Goal: Task Accomplishment & Management: Use online tool/utility

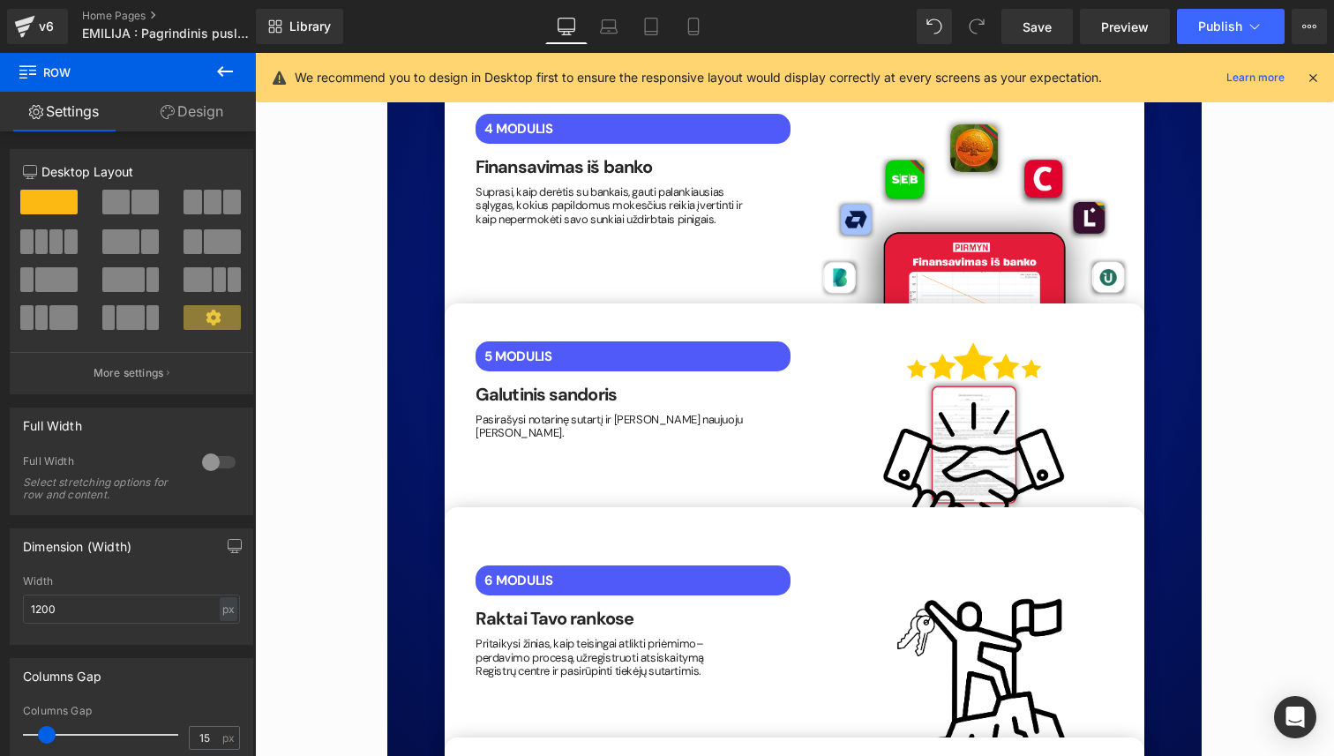
scroll to position [4290, 0]
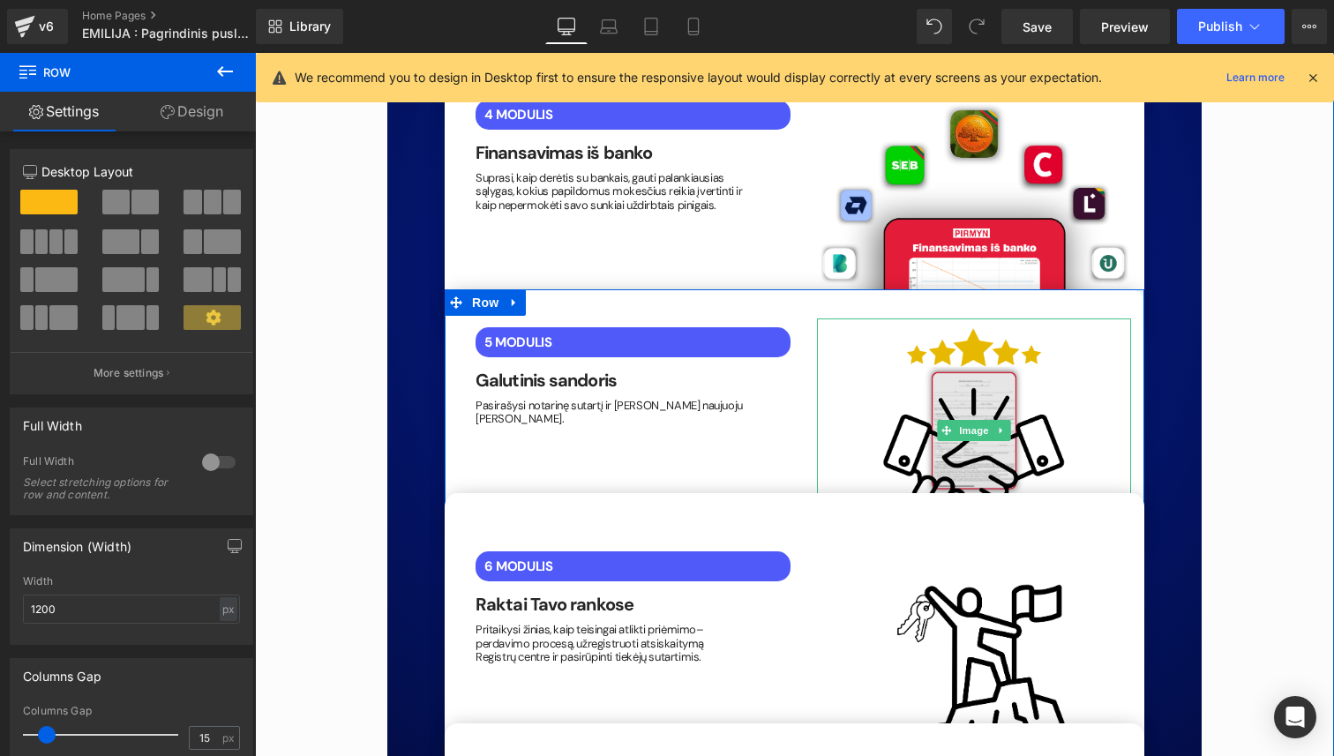
click at [941, 337] on img at bounding box center [974, 430] width 315 height 225
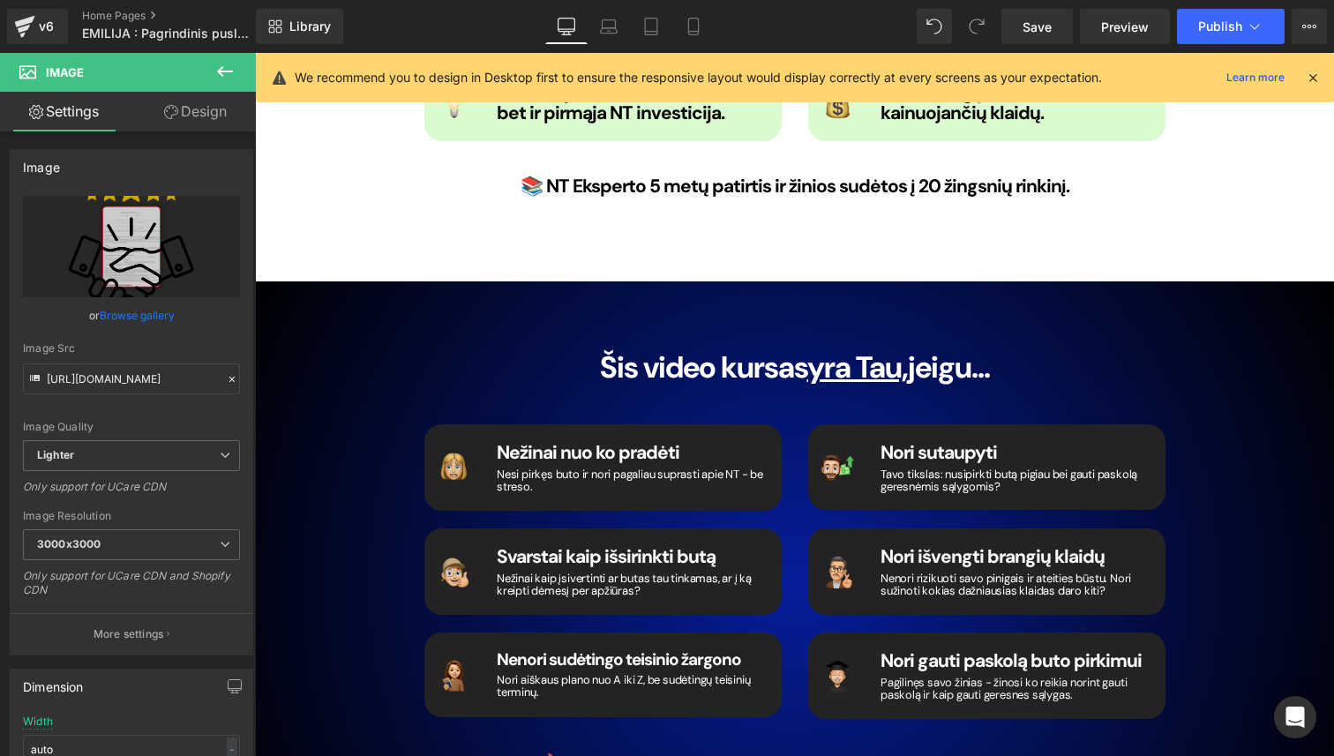
scroll to position [2570, 0]
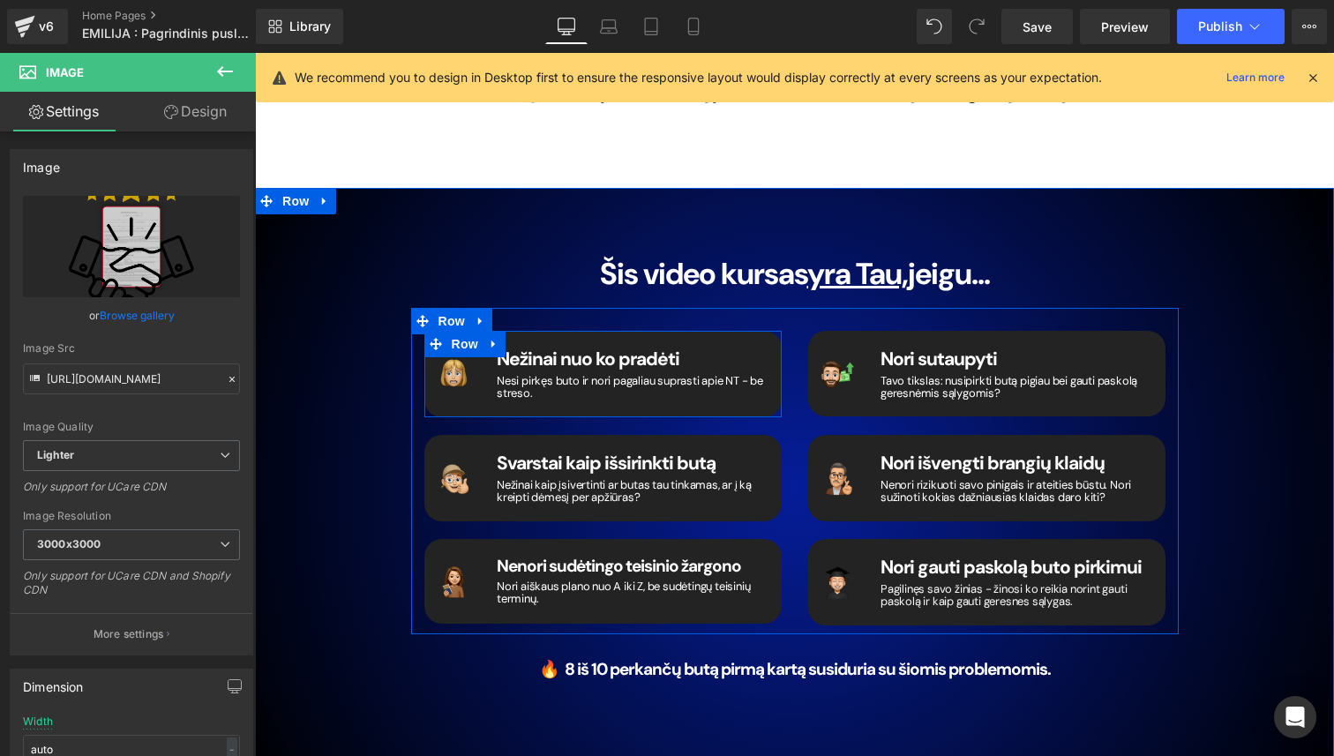
click at [445, 364] on span "Image" at bounding box center [453, 374] width 37 height 21
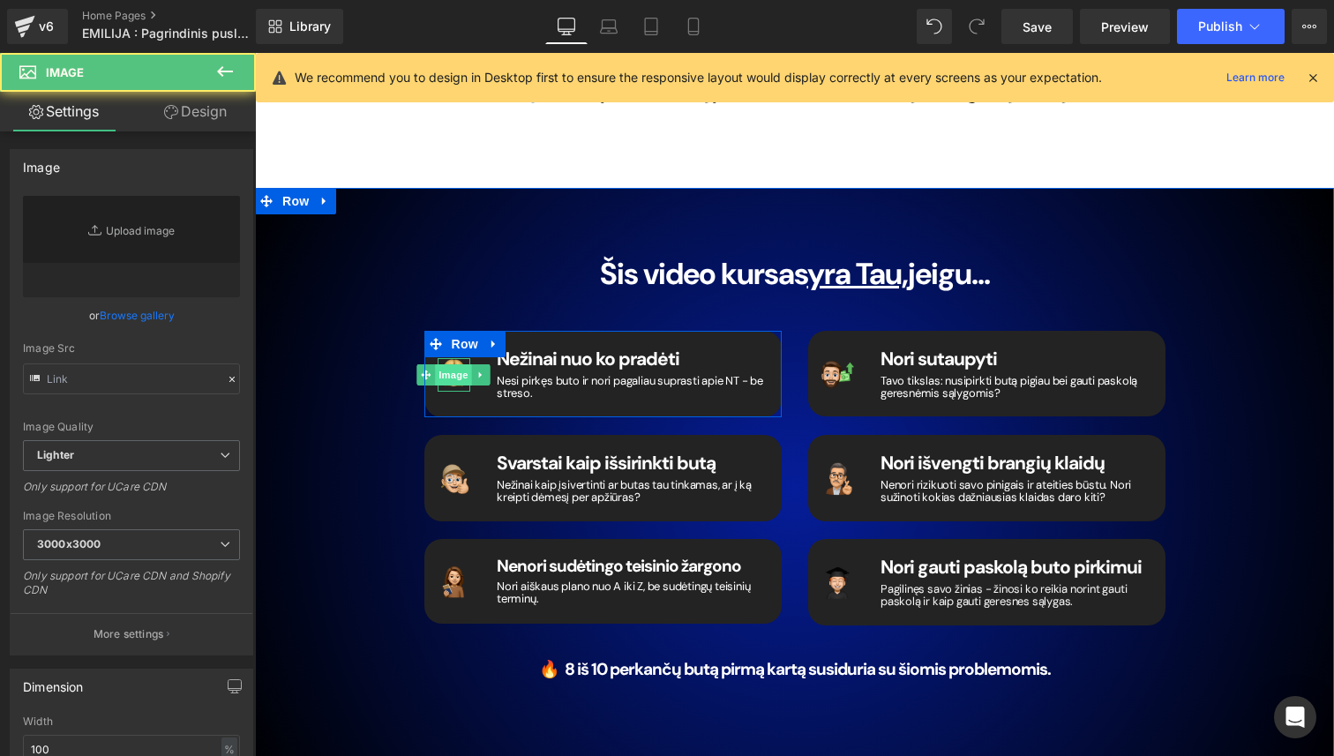
type input "[URL][DOMAIN_NAME]"
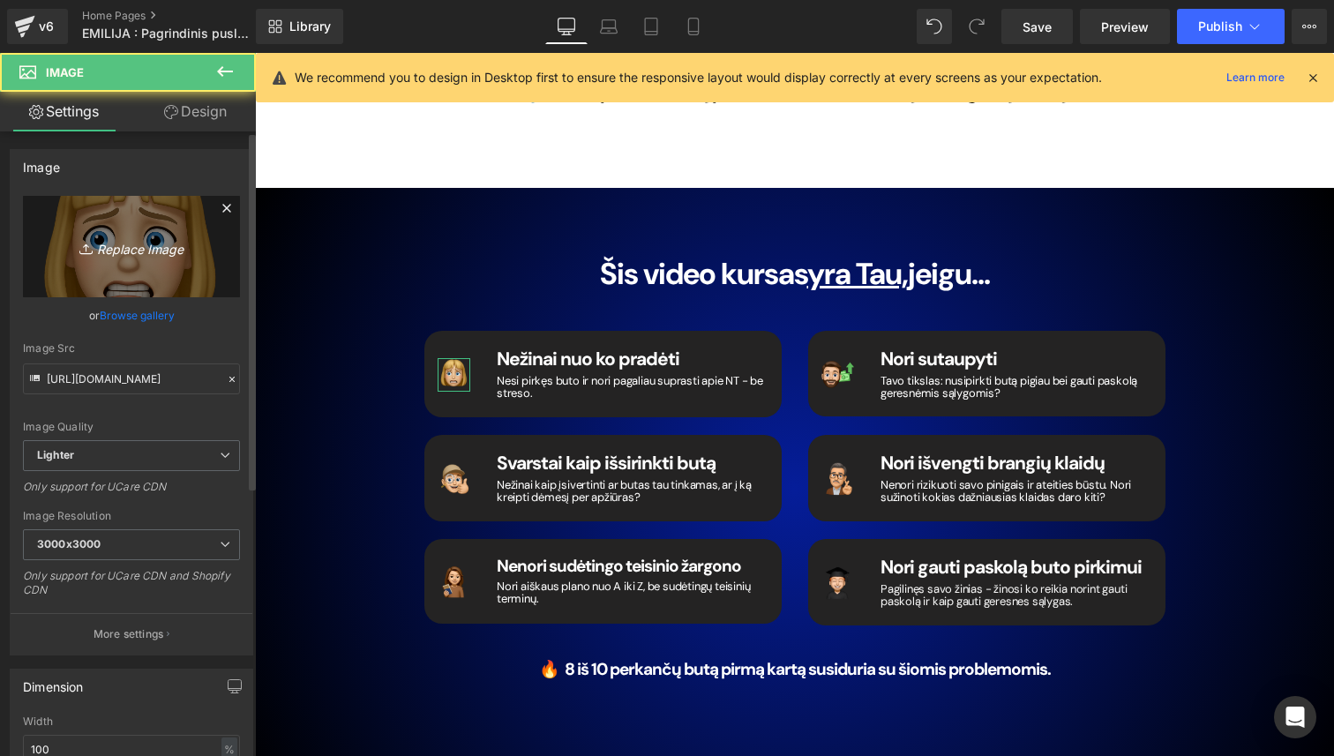
click at [136, 267] on link "Replace Image" at bounding box center [131, 246] width 217 height 101
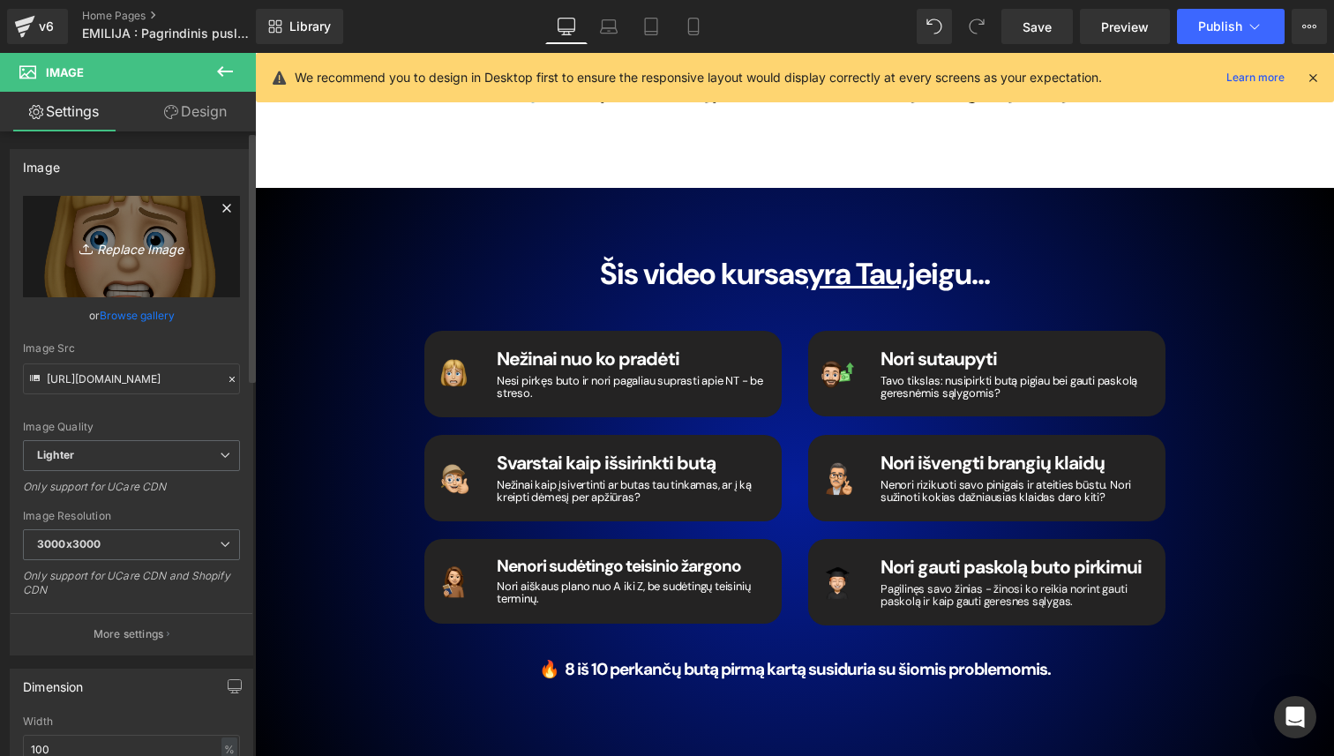
type input "C:\fakepath\5.png"
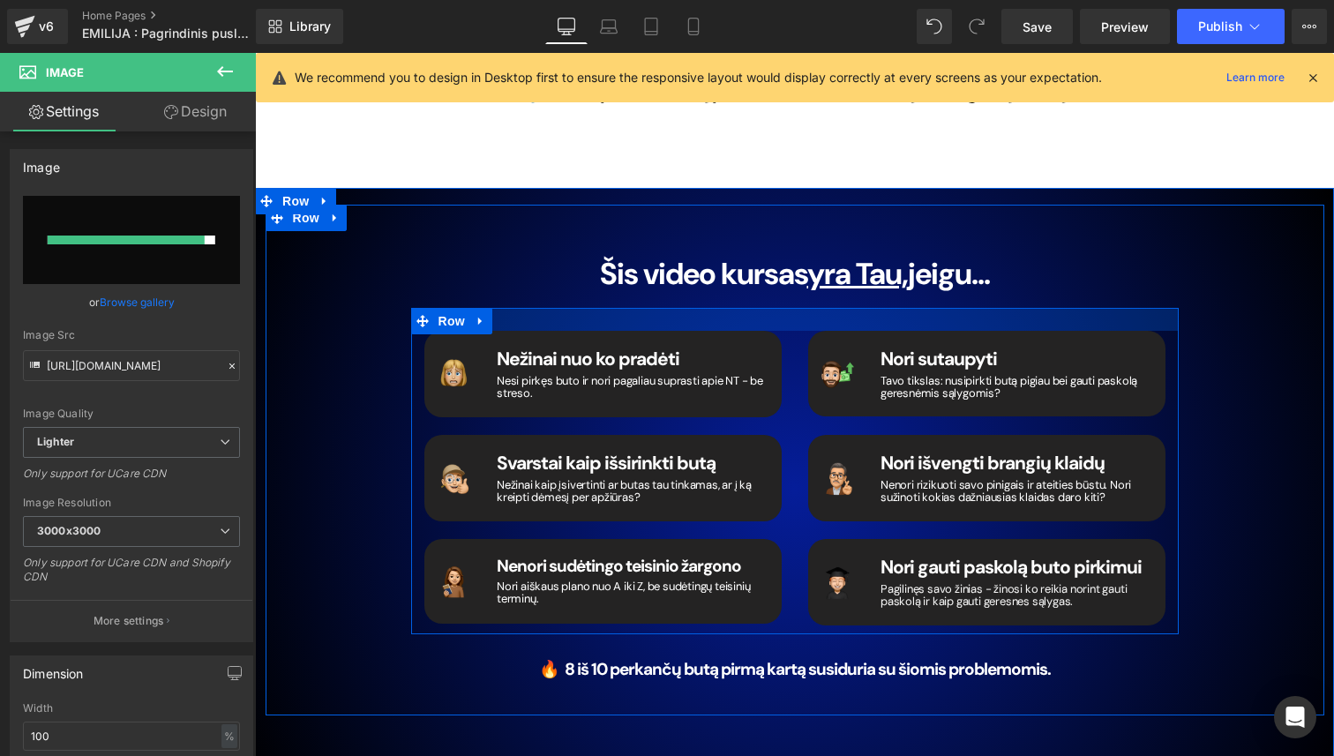
type input "[URL][DOMAIN_NAME]"
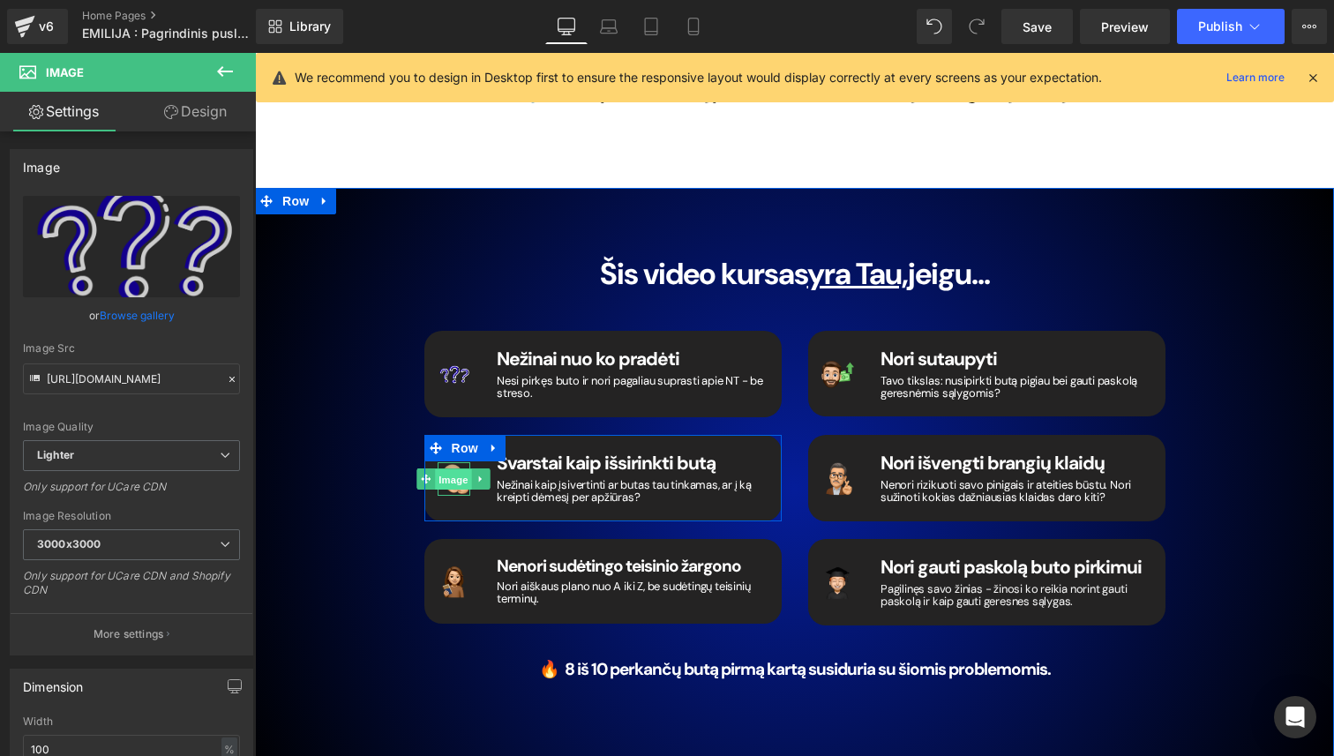
click at [450, 469] on span "Image" at bounding box center [453, 479] width 37 height 21
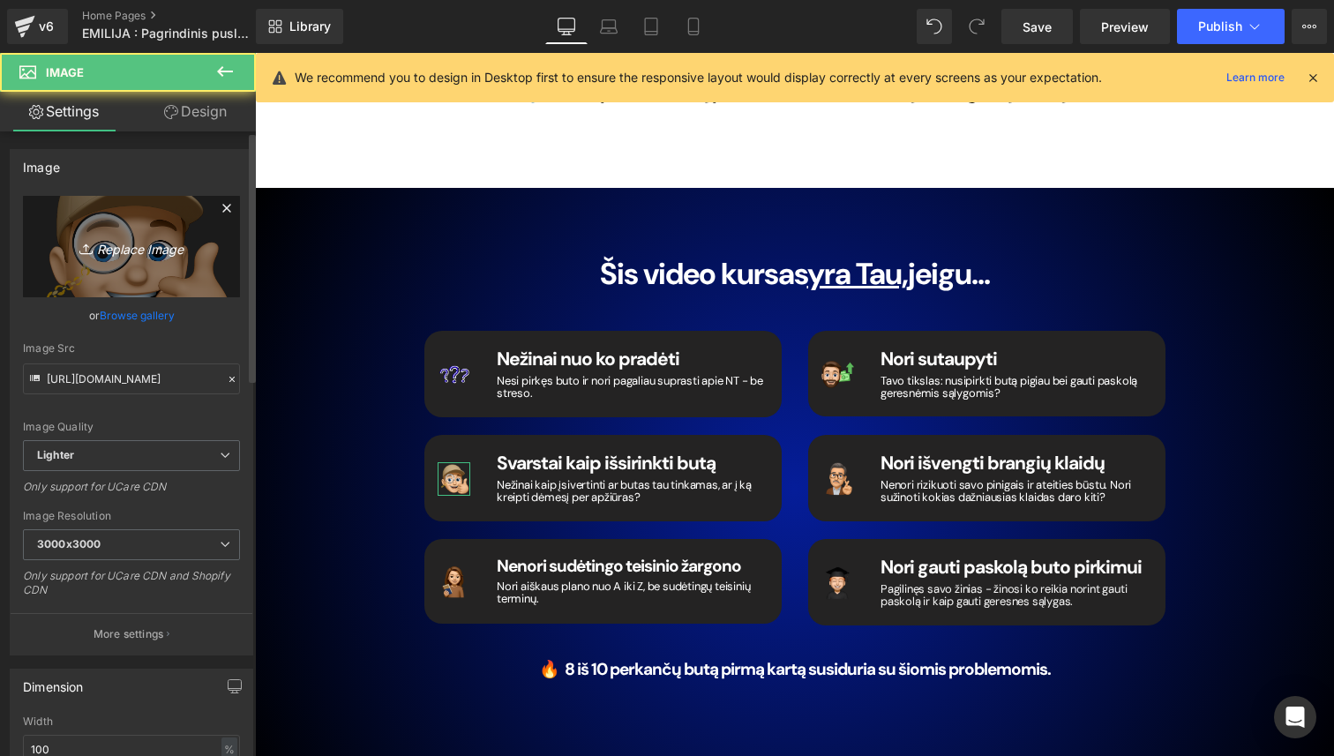
click at [142, 263] on link "Replace Image" at bounding box center [131, 246] width 217 height 101
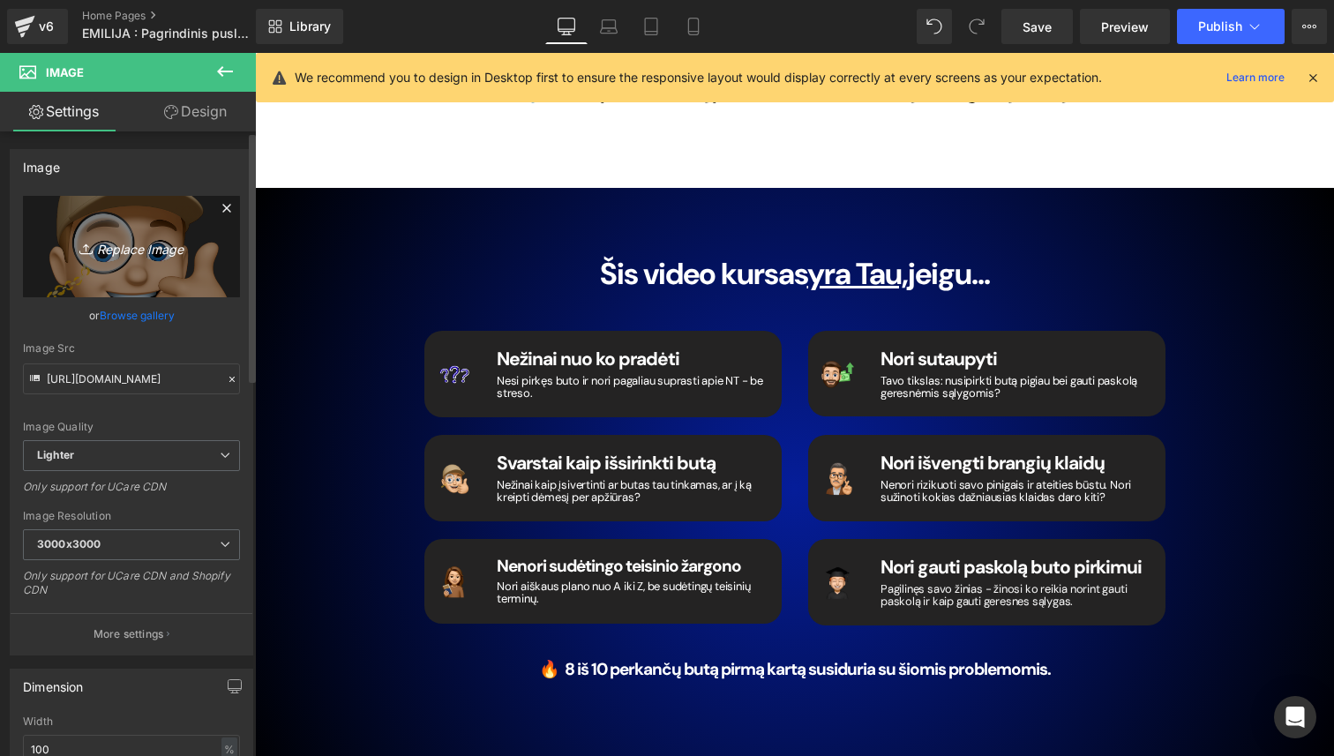
type input "C:\fakepath\6.png"
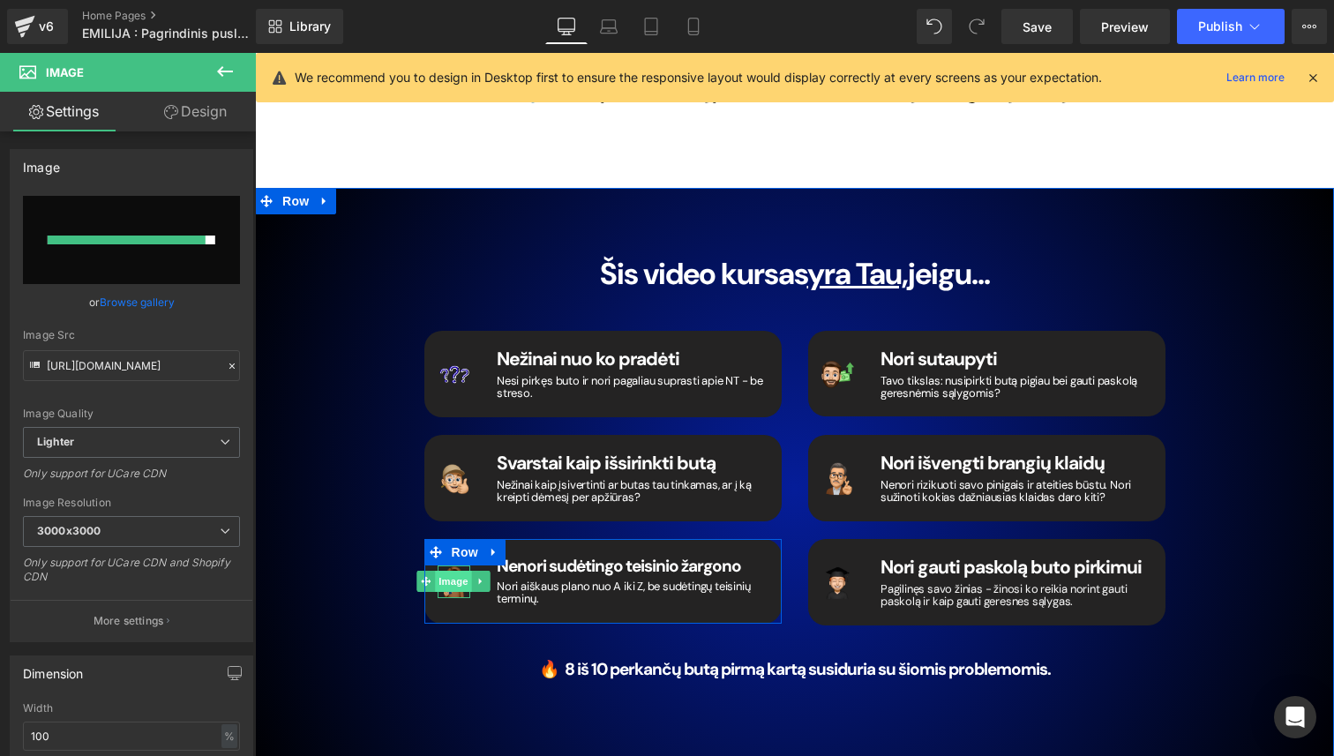
type input "[URL][DOMAIN_NAME]"
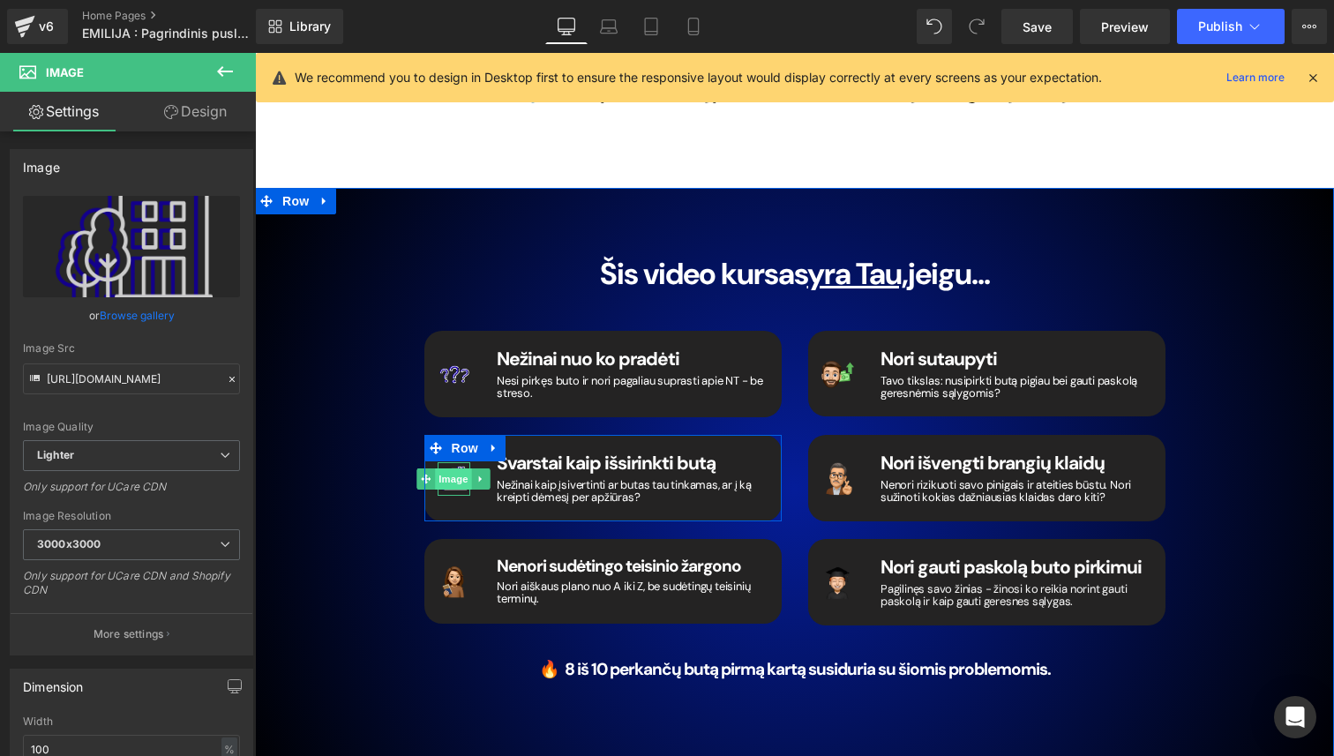
click at [449, 468] on span "Image" at bounding box center [453, 478] width 37 height 21
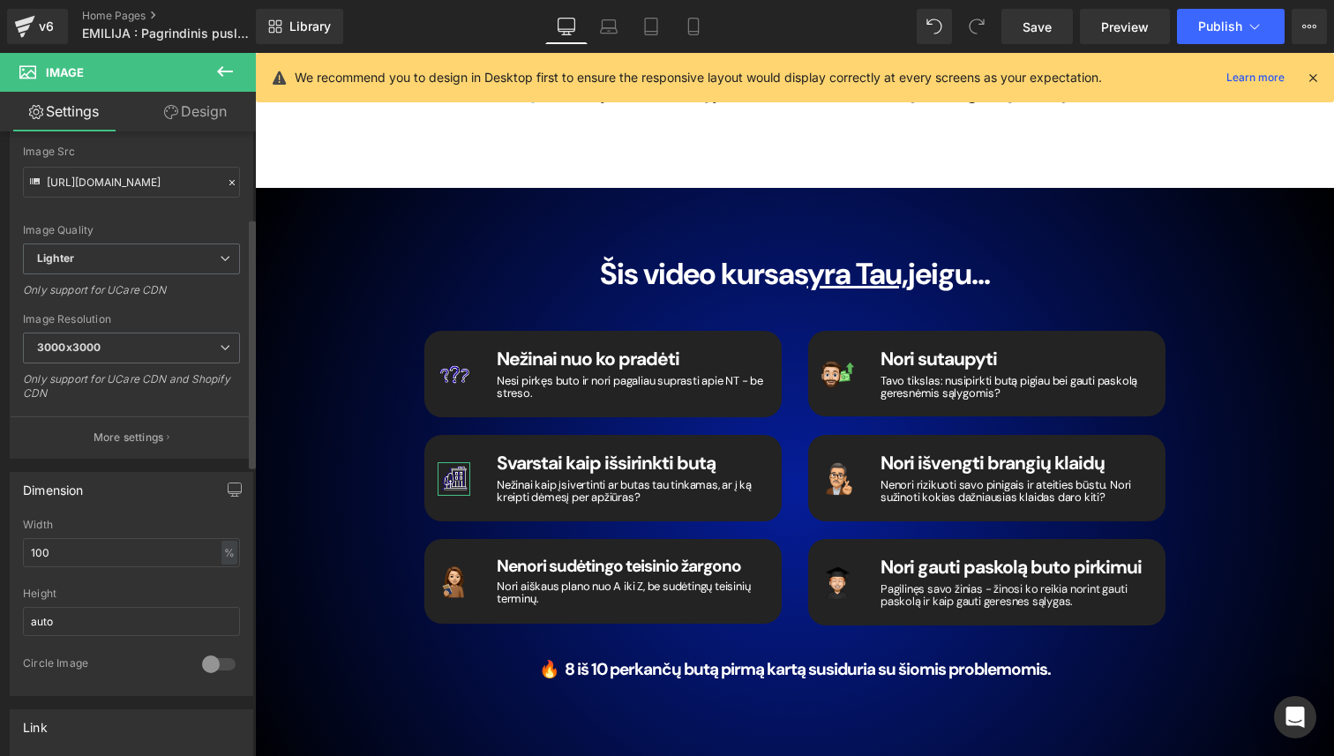
scroll to position [215, 0]
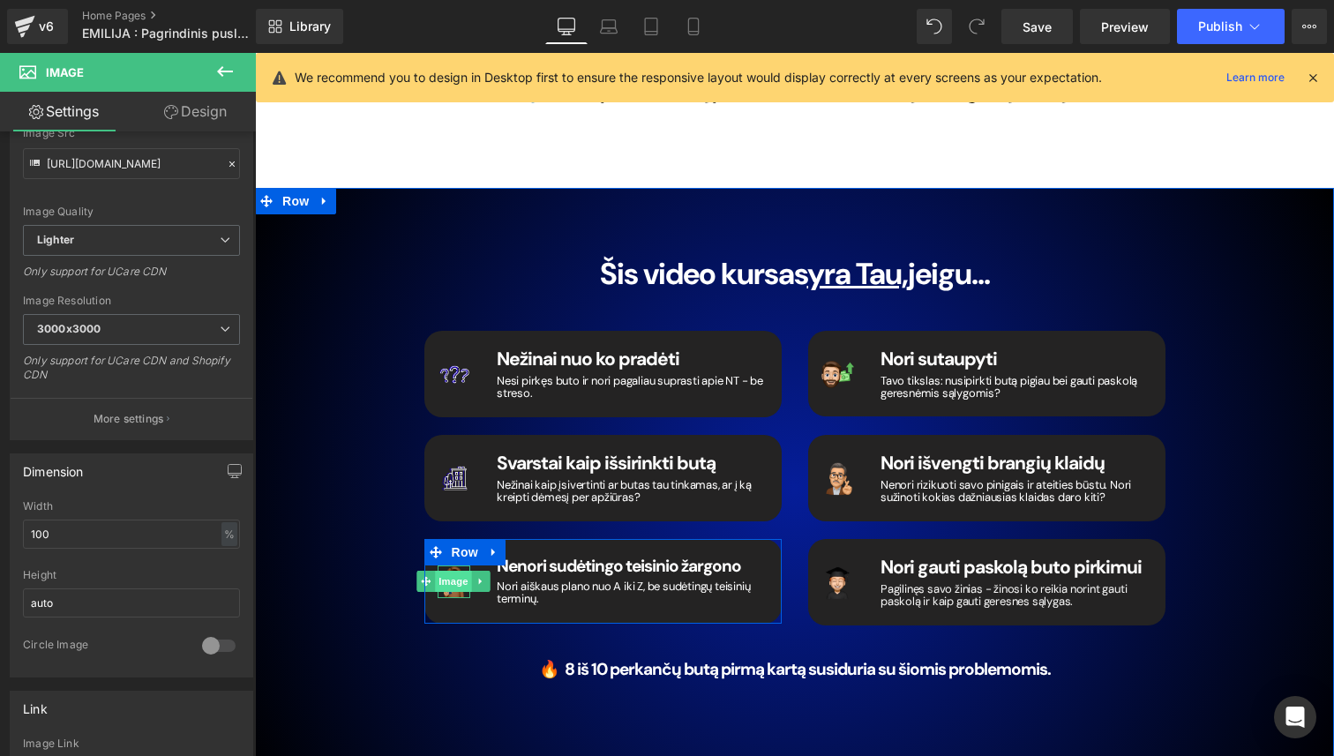
click at [446, 571] on span "Image" at bounding box center [453, 581] width 37 height 21
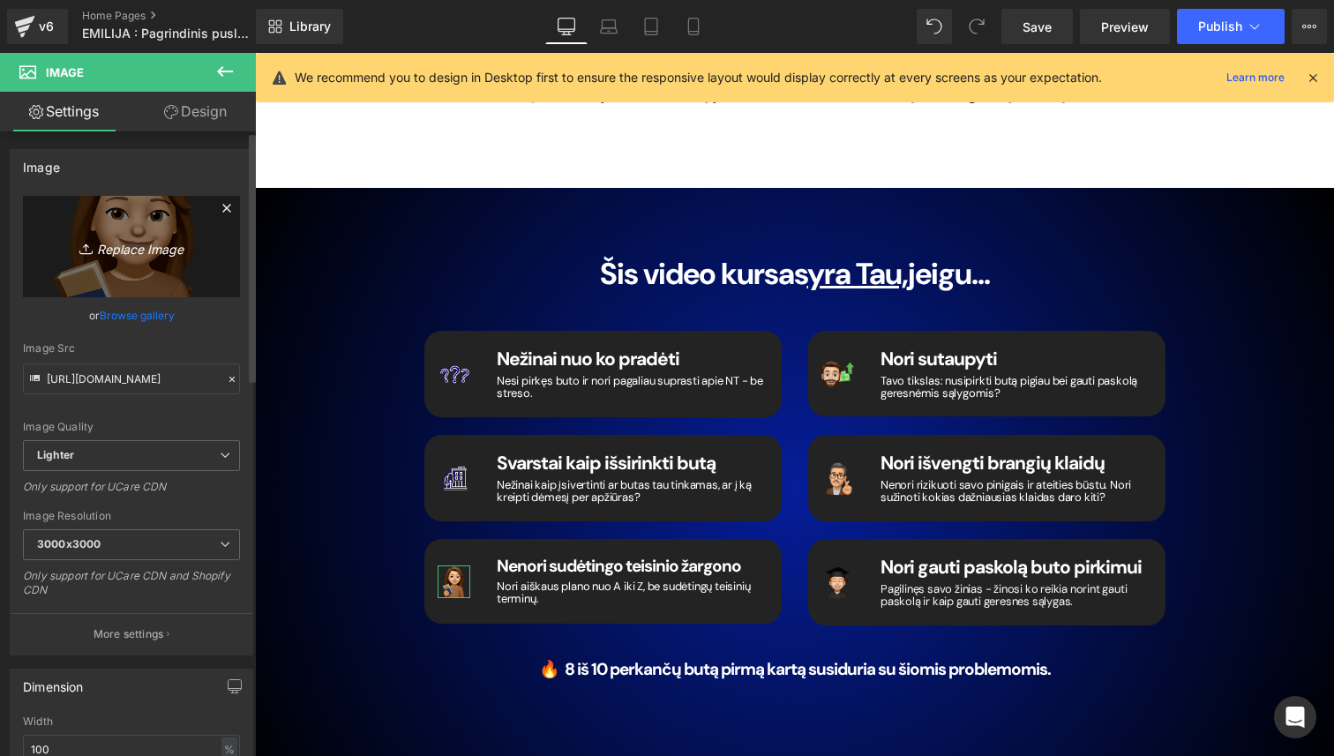
click at [119, 247] on icon "Replace Image" at bounding box center [131, 246] width 141 height 22
type input "C:\fakepath\8.png"
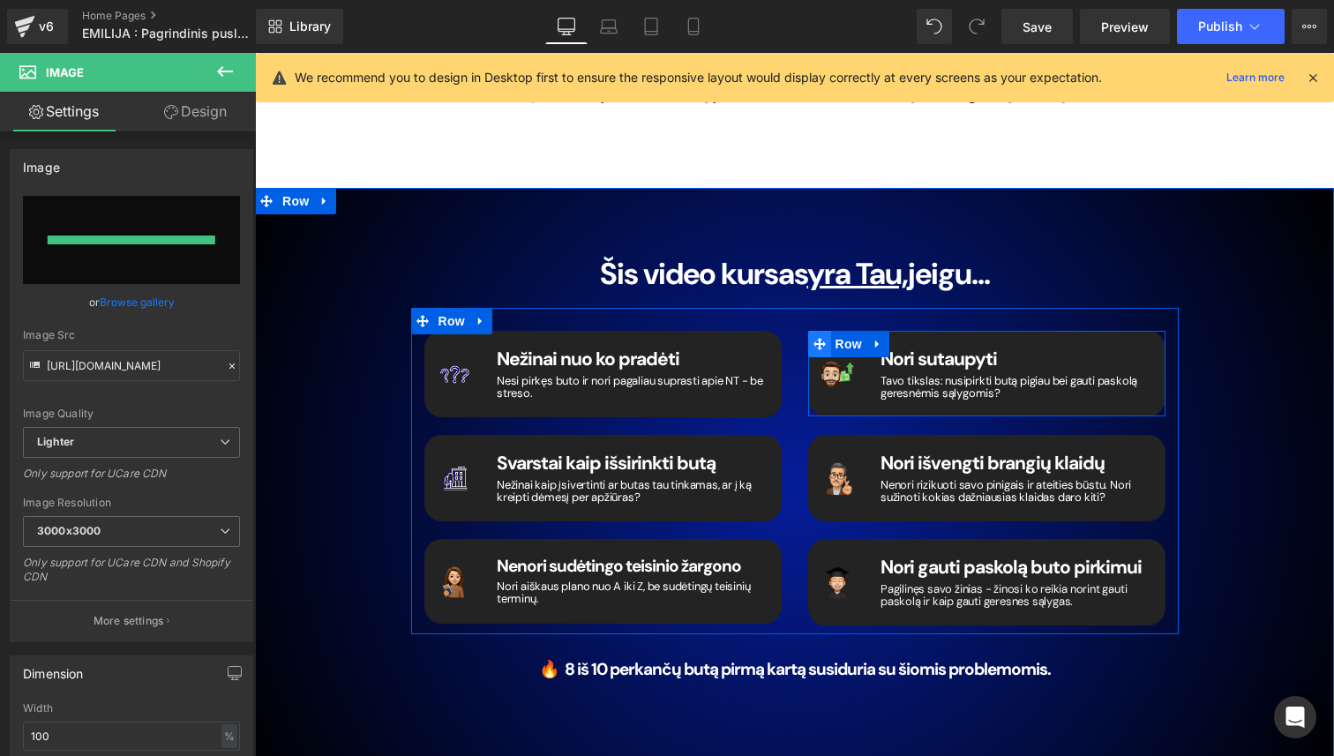
type input "[URL][DOMAIN_NAME]"
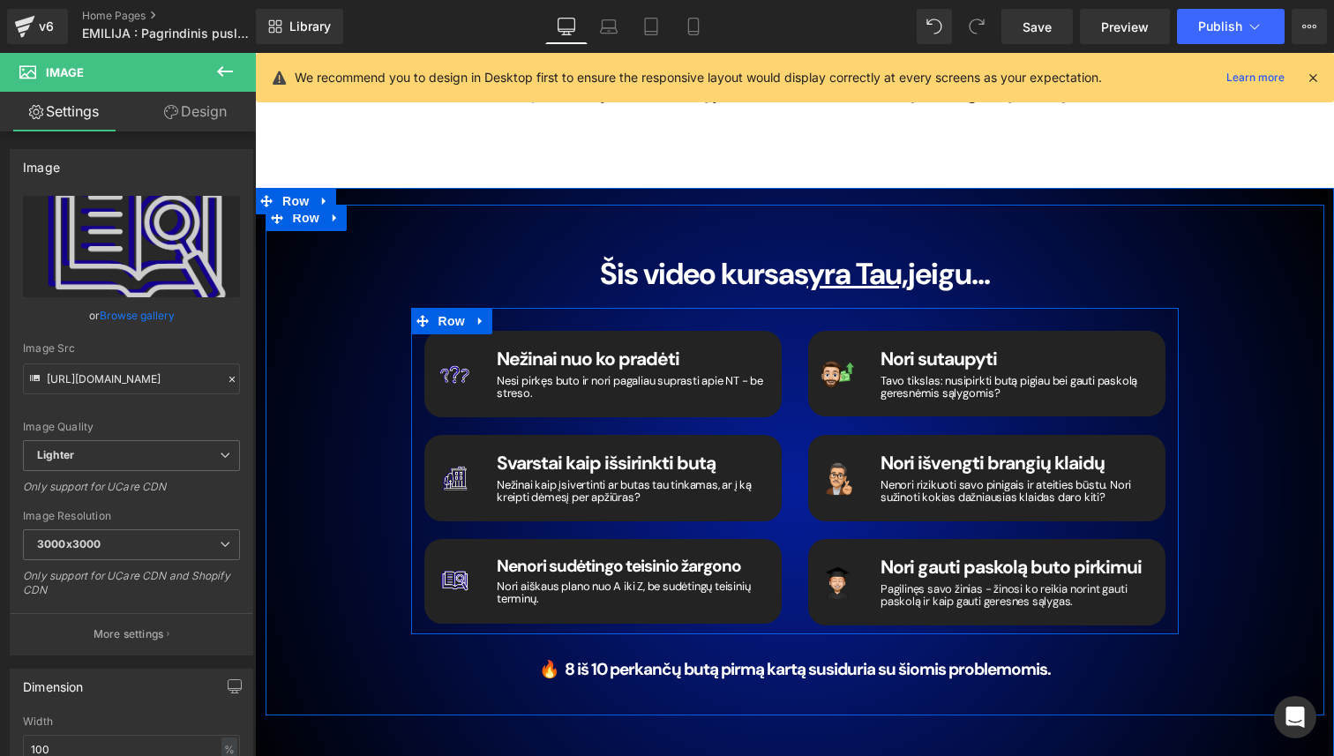
scroll to position [2560, 0]
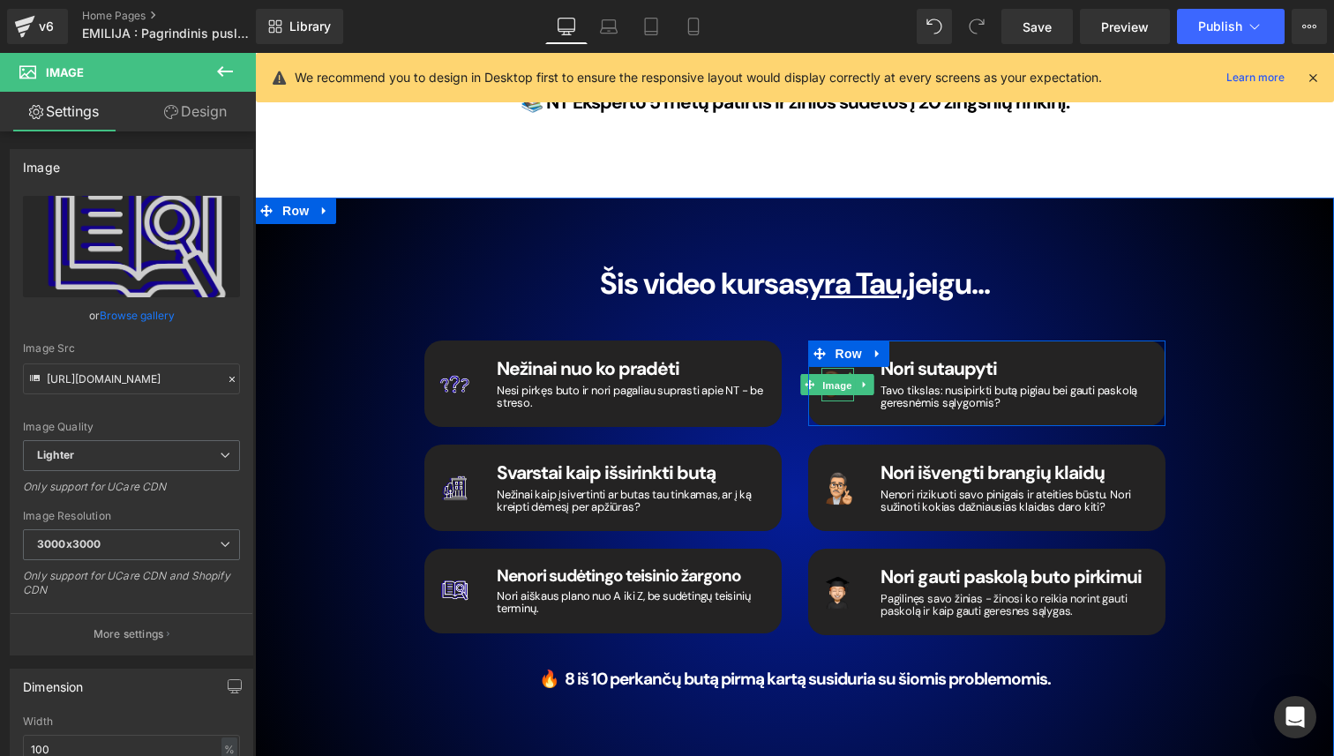
click at [837, 375] on span "Image" at bounding box center [836, 385] width 37 height 21
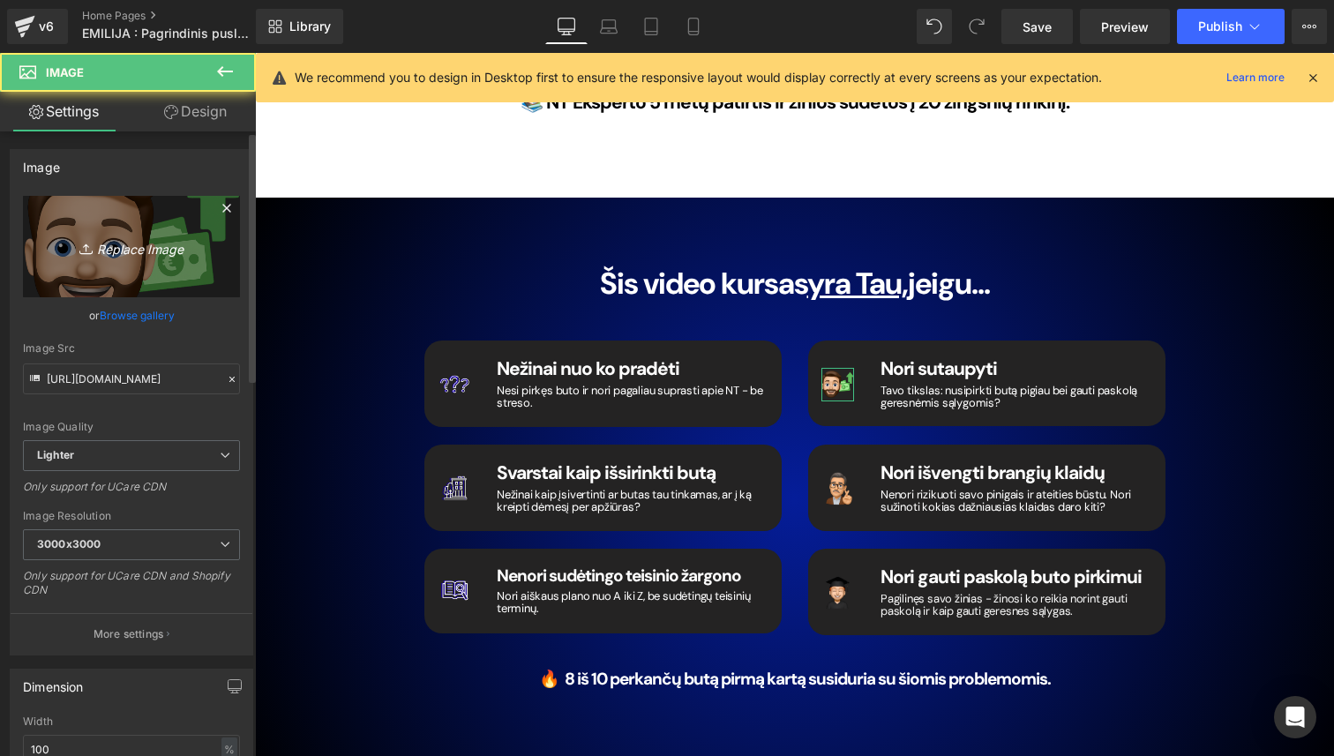
click at [170, 256] on icon "Replace Image" at bounding box center [131, 246] width 141 height 22
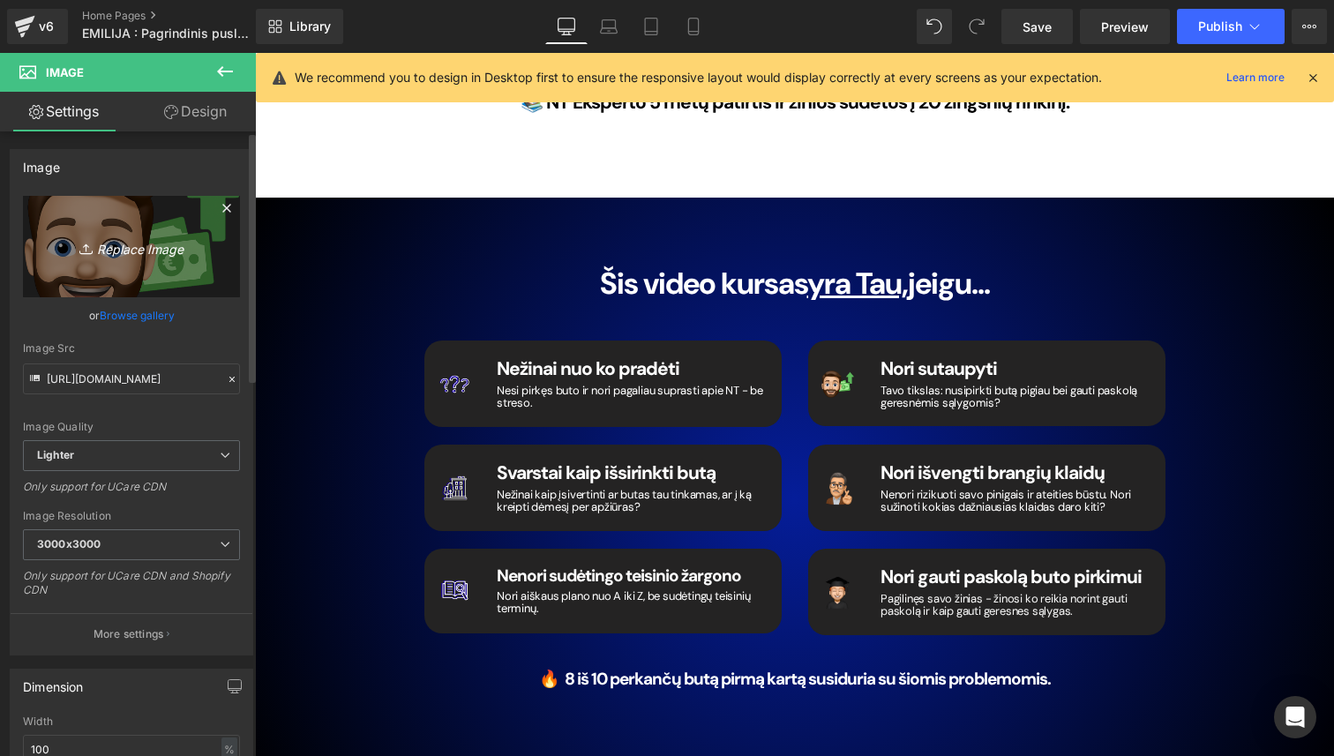
type input "C:\fakepath\9.png"
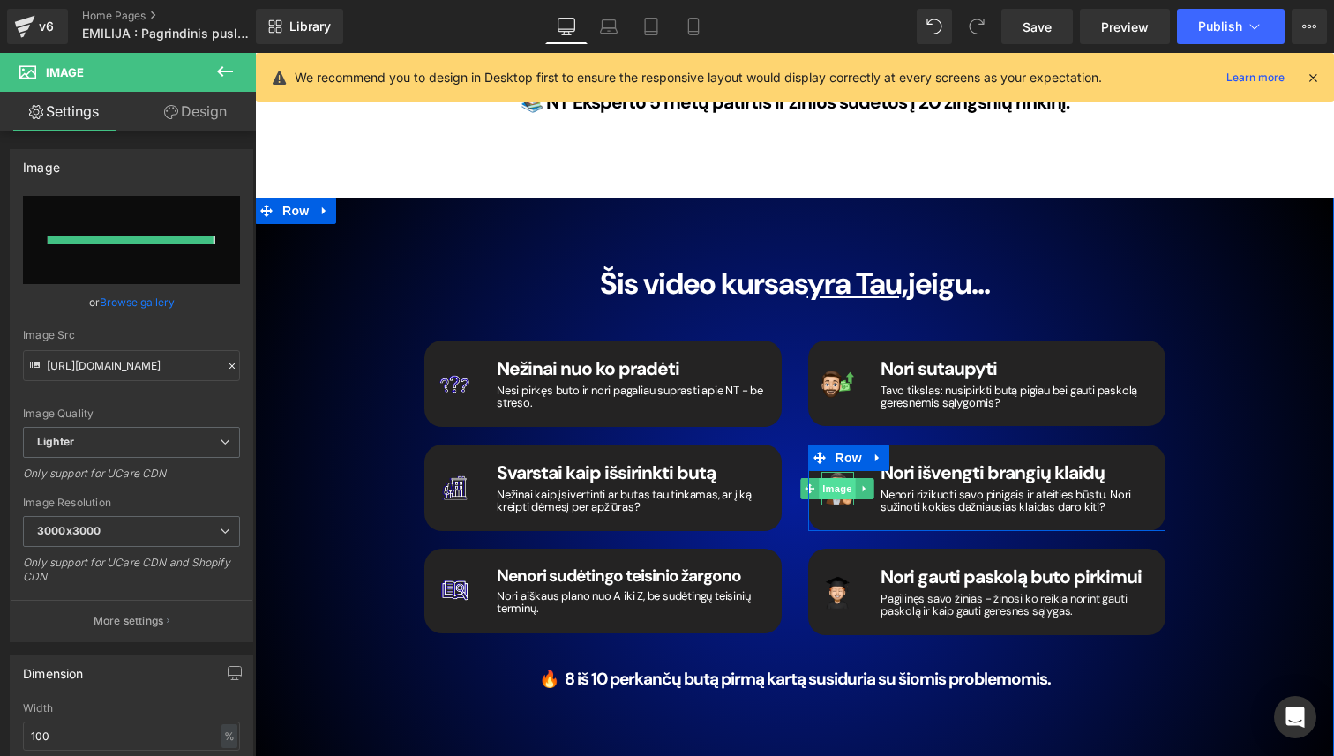
type input "[URL][DOMAIN_NAME]"
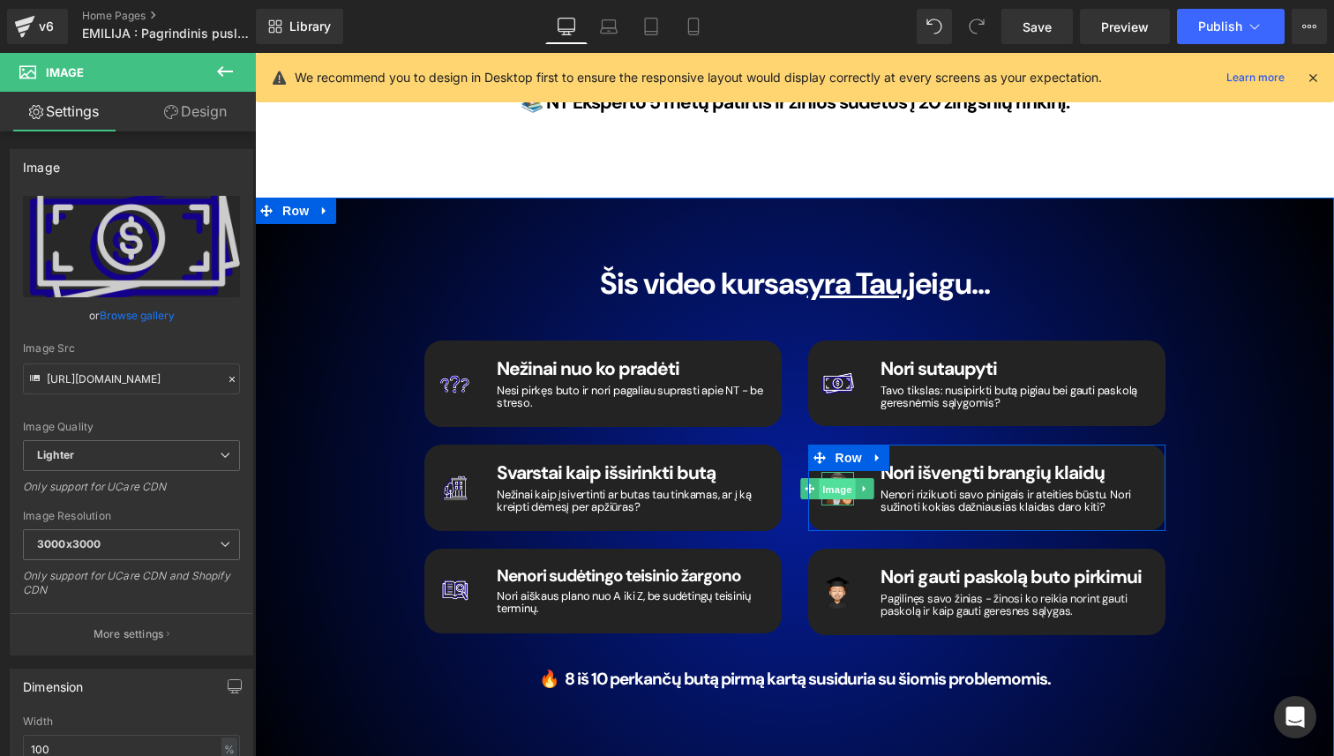
click at [842, 479] on span "Image" at bounding box center [836, 489] width 37 height 21
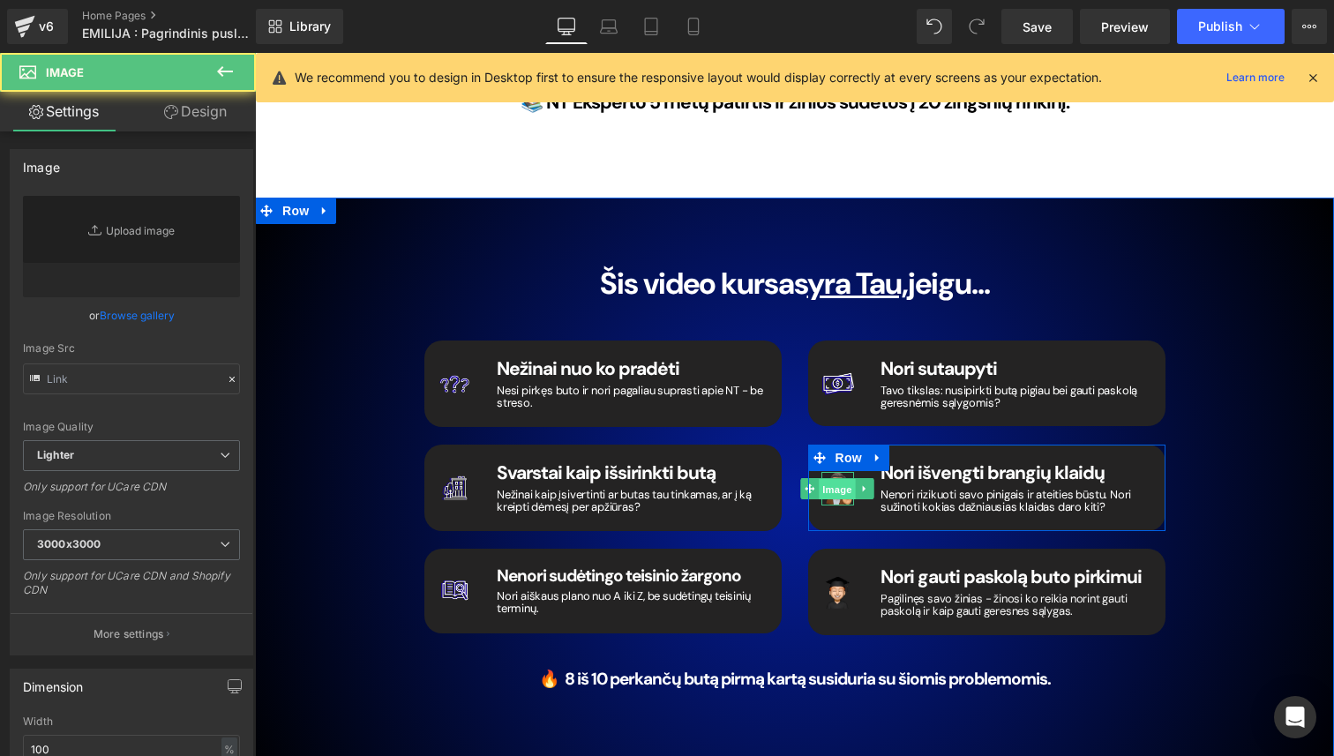
type input "[URL][DOMAIN_NAME]"
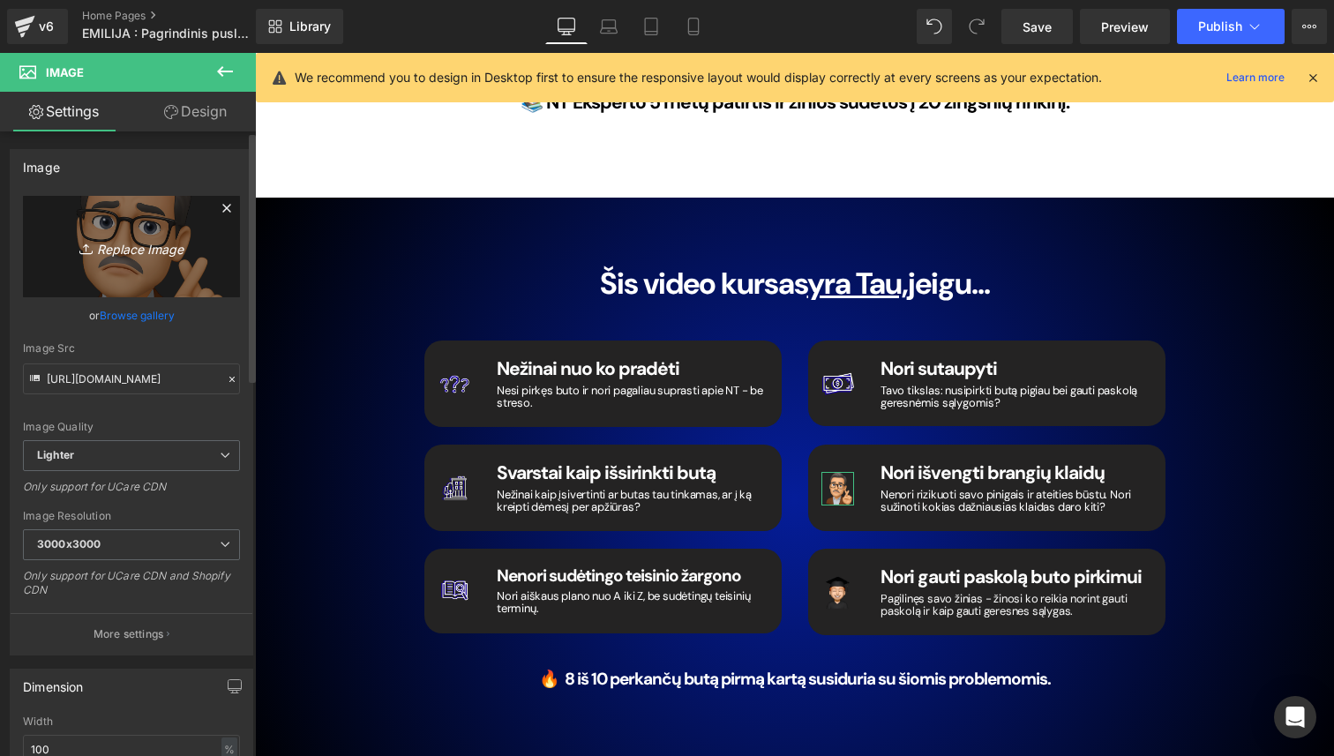
click at [116, 252] on icon "Replace Image" at bounding box center [131, 246] width 141 height 22
type input "C:\fakepath\10.png"
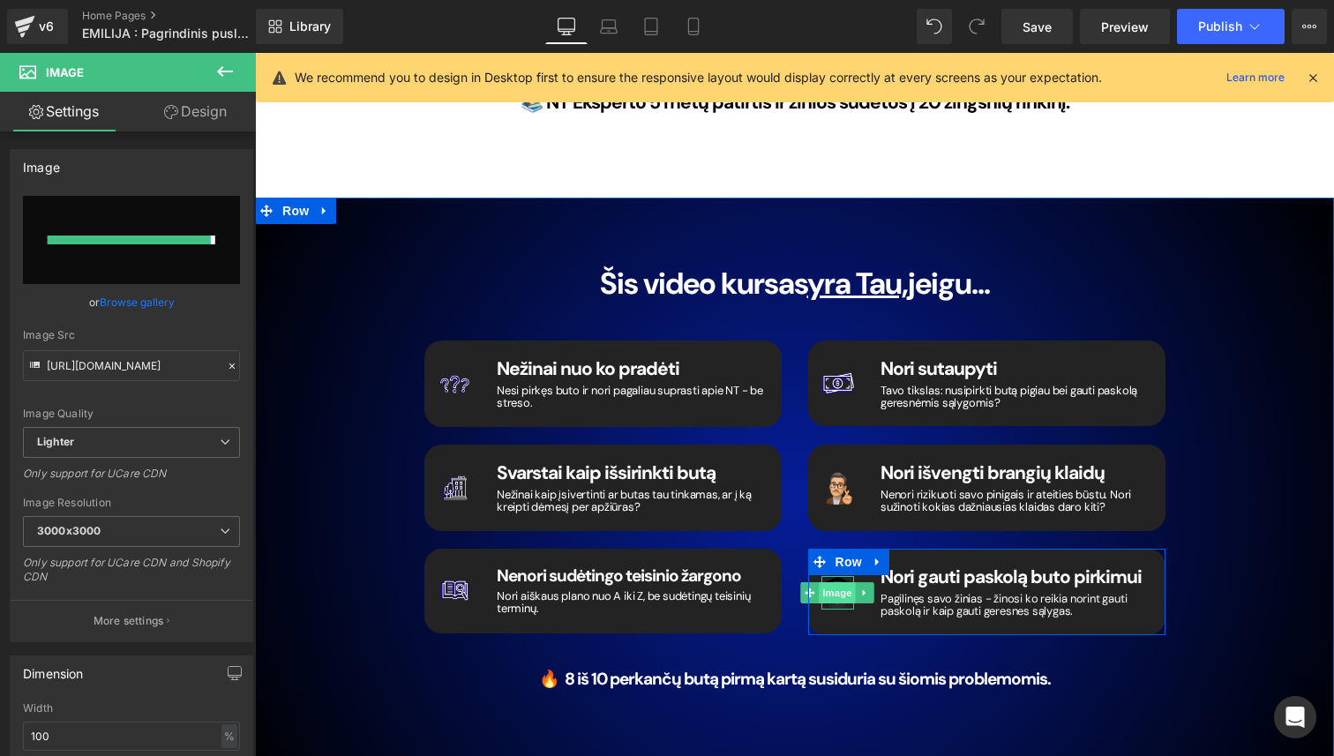
type input "[URL][DOMAIN_NAME]"
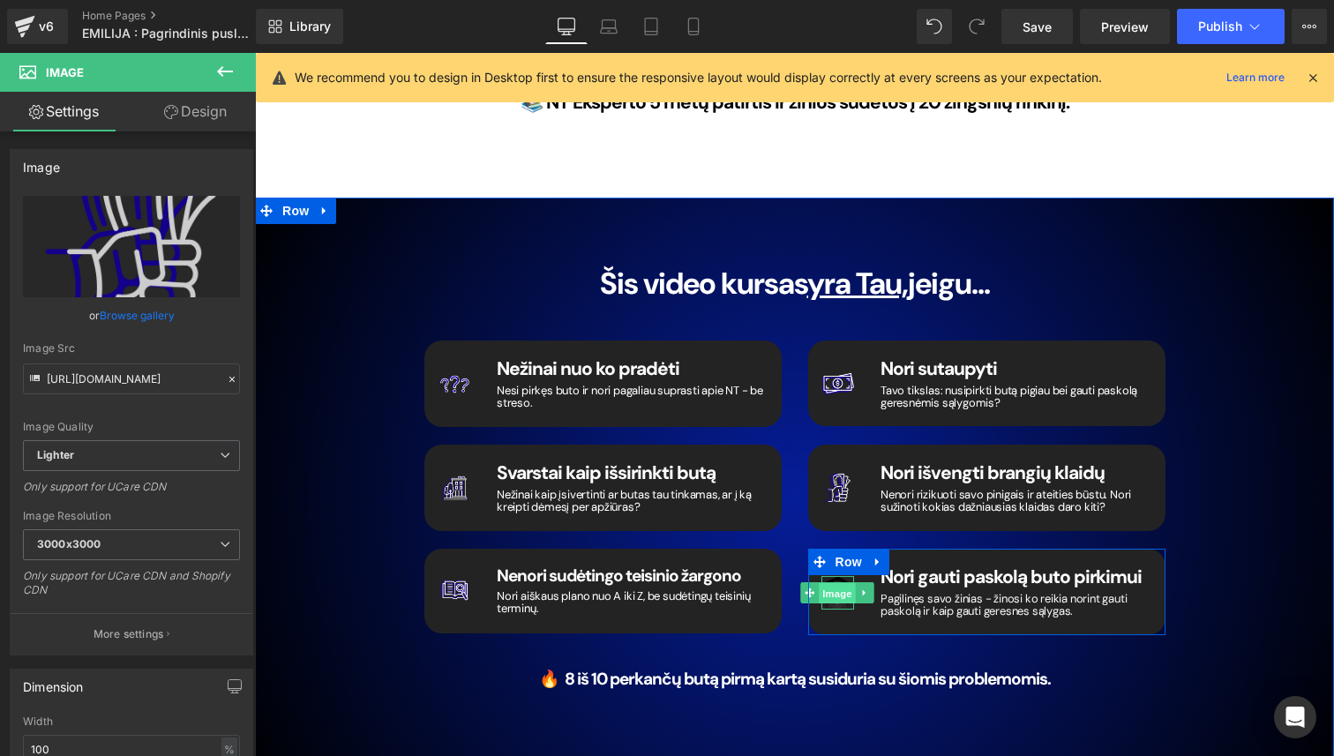
click at [834, 583] on span "Image" at bounding box center [836, 593] width 37 height 21
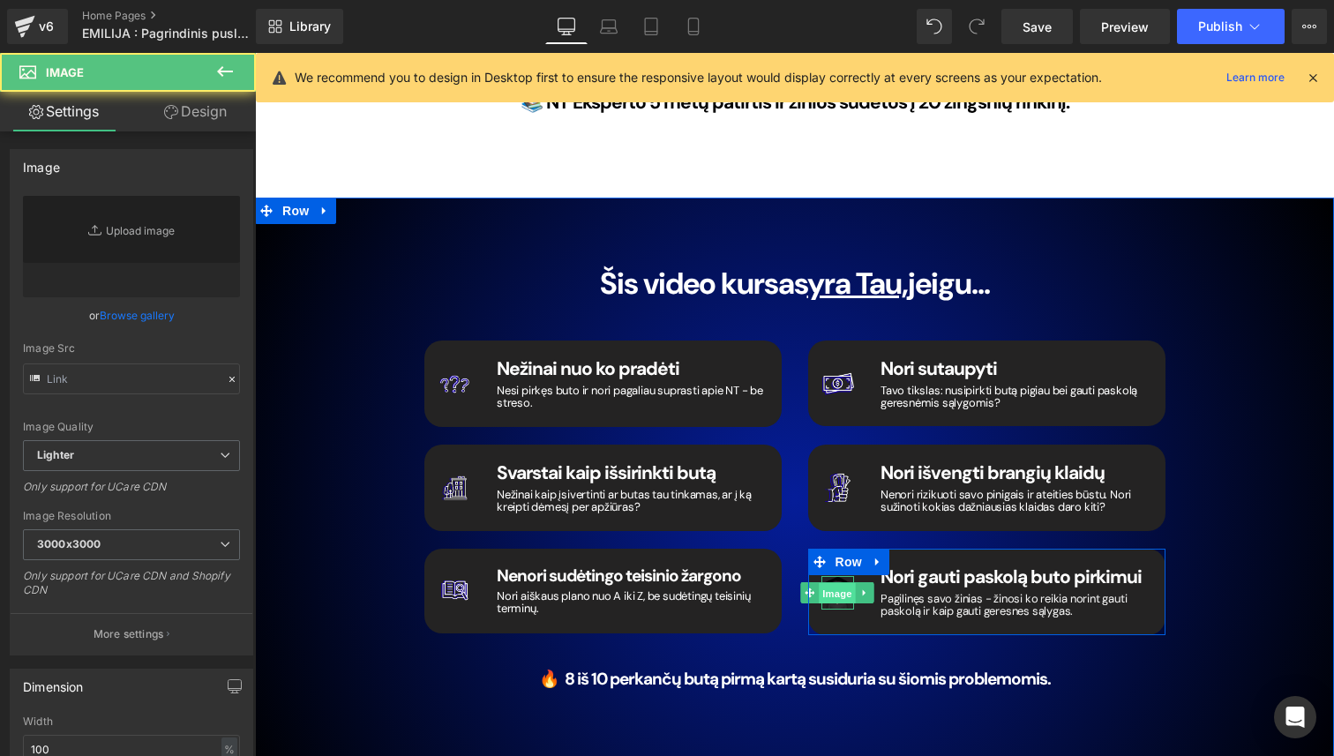
type input "[URL][DOMAIN_NAME]"
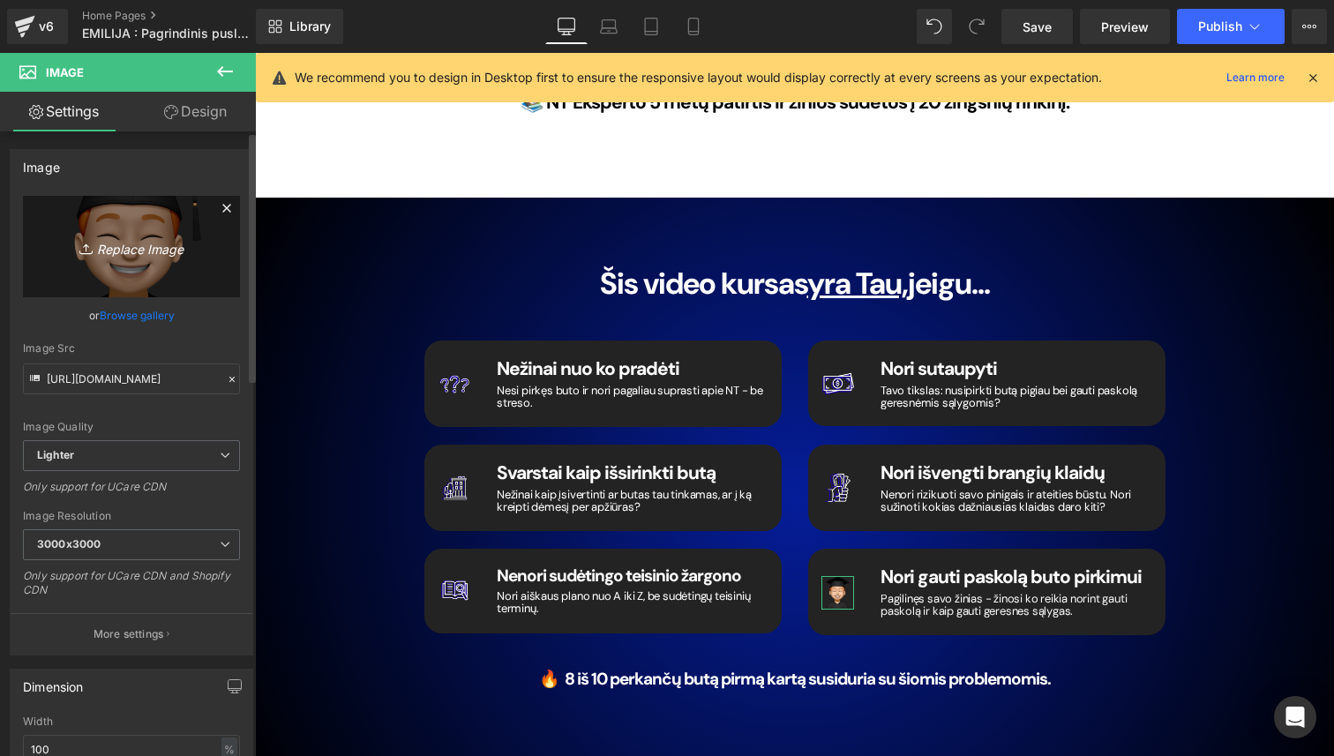
click at [97, 261] on link "Replace Image" at bounding box center [131, 246] width 217 height 101
type input "C:\fakepath\11.png"
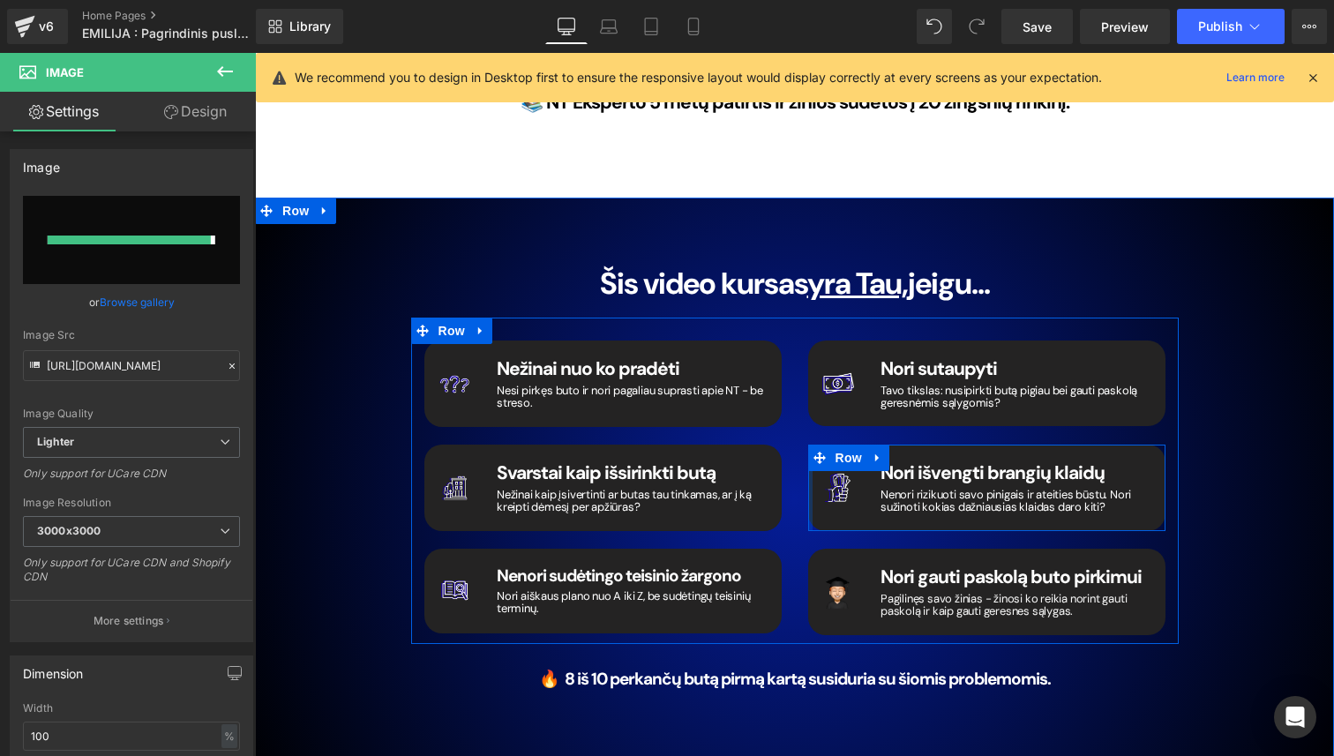
type input "[URL][DOMAIN_NAME]"
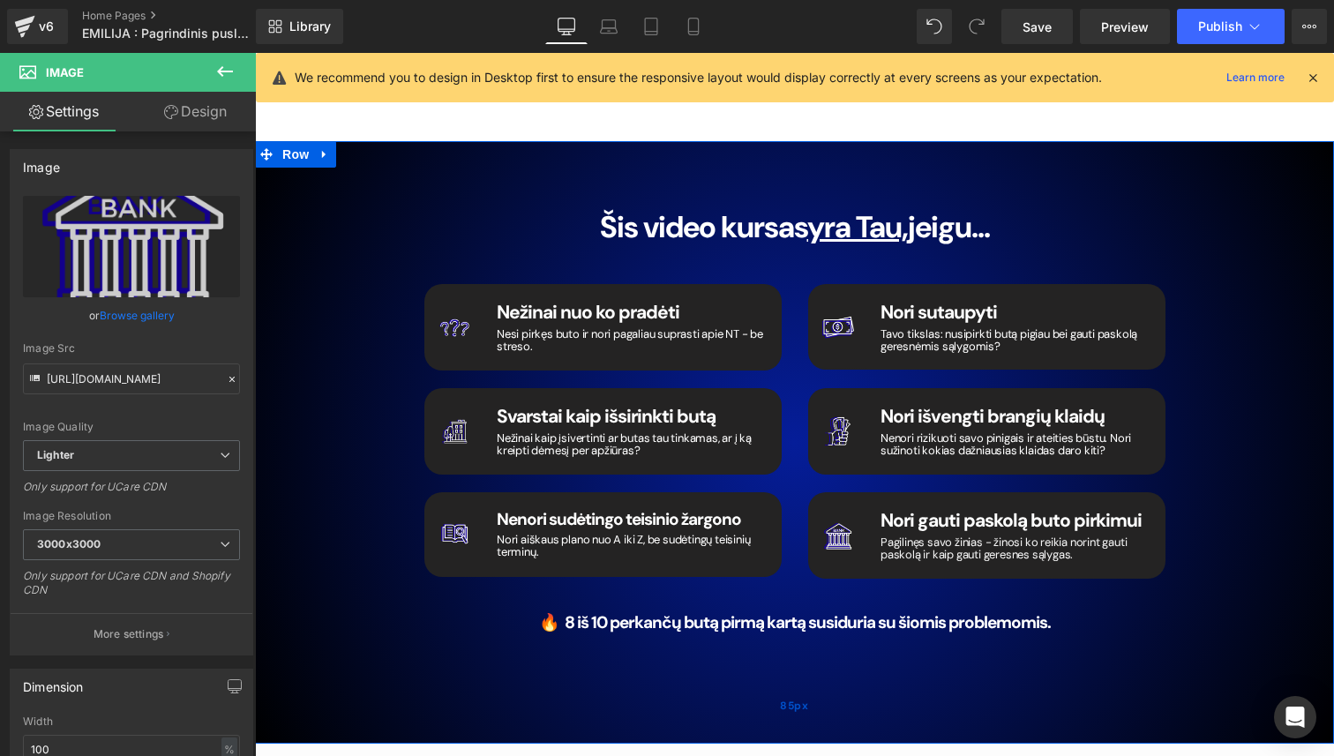
scroll to position [2610, 0]
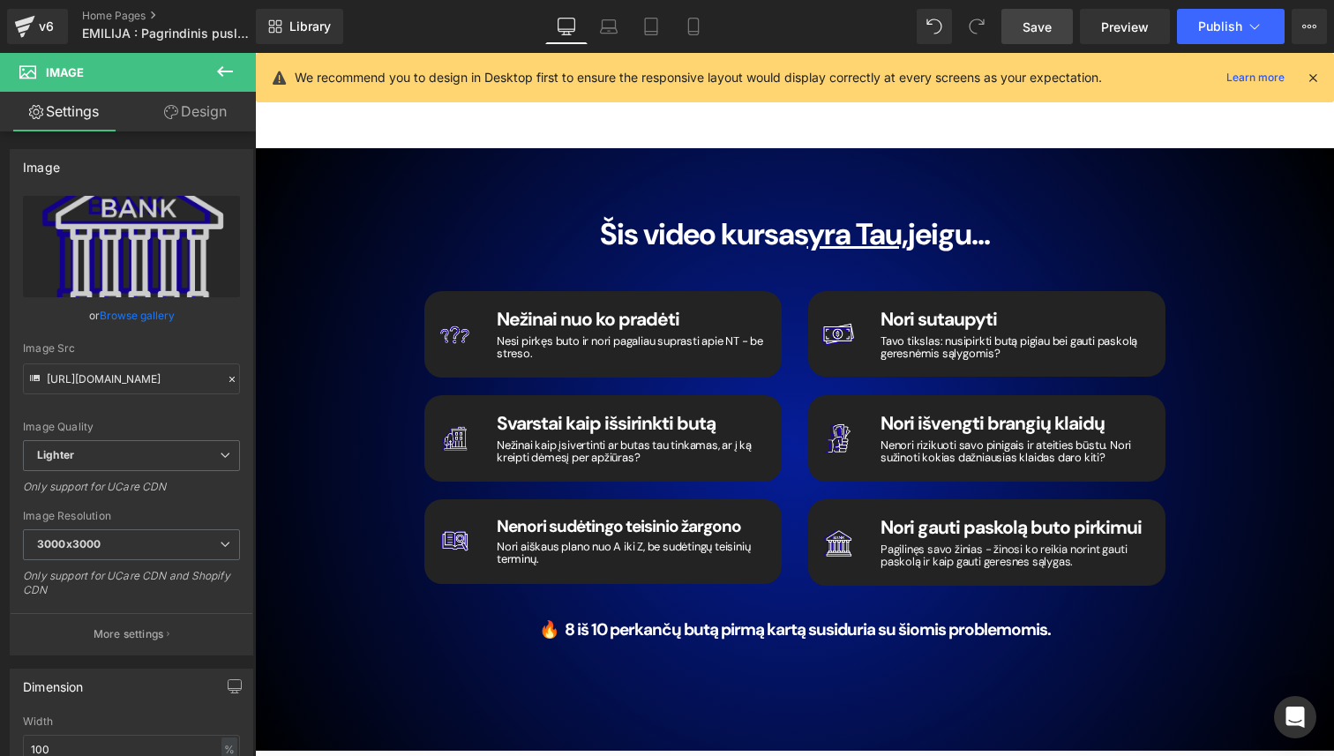
click at [1050, 34] on span "Save" at bounding box center [1036, 27] width 29 height 19
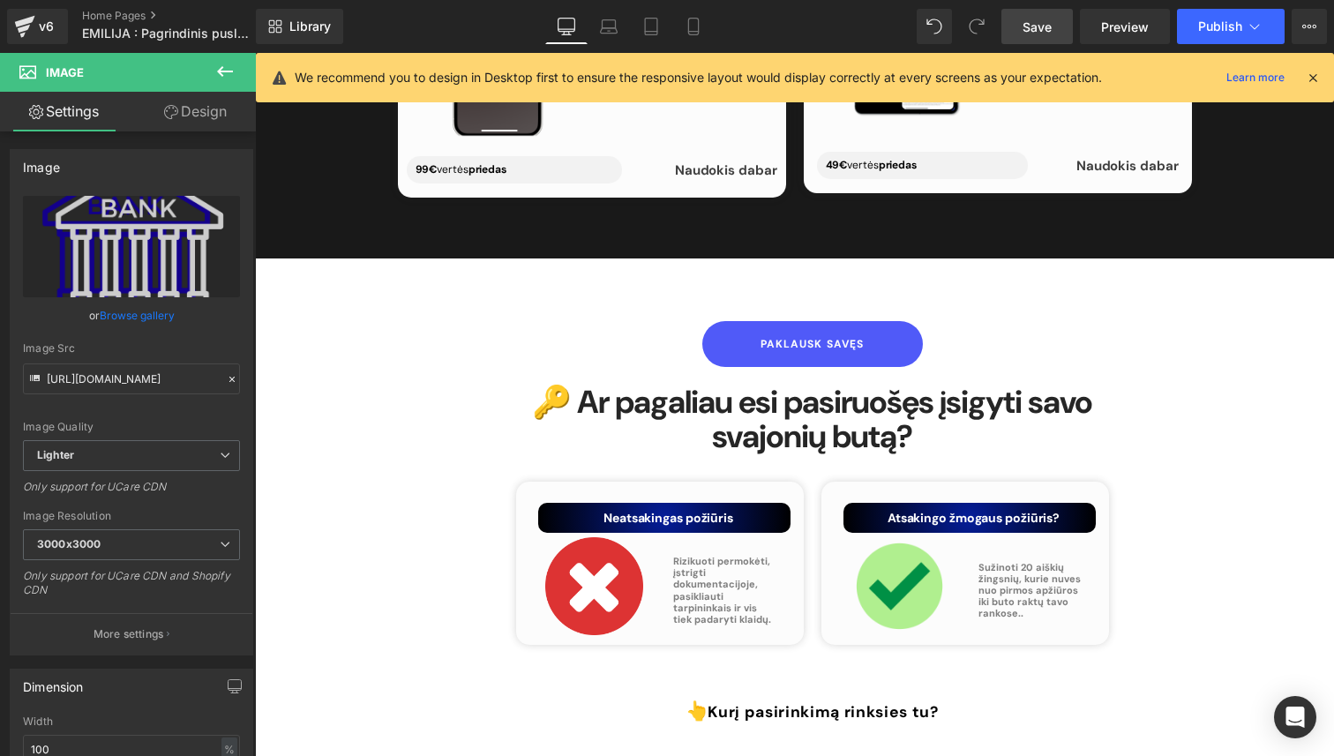
scroll to position [7397, 0]
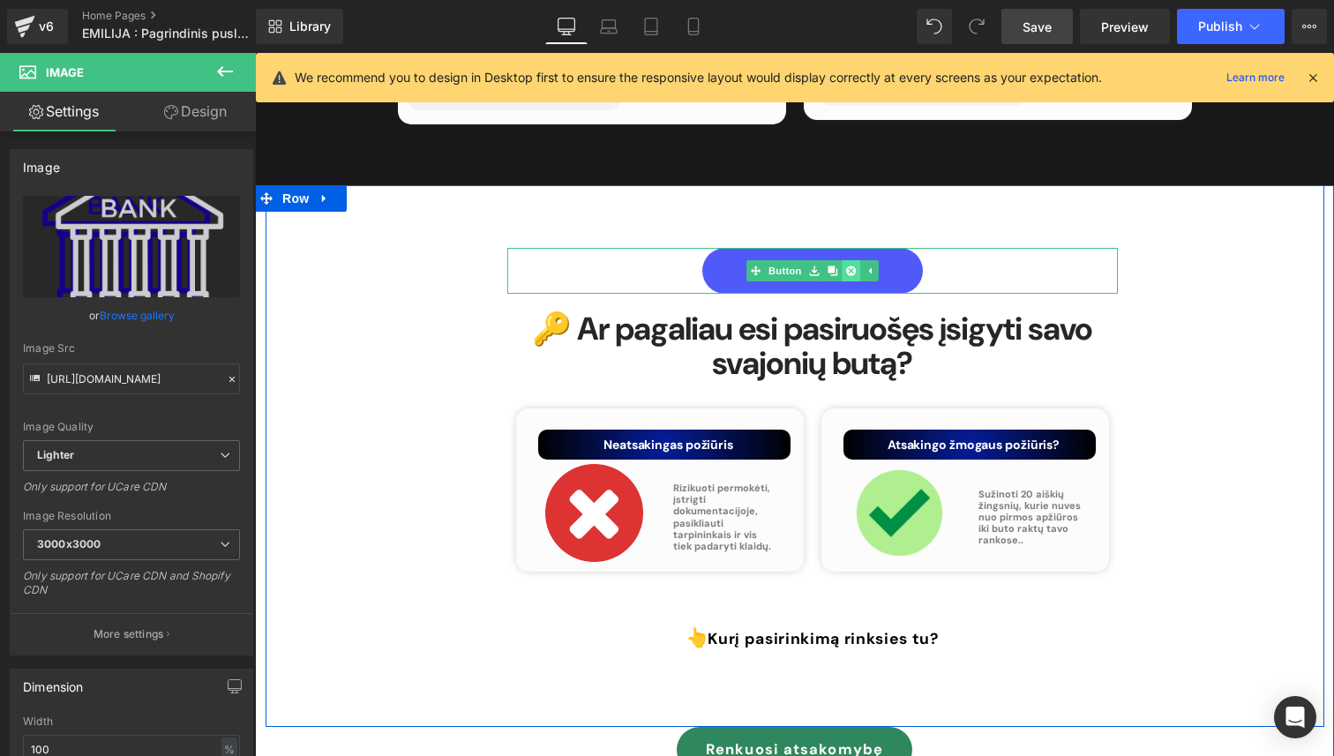
click at [848, 265] on icon at bounding box center [850, 270] width 10 height 10
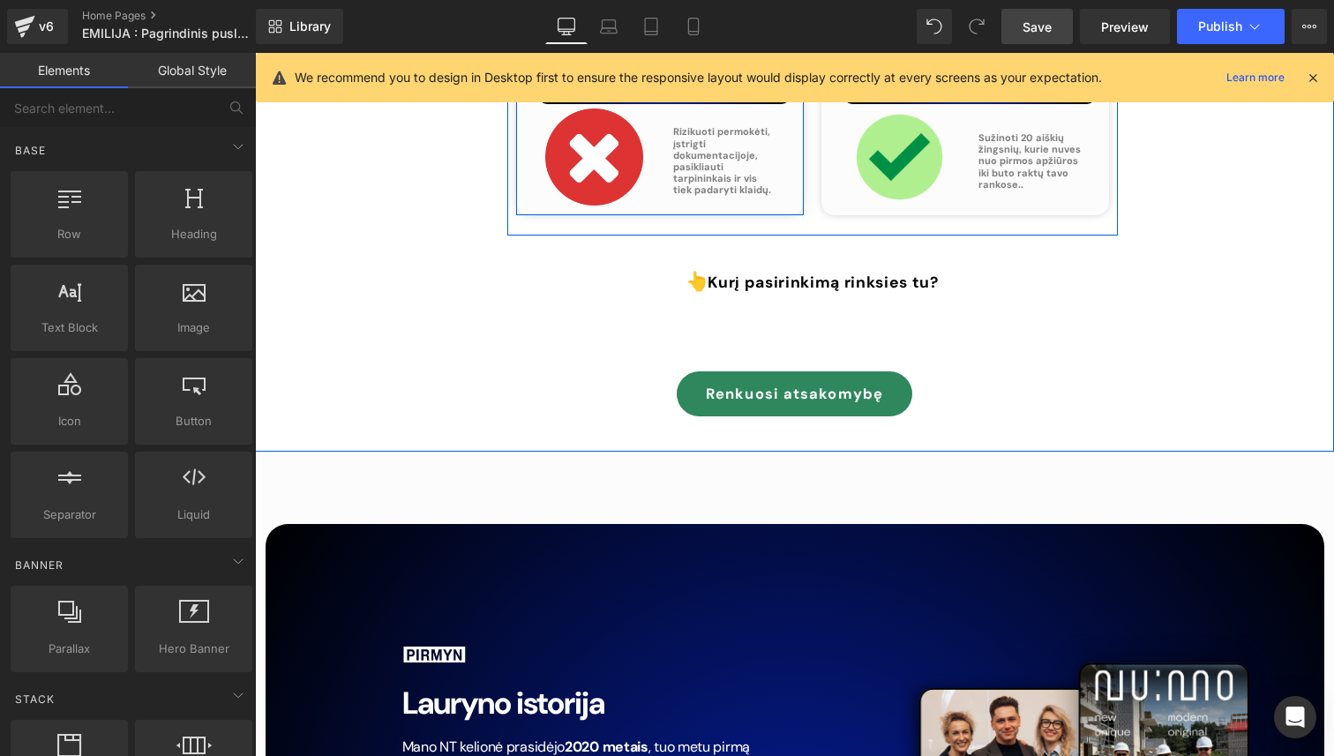
scroll to position [7805, 0]
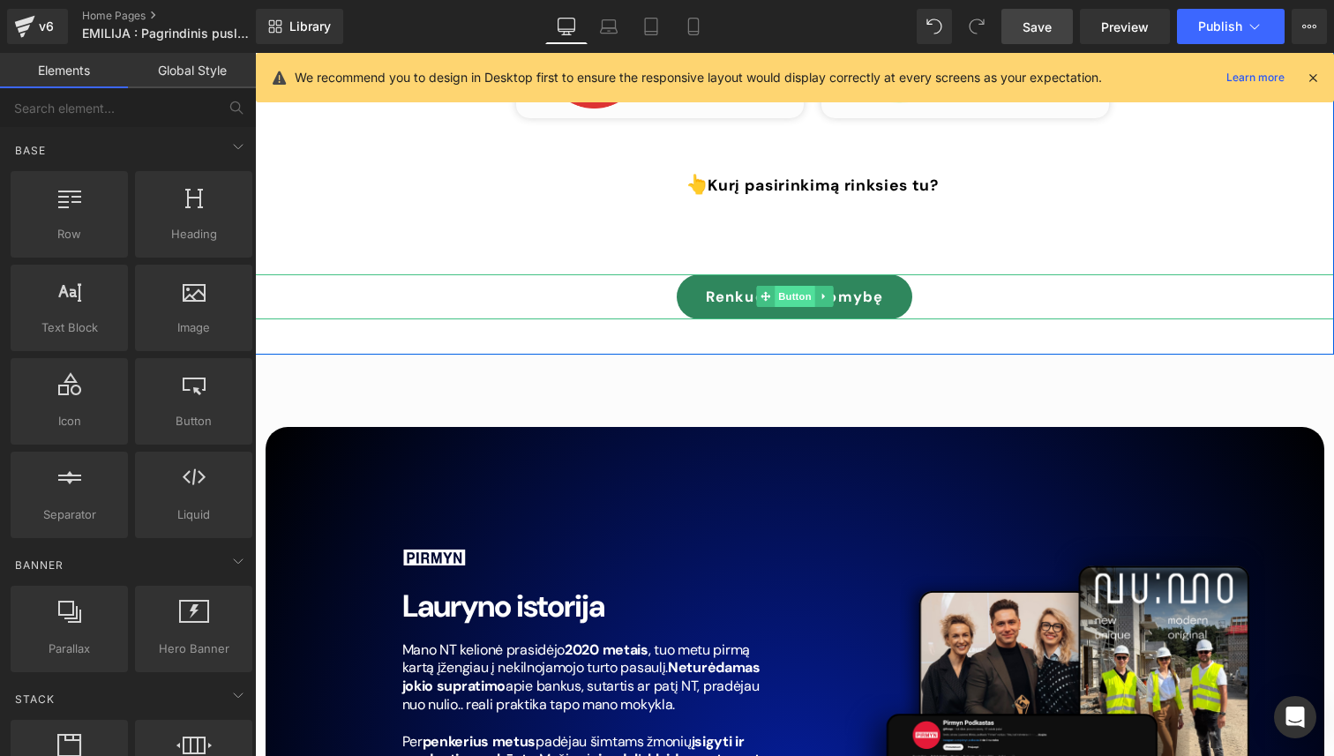
click at [793, 286] on span "Button" at bounding box center [794, 296] width 41 height 21
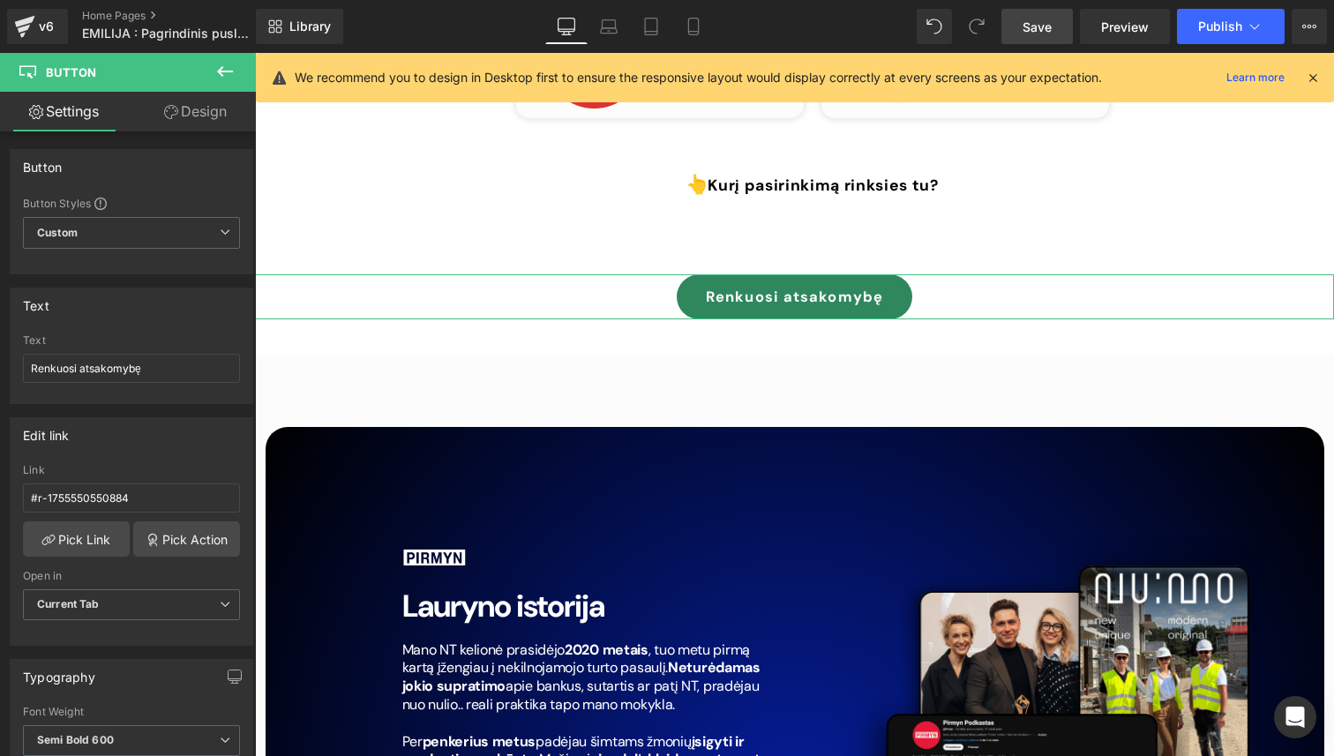
click at [198, 120] on link "Design" at bounding box center [195, 112] width 128 height 40
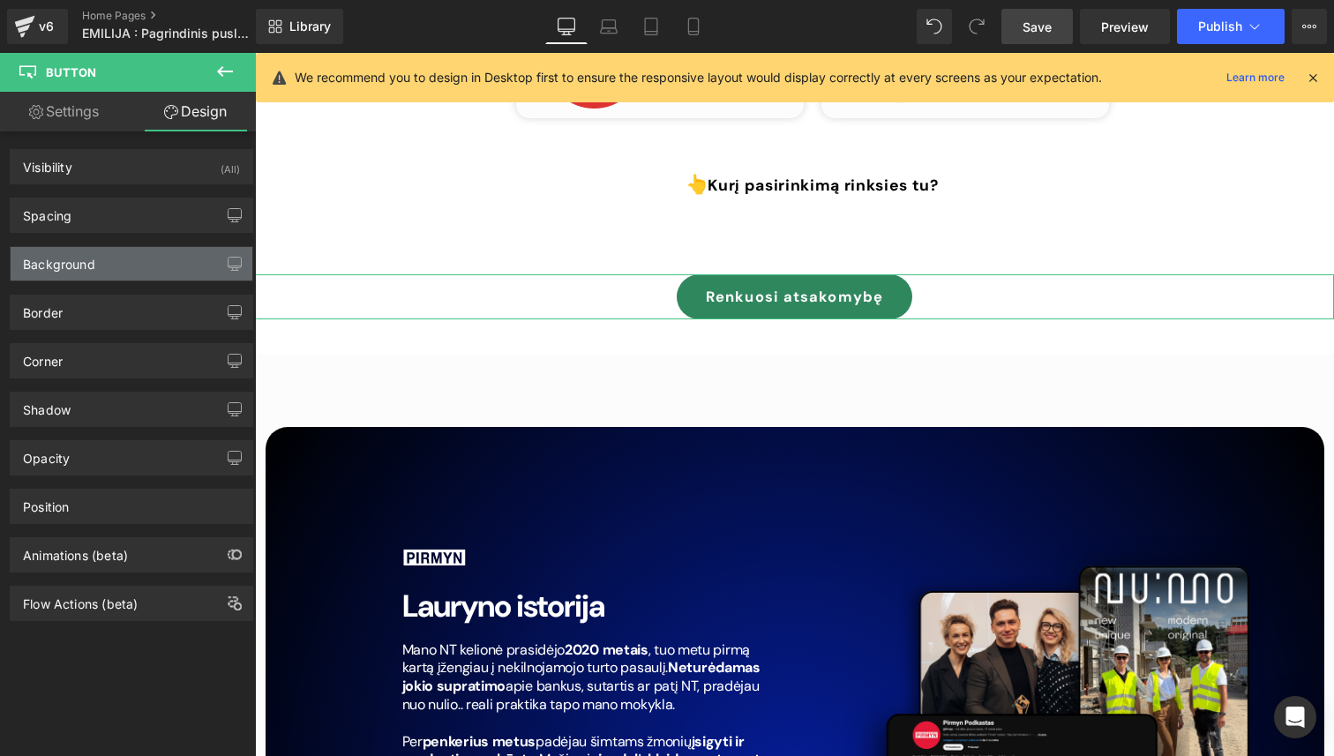
click at [149, 261] on div "Background" at bounding box center [132, 264] width 242 height 34
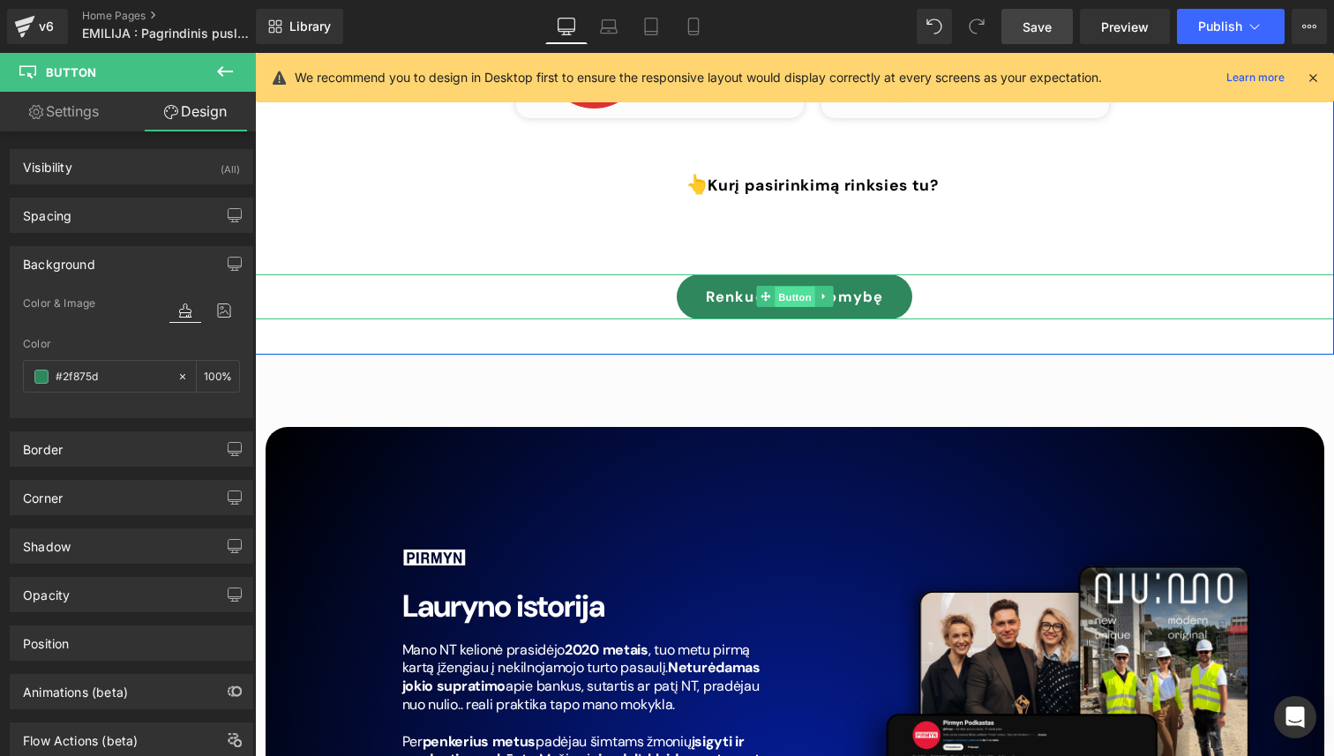
click at [783, 287] on span "Button" at bounding box center [794, 297] width 41 height 21
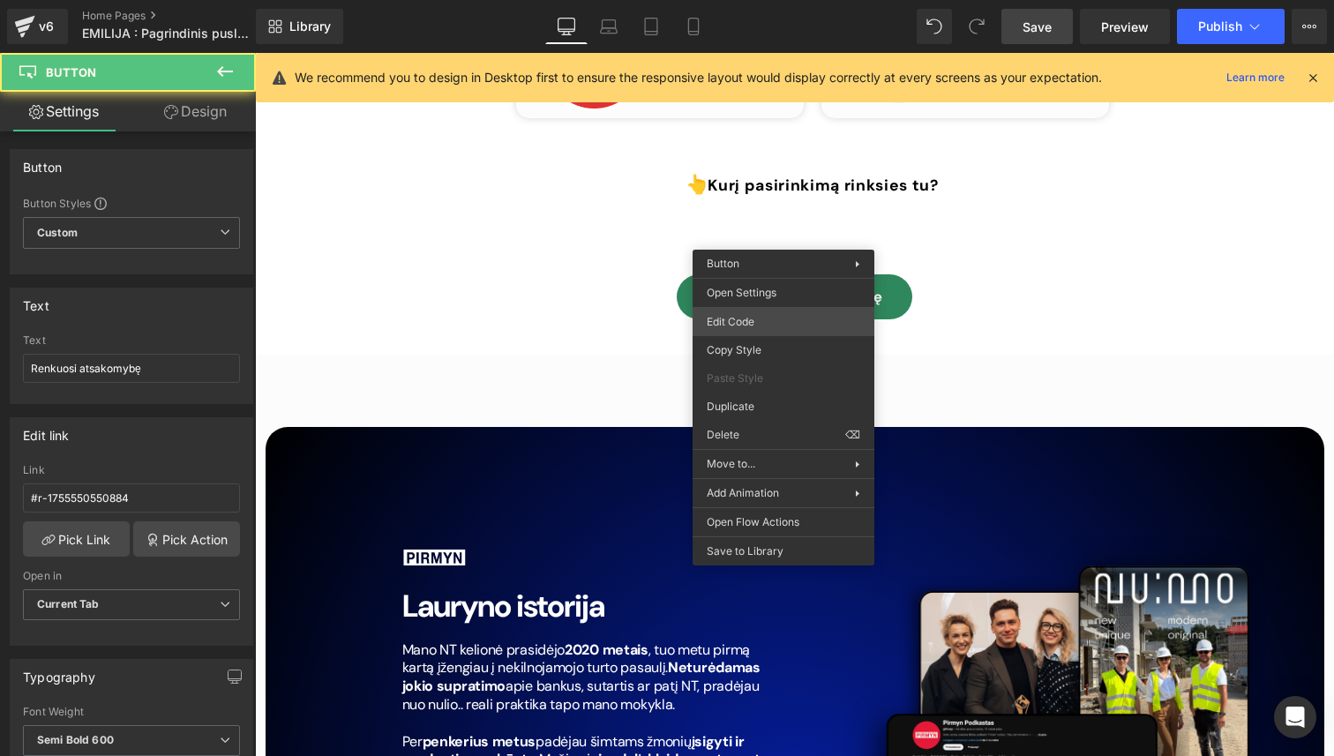
click at [758, 0] on div "Button You are previewing how the will restyle your page. You can not edit Elem…" at bounding box center [667, 0] width 1334 height 0
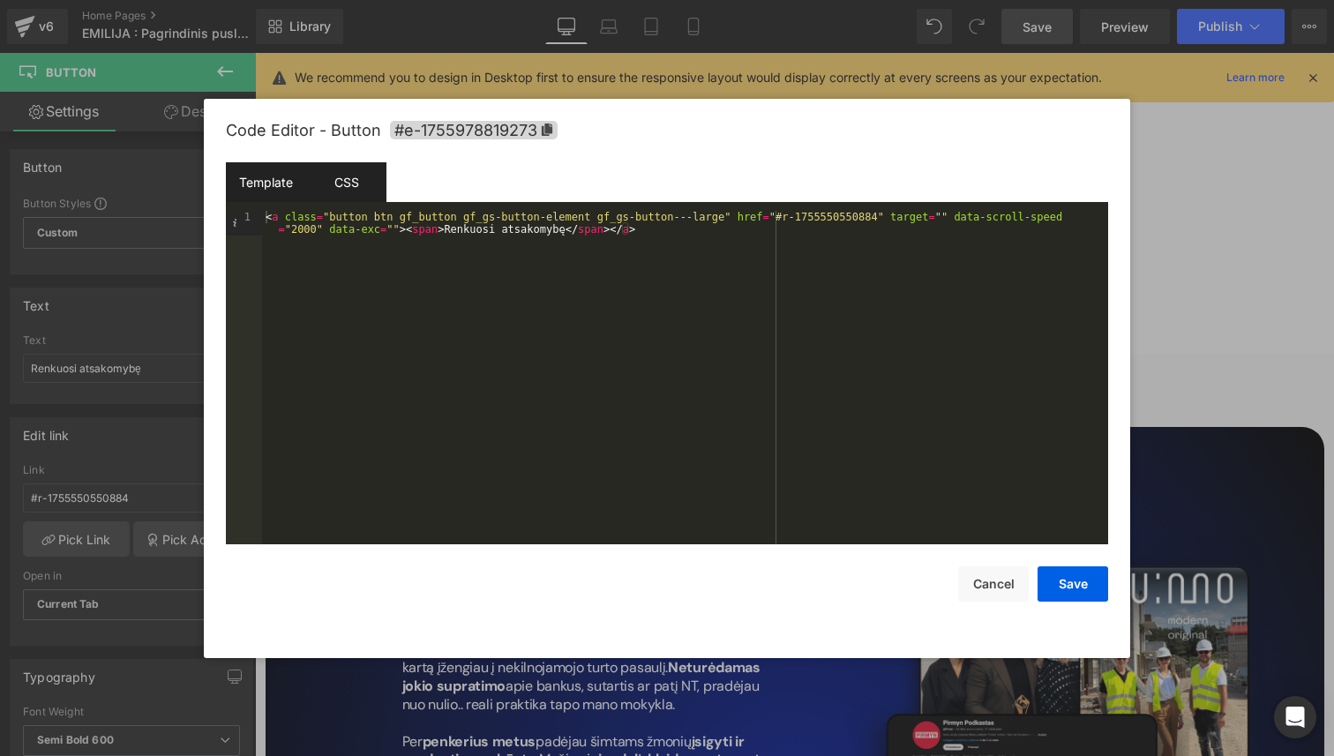
click at [384, 179] on div "CSS" at bounding box center [346, 182] width 80 height 40
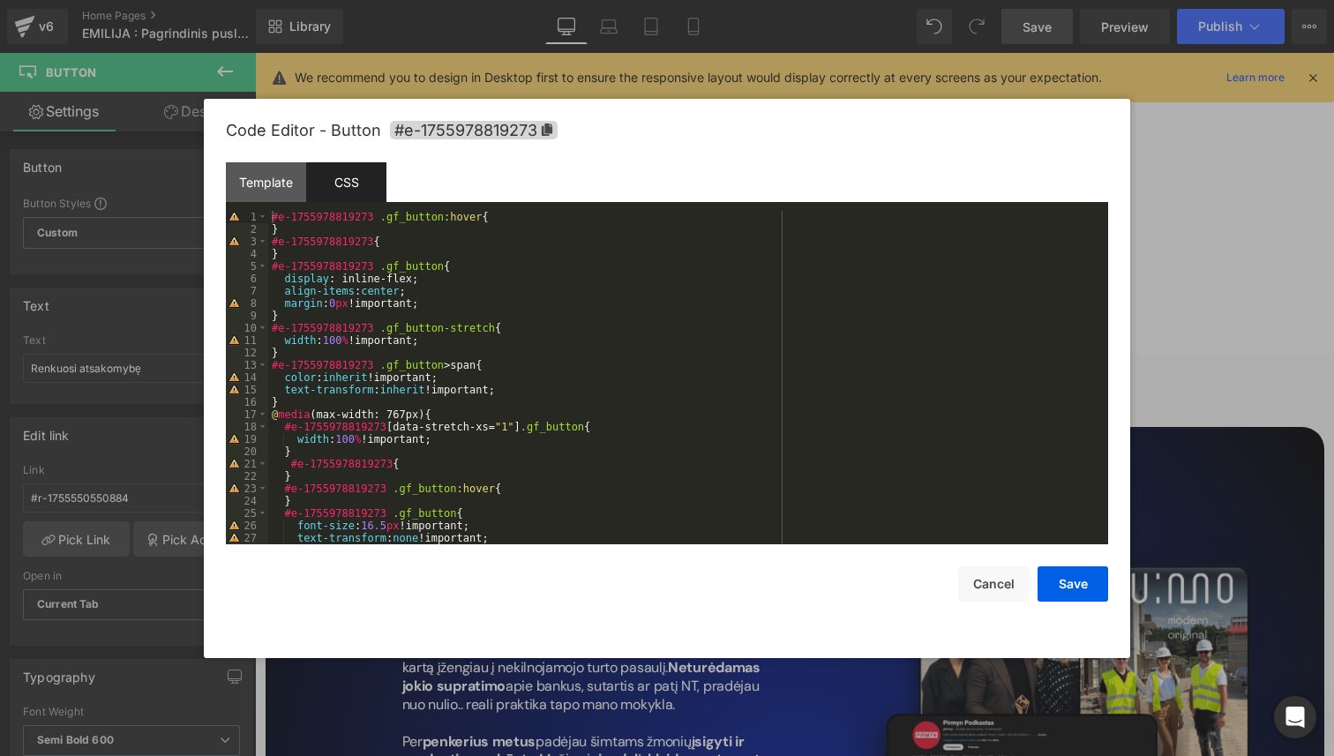
click at [486, 235] on div "#e-1755978819273 .gf_button :hover { } #e-1755978819273 { } #e-1755978819273 .g…" at bounding box center [684, 390] width 833 height 358
click at [461, 245] on div "#e-1755978819273 .gf_button :hover { } #e-1755978819273 { } #e-1755978819273 .g…" at bounding box center [684, 390] width 833 height 358
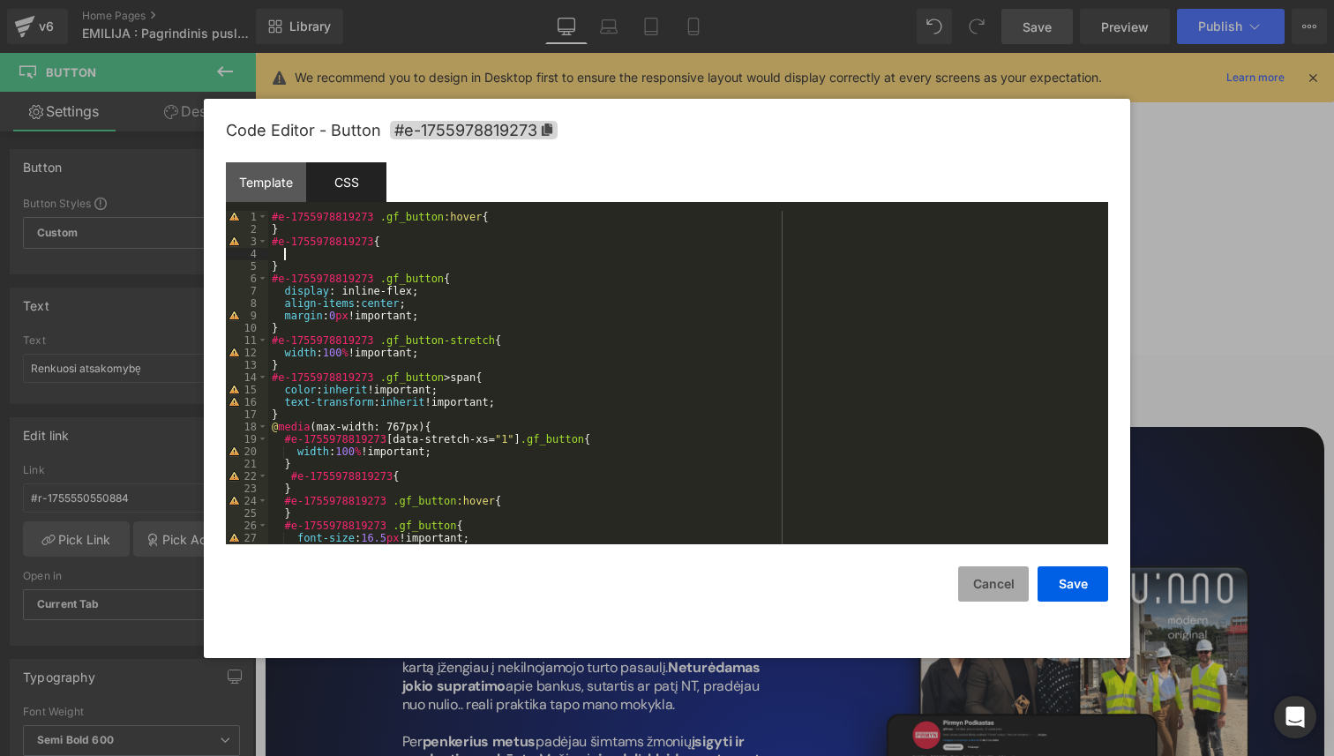
click at [983, 590] on button "Cancel" at bounding box center [993, 583] width 71 height 35
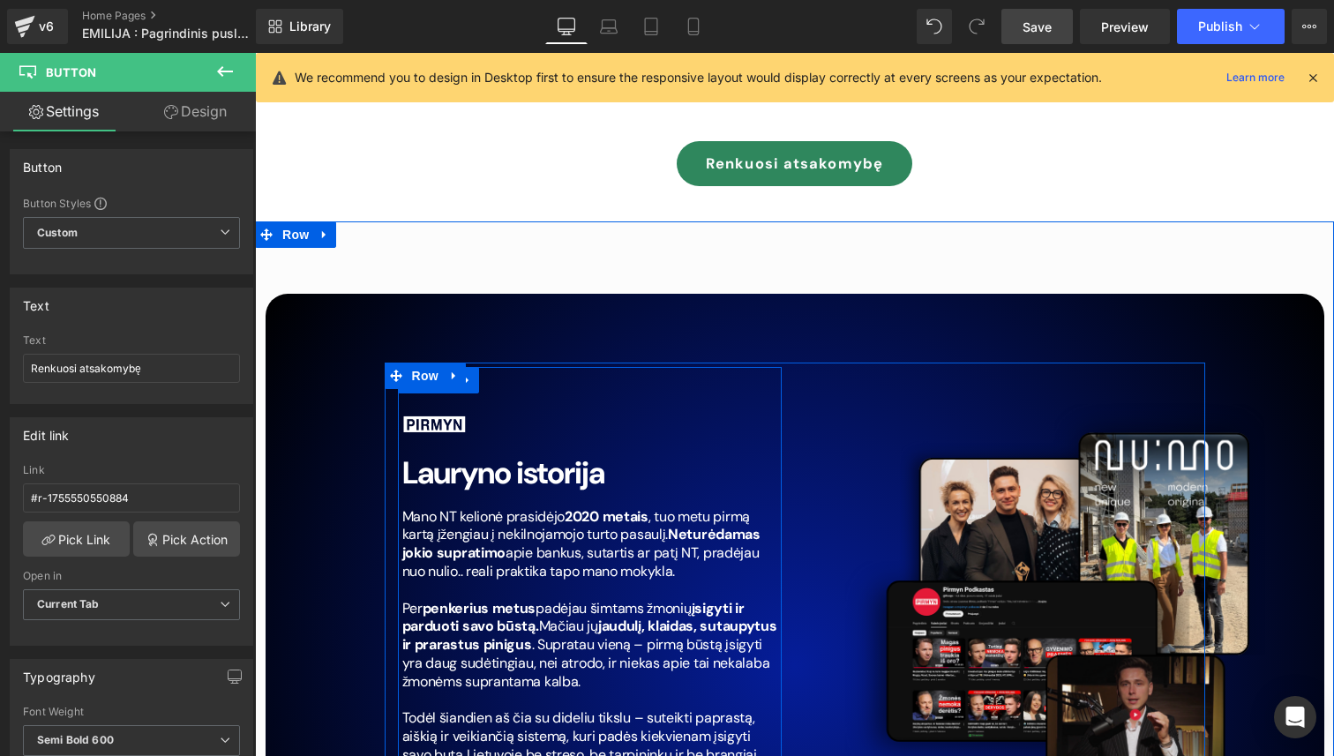
scroll to position [7939, 0]
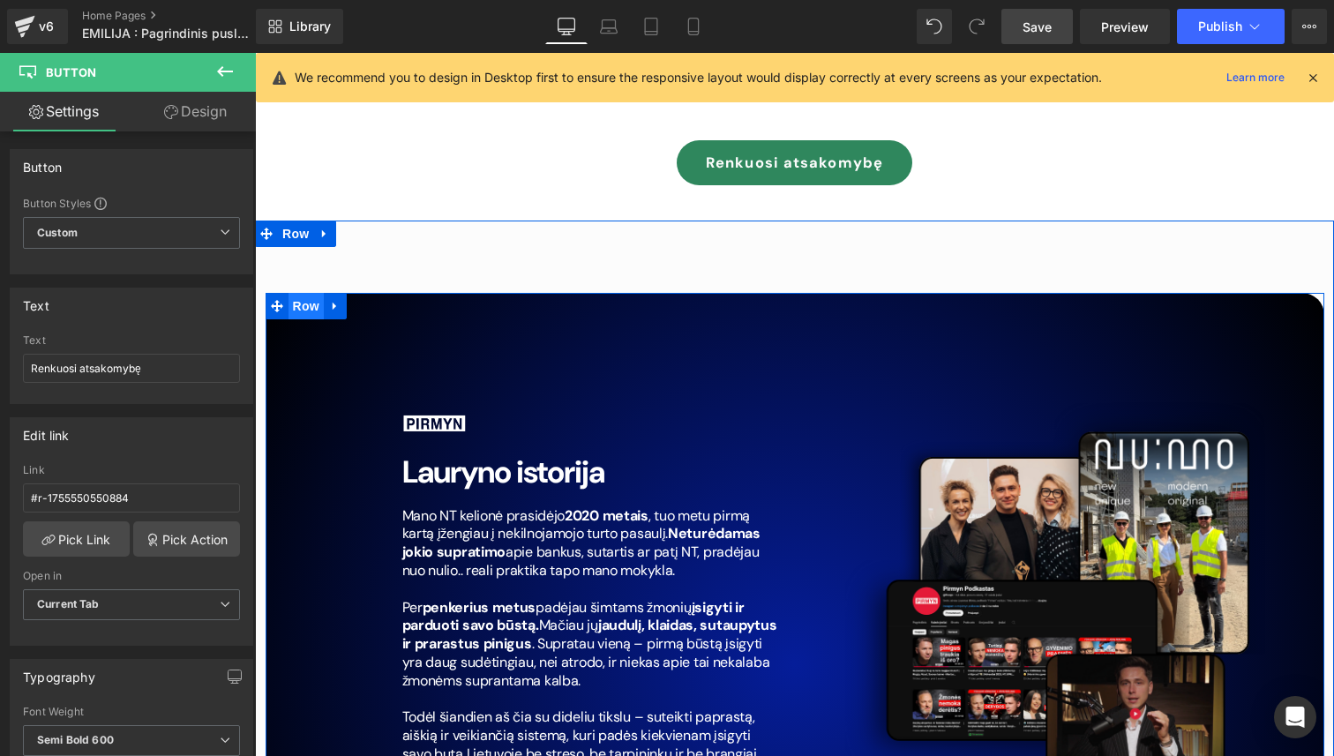
click at [307, 293] on span "Row" at bounding box center [305, 306] width 35 height 26
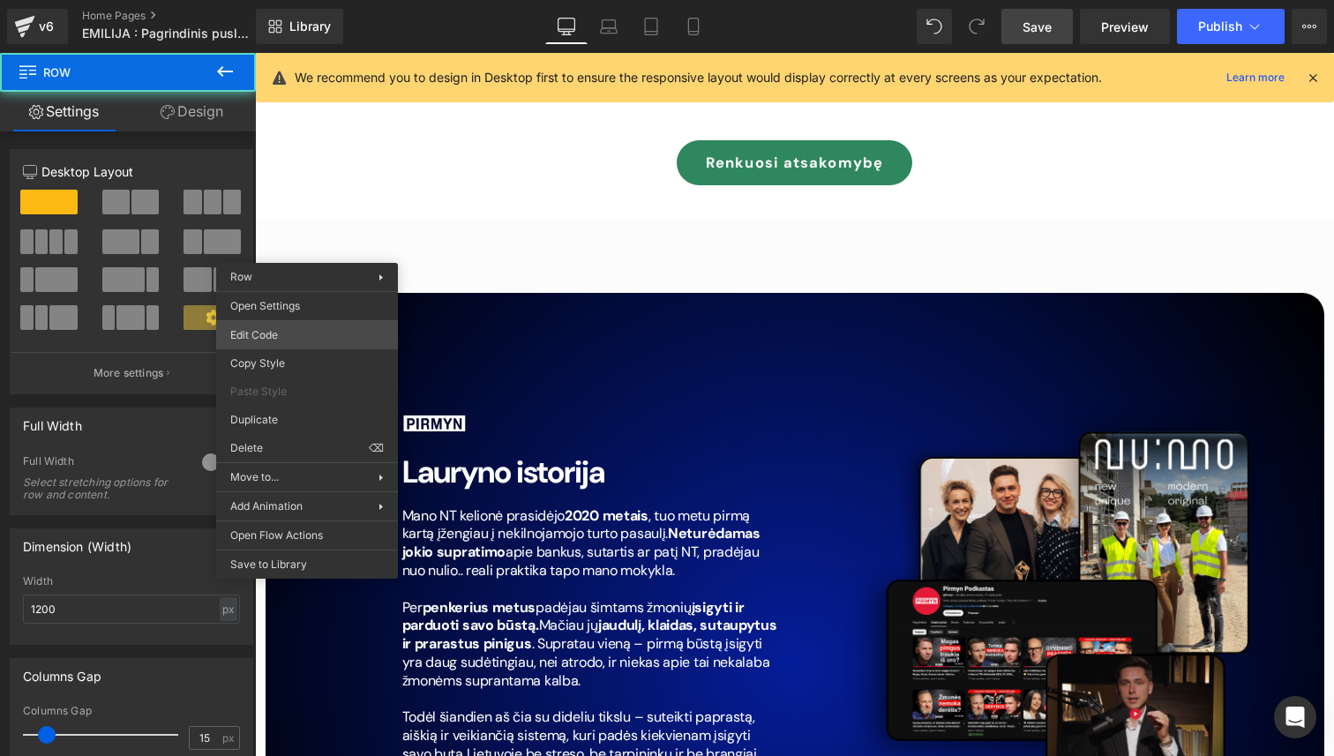
click at [303, 0] on div "Row You are previewing how the will restyle your page. You can not edit Element…" at bounding box center [667, 0] width 1334 height 0
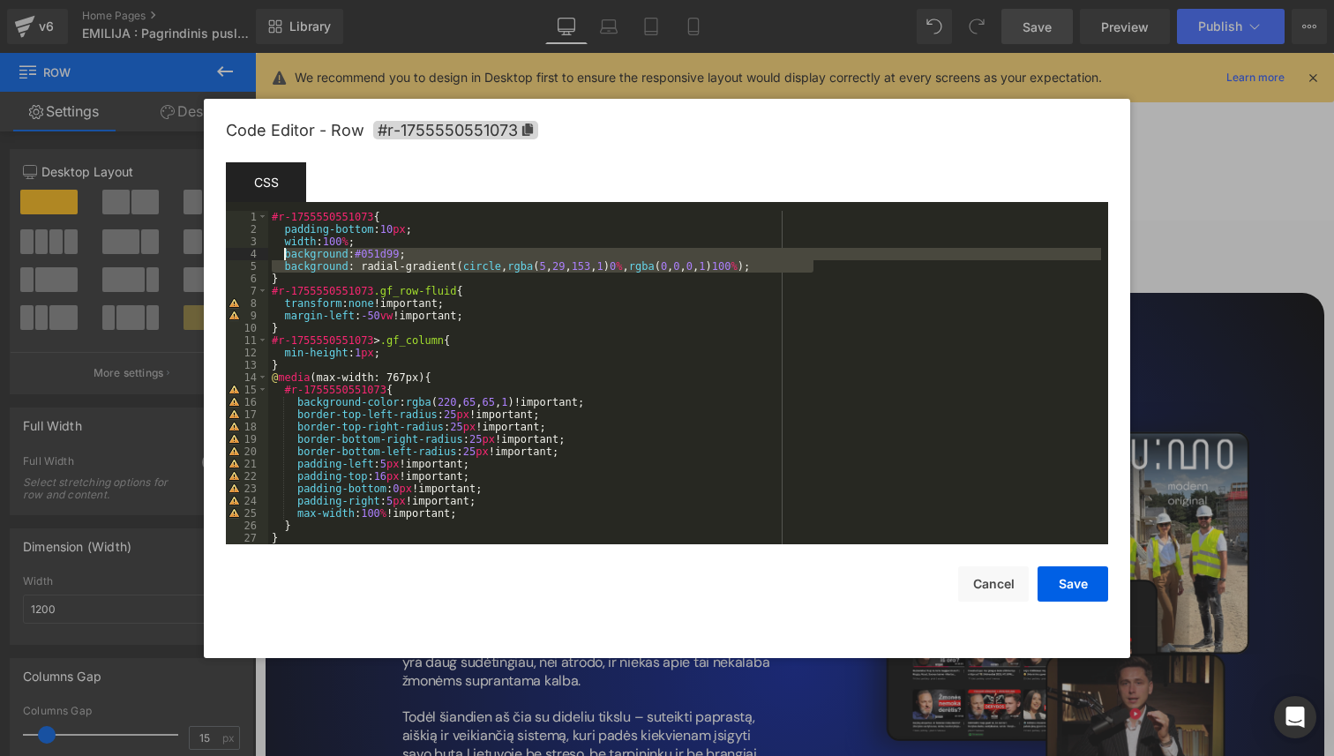
drag, startPoint x: 819, startPoint y: 272, endPoint x: 286, endPoint y: 257, distance: 533.8
click at [286, 257] on div "#r-1755550551073 { padding-bottom : 10 px ; width : 100 % ; background : #051d9…" at bounding box center [684, 390] width 833 height 358
click at [1089, 594] on button "Save" at bounding box center [1072, 583] width 71 height 35
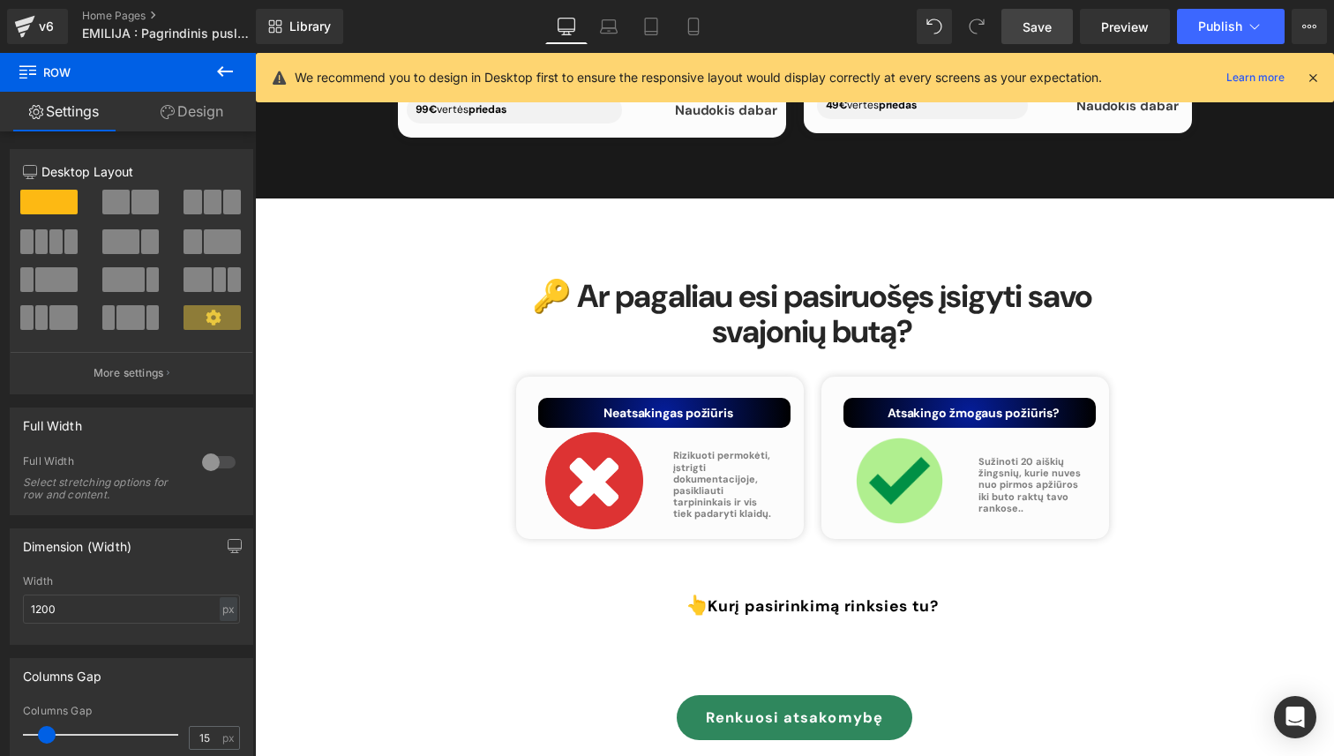
scroll to position [7374, 0]
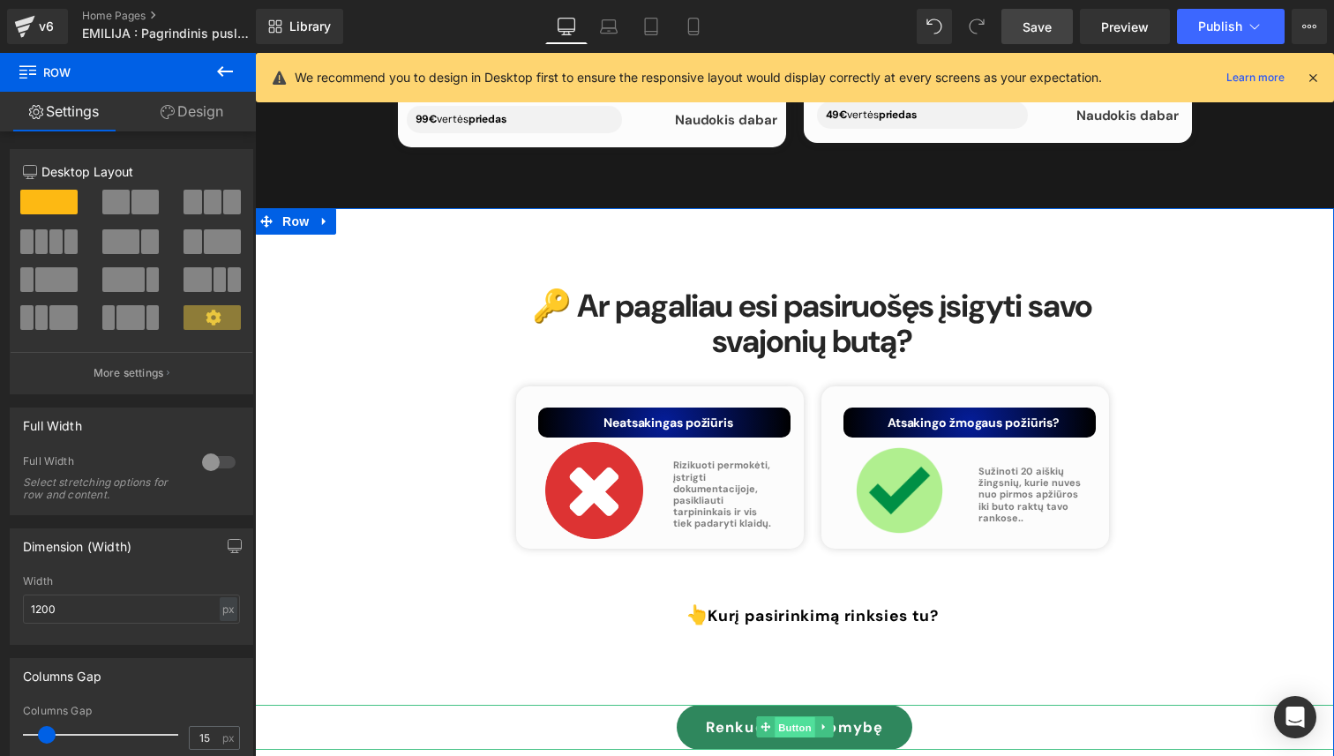
click at [795, 717] on span "Button" at bounding box center [794, 727] width 41 height 21
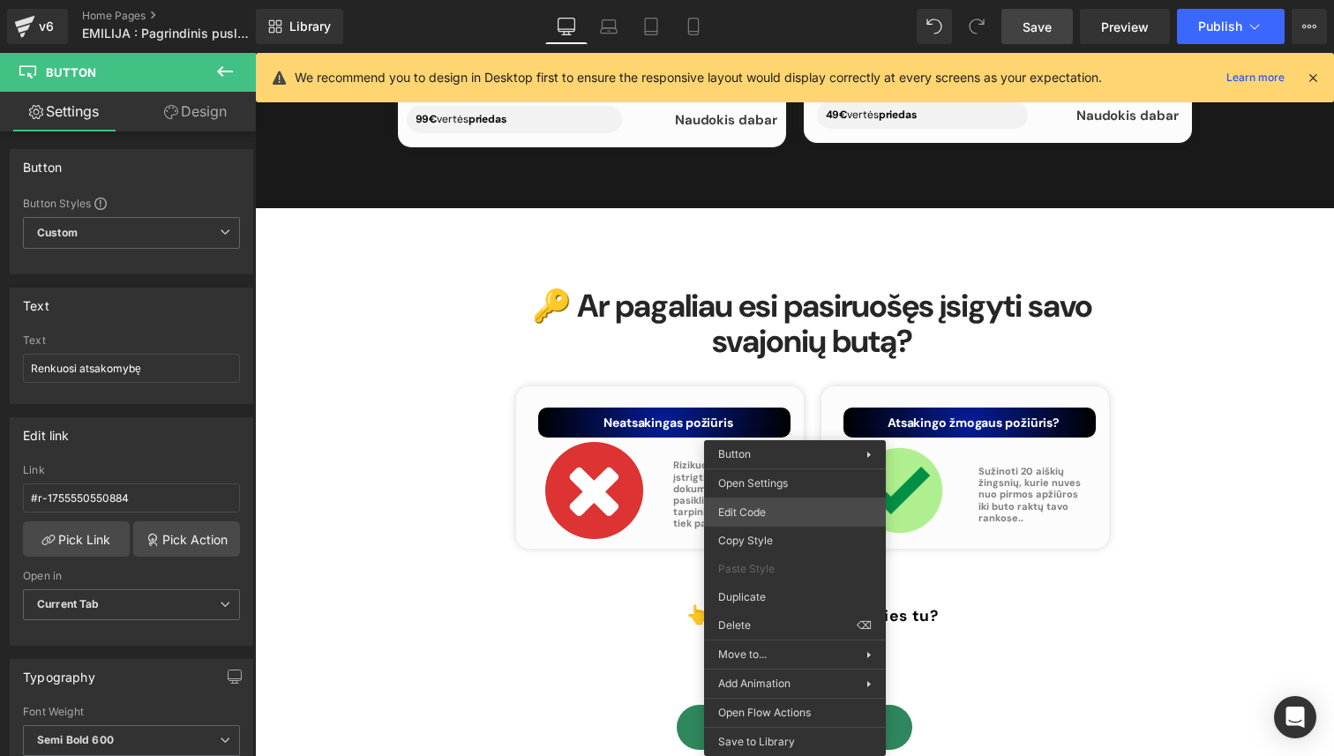
click at [773, 0] on div "Button You are previewing how the will restyle your page. You can not edit Elem…" at bounding box center [667, 0] width 1334 height 0
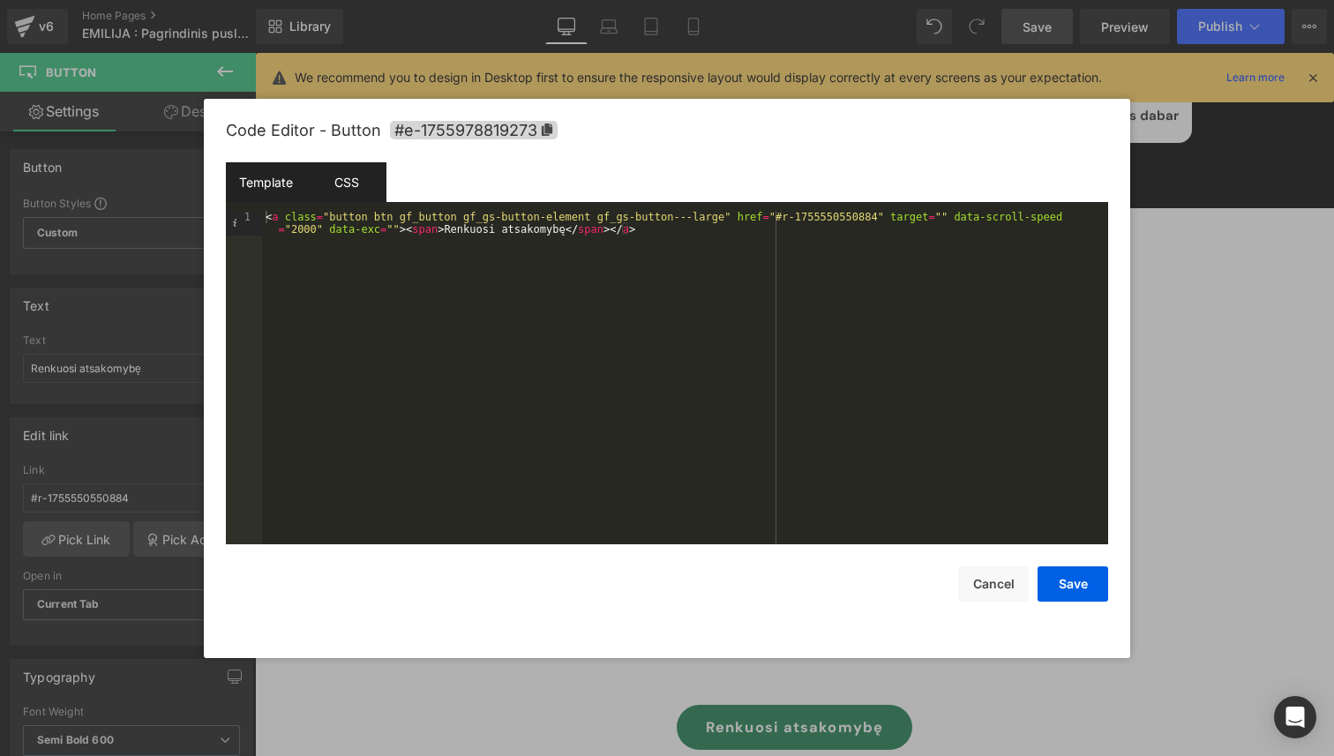
click at [333, 177] on div "CSS" at bounding box center [346, 182] width 80 height 40
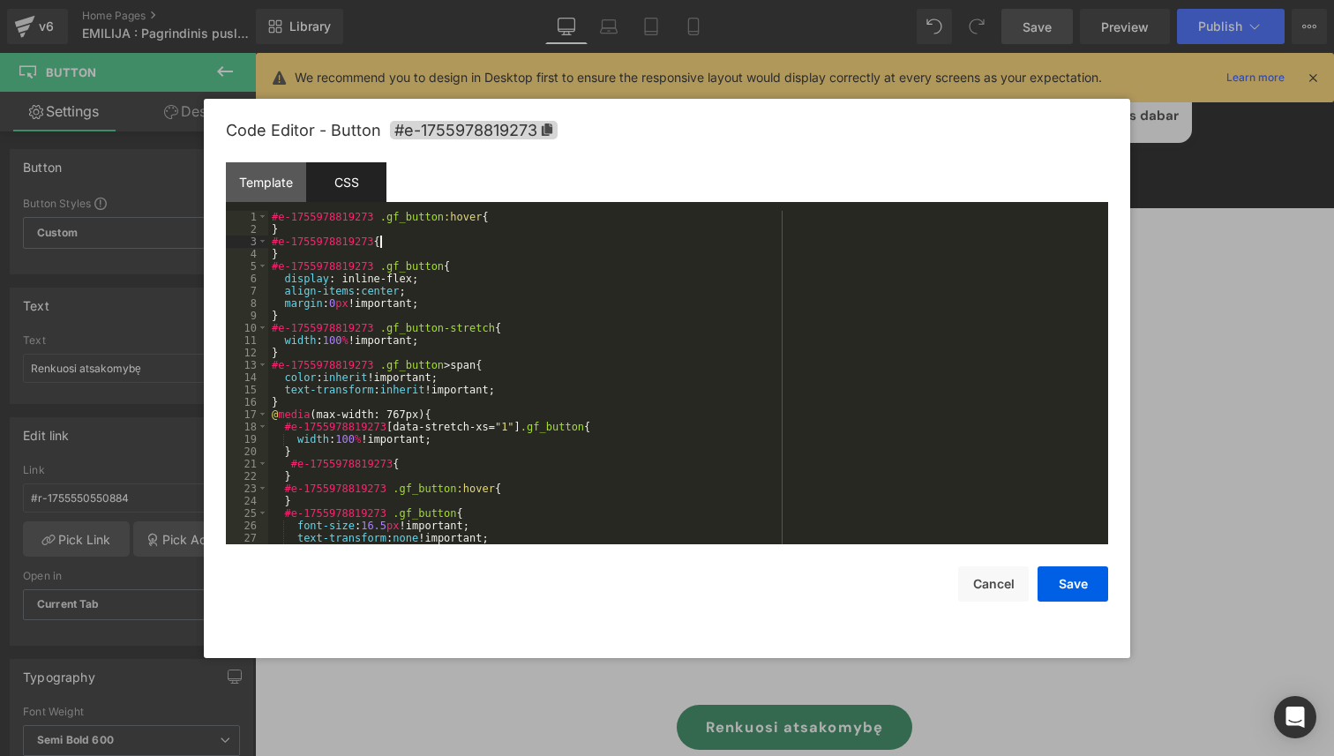
click at [396, 246] on div "#e-1755978819273 .gf_button :hover { } #e-1755978819273 { } #e-1755978819273 .g…" at bounding box center [684, 390] width 833 height 358
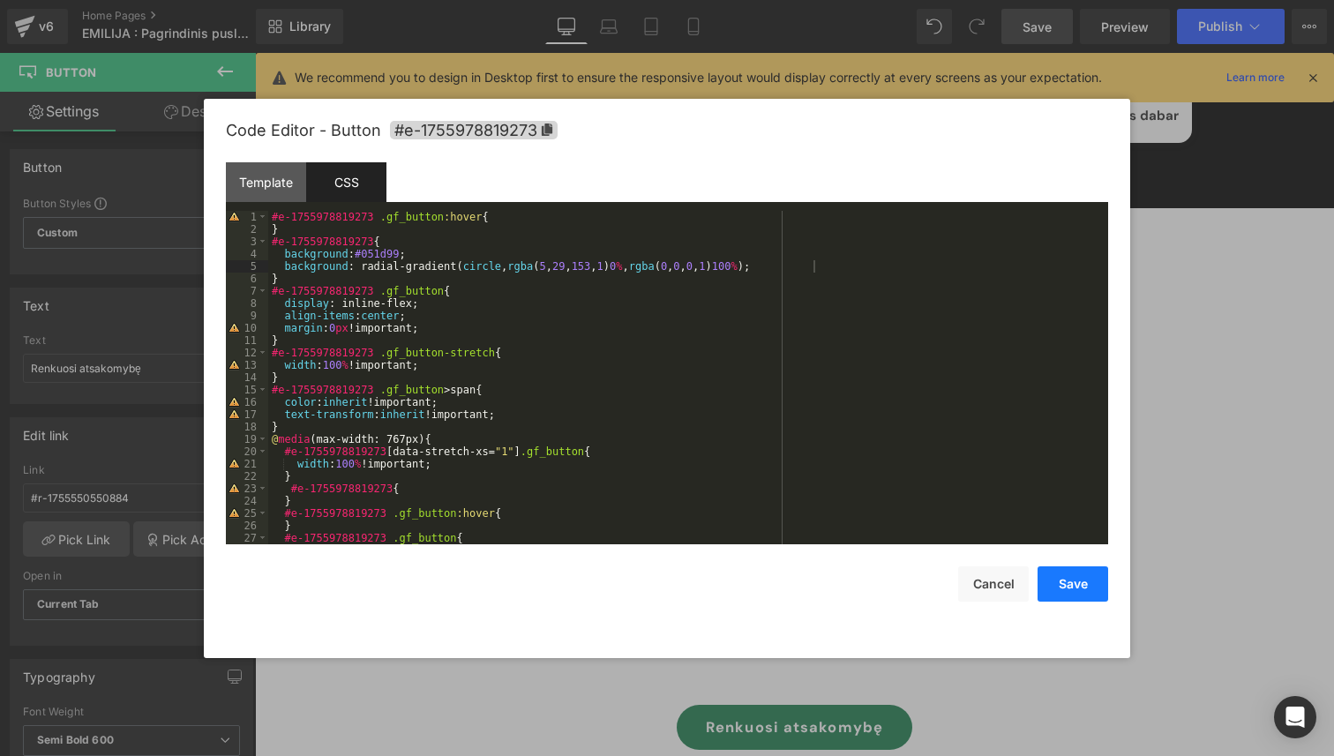
click at [1066, 579] on button "Save" at bounding box center [1072, 583] width 71 height 35
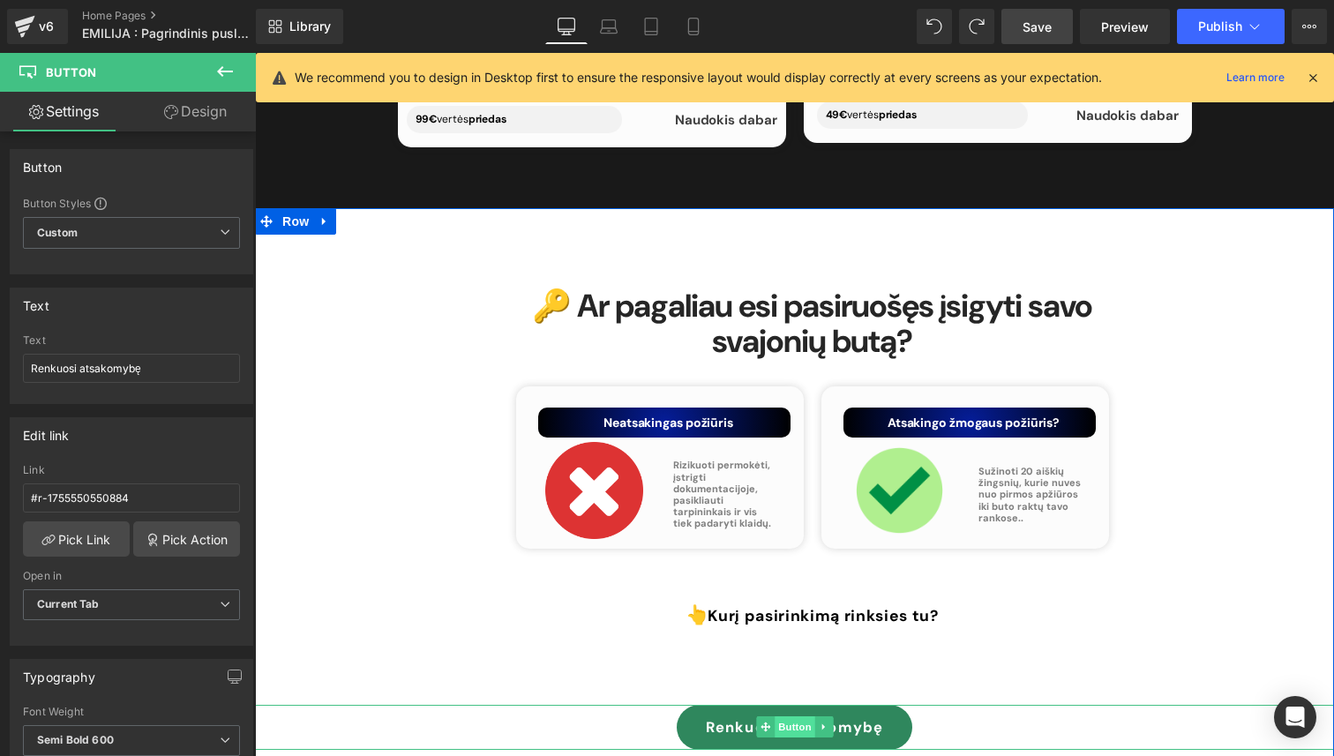
click at [793, 716] on span "Button" at bounding box center [794, 726] width 41 height 21
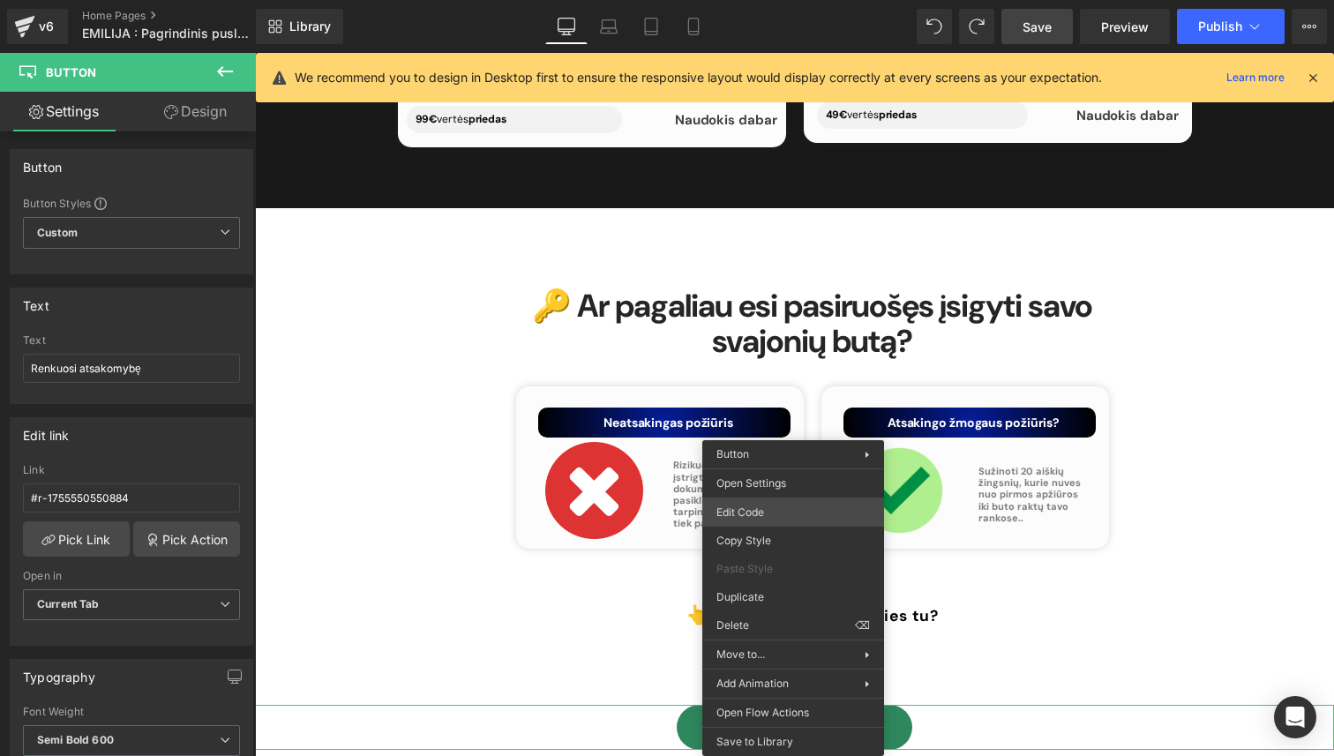
click at [797, 0] on div "Button You are previewing how the will restyle your page. You can not edit Elem…" at bounding box center [667, 0] width 1334 height 0
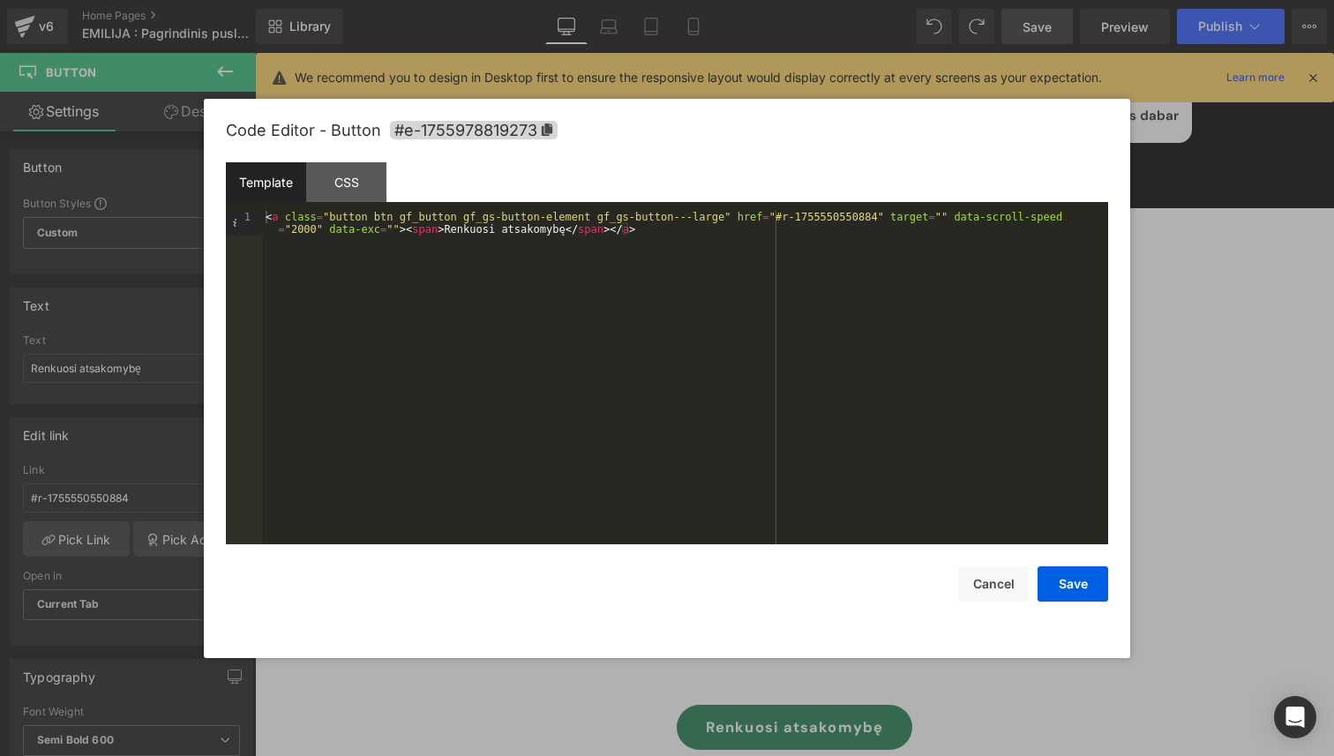
click at [342, 203] on div "Template CSS" at bounding box center [667, 186] width 882 height 49
click at [342, 190] on div "CSS" at bounding box center [346, 182] width 80 height 40
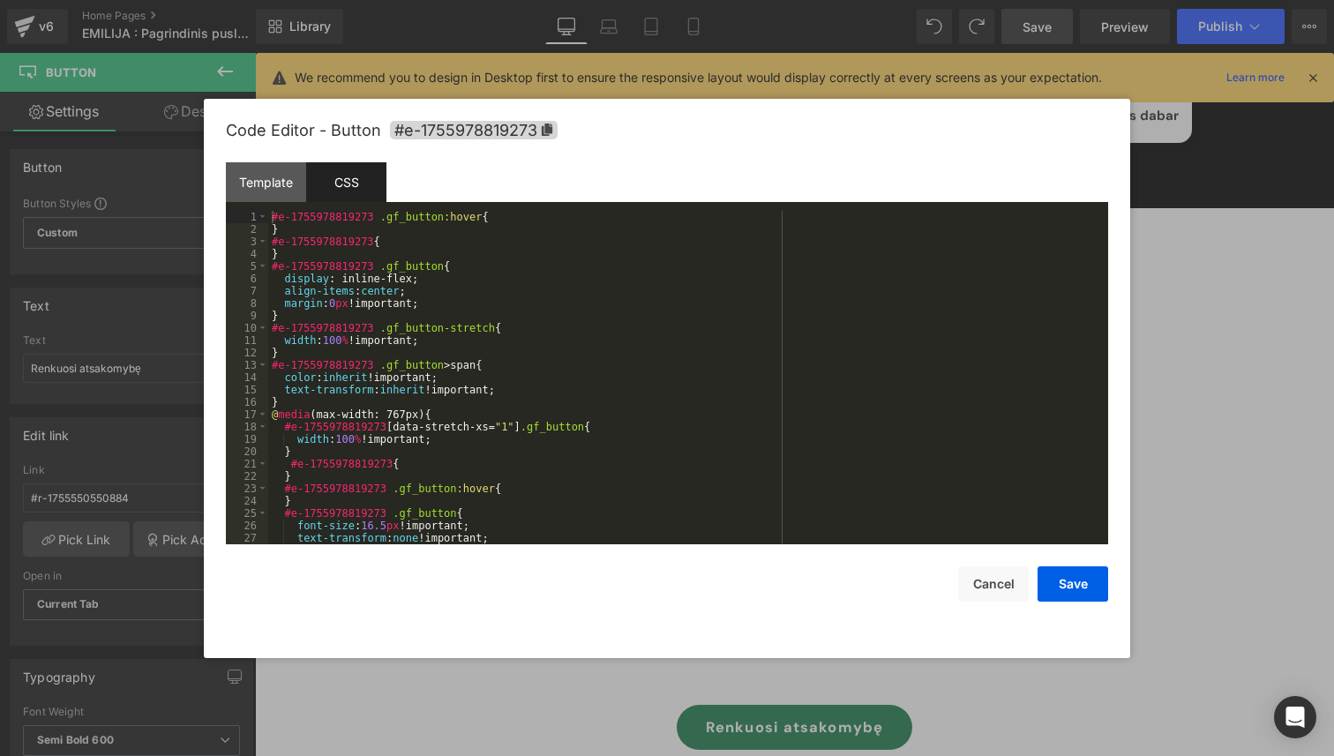
click at [526, 217] on div "#e-1755978819273 .gf_button :hover { } #e-1755978819273 { } #e-1755978819273 .g…" at bounding box center [684, 390] width 833 height 358
click at [508, 391] on div "#e-1755978819273 .gf_button :hover { } #e-1755978819273 { } #e-1755978819273 .g…" at bounding box center [684, 390] width 833 height 358
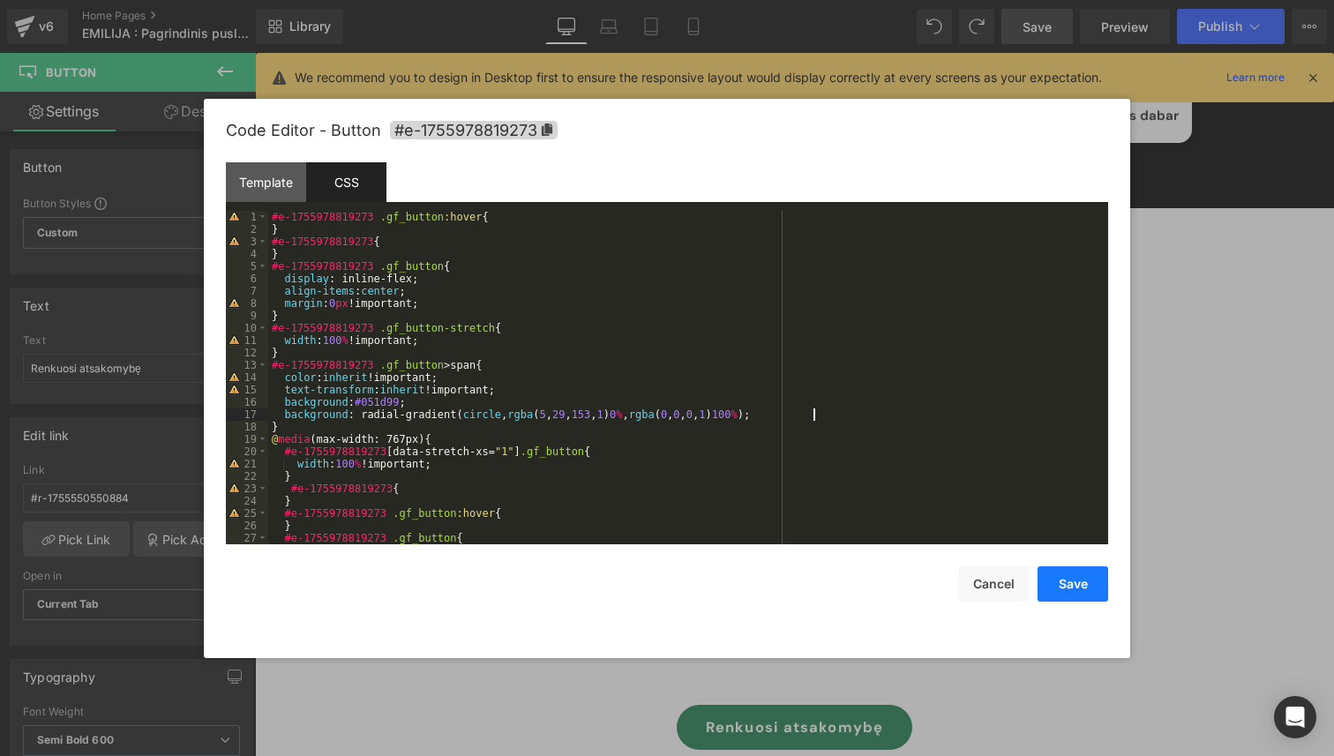
click at [1050, 590] on button "Save" at bounding box center [1072, 583] width 71 height 35
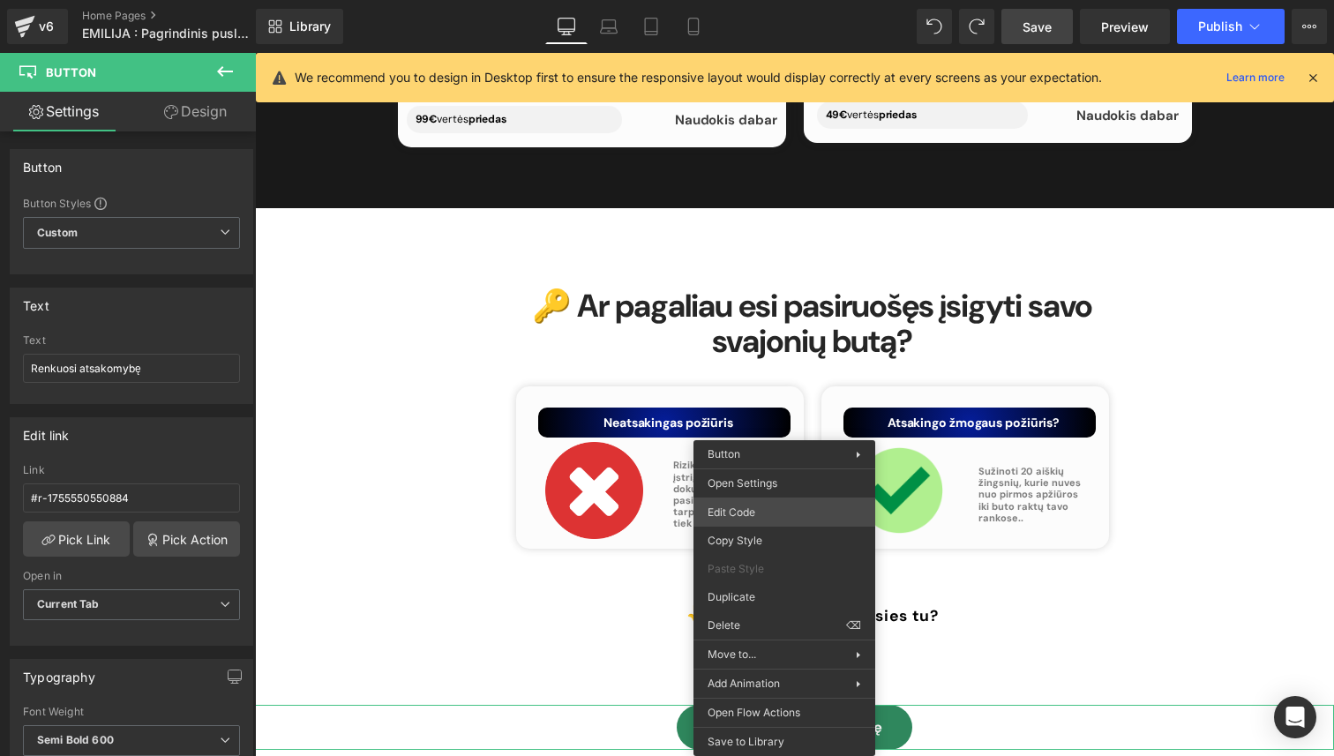
click at [783, 0] on div "Button You are previewing how the will restyle your page. You can not edit Elem…" at bounding box center [667, 0] width 1334 height 0
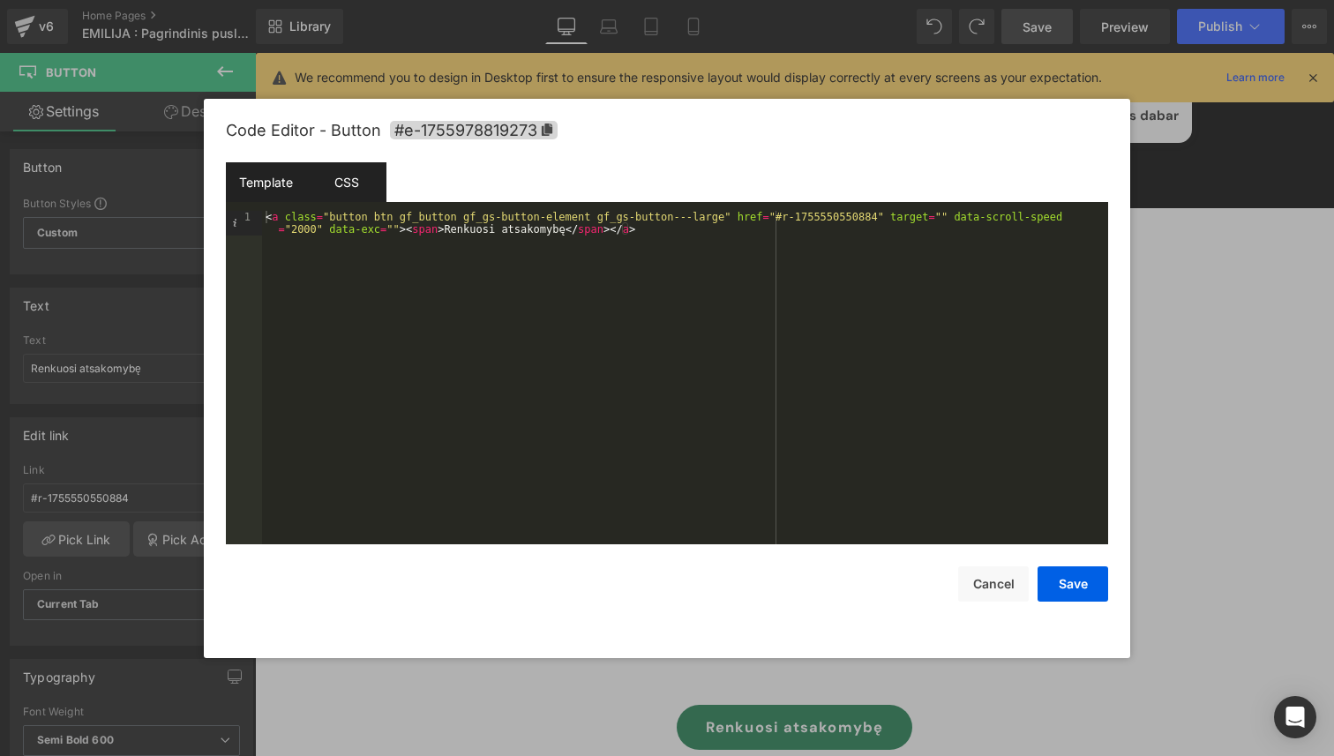
click at [344, 178] on div "CSS" at bounding box center [346, 182] width 80 height 40
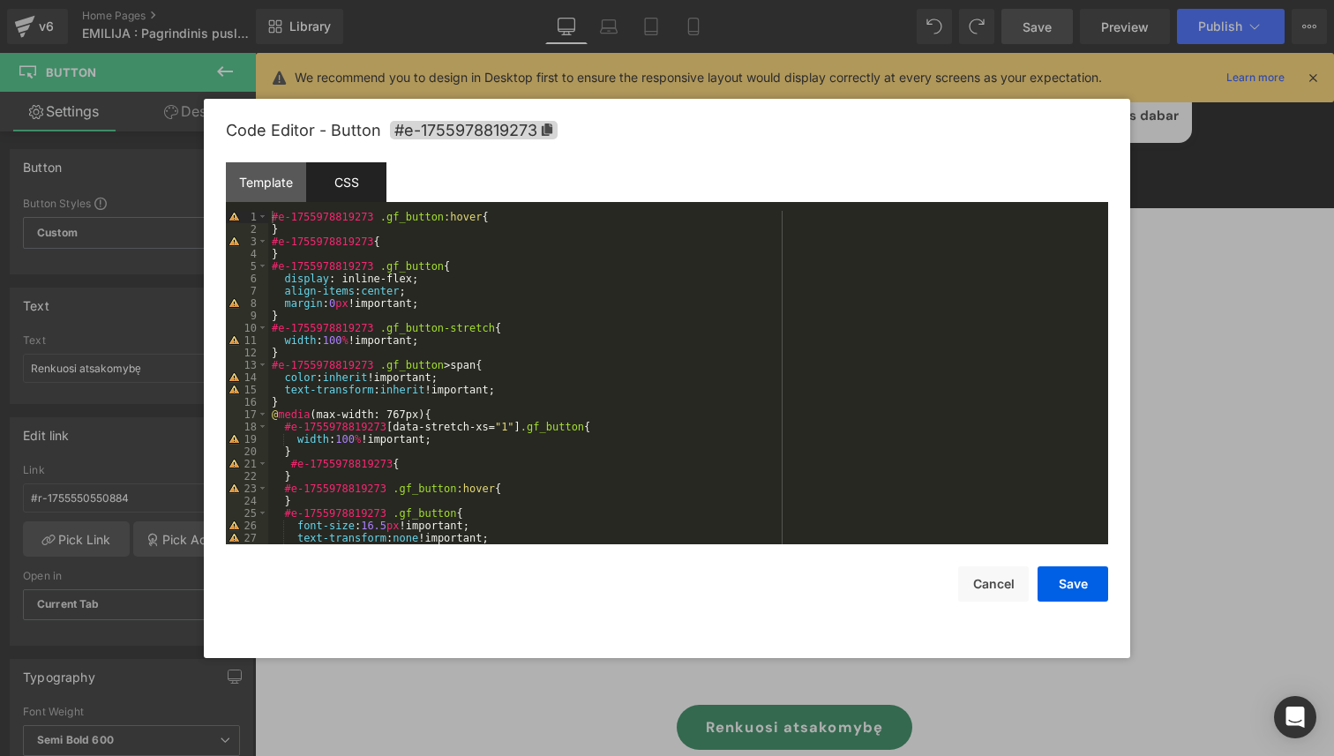
click at [519, 333] on div "#e-1755978819273 .gf_button :hover { } #e-1755978819273 { } #e-1755978819273 .g…" at bounding box center [684, 390] width 833 height 358
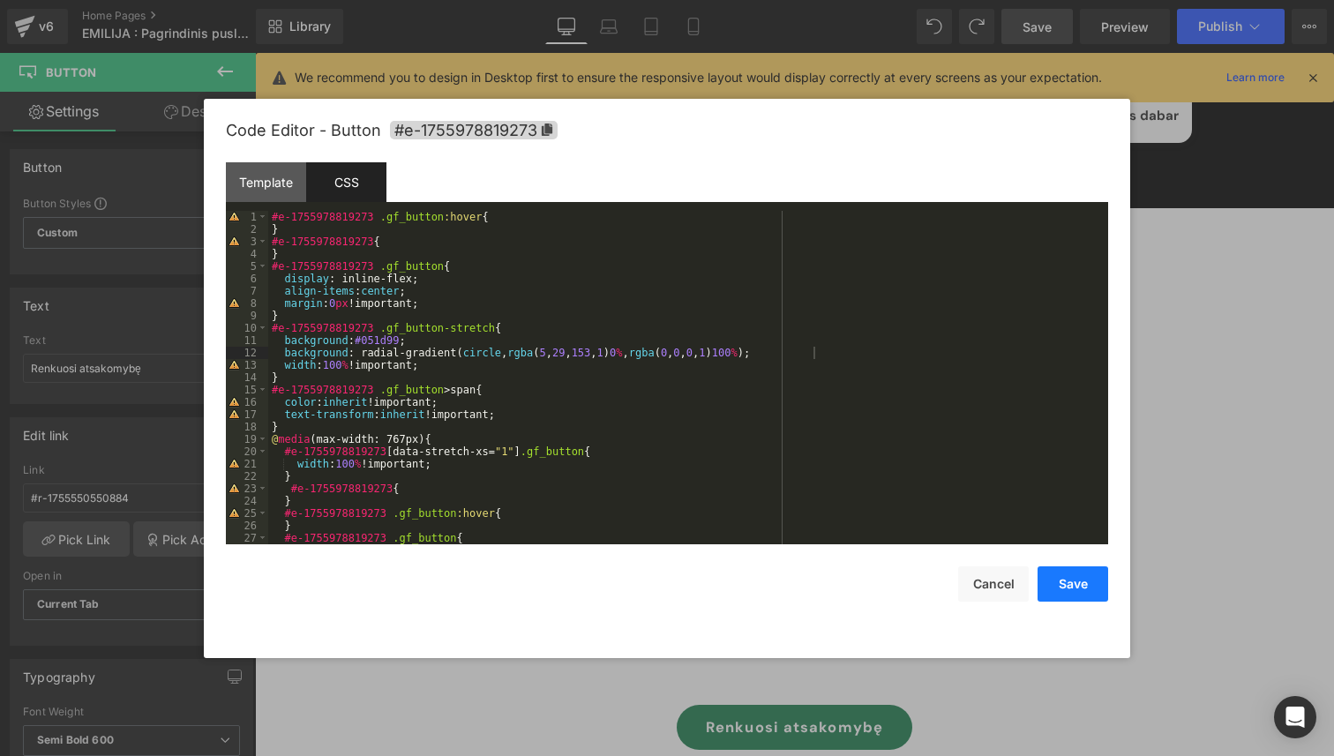
click at [1080, 587] on button "Save" at bounding box center [1072, 583] width 71 height 35
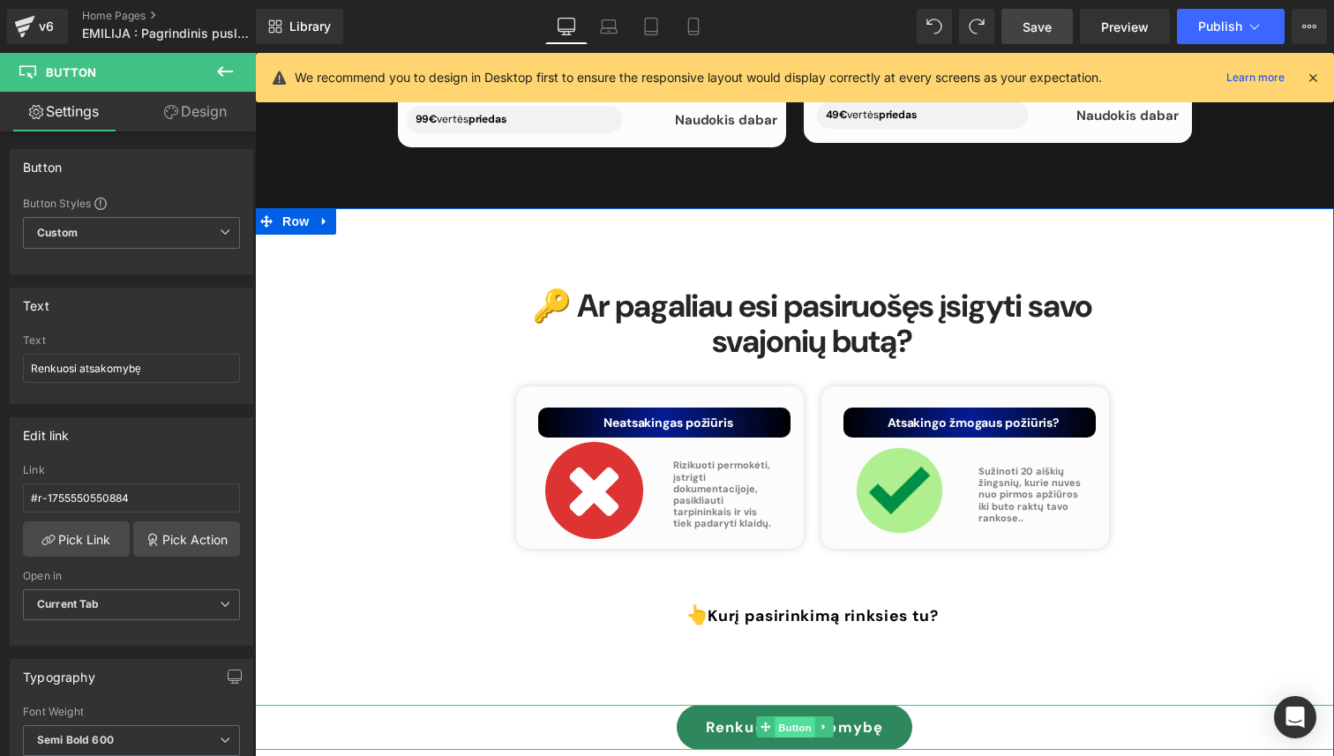
click at [791, 717] on span "Button" at bounding box center [794, 727] width 41 height 21
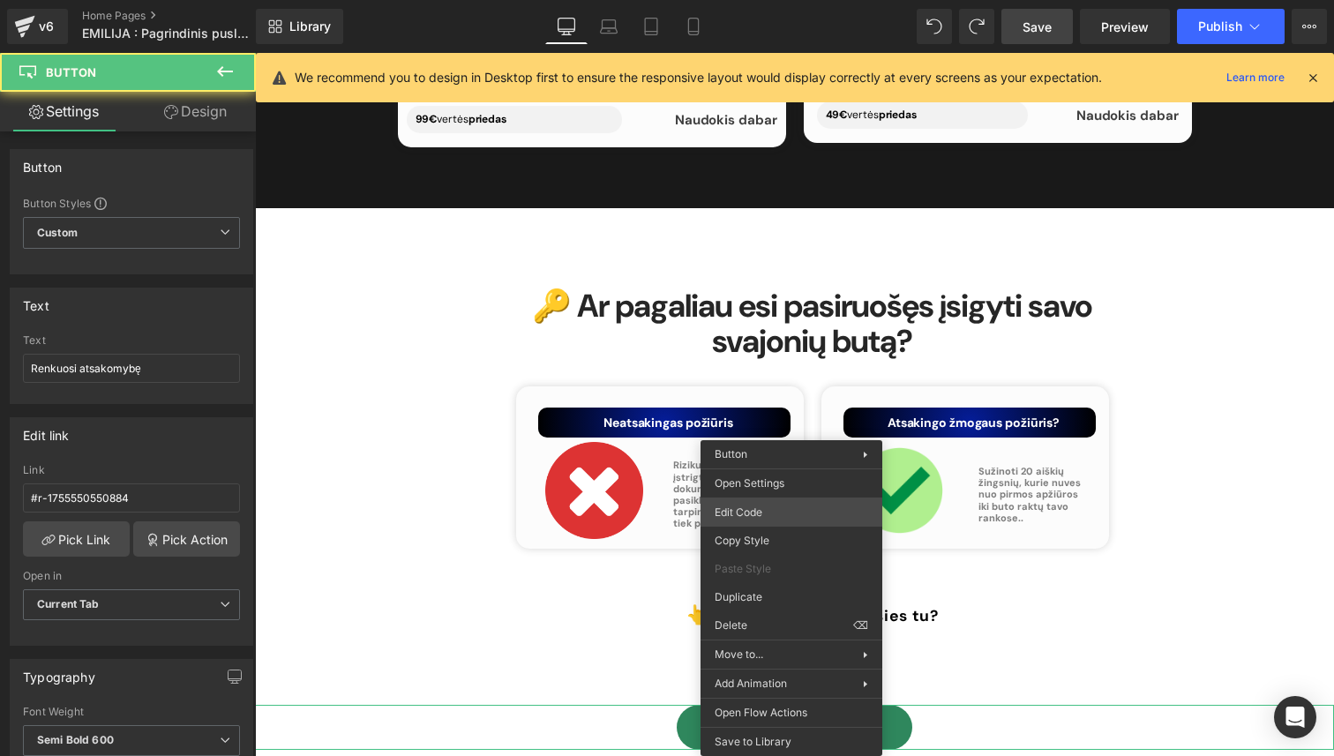
click at [792, 0] on div "Button You are previewing how the will restyle your page. You can not edit Elem…" at bounding box center [667, 0] width 1334 height 0
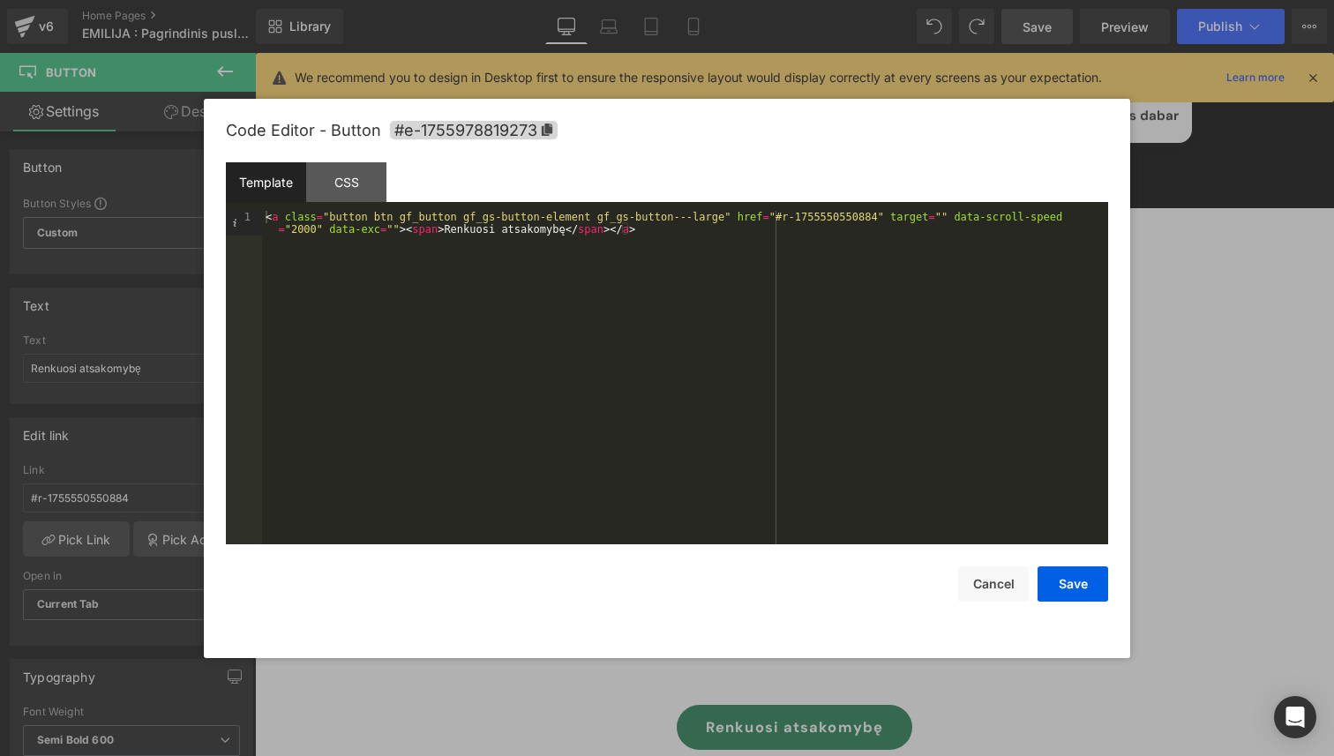
click at [370, 206] on div "Template CSS" at bounding box center [667, 186] width 882 height 49
click at [367, 199] on div "CSS" at bounding box center [346, 182] width 80 height 40
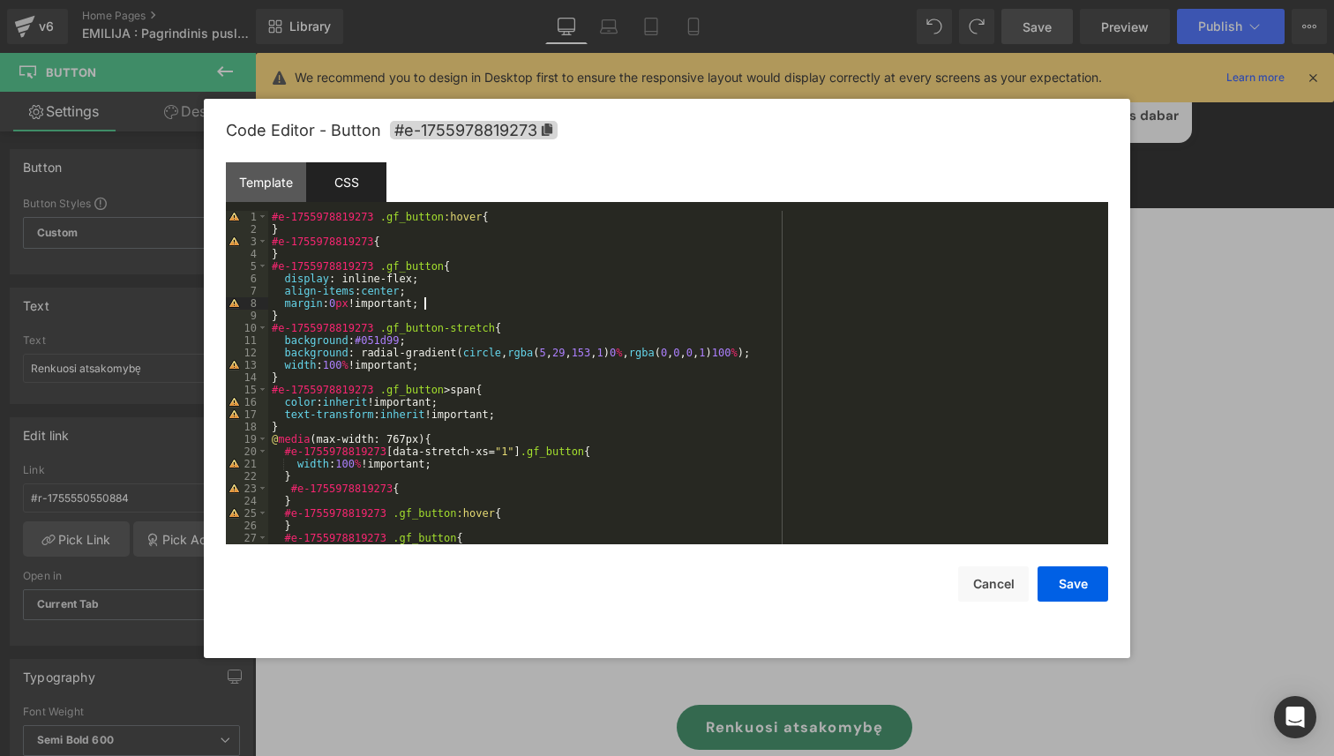
click at [446, 303] on div "#e-1755978819273 .gf_button :hover { } #e-1755978819273 { } #e-1755978819273 .g…" at bounding box center [684, 390] width 833 height 358
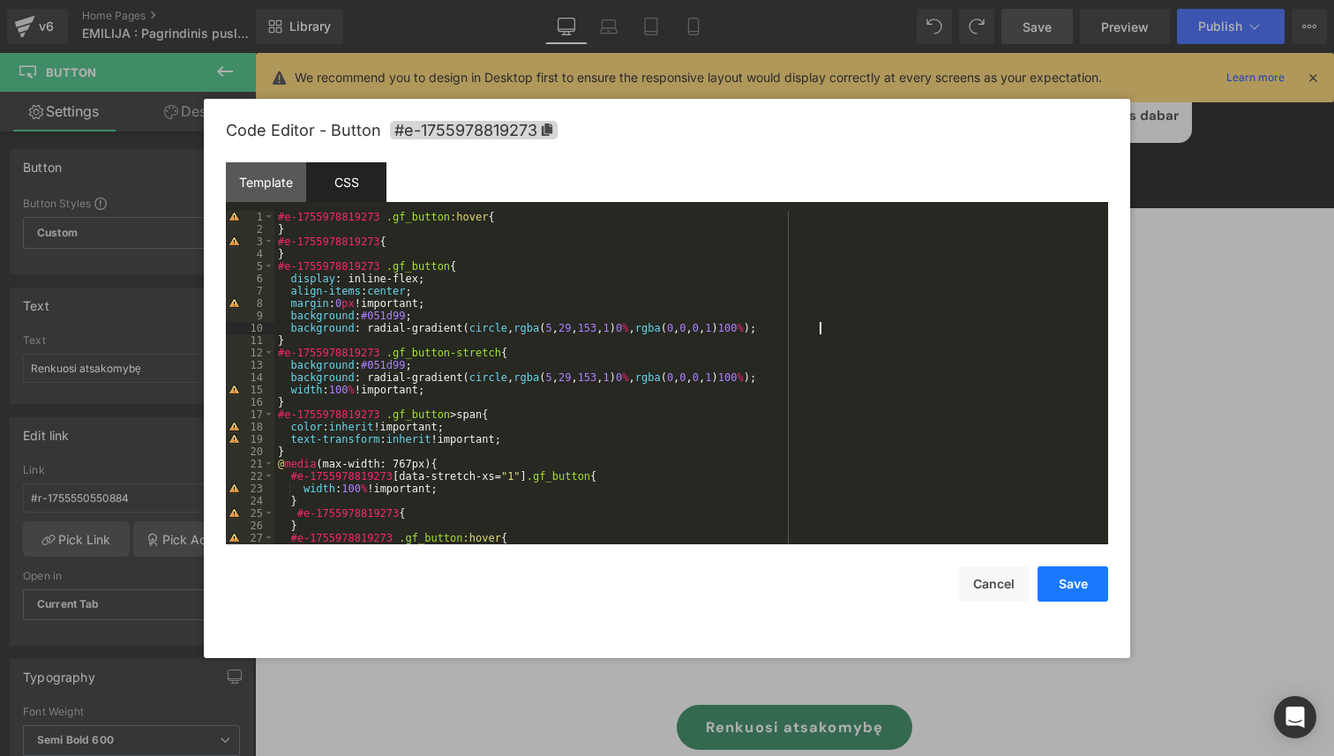
click at [1079, 589] on button "Save" at bounding box center [1072, 583] width 71 height 35
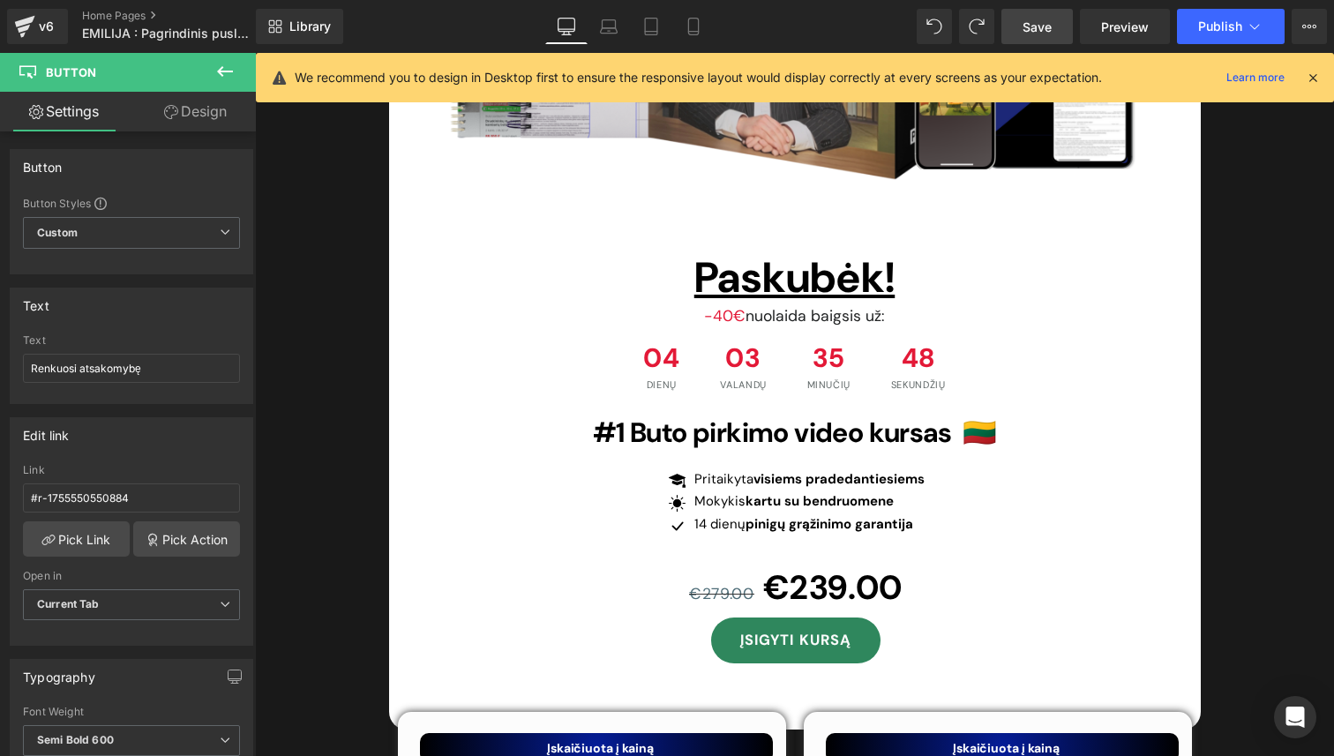
scroll to position [6207, 0]
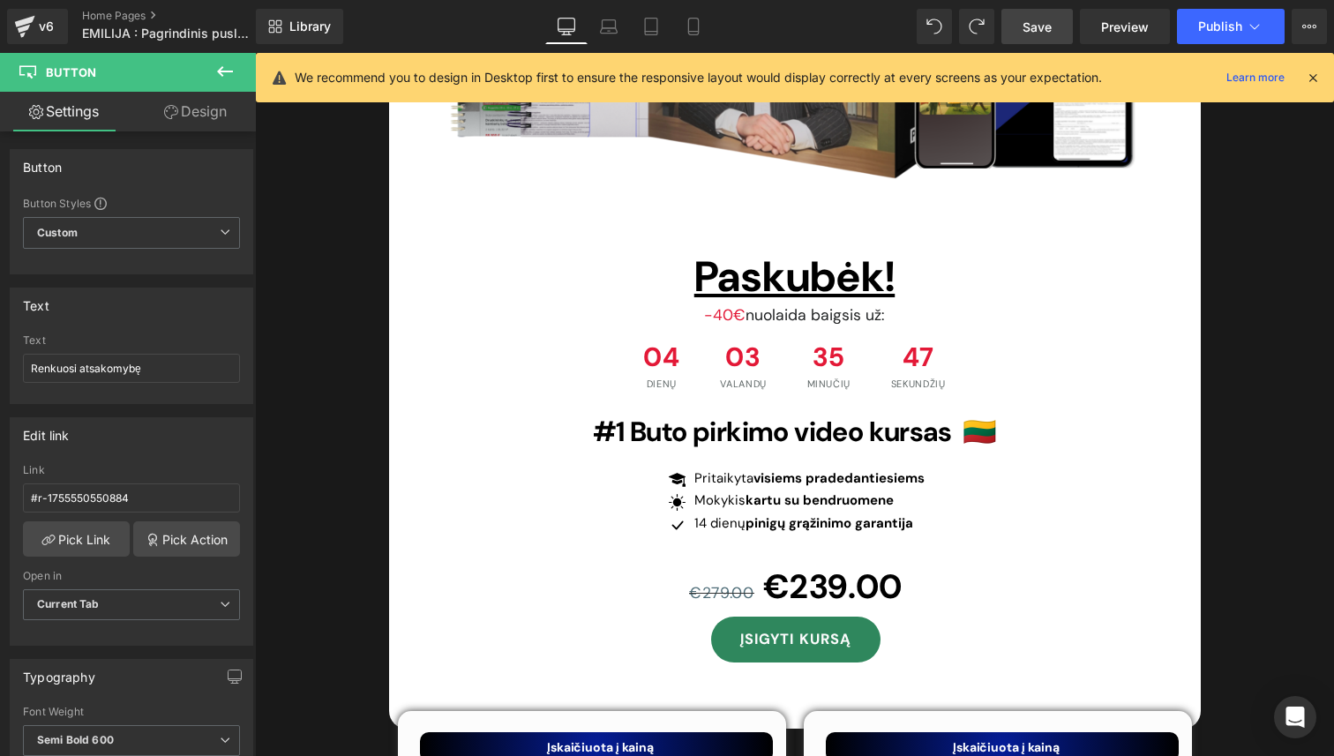
click at [795, 617] on div "ĮSIGYTI KURSĄ (P) Cart Button" at bounding box center [796, 640] width 606 height 46
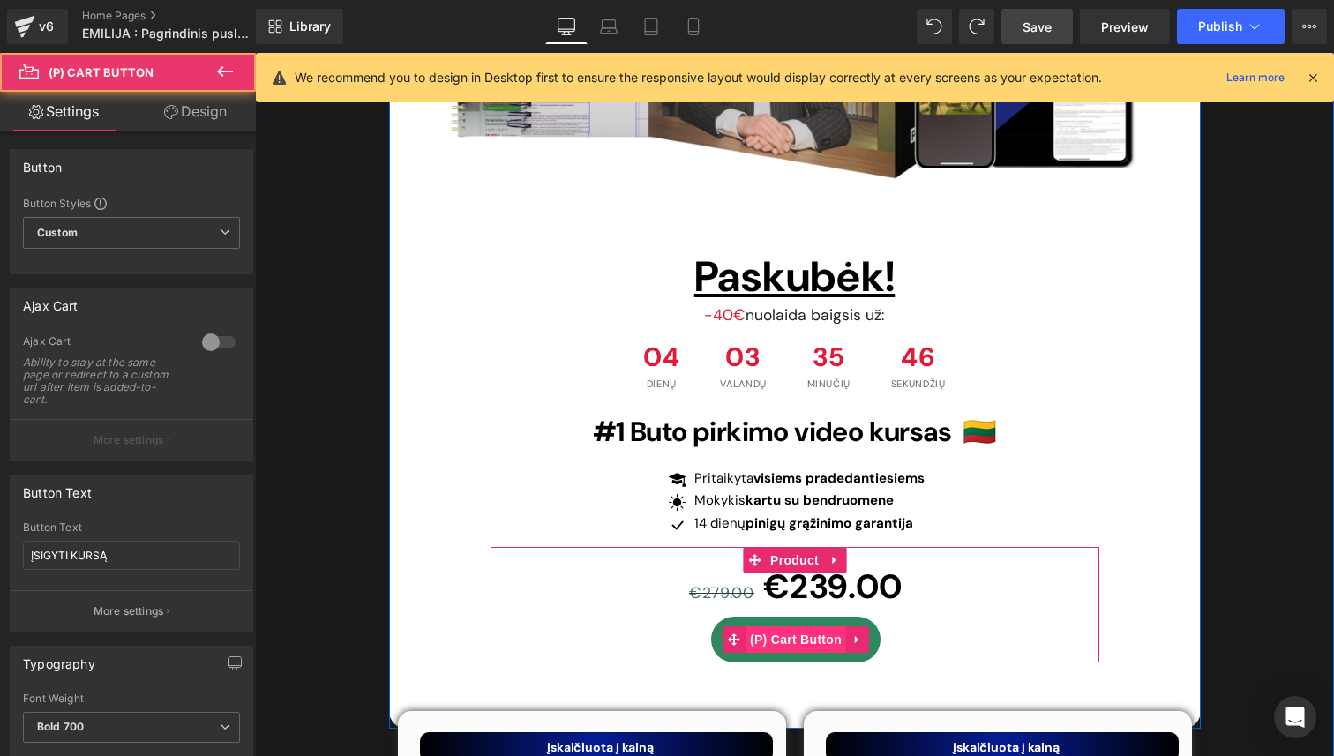
click at [787, 626] on span "(P) Cart Button" at bounding box center [795, 639] width 101 height 26
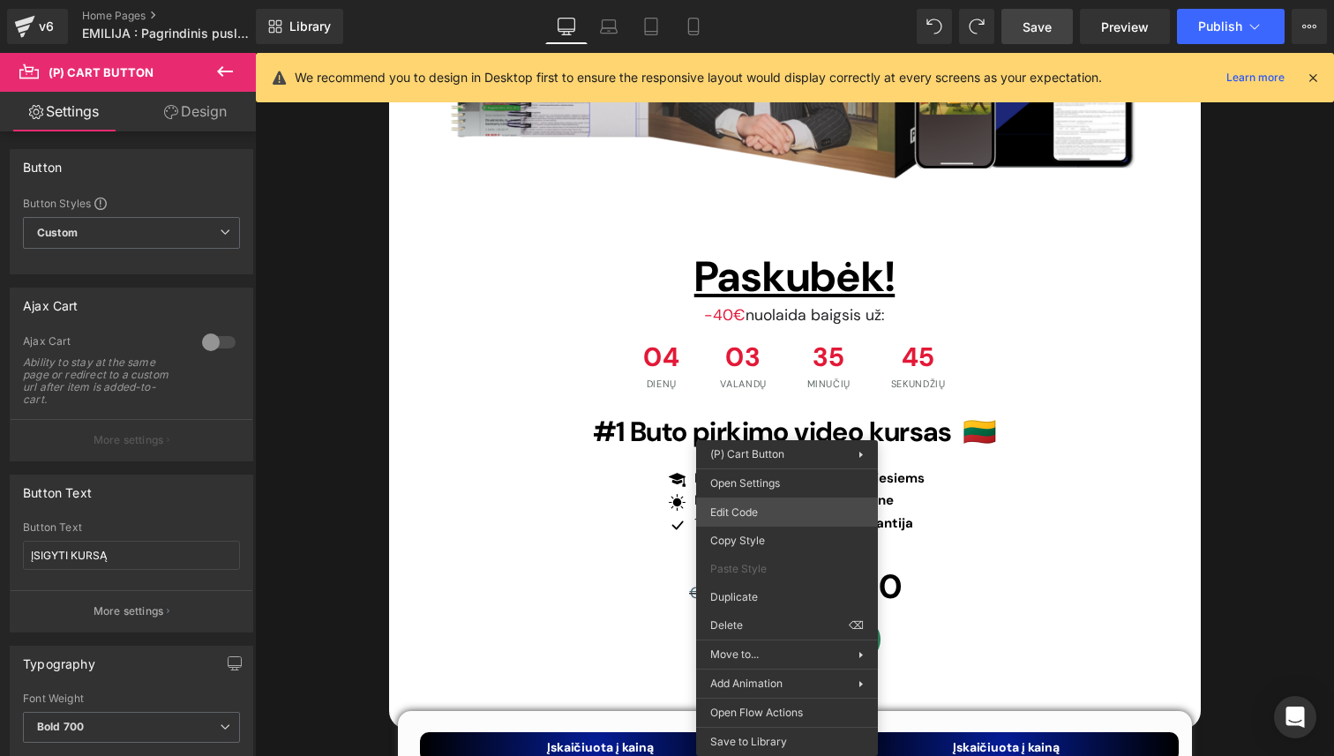
click at [781, 0] on div "(P) Cart Button You are previewing how the will restyle your page. You can not …" at bounding box center [667, 0] width 1334 height 0
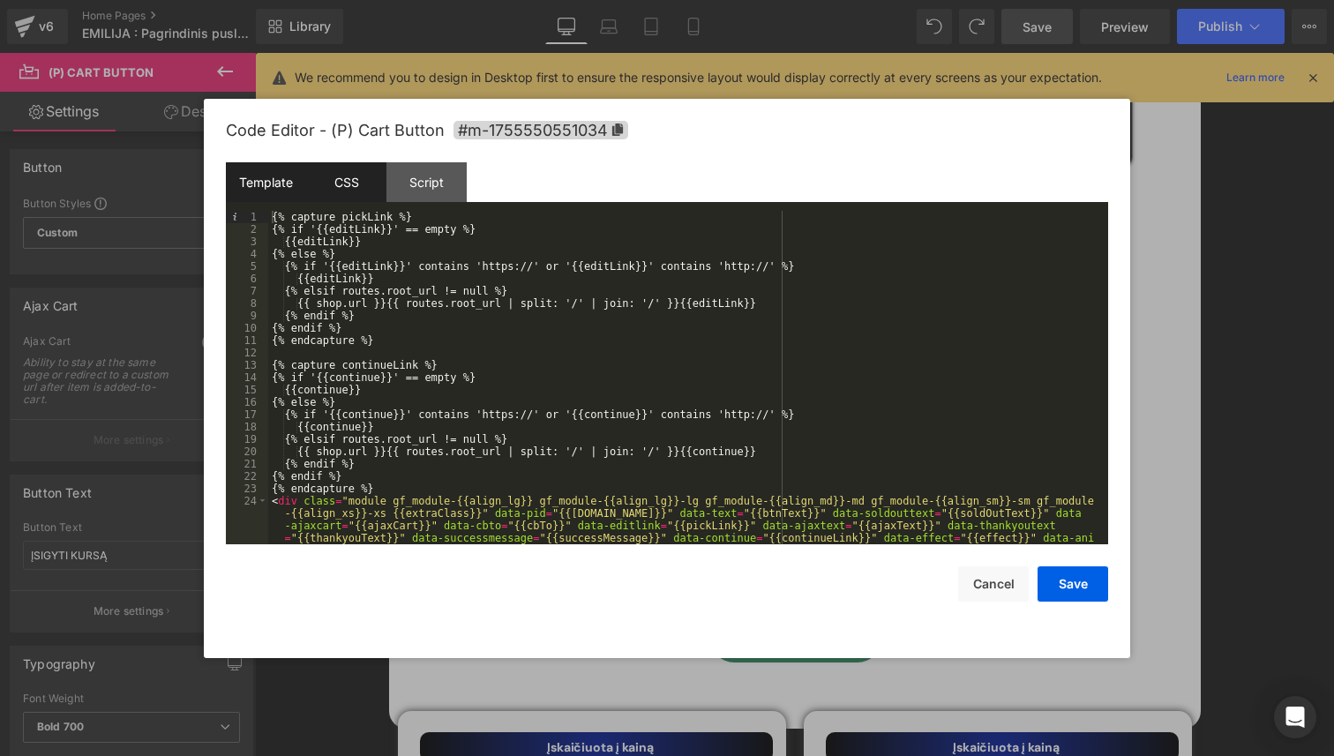
click at [362, 183] on div "CSS" at bounding box center [346, 182] width 80 height 40
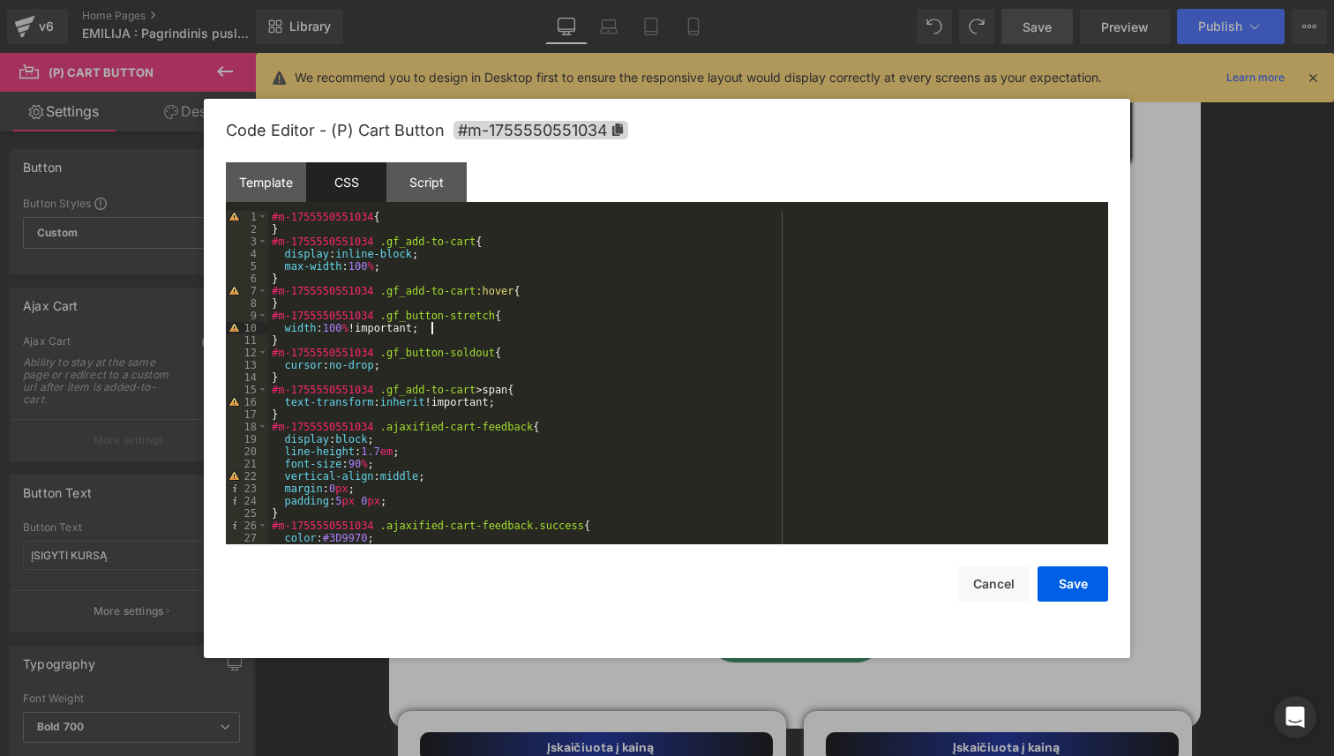
click at [519, 327] on div "#m-1755550551034 { } #m-1755550551034 .gf_add-to-cart { display : inline-block …" at bounding box center [684, 390] width 833 height 358
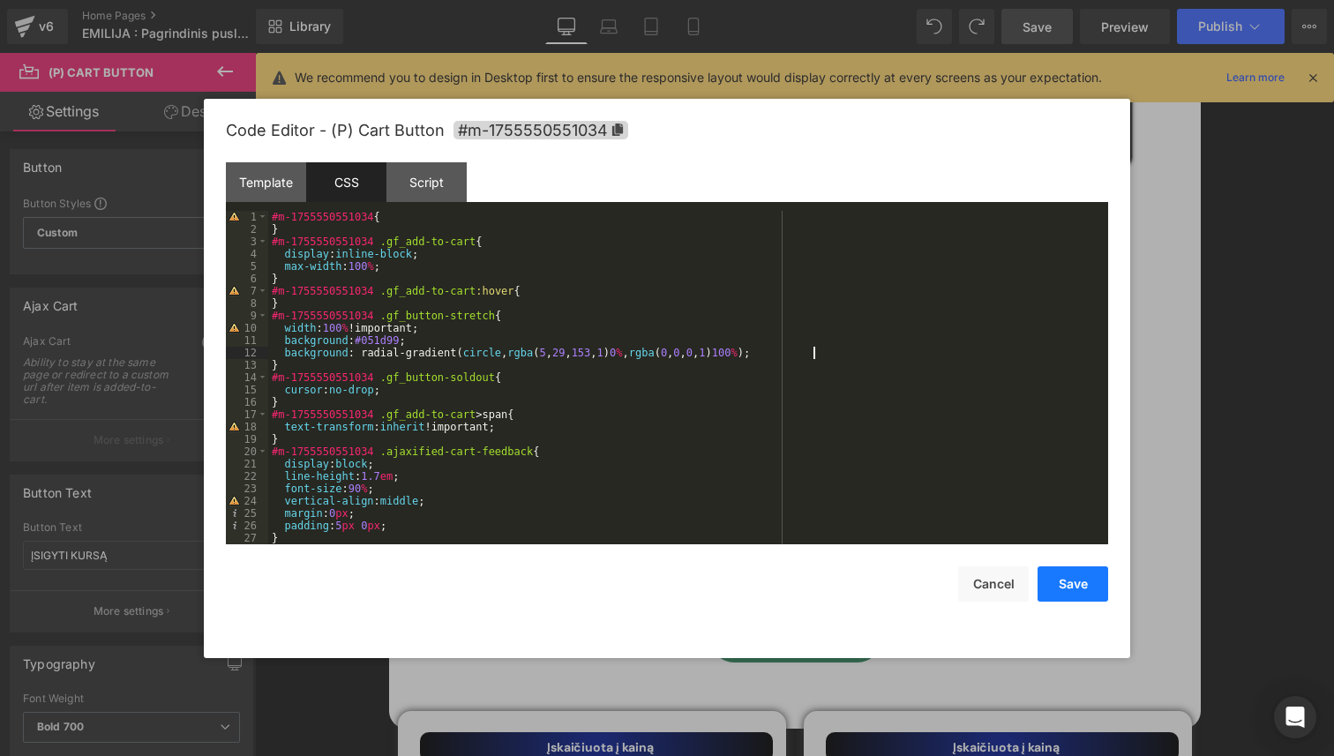
click at [1064, 579] on button "Save" at bounding box center [1072, 583] width 71 height 35
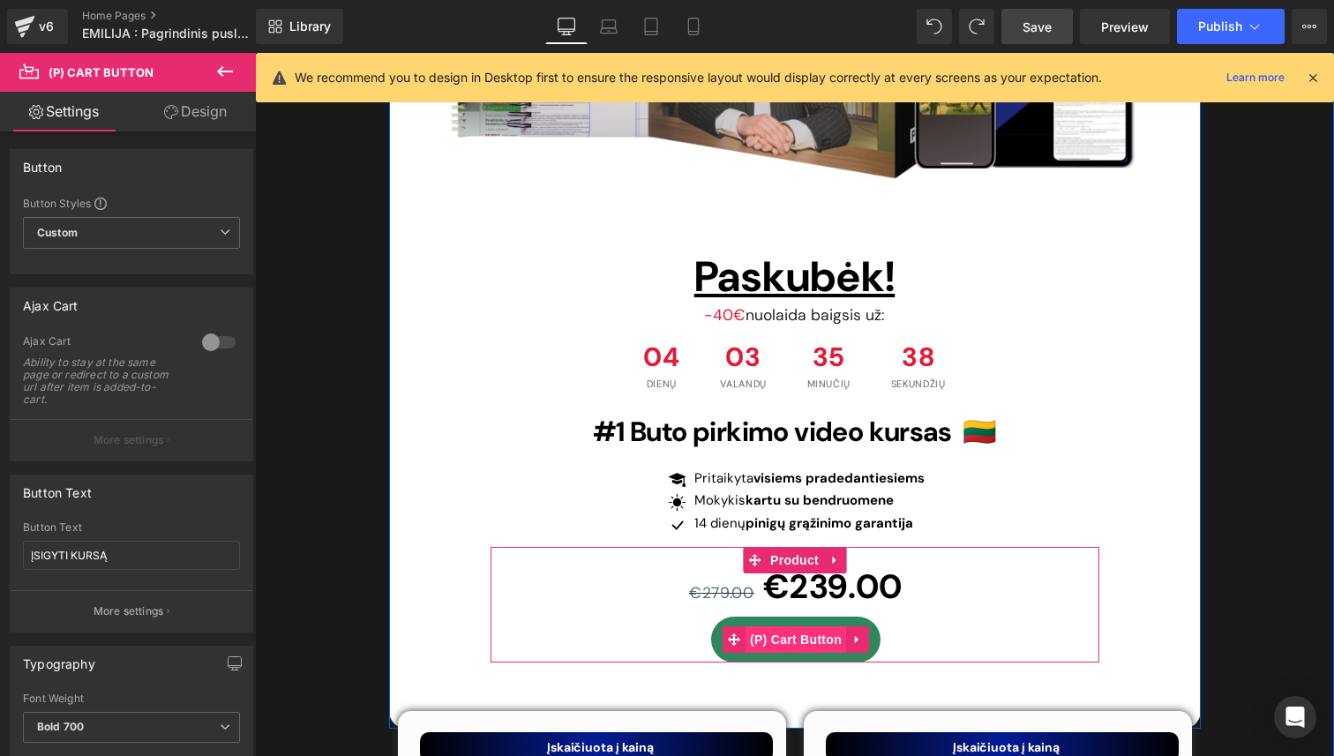
click at [802, 626] on span "(P) Cart Button" at bounding box center [795, 639] width 101 height 26
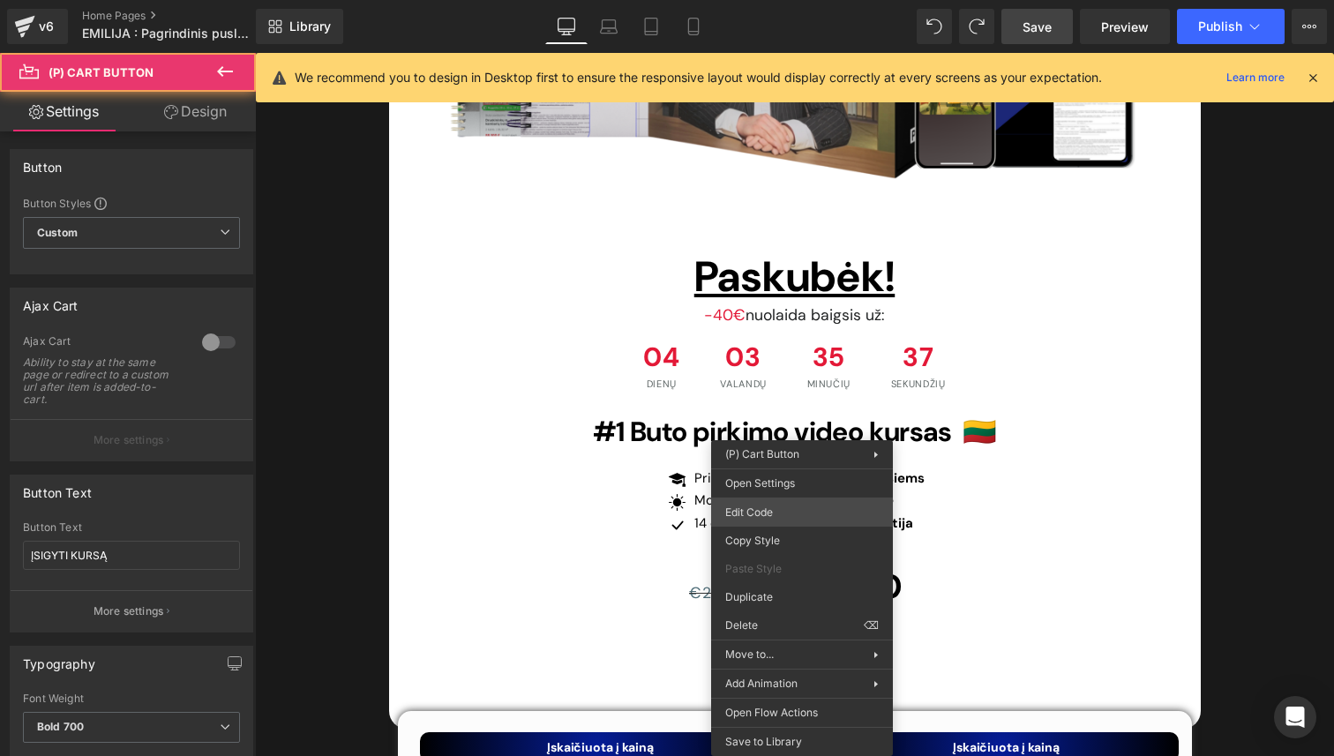
click at [788, 0] on div "(P) Cart Button You are previewing how the will restyle your page. You can not …" at bounding box center [667, 0] width 1334 height 0
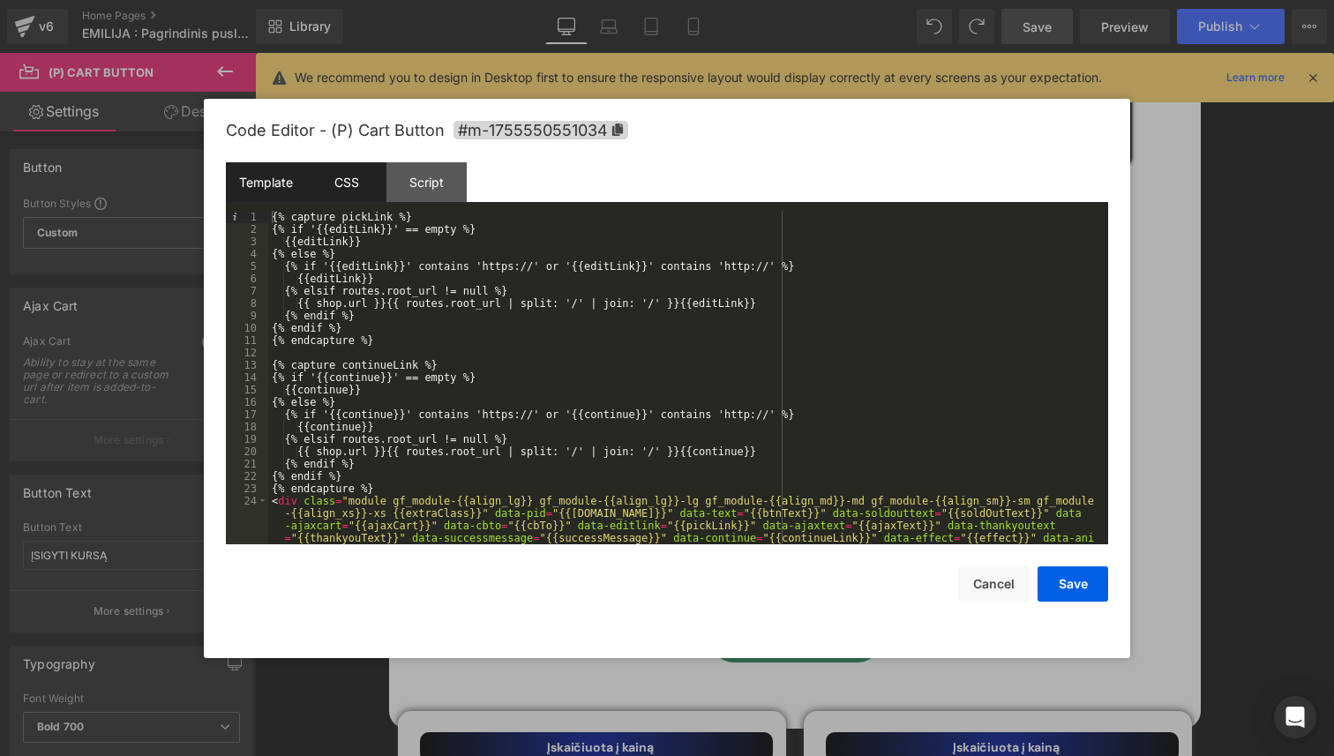
click at [362, 192] on div "CSS" at bounding box center [346, 182] width 80 height 40
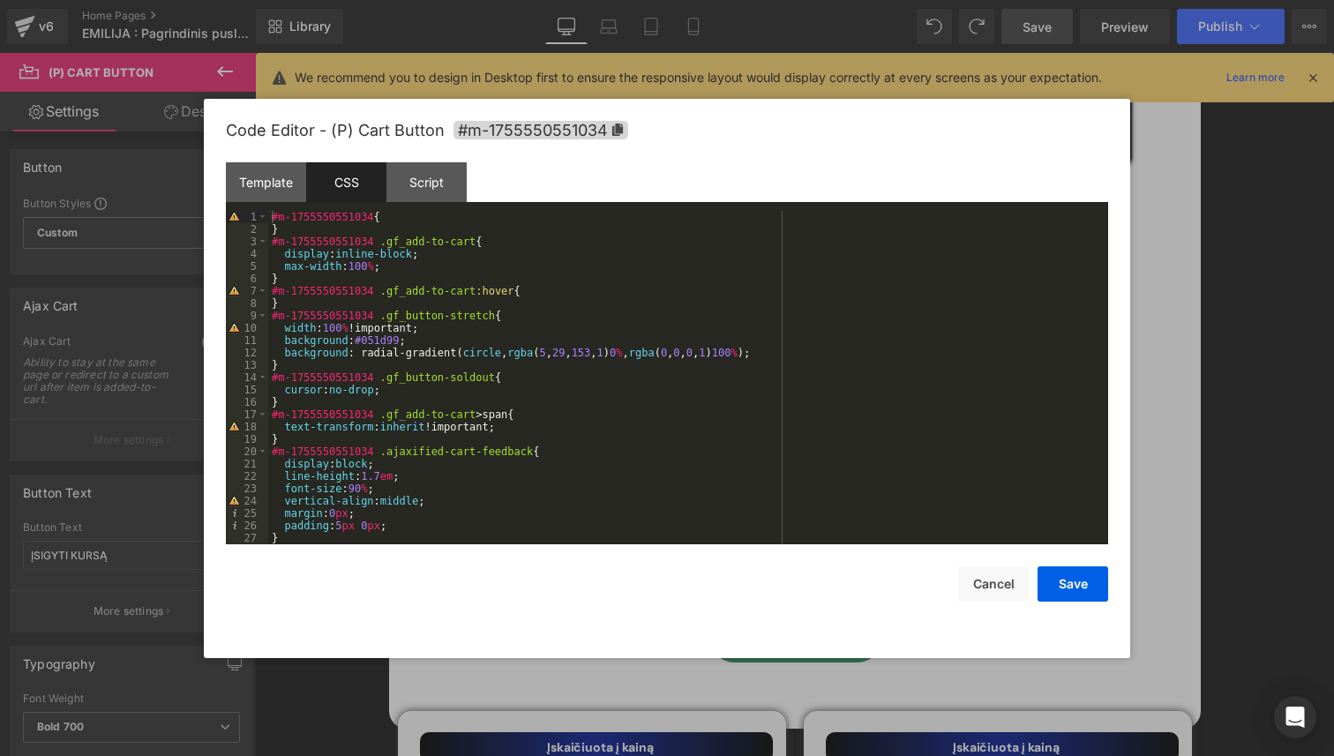
click at [499, 265] on div "#m-1755550551034 { } #m-1755550551034 .gf_add-to-cart { display : inline-block …" at bounding box center [684, 390] width 833 height 358
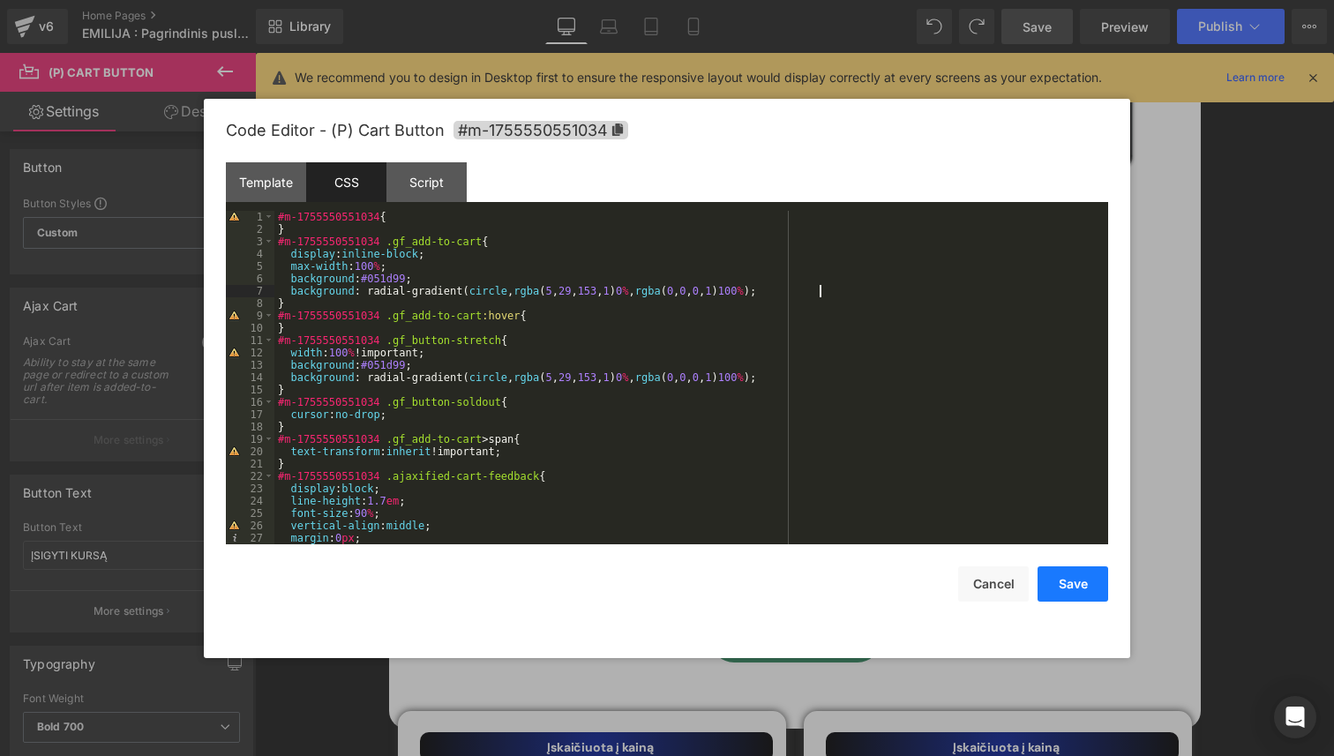
click at [1072, 585] on button "Save" at bounding box center [1072, 583] width 71 height 35
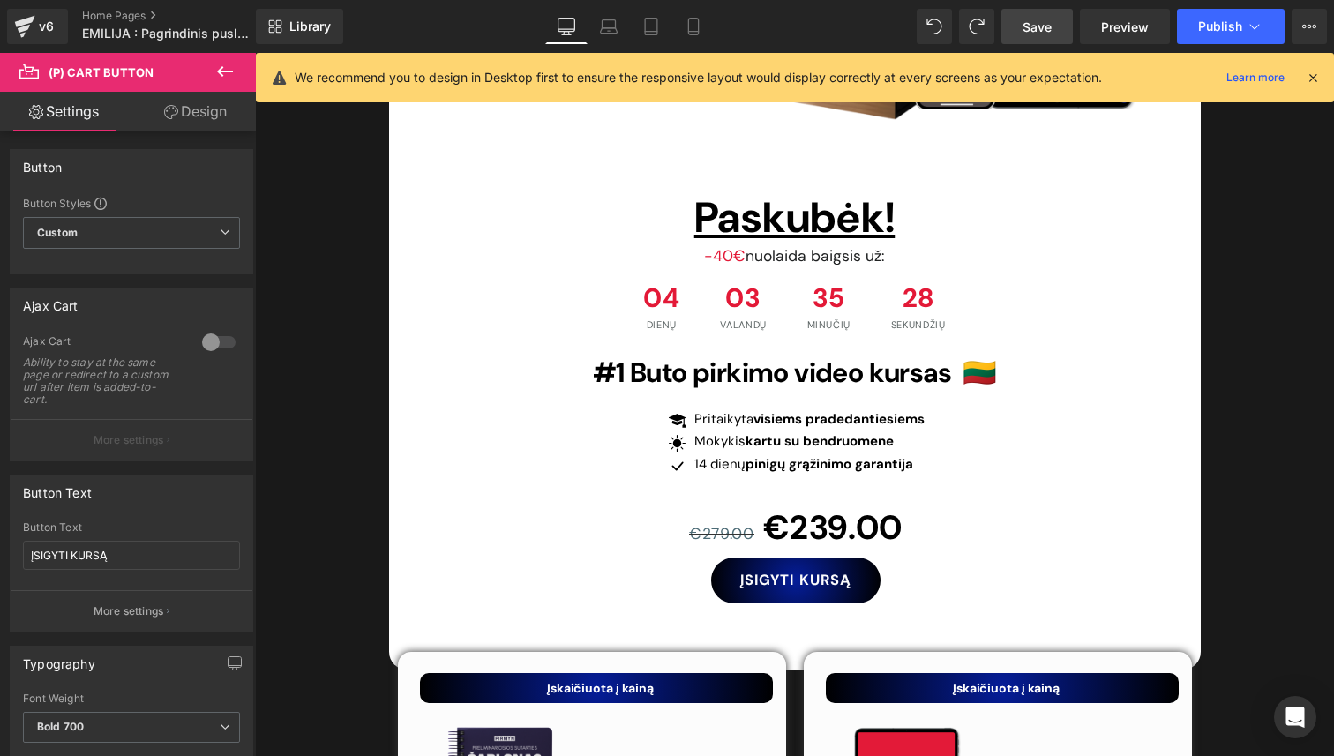
scroll to position [6343, 0]
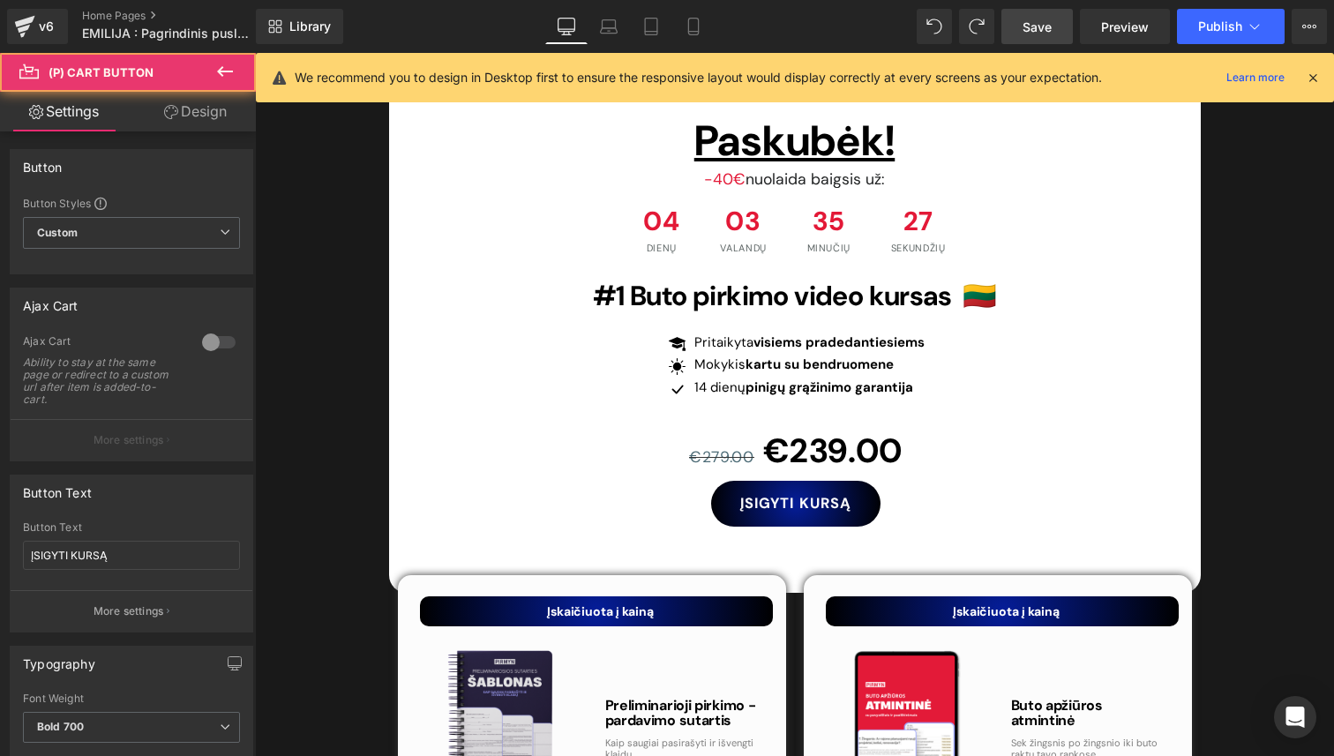
click at [796, 481] on div "ĮSIGYTI KURSĄ (P) Cart Button" at bounding box center [796, 504] width 606 height 46
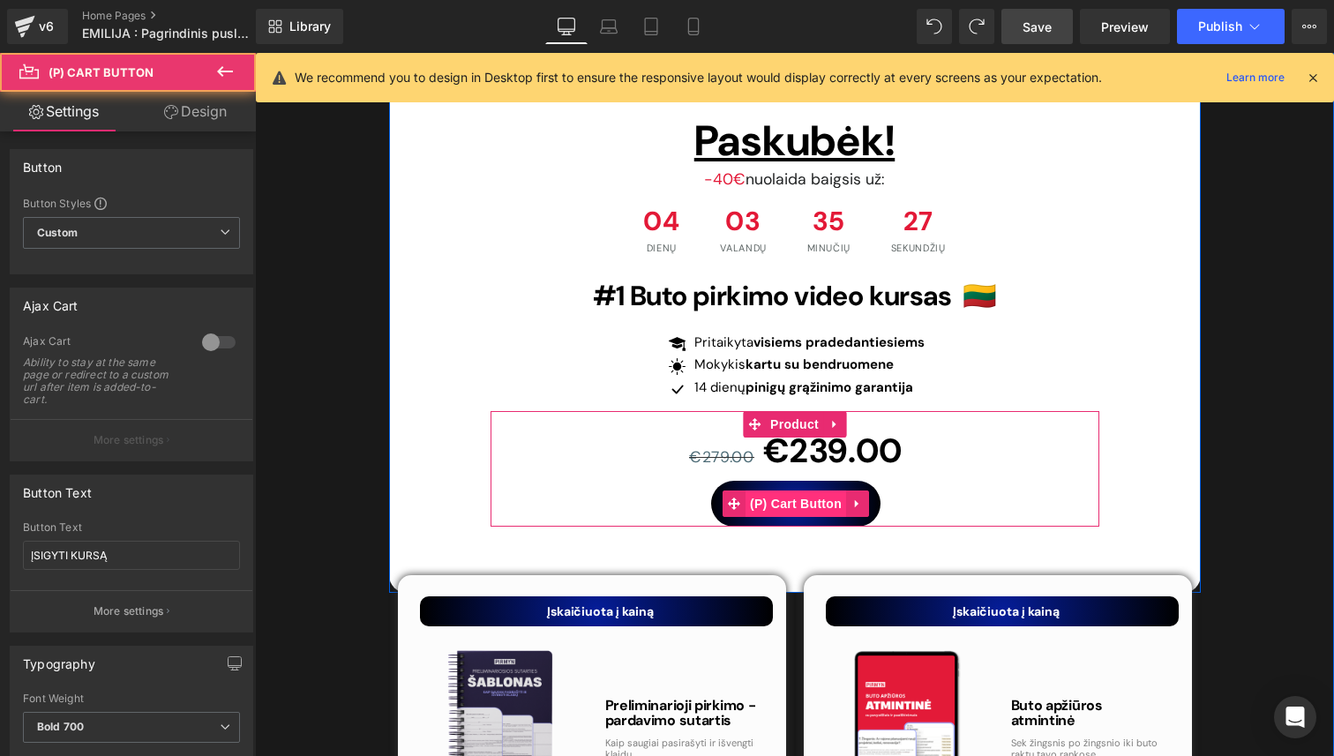
click at [796, 490] on span "(P) Cart Button" at bounding box center [795, 503] width 101 height 26
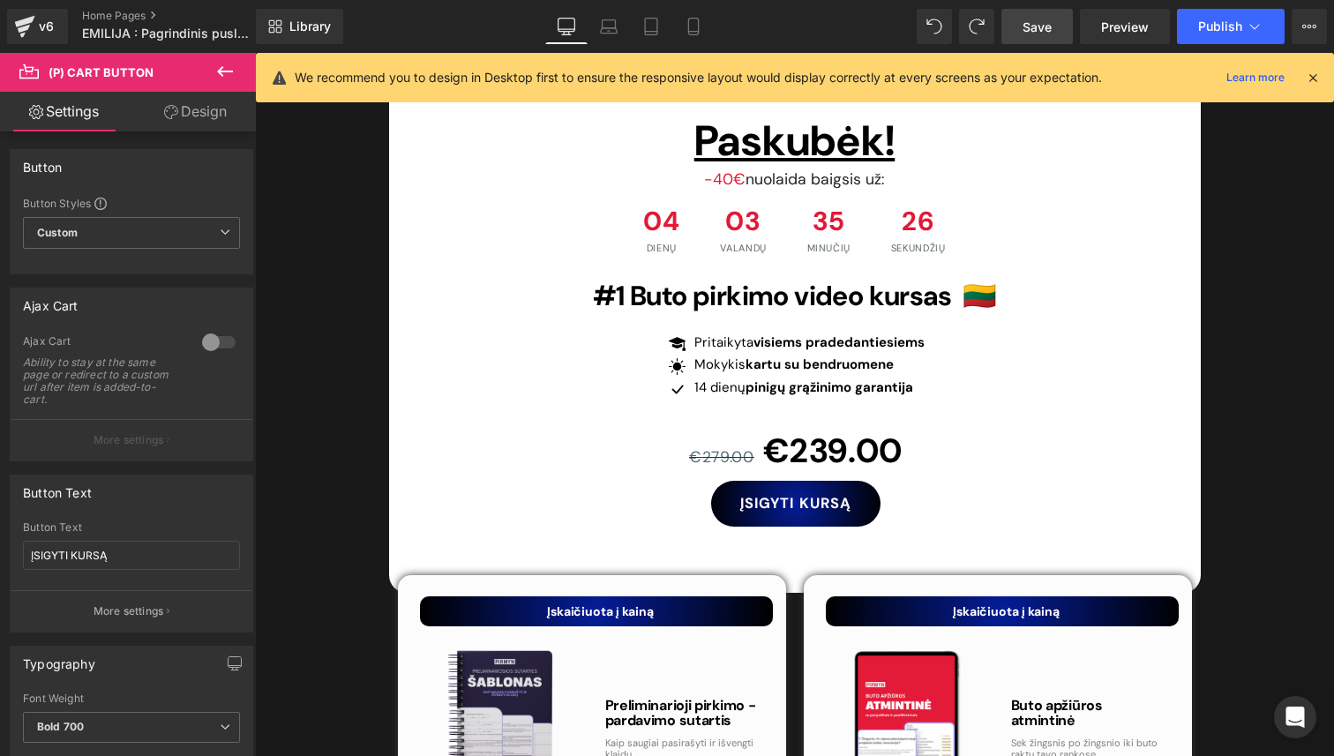
click at [198, 119] on link "Design" at bounding box center [195, 112] width 128 height 40
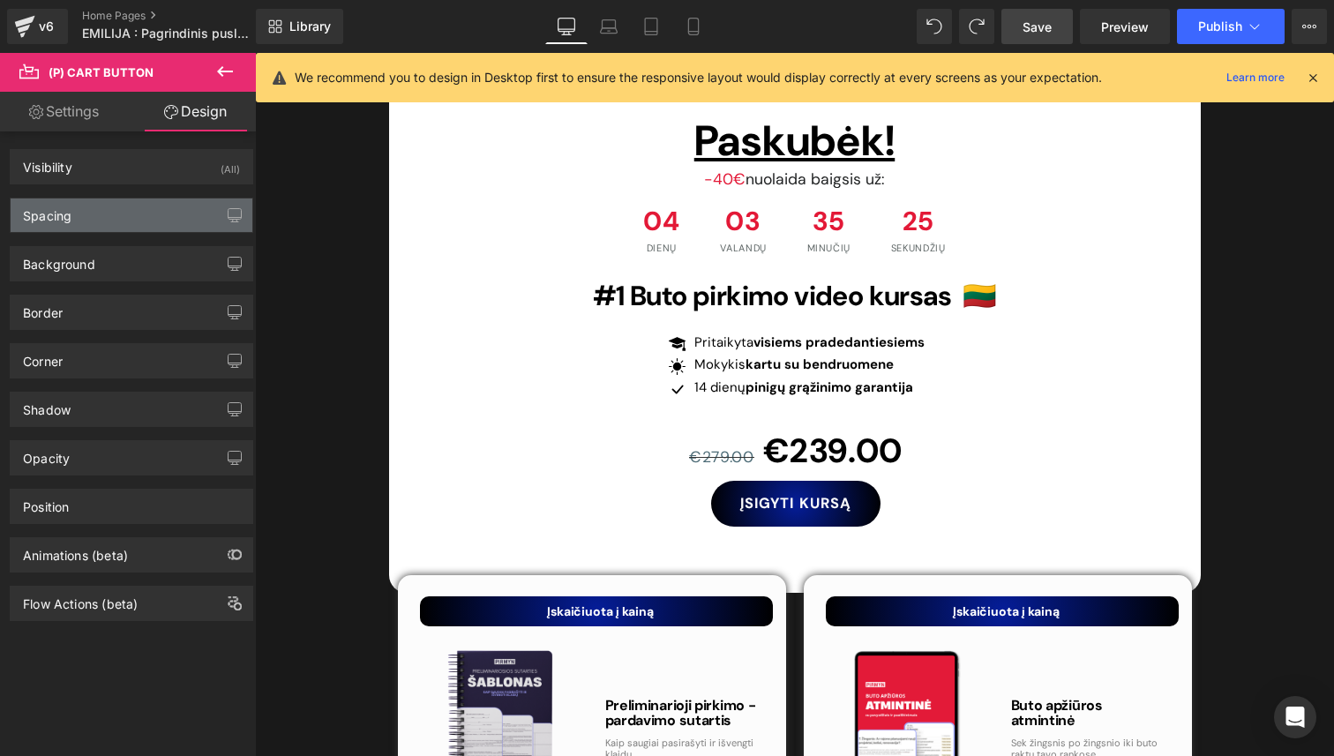
click at [153, 205] on div "Spacing" at bounding box center [132, 215] width 242 height 34
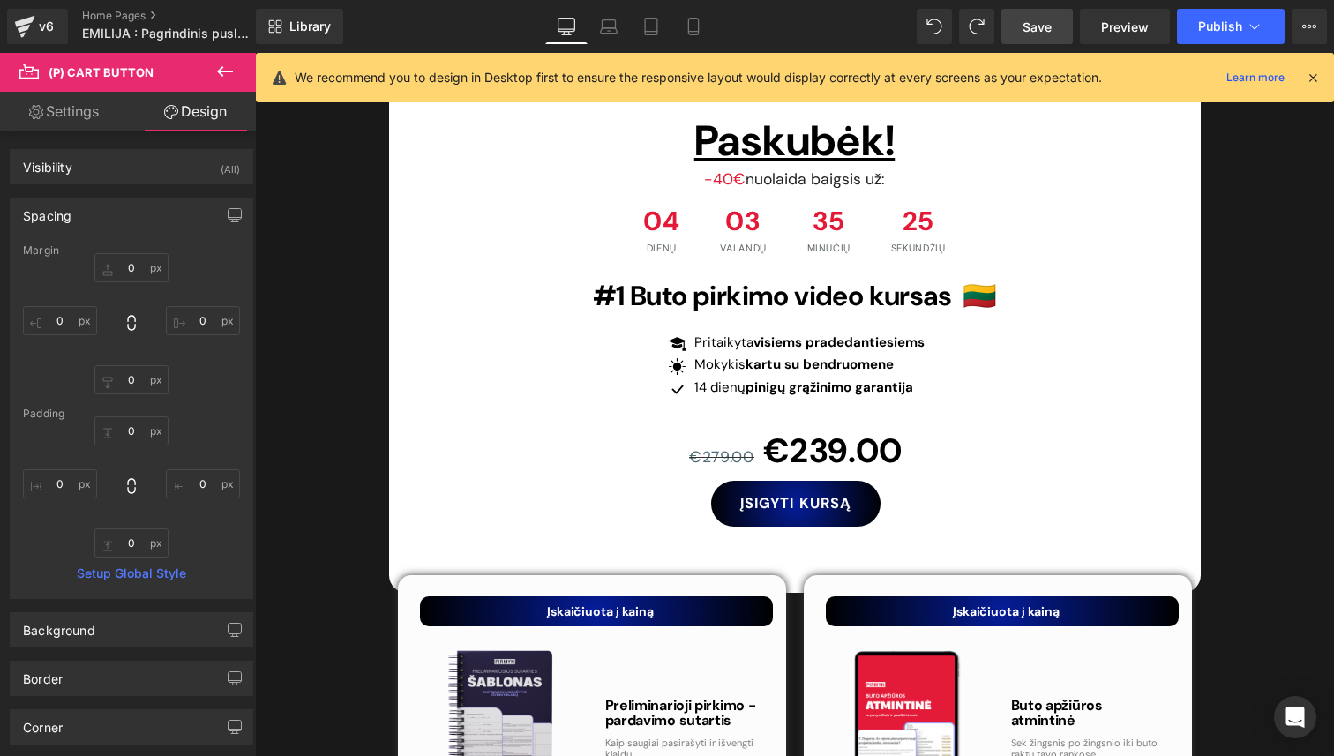
click at [153, 205] on div "Spacing" at bounding box center [132, 215] width 242 height 34
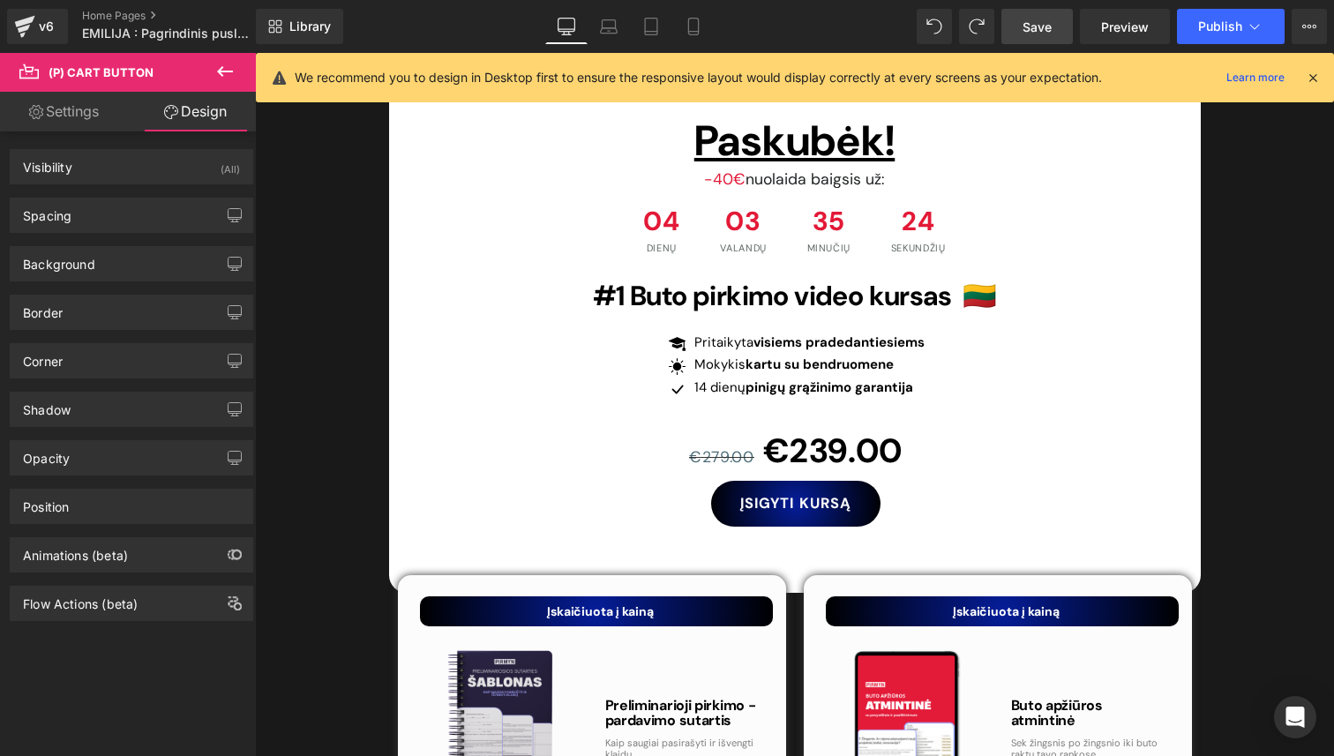
click at [91, 121] on link "Settings" at bounding box center [64, 112] width 128 height 40
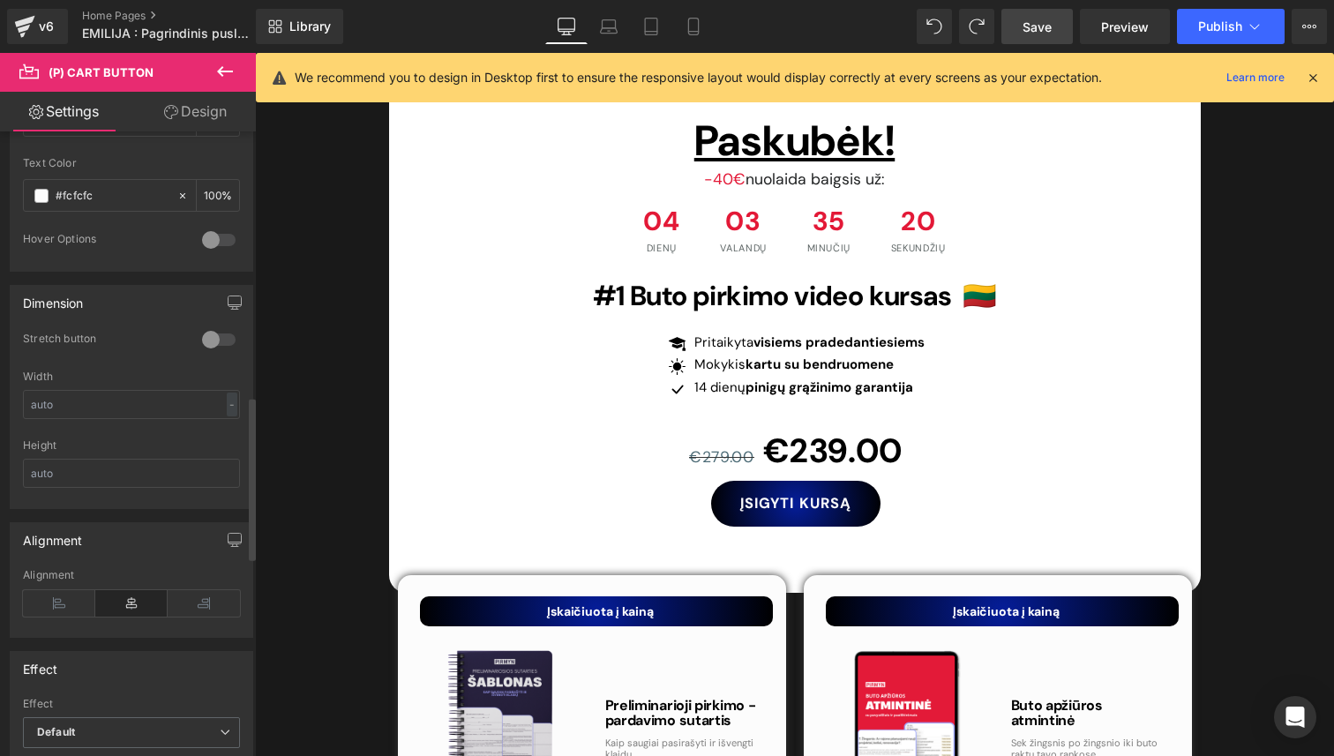
scroll to position [1015, 0]
click at [161, 407] on input "text" at bounding box center [131, 402] width 217 height 29
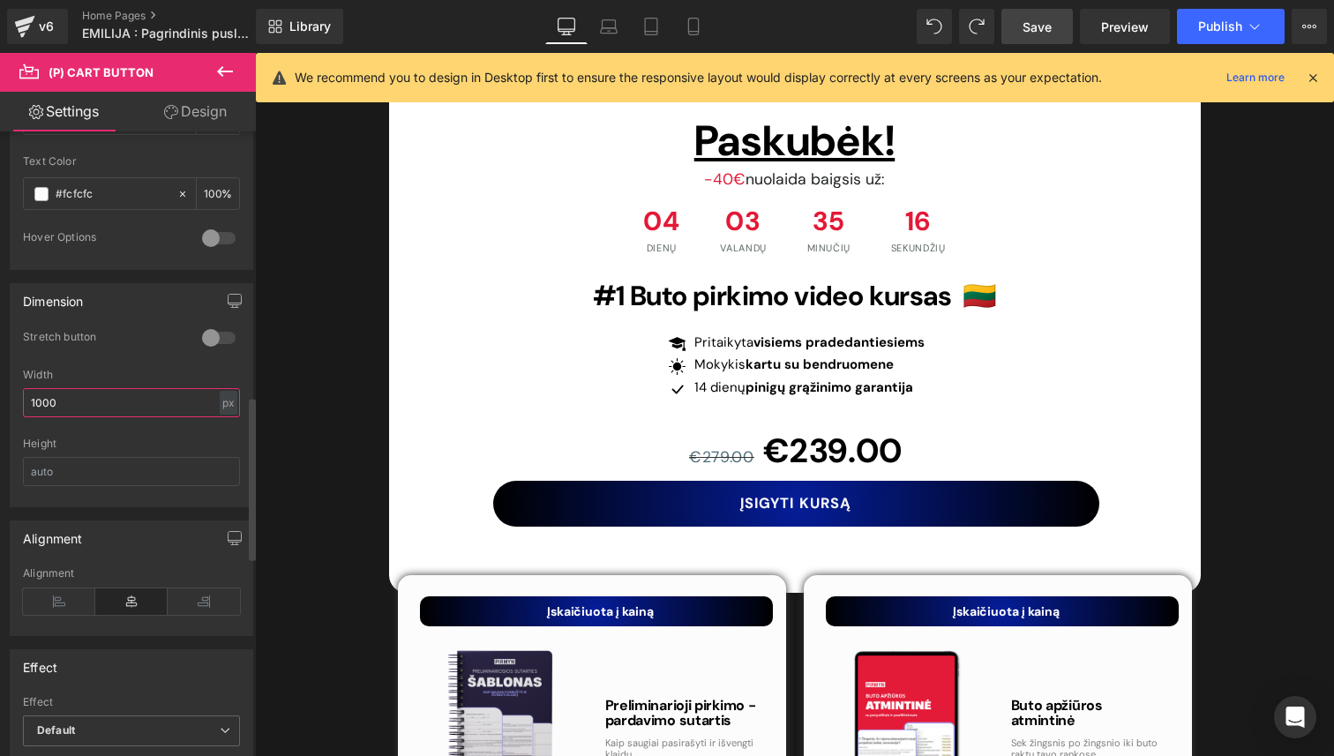
type input "1000"
click at [187, 437] on div "Height" at bounding box center [131, 443] width 217 height 12
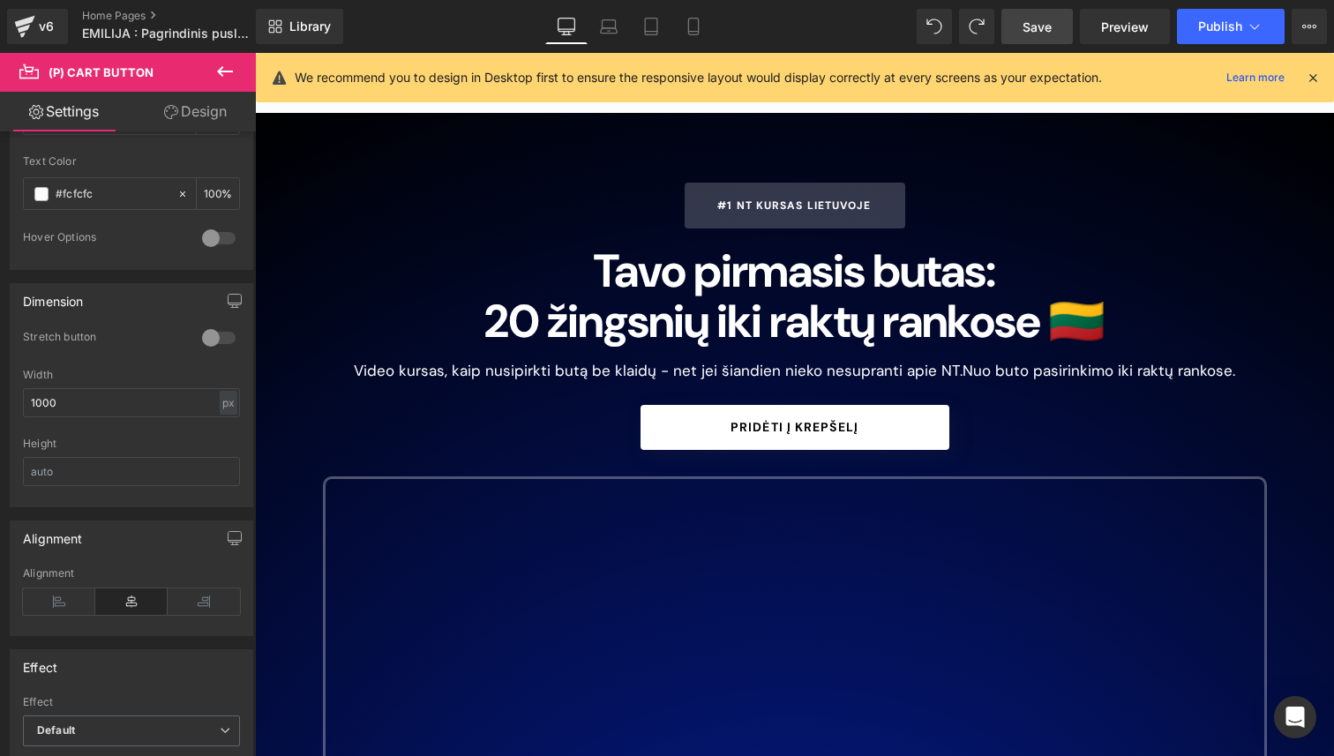
scroll to position [0, 0]
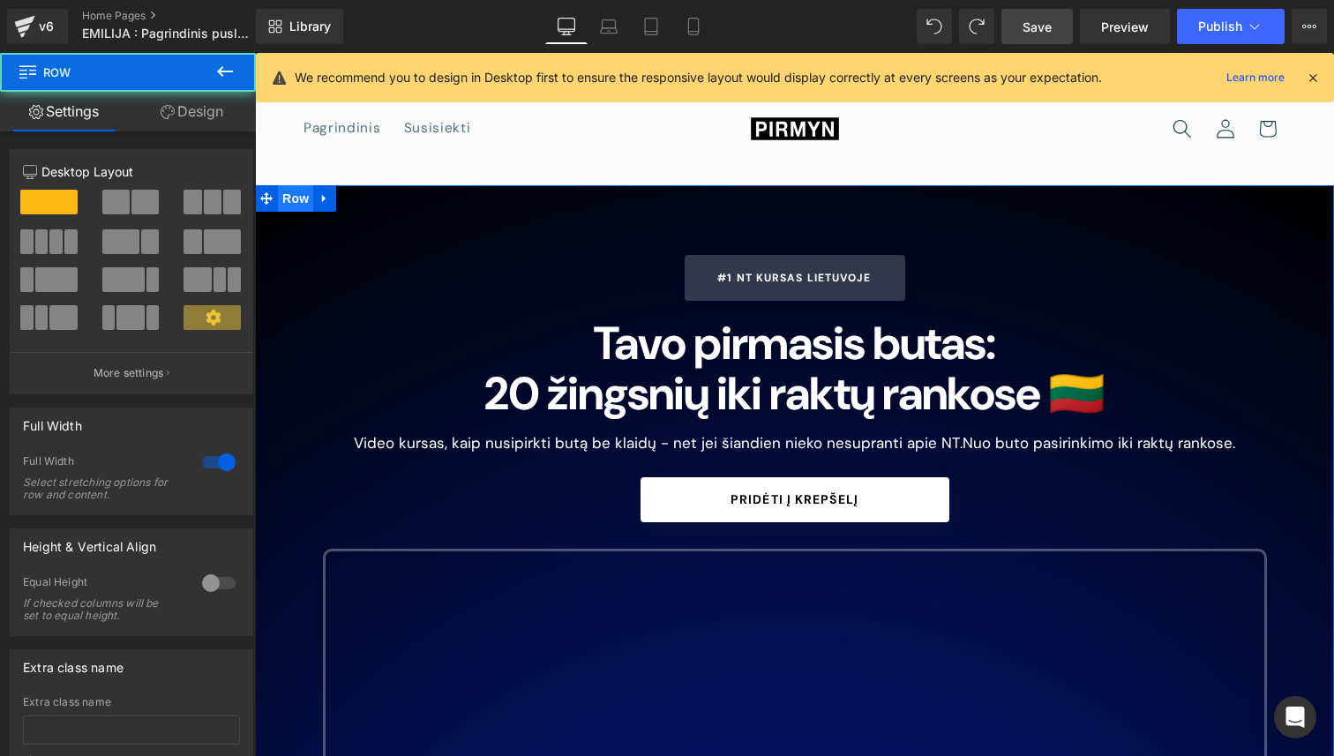
click at [300, 201] on span "Row" at bounding box center [295, 198] width 35 height 26
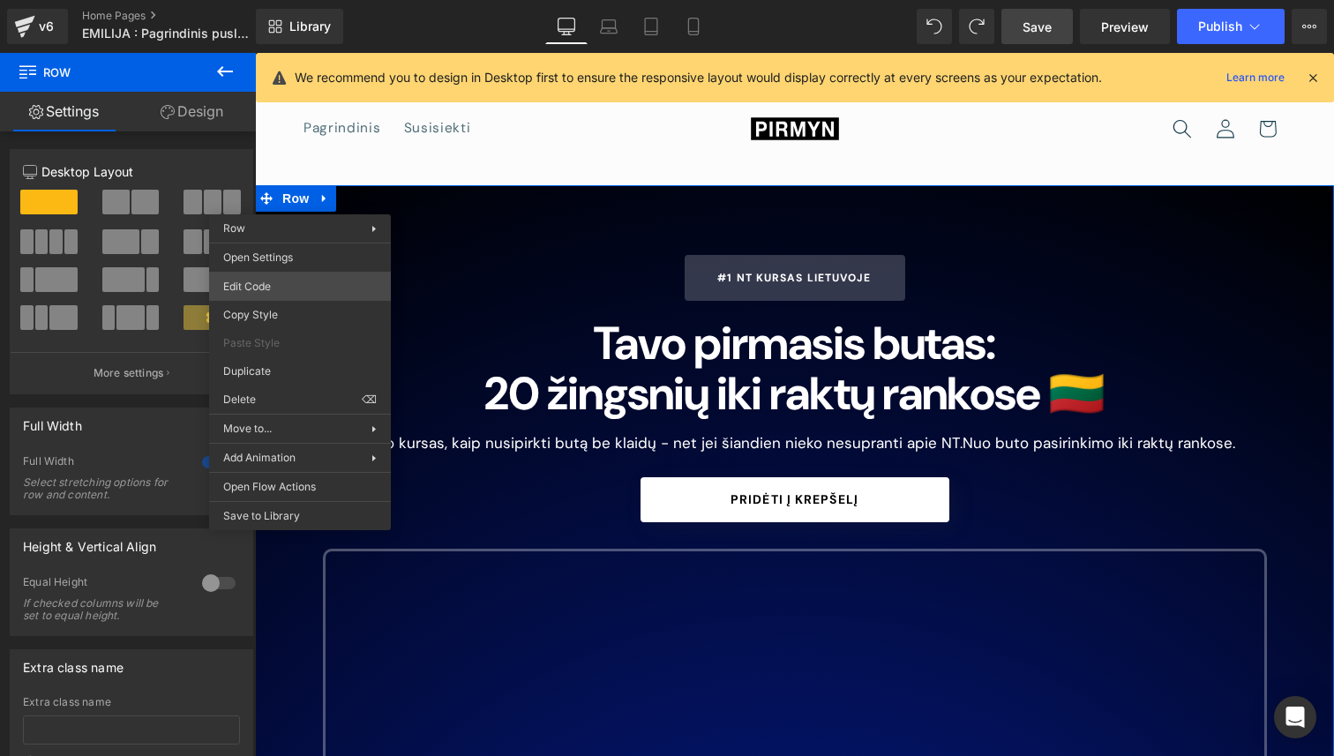
click at [292, 0] on div "Row You are previewing how the will restyle your page. You can not edit Element…" at bounding box center [667, 0] width 1334 height 0
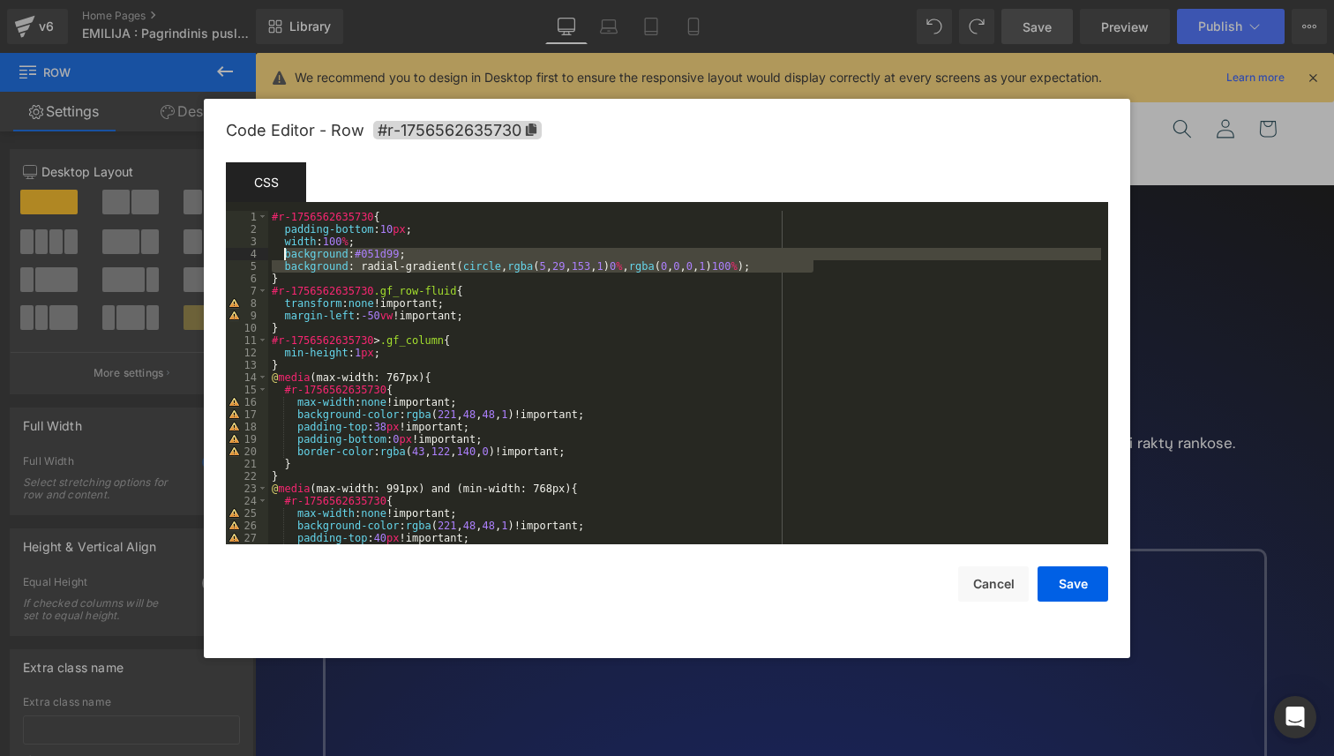
drag, startPoint x: 818, startPoint y: 264, endPoint x: 286, endPoint y: 254, distance: 531.9
click at [286, 254] on div "#r-1756562635730 { padding-bottom : 10 px ; width : 100 % ; background : #051d9…" at bounding box center [684, 390] width 833 height 358
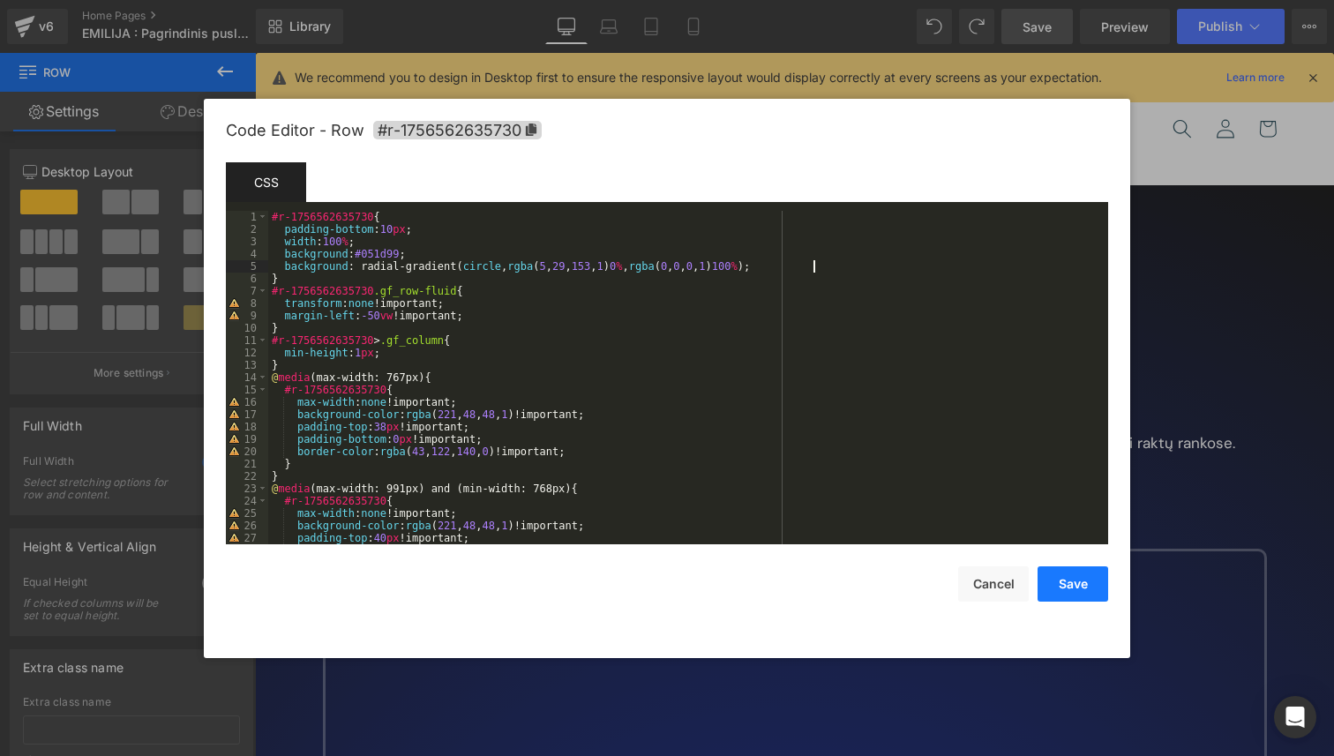
click at [1062, 573] on button "Save" at bounding box center [1072, 583] width 71 height 35
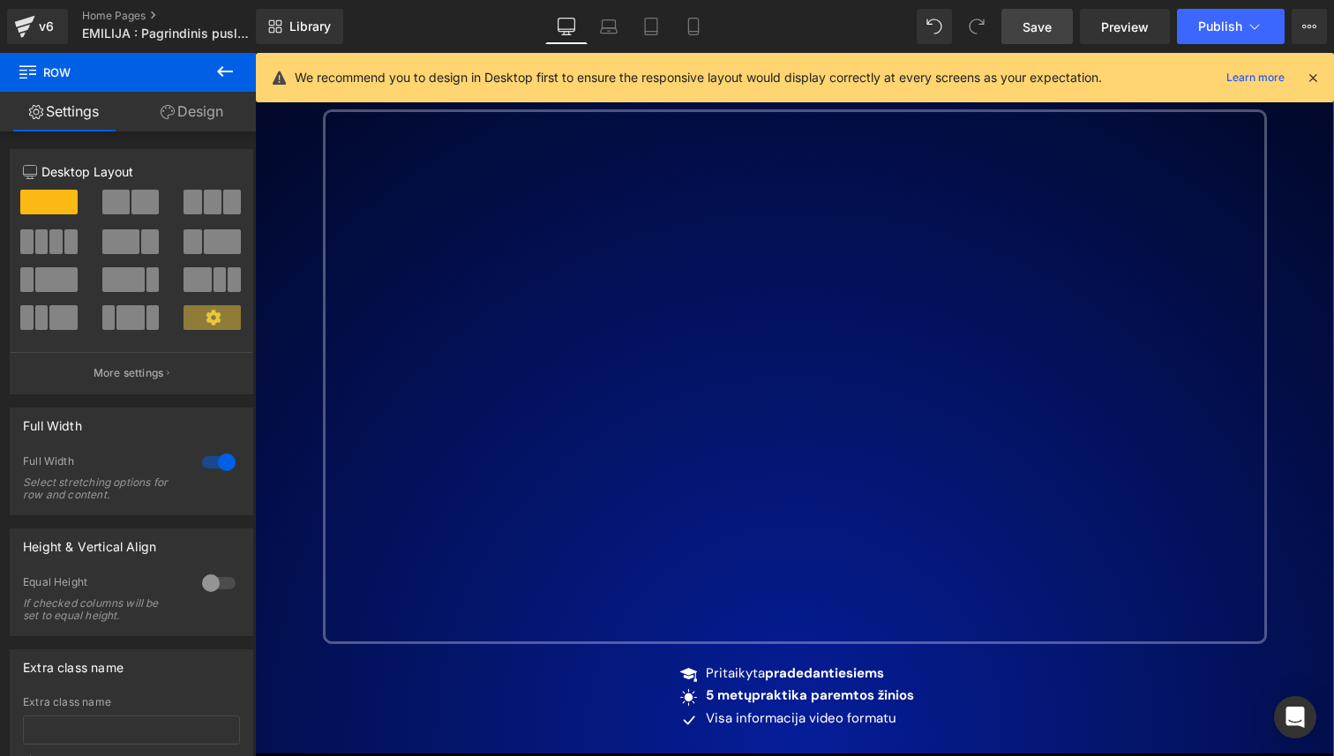
scroll to position [231, 0]
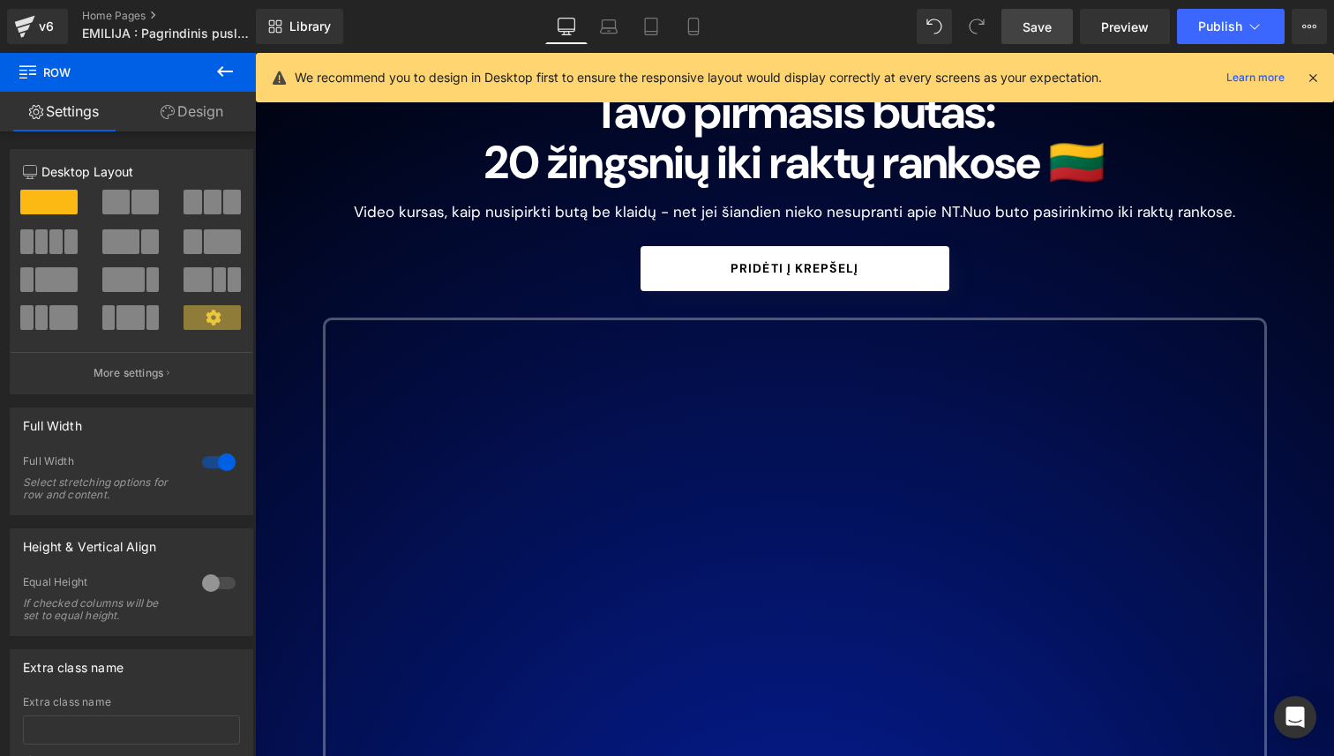
click at [1034, 20] on span "Save" at bounding box center [1036, 27] width 29 height 19
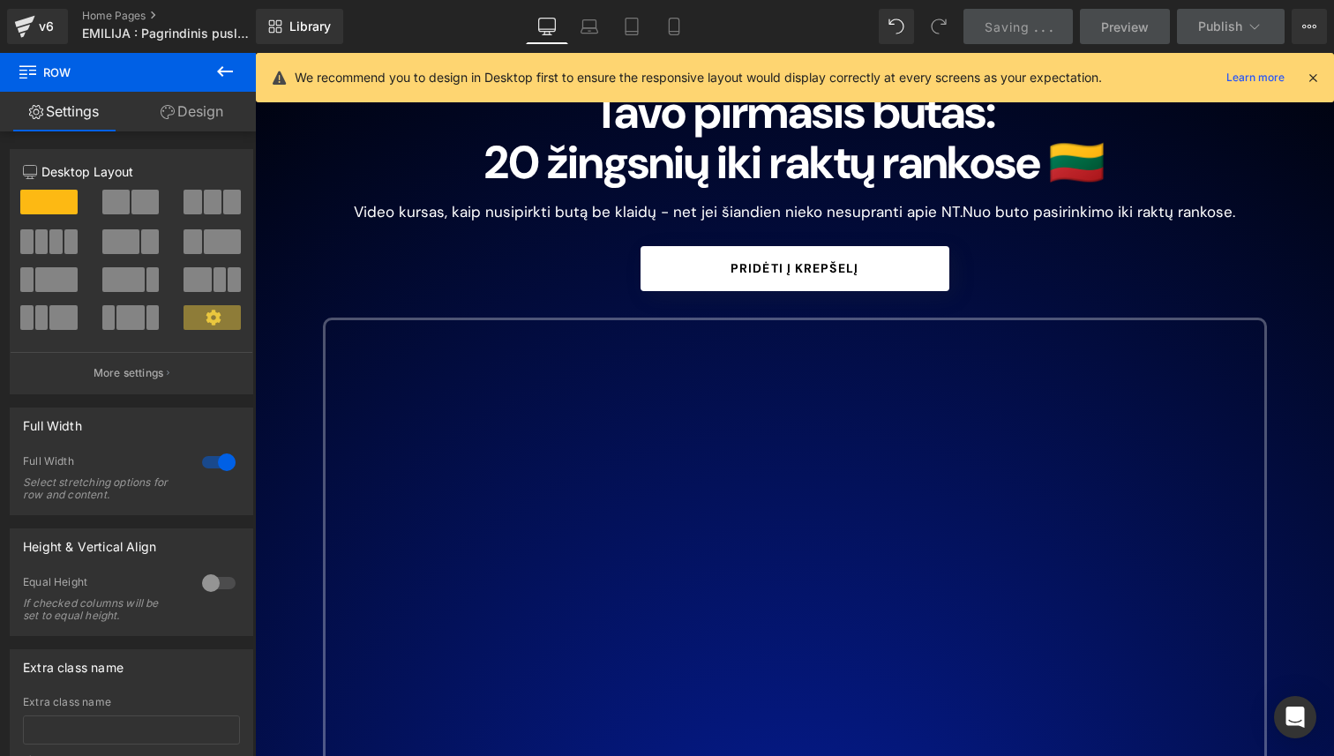
scroll to position [0, 0]
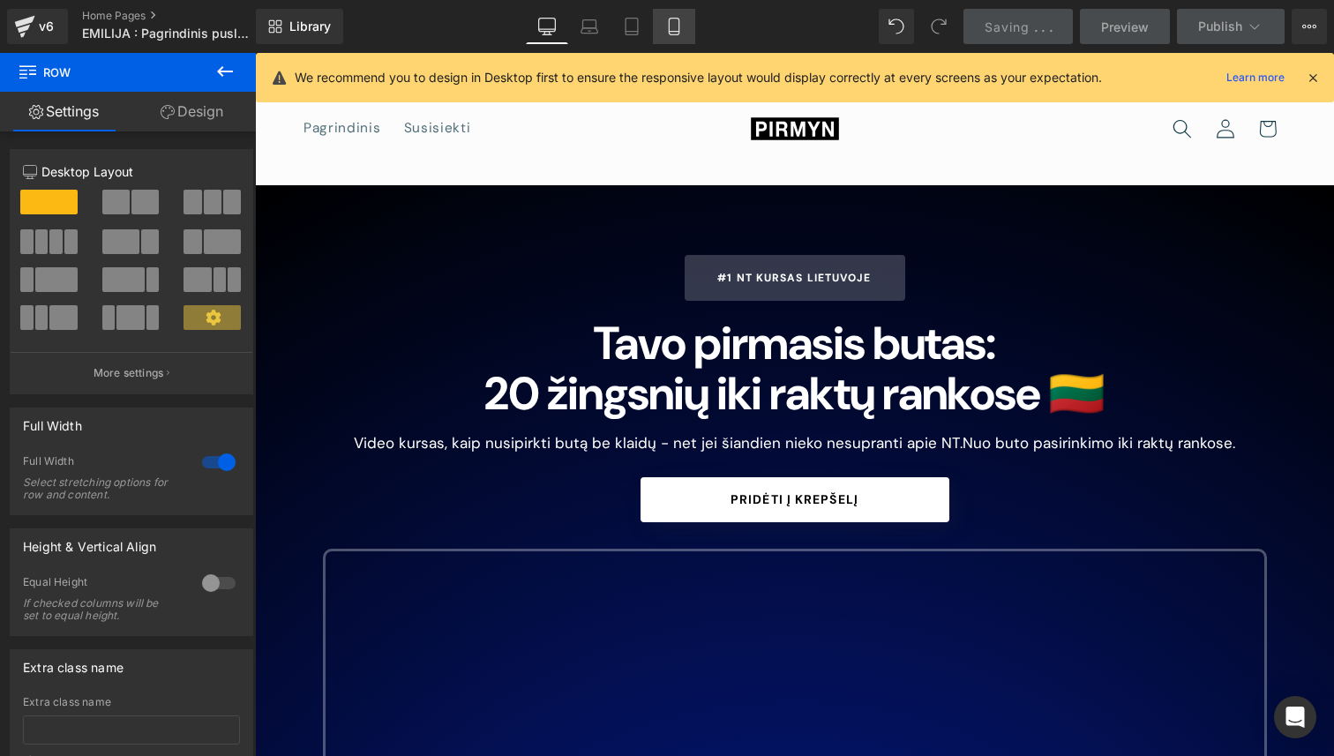
click at [670, 22] on icon at bounding box center [674, 27] width 10 height 17
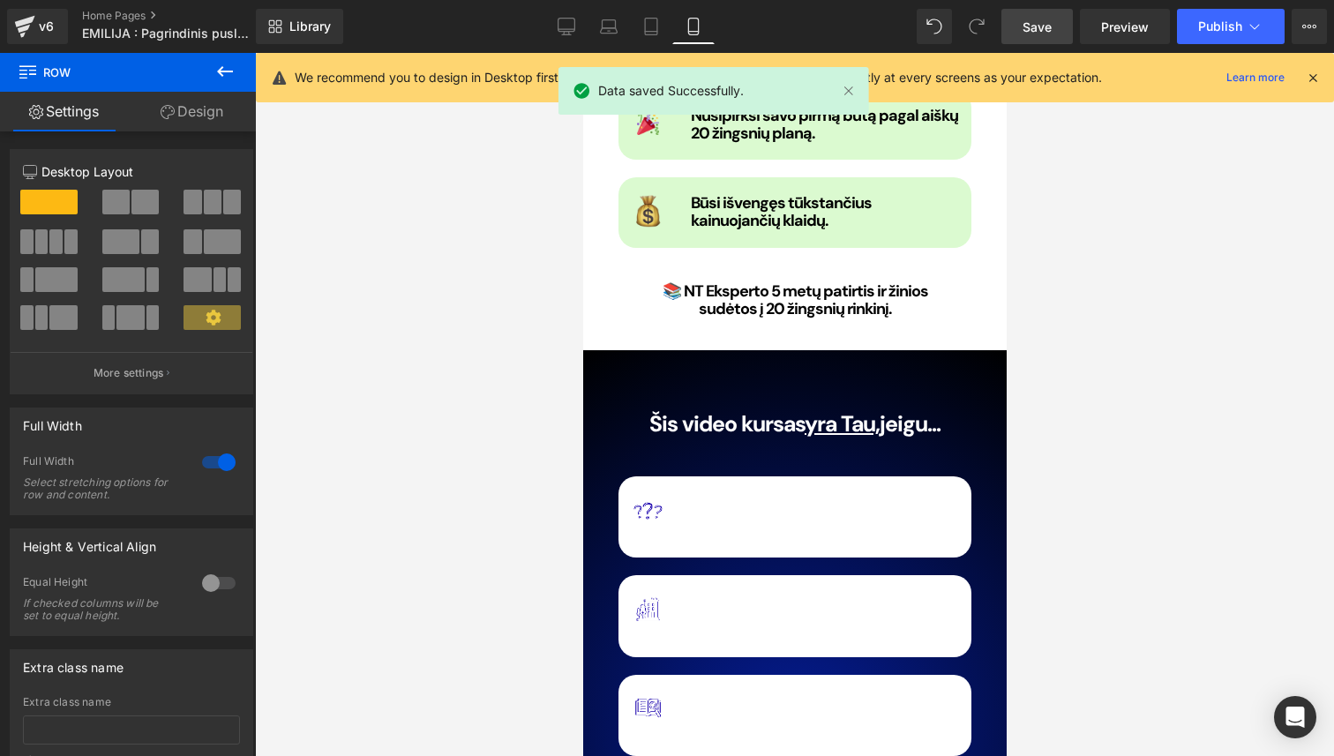
scroll to position [1937, 0]
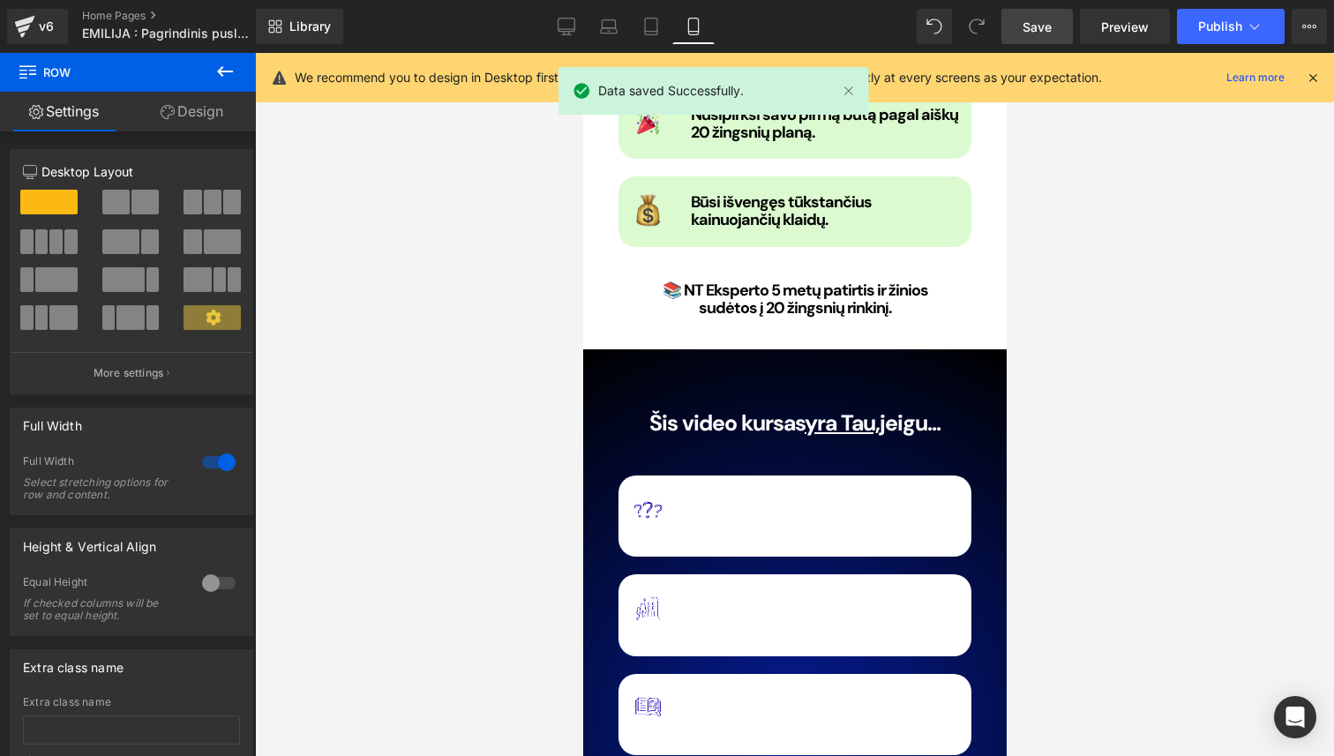
click at [744, 514] on span "Nesi pirkęs buto ir nori pagaliau suprasti apie NT - be streso." at bounding box center [819, 527] width 258 height 26
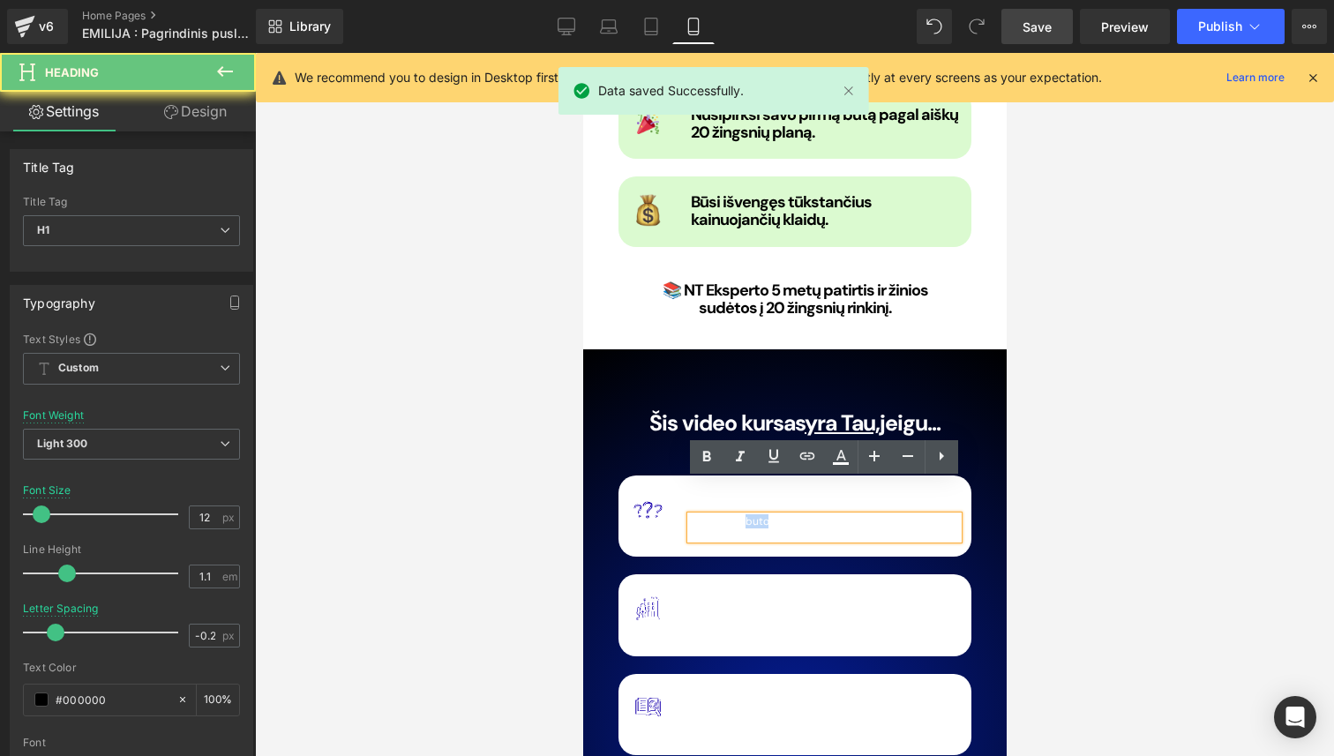
click at [744, 514] on span "Nesi pirkęs buto ir nori pagaliau suprasti apie NT - be streso." at bounding box center [819, 527] width 258 height 26
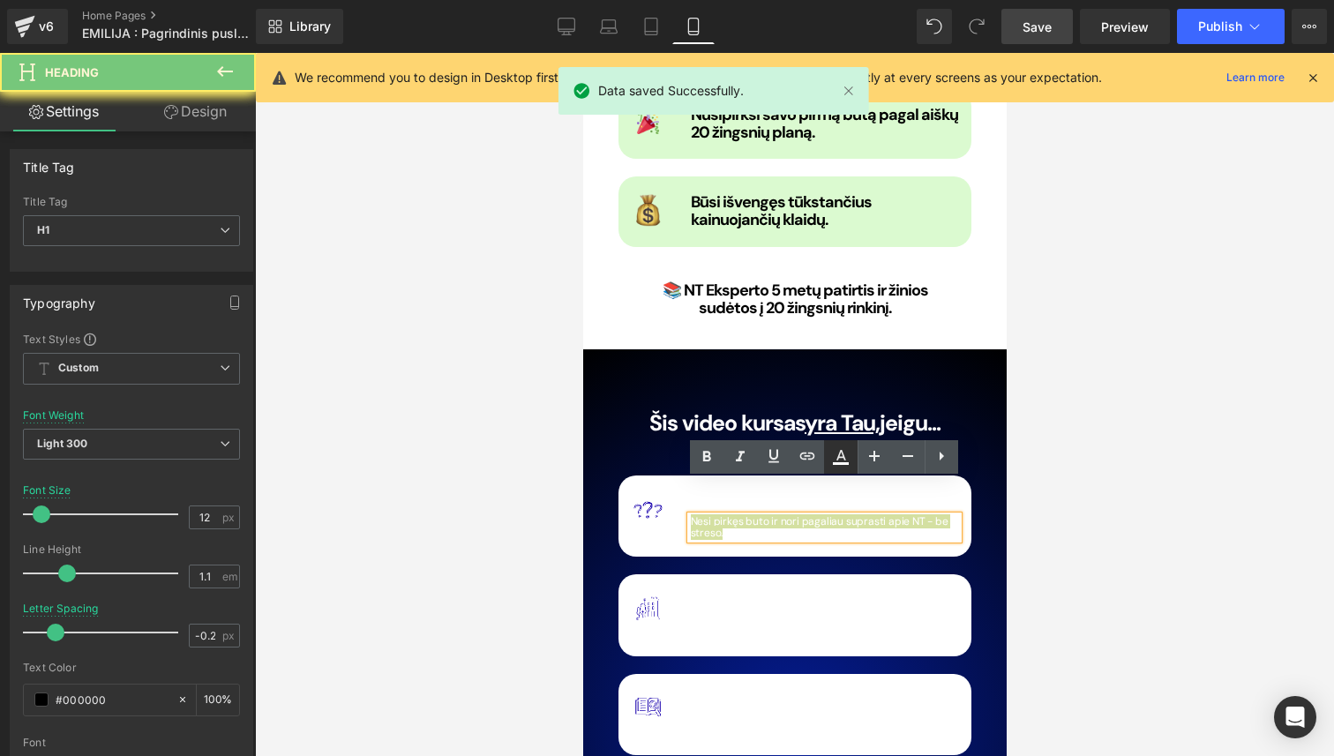
click at [841, 460] on icon at bounding box center [840, 456] width 21 height 21
type input "100"
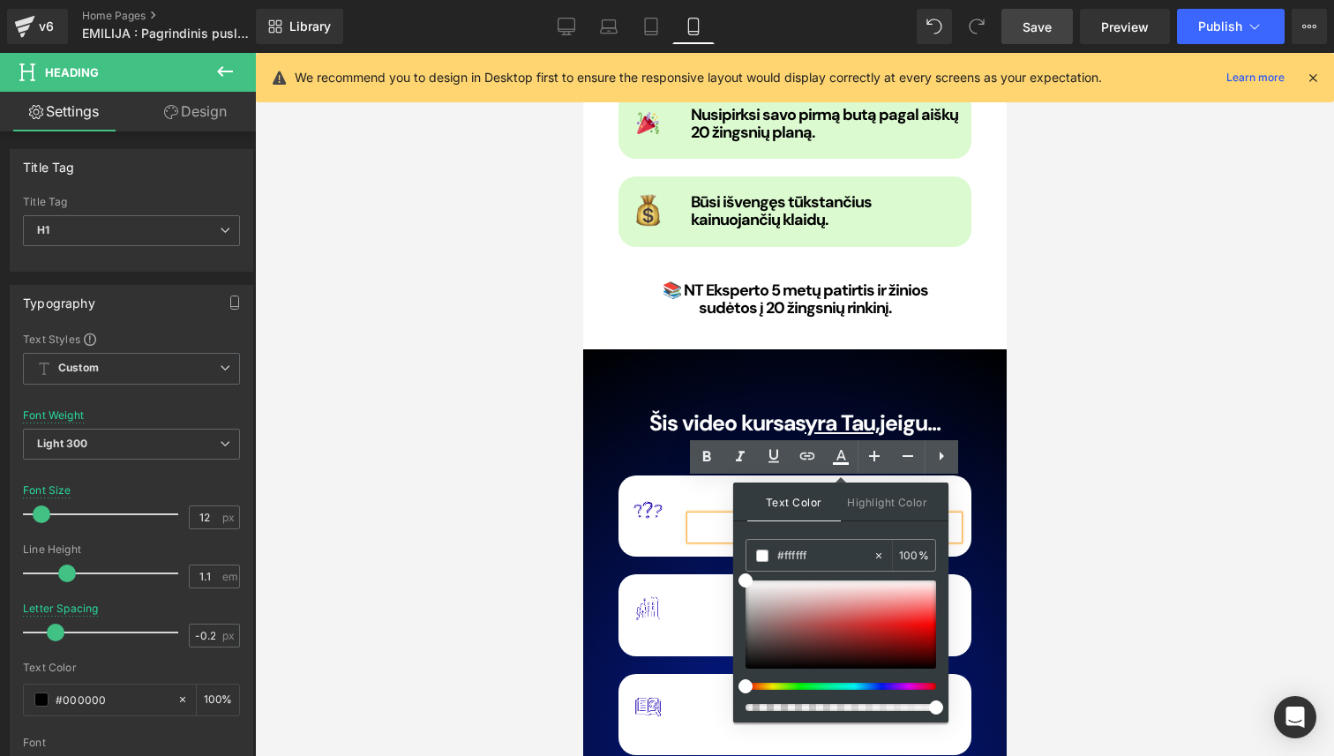
click at [652, 475] on div "Image Nežinai nuo ko pradėti Heading Nesi pirkęs buto ir nori pagaliau suprasti…" at bounding box center [793, 515] width 353 height 81
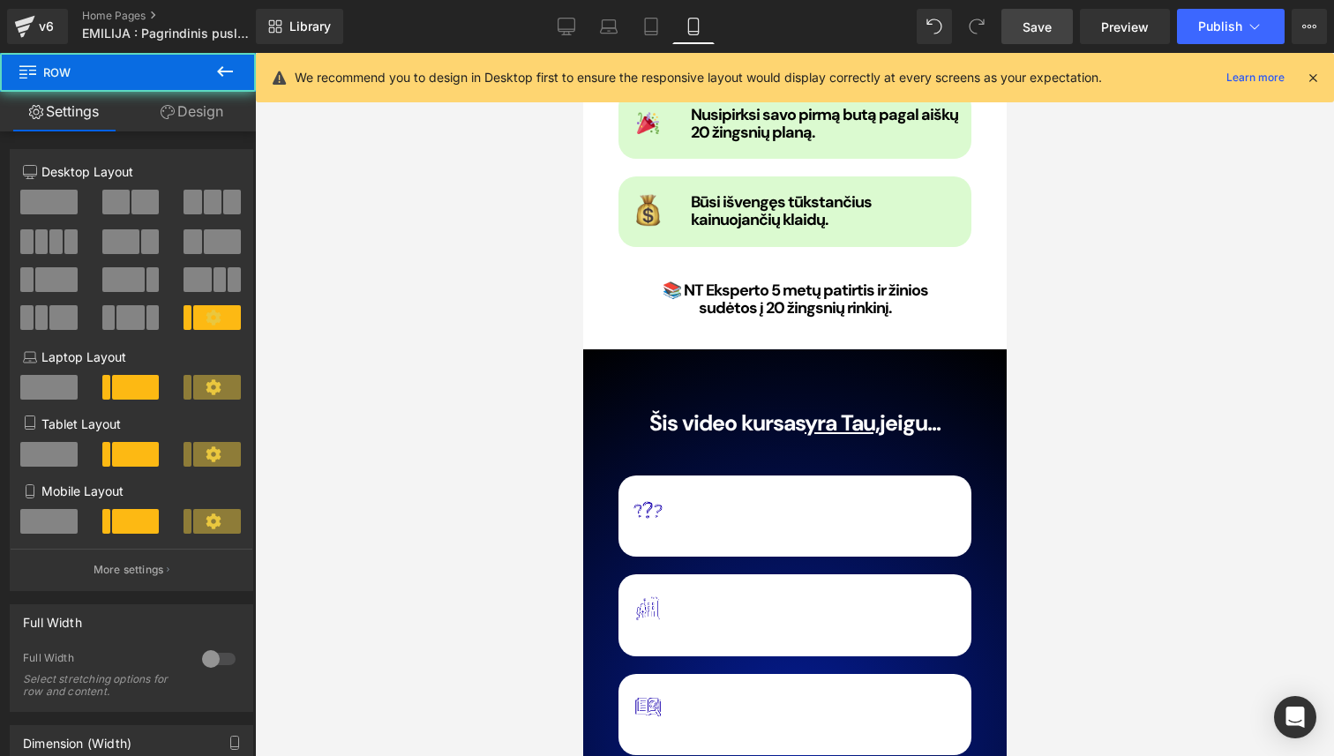
click at [646, 478] on span "Row" at bounding box center [658, 488] width 28 height 21
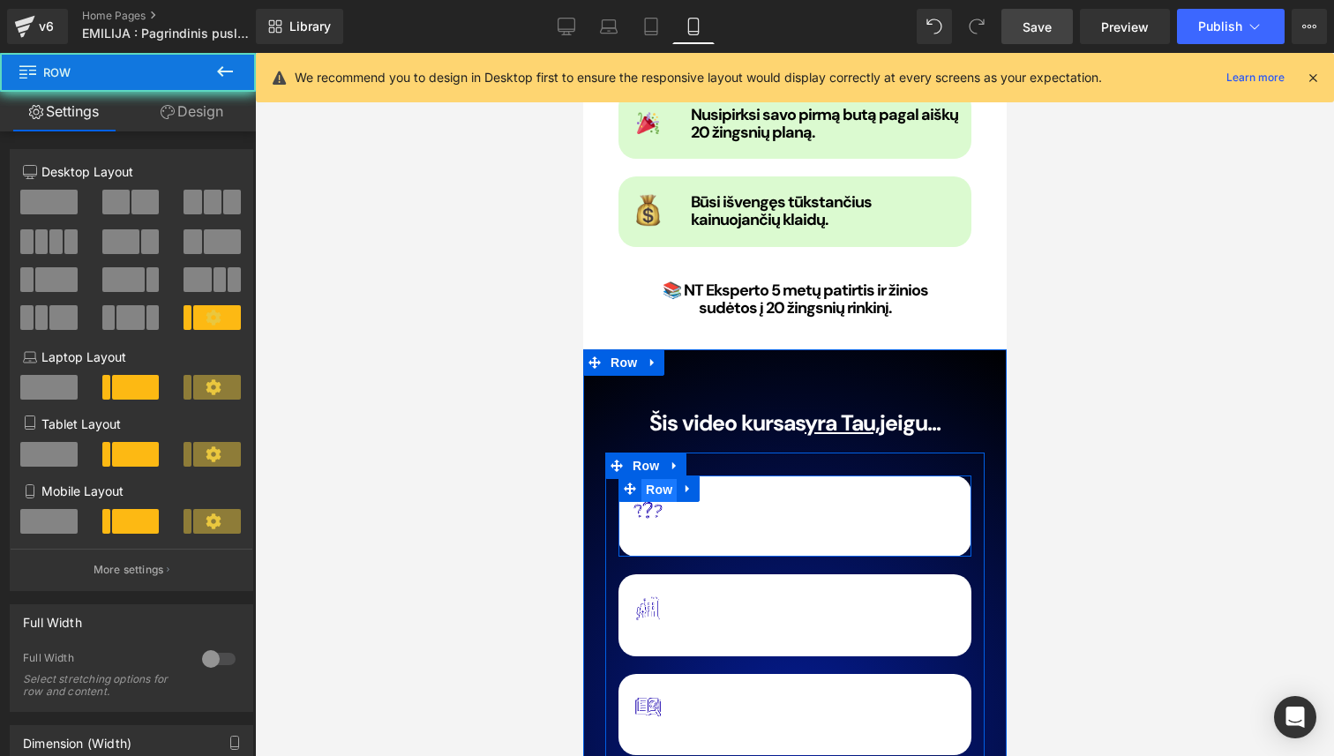
click at [657, 476] on span "Row" at bounding box center [657, 489] width 35 height 26
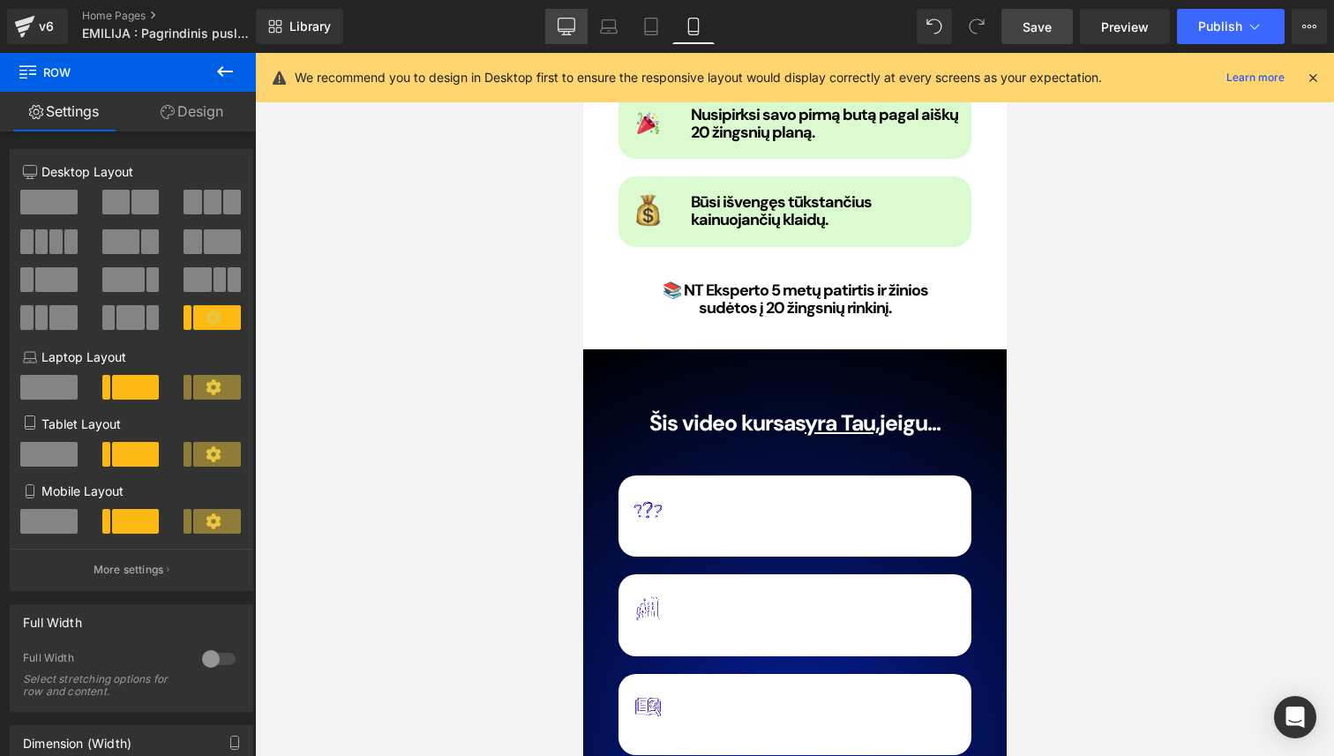
click at [564, 29] on icon at bounding box center [566, 27] width 18 height 18
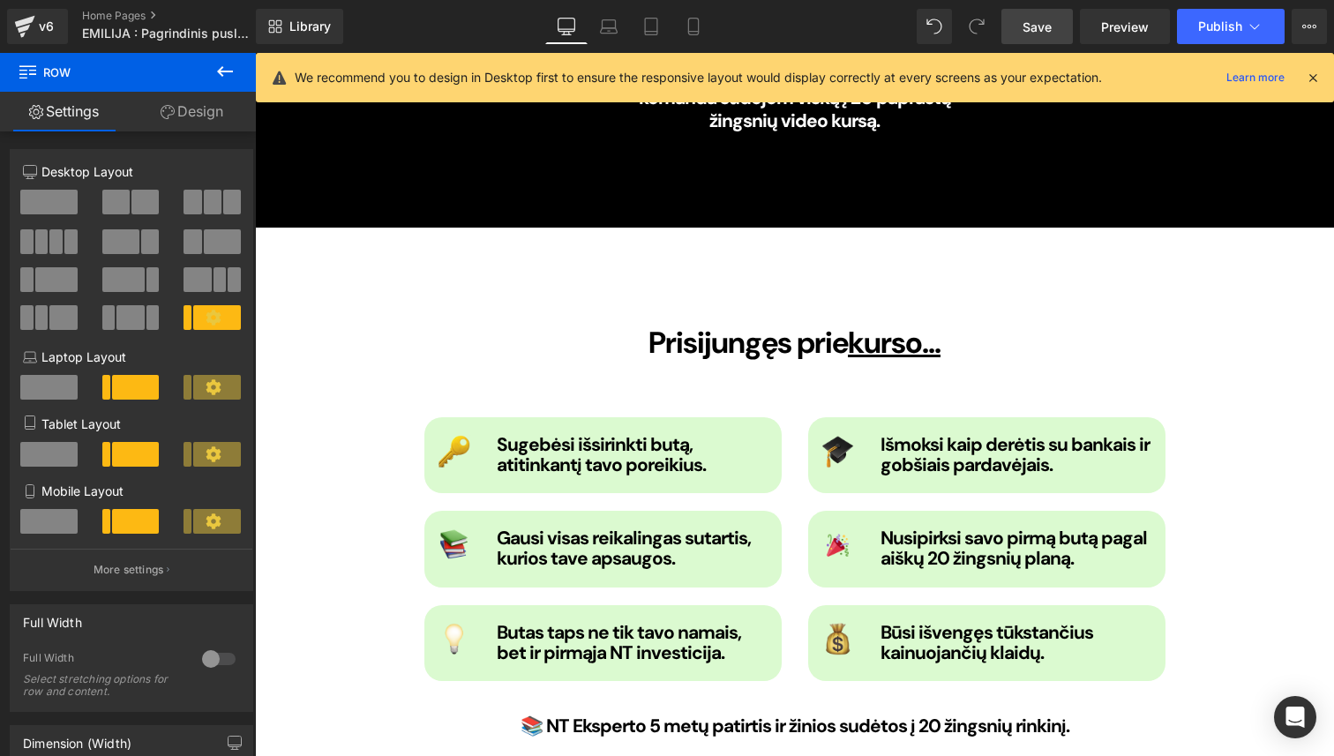
scroll to position [2403, 0]
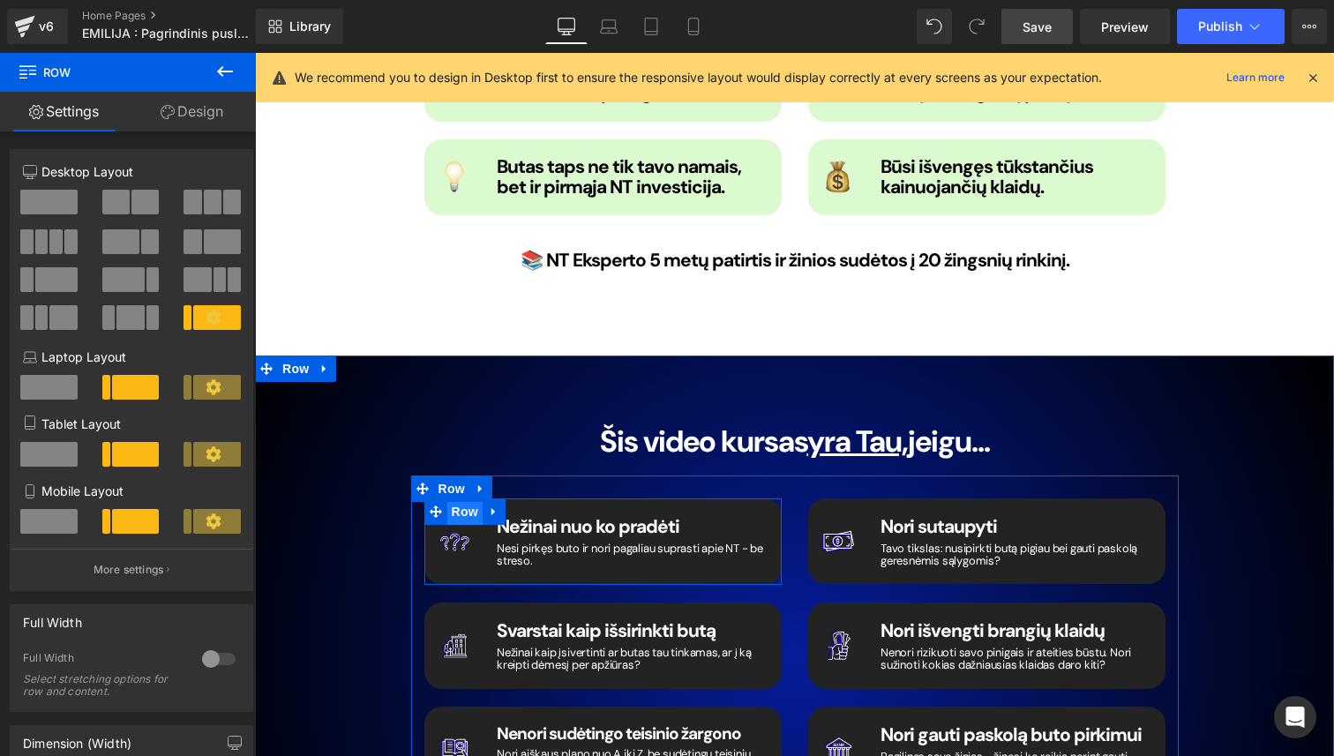
click at [470, 498] on span "Row" at bounding box center [464, 511] width 35 height 26
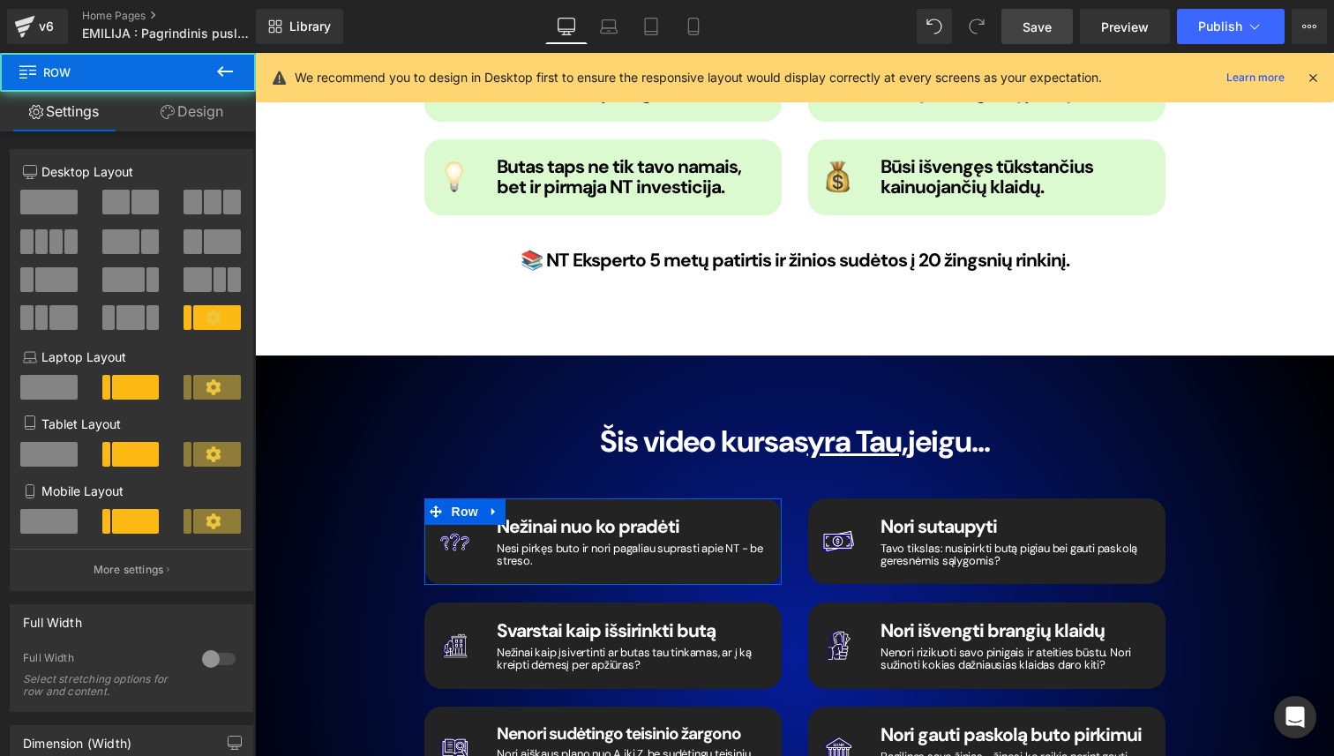
click at [190, 99] on link "Design" at bounding box center [192, 112] width 128 height 40
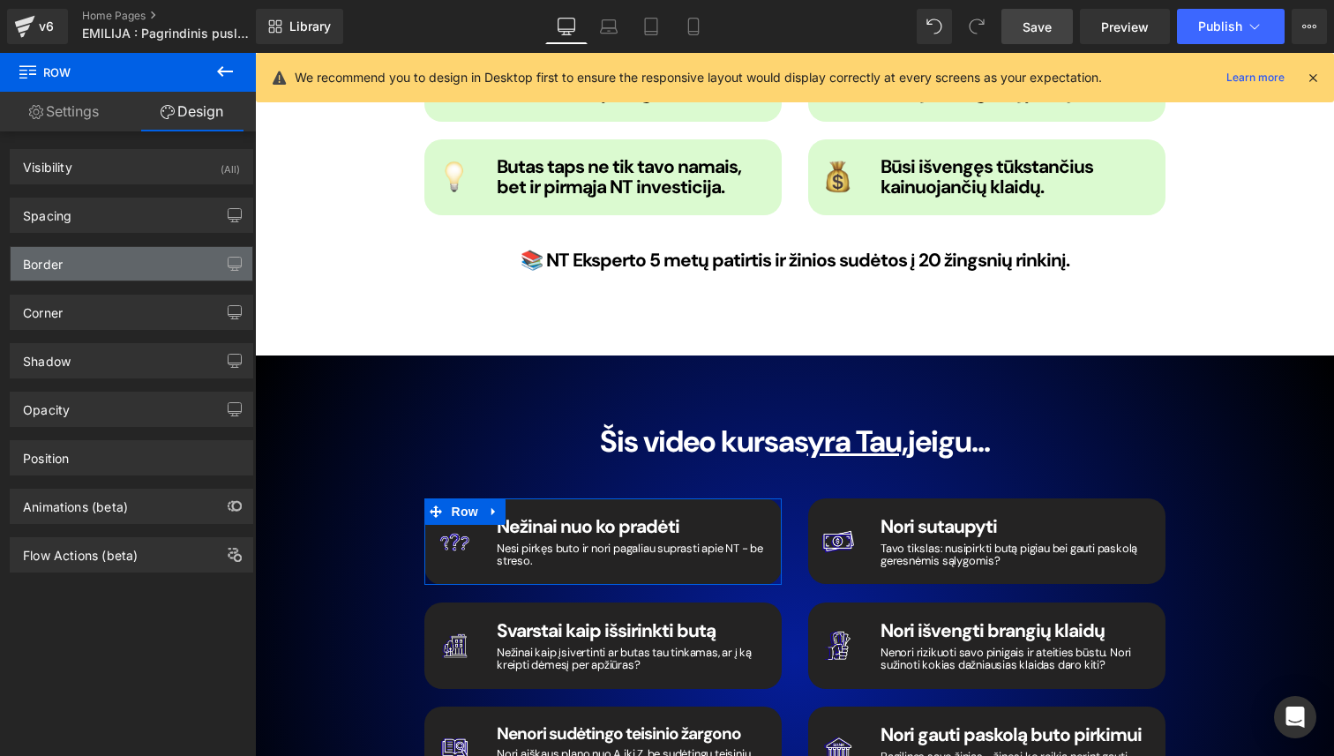
click at [140, 259] on div "Border" at bounding box center [132, 264] width 242 height 34
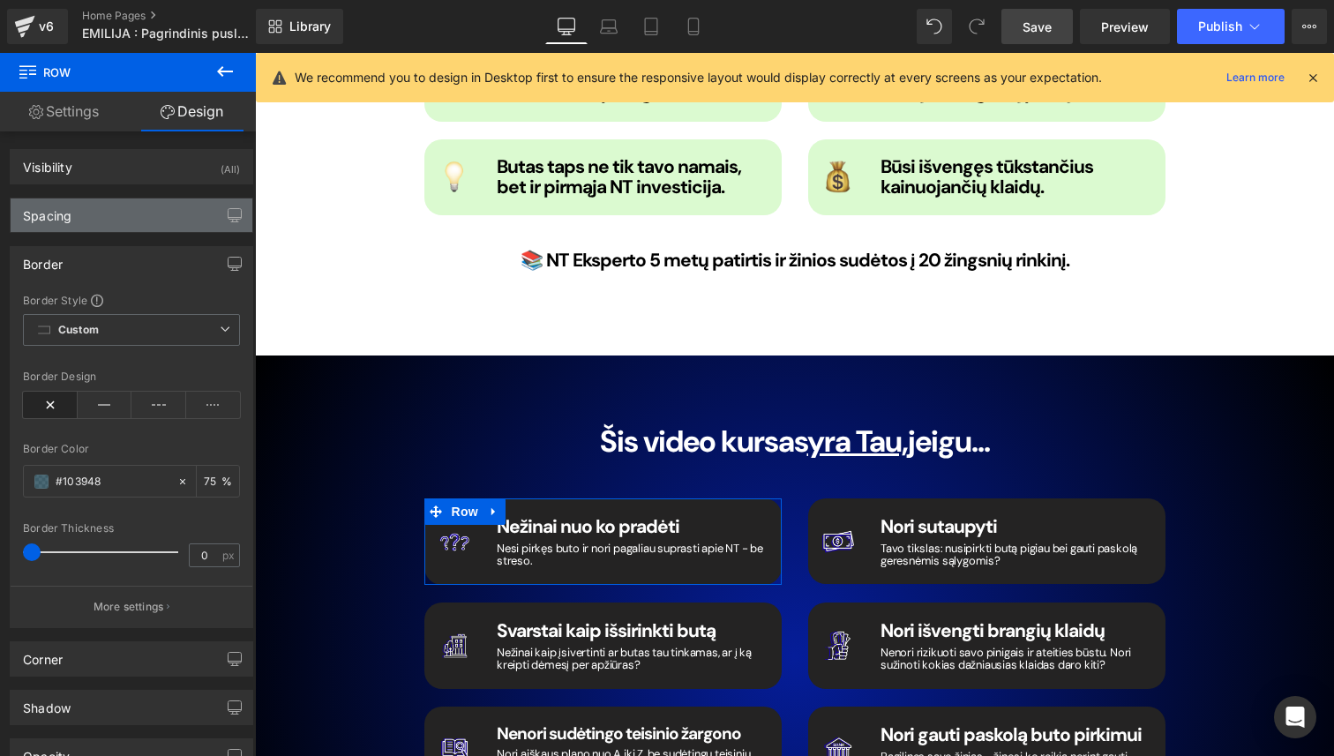
click at [140, 207] on div "Spacing" at bounding box center [132, 215] width 242 height 34
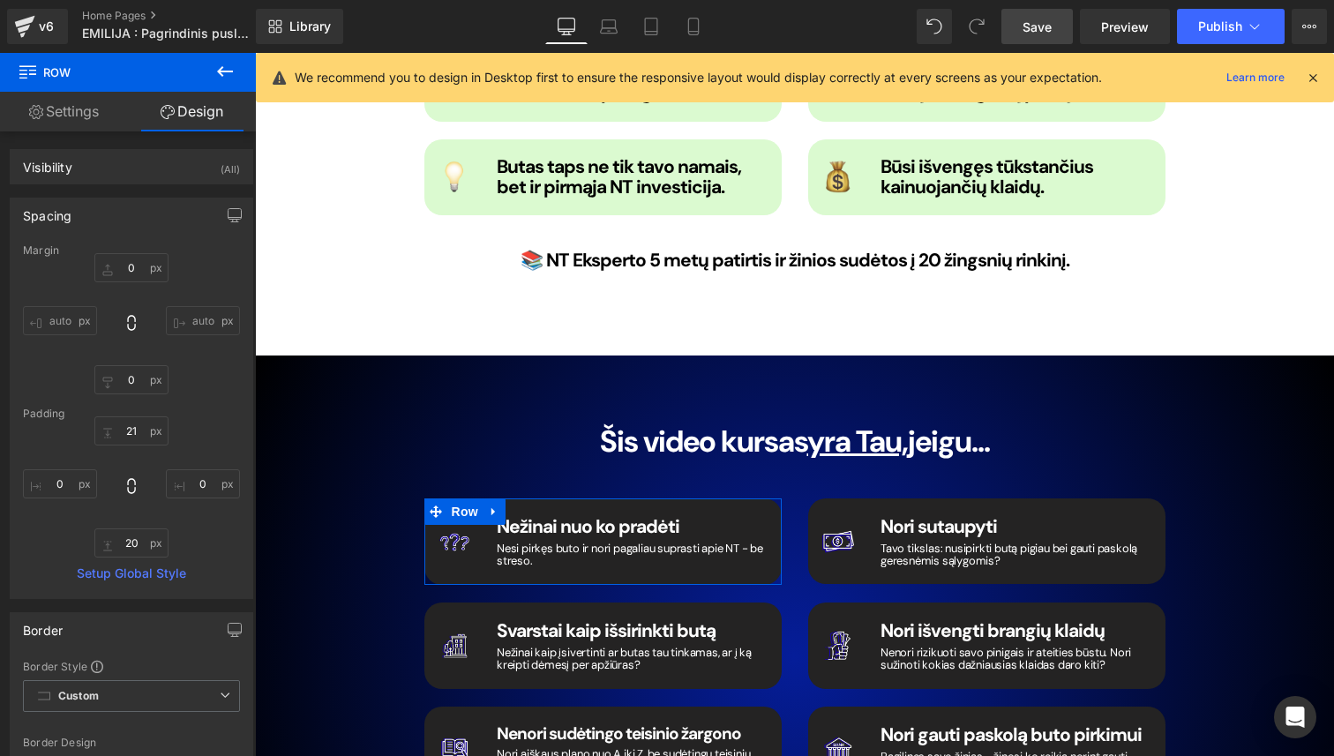
click at [140, 207] on div "Spacing" at bounding box center [132, 215] width 242 height 34
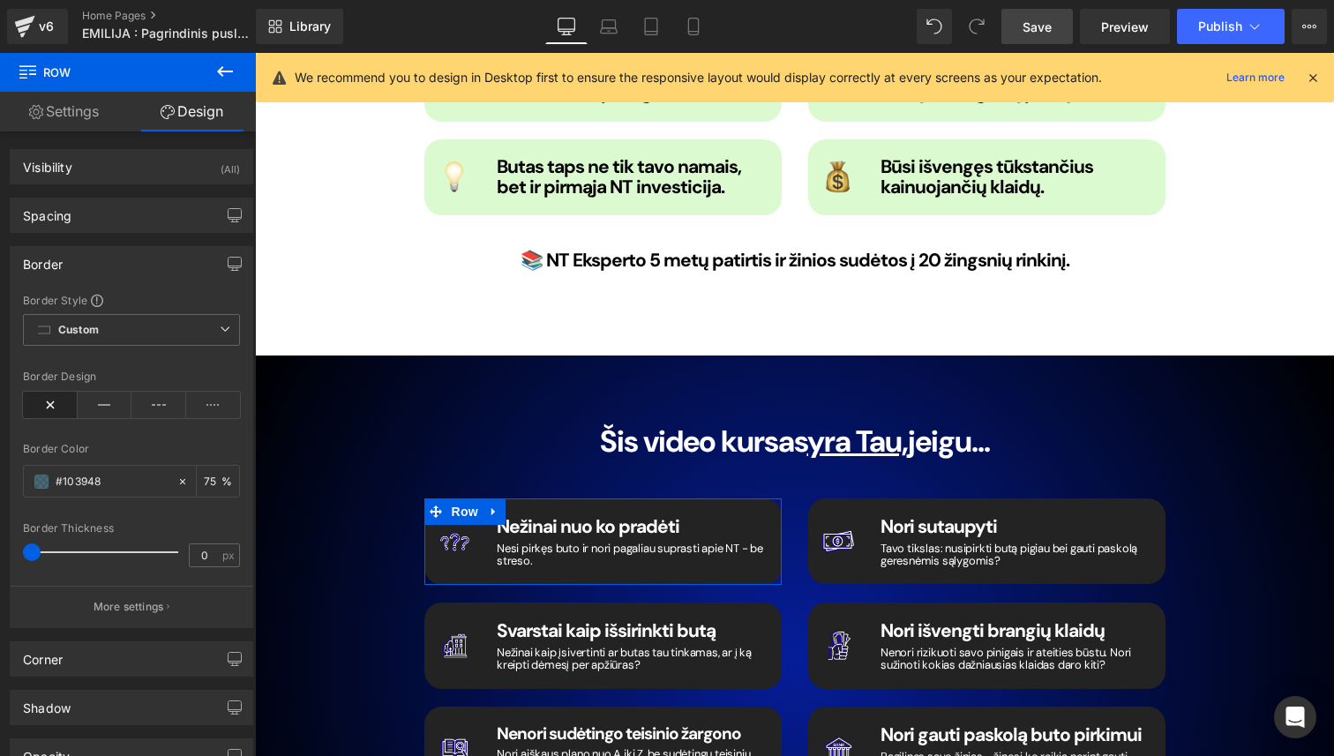
click at [138, 276] on div "Border" at bounding box center [132, 264] width 242 height 34
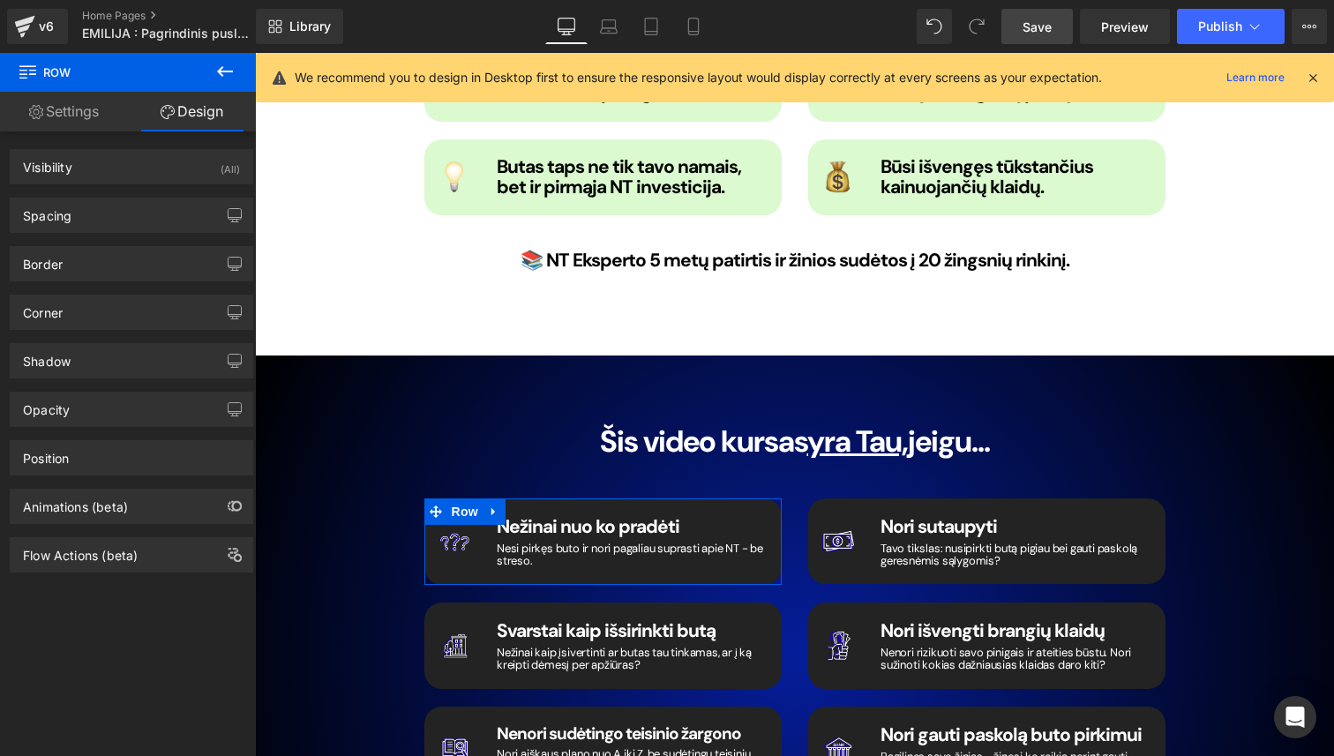
click at [61, 116] on link "Settings" at bounding box center [64, 112] width 128 height 40
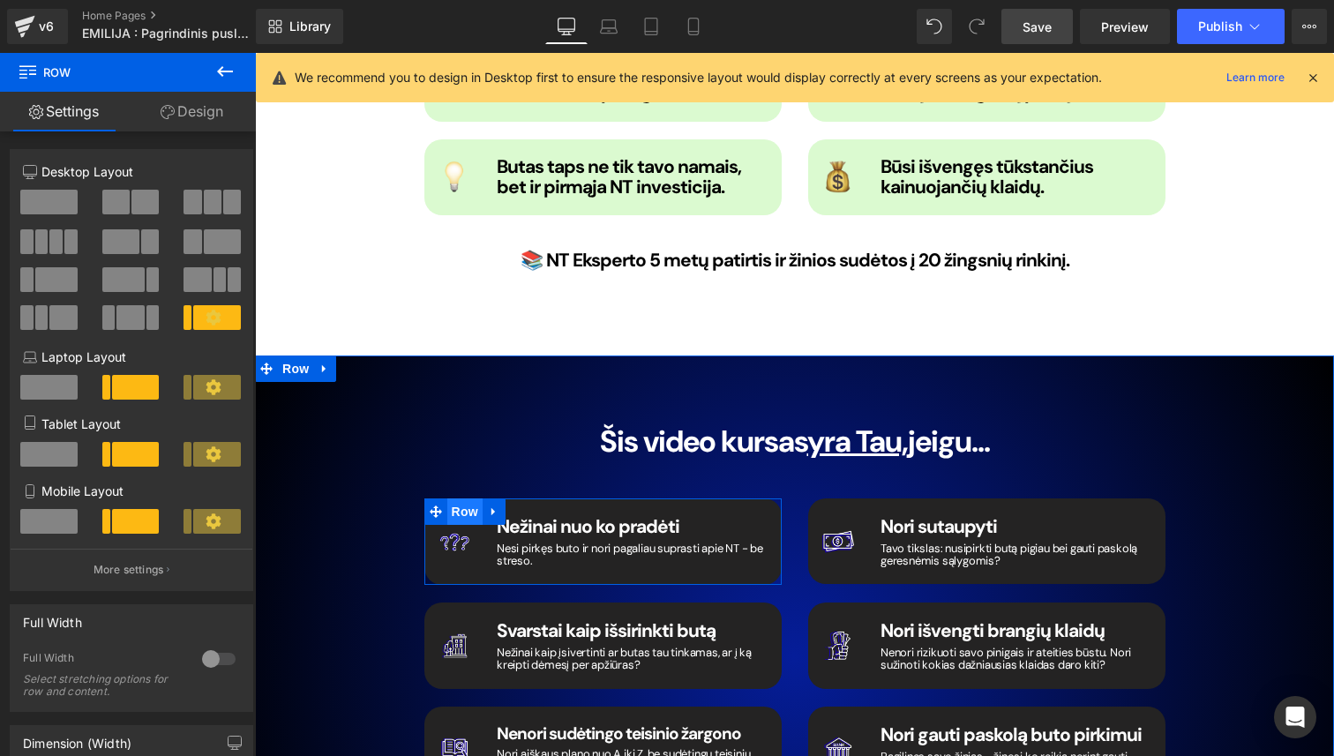
click at [467, 498] on span "Row" at bounding box center [464, 511] width 35 height 26
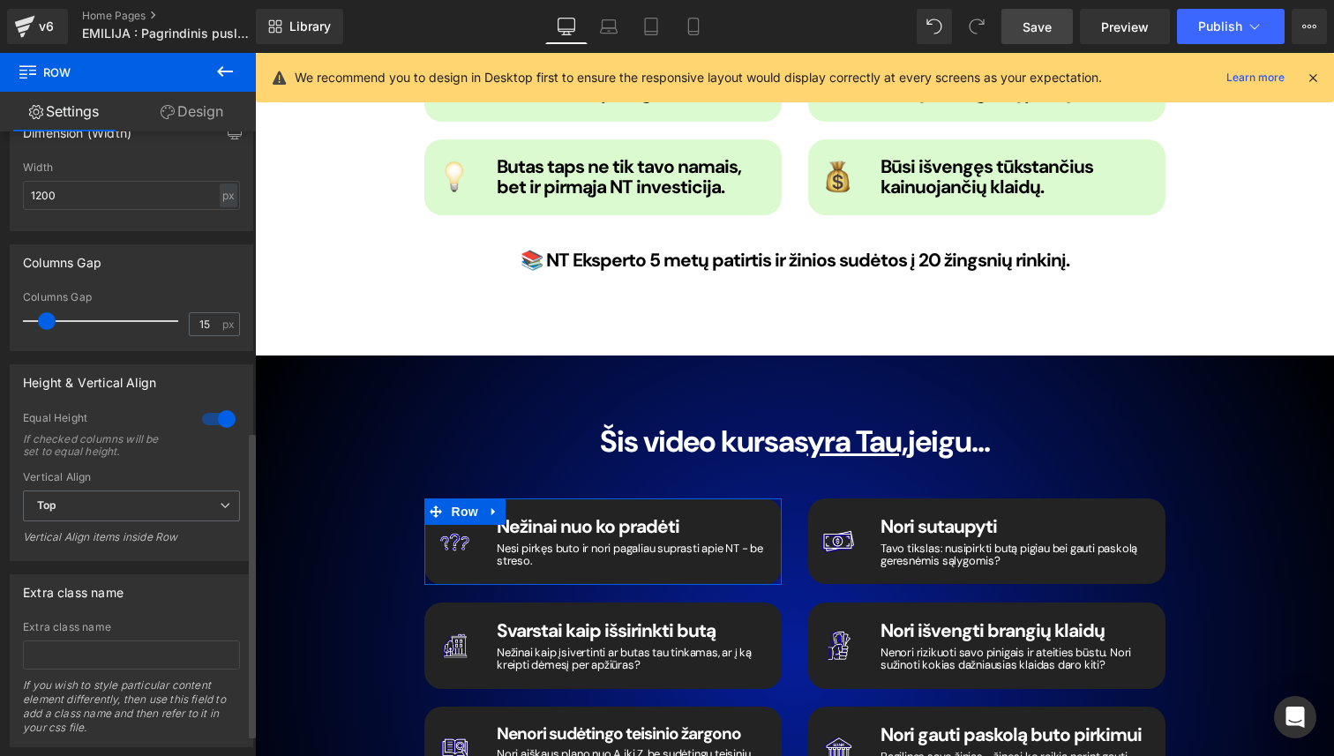
scroll to position [654, 0]
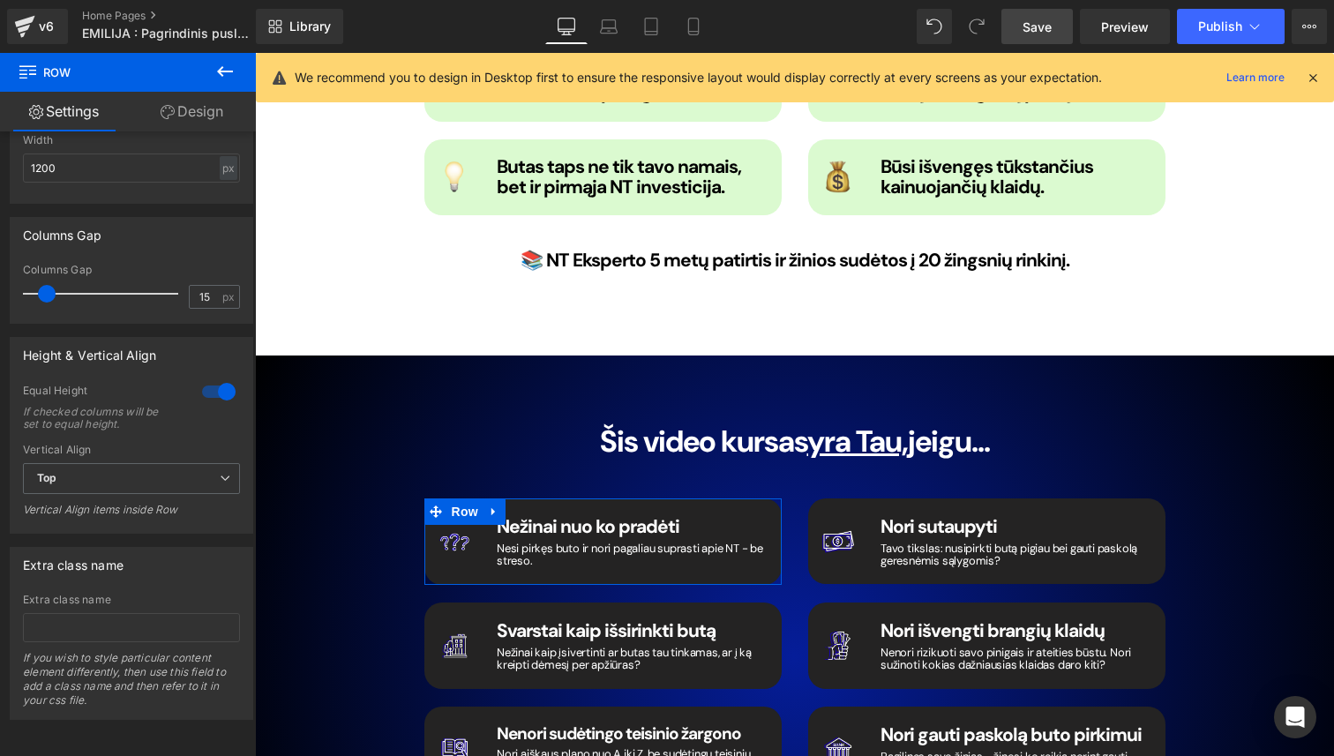
click at [183, 121] on link "Design" at bounding box center [192, 112] width 128 height 40
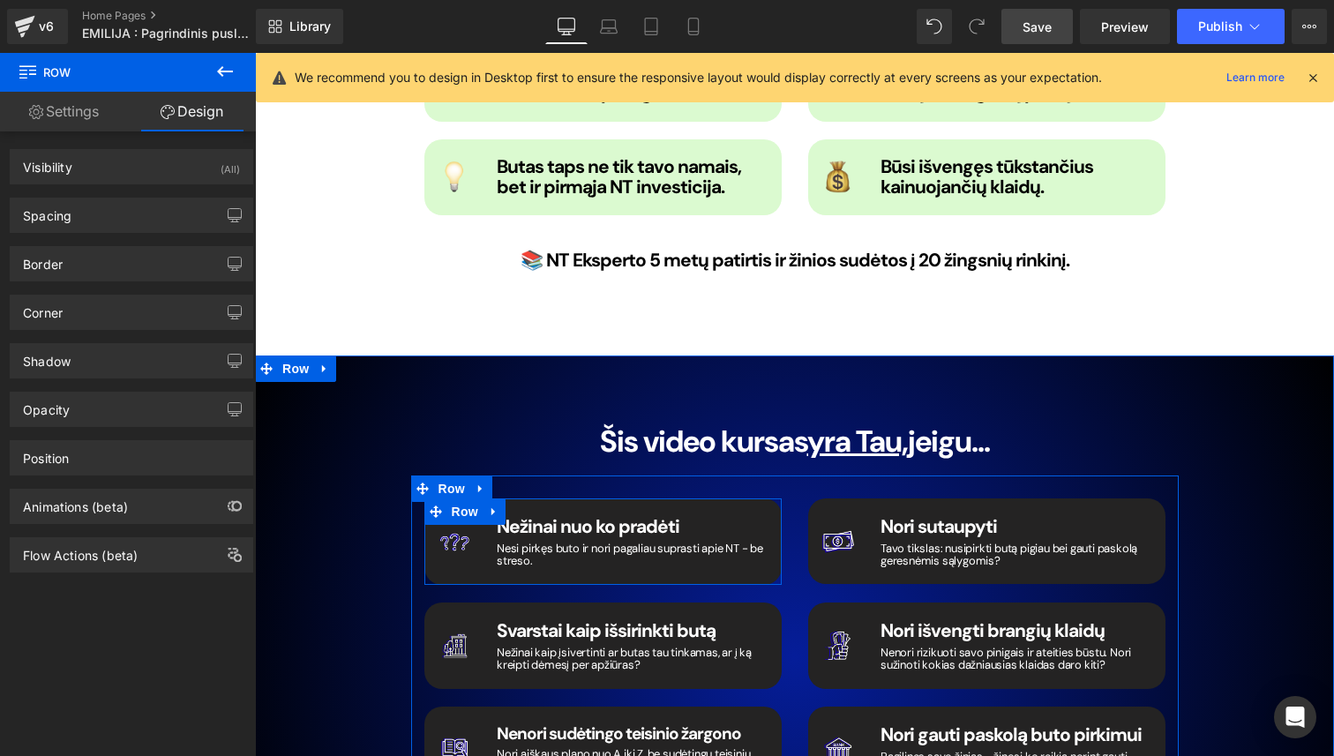
click at [544, 516] on div "Image Nežinai nuo ko pradėti Heading Nesi pirkęs buto ir nori pagaliau suprasti…" at bounding box center [602, 541] width 357 height 86
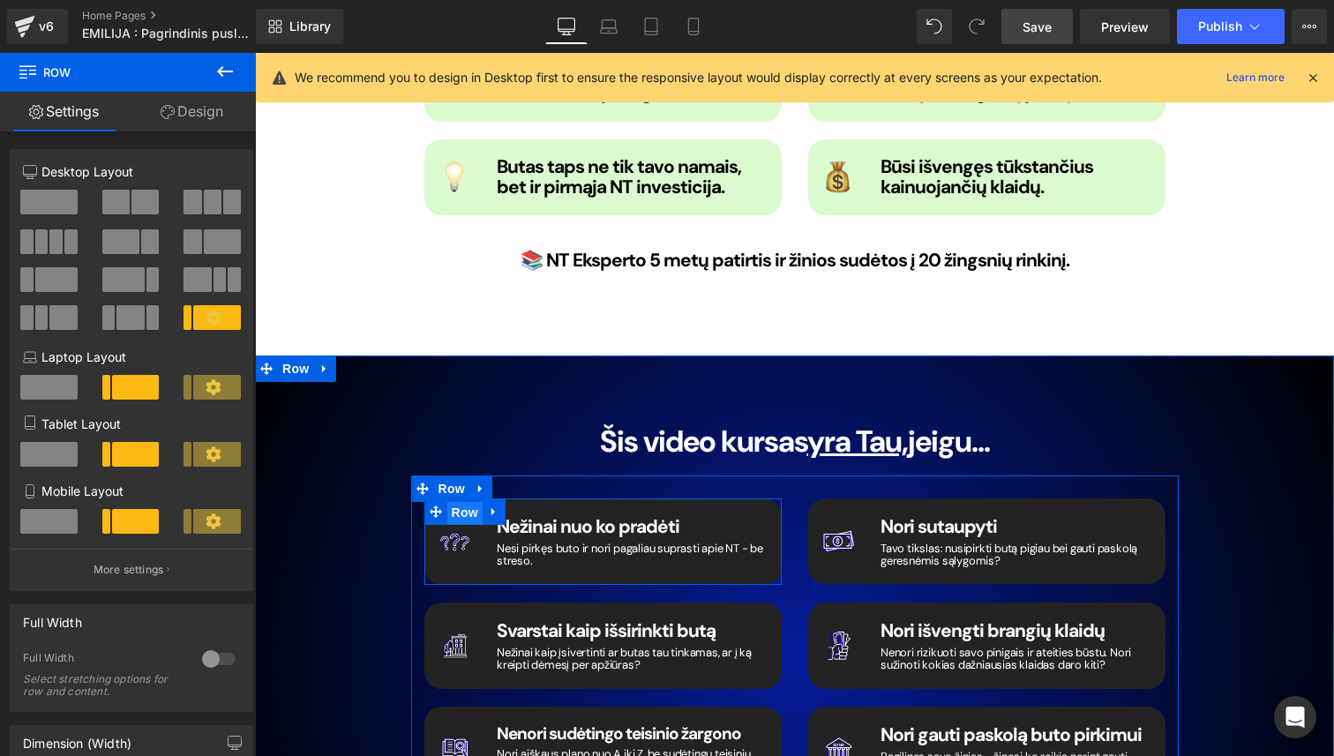
click at [462, 499] on span "Row" at bounding box center [464, 512] width 35 height 26
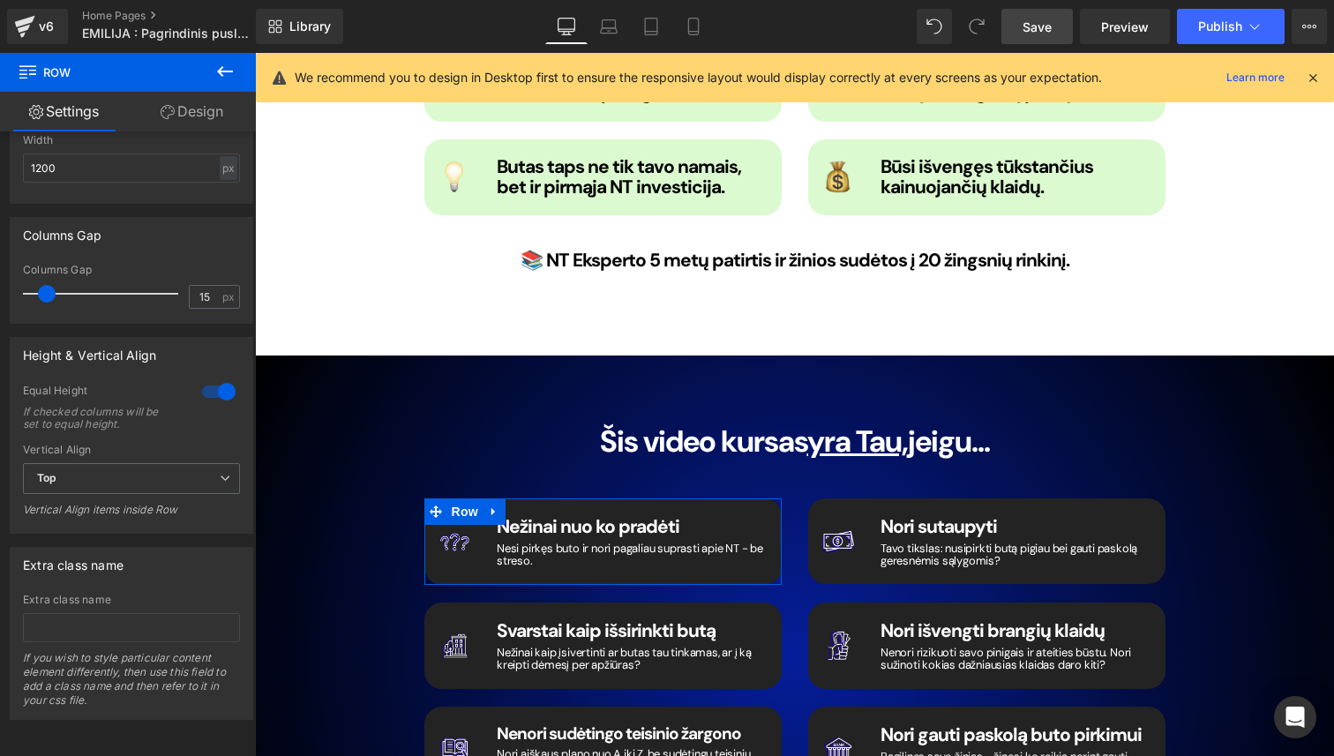
click at [197, 117] on link "Design" at bounding box center [192, 112] width 128 height 40
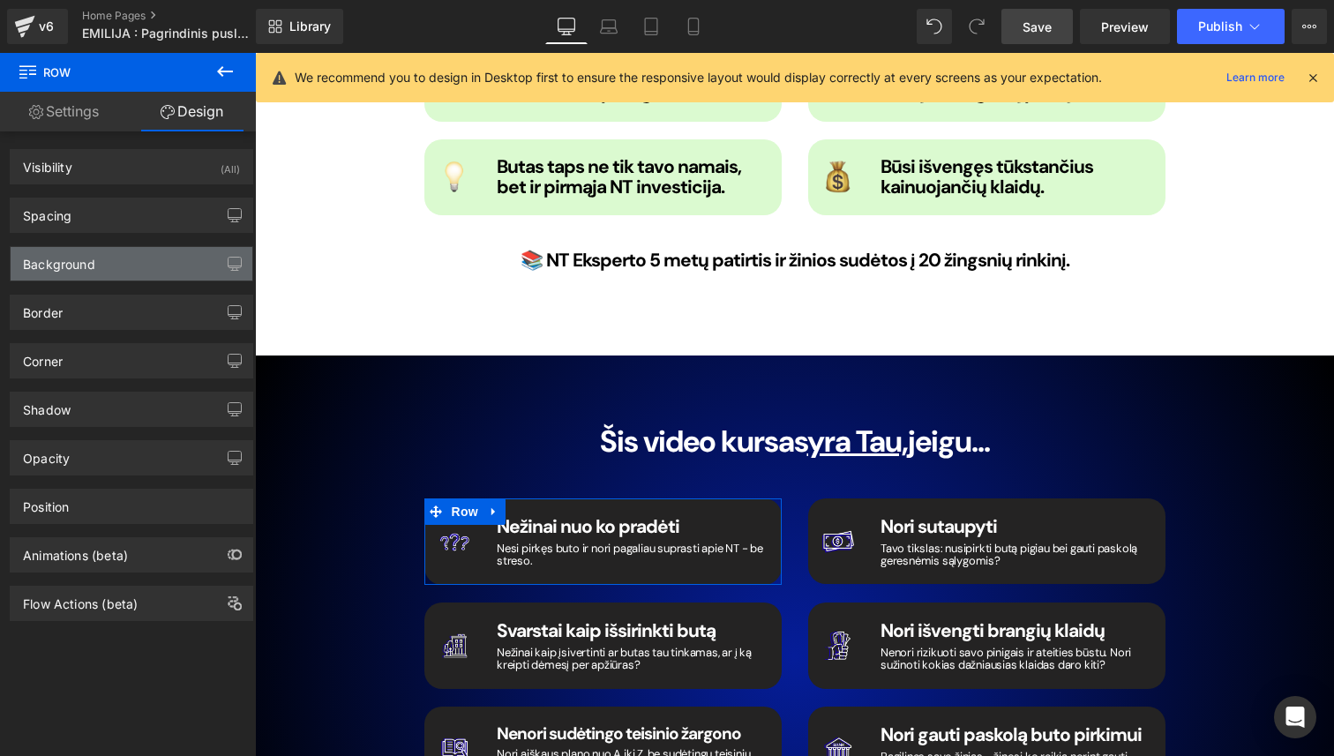
click at [154, 272] on div "Background" at bounding box center [132, 264] width 242 height 34
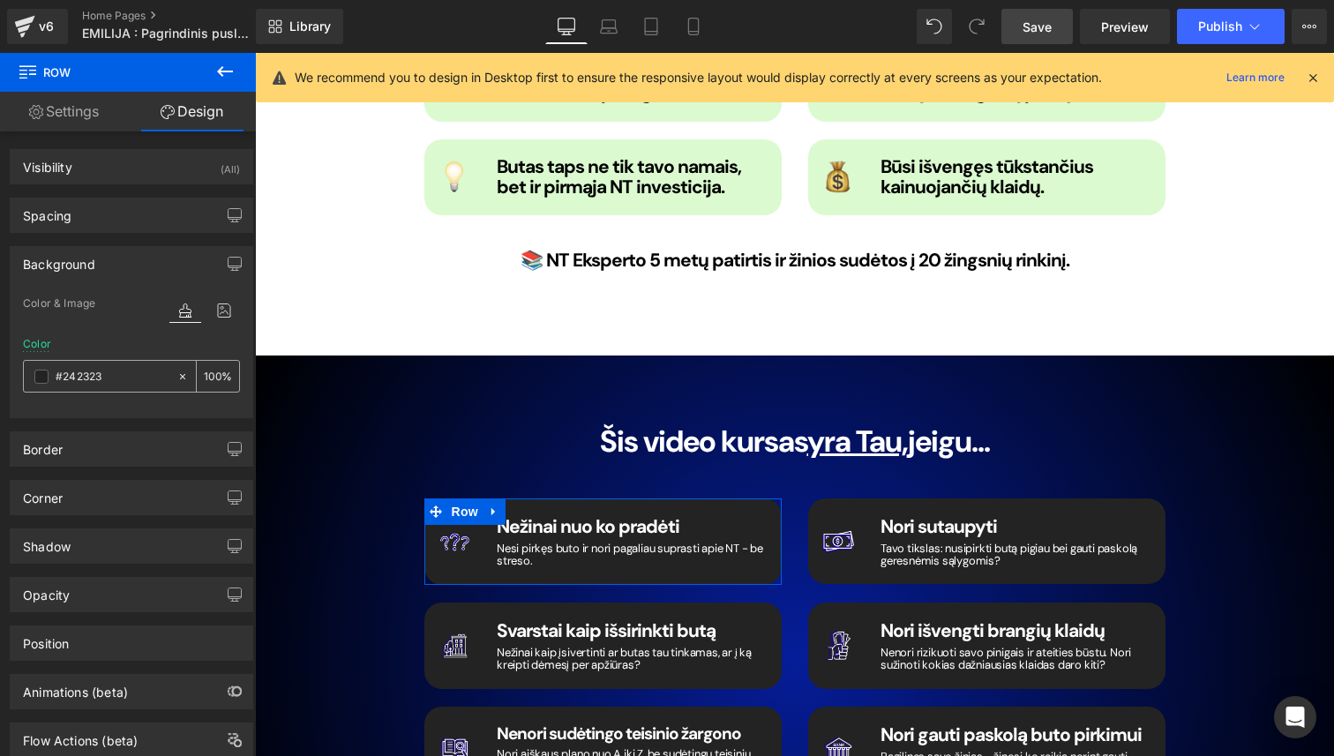
click at [123, 383] on input "#242323" at bounding box center [112, 376] width 113 height 19
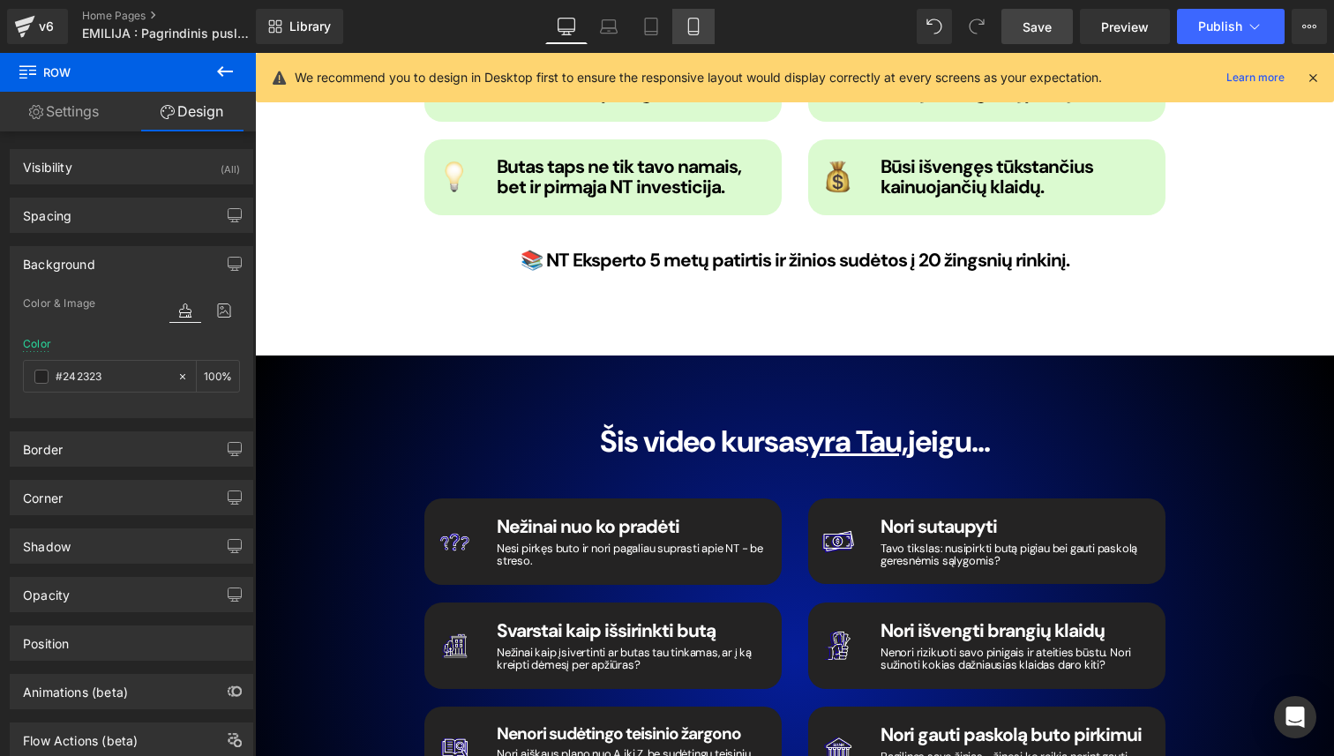
click at [698, 20] on icon at bounding box center [693, 27] width 10 height 17
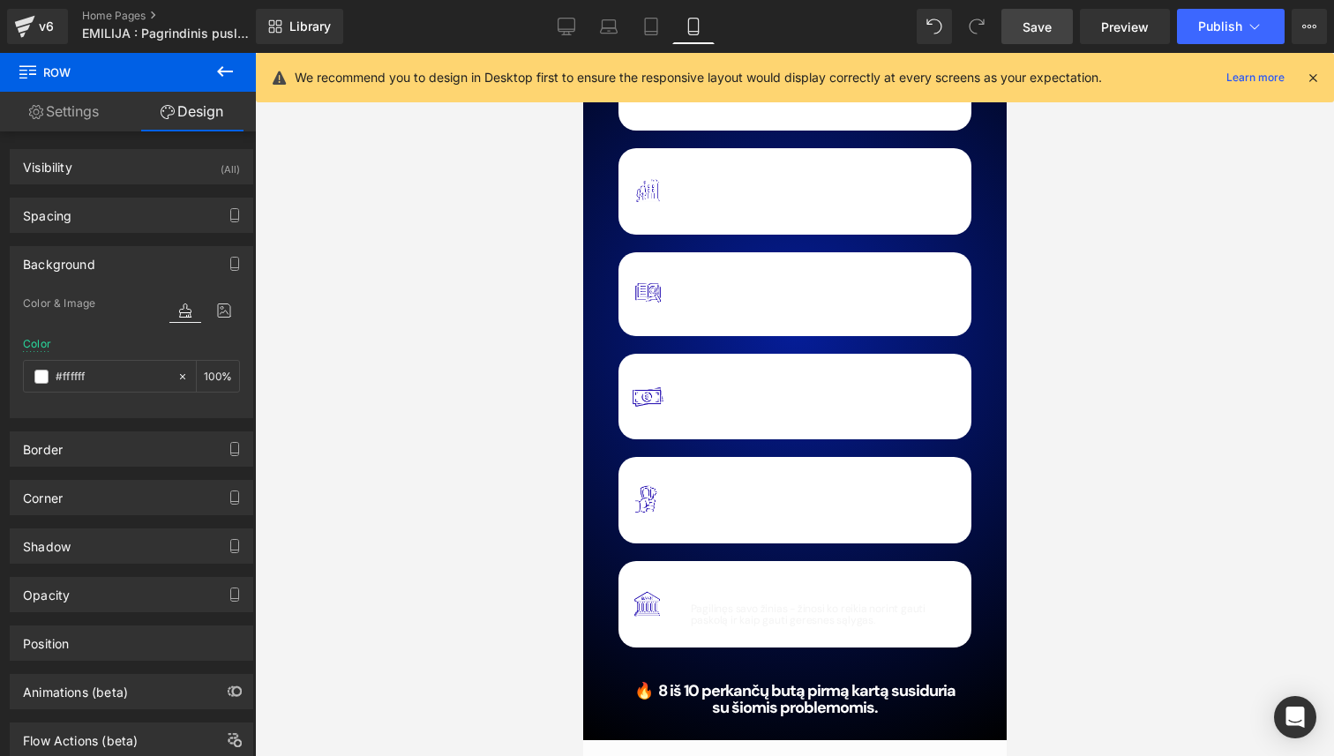
type input "#ffffff"
type input "100"
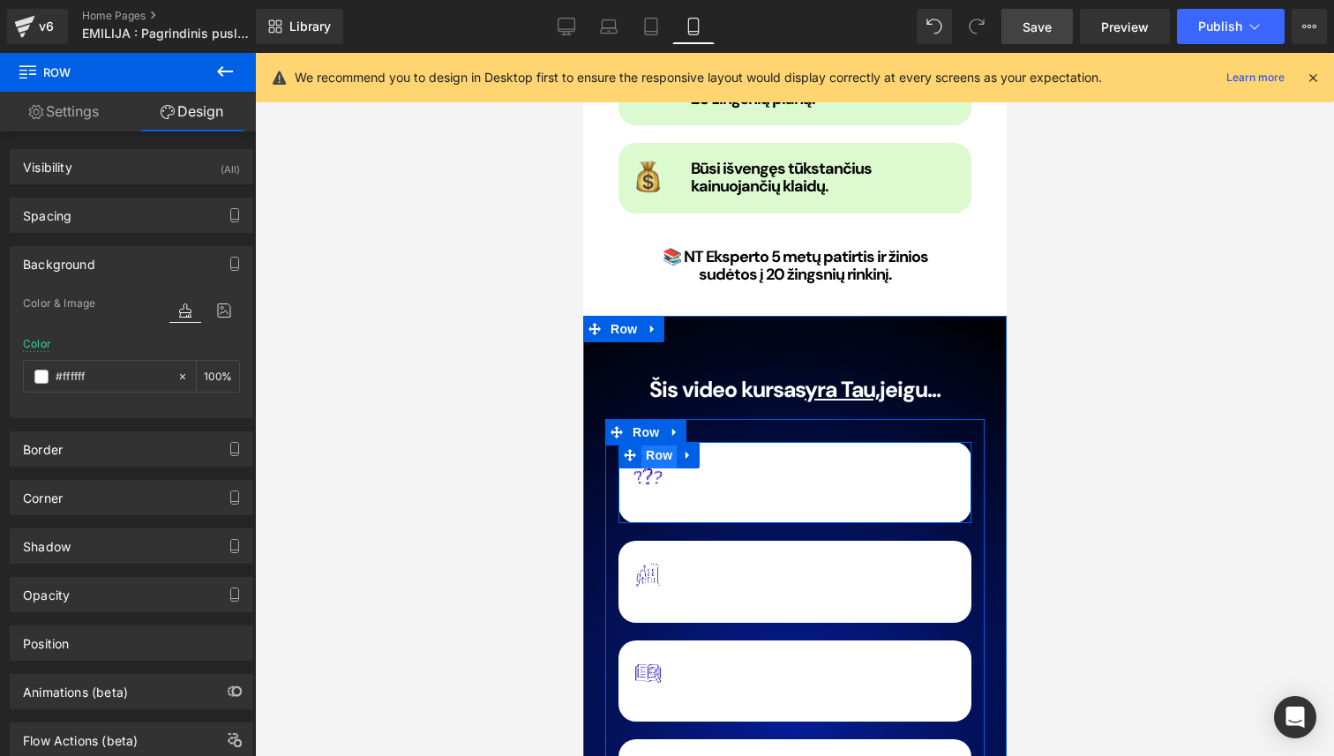
click at [661, 442] on span "Row" at bounding box center [657, 455] width 35 height 26
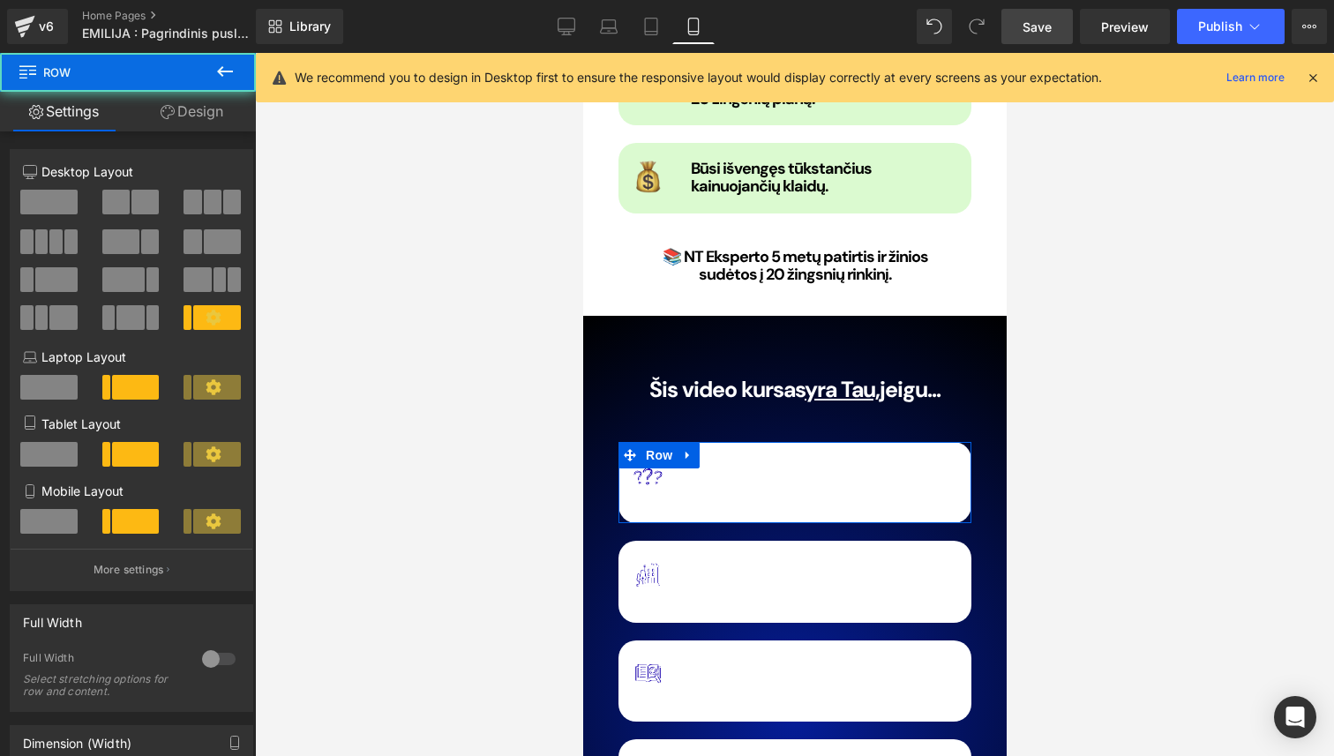
click at [199, 110] on link "Design" at bounding box center [192, 112] width 128 height 40
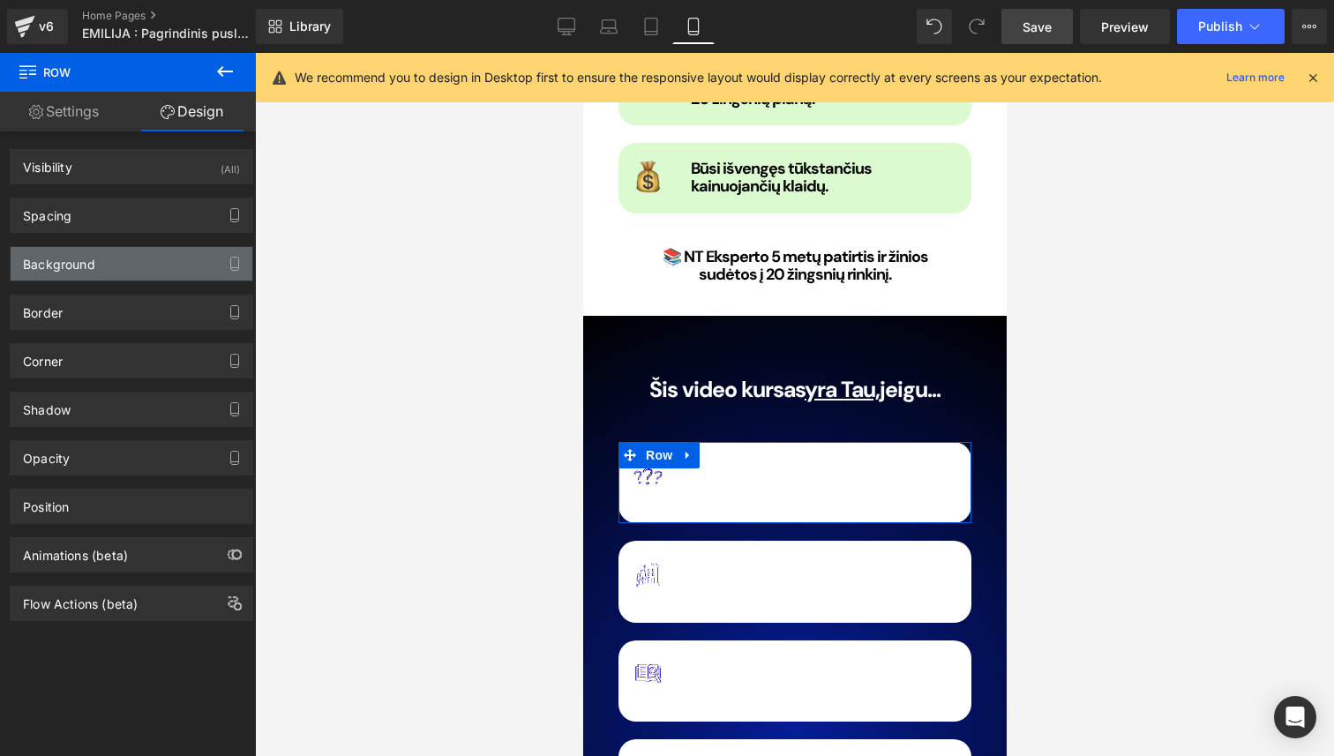
click at [140, 264] on div "Background" at bounding box center [132, 264] width 242 height 34
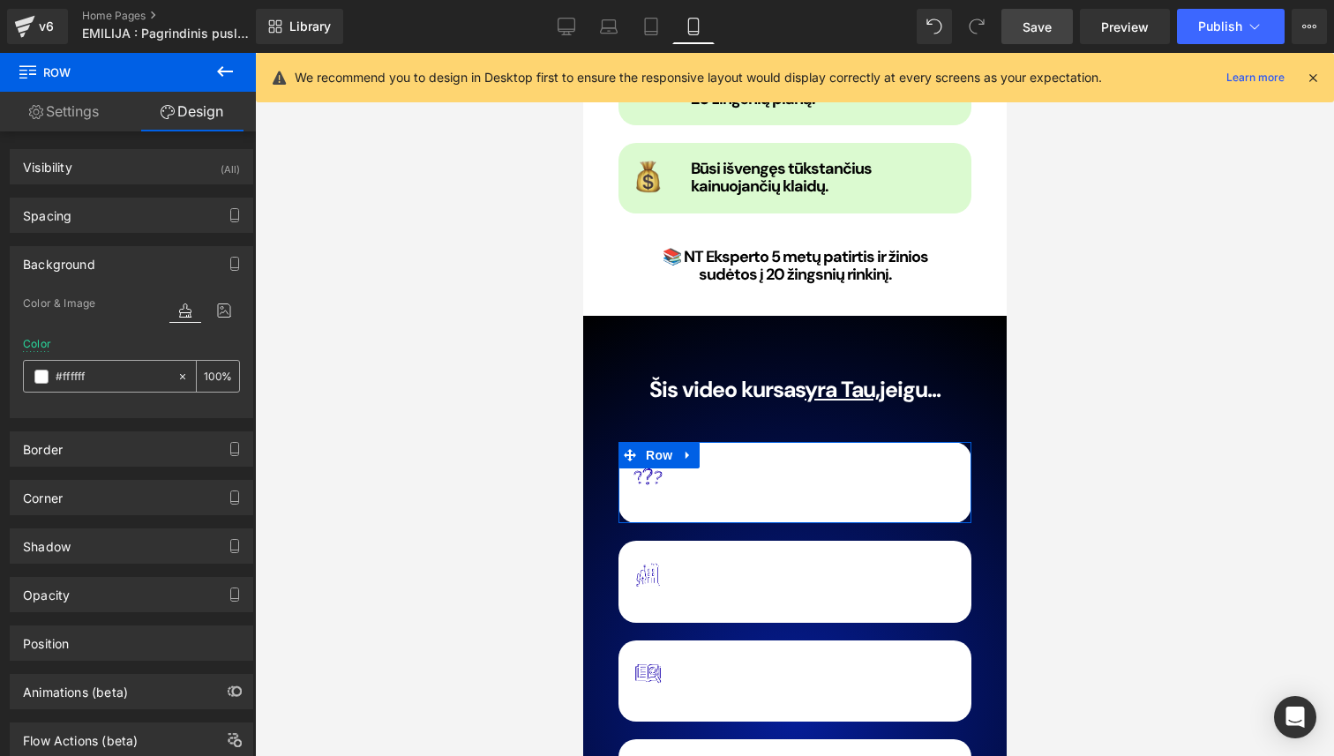
click at [125, 368] on input "#ffffff" at bounding box center [112, 376] width 113 height 19
paste input "#242323"
type input "#242323#ffffff"
type input "0"
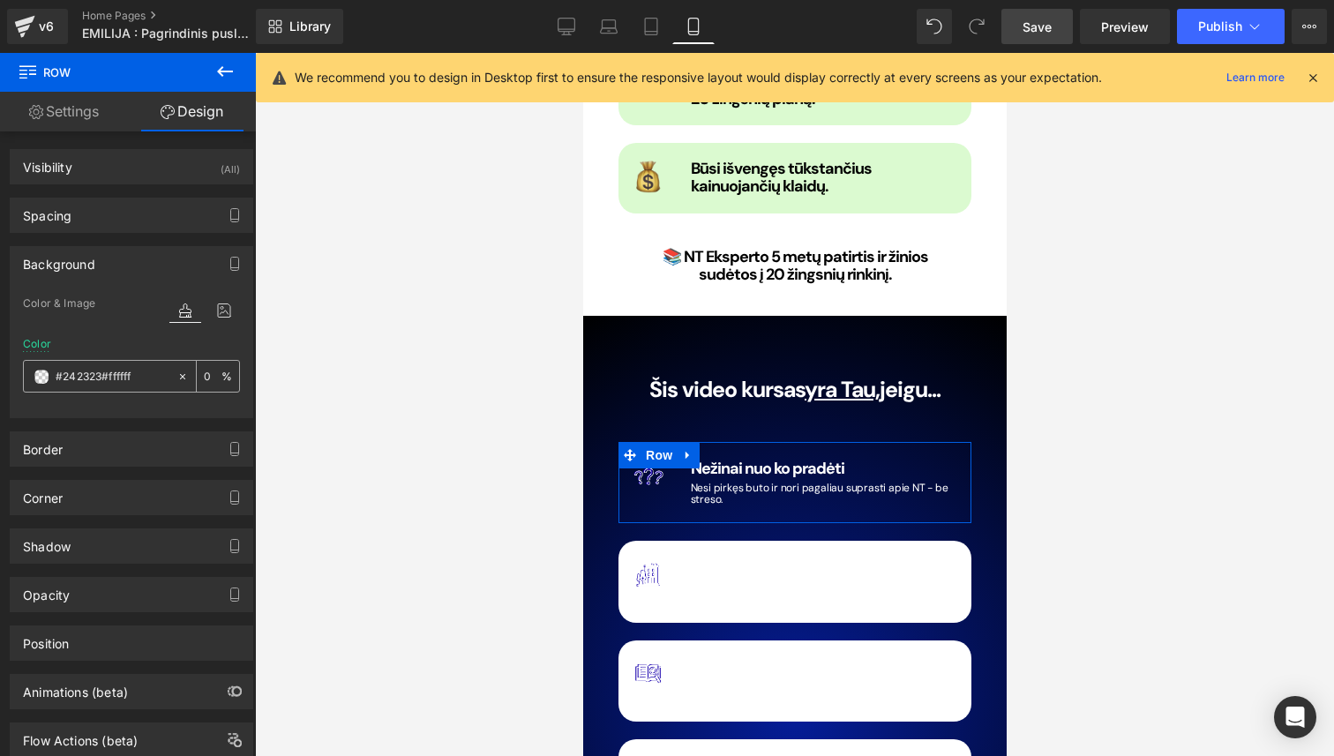
click at [131, 389] on div "#242323#ffffff" at bounding box center [100, 376] width 153 height 31
click at [131, 384] on input "#242323#ffffff" at bounding box center [112, 376] width 113 height 19
paste input "text"
type input "#242323"
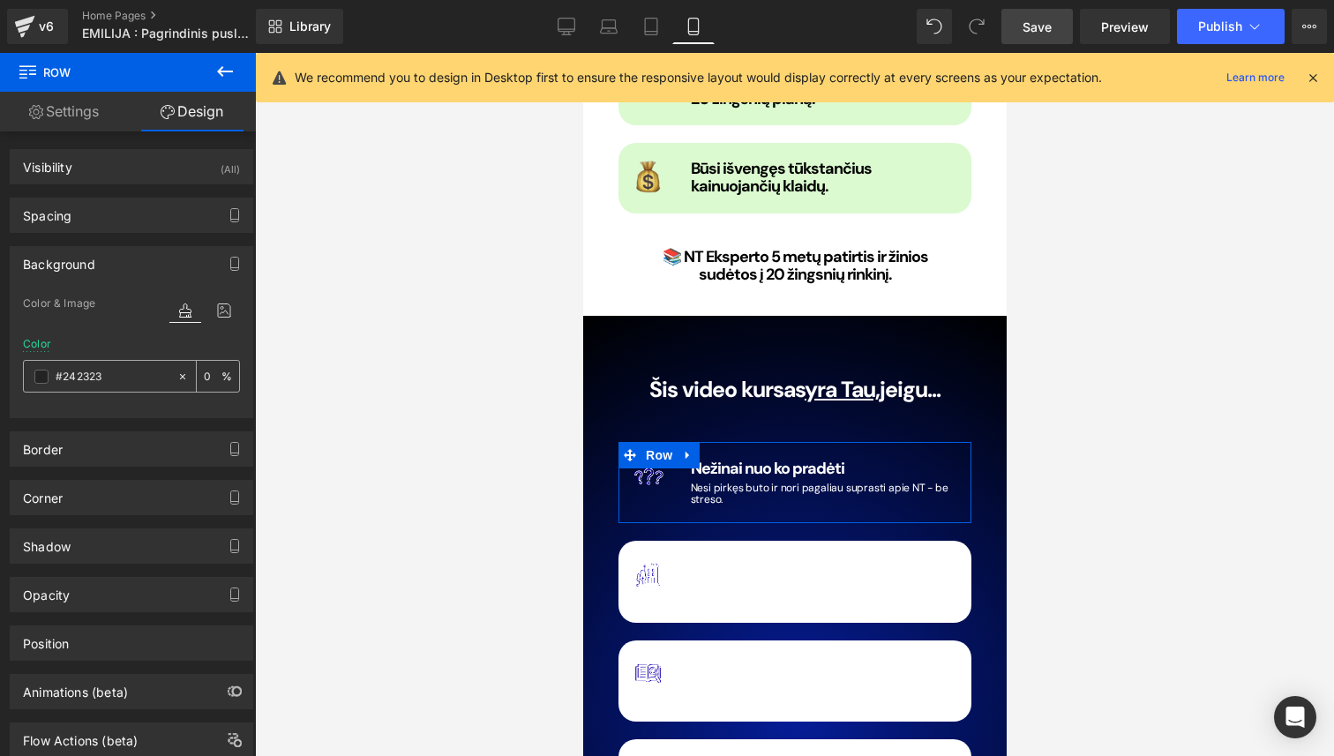
type input "100"
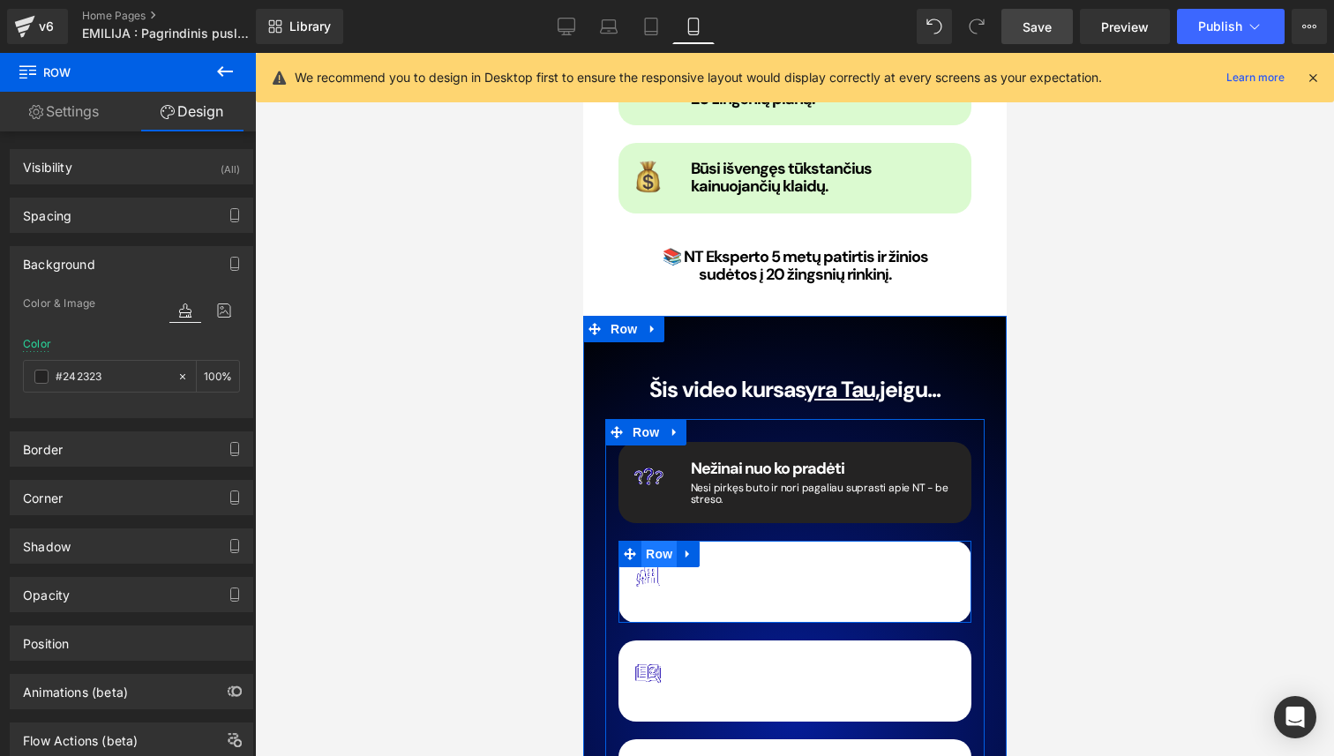
click at [666, 541] on span "Row" at bounding box center [657, 554] width 35 height 26
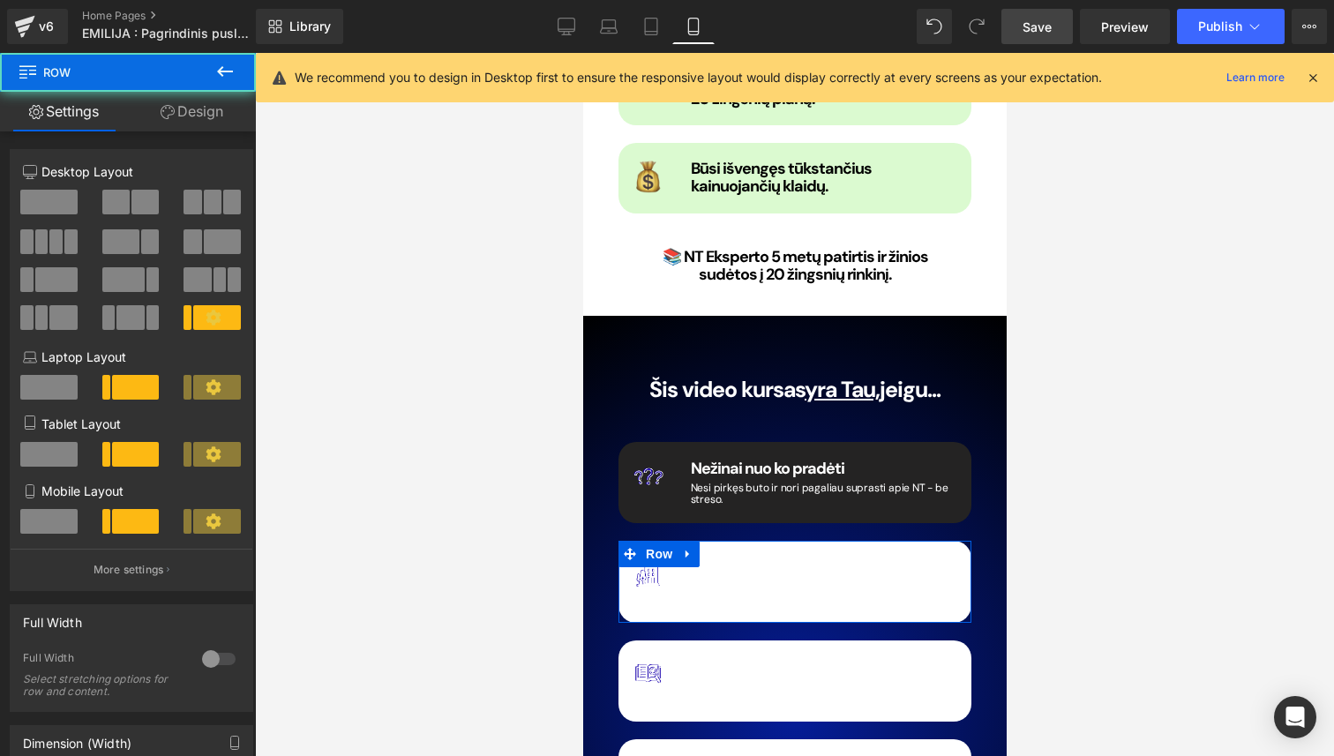
click at [211, 120] on link "Design" at bounding box center [192, 112] width 128 height 40
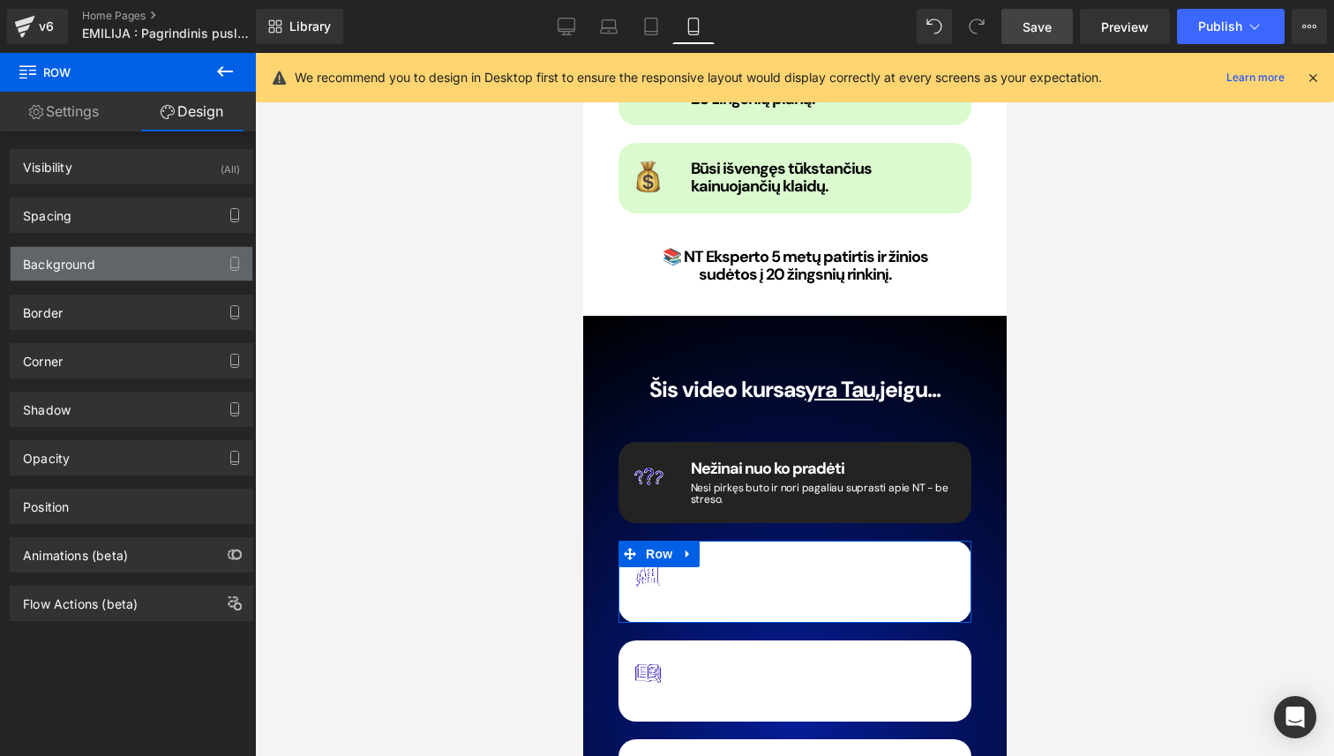
click at [131, 253] on div "Background" at bounding box center [132, 264] width 242 height 34
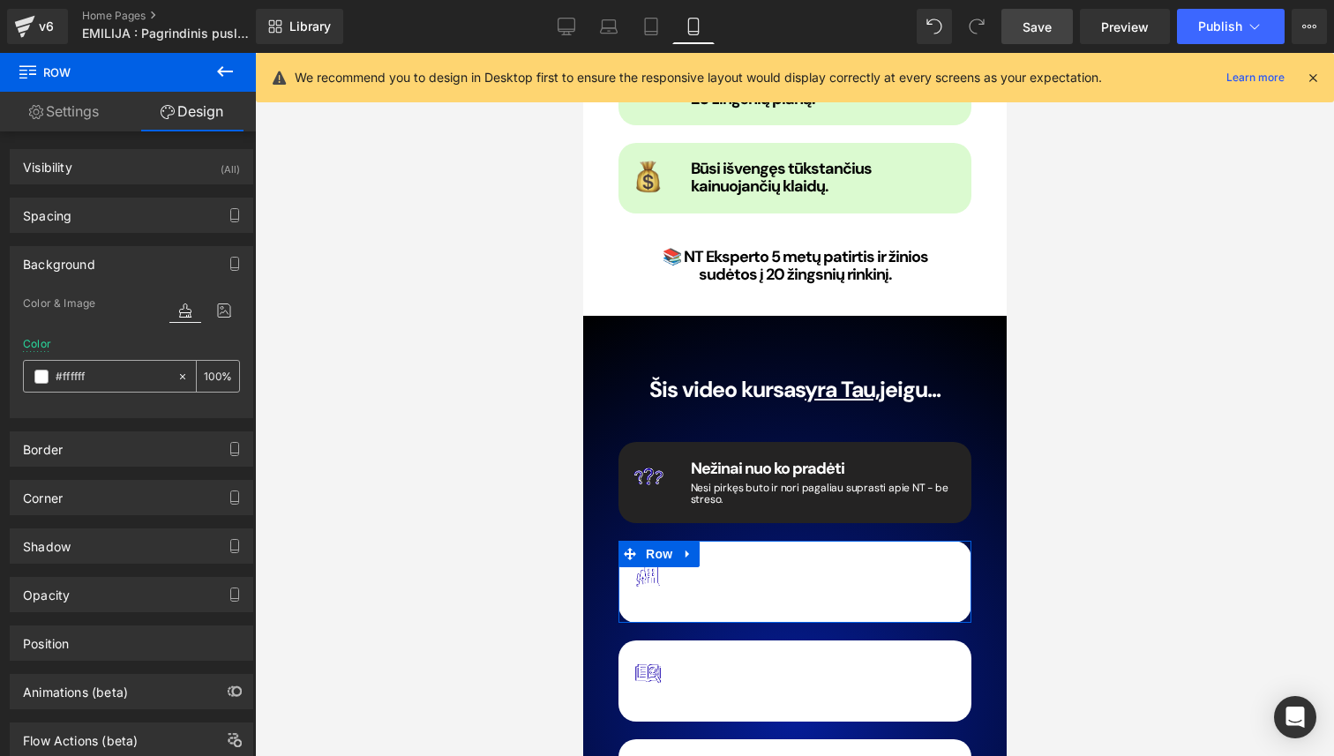
click at [111, 378] on input "#ffffff" at bounding box center [112, 376] width 113 height 19
paste input "242323"
type input "#242323"
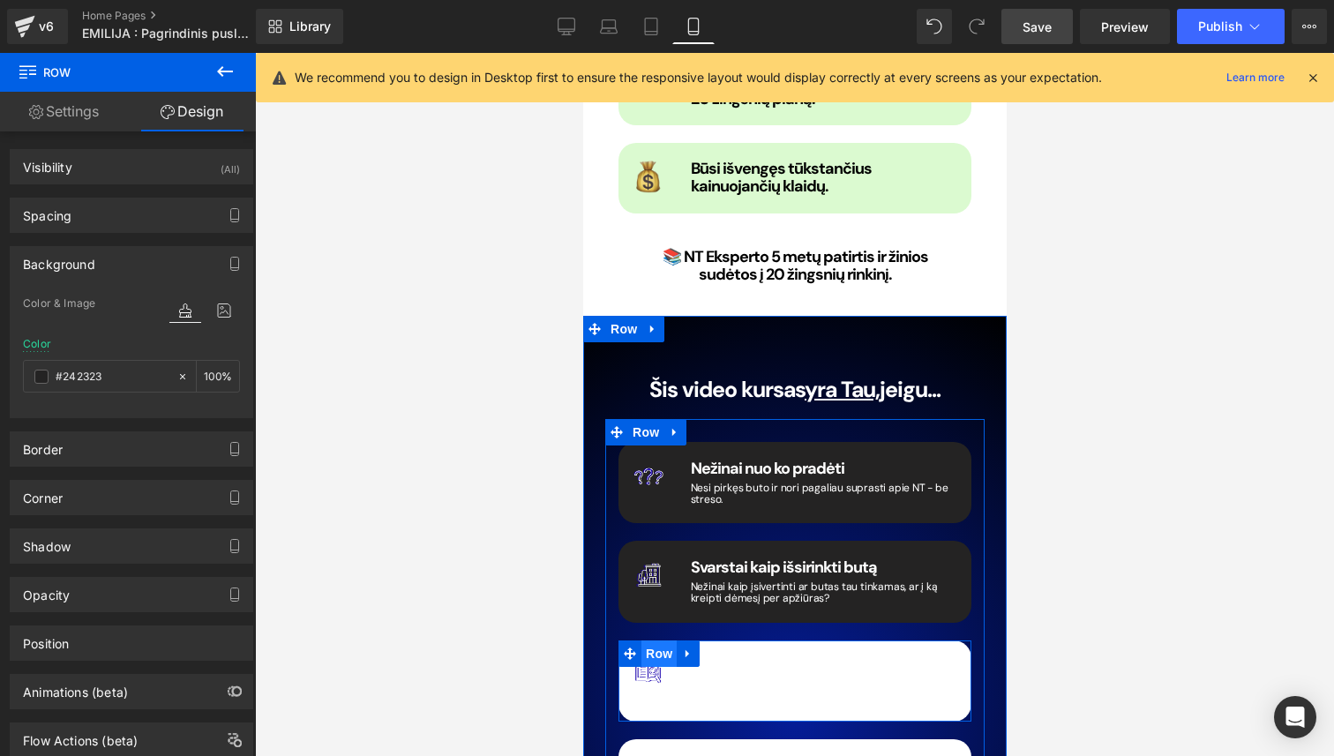
click at [668, 640] on span "Row" at bounding box center [657, 653] width 35 height 26
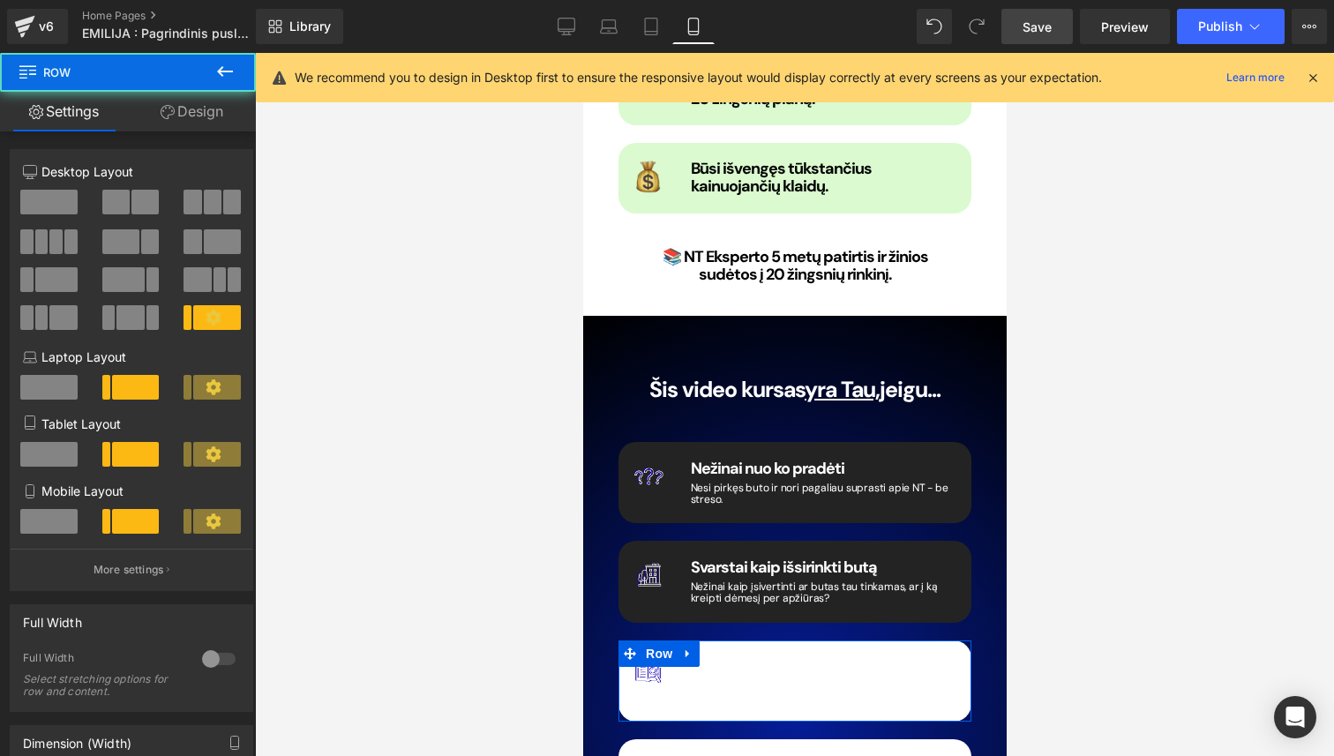
click at [224, 122] on link "Design" at bounding box center [192, 112] width 128 height 40
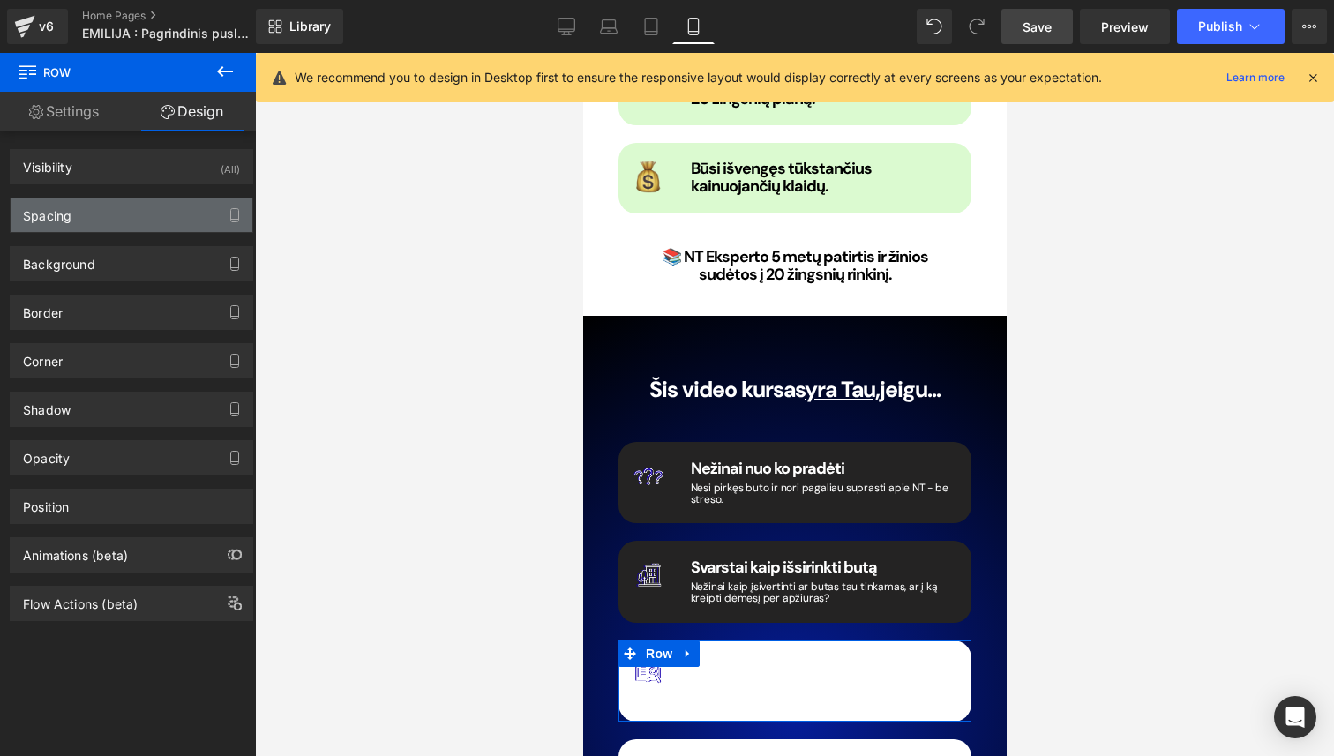
type input "#ffffff"
type input "100"
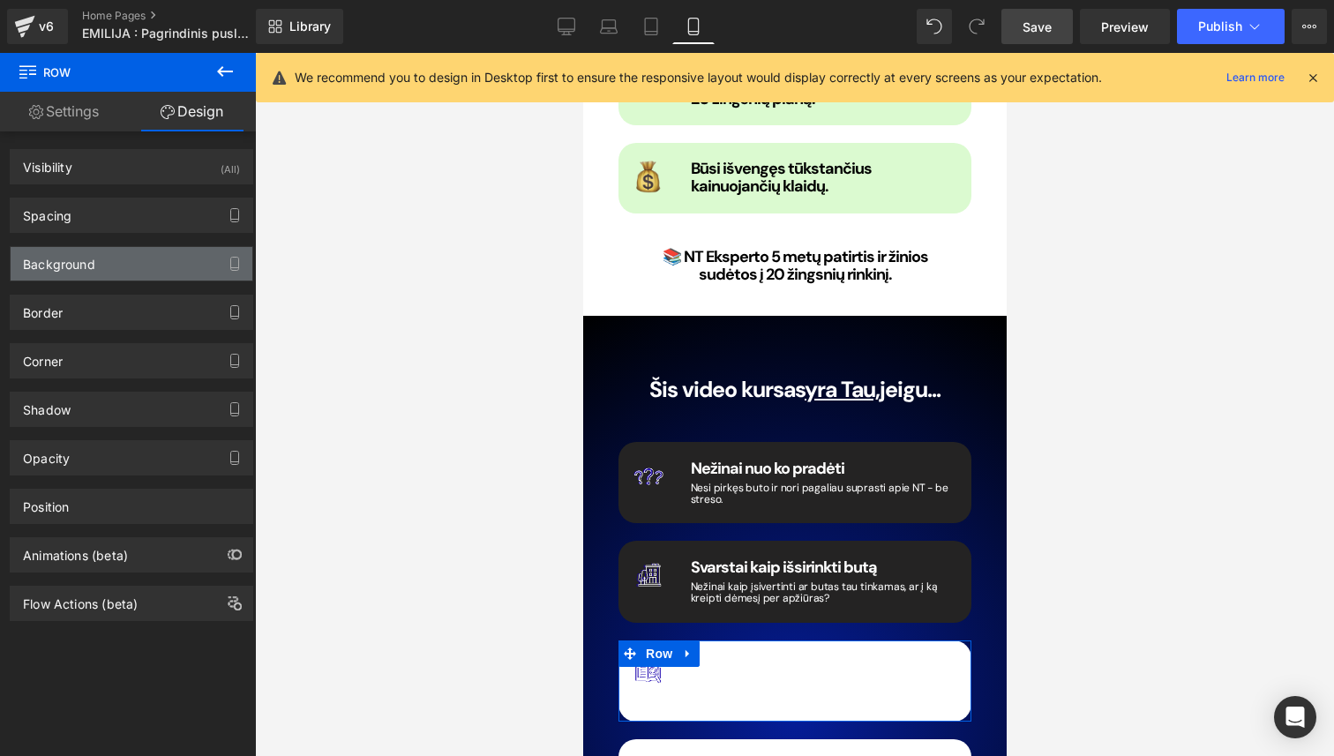
click at [143, 250] on div "Background" at bounding box center [132, 264] width 242 height 34
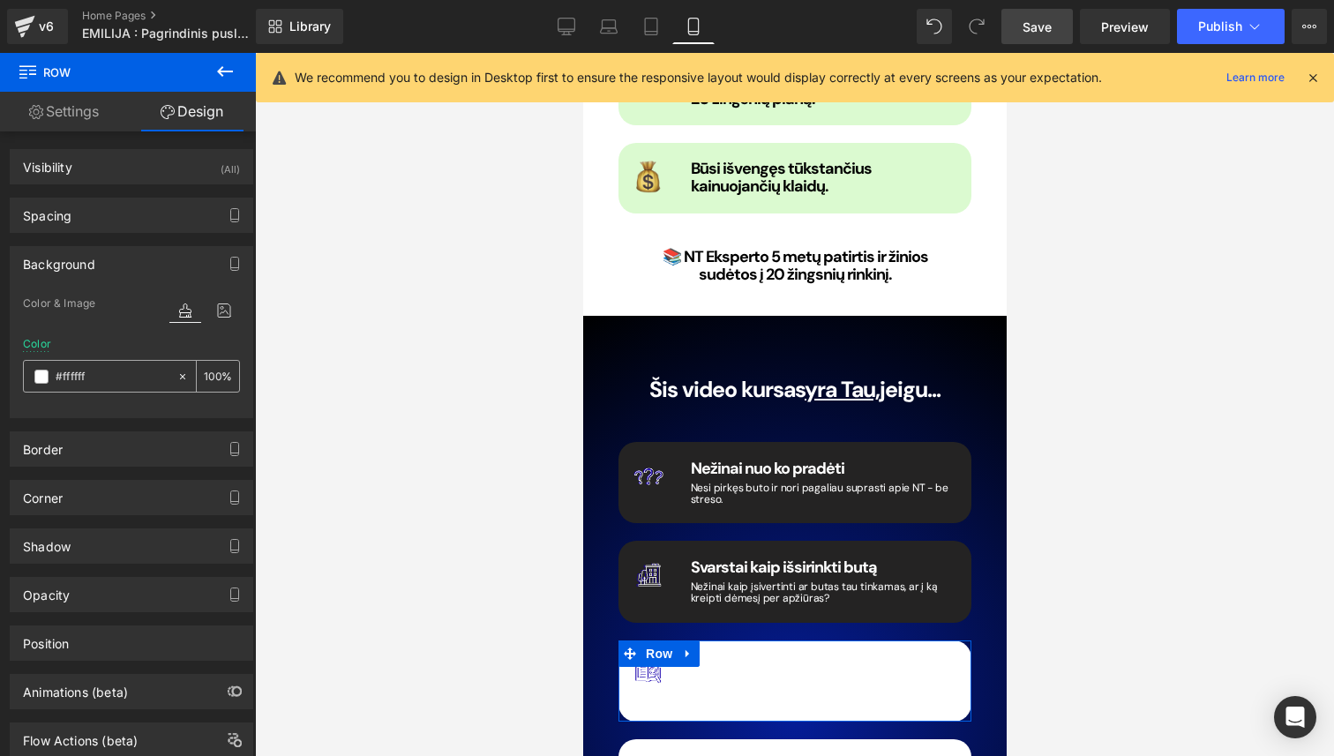
click at [111, 377] on input "#ffffff" at bounding box center [112, 376] width 113 height 19
paste input "242323"
type input "#242323"
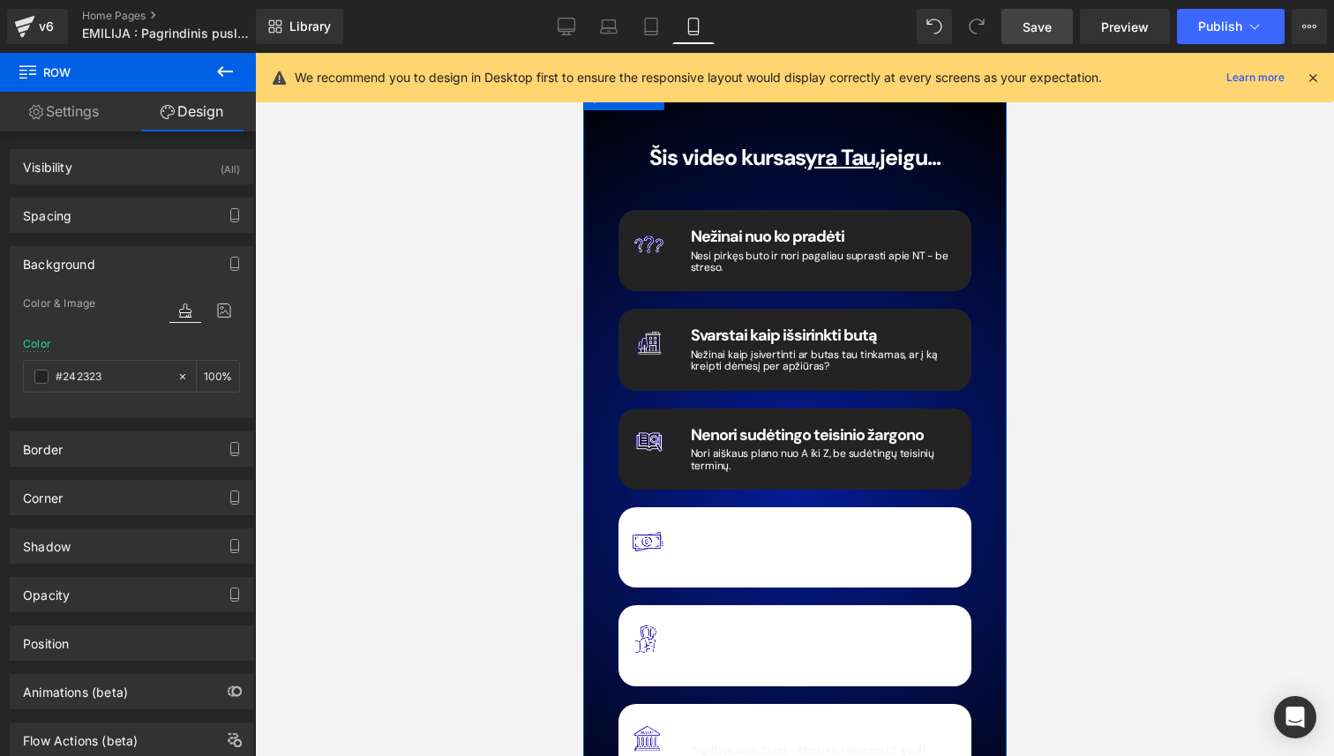
scroll to position [2211, 0]
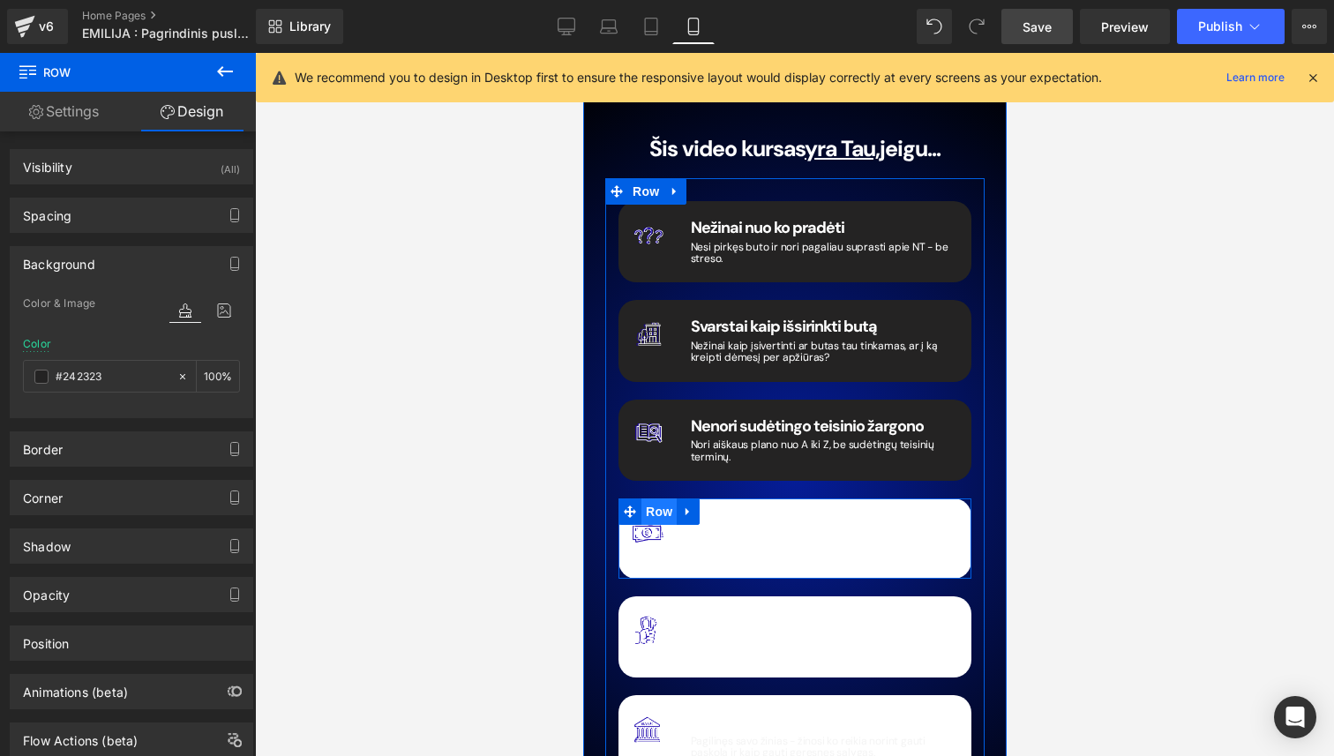
click at [655, 498] on span "Row" at bounding box center [657, 511] width 35 height 26
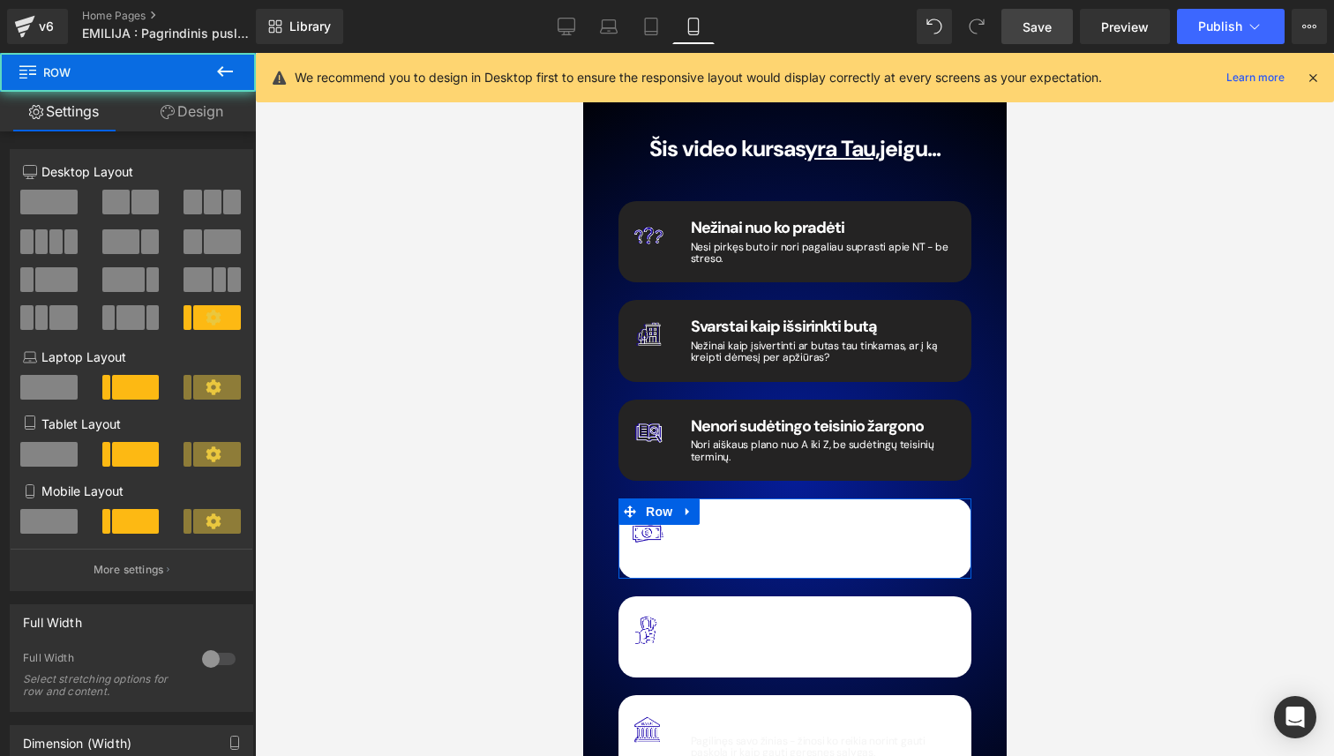
click at [213, 123] on link "Design" at bounding box center [192, 112] width 128 height 40
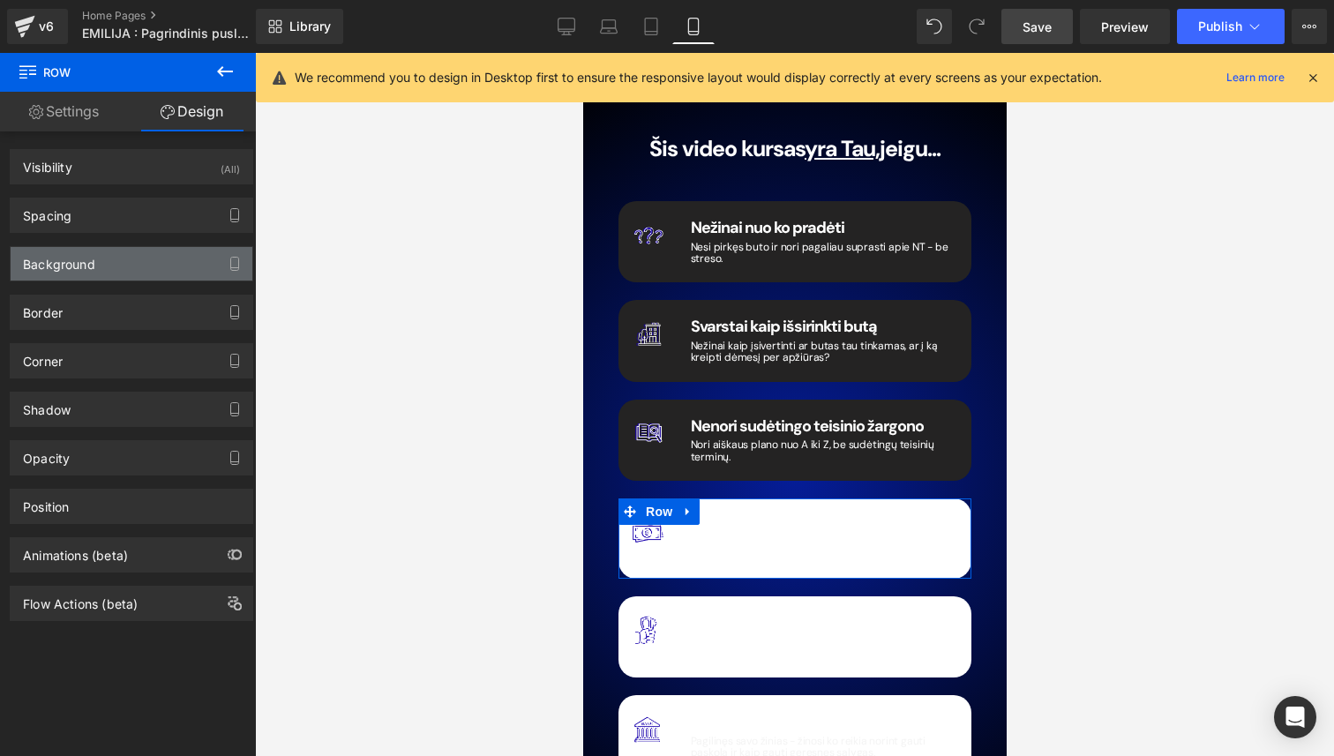
click at [163, 250] on div "Background" at bounding box center [132, 264] width 242 height 34
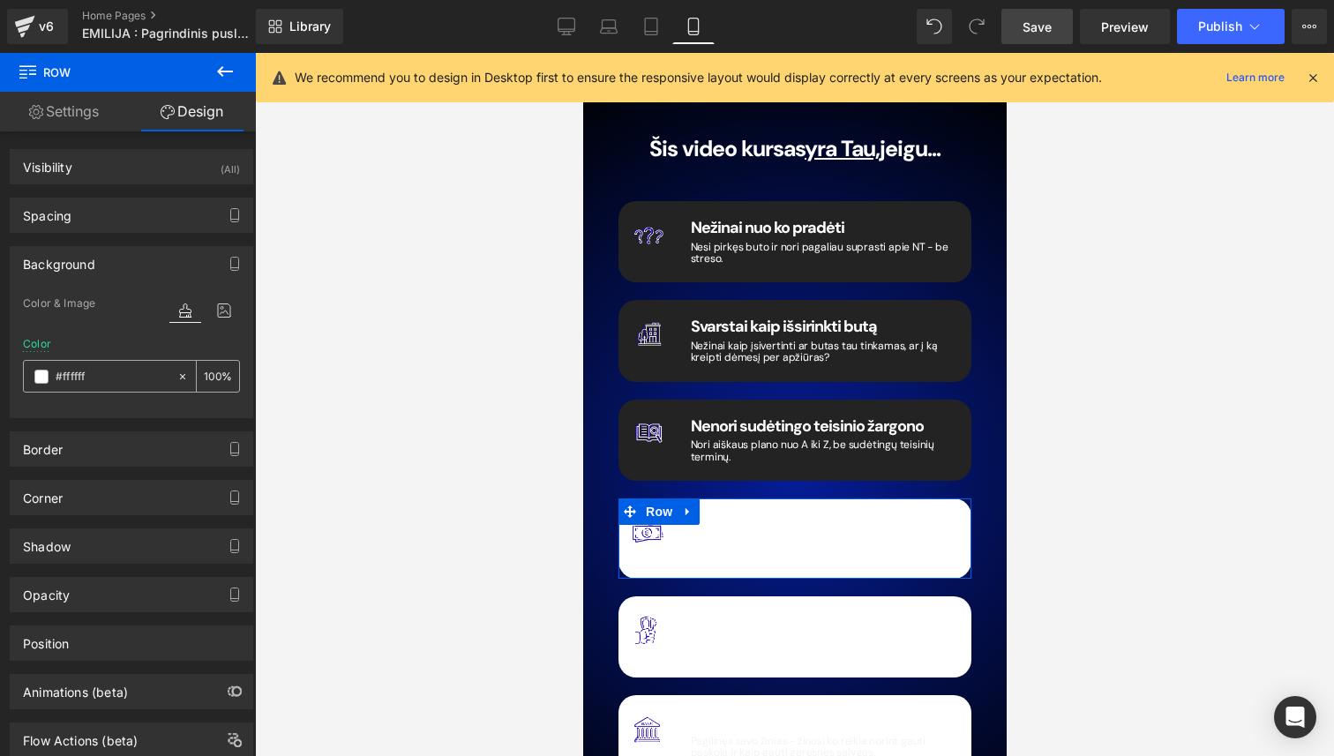
click at [123, 372] on input "#ffffff" at bounding box center [112, 376] width 113 height 19
paste input "242323"
type input "#242323"
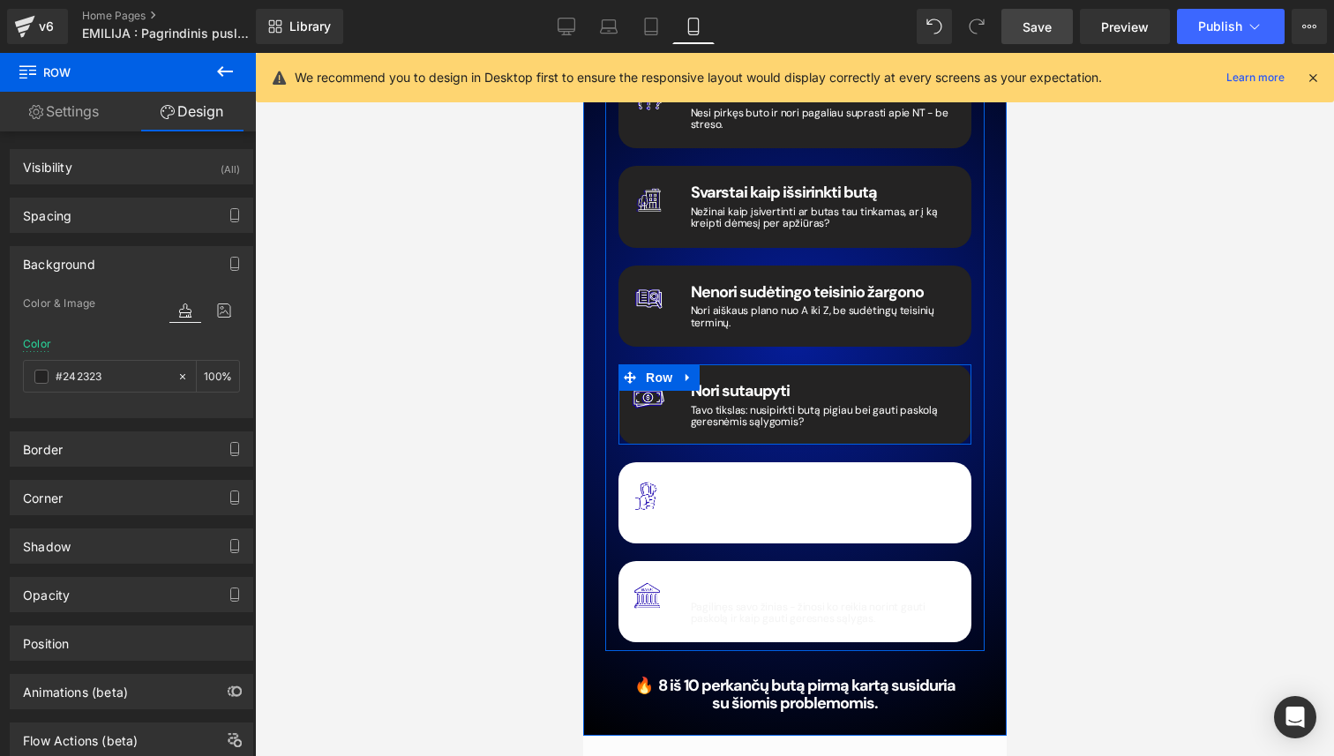
scroll to position [2347, 0]
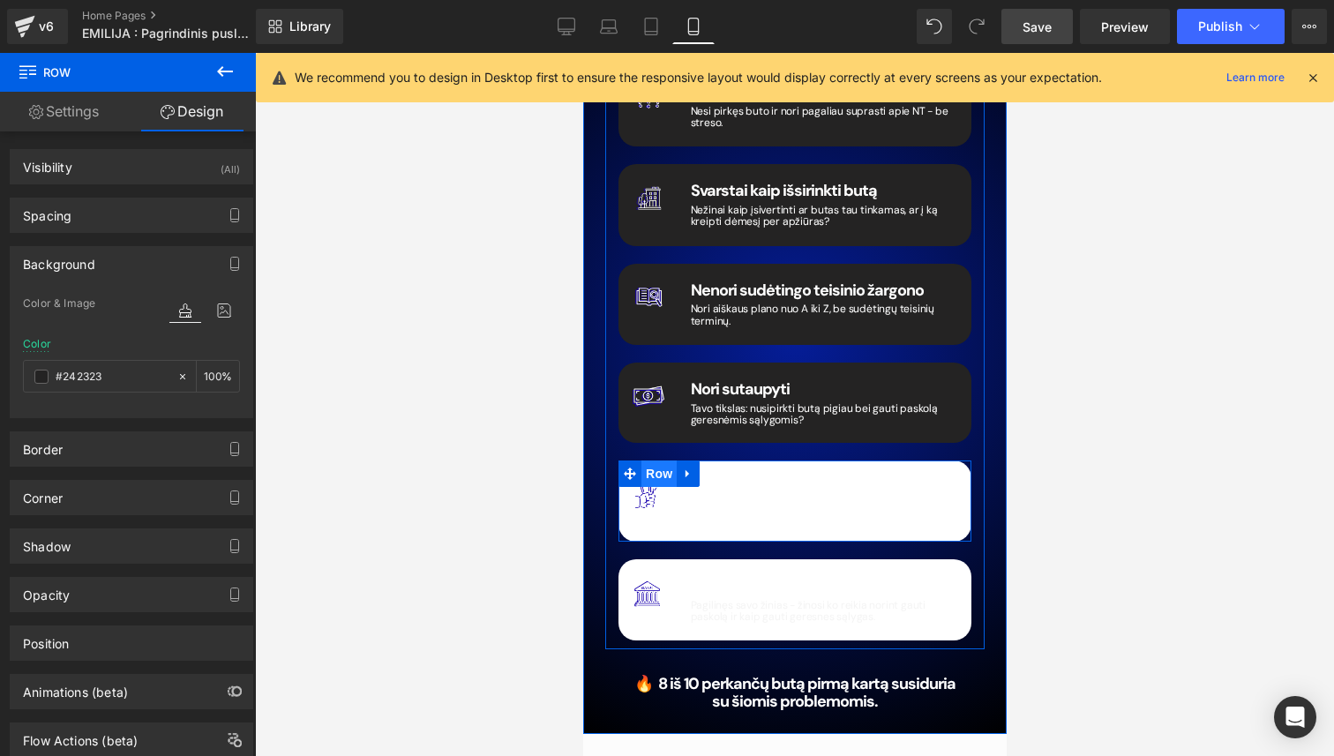
click at [670, 460] on span "Row" at bounding box center [657, 473] width 35 height 26
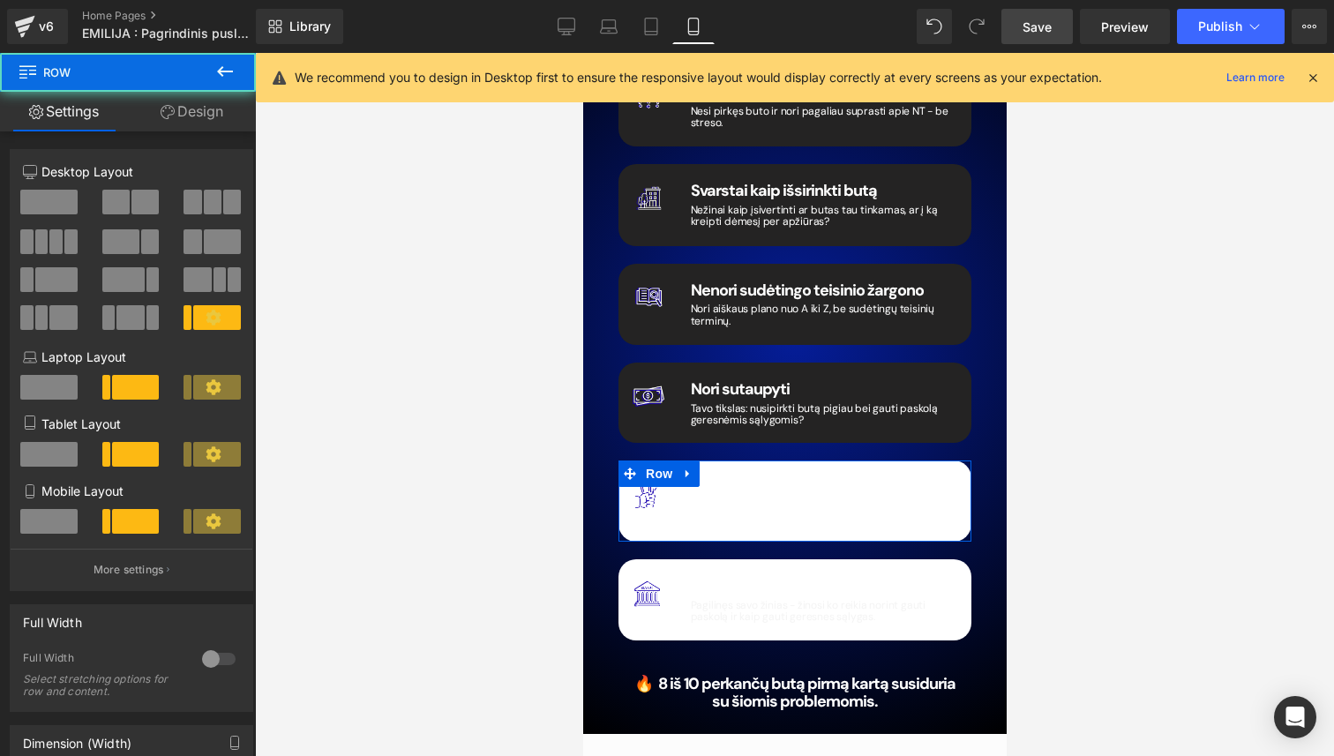
click at [195, 107] on link "Design" at bounding box center [192, 112] width 128 height 40
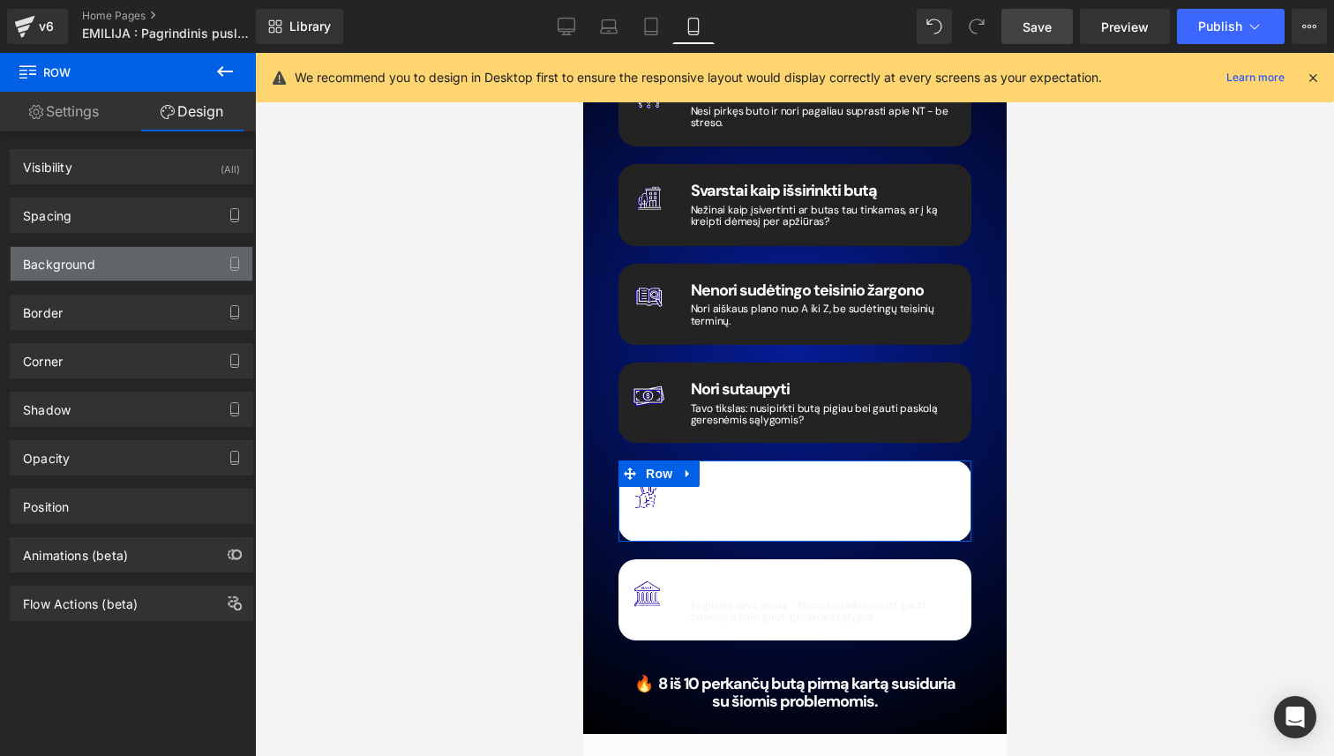
click at [137, 267] on div "Background" at bounding box center [132, 264] width 242 height 34
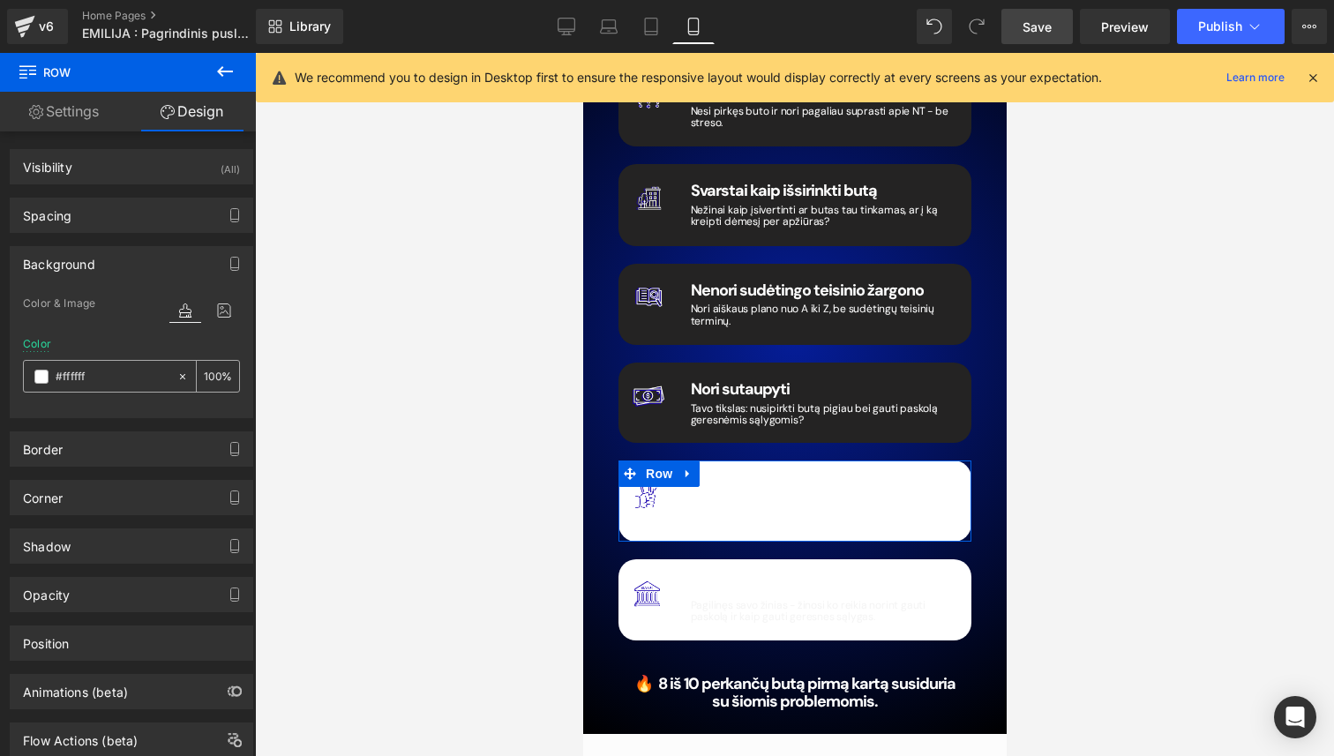
click at [114, 385] on input "#ffffff" at bounding box center [112, 376] width 113 height 19
type input "v"
type input "0"
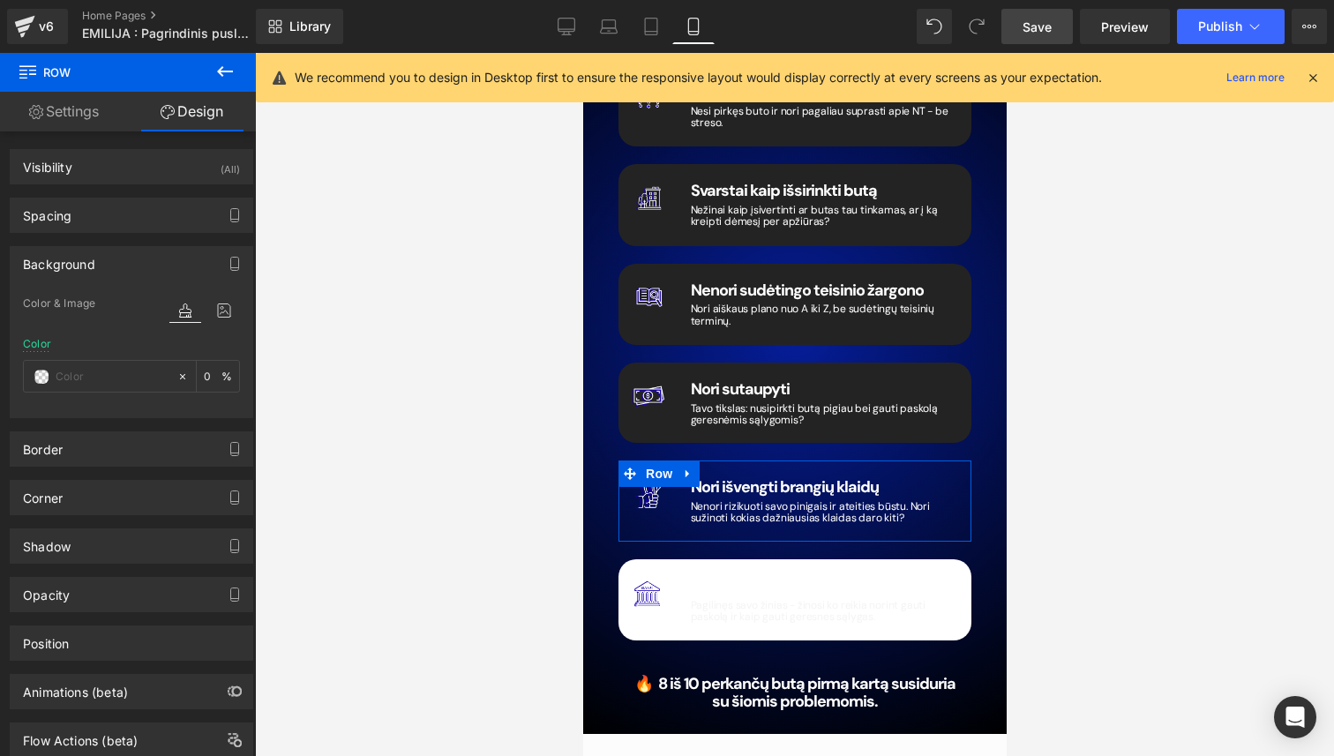
paste input "#242323"
type input "#242323"
type input "100"
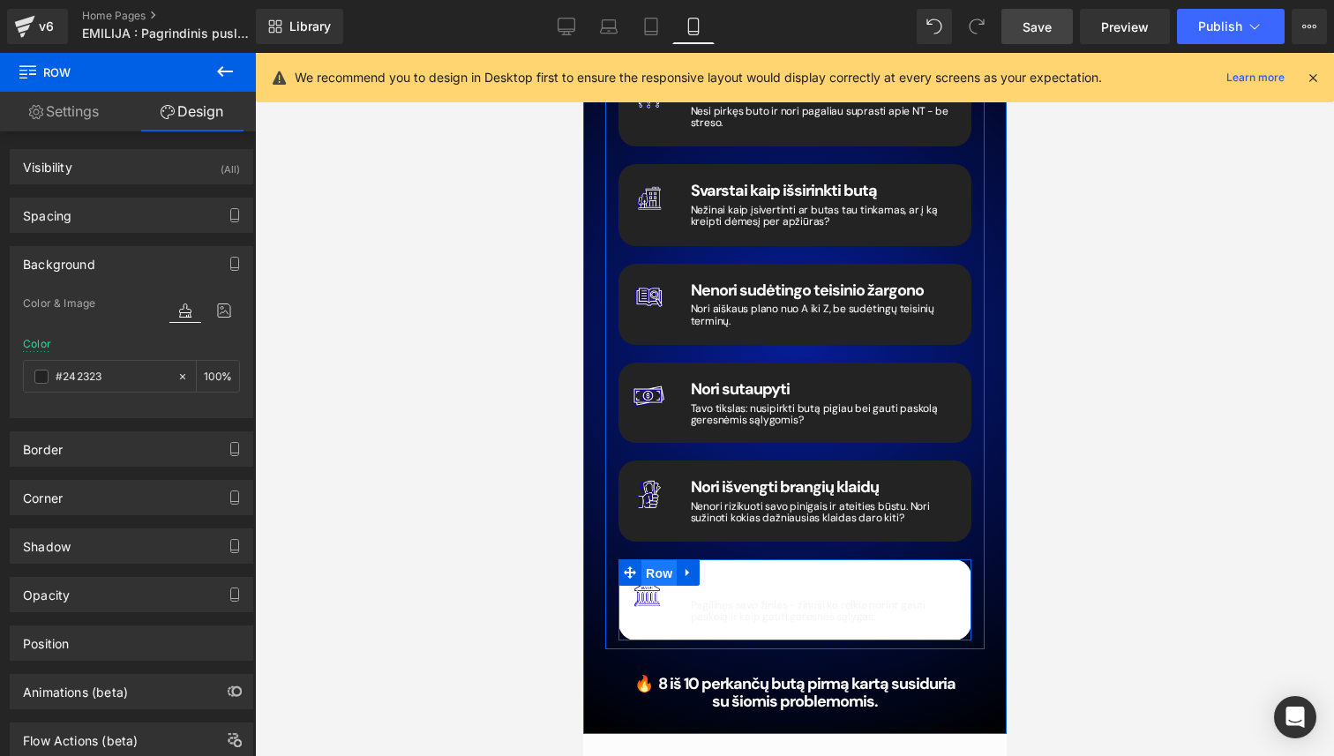
click at [659, 560] on span "Row" at bounding box center [657, 573] width 35 height 26
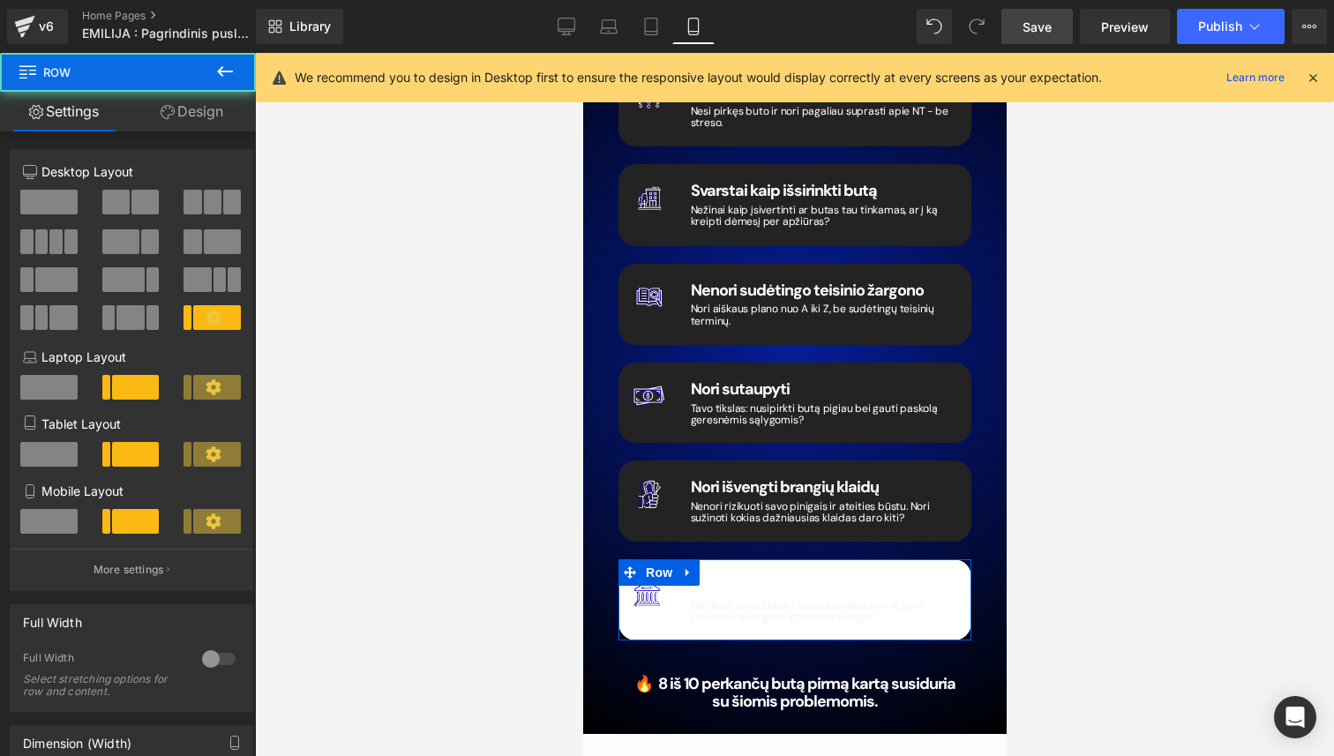
click at [174, 106] on link "Design" at bounding box center [192, 112] width 128 height 40
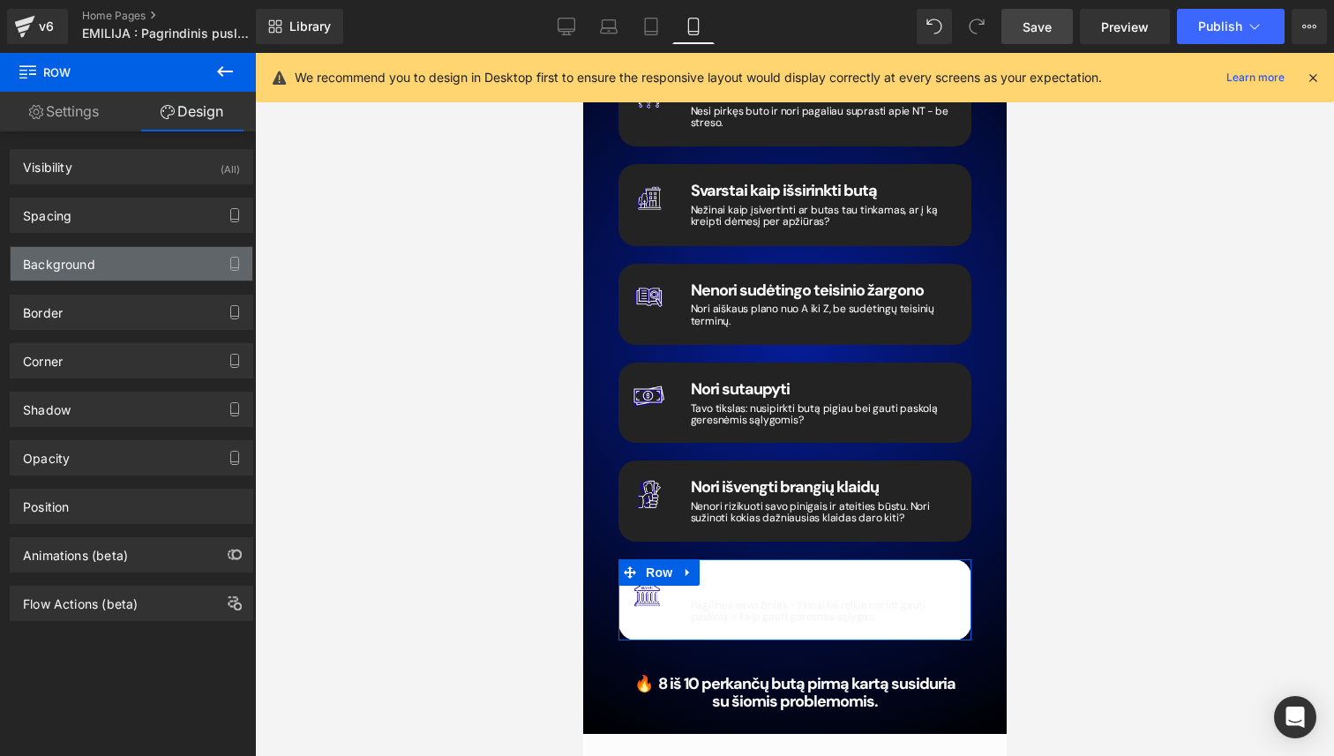
click at [125, 266] on div "Background" at bounding box center [132, 264] width 242 height 34
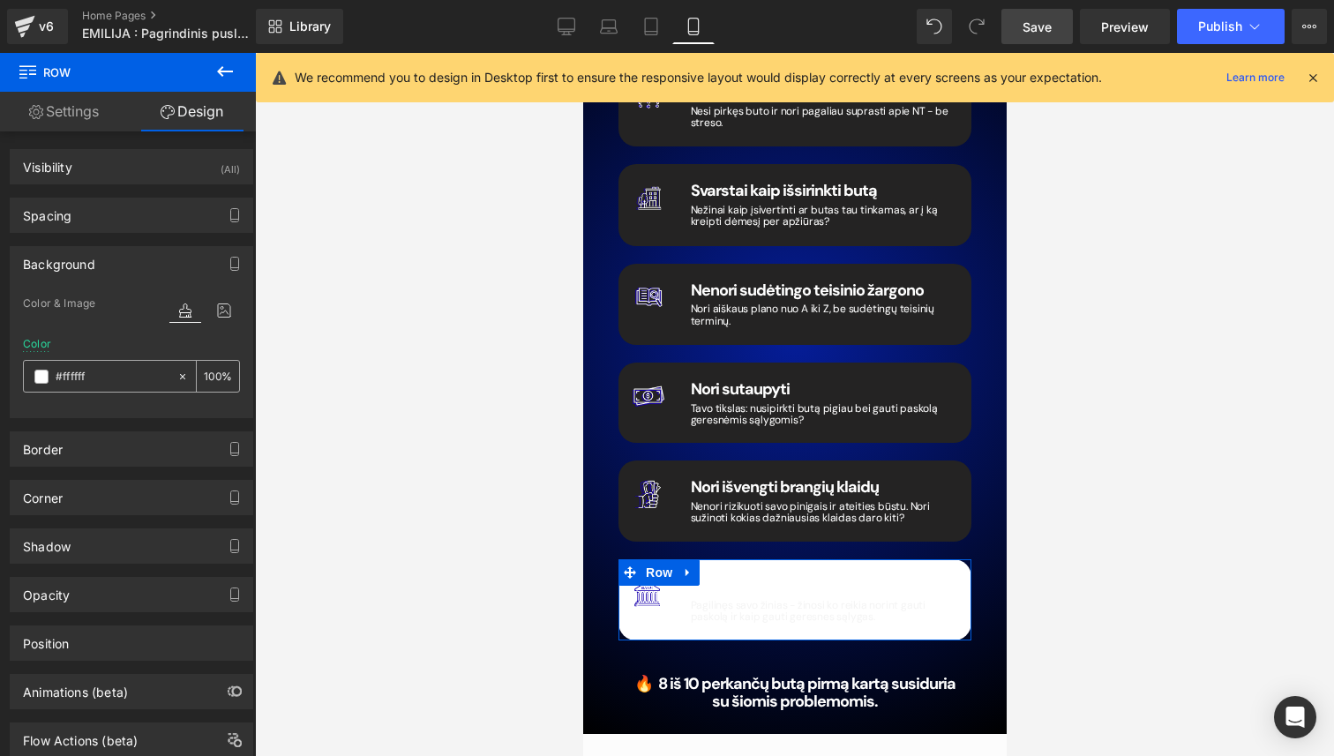
click at [114, 376] on input "#ffffff" at bounding box center [112, 376] width 113 height 19
paste input "242323"
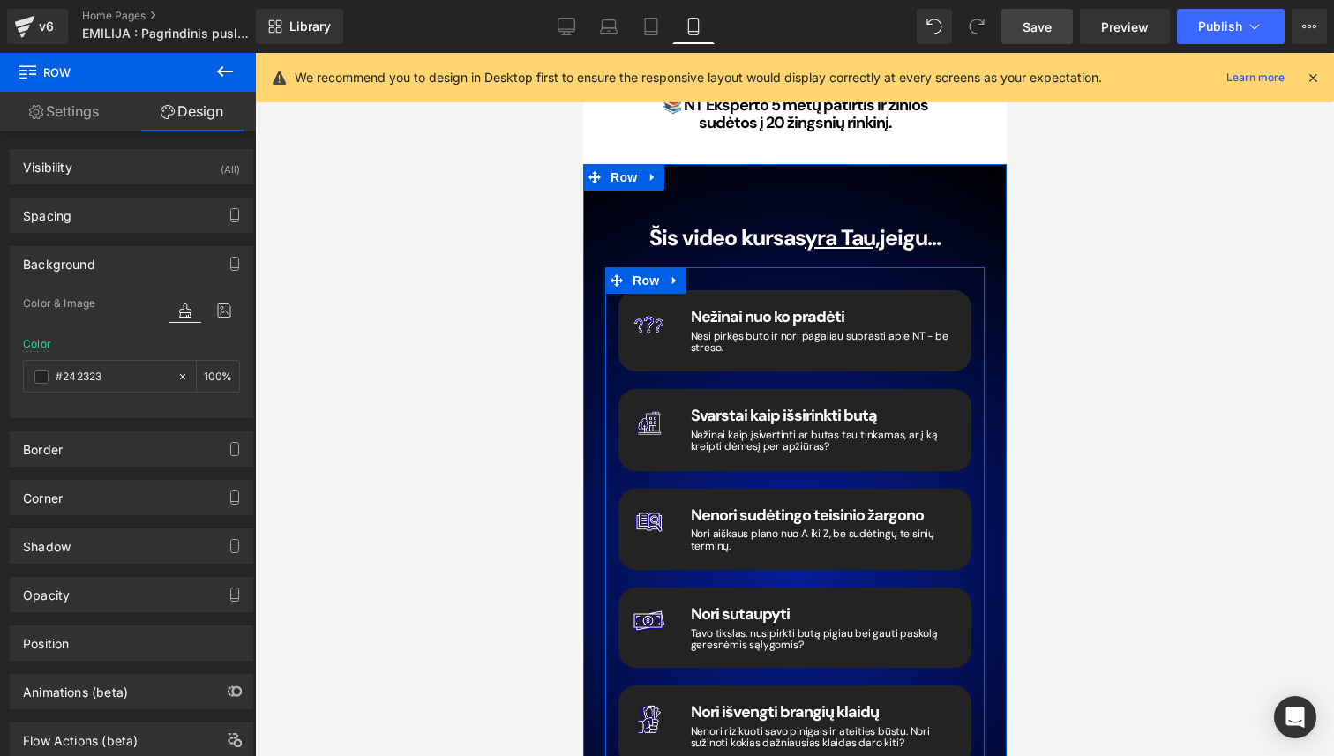
scroll to position [2089, 0]
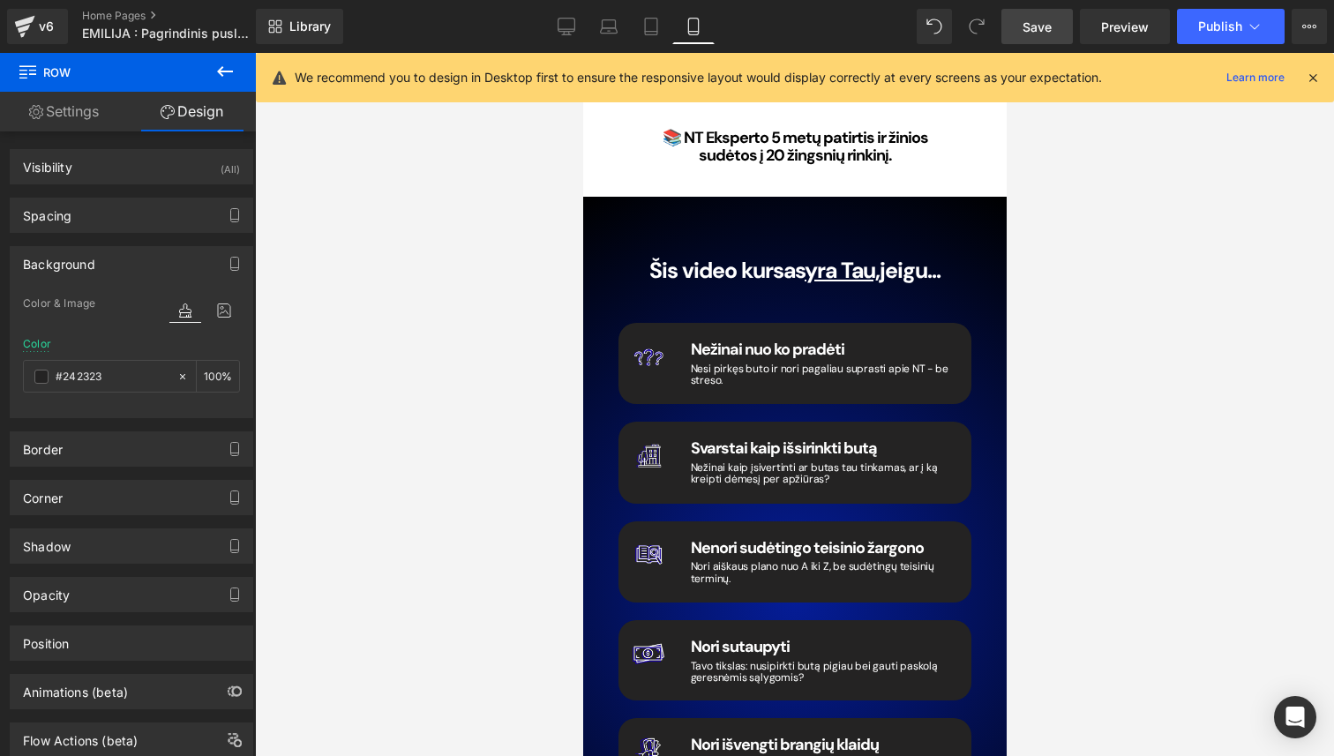
type input "#242323"
click at [1029, 26] on span "Save" at bounding box center [1036, 27] width 29 height 19
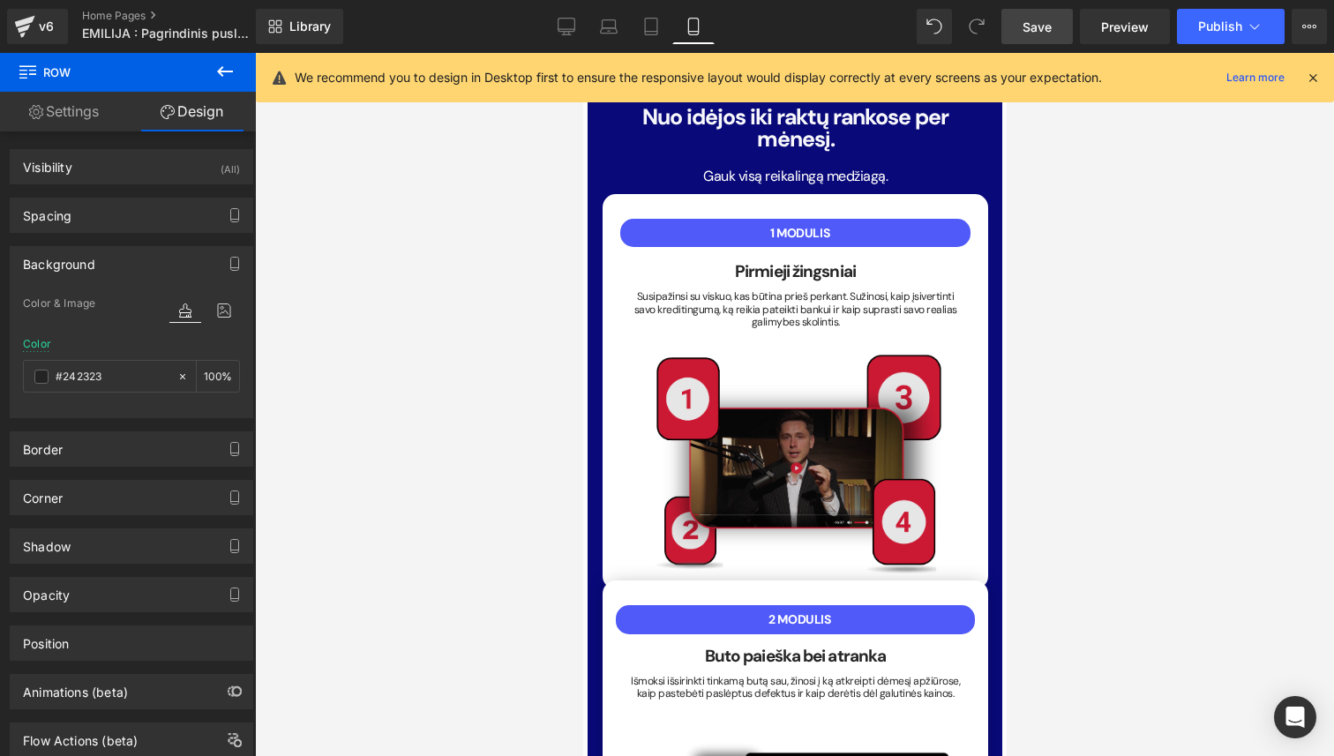
scroll to position [3107, 0]
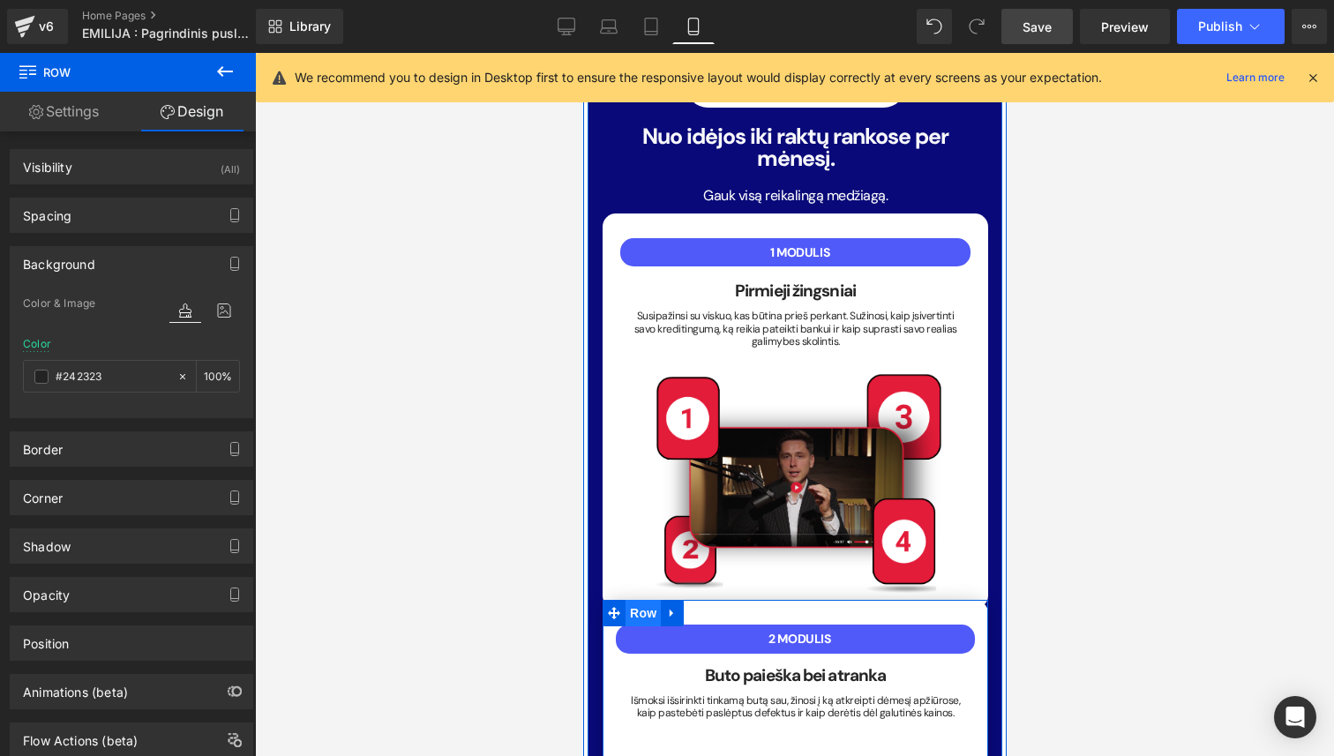
click at [641, 600] on span "Row" at bounding box center [641, 613] width 35 height 26
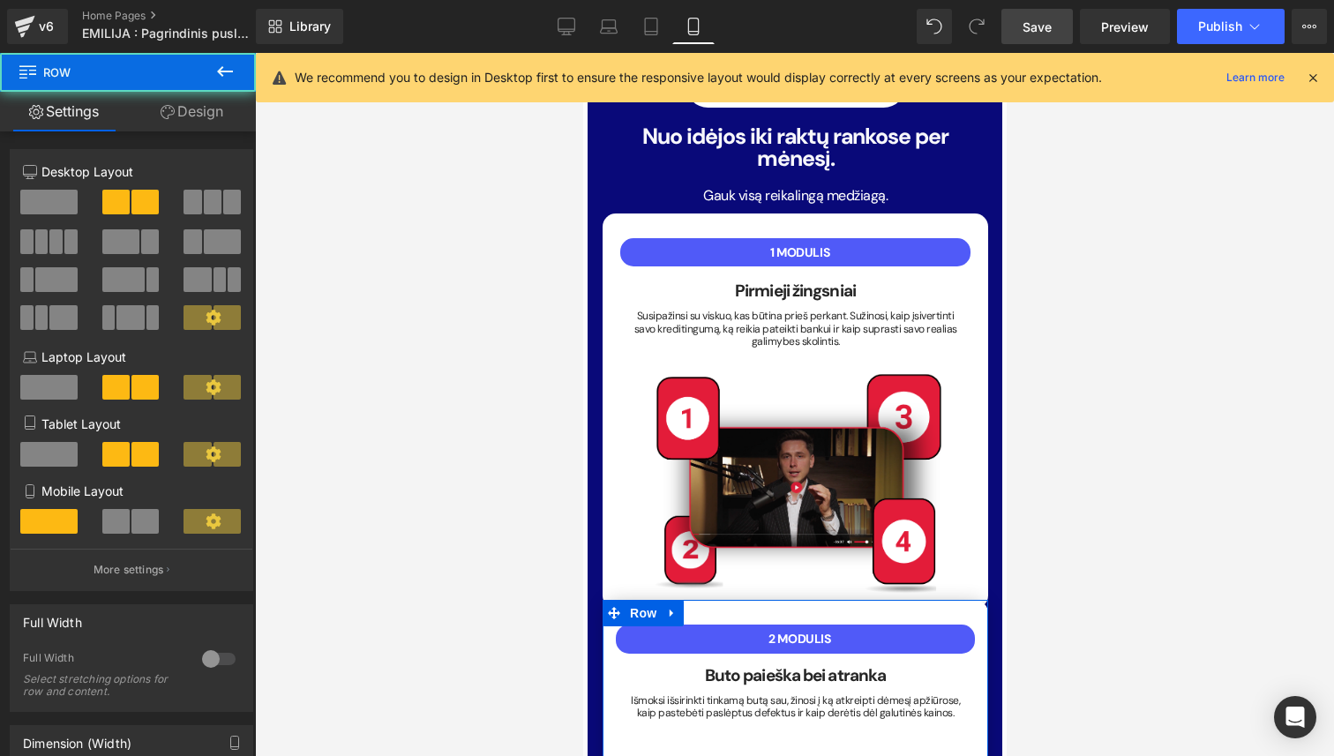
click at [173, 109] on link "Design" at bounding box center [192, 112] width 128 height 40
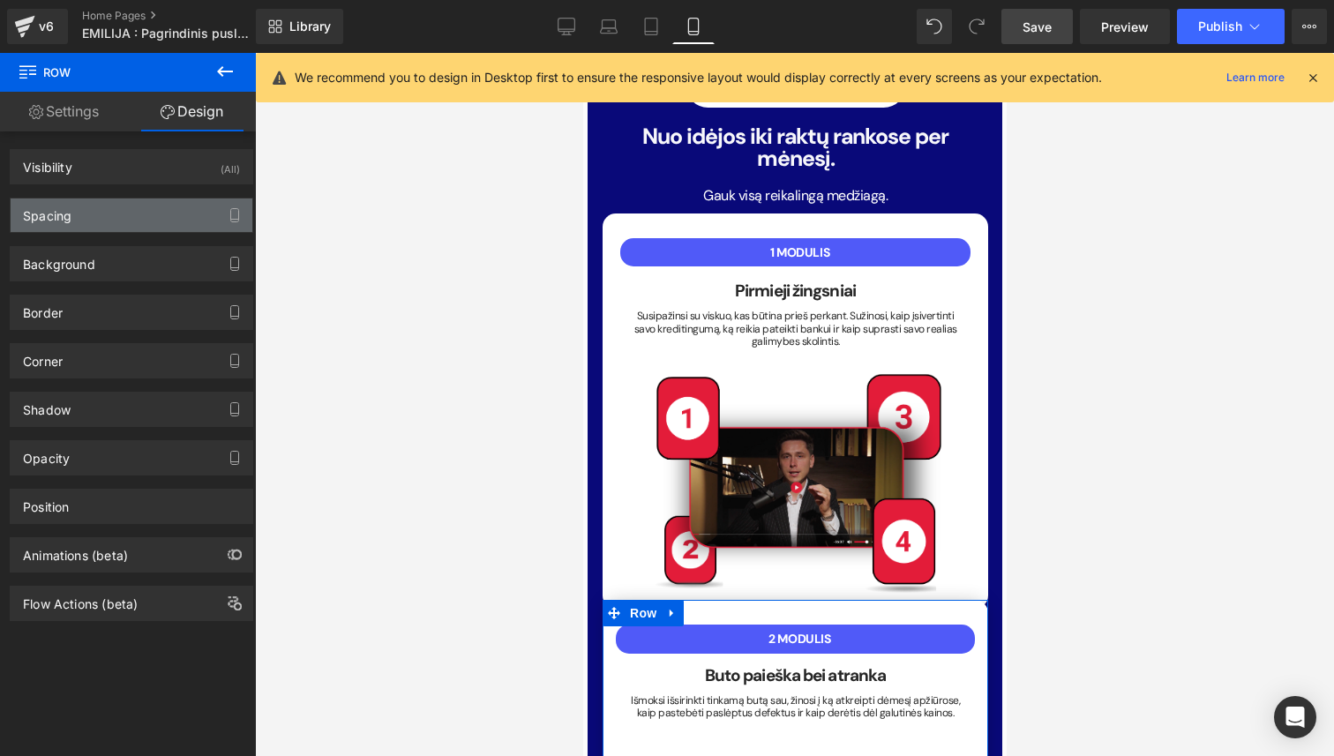
type input "-10"
type input "0"
type input "18"
type input "0"
type input "17"
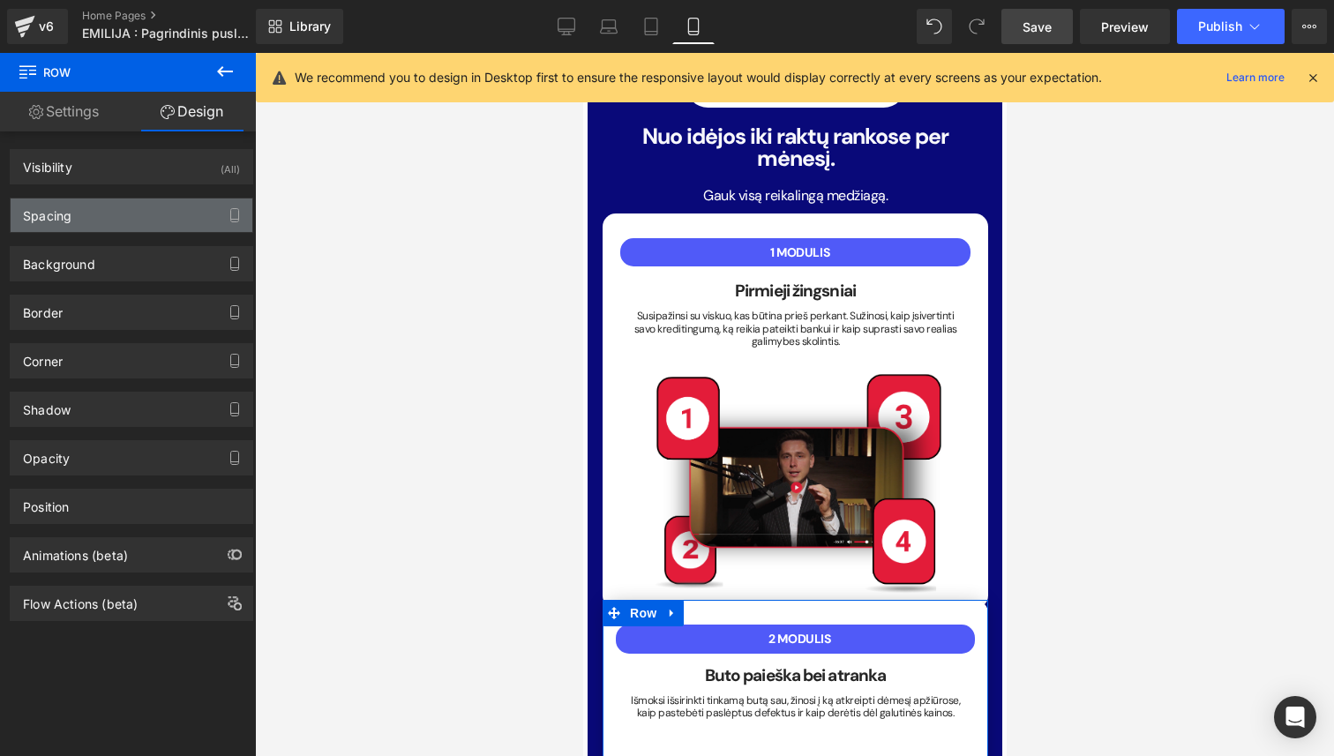
type input "0"
click at [131, 213] on div "Spacing" at bounding box center [132, 215] width 242 height 34
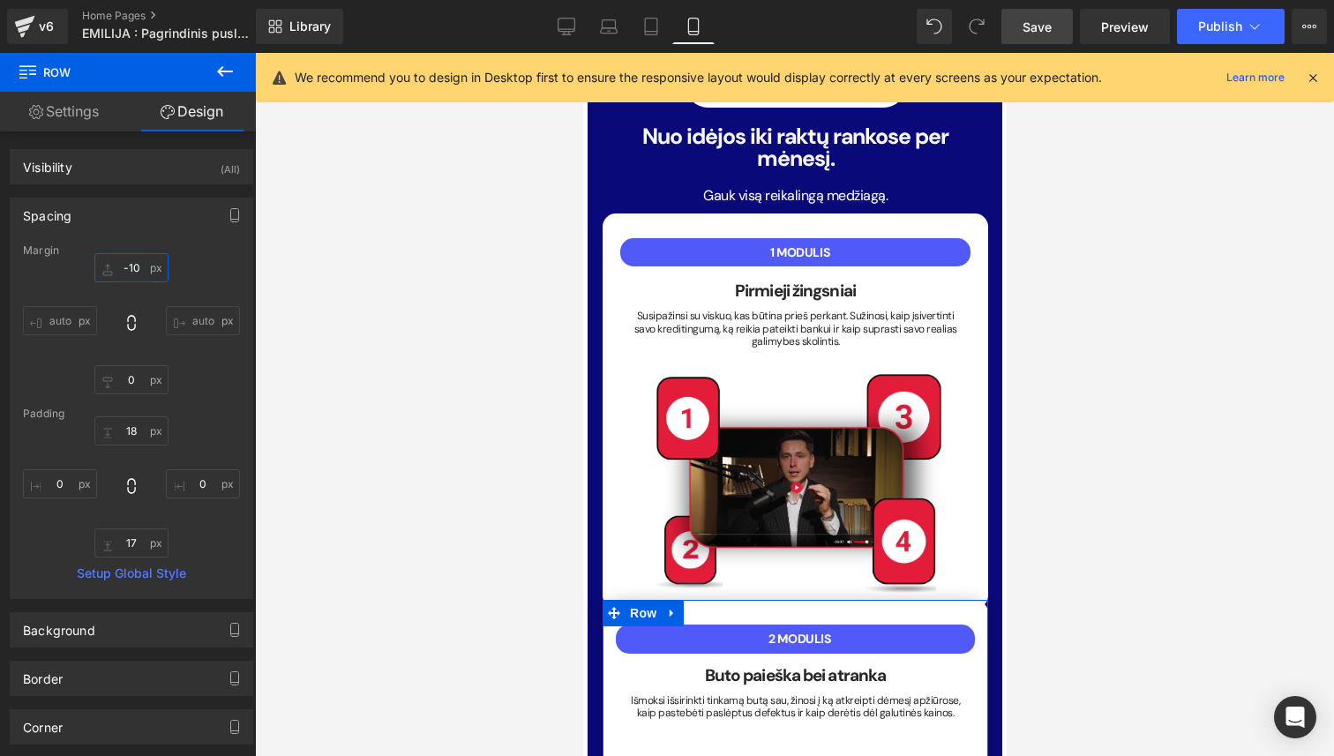
click at [136, 263] on input "-10" at bounding box center [131, 267] width 74 height 29
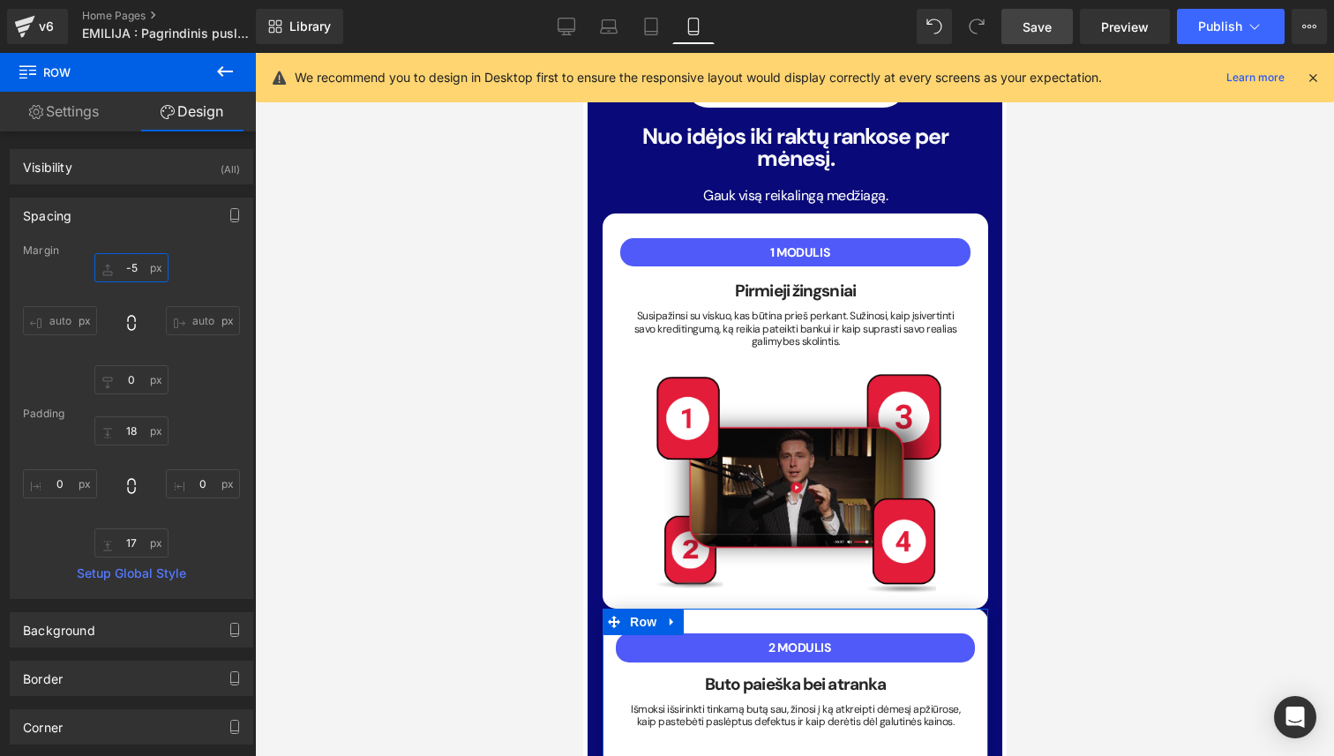
type input "-50"
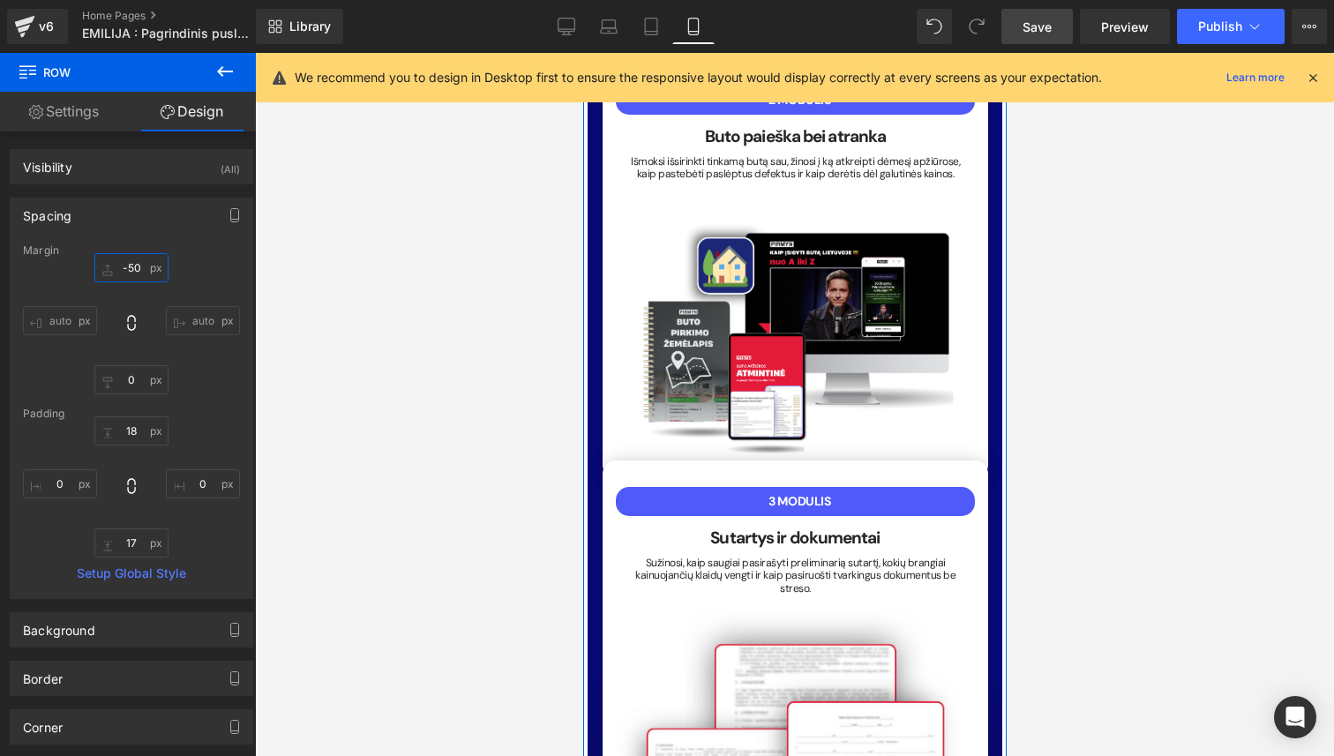
scroll to position [3684, 0]
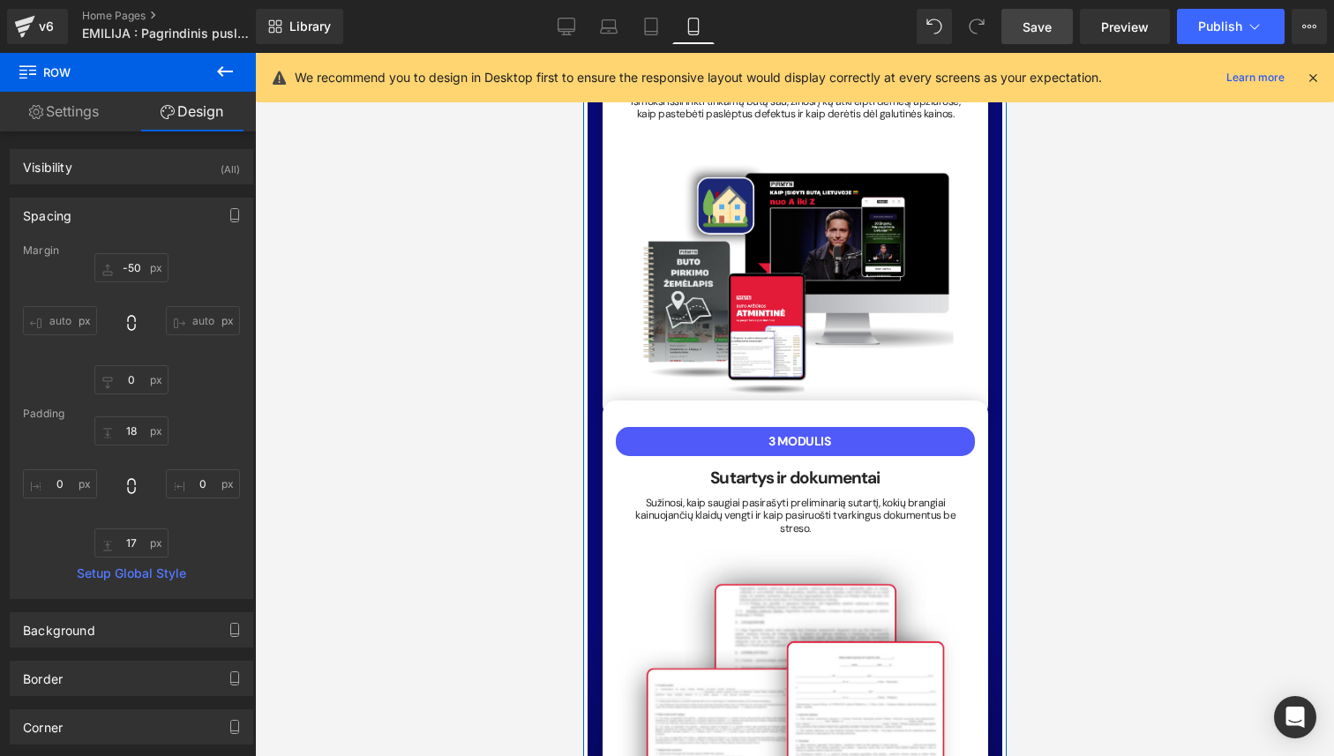
click at [692, 400] on div "3 MODULIS Text Block Sutartys ir dokumentai Heading Sužinosi, kaip saugiai pasi…" at bounding box center [794, 607] width 385 height 415
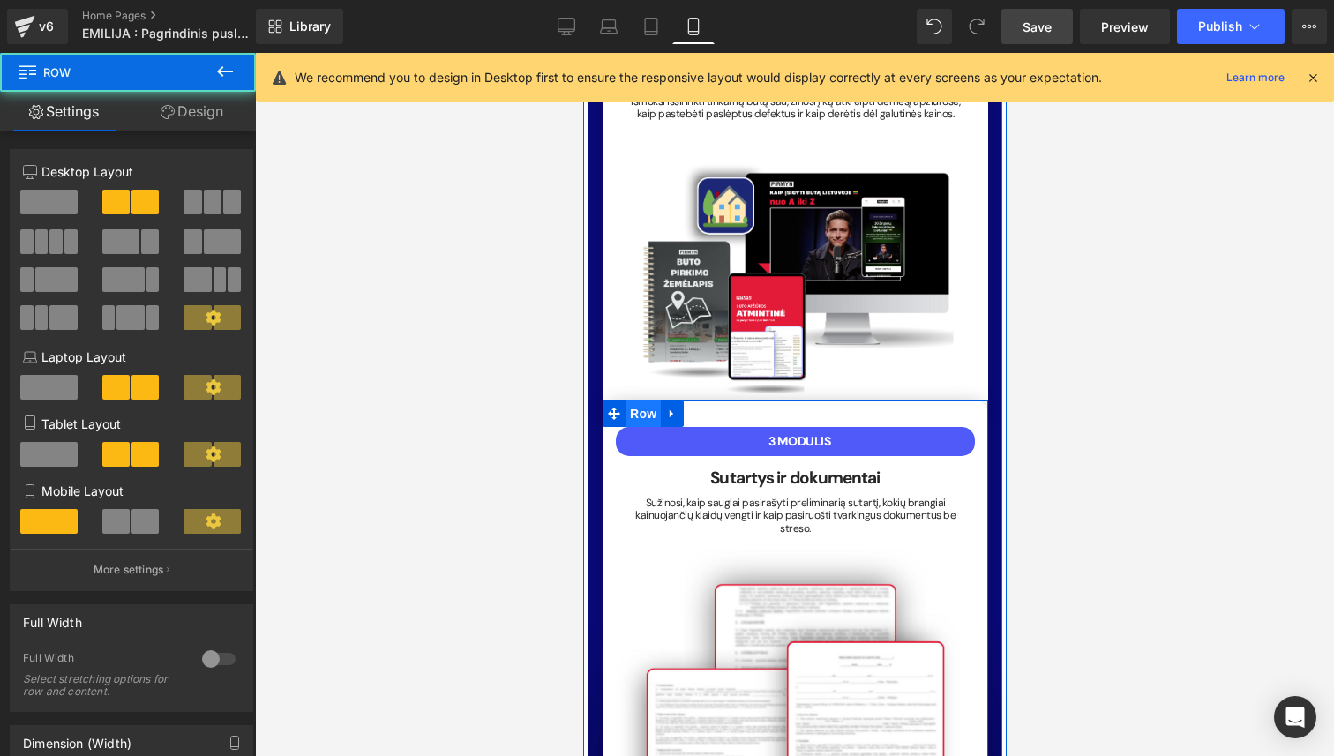
click at [651, 400] on span "Row" at bounding box center [641, 413] width 35 height 26
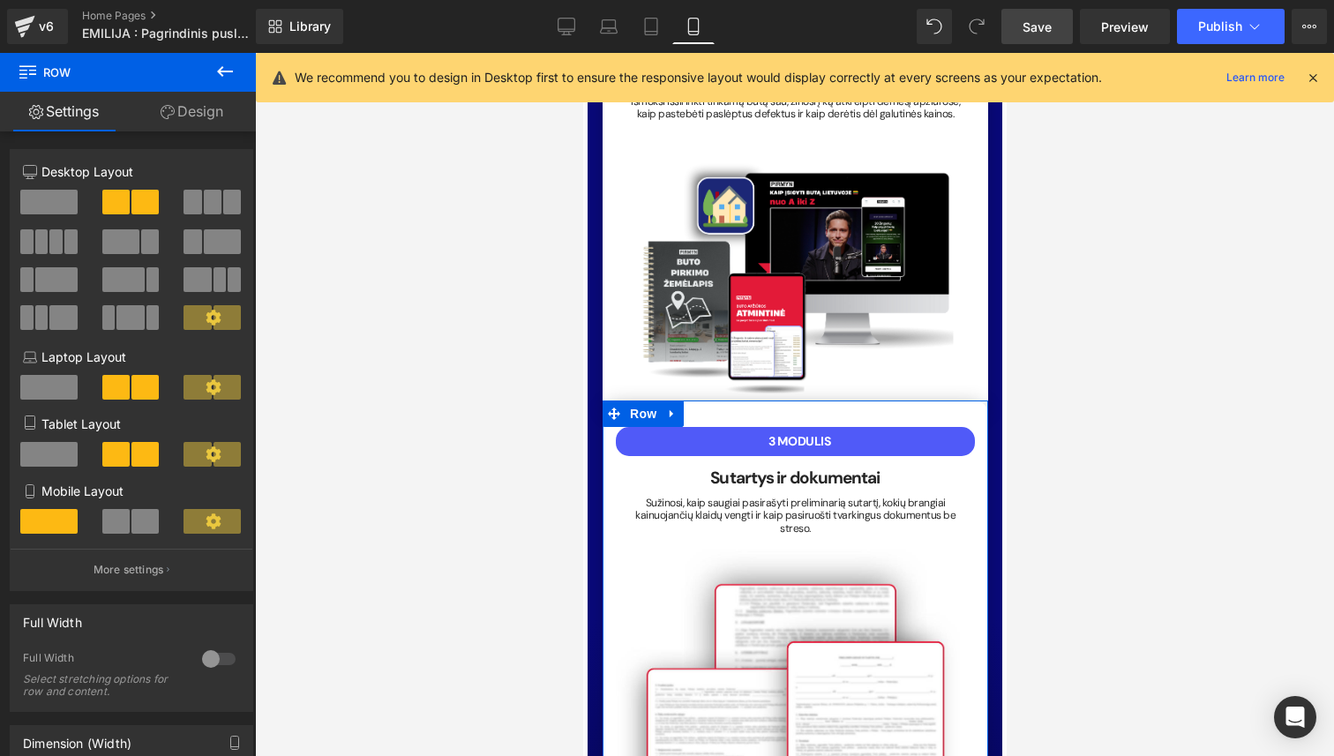
click at [205, 103] on link "Design" at bounding box center [192, 112] width 128 height 40
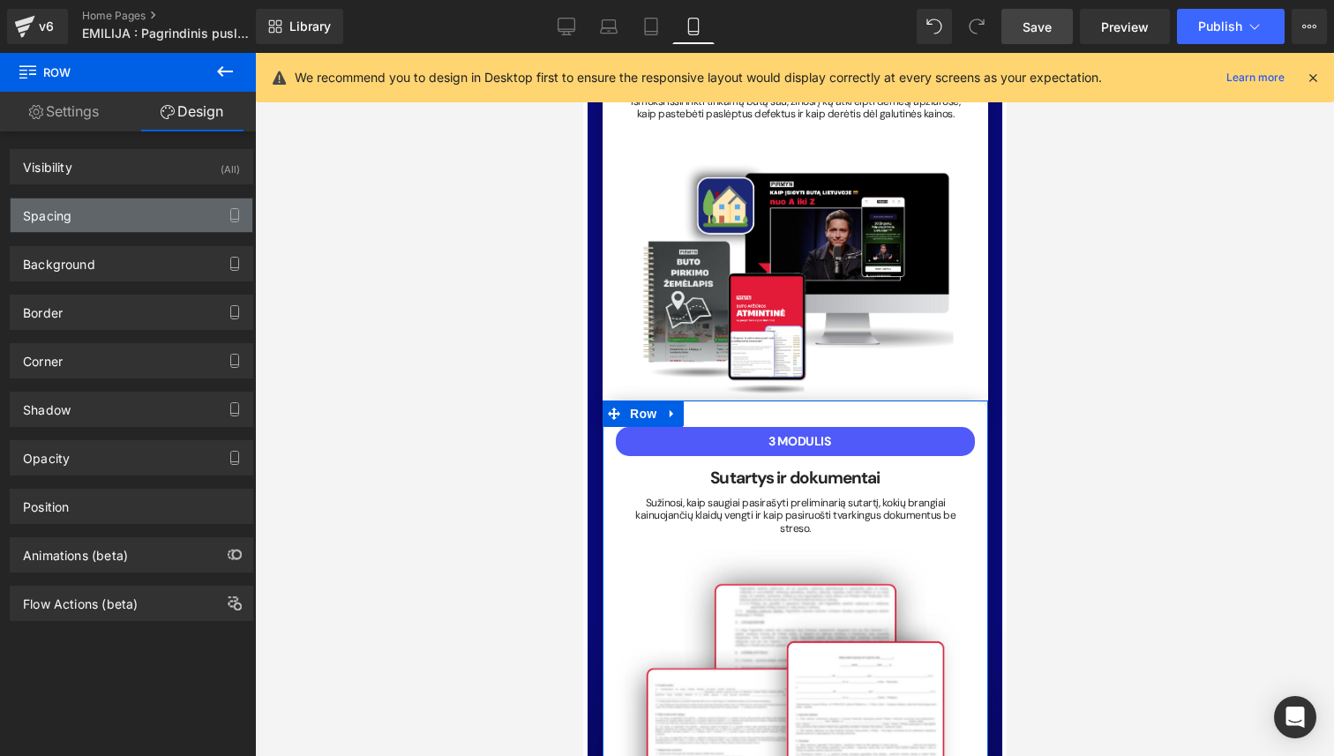
click at [145, 214] on div "Spacing" at bounding box center [132, 215] width 242 height 34
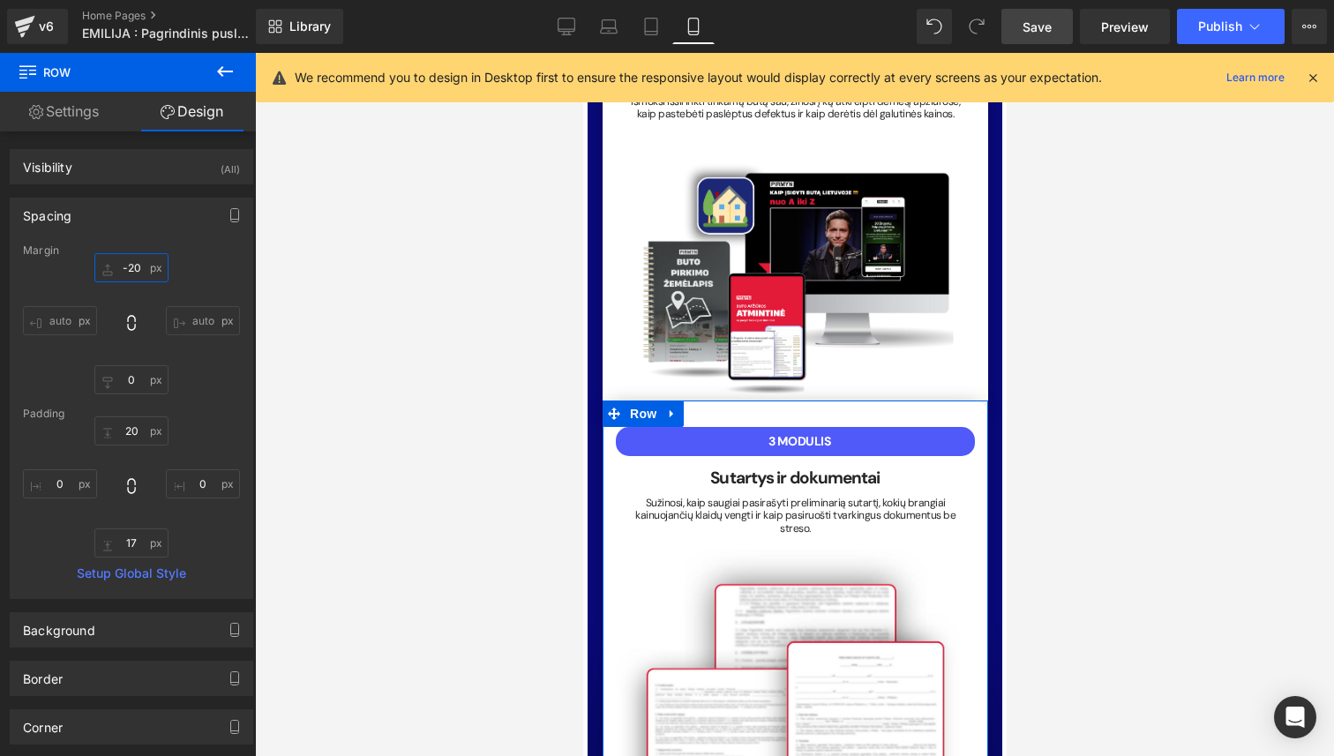
click at [132, 272] on input "-20" at bounding box center [131, 267] width 74 height 29
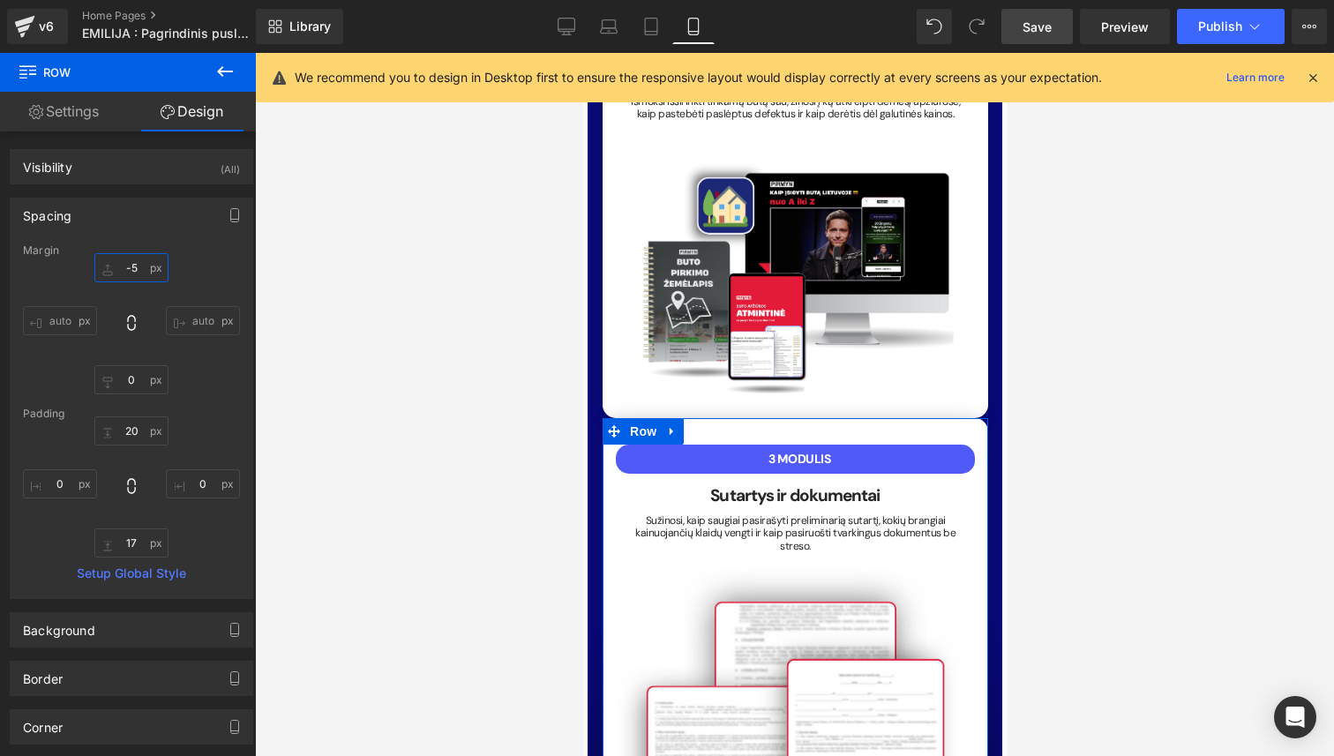
type input "-50"
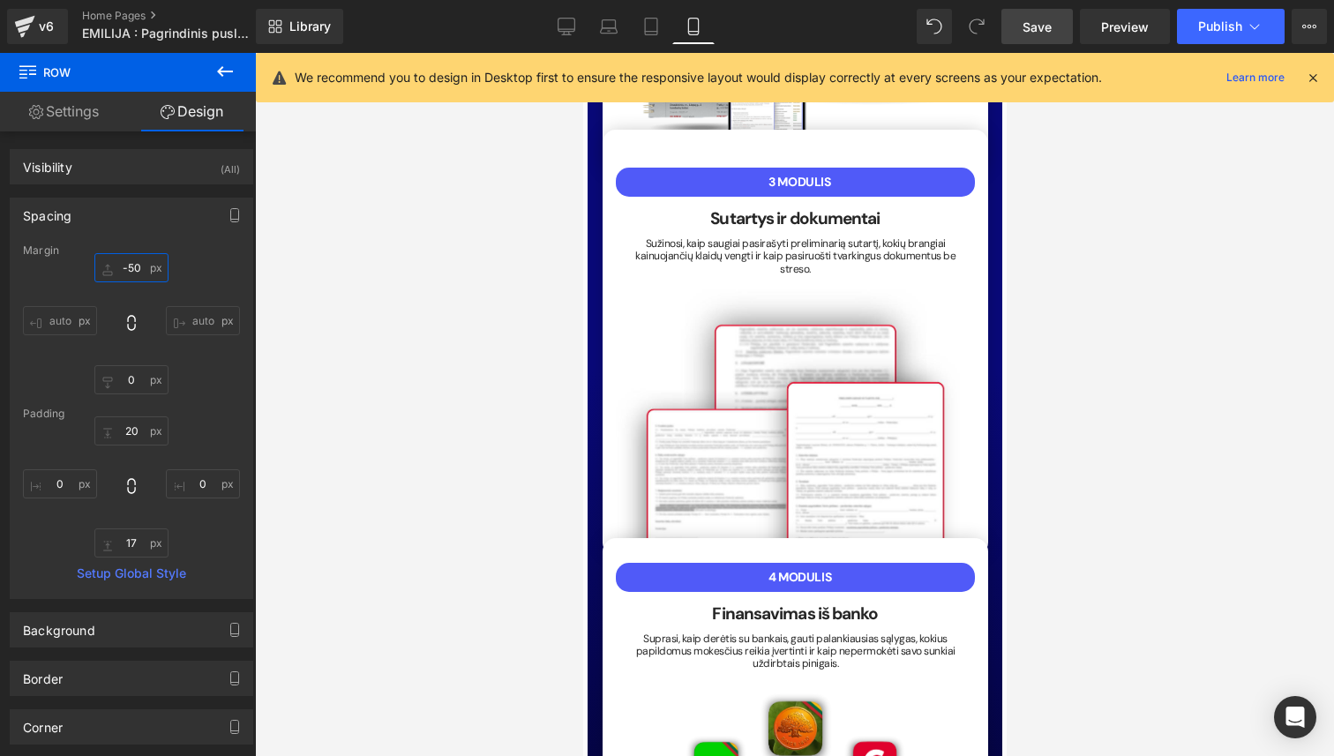
scroll to position [3935, 0]
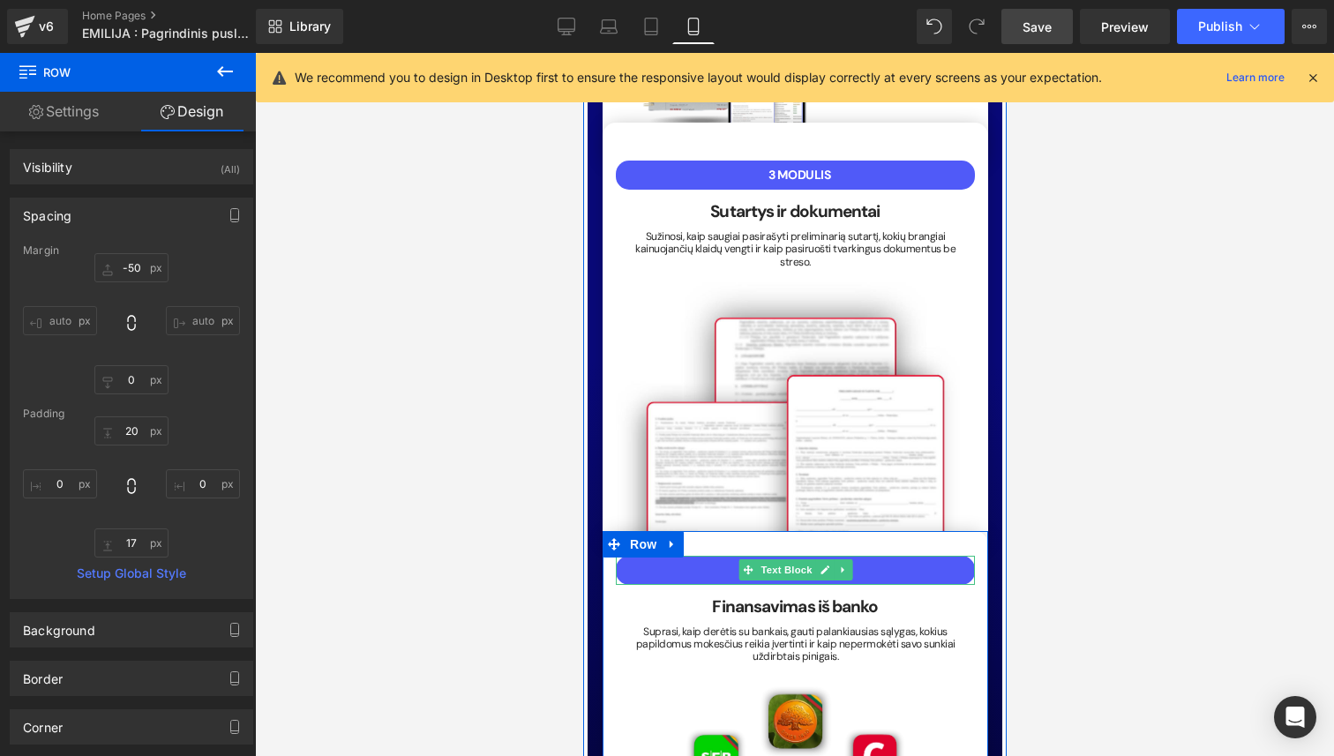
click at [784, 547] on div "4 MODULIS Text Block Finansavimas iš [PERSON_NAME] Heading Suprasi, kaip derėti…" at bounding box center [794, 605] width 385 height 116
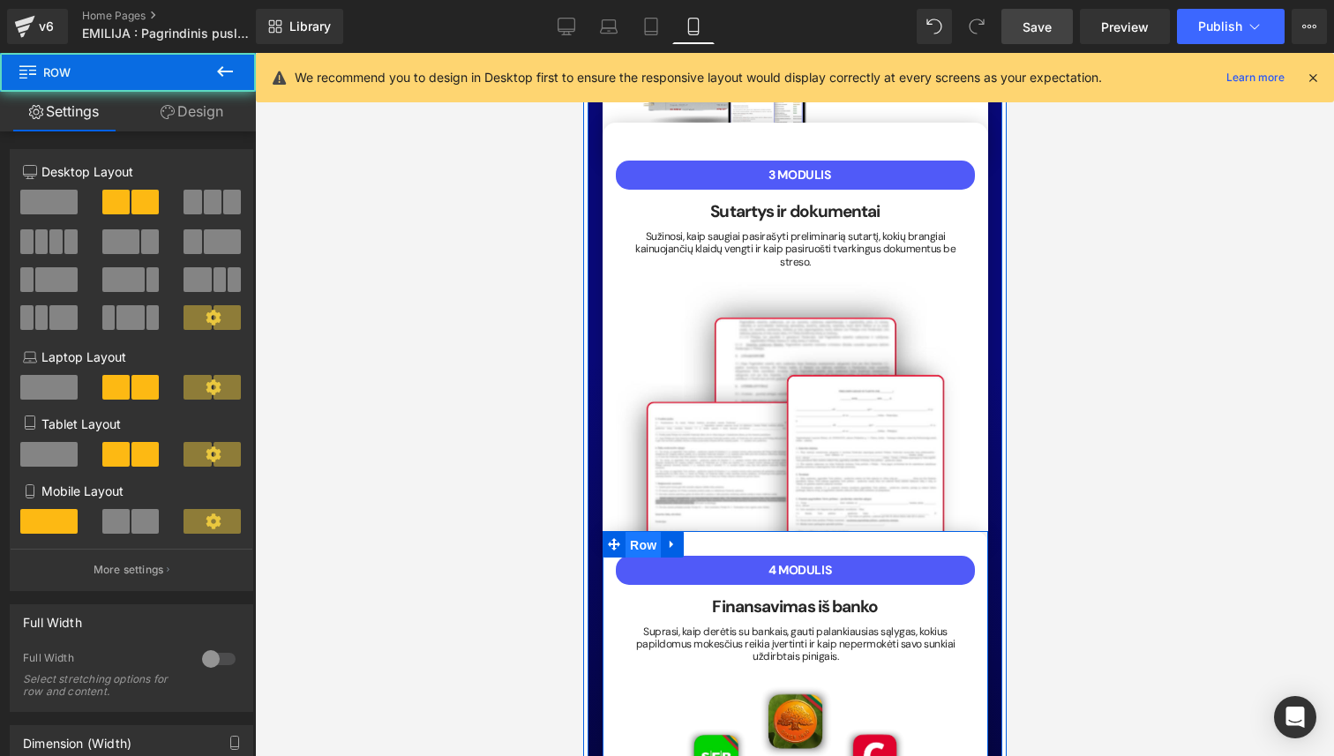
click at [628, 532] on span "Row" at bounding box center [641, 545] width 35 height 26
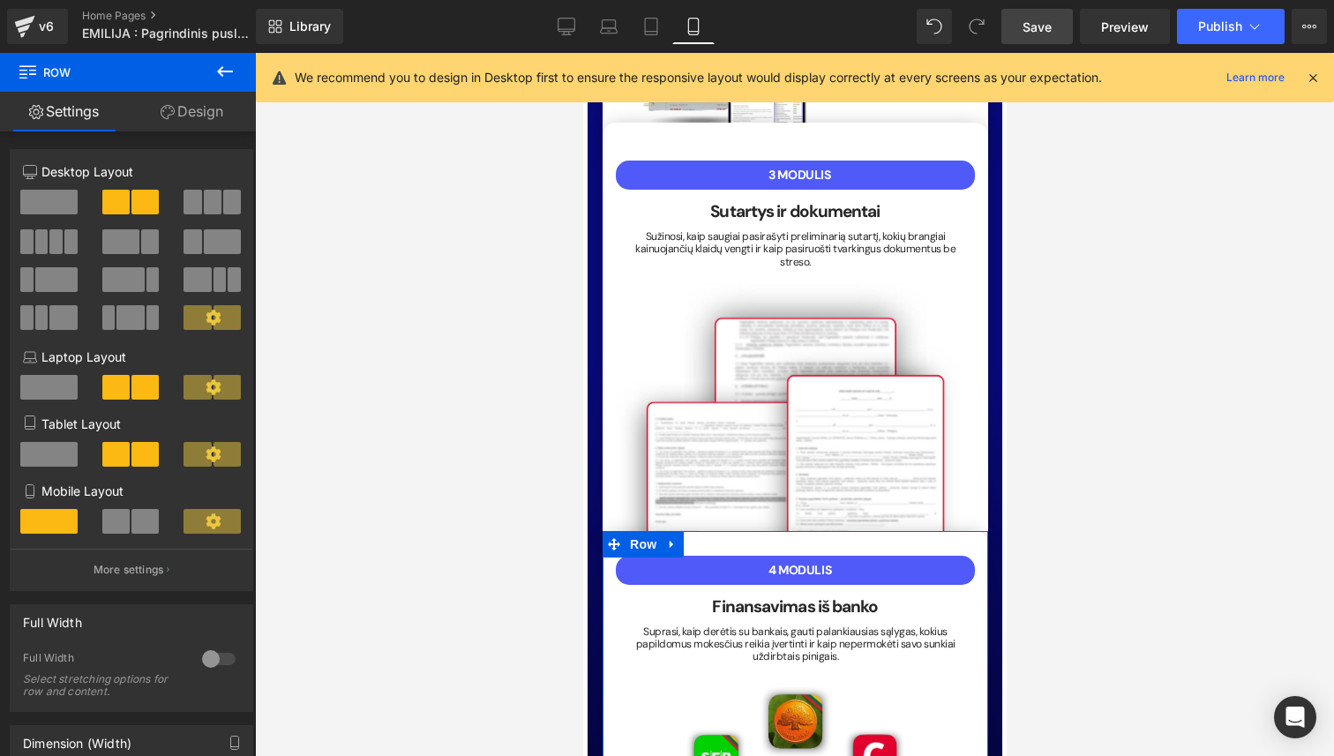
click at [213, 96] on link "Design" at bounding box center [192, 112] width 128 height 40
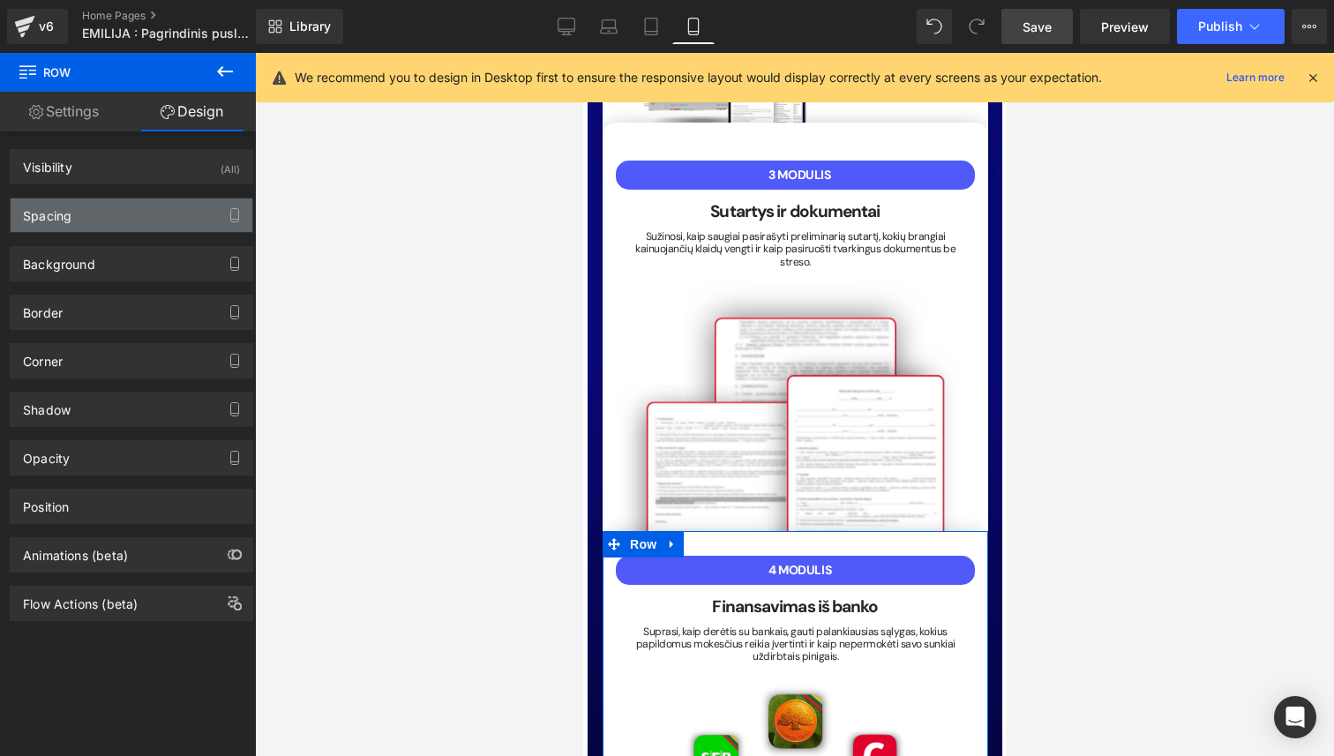
click at [145, 219] on div "Spacing" at bounding box center [132, 215] width 242 height 34
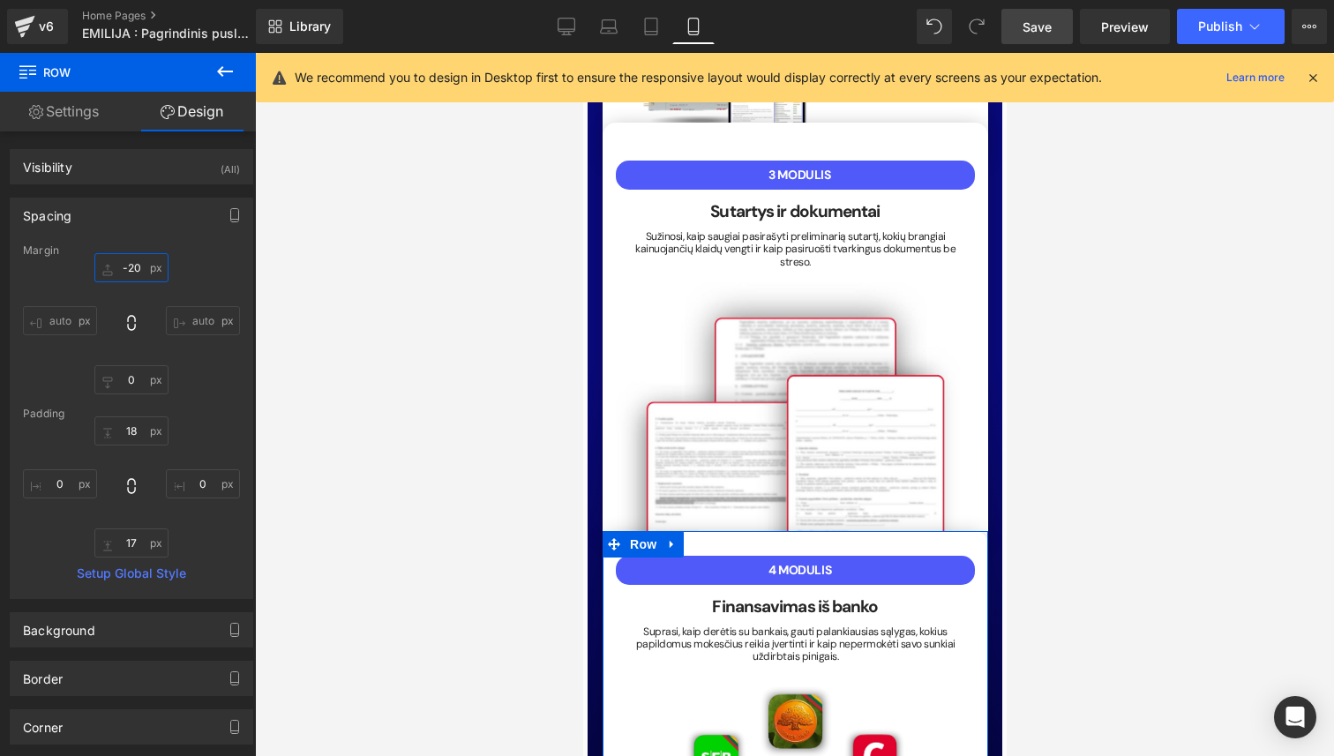
click at [140, 262] on input "-20" at bounding box center [131, 267] width 74 height 29
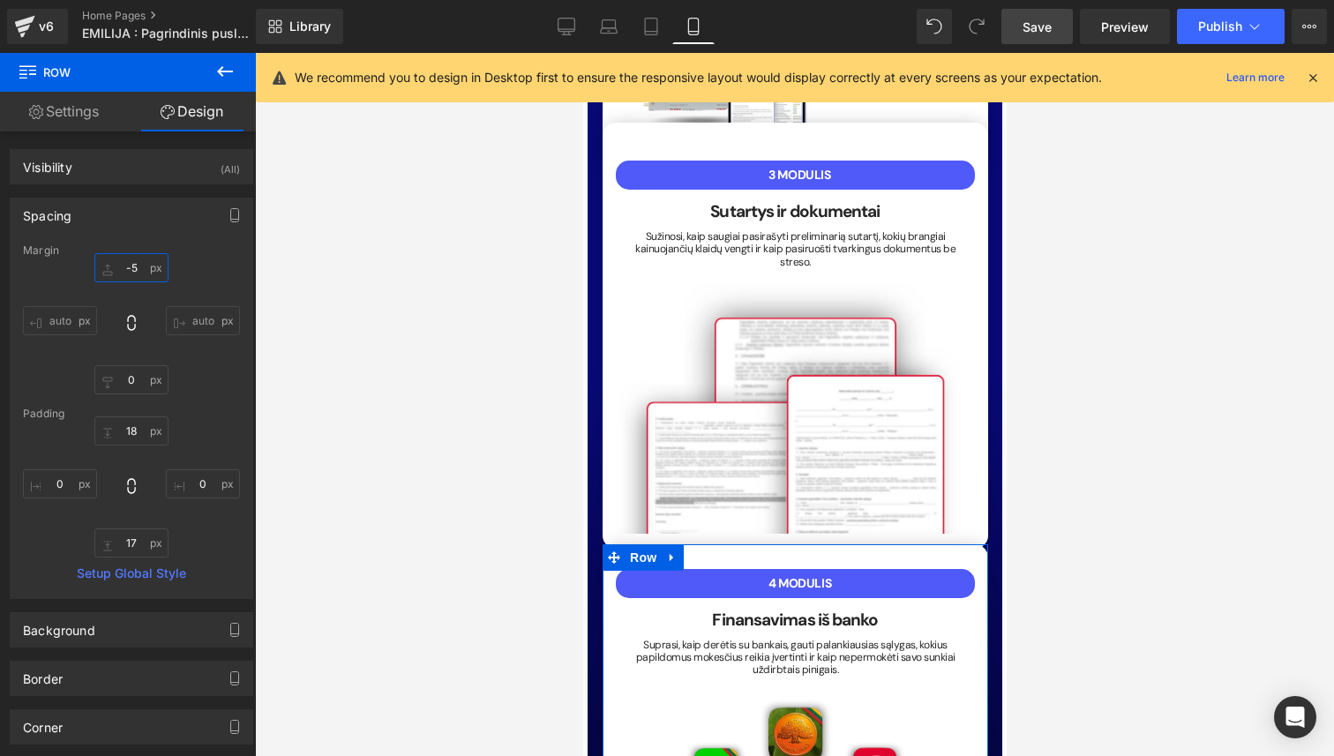
type input "-50"
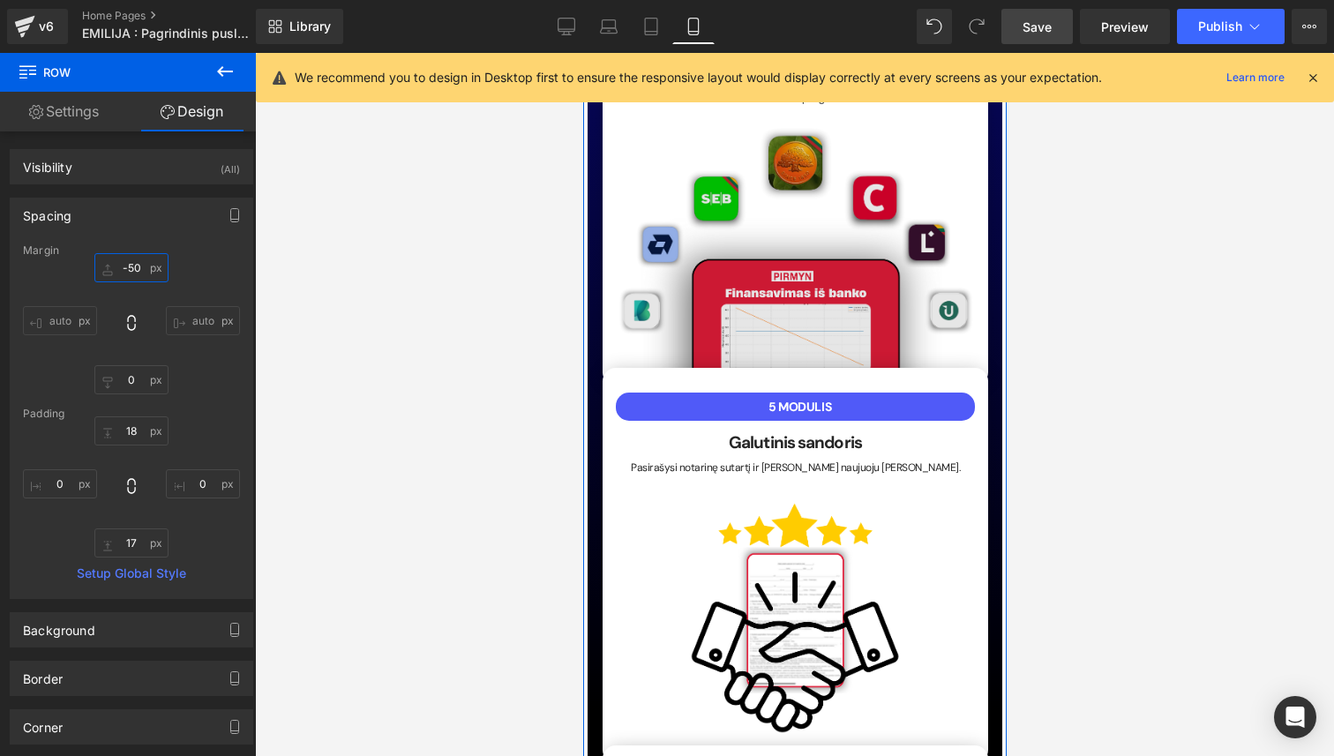
scroll to position [4482, 0]
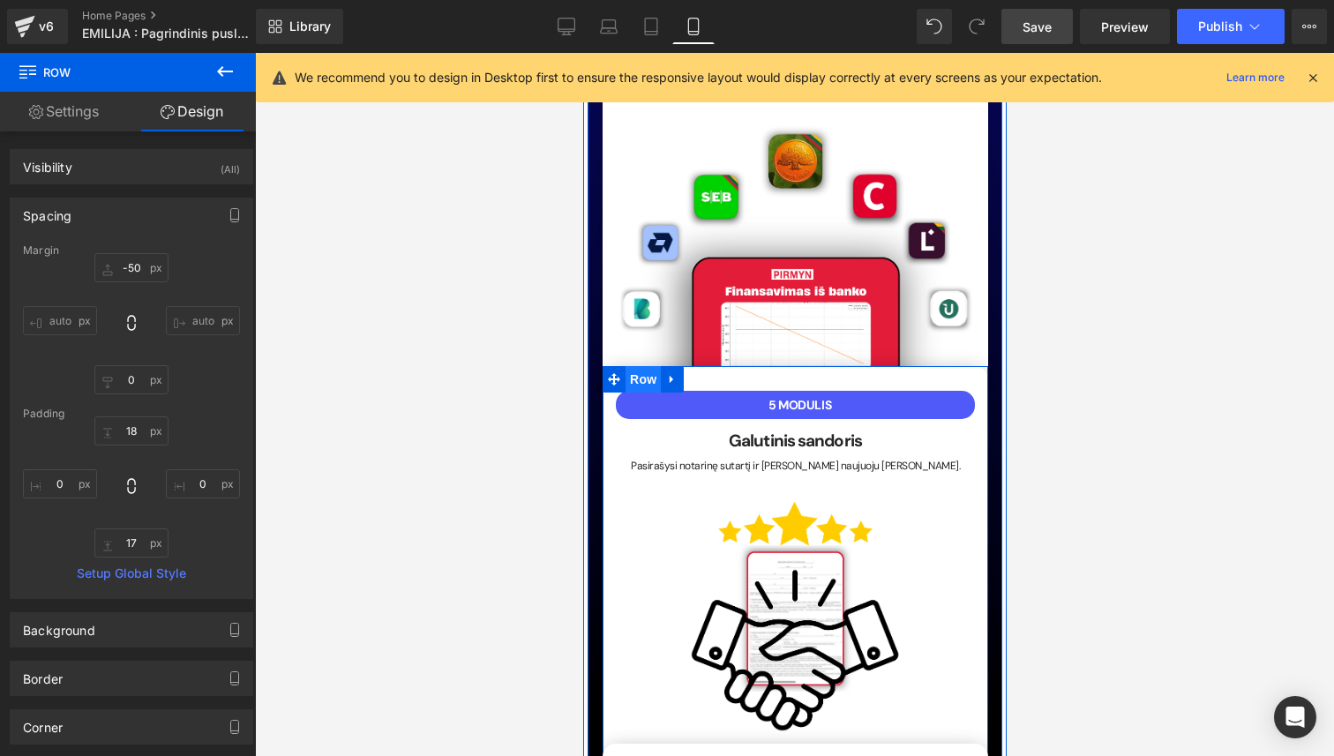
click at [649, 366] on span "Row" at bounding box center [641, 379] width 35 height 26
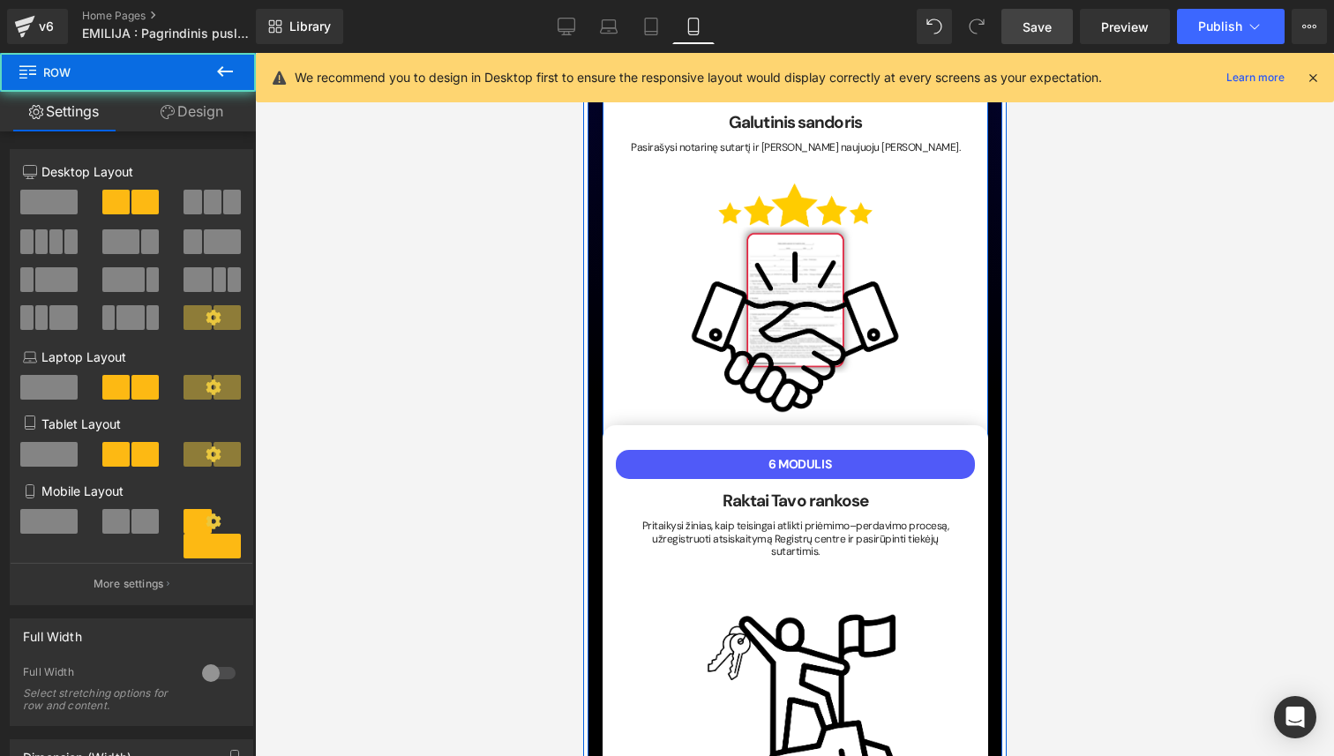
scroll to position [4815, 0]
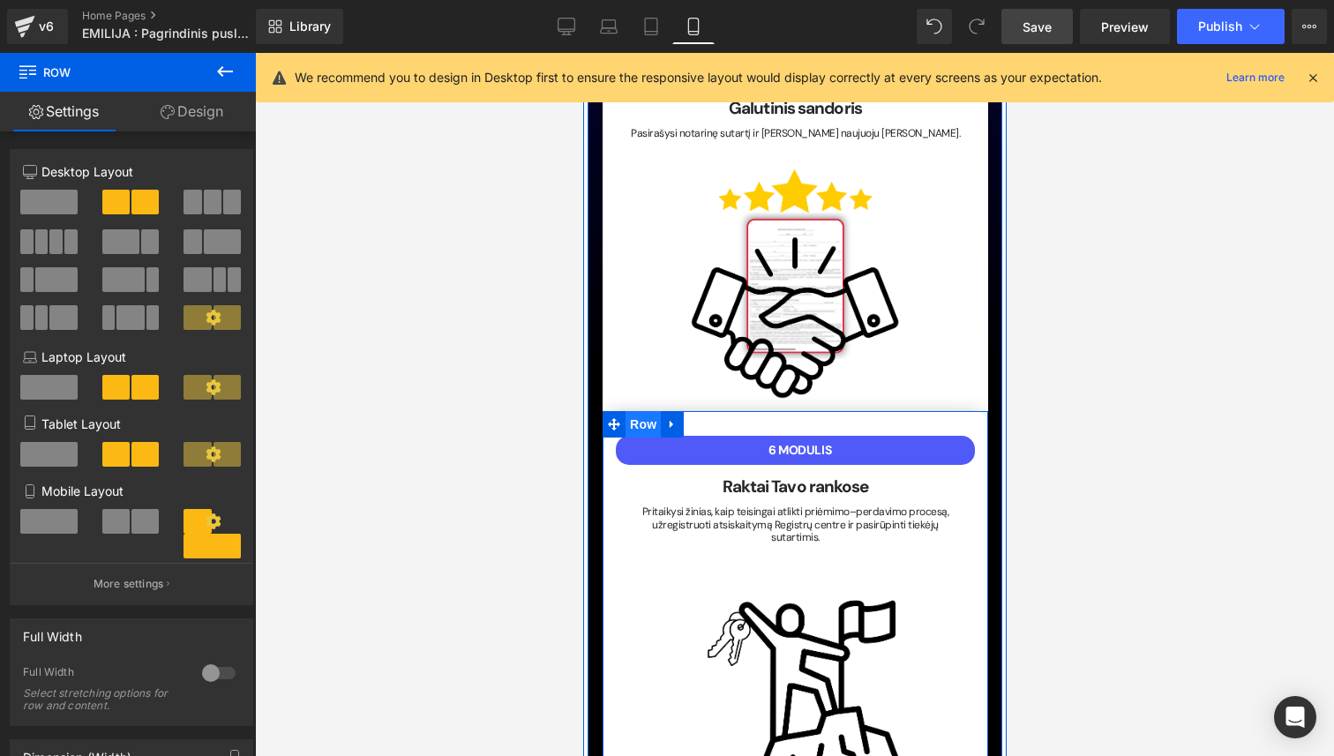
click at [639, 411] on span "Row" at bounding box center [641, 424] width 35 height 26
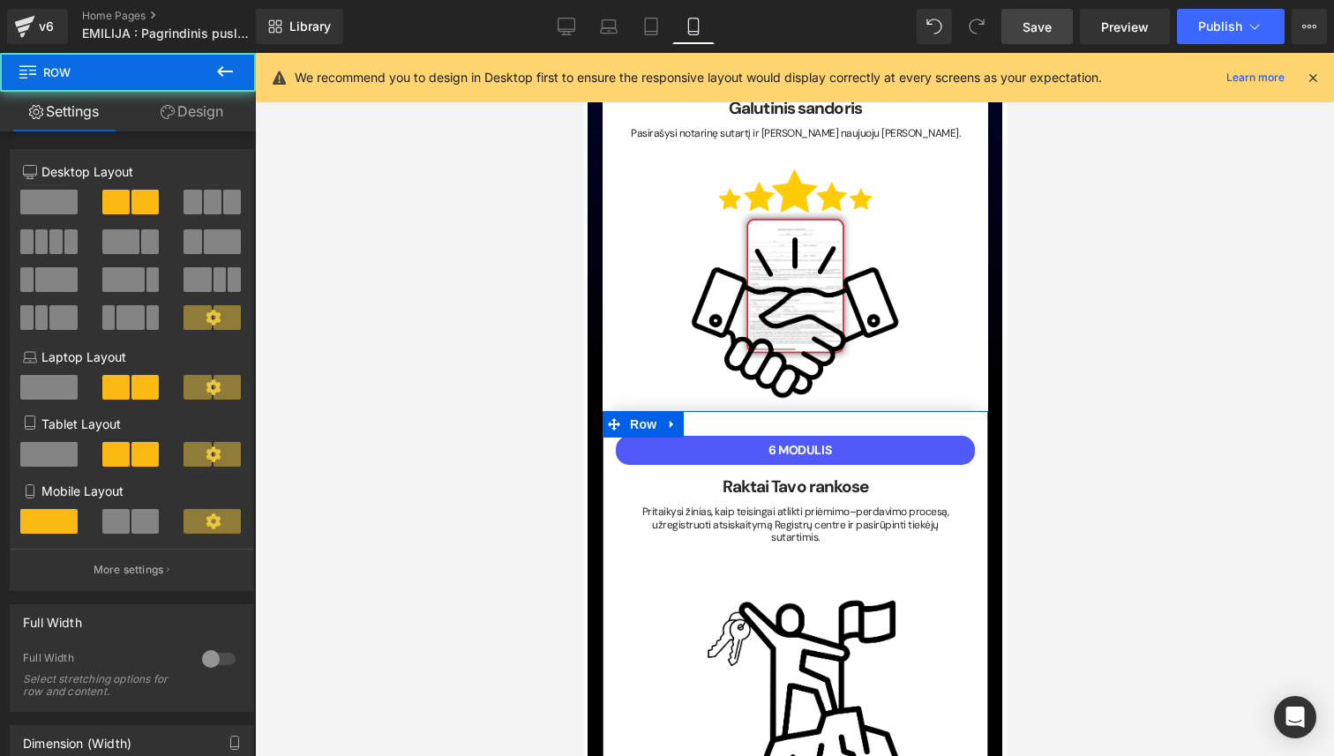
click at [178, 107] on link "Design" at bounding box center [192, 112] width 128 height 40
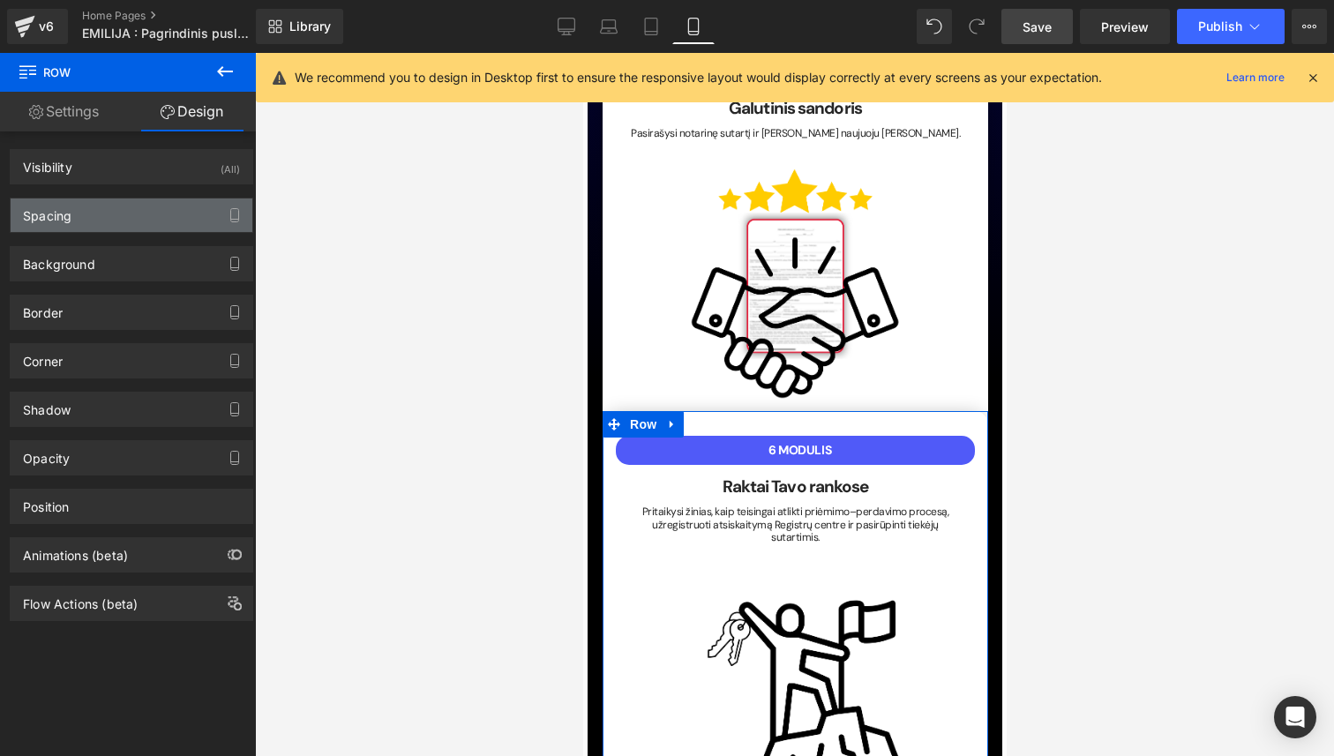
click at [138, 229] on div "Spacing" at bounding box center [132, 215] width 242 height 34
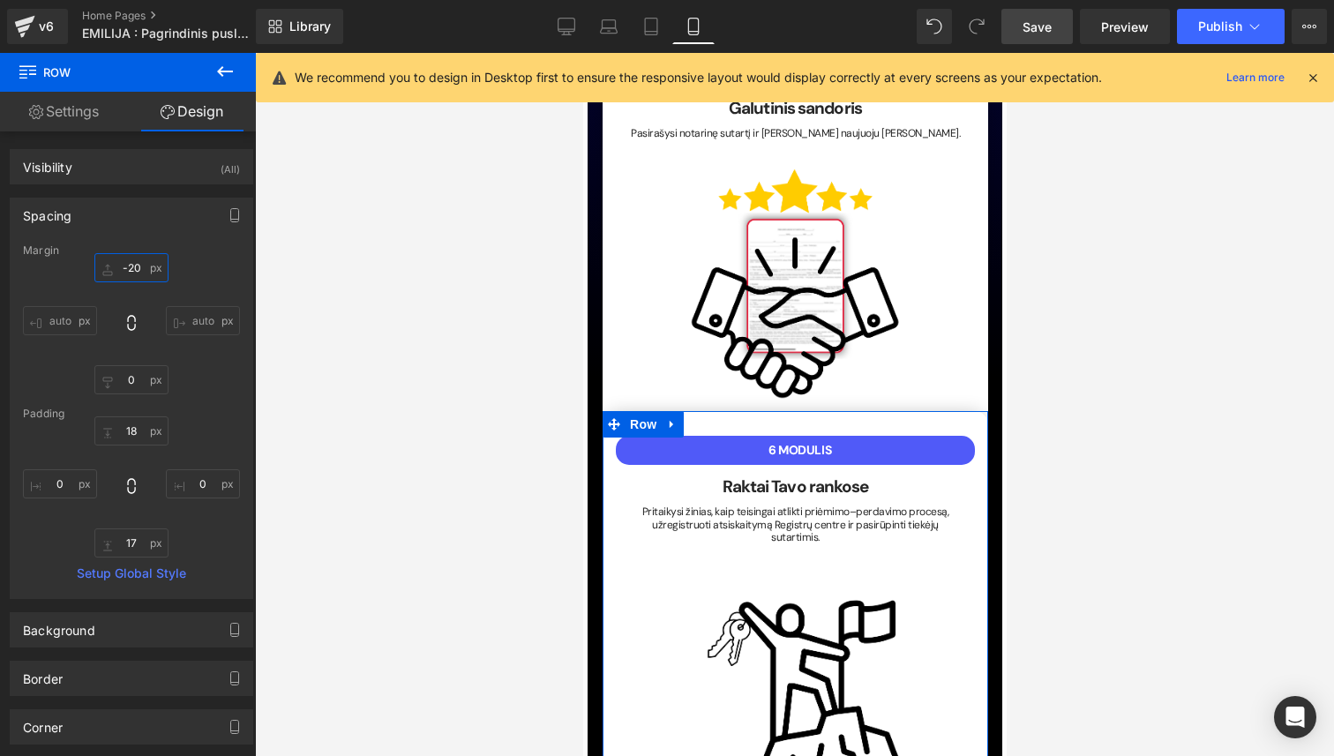
click at [130, 273] on input "-20" at bounding box center [131, 267] width 74 height 29
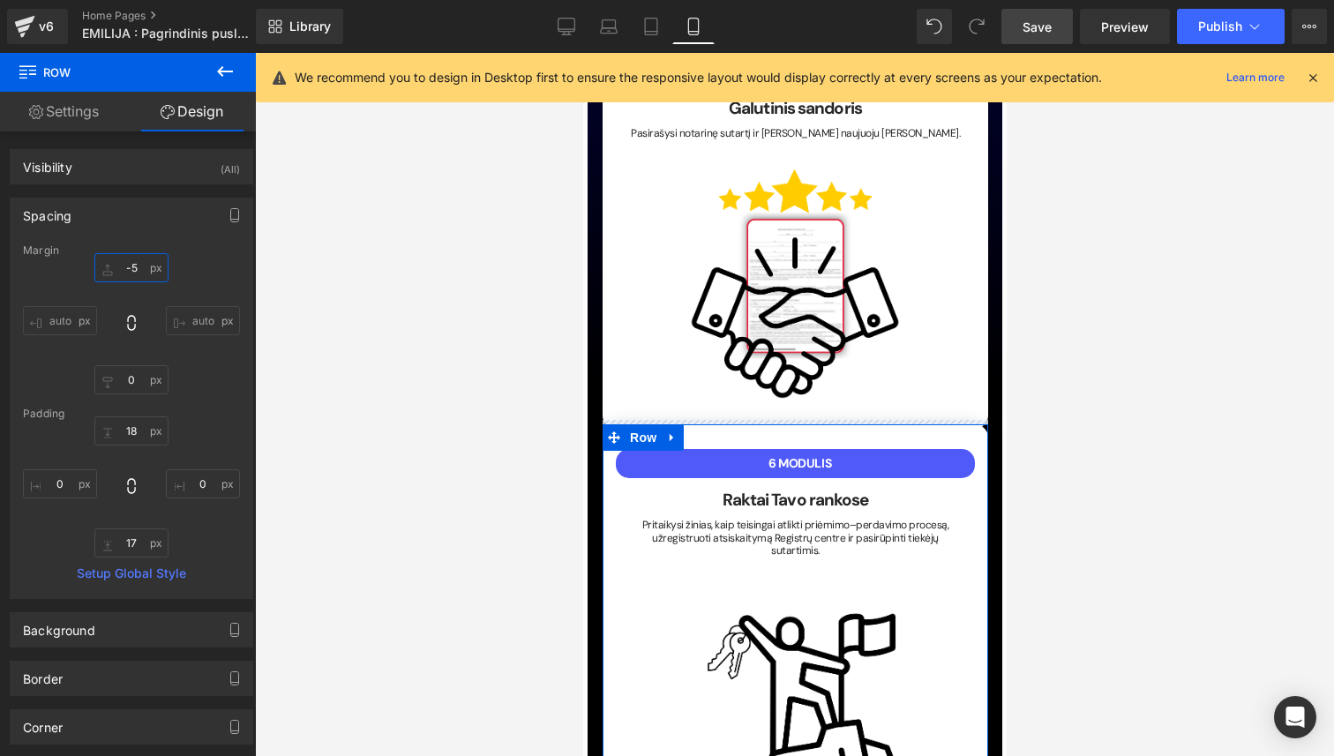
type input "-50"
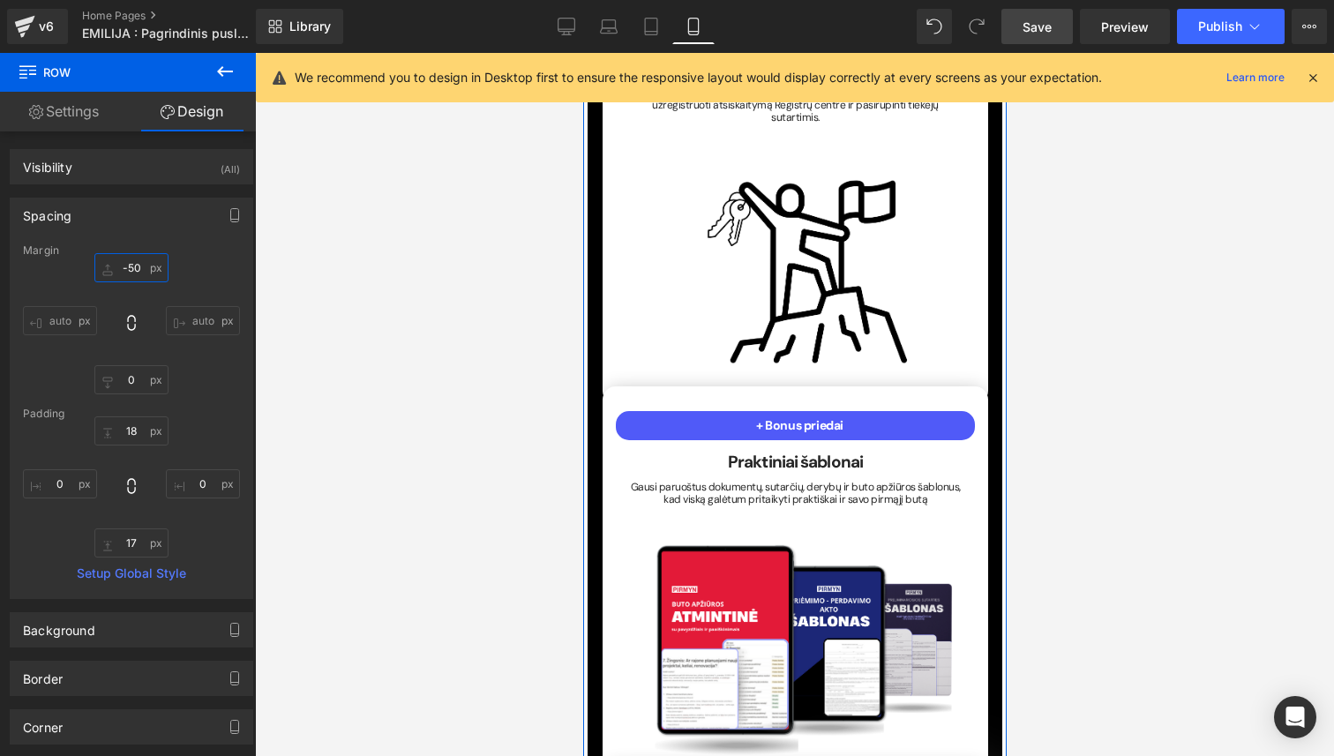
scroll to position [5245, 0]
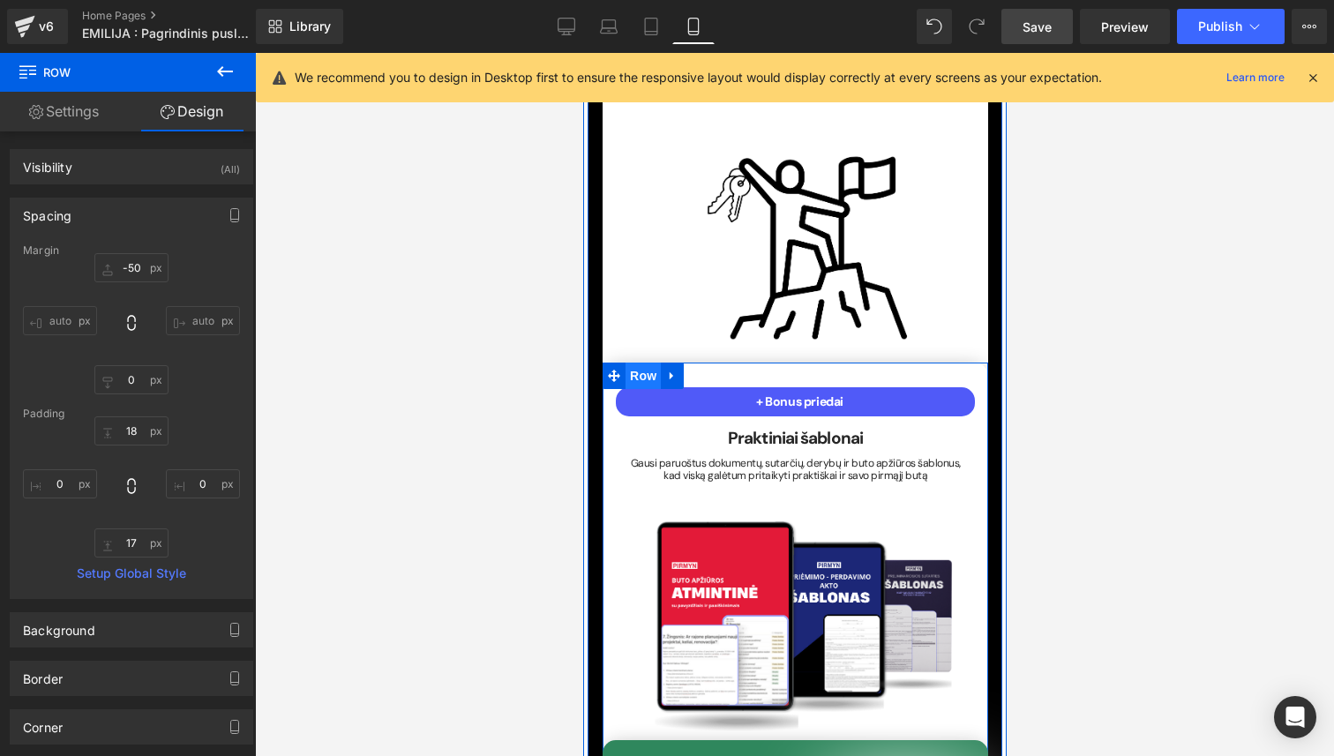
click at [631, 362] on span "Row" at bounding box center [641, 375] width 35 height 26
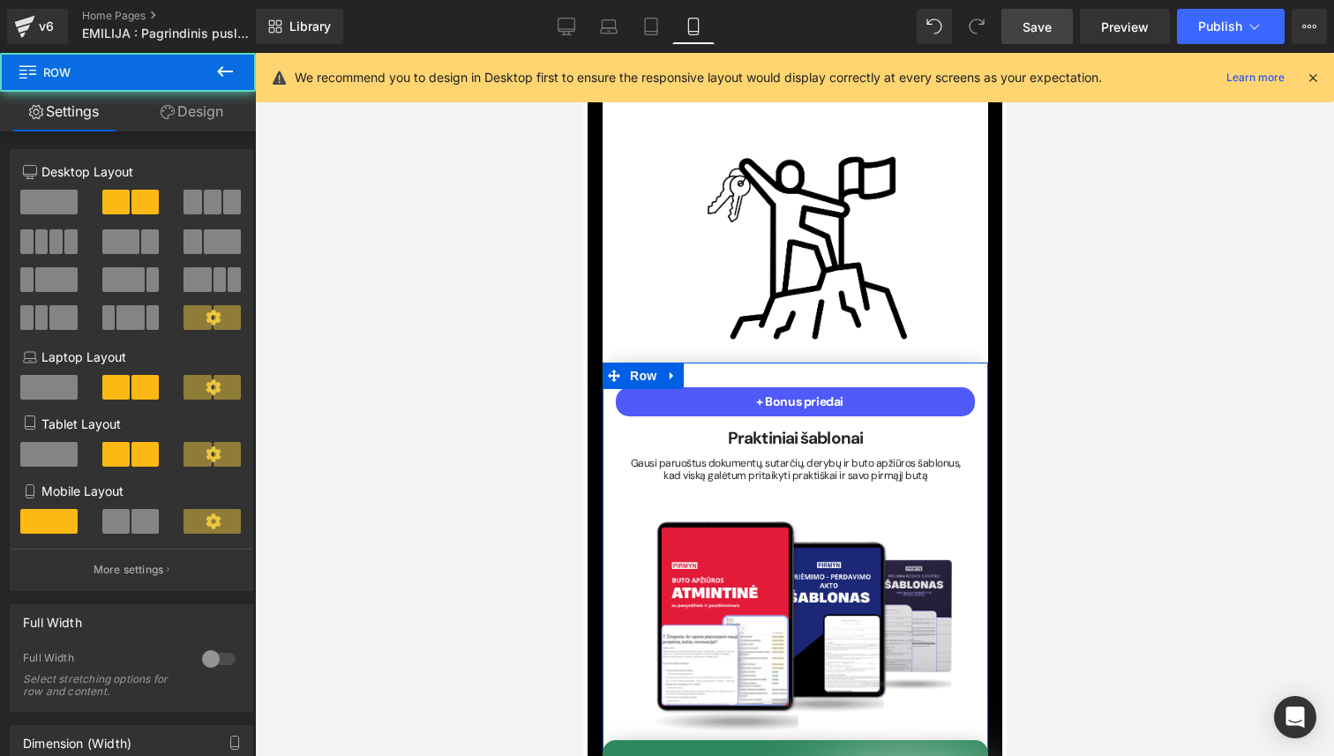
click at [222, 120] on link "Design" at bounding box center [192, 112] width 128 height 40
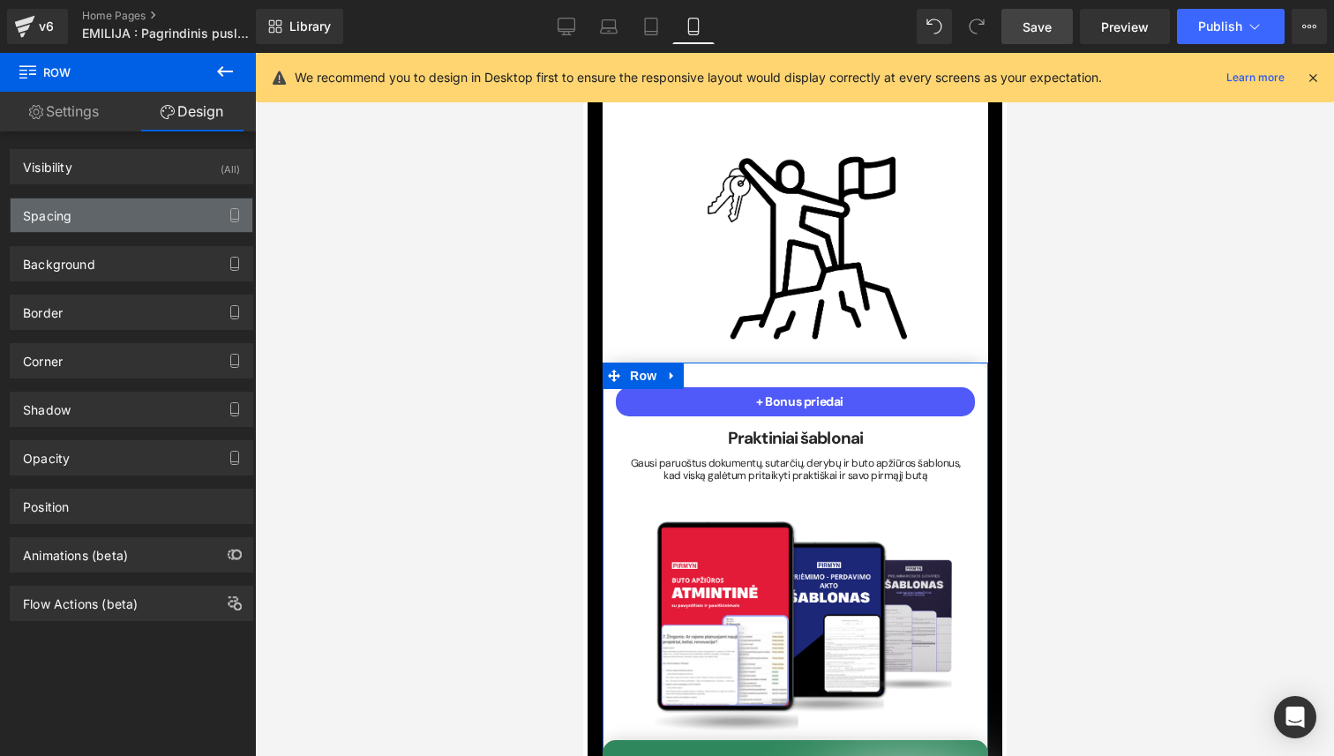
click at [153, 206] on div "Spacing" at bounding box center [132, 215] width 242 height 34
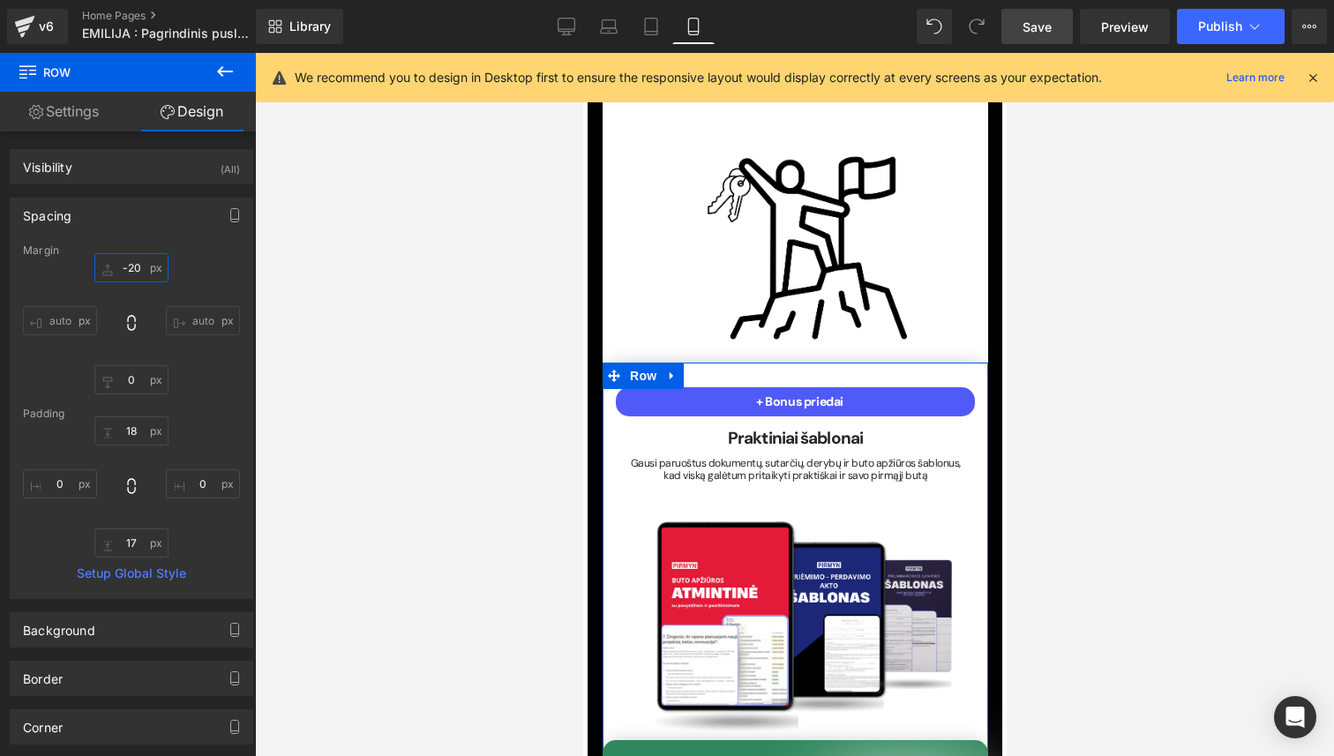
click at [136, 268] on input "-20" at bounding box center [131, 267] width 74 height 29
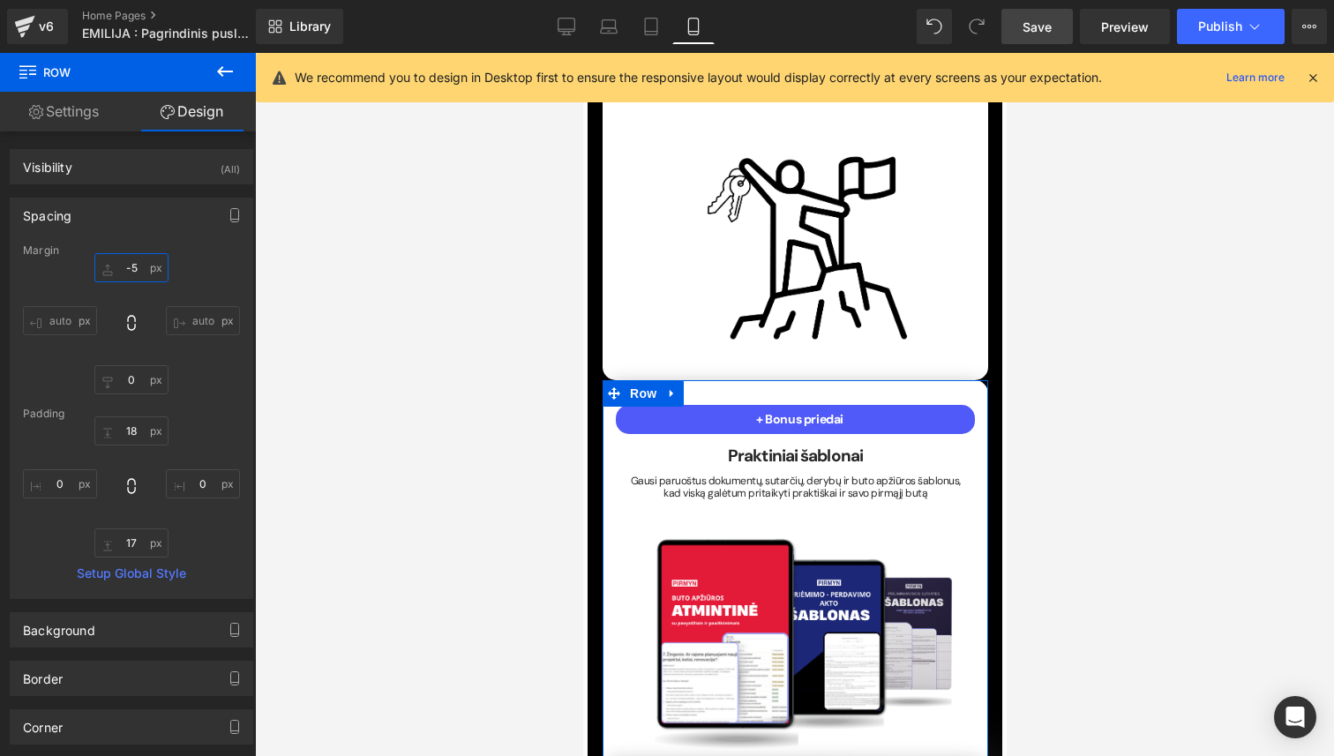
type input "-50"
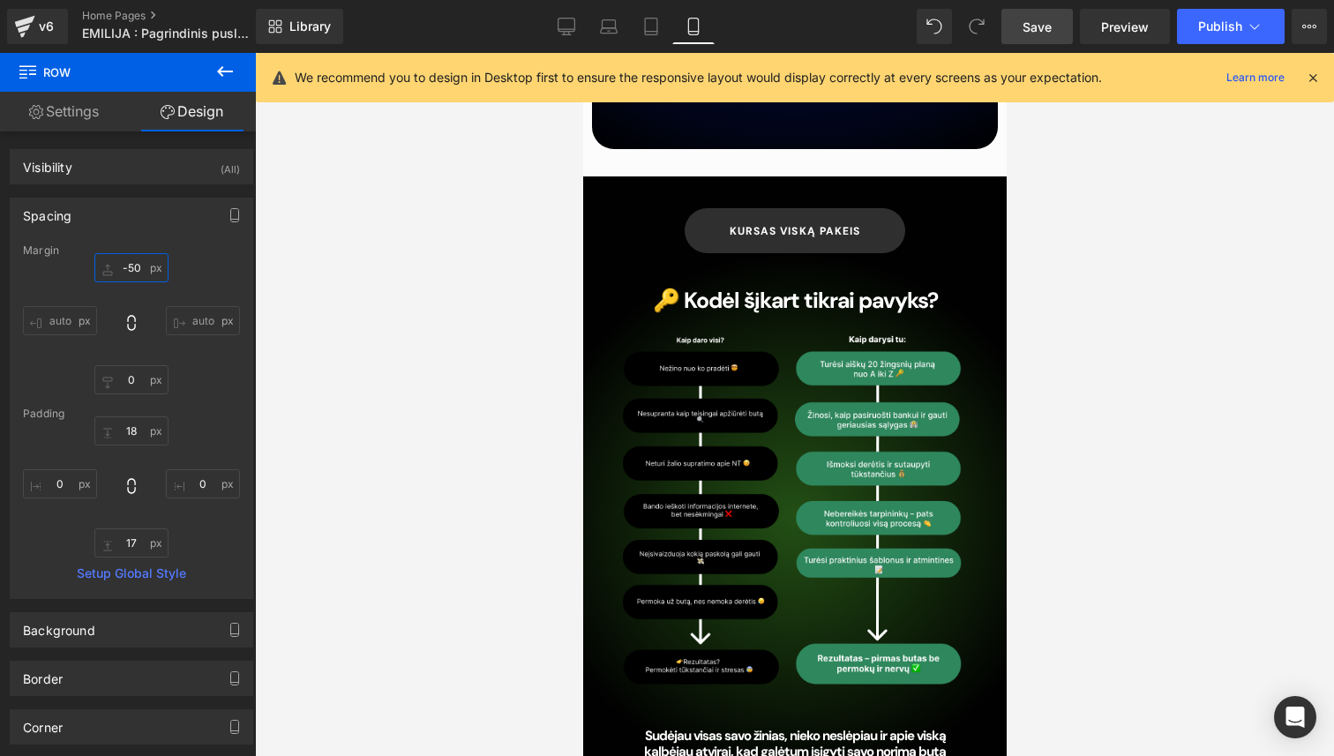
scroll to position [9412, 0]
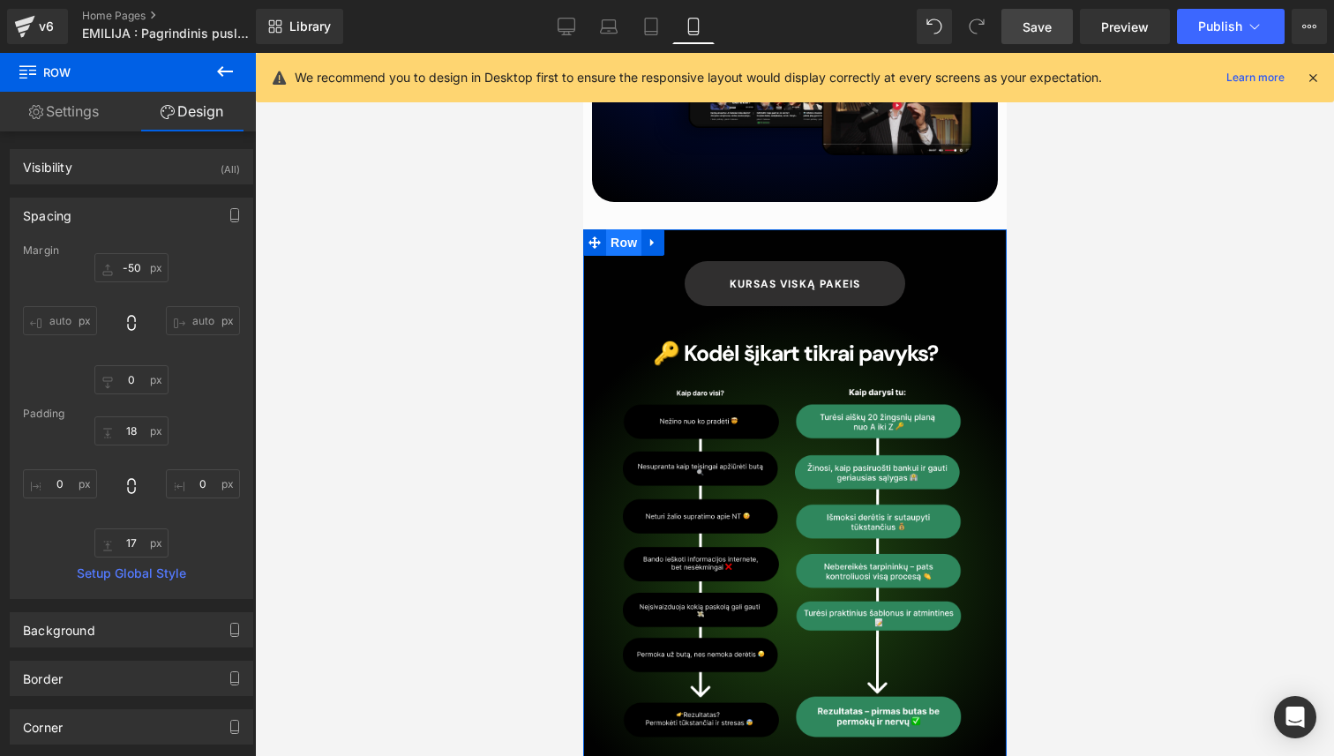
click at [624, 229] on span "Row" at bounding box center [622, 242] width 35 height 26
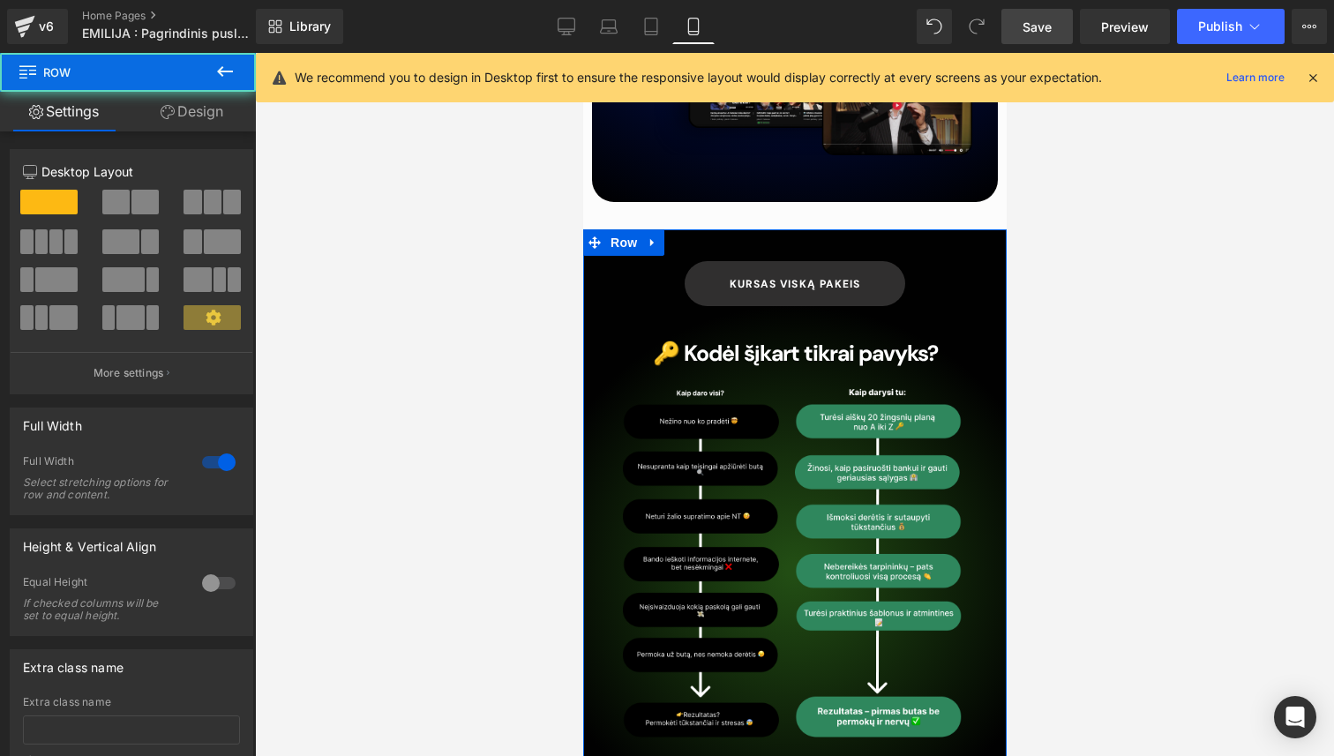
click at [173, 115] on link "Design" at bounding box center [192, 112] width 128 height 40
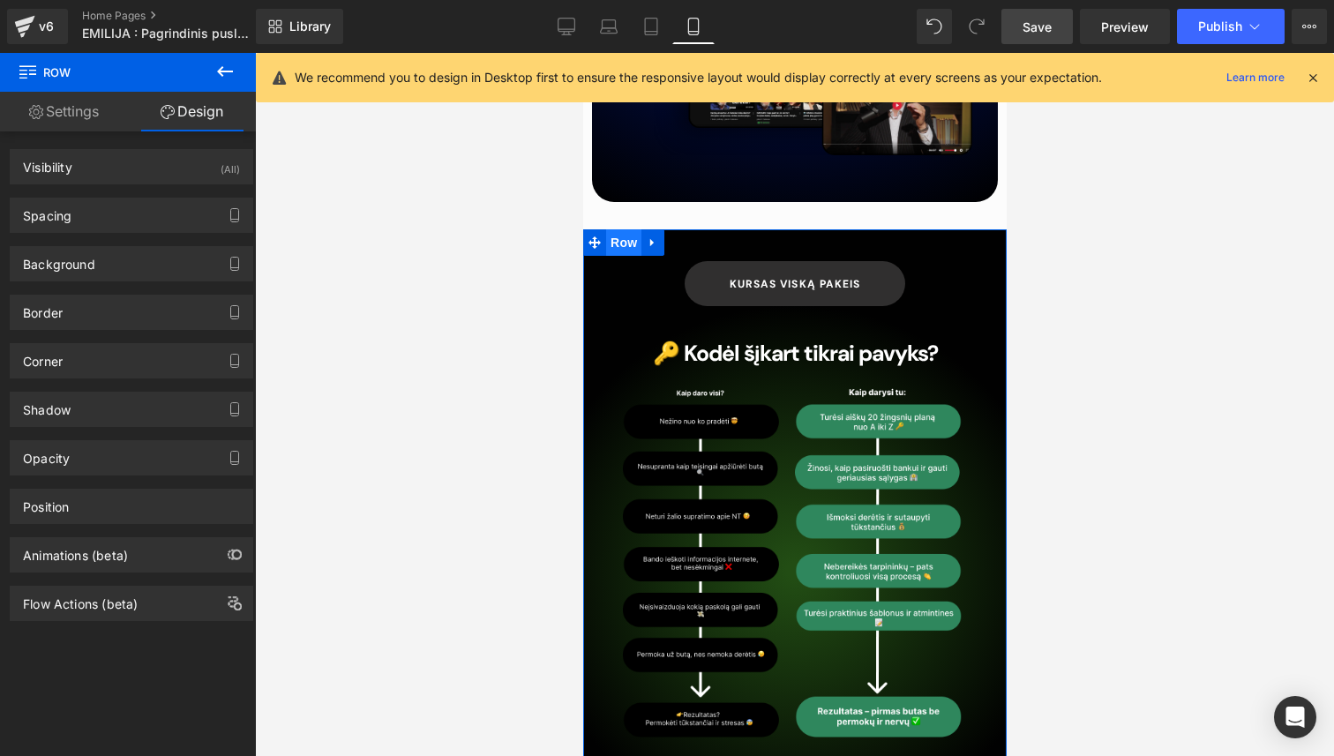
click at [617, 229] on span "Row" at bounding box center [622, 242] width 35 height 26
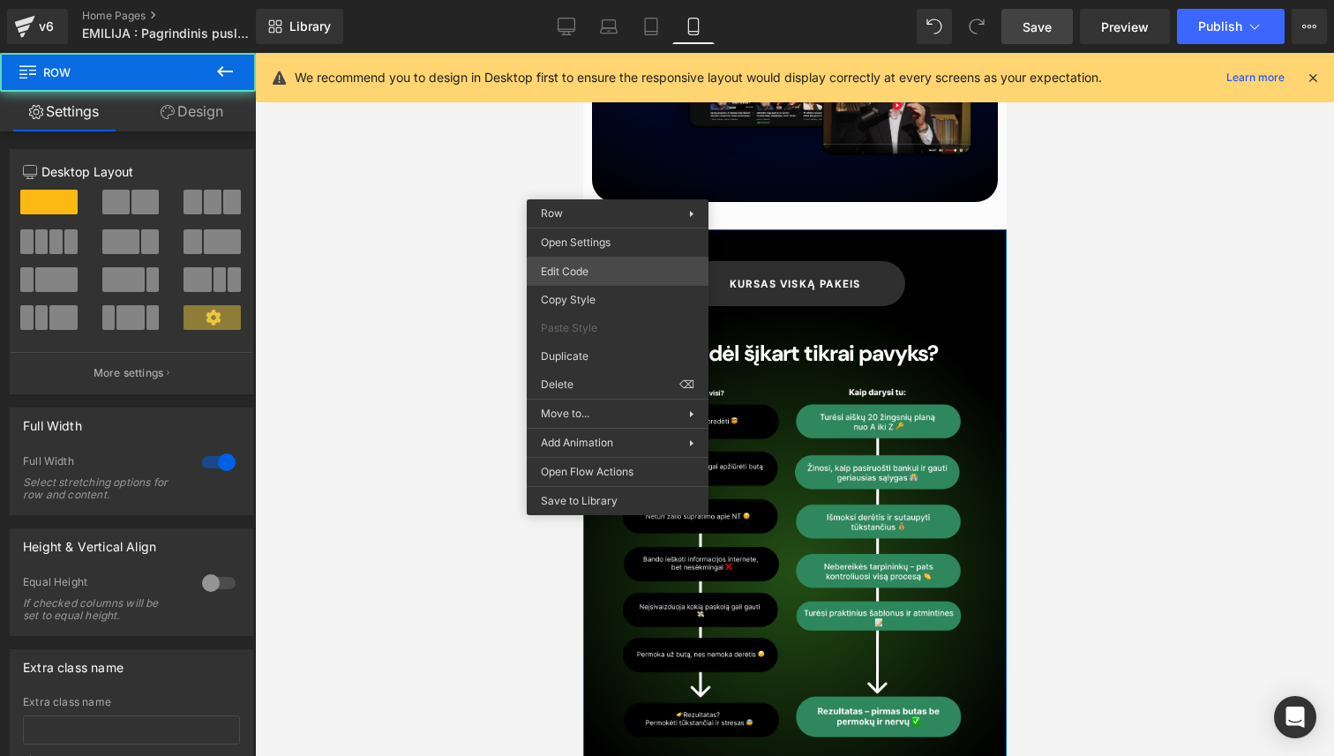
click at [615, 0] on div "Row You are previewing how the will restyle your page. You can not edit Element…" at bounding box center [667, 0] width 1334 height 0
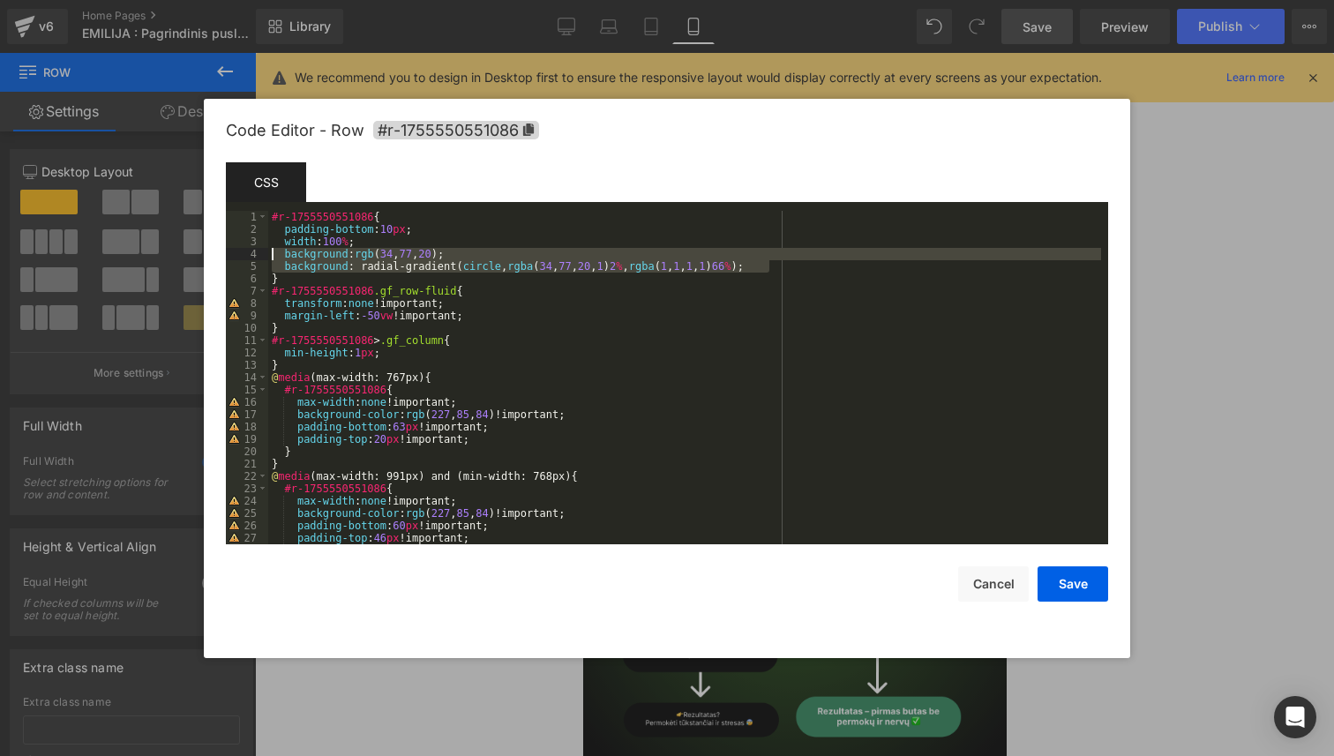
drag, startPoint x: 773, startPoint y: 270, endPoint x: 267, endPoint y: 256, distance: 506.5
click at [267, 256] on pre "1 2 3 4 5 6 7 8 9 10 11 12 13 14 15 16 17 18 19 20 21 22 23 24 25 26 27 28 #r-1…" at bounding box center [667, 377] width 882 height 333
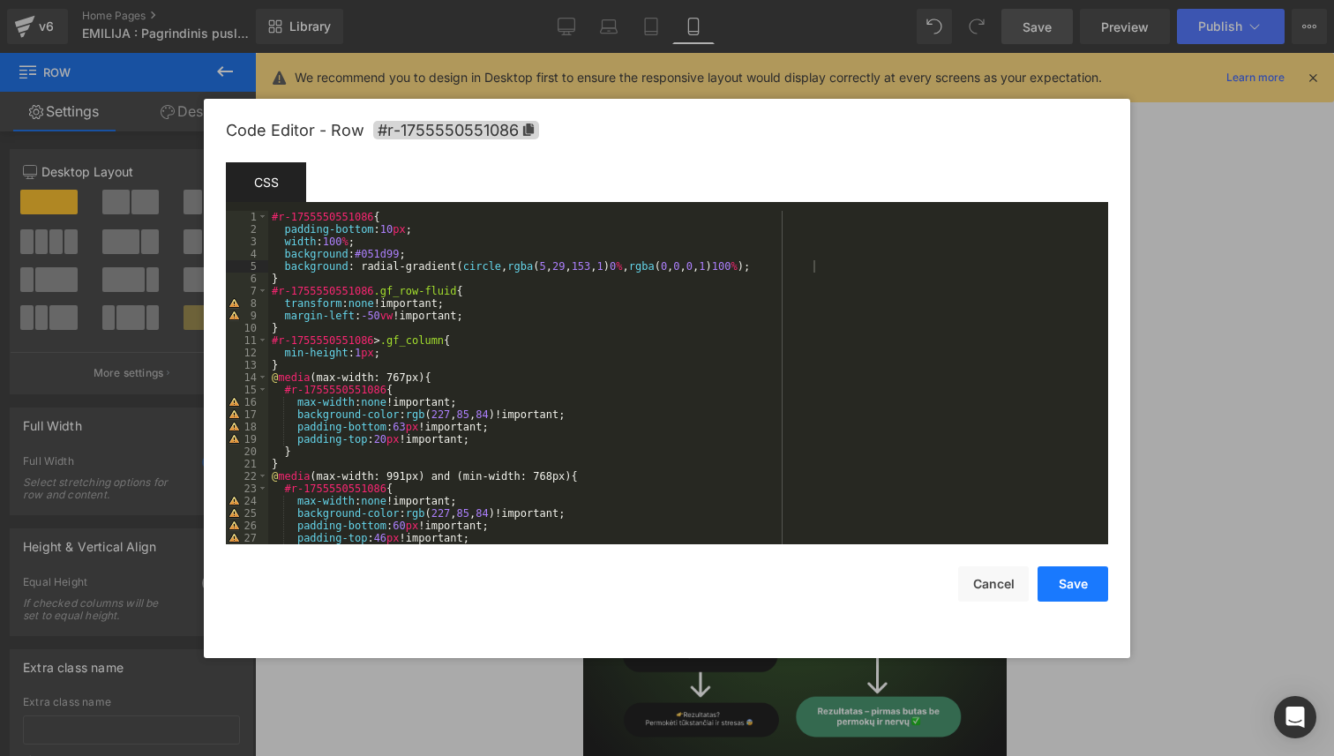
click at [1086, 583] on button "Save" at bounding box center [1072, 583] width 71 height 35
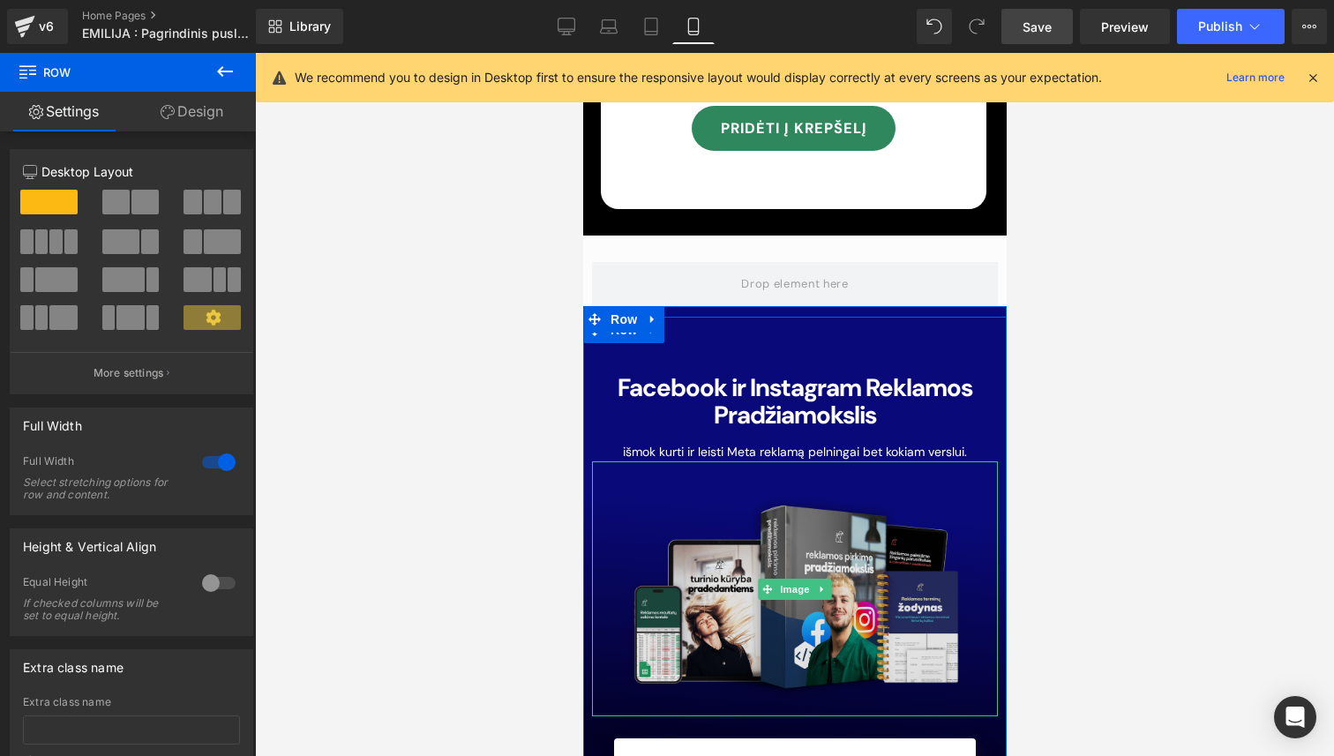
scroll to position [12917, 0]
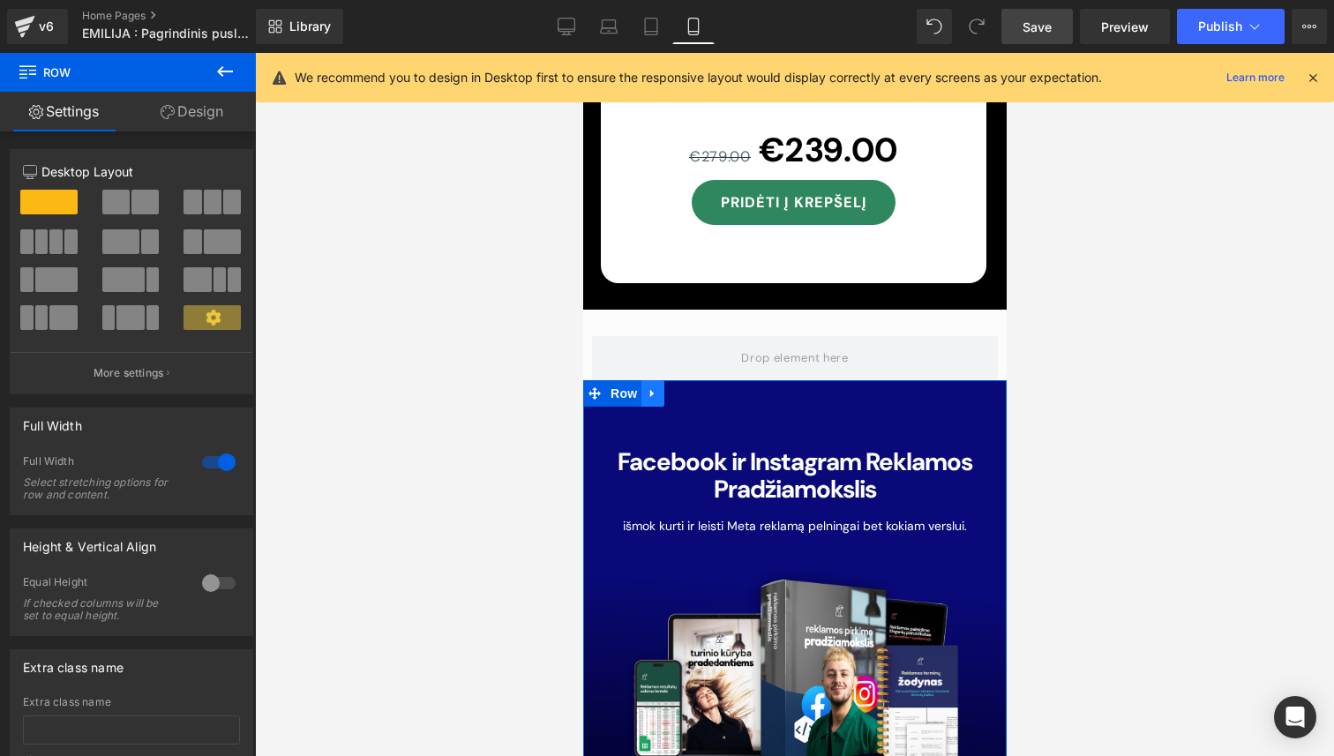
click at [657, 387] on icon at bounding box center [652, 393] width 12 height 13
click at [696, 387] on icon at bounding box center [697, 393] width 12 height 12
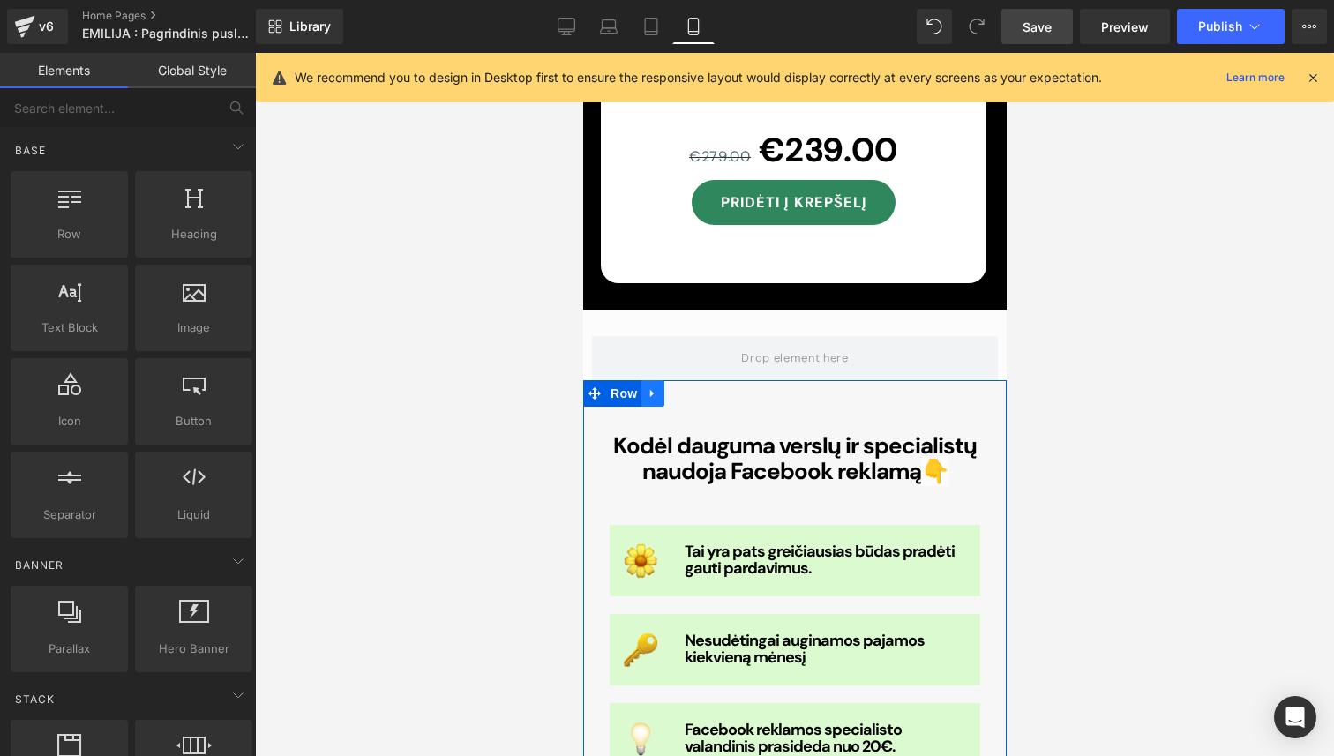
click at [652, 387] on icon at bounding box center [652, 393] width 12 height 13
click at [691, 387] on icon at bounding box center [697, 393] width 12 height 13
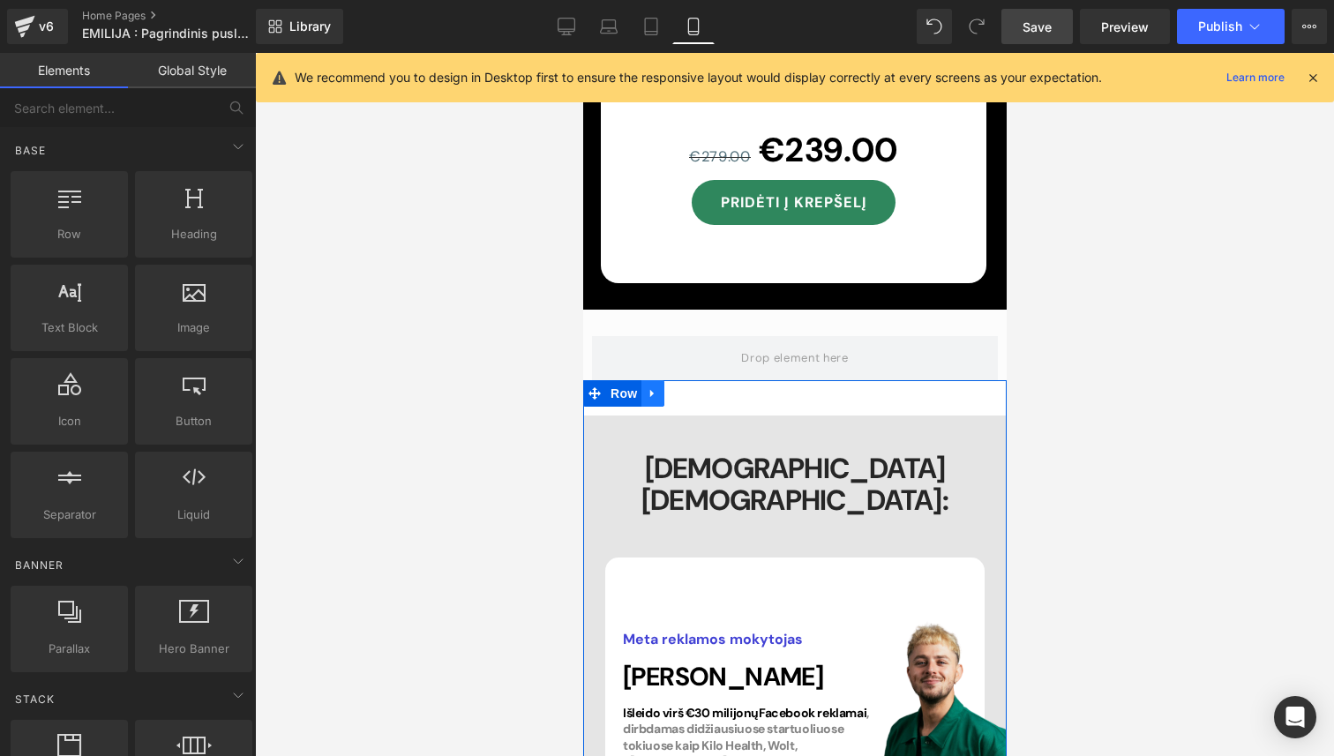
click at [656, 387] on icon at bounding box center [652, 393] width 12 height 13
click at [698, 387] on icon at bounding box center [697, 393] width 12 height 13
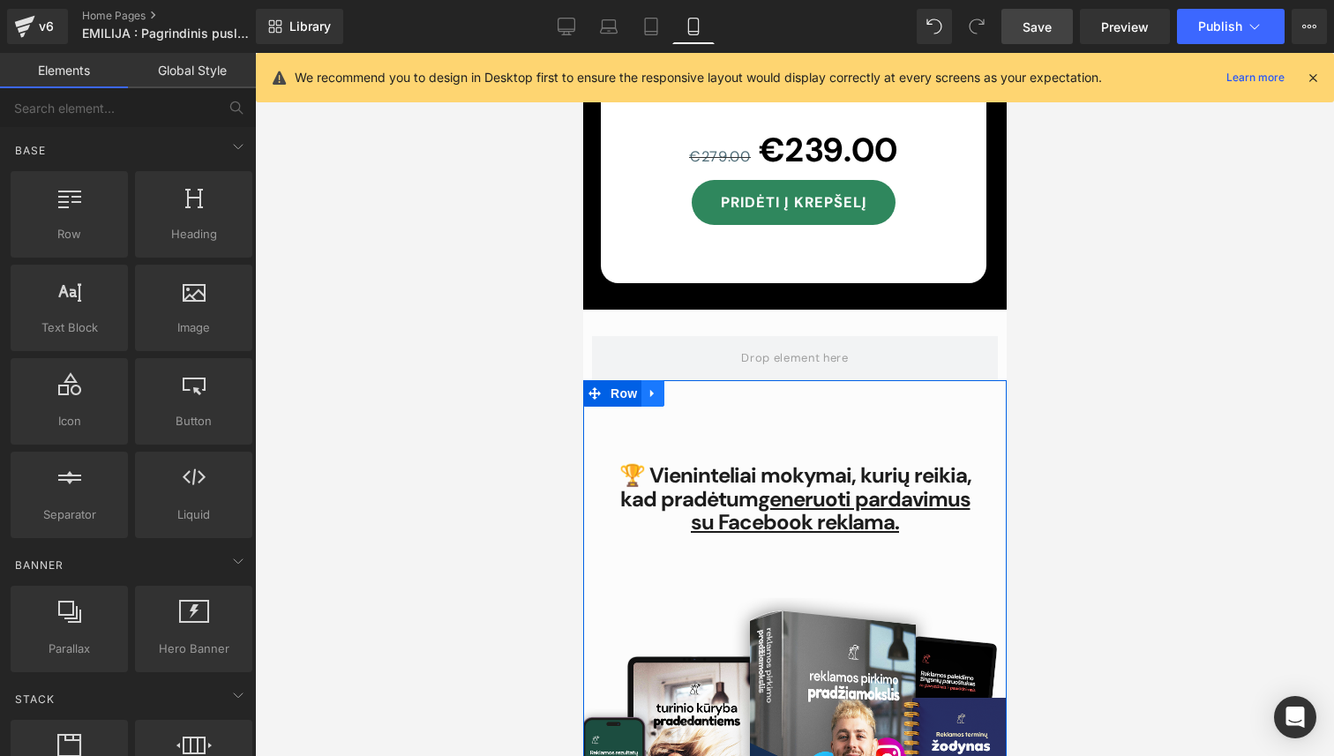
click at [652, 387] on icon at bounding box center [652, 393] width 12 height 13
click at [688, 380] on link at bounding box center [697, 393] width 23 height 26
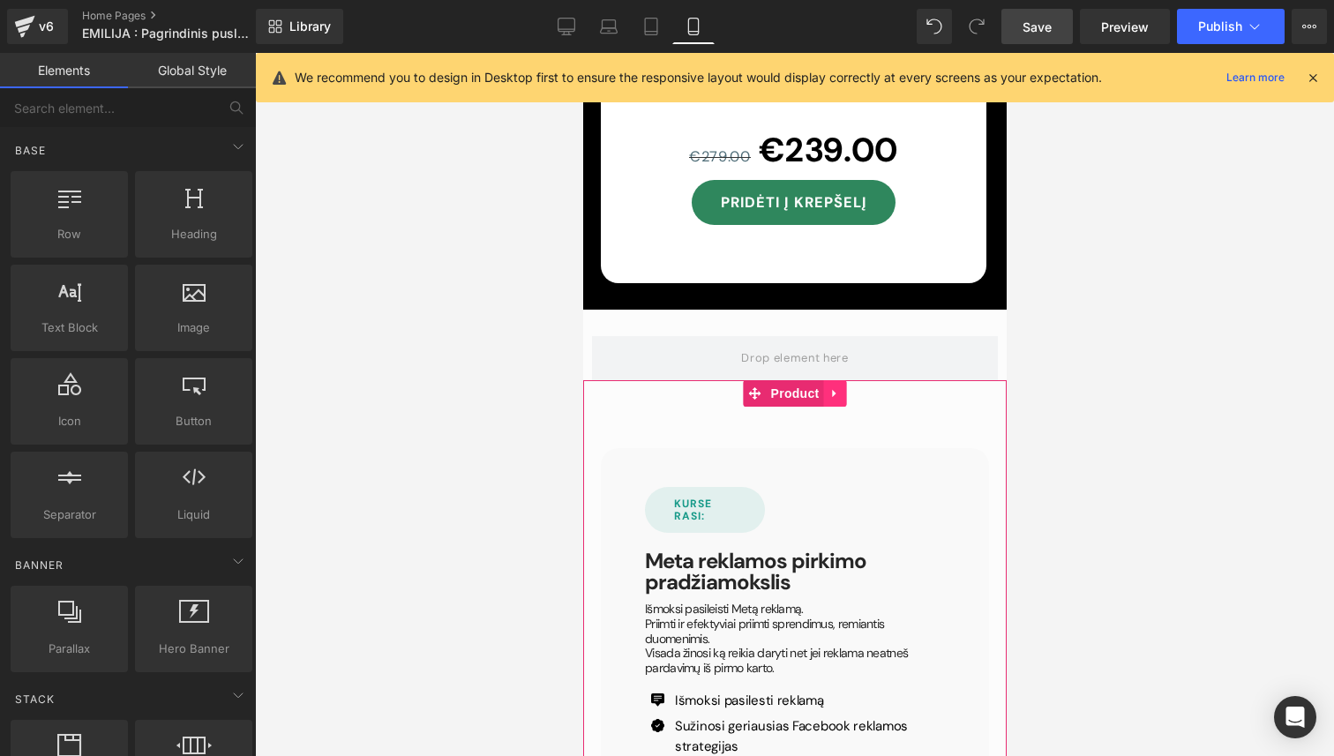
click at [831, 390] on icon at bounding box center [833, 394] width 4 height 8
click at [848, 387] on icon at bounding box center [846, 393] width 12 height 12
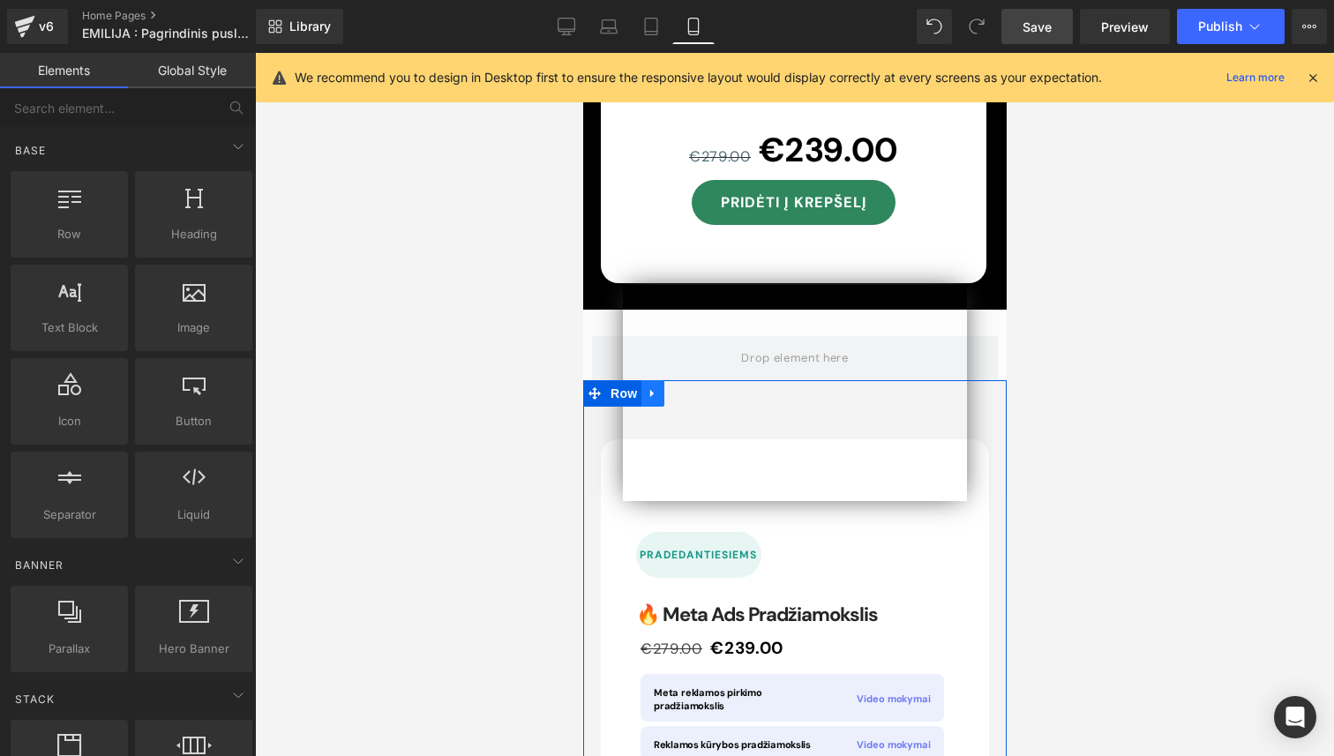
click at [648, 380] on link at bounding box center [651, 393] width 23 height 26
click at [700, 387] on icon at bounding box center [697, 393] width 12 height 12
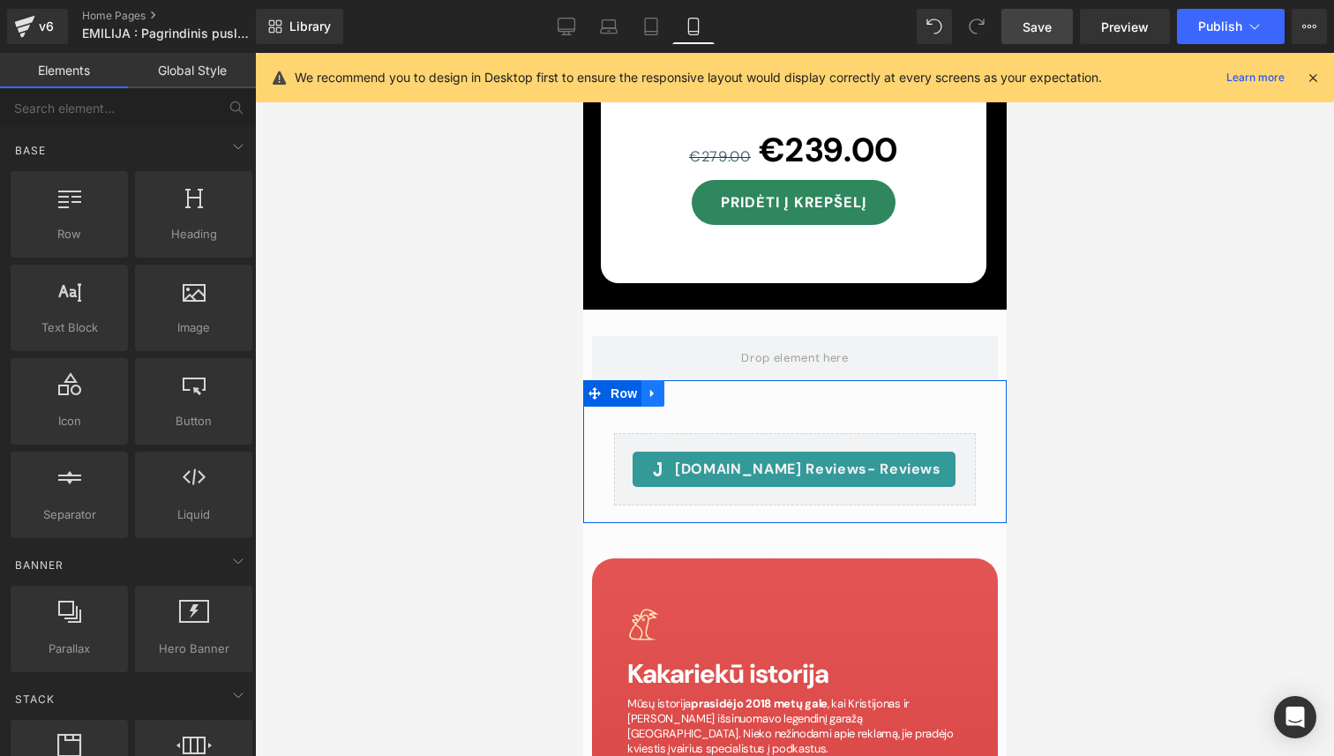
click at [660, 380] on link at bounding box center [651, 393] width 23 height 26
click at [701, 387] on icon at bounding box center [697, 393] width 12 height 12
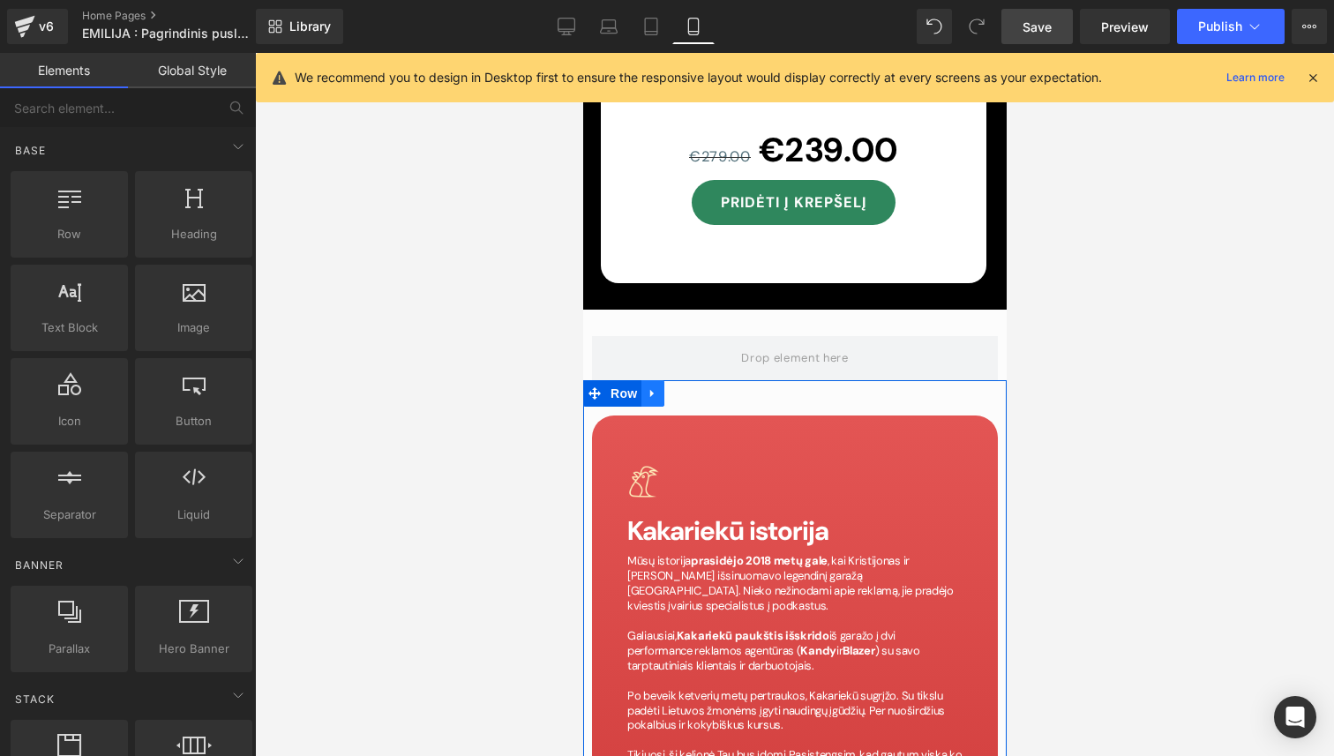
click at [651, 387] on icon at bounding box center [652, 393] width 12 height 13
click at [694, 387] on icon at bounding box center [697, 393] width 12 height 12
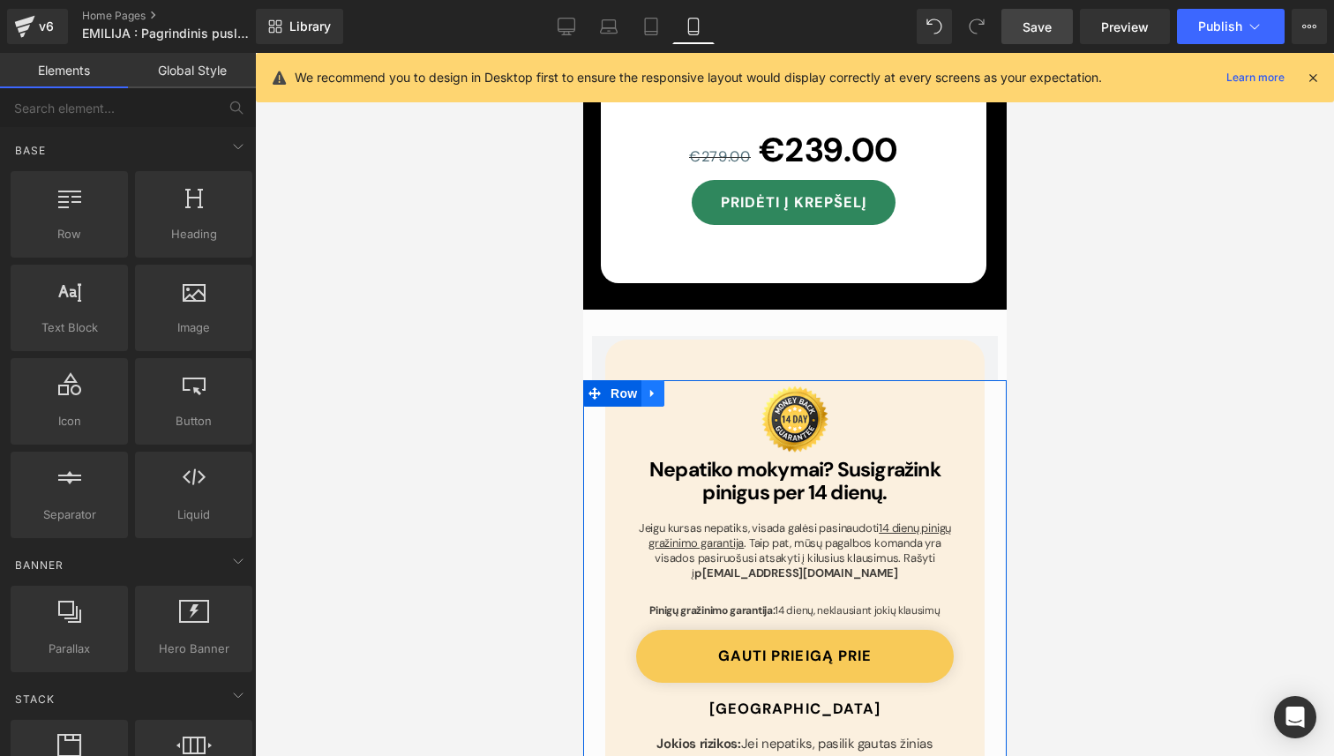
click at [658, 387] on icon at bounding box center [652, 393] width 12 height 13
click at [696, 387] on icon at bounding box center [697, 393] width 12 height 12
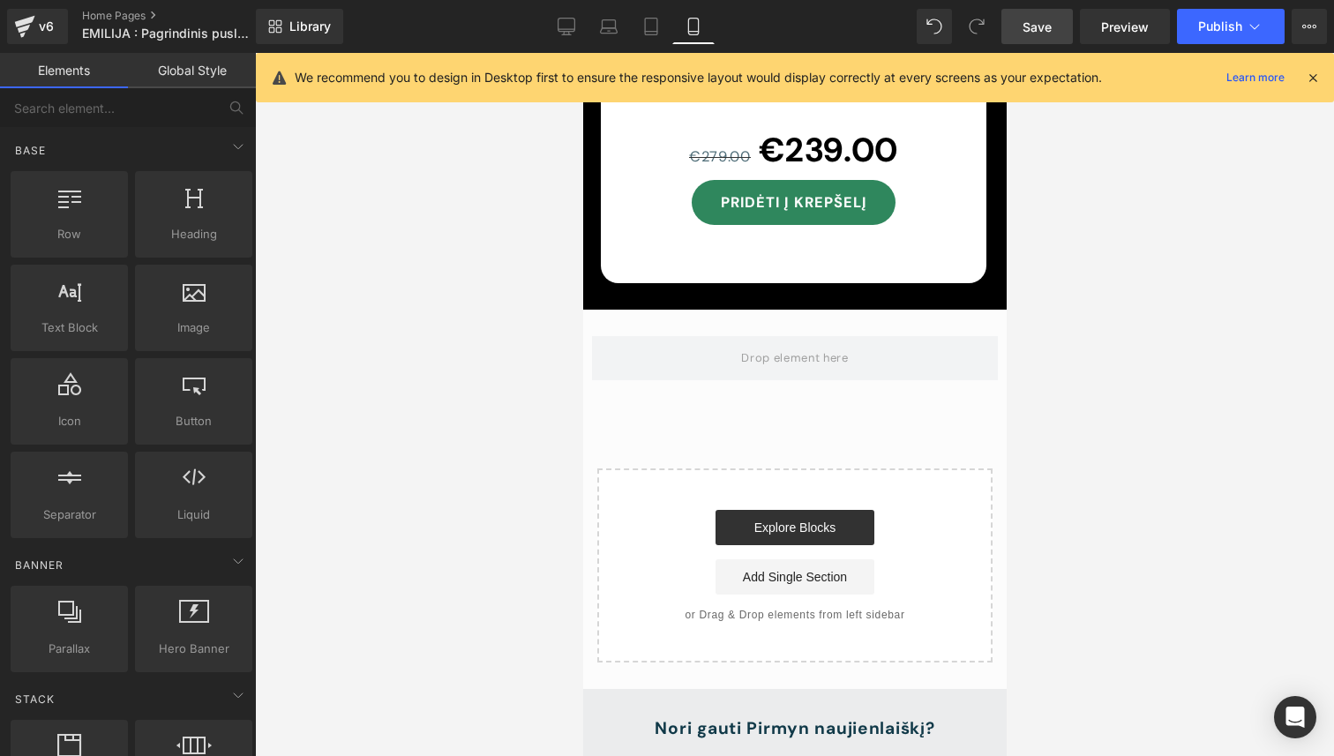
click at [825, 310] on link at bounding box center [834, 323] width 23 height 26
click at [857, 310] on link at bounding box center [868, 323] width 23 height 26
click at [834, 317] on icon at bounding box center [834, 323] width 12 height 13
click at [849, 317] on icon at bounding box center [846, 323] width 12 height 12
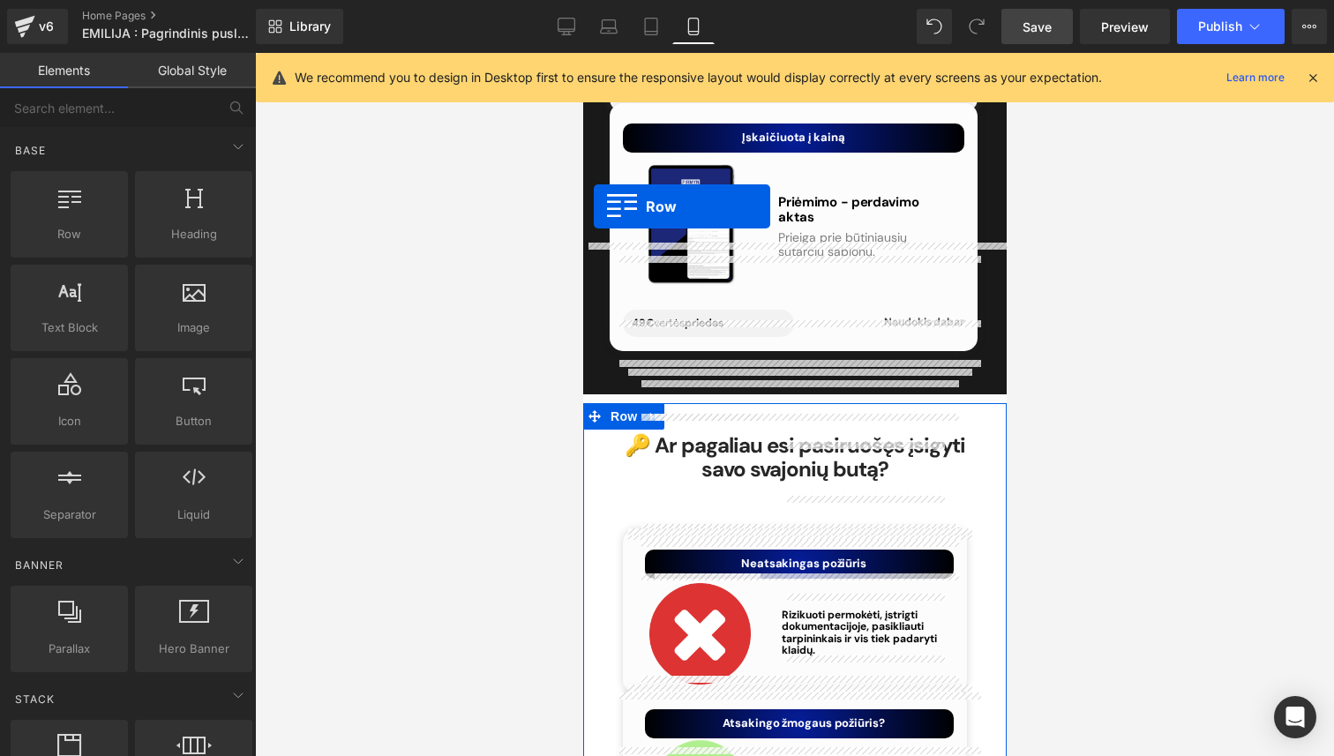
scroll to position [7741, 0]
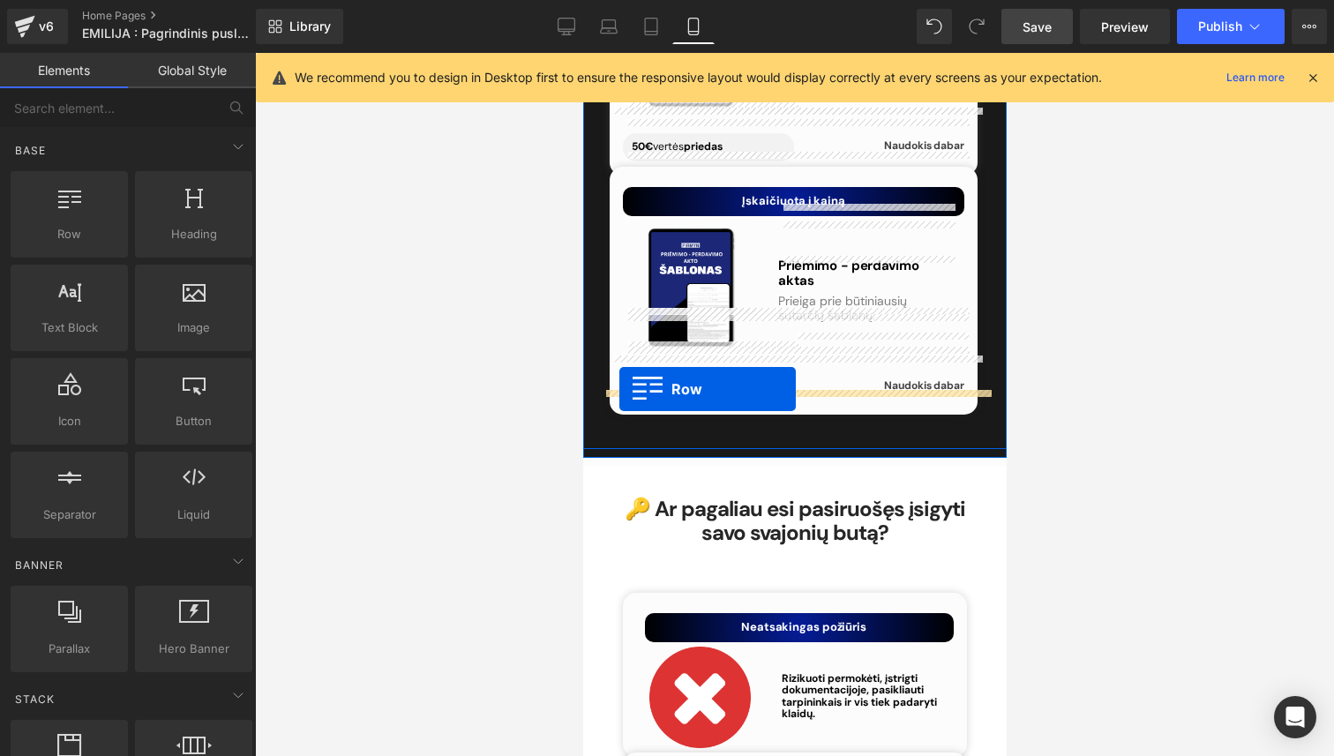
drag, startPoint x: 592, startPoint y: 289, endPoint x: 617, endPoint y: 389, distance: 102.9
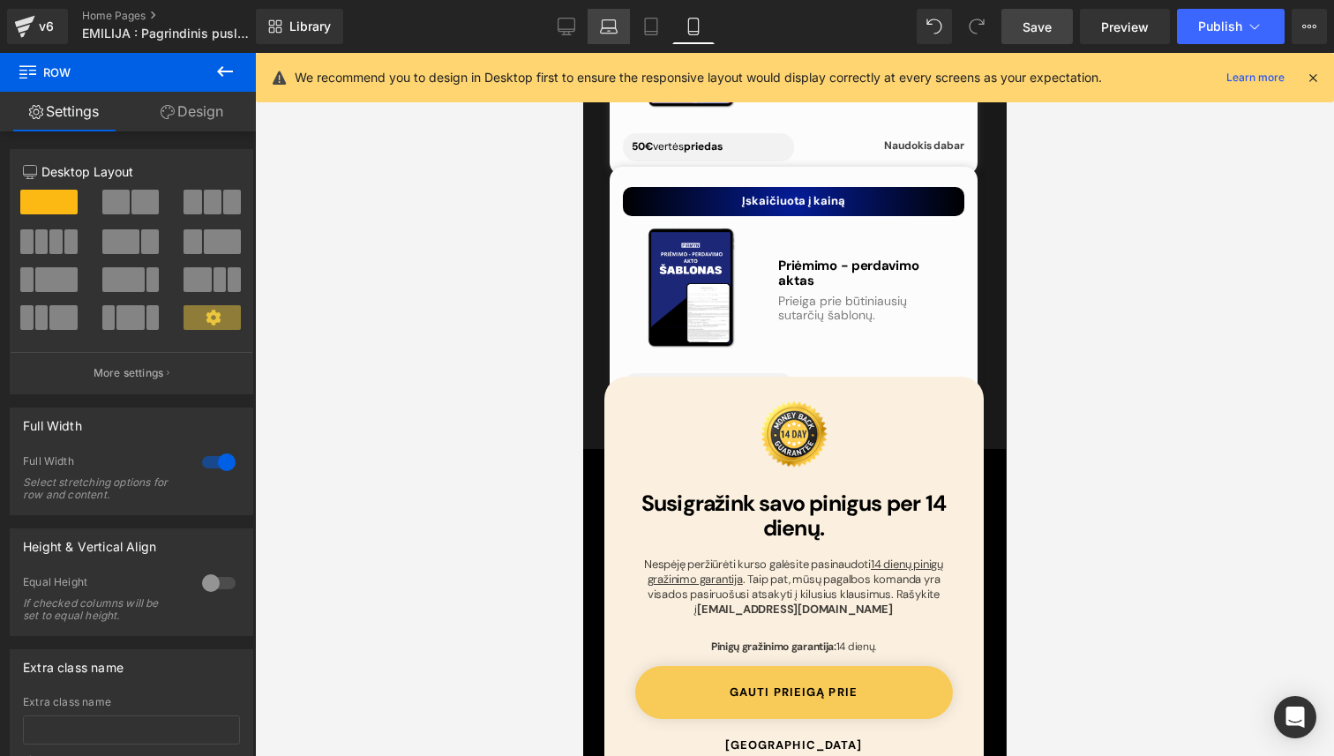
click at [590, 24] on link "Laptop" at bounding box center [608, 26] width 42 height 35
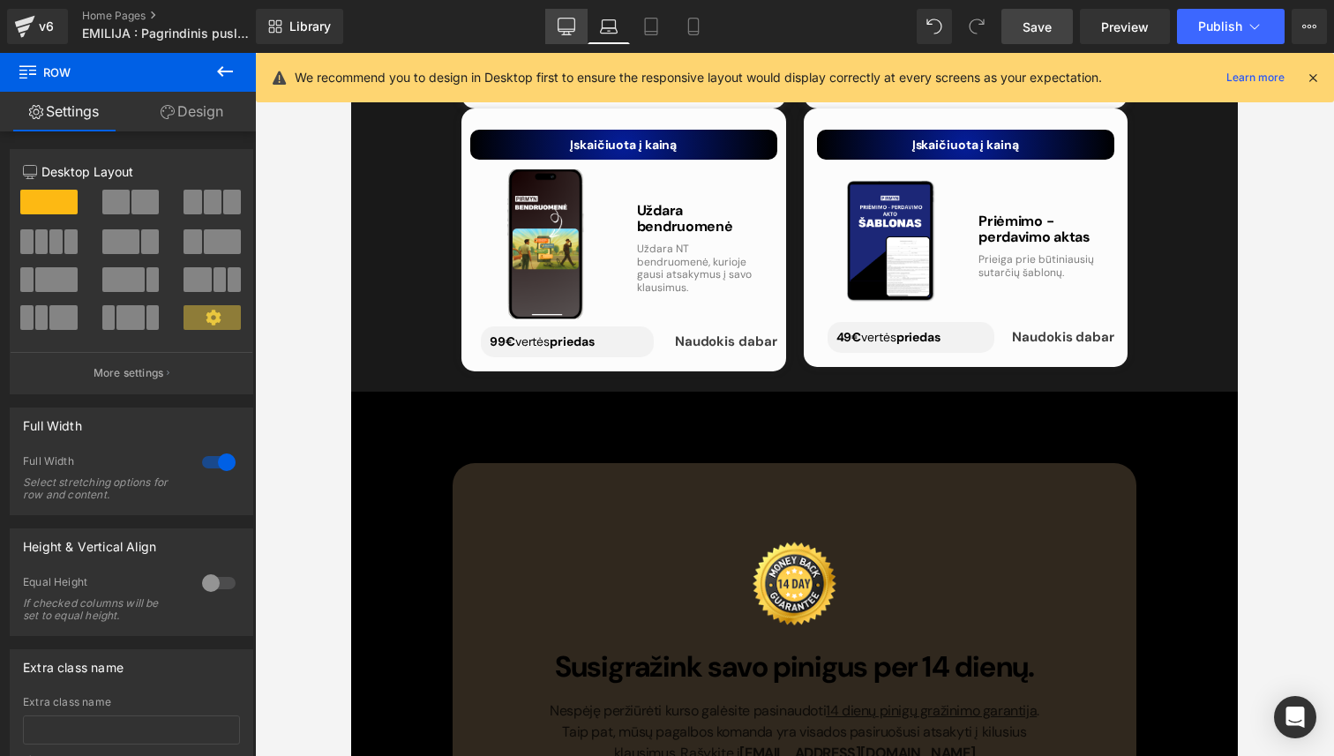
click at [576, 29] on link "Desktop" at bounding box center [566, 26] width 42 height 35
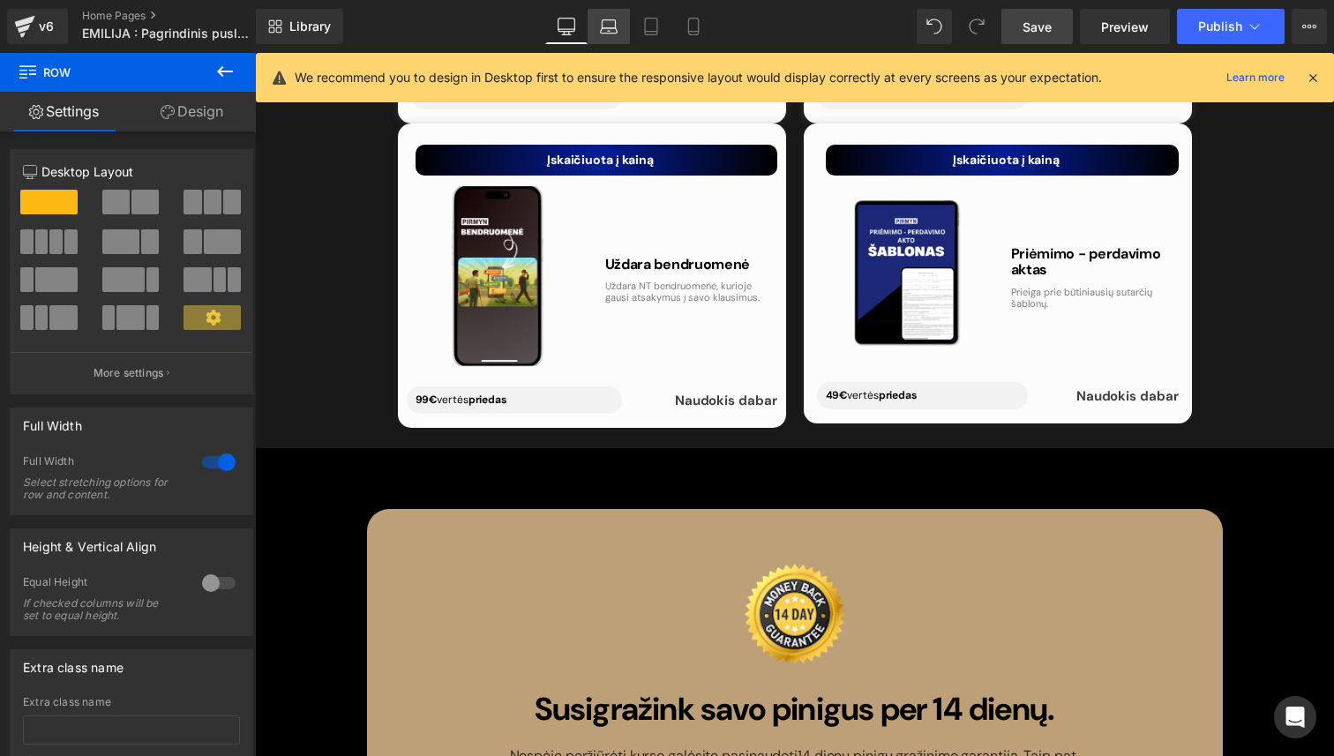
click at [606, 29] on icon at bounding box center [609, 27] width 18 height 18
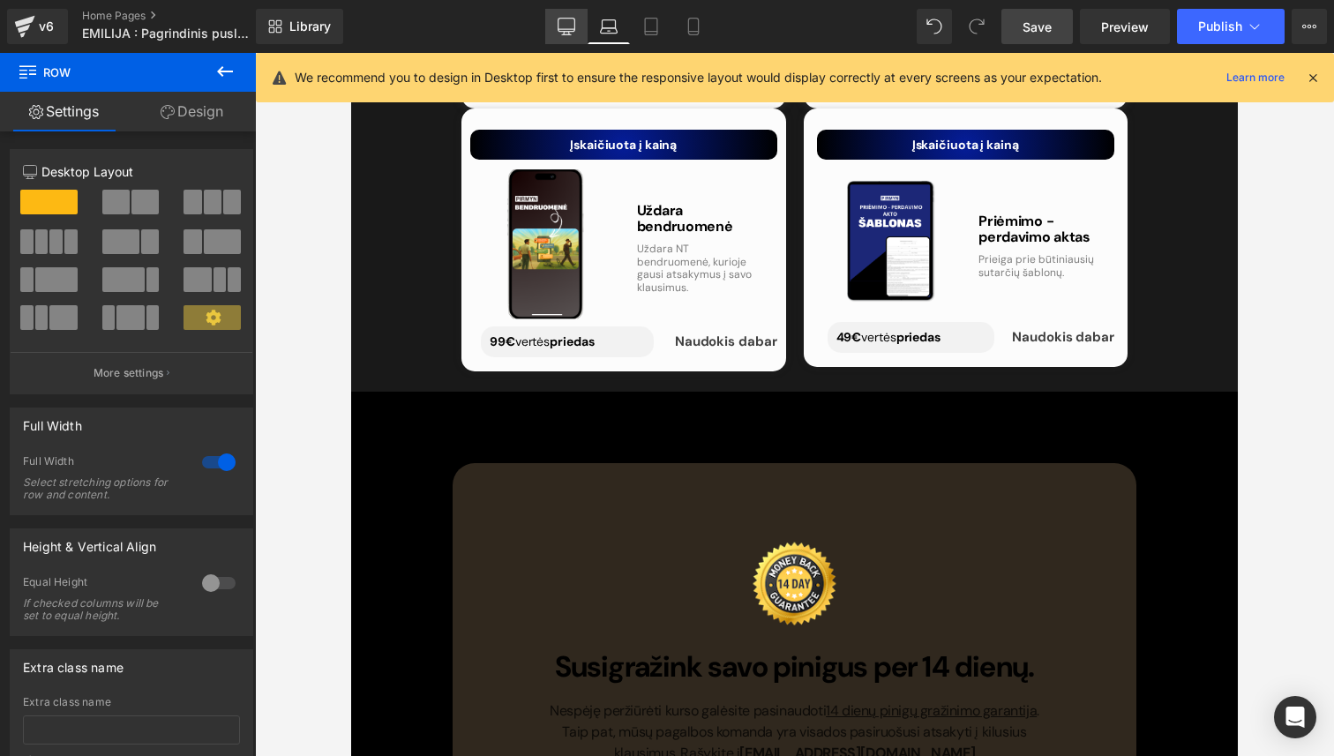
click at [565, 29] on icon at bounding box center [566, 29] width 17 height 0
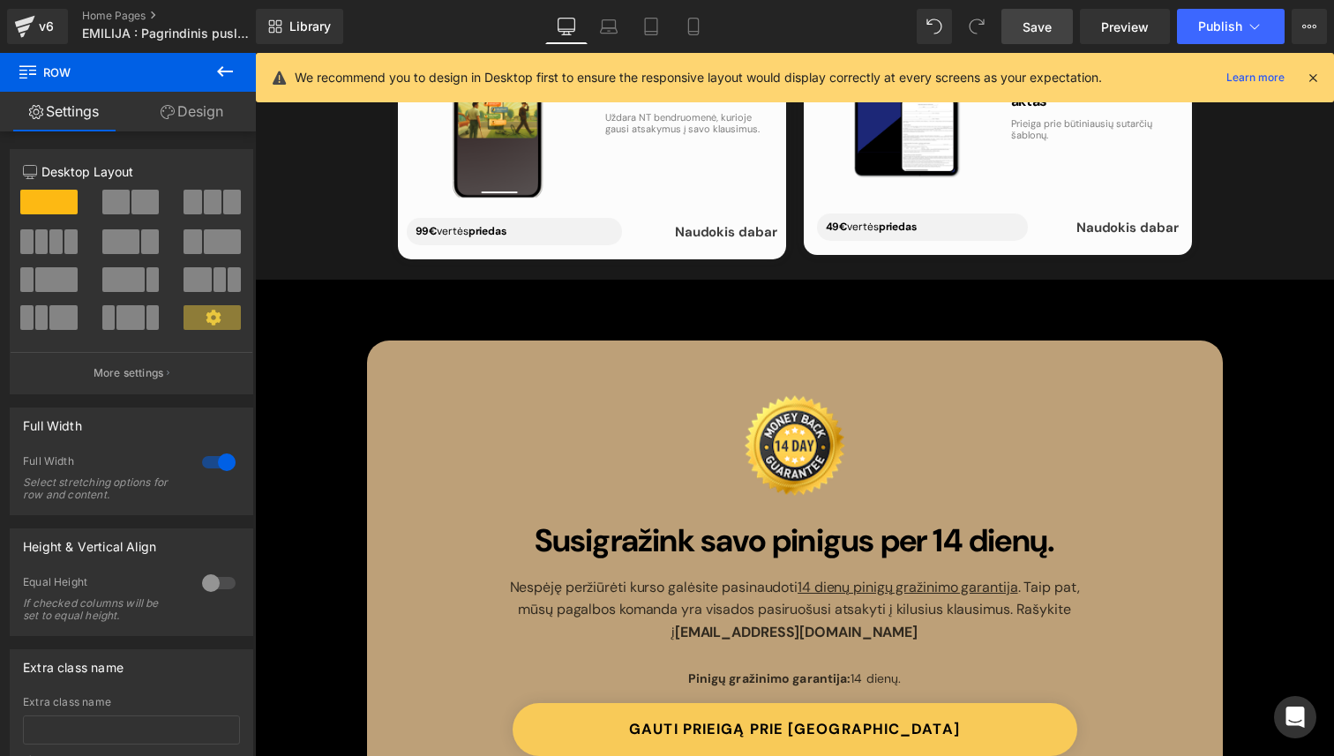
scroll to position [7266, 0]
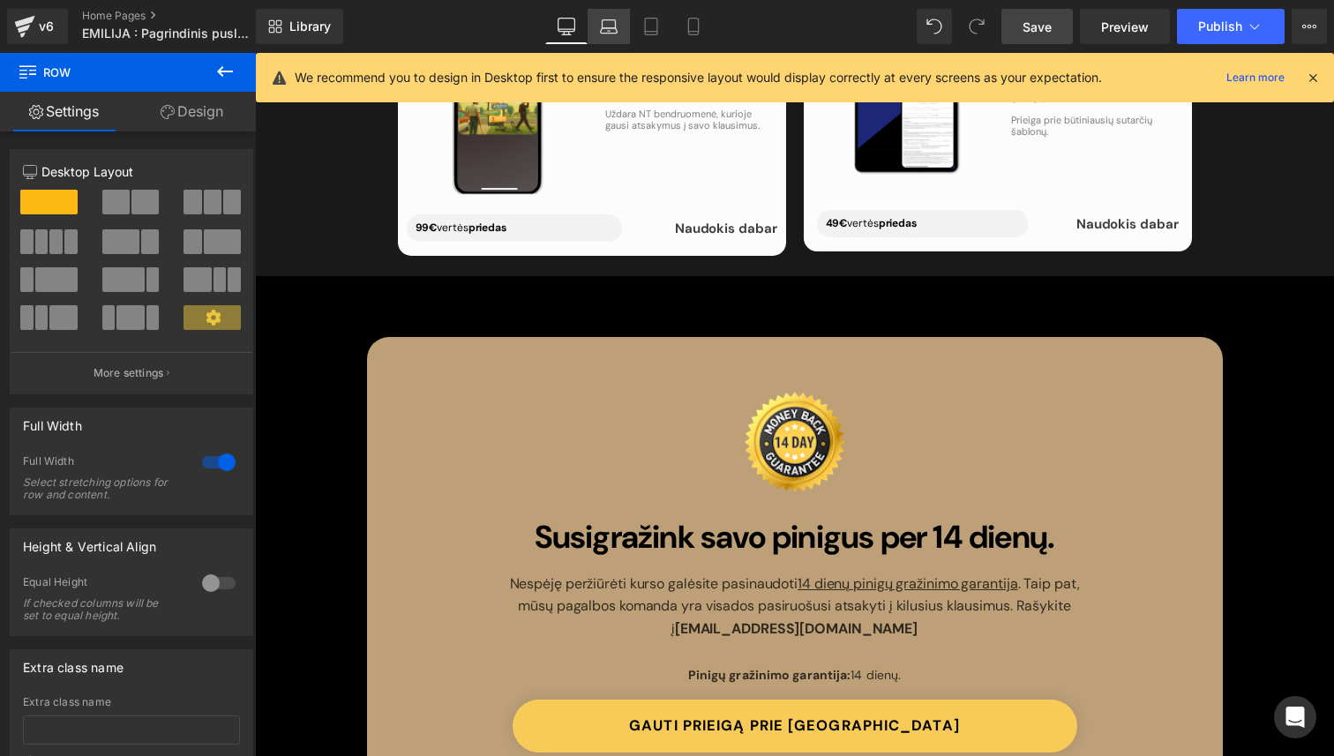
click at [621, 36] on link "Laptop" at bounding box center [608, 26] width 42 height 35
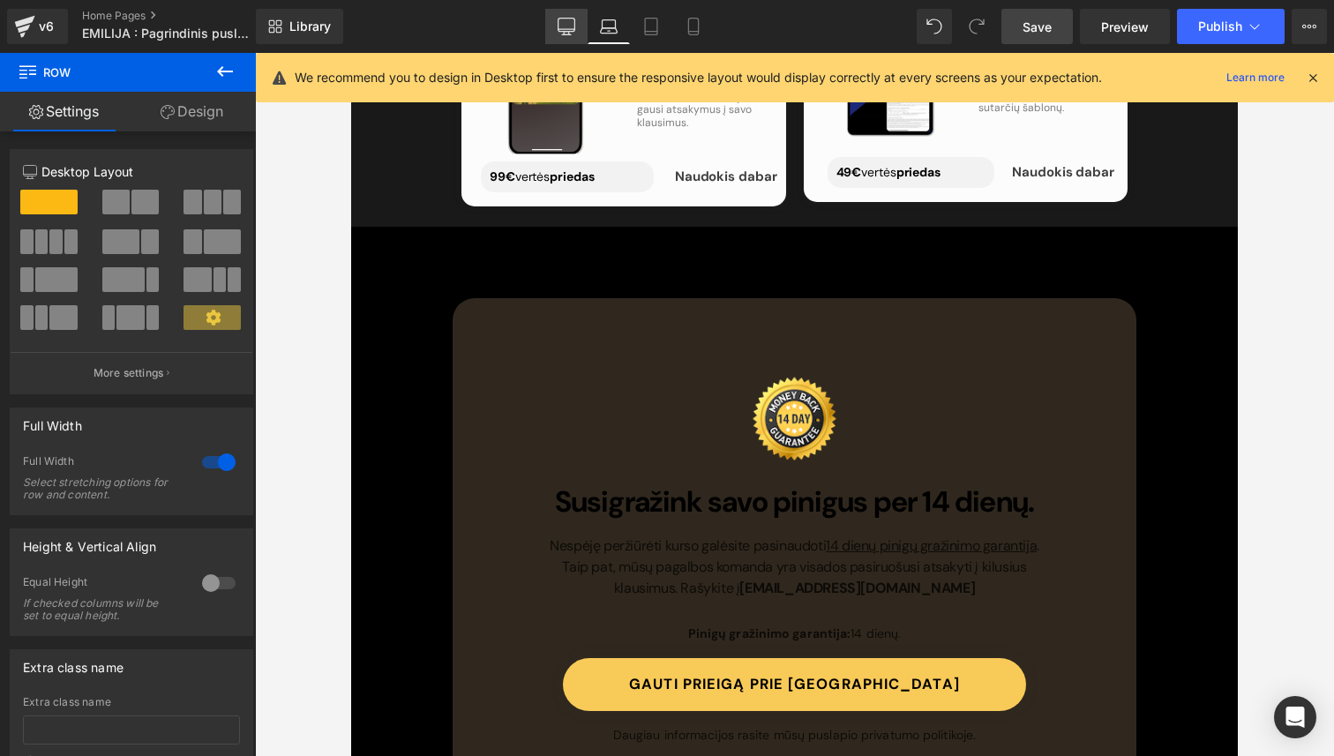
scroll to position [7102, 0]
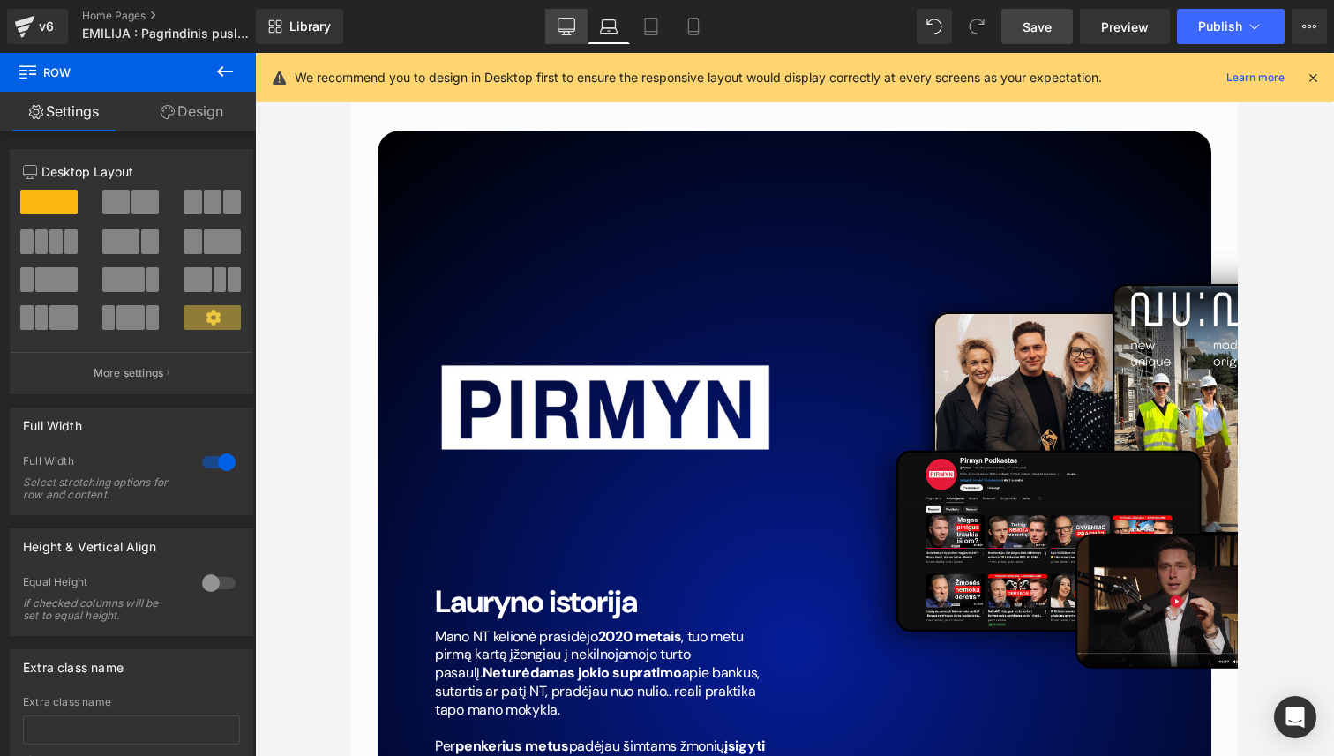
click at [568, 26] on icon at bounding box center [566, 27] width 18 height 18
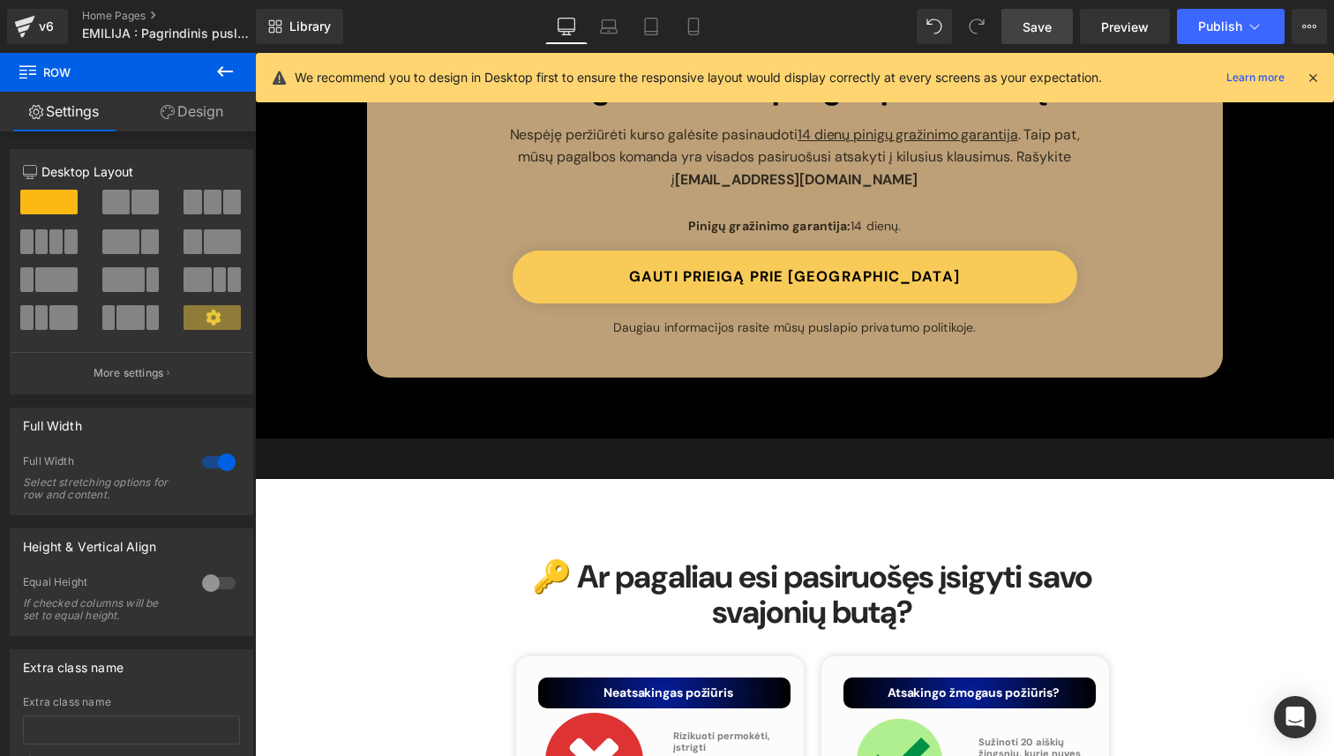
scroll to position [7651, 0]
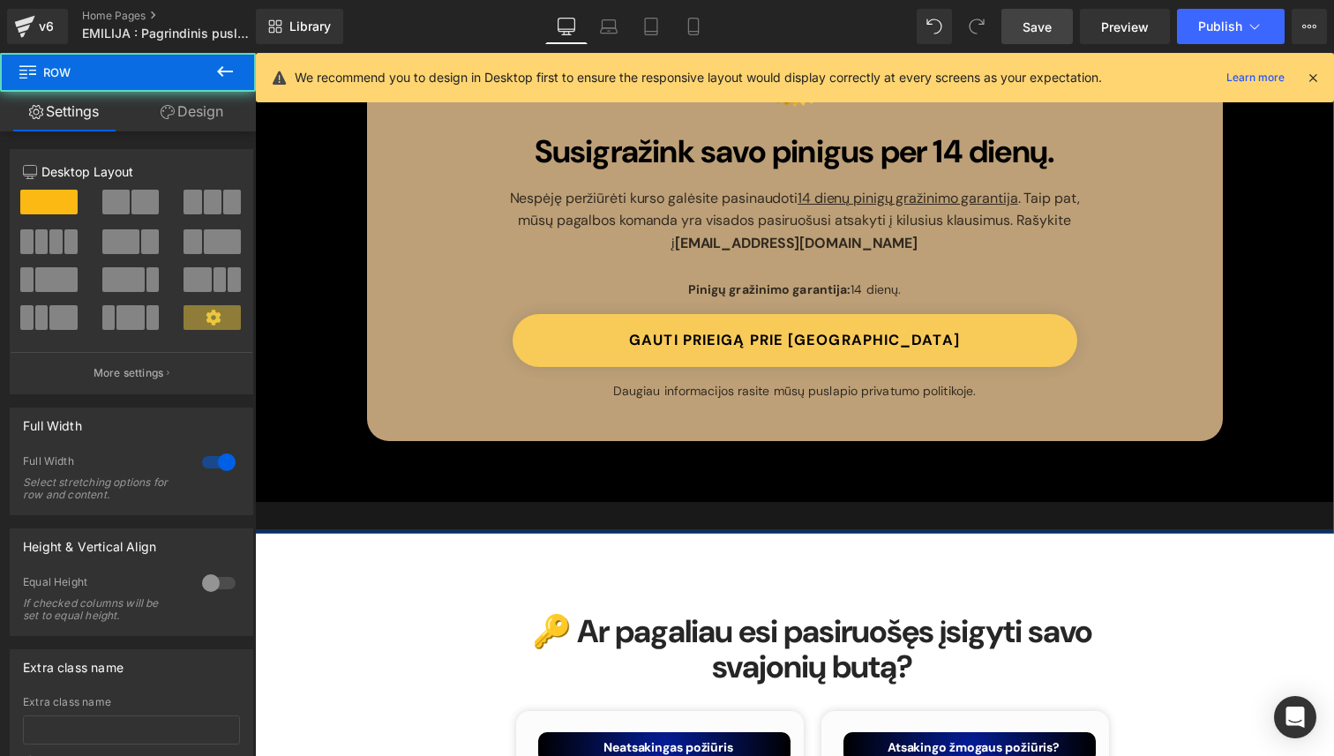
drag, startPoint x: 691, startPoint y: 479, endPoint x: 693, endPoint y: 444, distance: 35.3
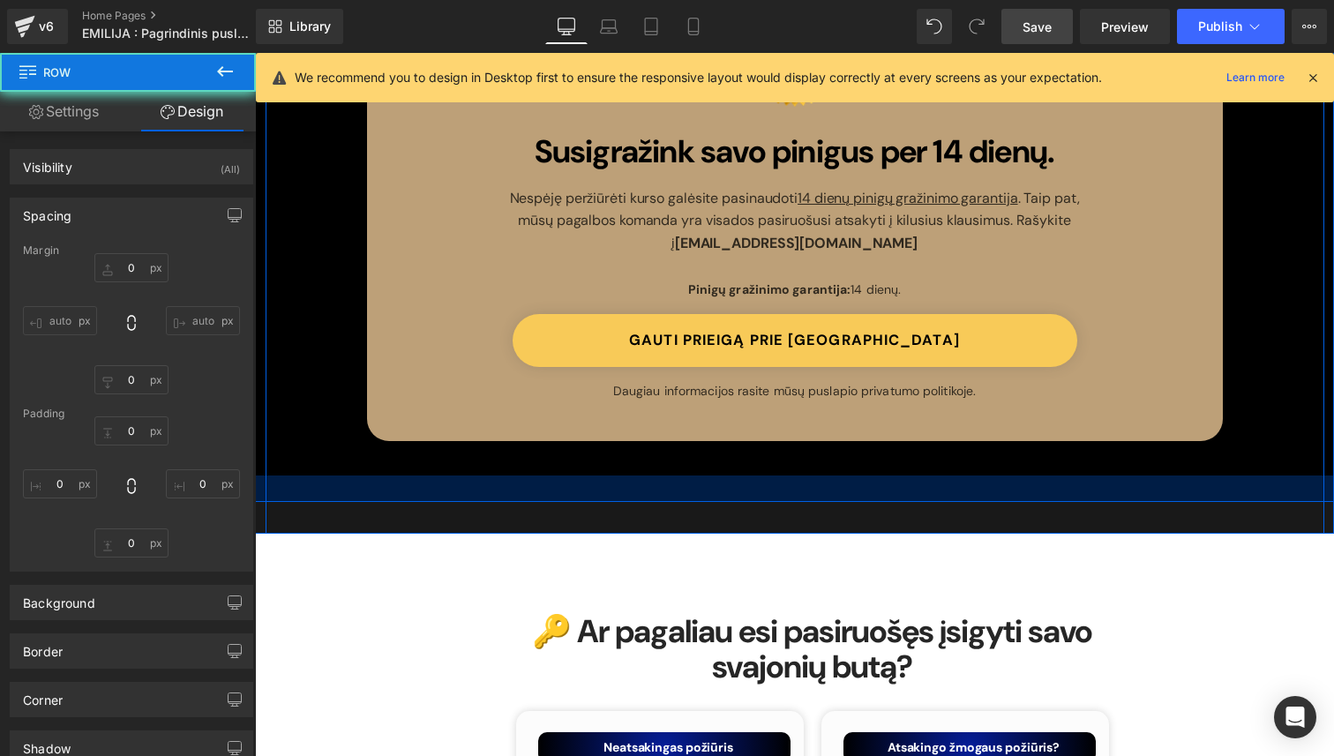
type input "0"
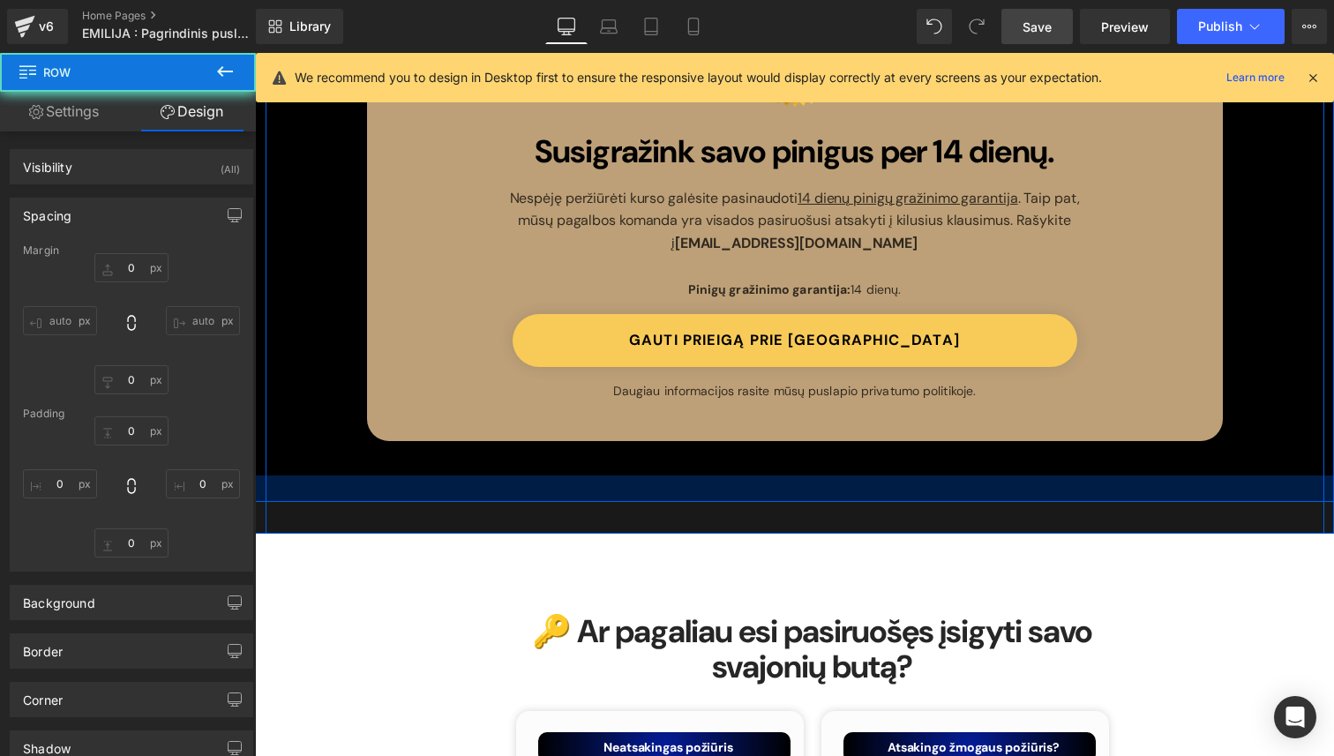
type input "0"
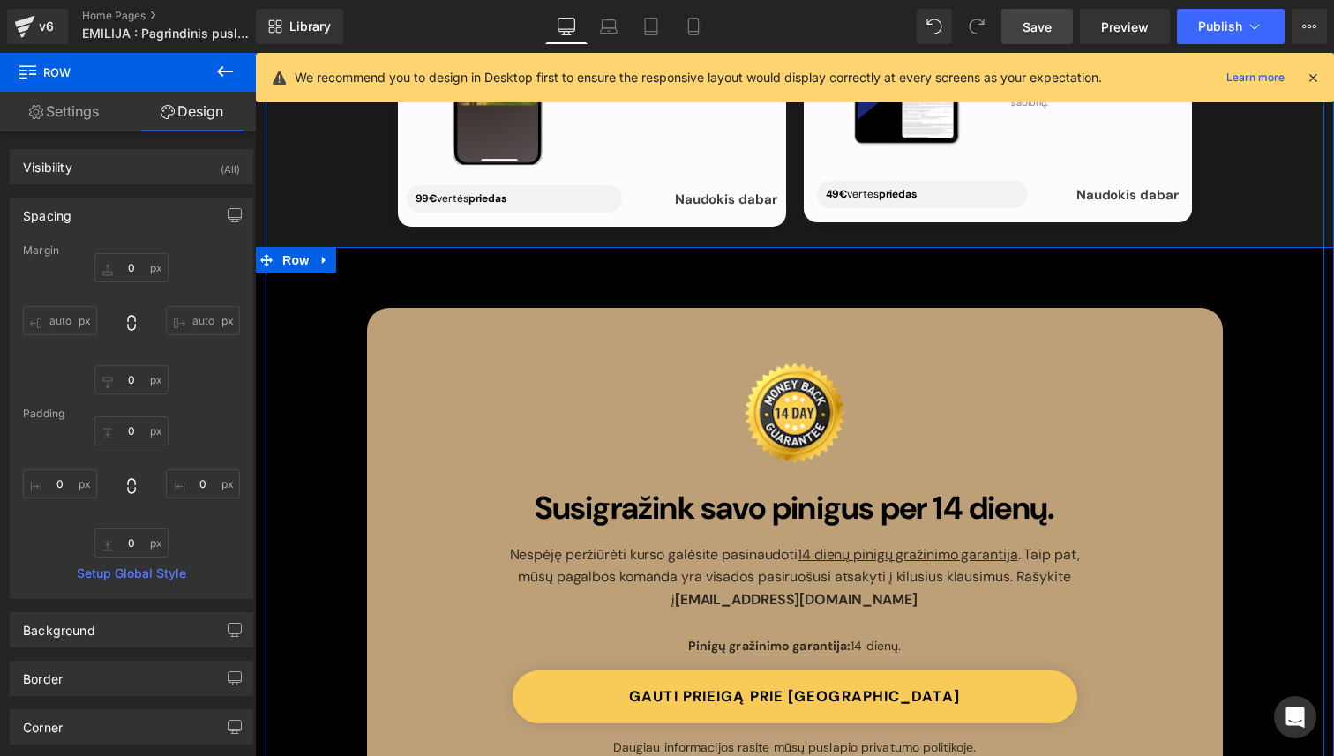
scroll to position [6990, 0]
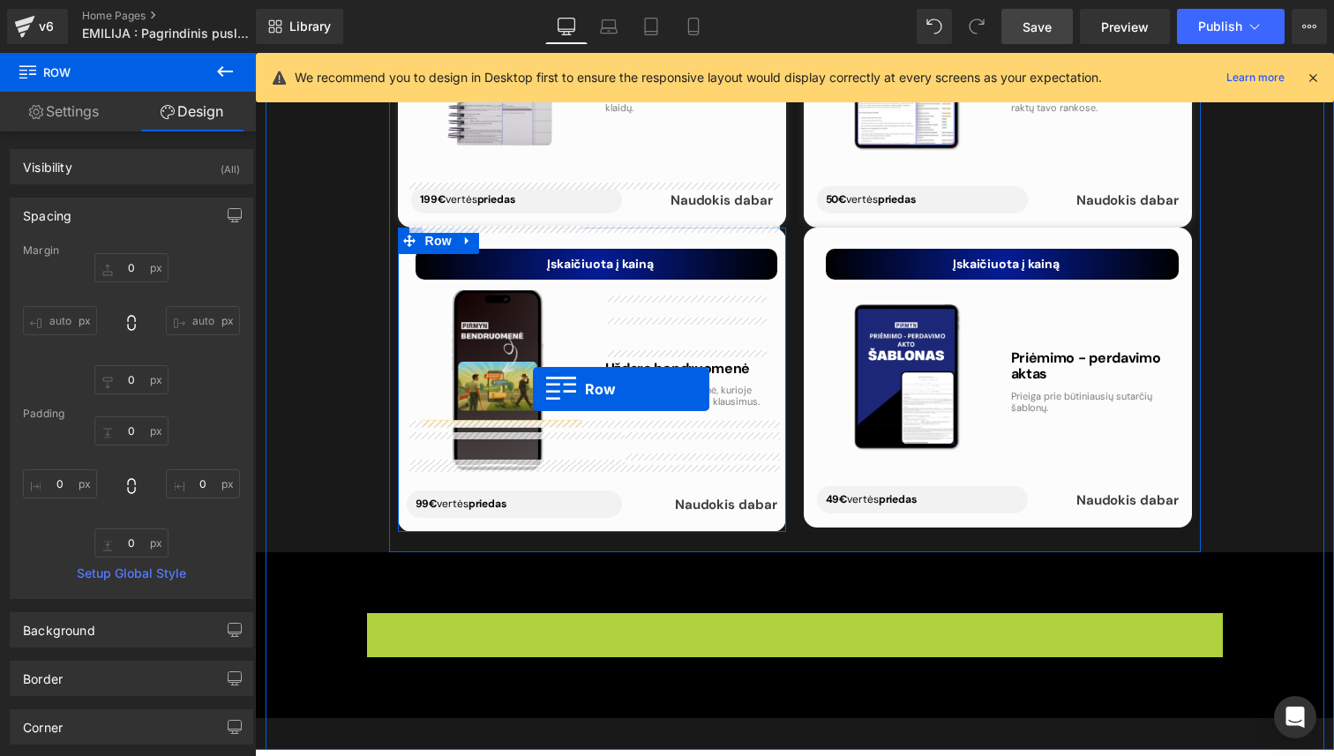
drag, startPoint x: 378, startPoint y: 571, endPoint x: 538, endPoint y: 377, distance: 251.3
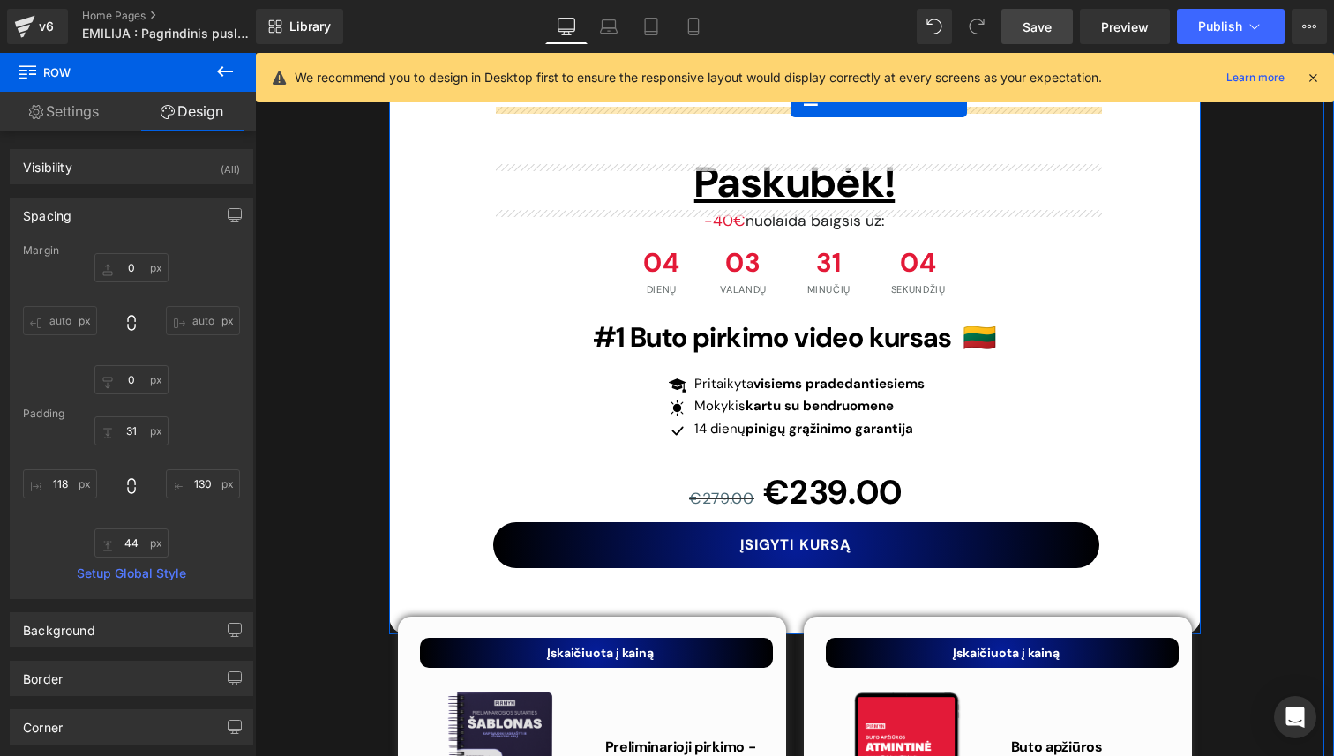
scroll to position [6214, 0]
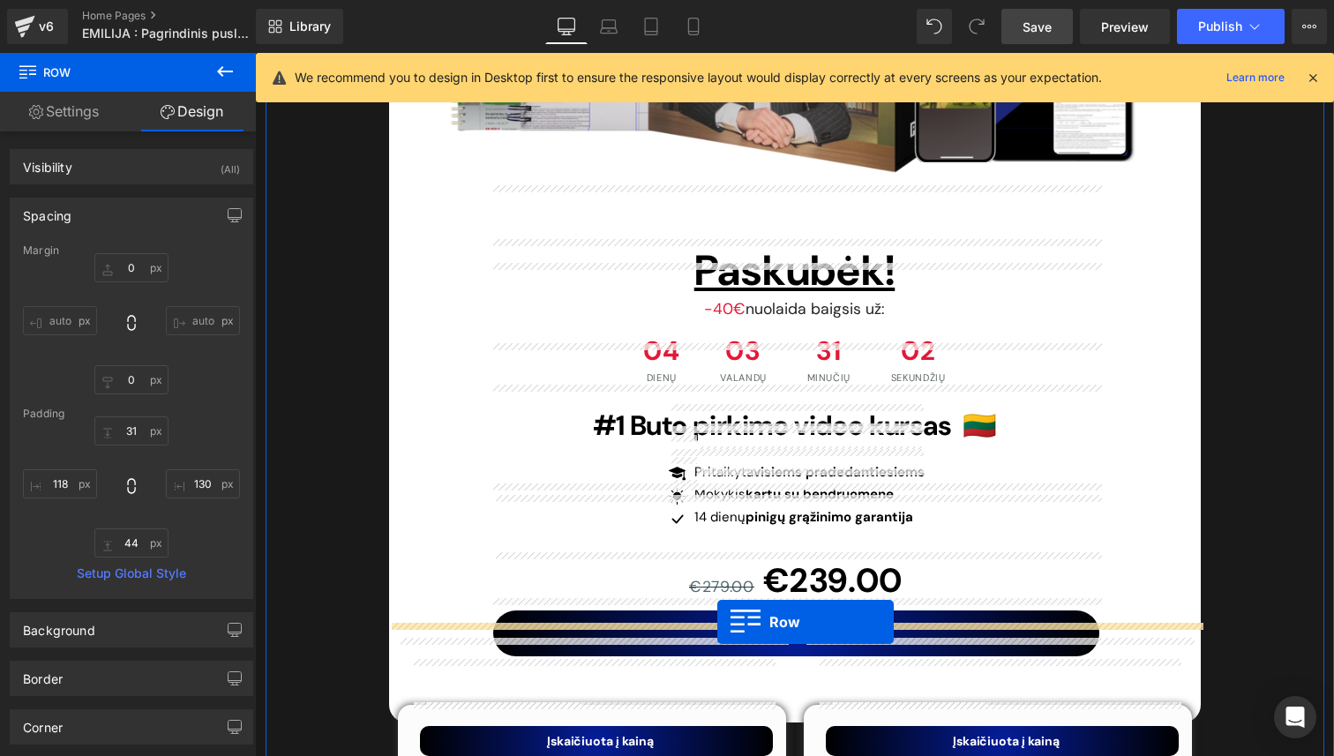
drag, startPoint x: 430, startPoint y: 435, endPoint x: 717, endPoint y: 624, distance: 343.2
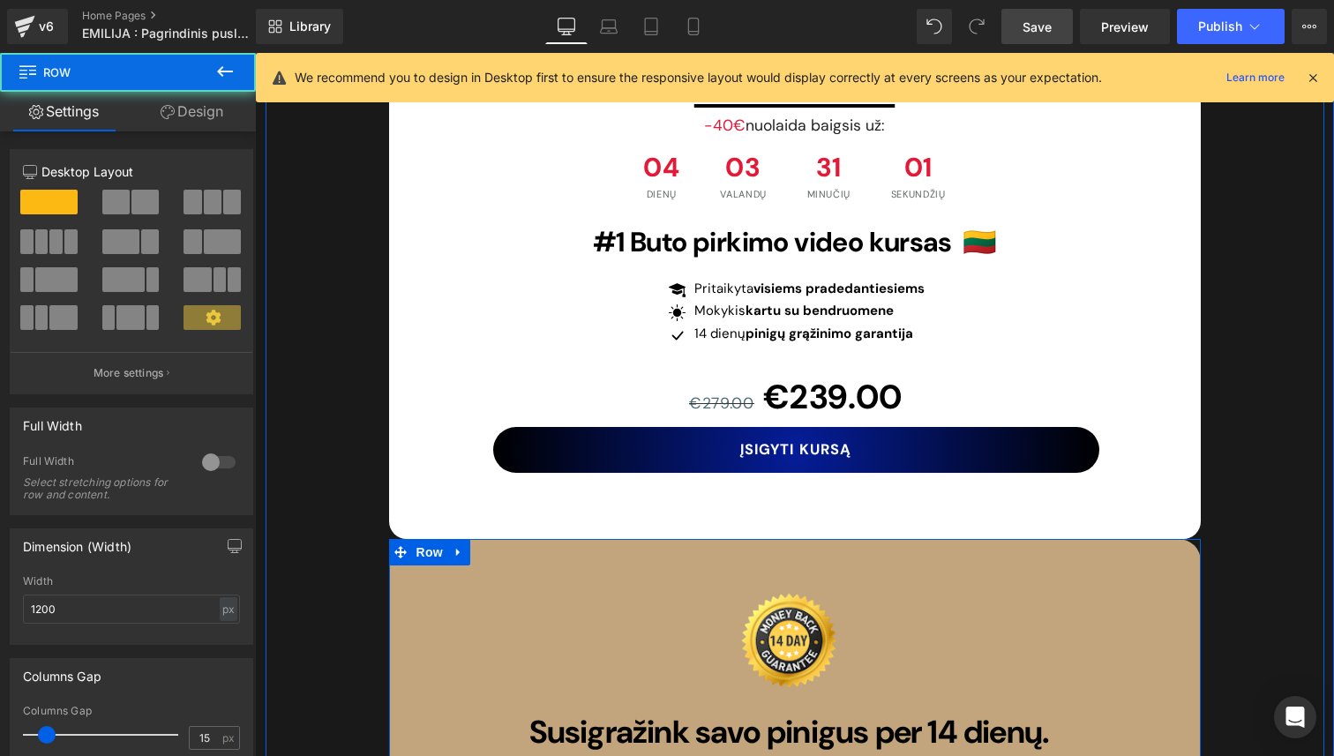
scroll to position [6406, 0]
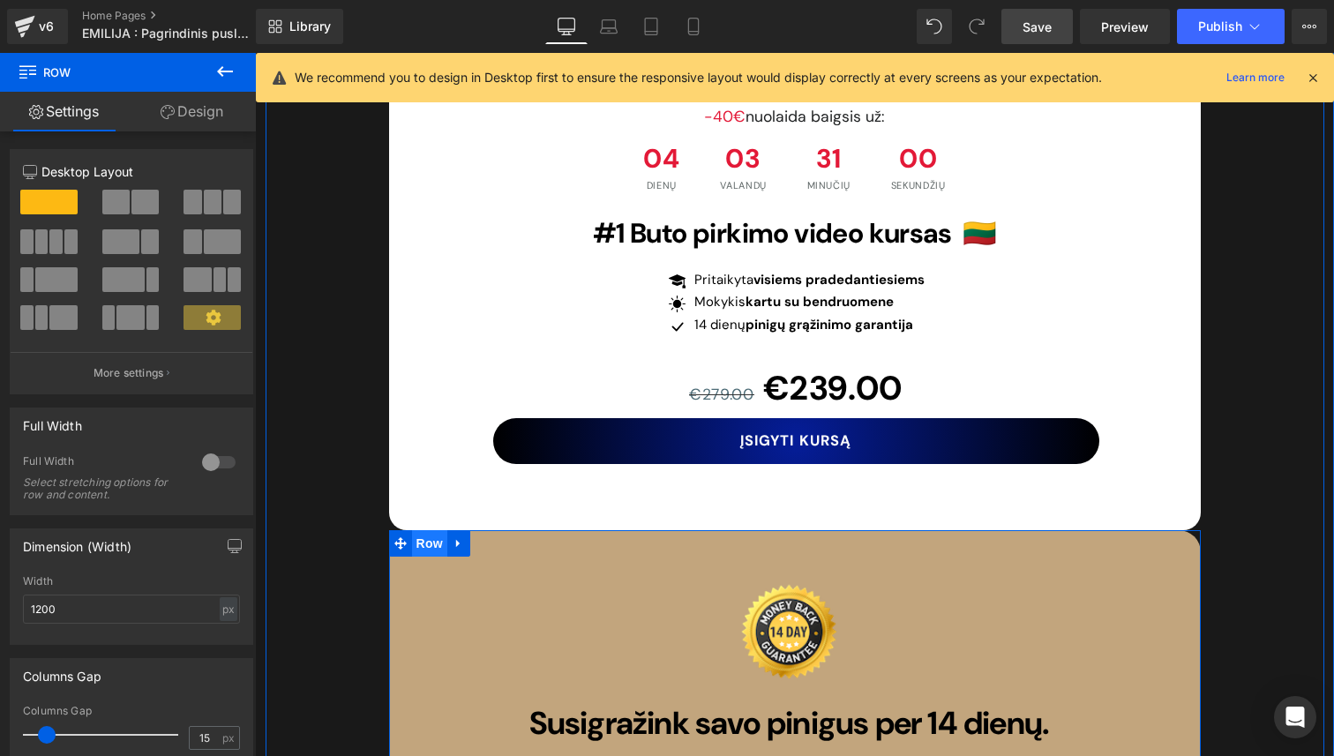
click at [430, 530] on span "Row" at bounding box center [429, 543] width 35 height 26
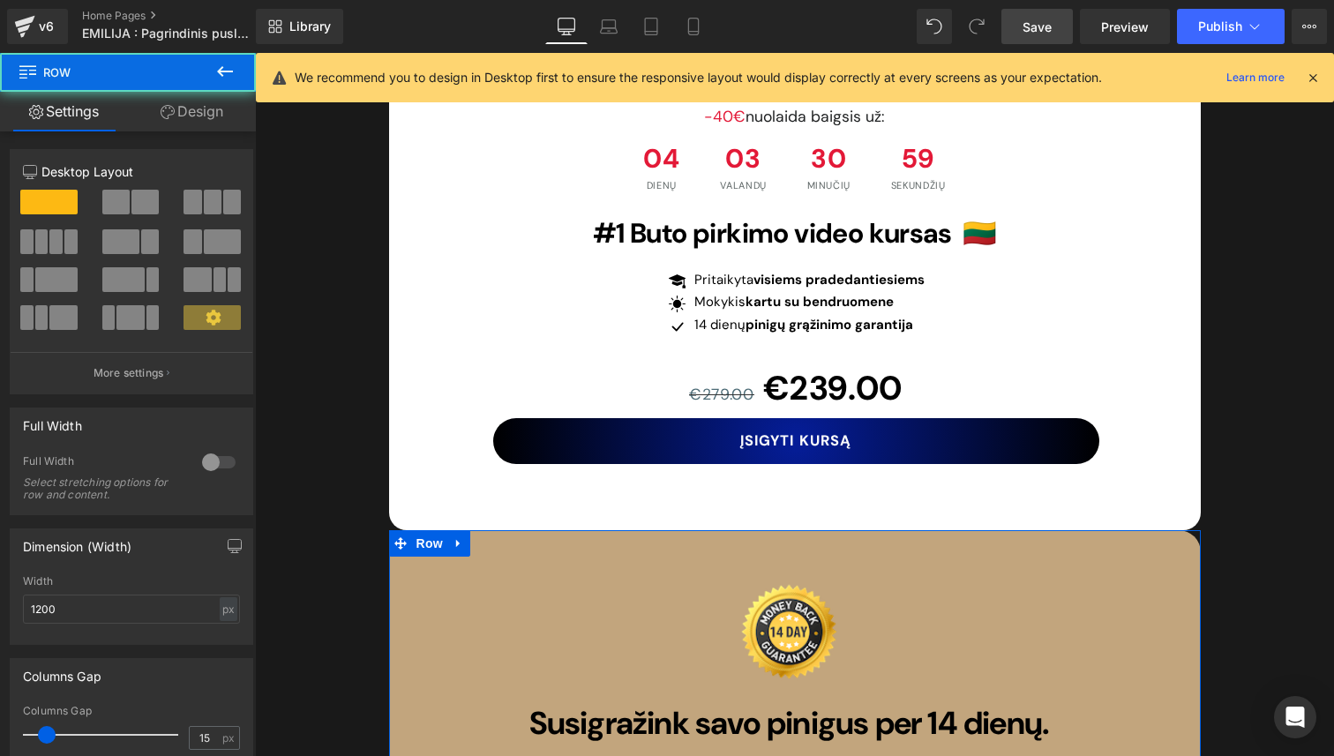
click at [209, 126] on link "Design" at bounding box center [192, 112] width 128 height 40
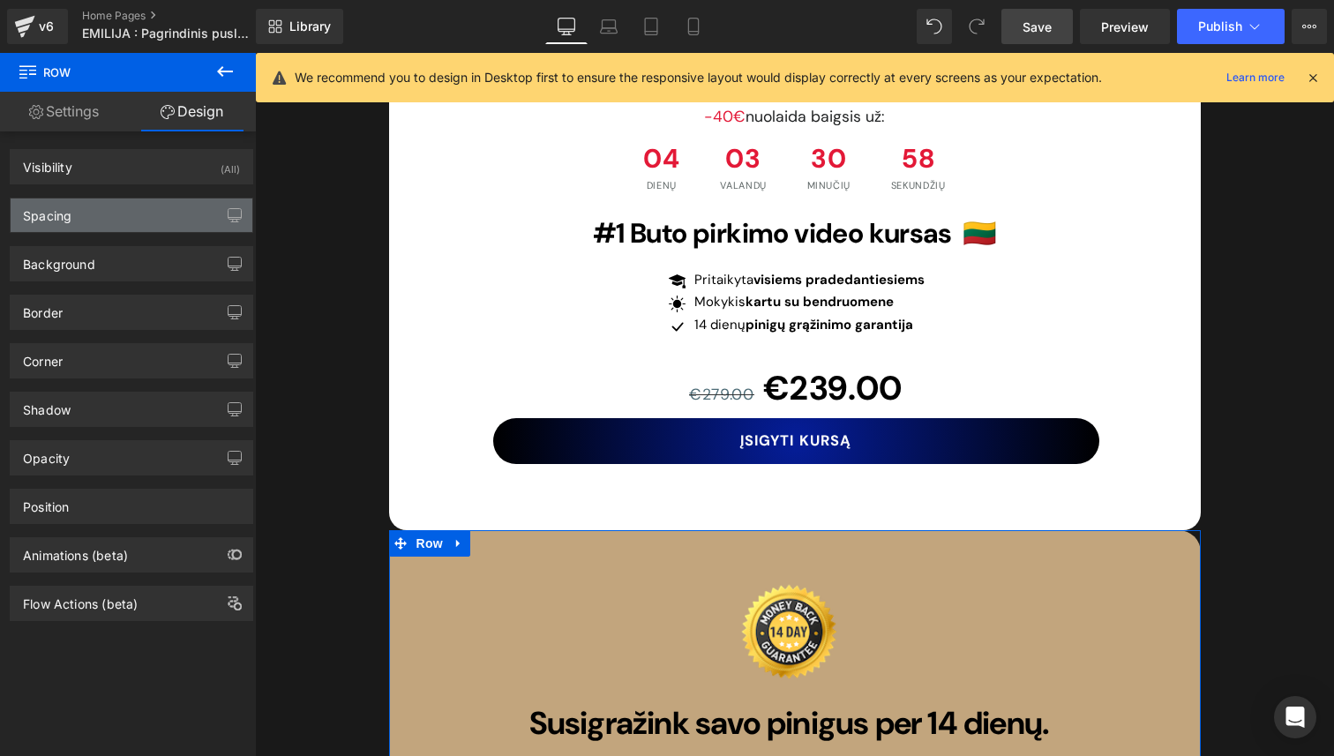
click at [150, 213] on div "Spacing" at bounding box center [132, 215] width 242 height 34
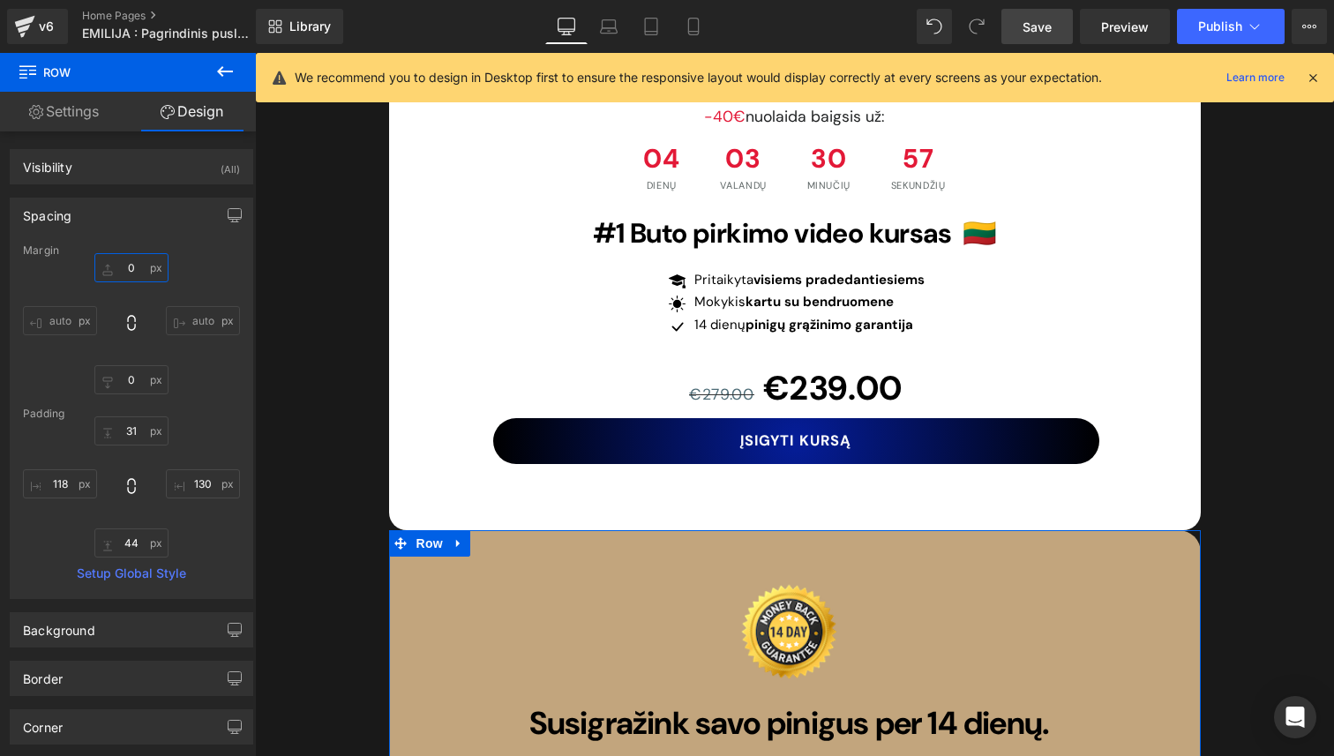
click at [134, 271] on input "0" at bounding box center [131, 267] width 74 height 29
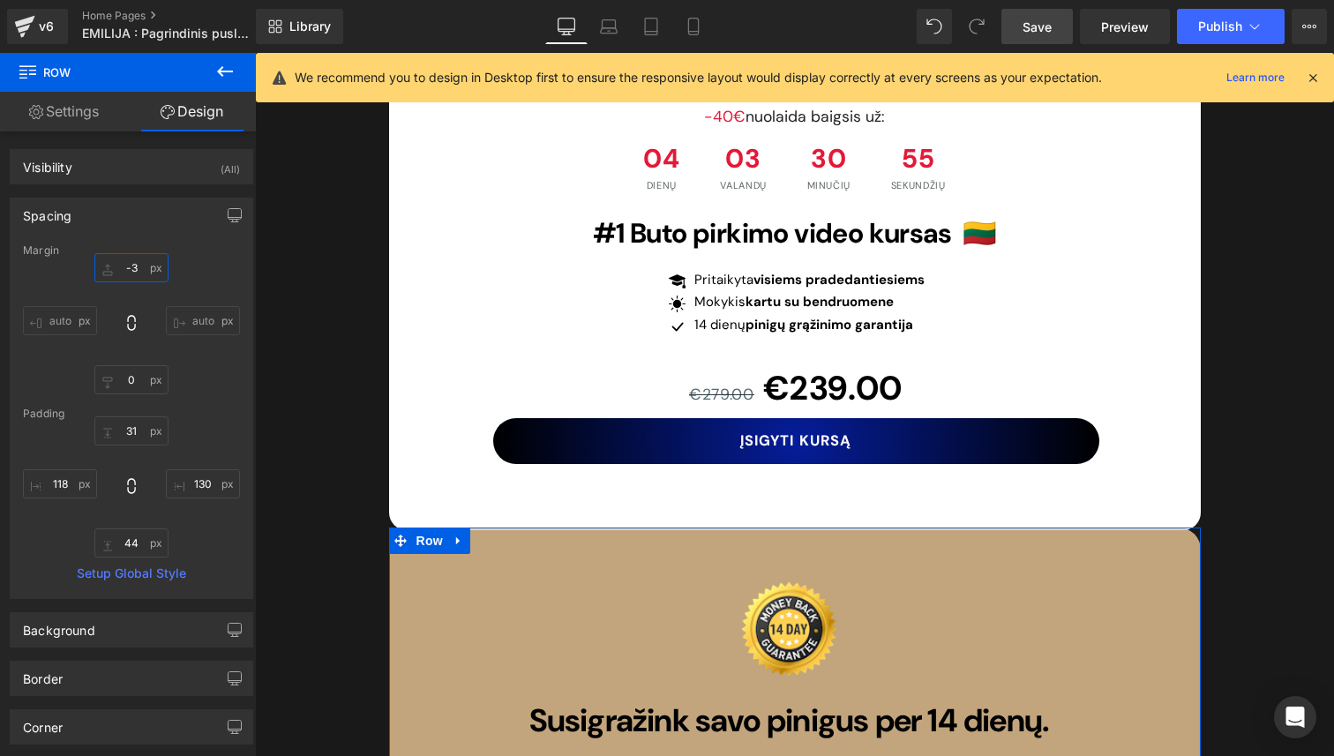
type input "-30"
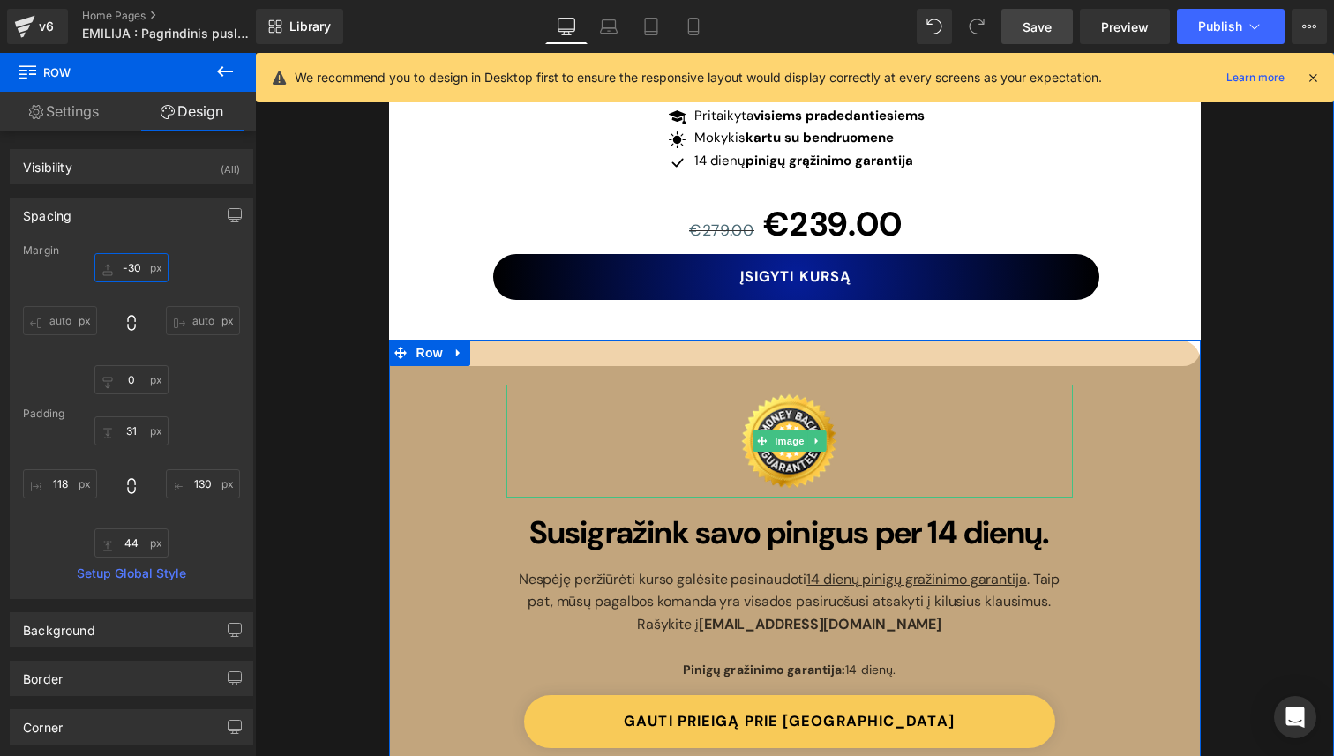
scroll to position [6576, 0]
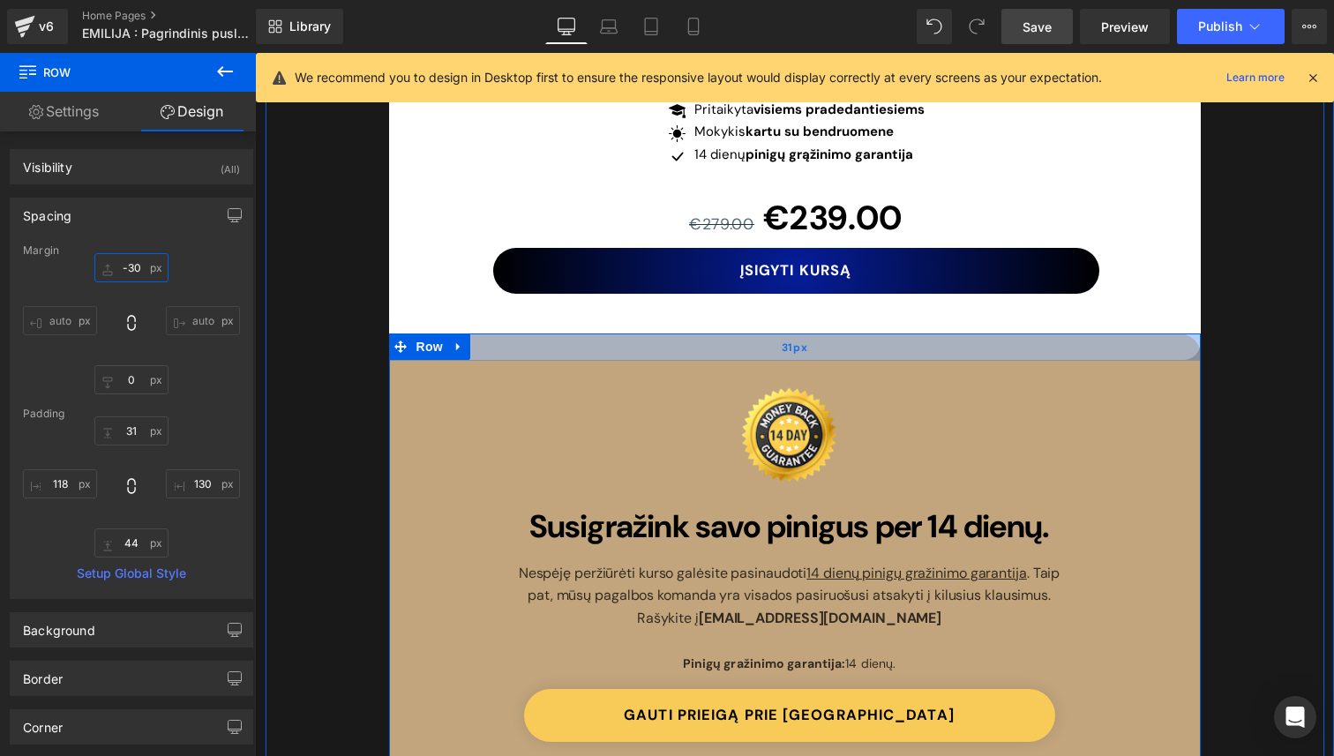
type input "31px"
click at [1184, 333] on div "31px" at bounding box center [794, 346] width 811 height 27
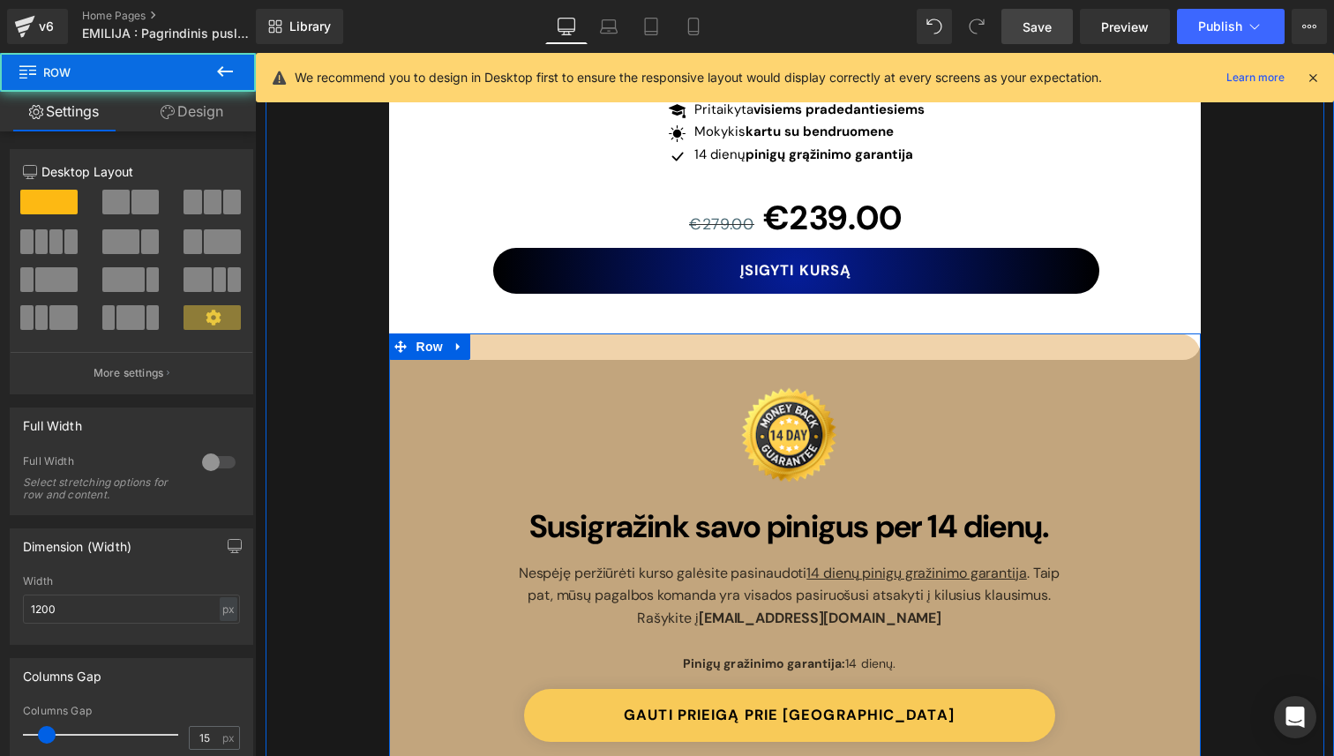
click at [1177, 333] on div "Image Susigražink [PERSON_NAME] pinigus per 14 dienų. Heading Nespėję peržiūrėt…" at bounding box center [794, 574] width 811 height 482
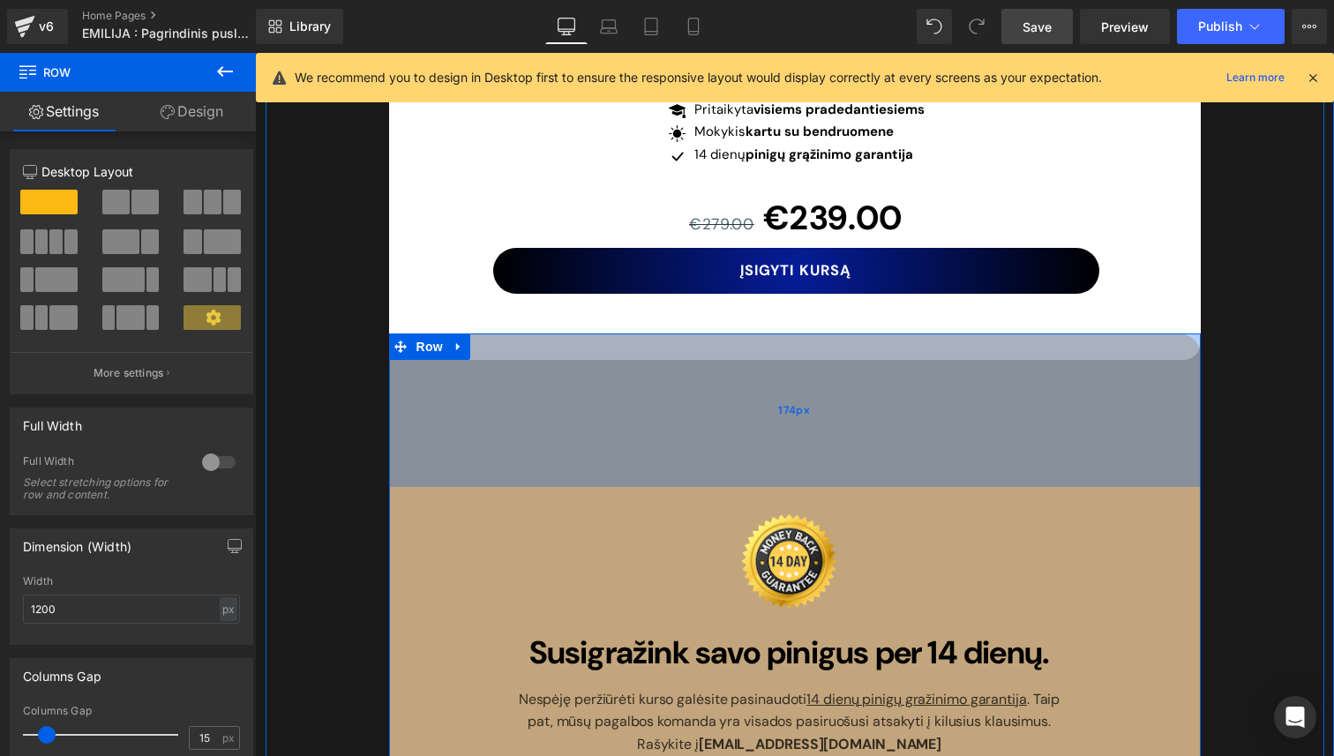
drag, startPoint x: 1164, startPoint y: 303, endPoint x: 1147, endPoint y: 449, distance: 147.4
click at [1147, 449] on div "Image Susigražink [PERSON_NAME] pinigus per 14 dienų. Heading Nespėję peržiūrėt…" at bounding box center [794, 637] width 811 height 609
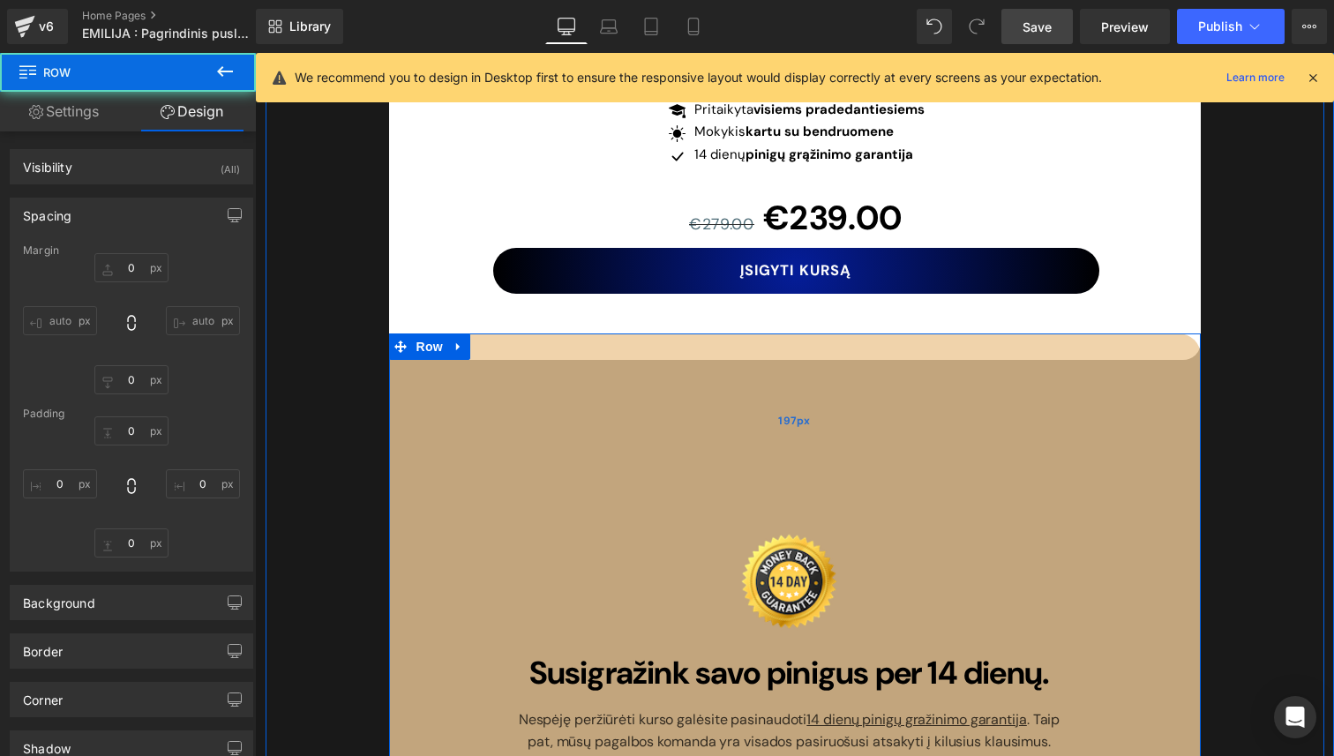
type input "-30"
type input "0"
type input "197"
type input "130"
type input "44"
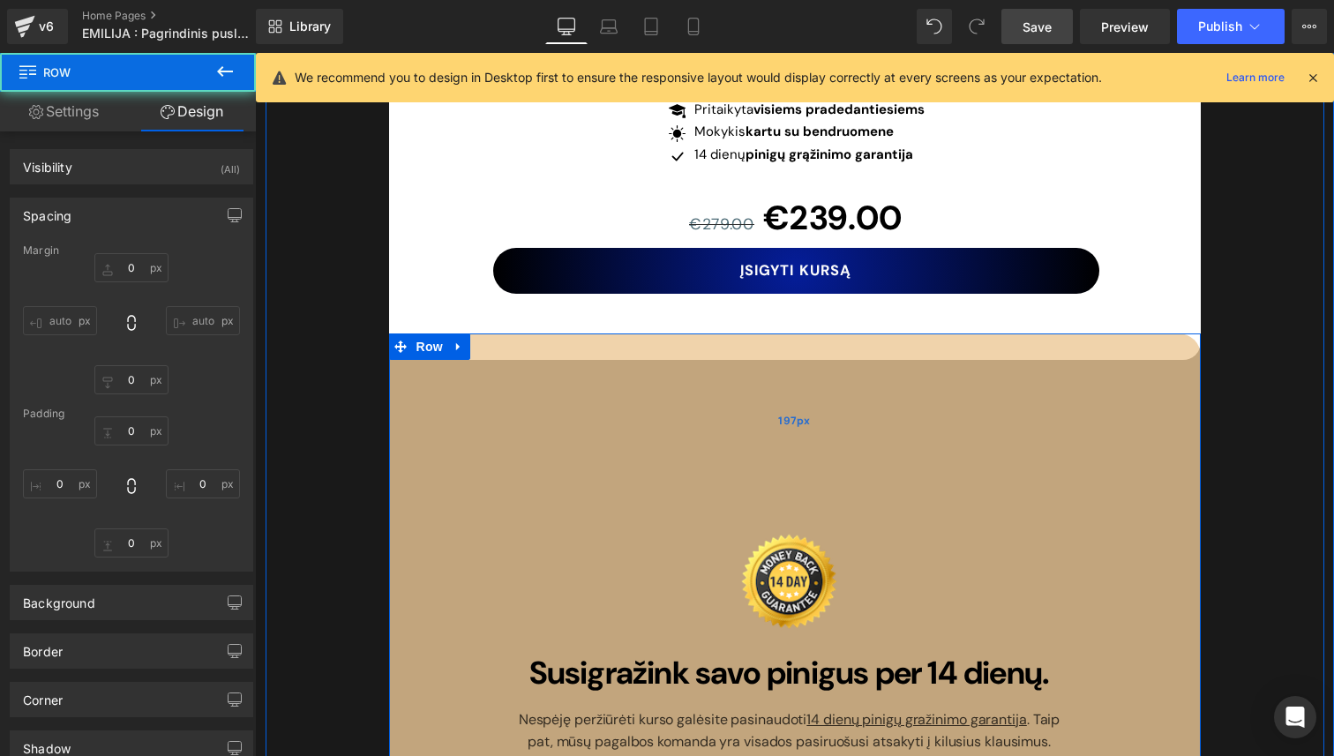
type input "118"
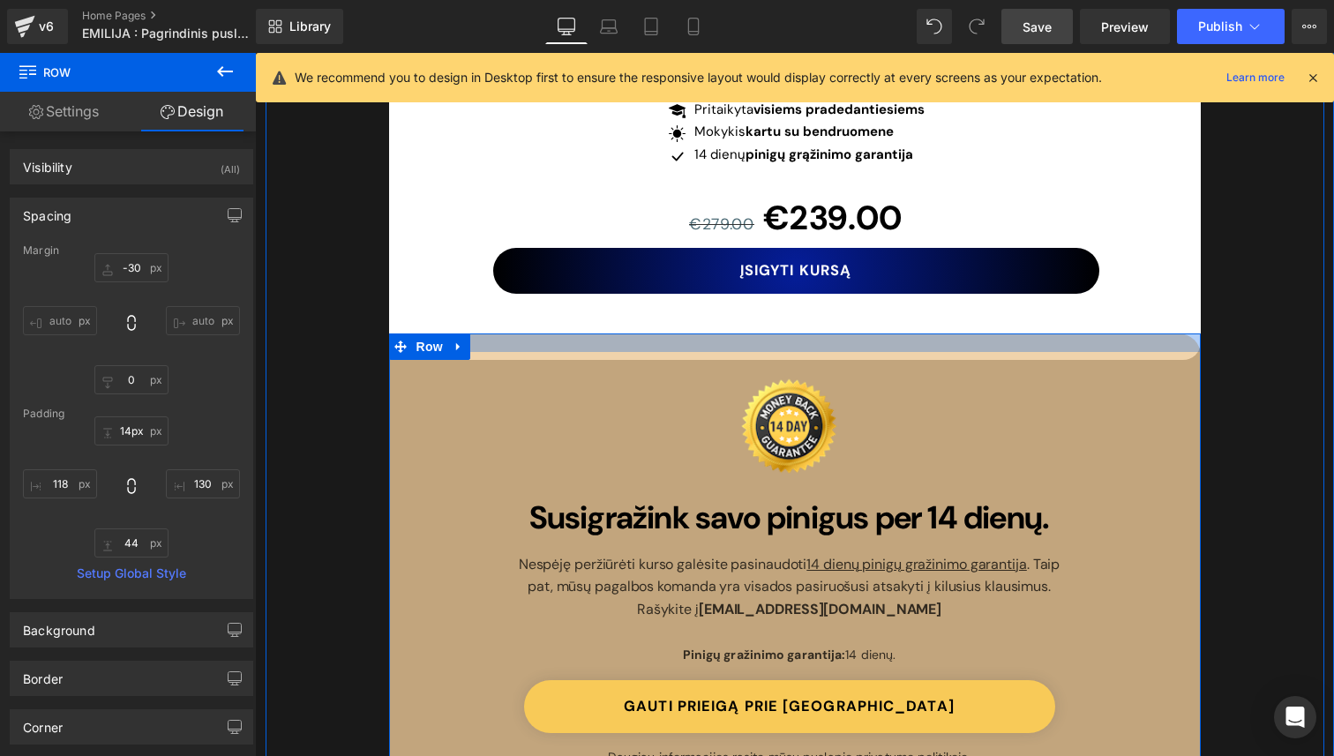
drag, startPoint x: 1147, startPoint y: 437, endPoint x: 1159, endPoint y: 277, distance: 161.0
click at [1159, 333] on div at bounding box center [794, 342] width 811 height 19
type input "15px"
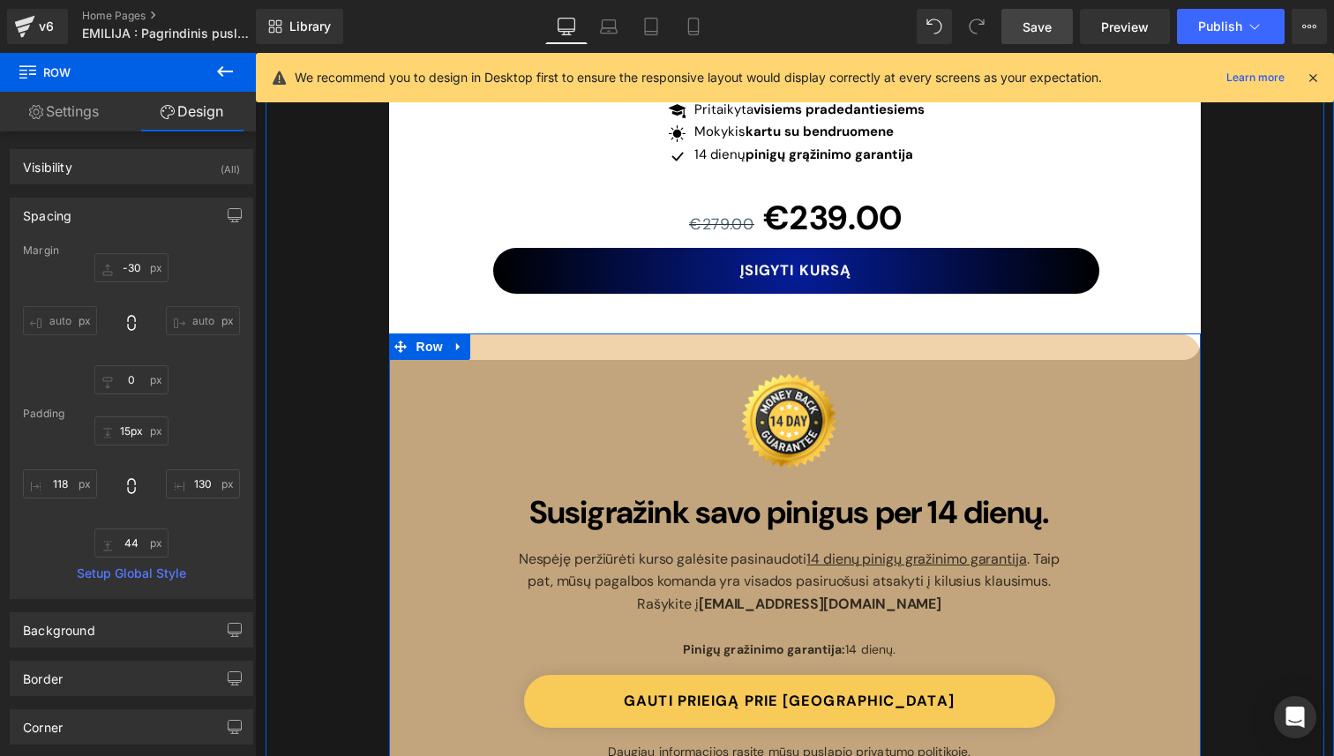
click at [1242, 349] on div "Nuo svajonės iki raktų tavo rankose – sužinok, kaip įsigyti pirmą butą jau šian…" at bounding box center [794, 375] width 1058 height 2461
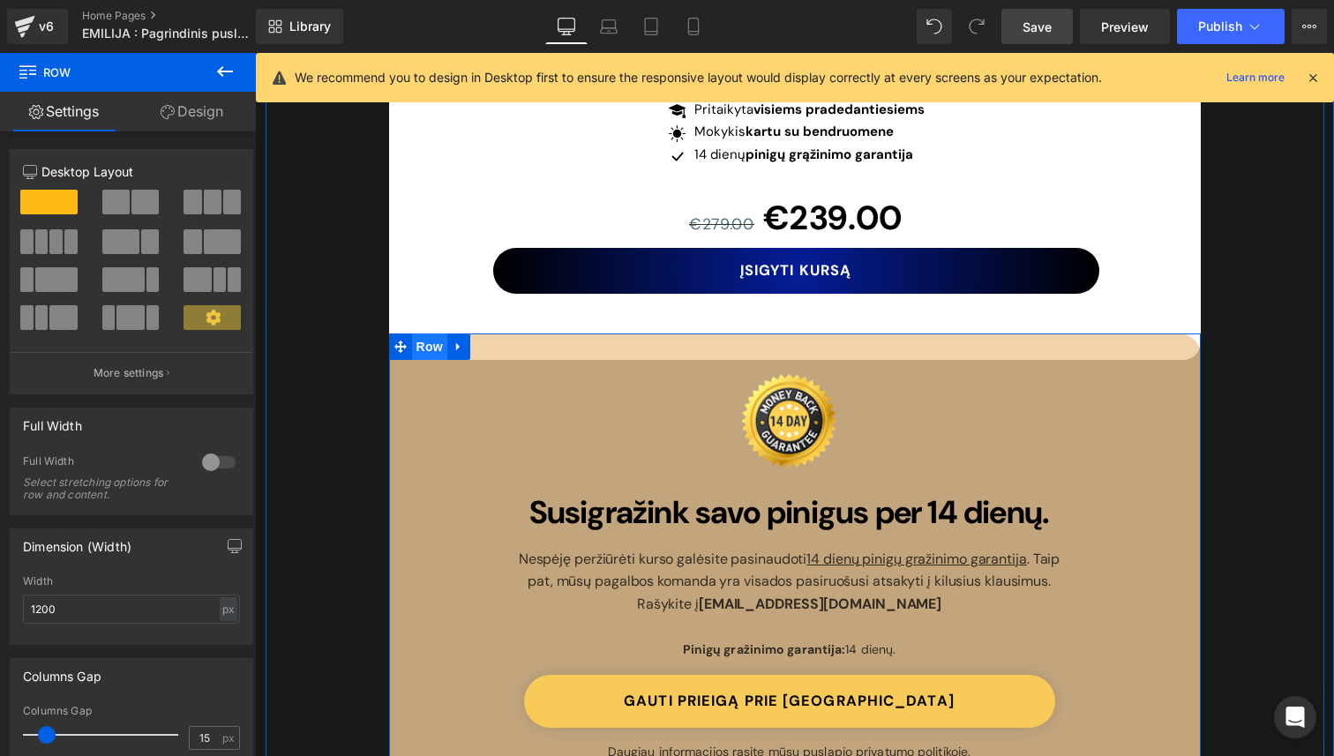
click at [418, 333] on span "Row" at bounding box center [429, 346] width 35 height 26
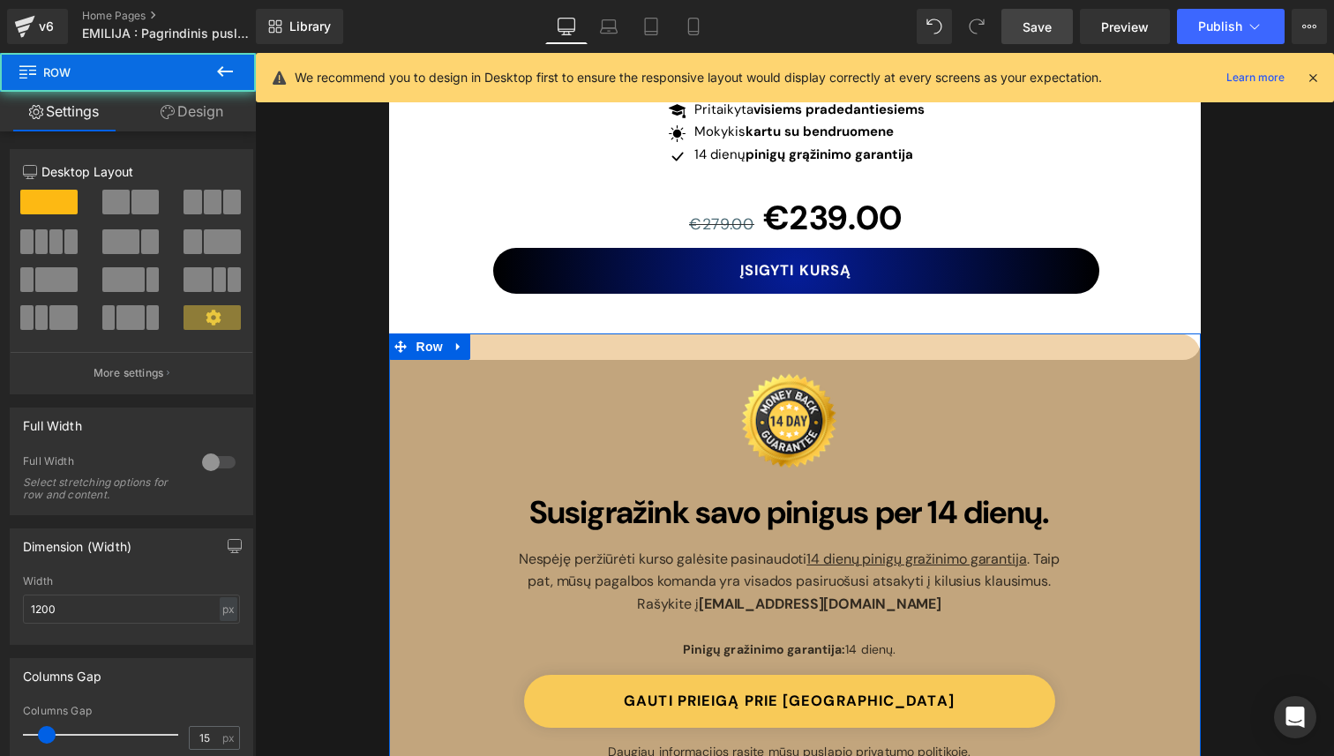
click at [196, 121] on link "Design" at bounding box center [192, 112] width 128 height 40
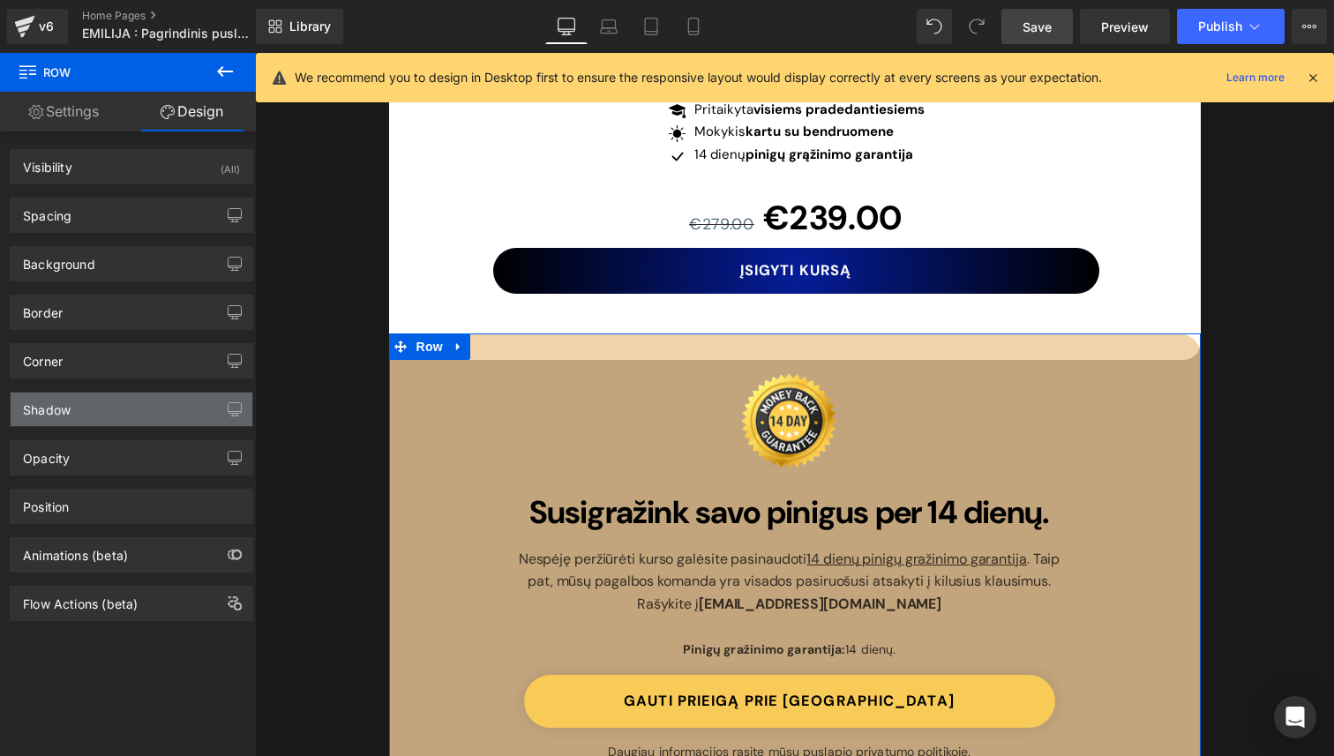
click at [111, 420] on div "Shadow" at bounding box center [132, 409] width 242 height 34
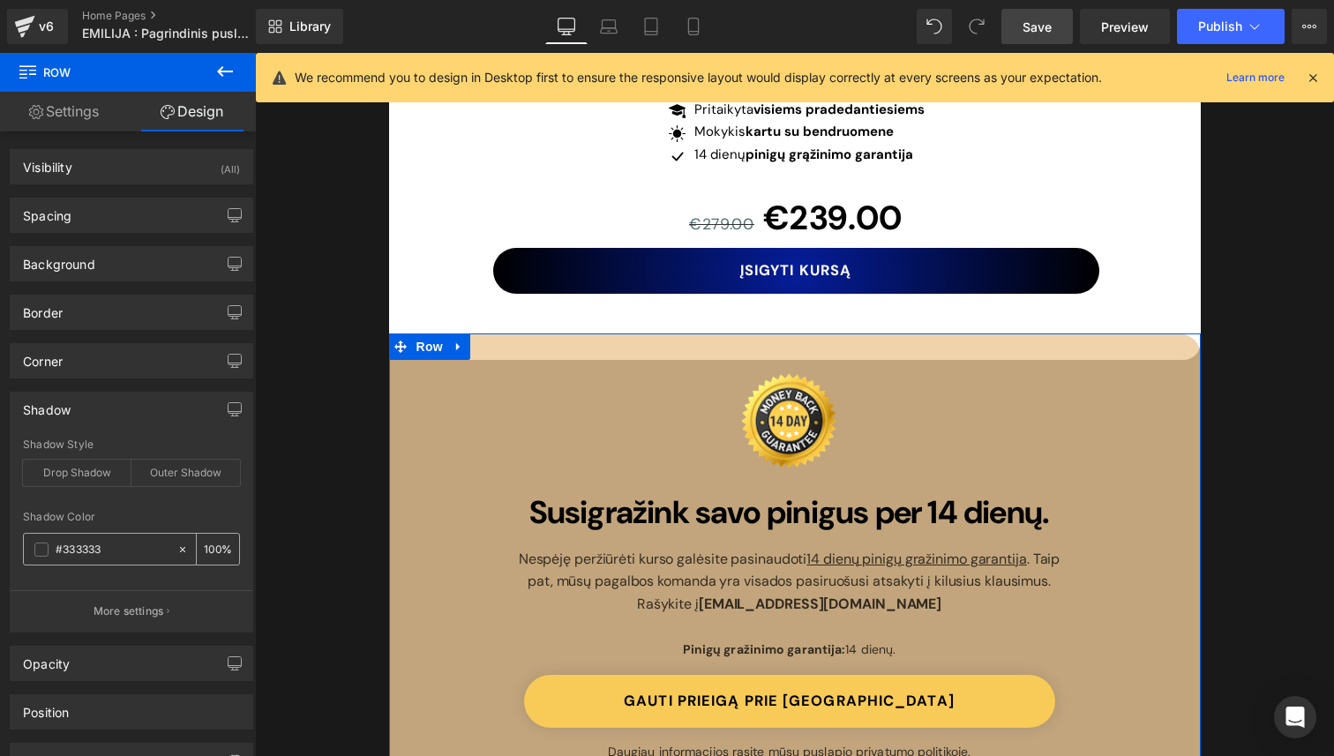
click at [180, 548] on icon at bounding box center [182, 548] width 5 height 5
type input "none"
type input "0"
click at [166, 519] on div "Shadow Color" at bounding box center [131, 517] width 217 height 12
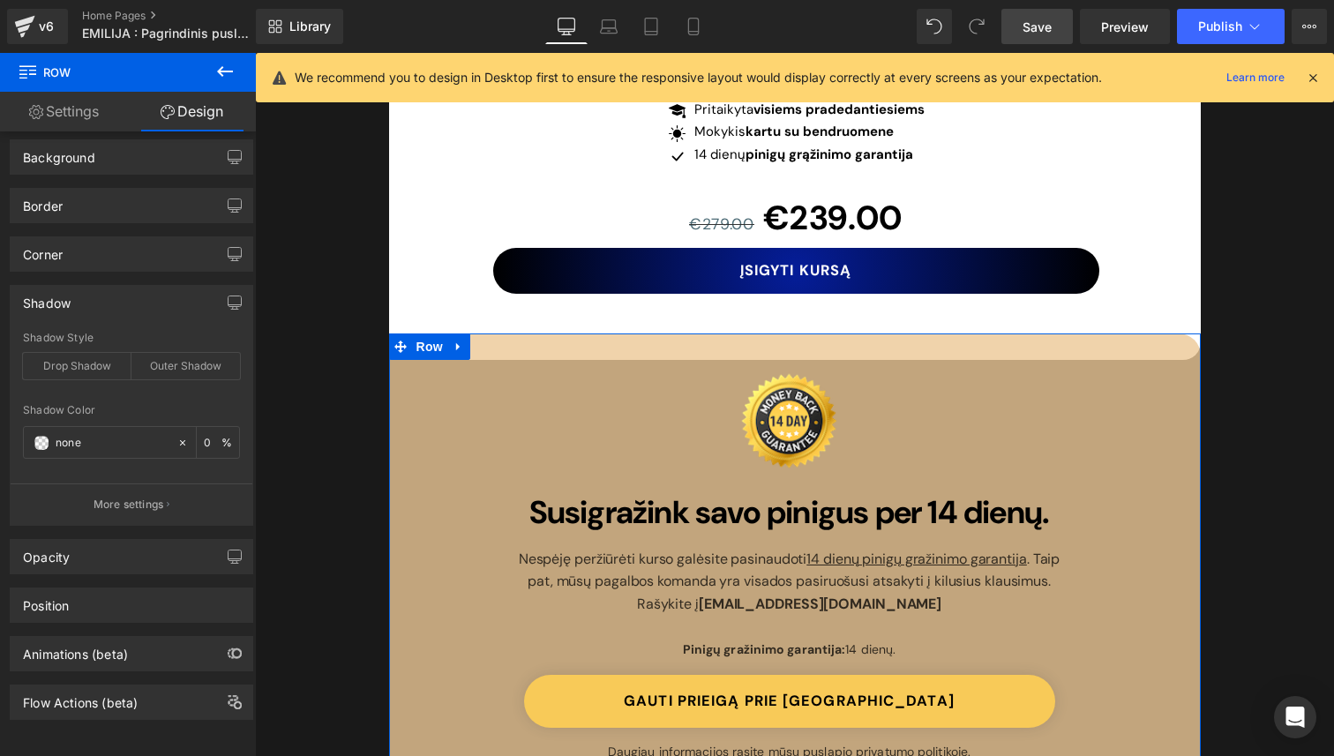
scroll to position [121, 0]
click at [107, 588] on div "Position" at bounding box center [132, 605] width 242 height 34
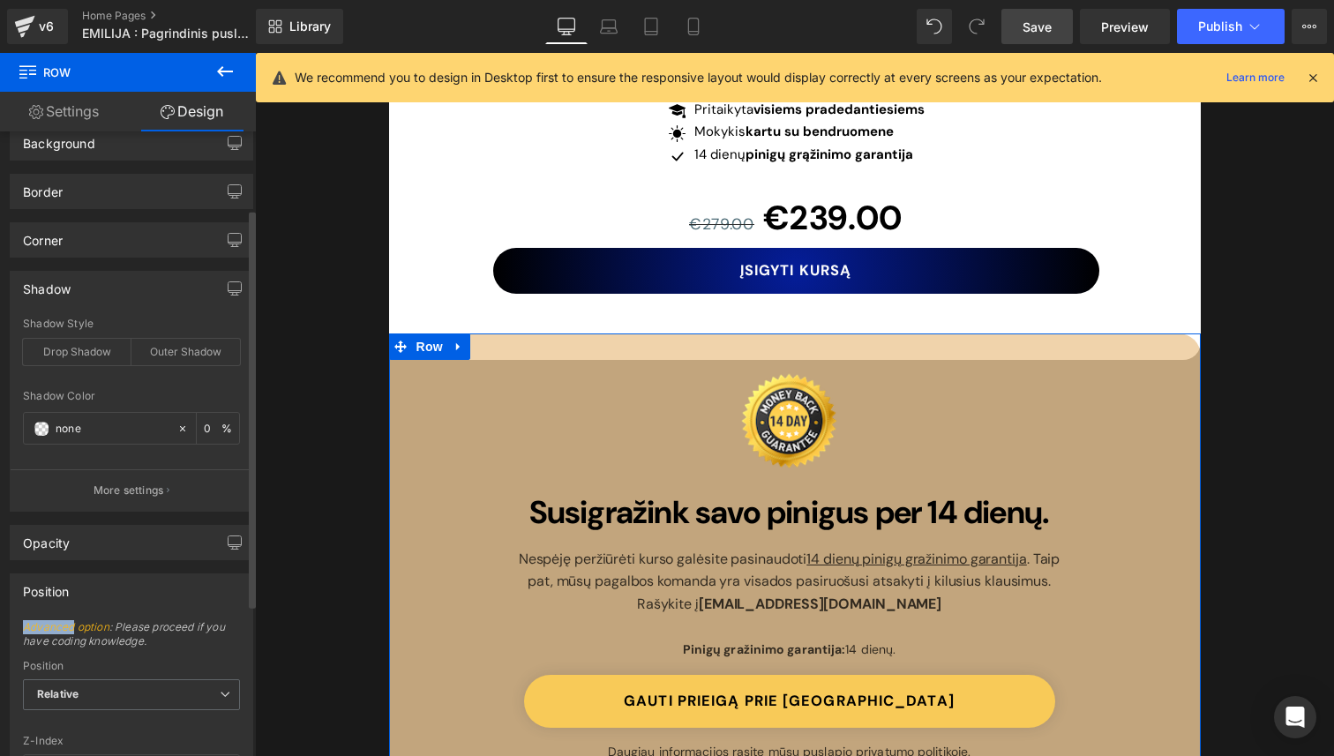
click at [107, 583] on div "Position" at bounding box center [132, 591] width 242 height 34
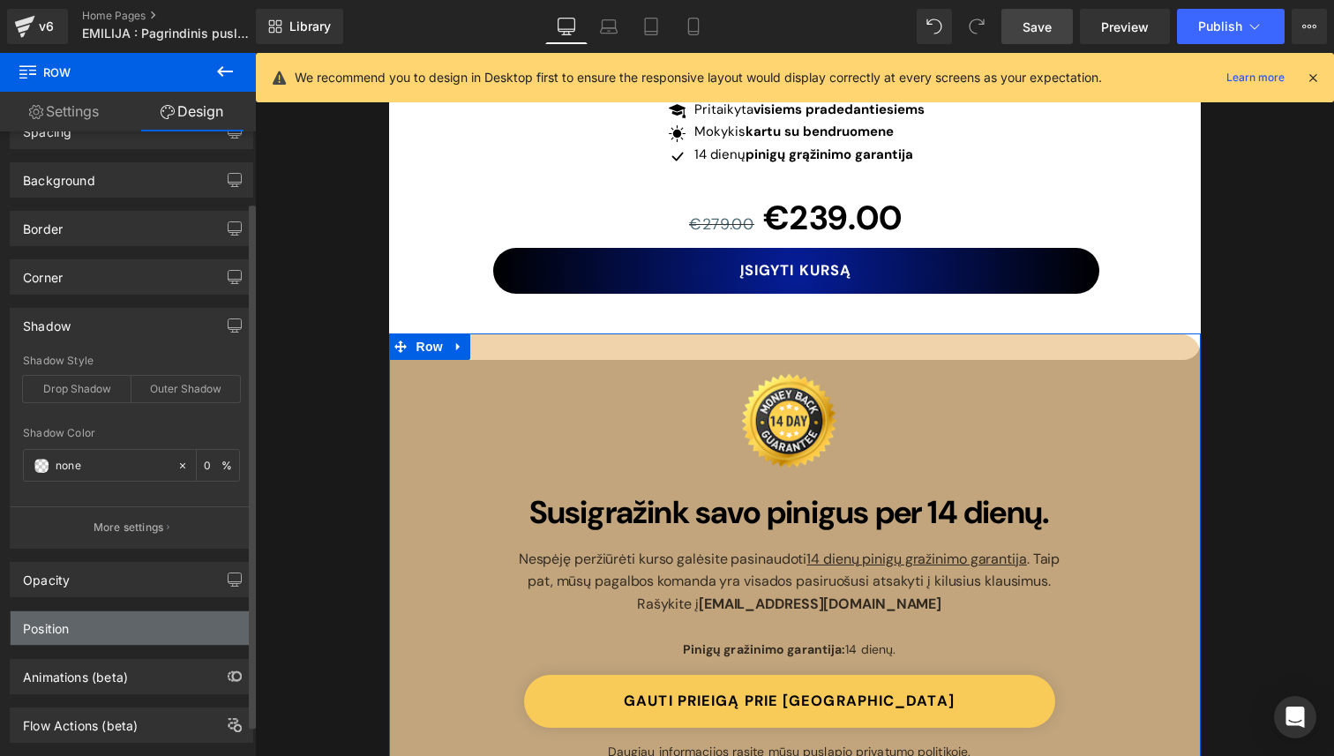
scroll to position [0, 0]
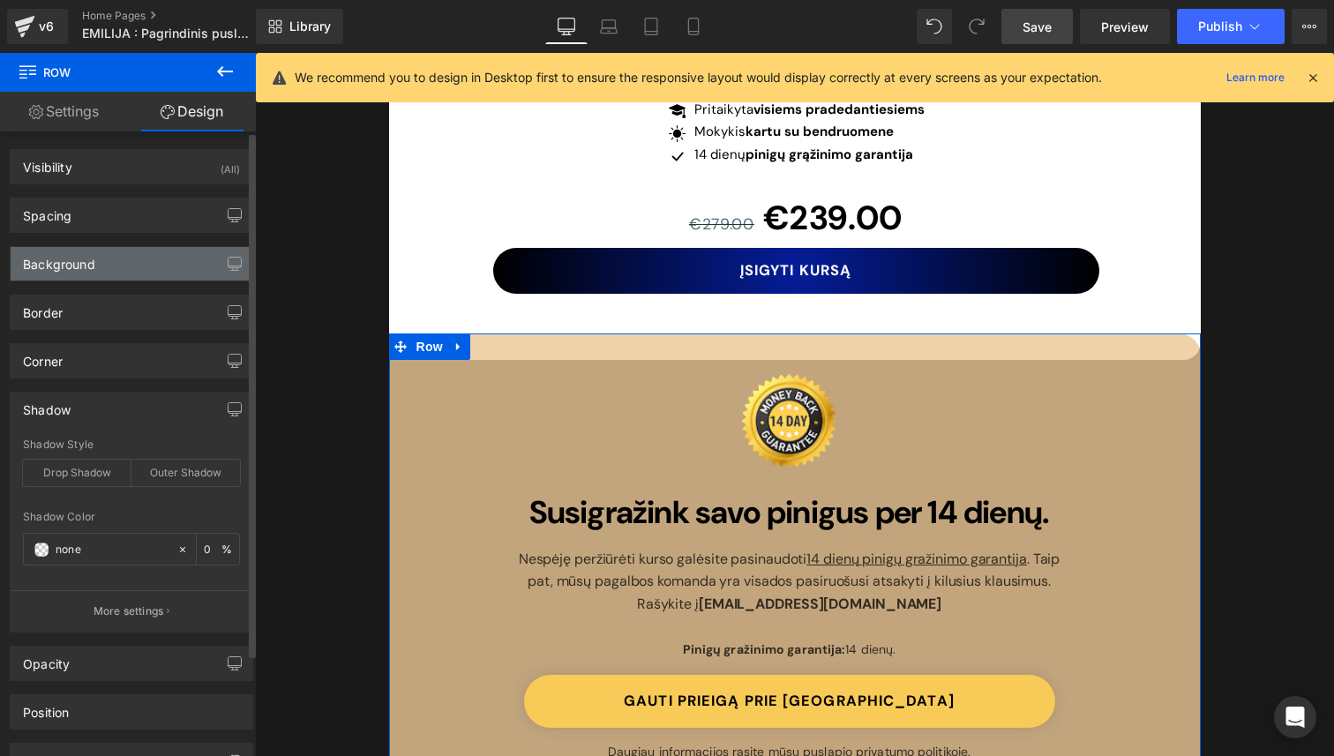
click at [133, 266] on div "Background" at bounding box center [132, 264] width 242 height 34
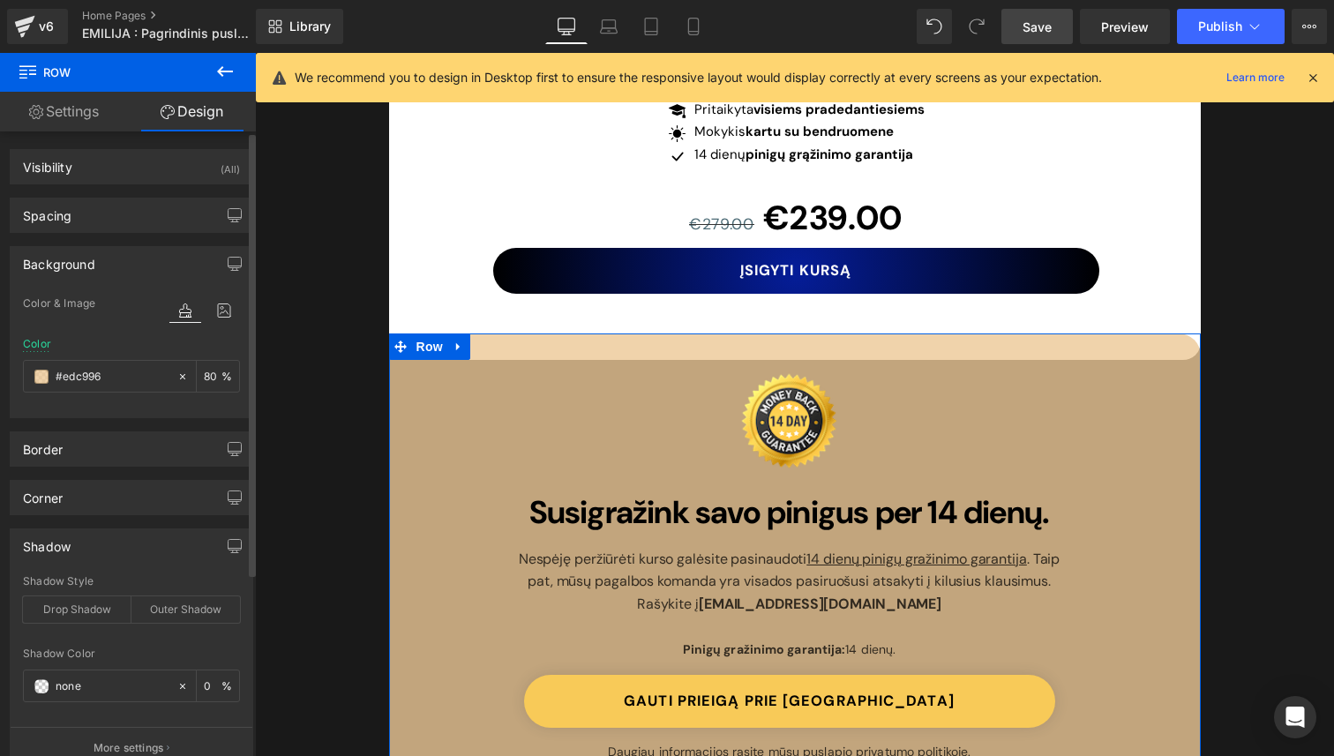
click at [133, 266] on div "Background" at bounding box center [132, 264] width 242 height 34
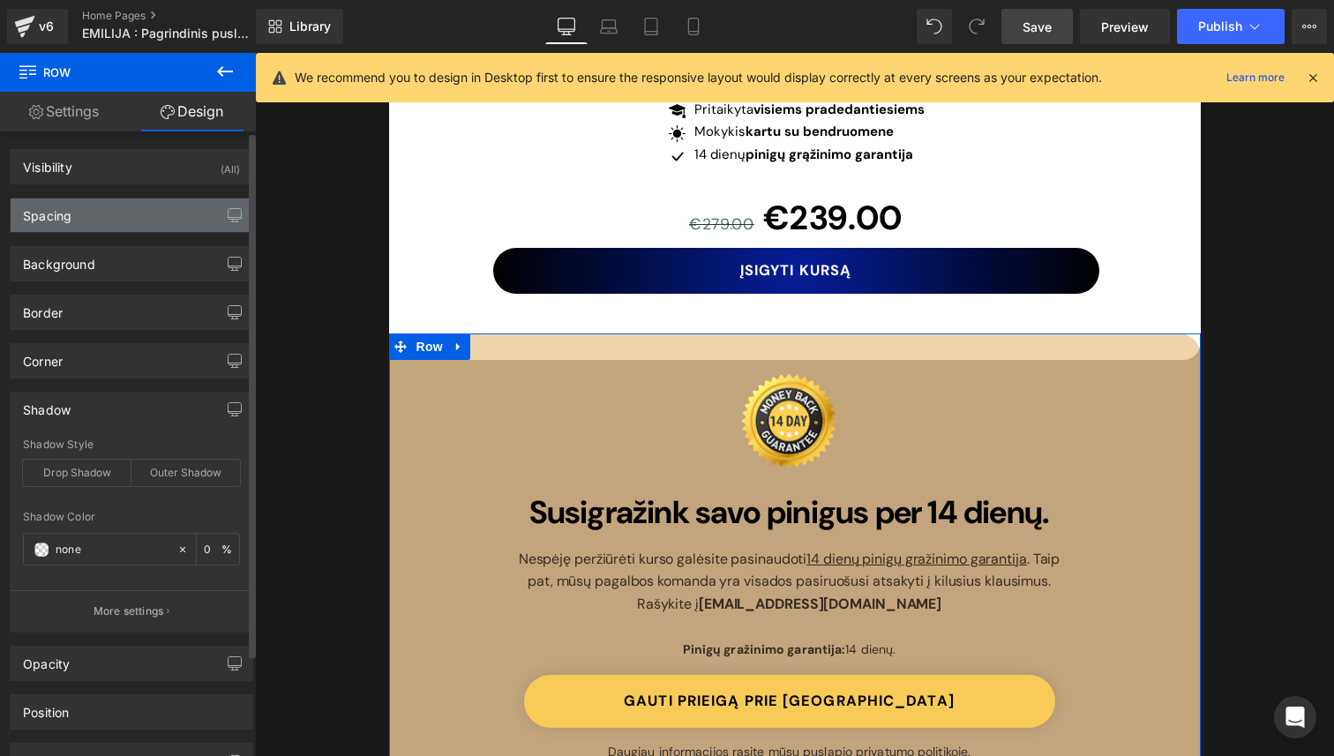
click at [134, 211] on div "Spacing" at bounding box center [132, 215] width 242 height 34
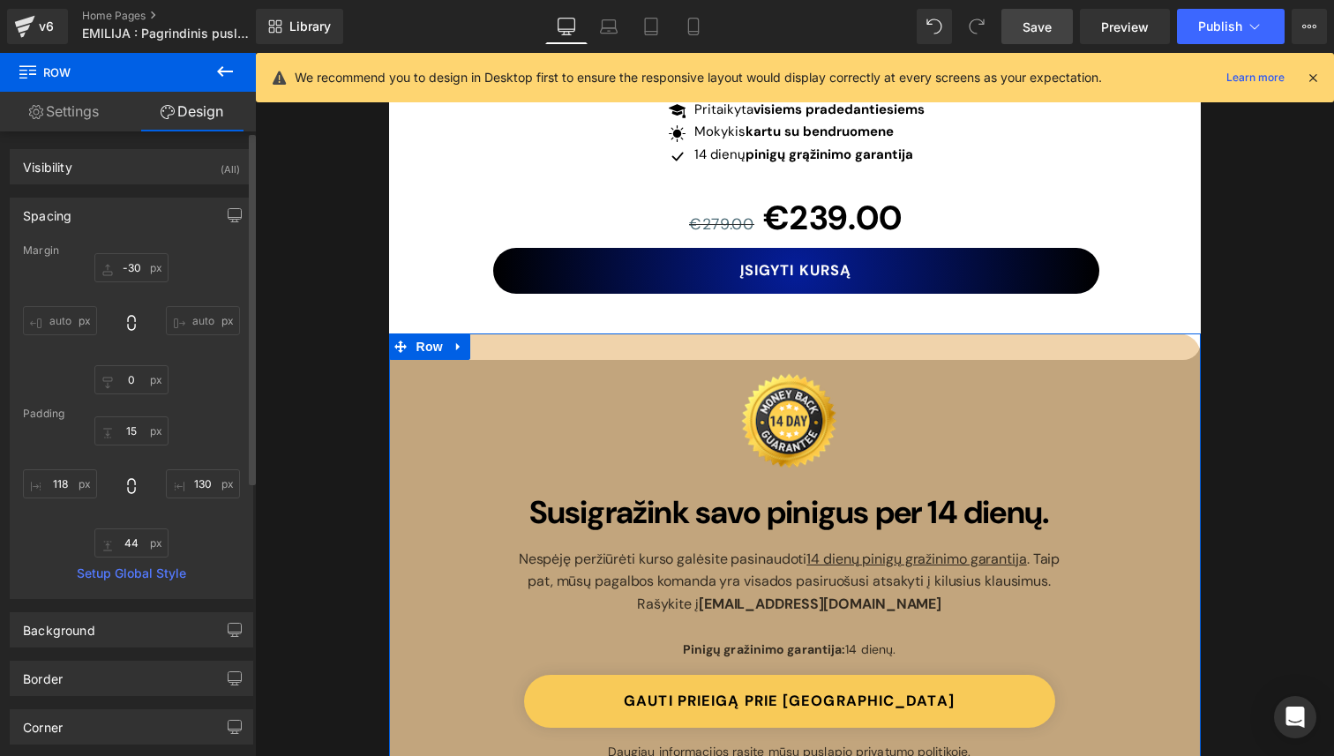
click at [134, 211] on div "Spacing" at bounding box center [132, 215] width 242 height 34
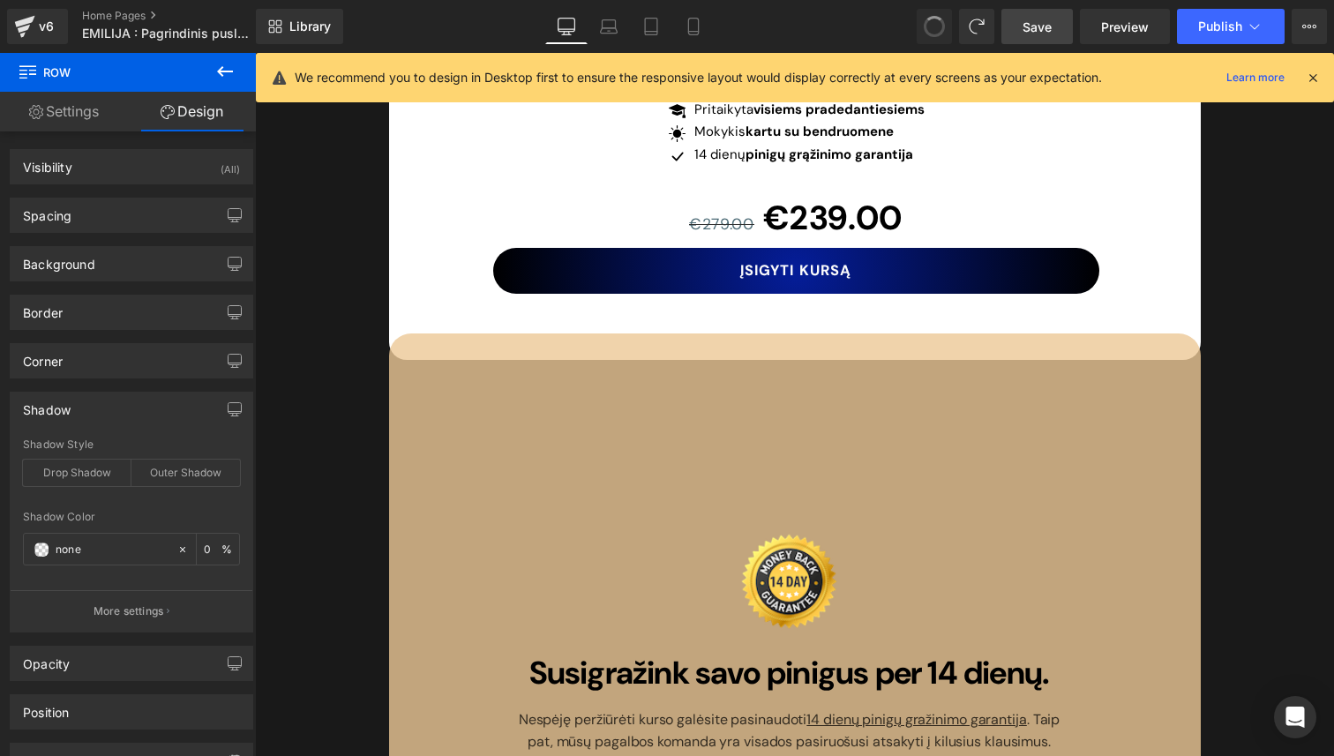
type input "#333333"
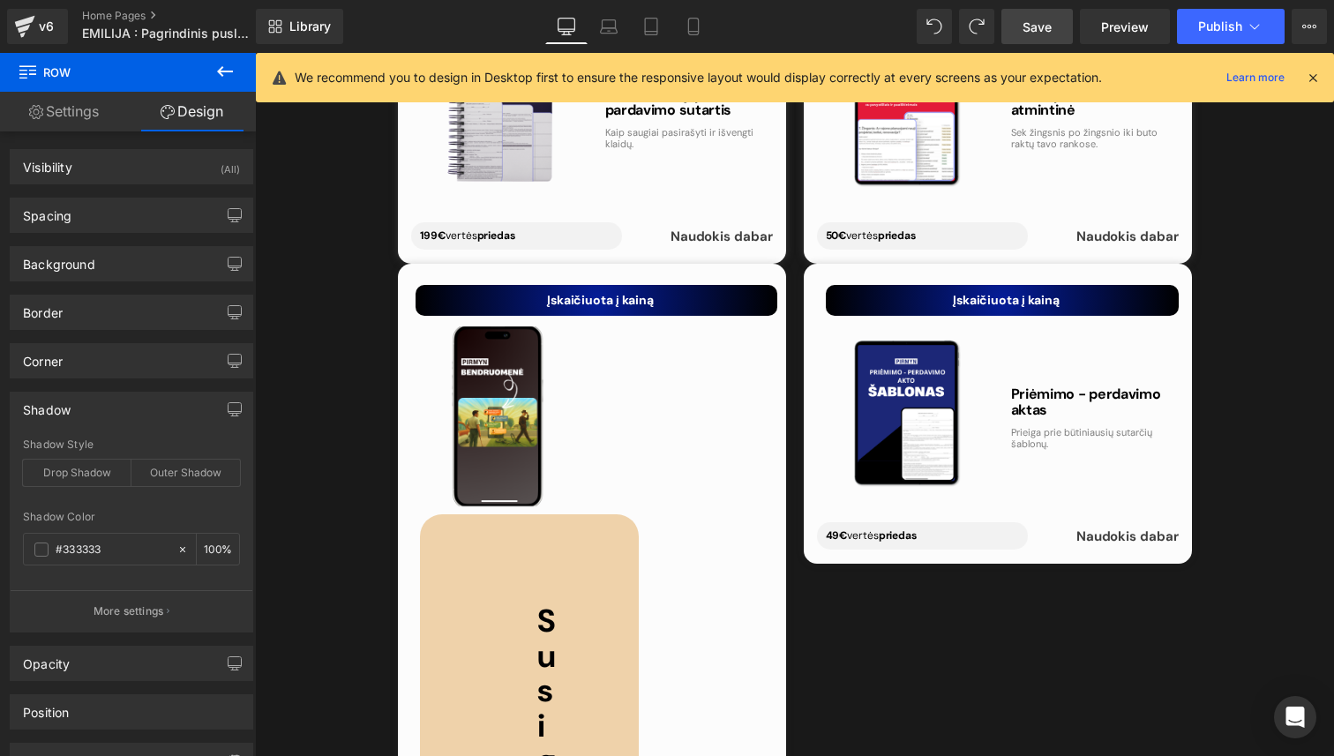
scroll to position [7119, 0]
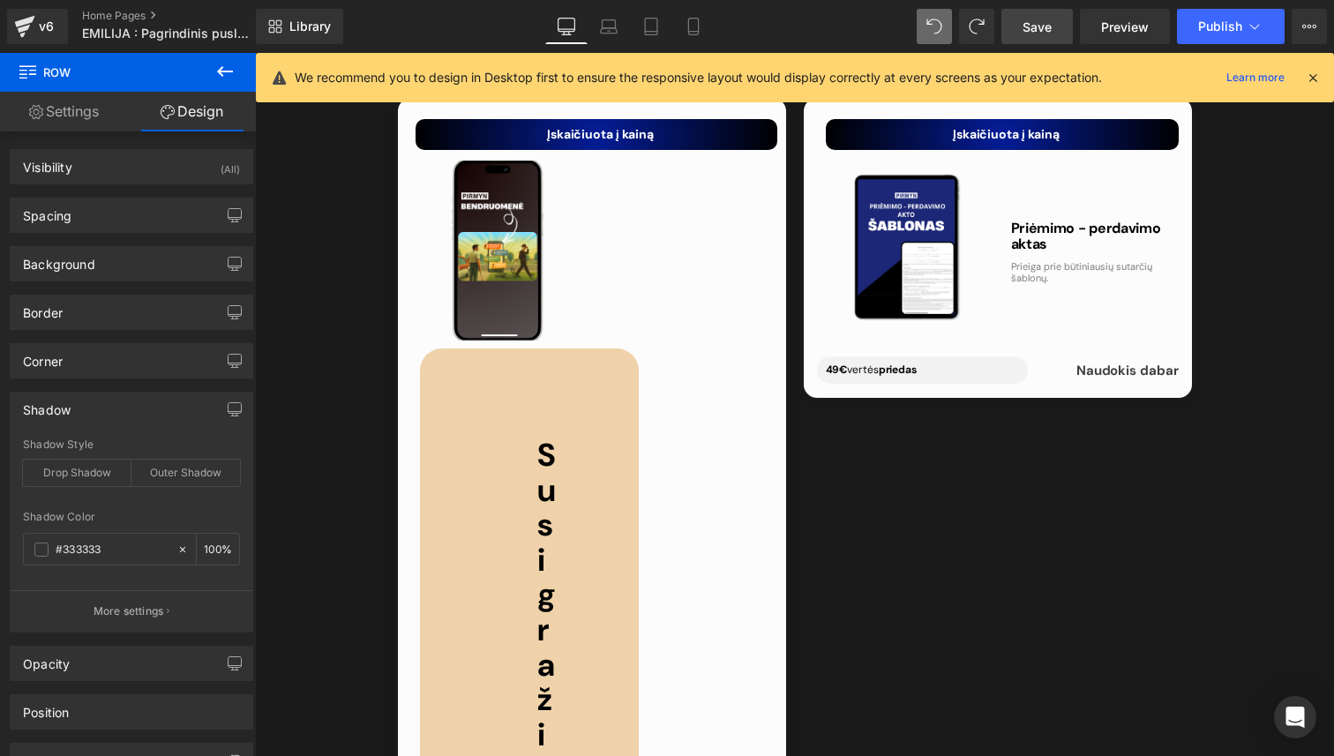
type input "100"
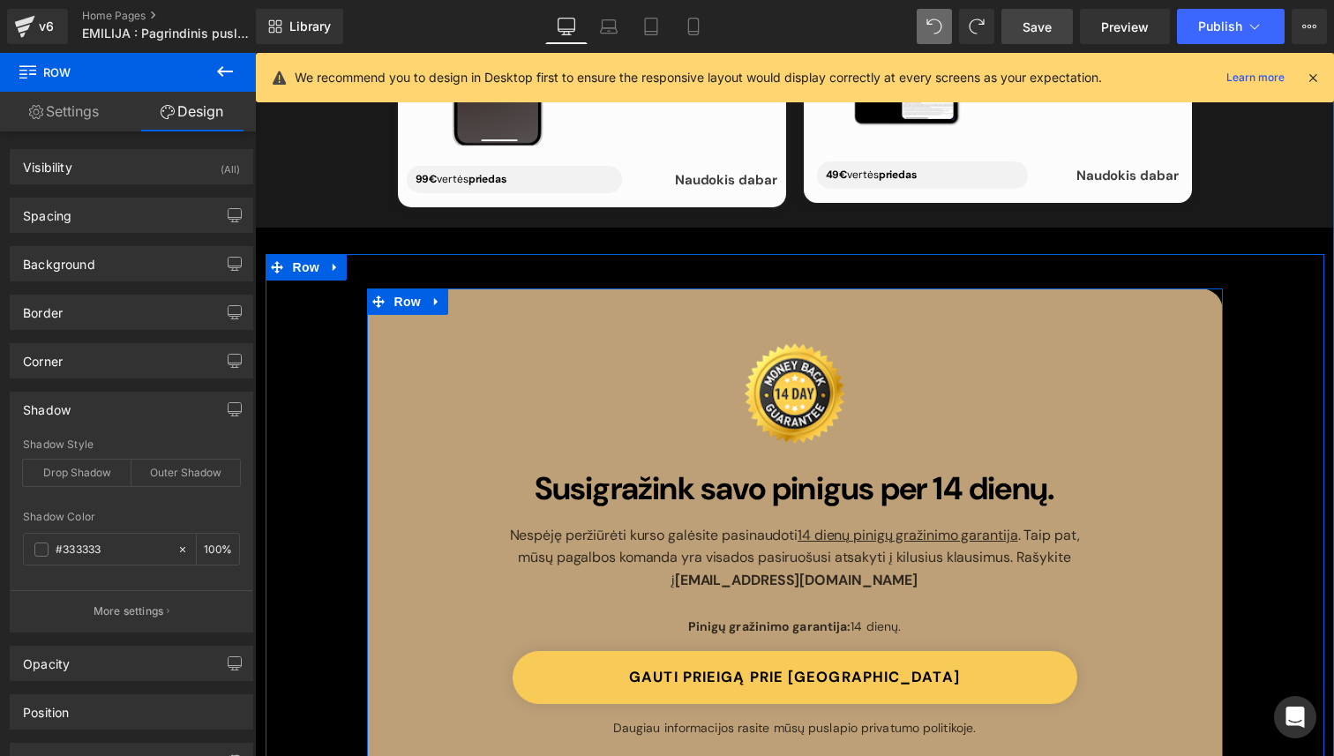
scroll to position [7317, 0]
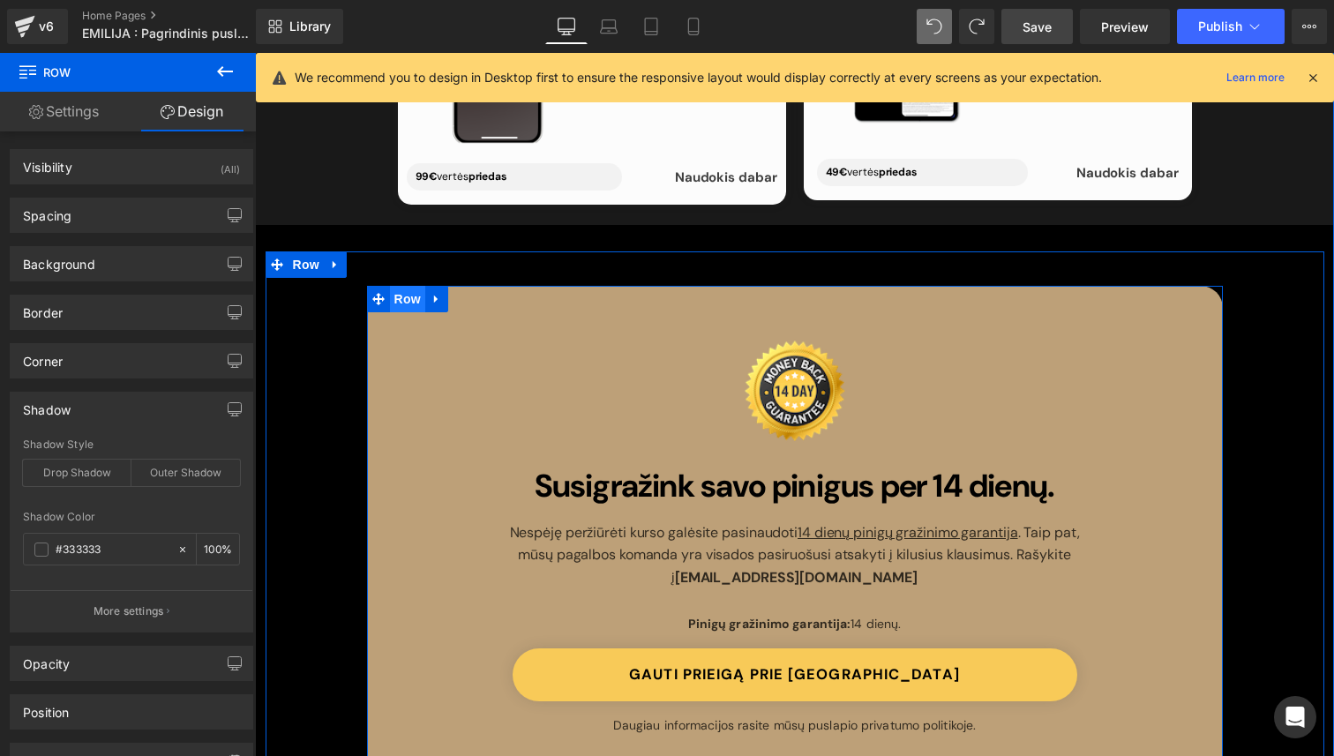
click at [405, 286] on span "Row" at bounding box center [407, 299] width 35 height 26
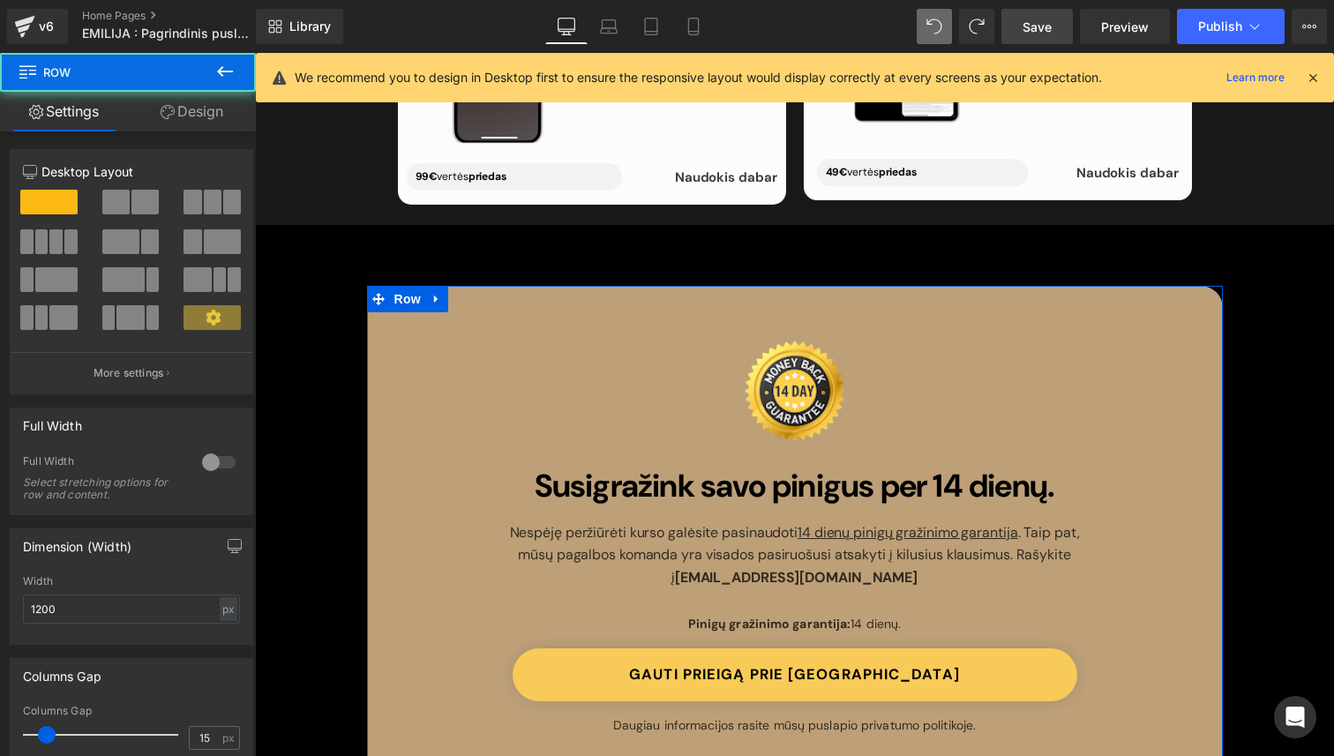
click at [213, 130] on link "Design" at bounding box center [192, 112] width 128 height 40
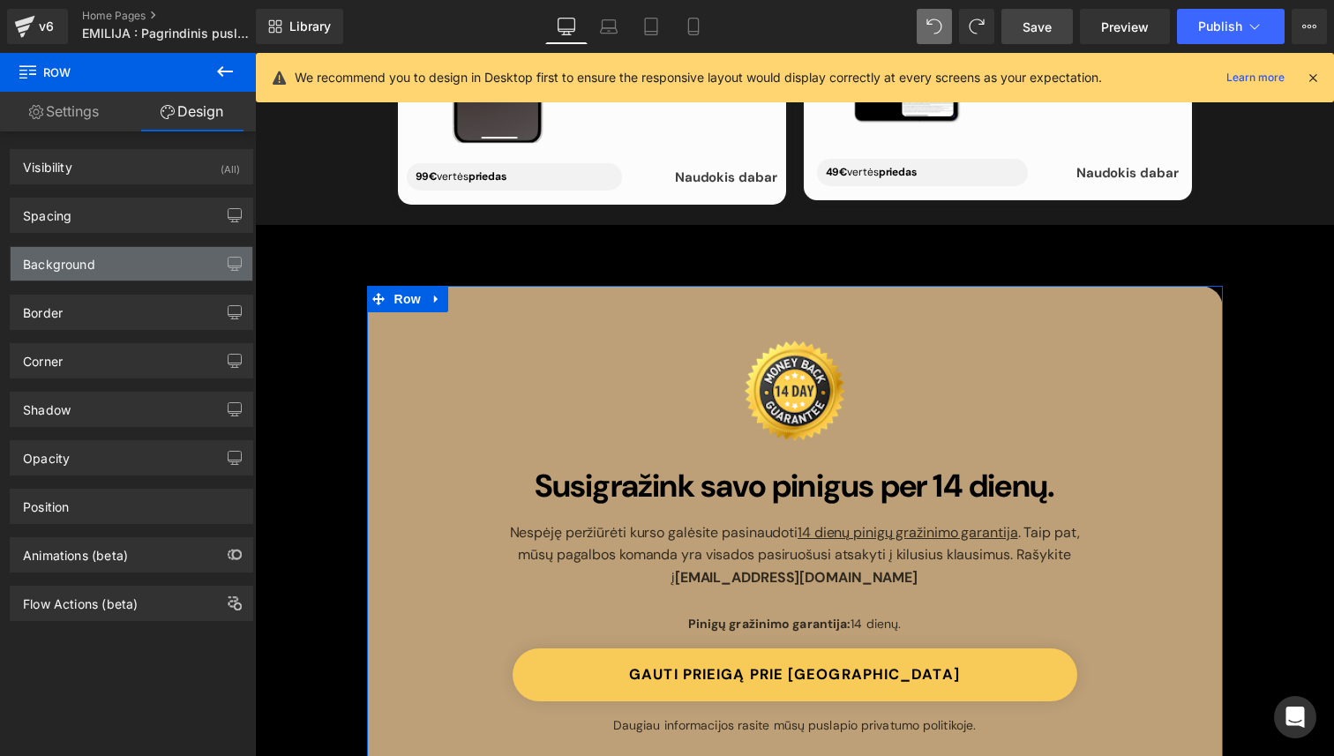
click at [153, 256] on div "Background" at bounding box center [132, 264] width 242 height 34
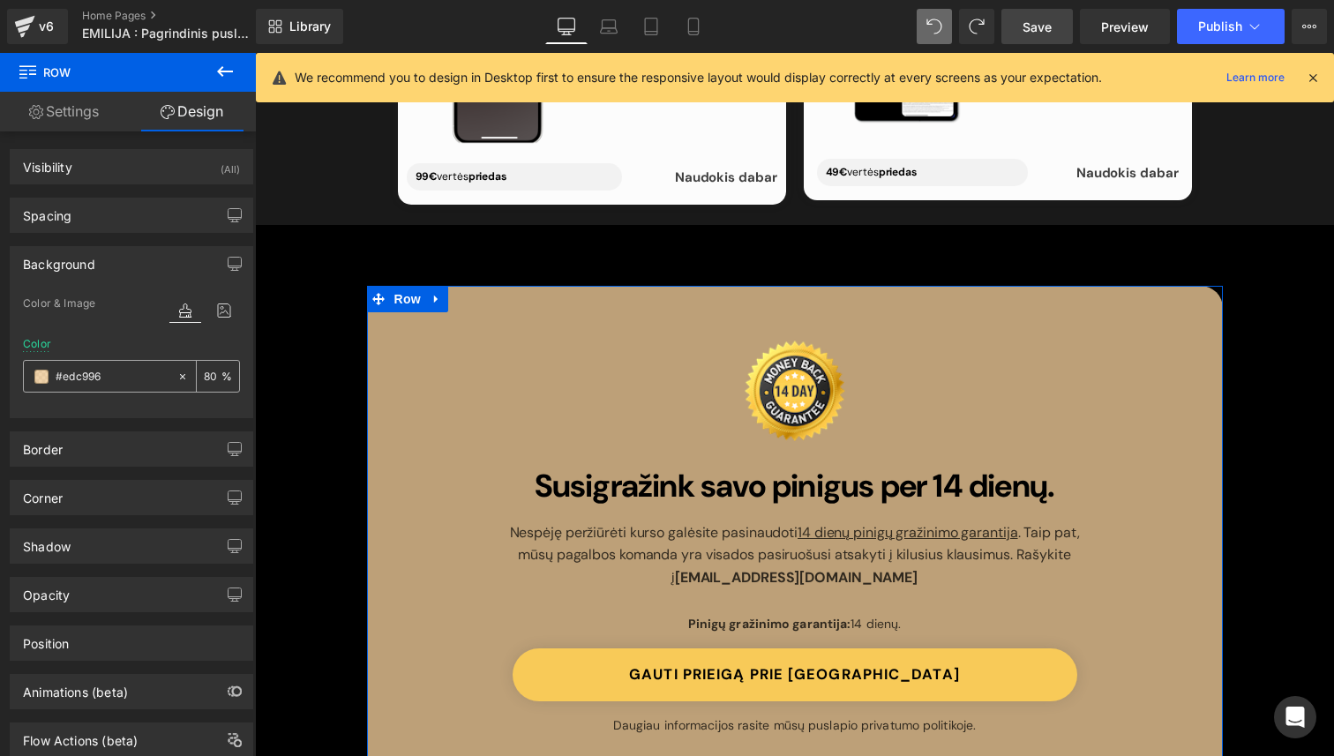
click at [44, 379] on span at bounding box center [41, 377] width 14 height 14
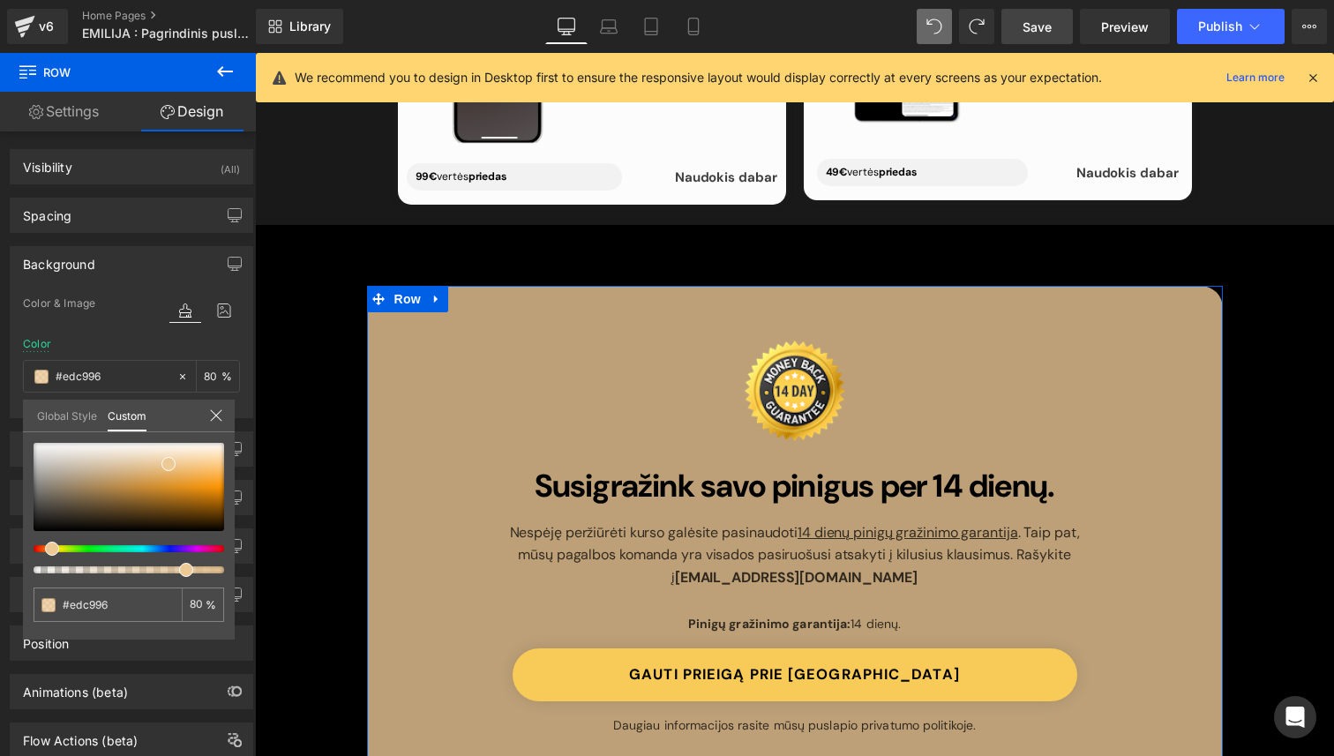
type input "83"
type input "86"
type input "93"
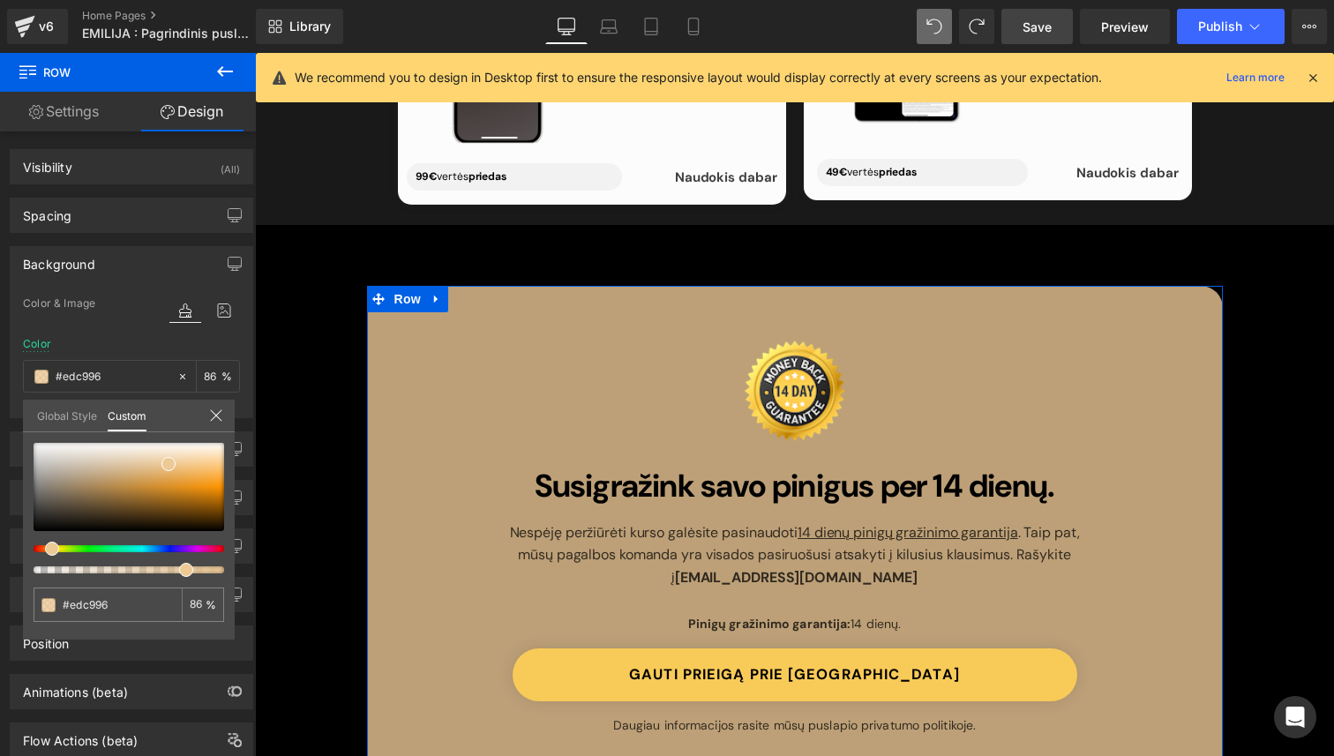
type input "93"
type input "99"
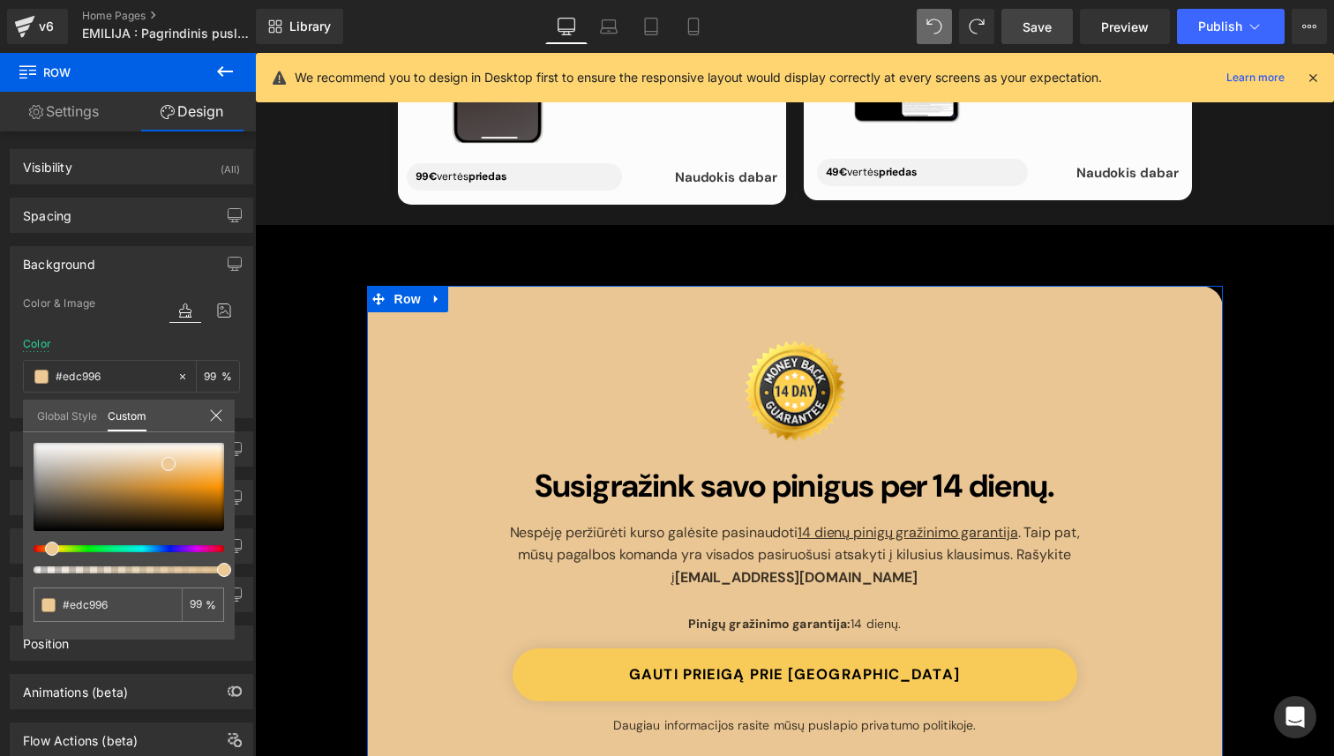
drag, startPoint x: 183, startPoint y: 568, endPoint x: 230, endPoint y: 568, distance: 46.7
click at [230, 568] on span at bounding box center [224, 570] width 14 height 14
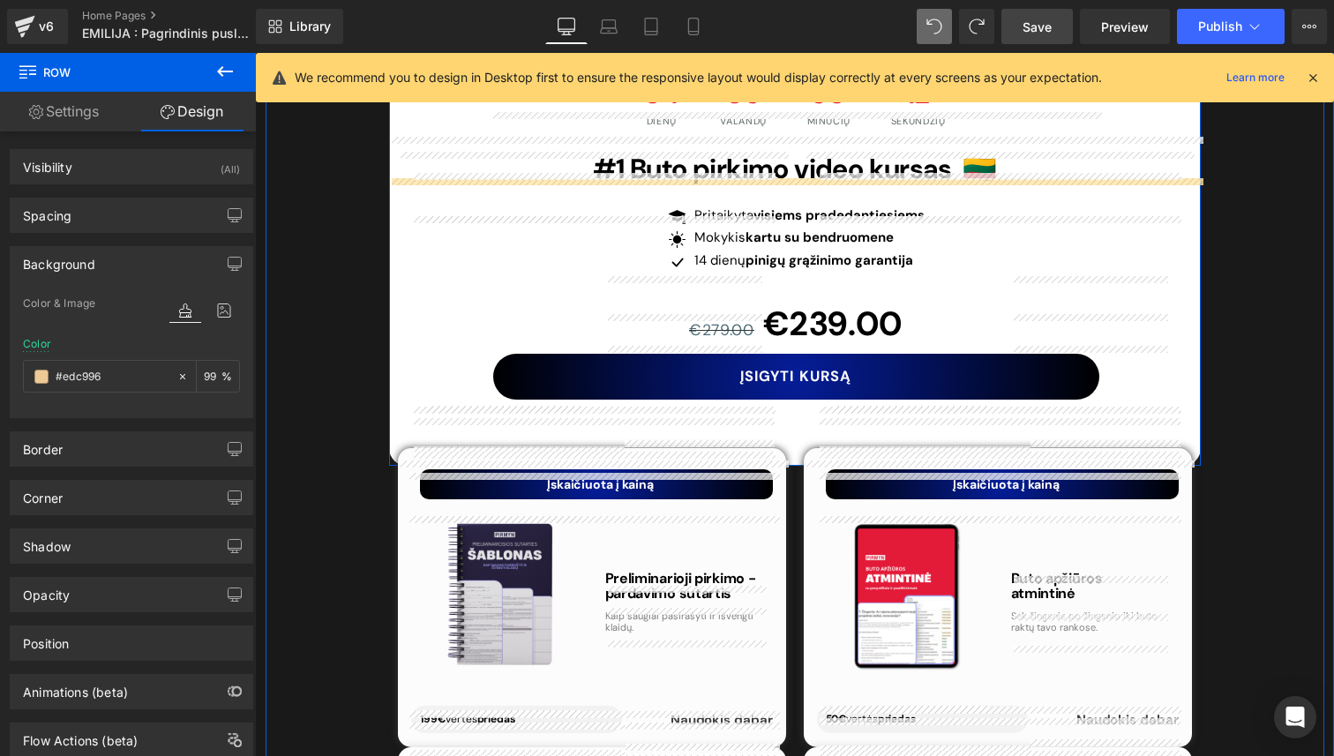
scroll to position [6453, 0]
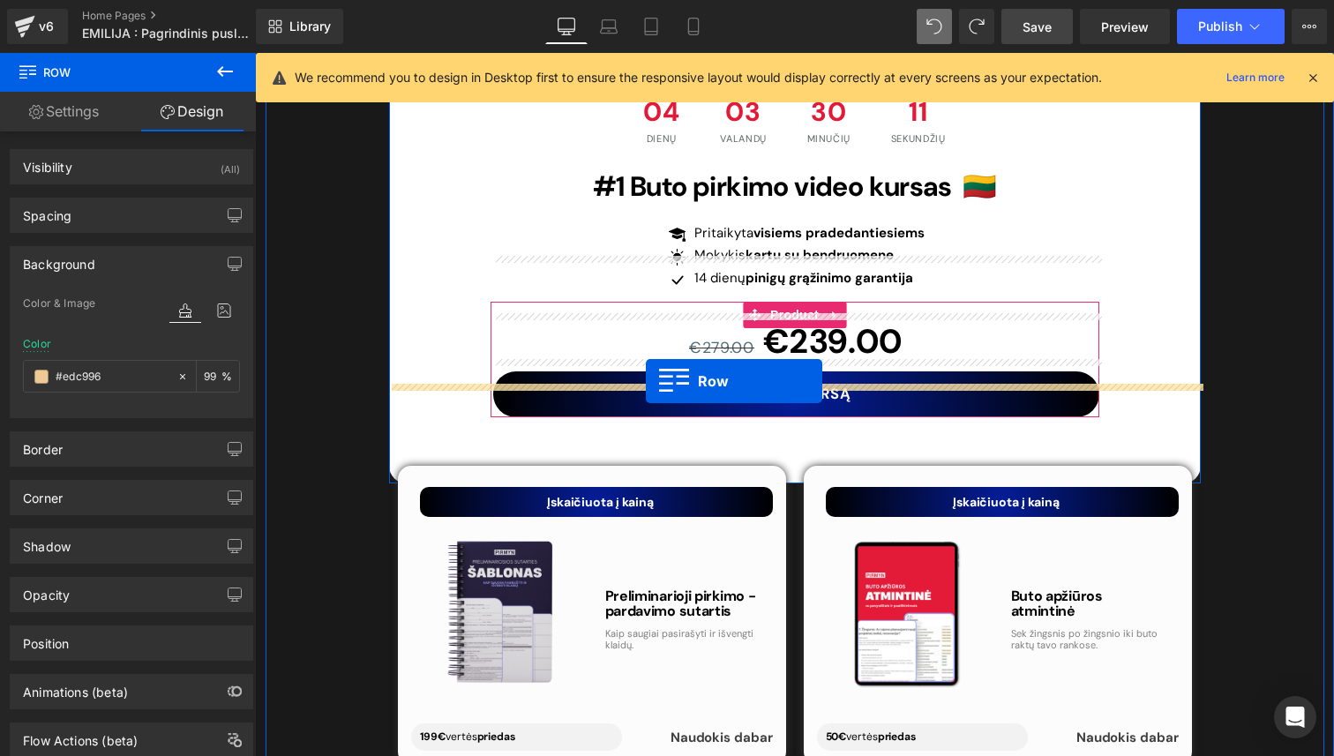
drag, startPoint x: 382, startPoint y: 237, endPoint x: 646, endPoint y: 380, distance: 299.9
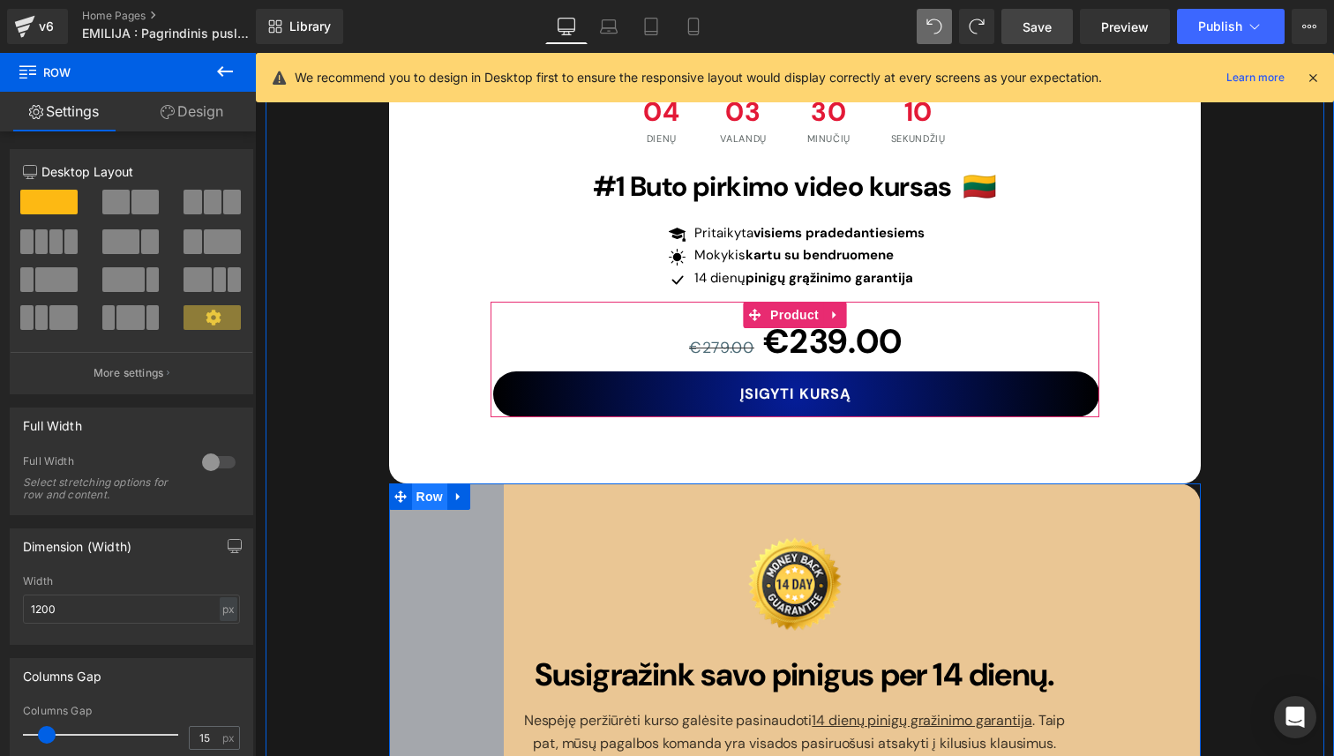
click at [428, 483] on span "Row" at bounding box center [429, 496] width 35 height 26
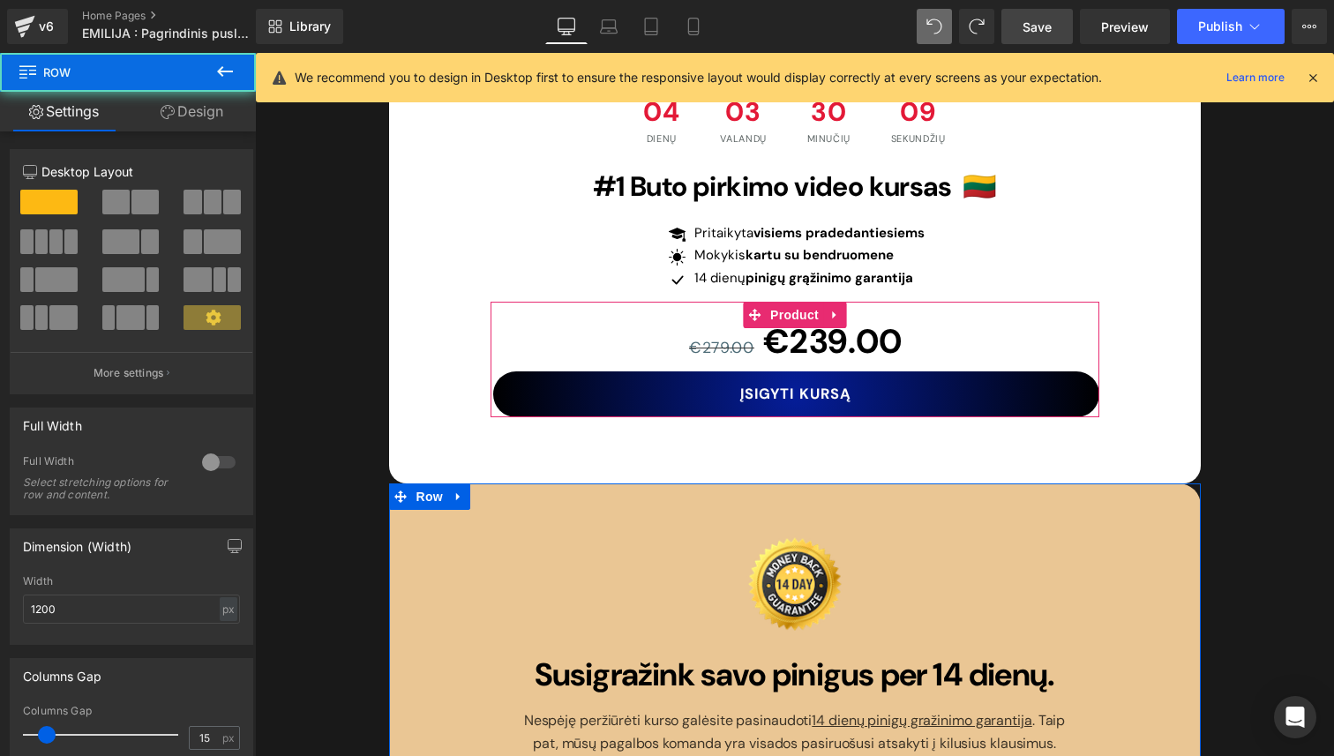
click at [180, 101] on link "Design" at bounding box center [192, 112] width 128 height 40
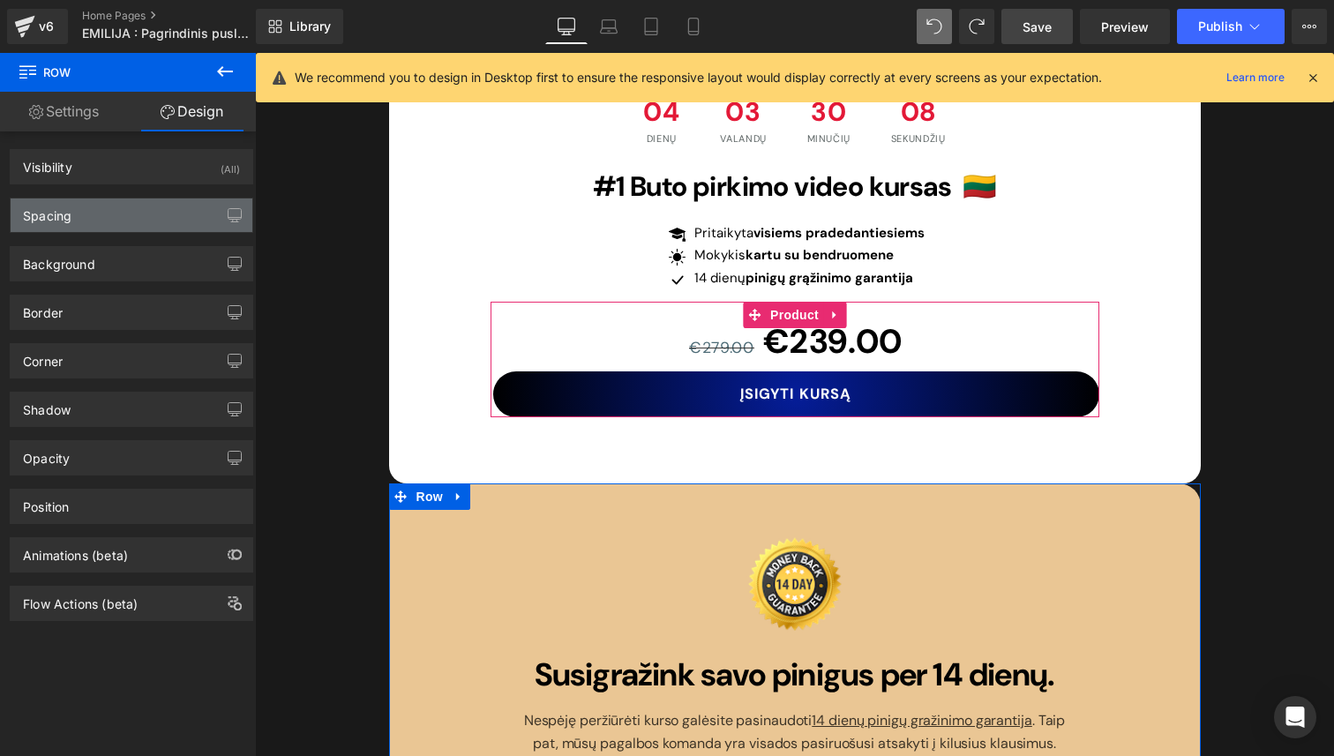
click at [129, 221] on div "Spacing" at bounding box center [132, 215] width 242 height 34
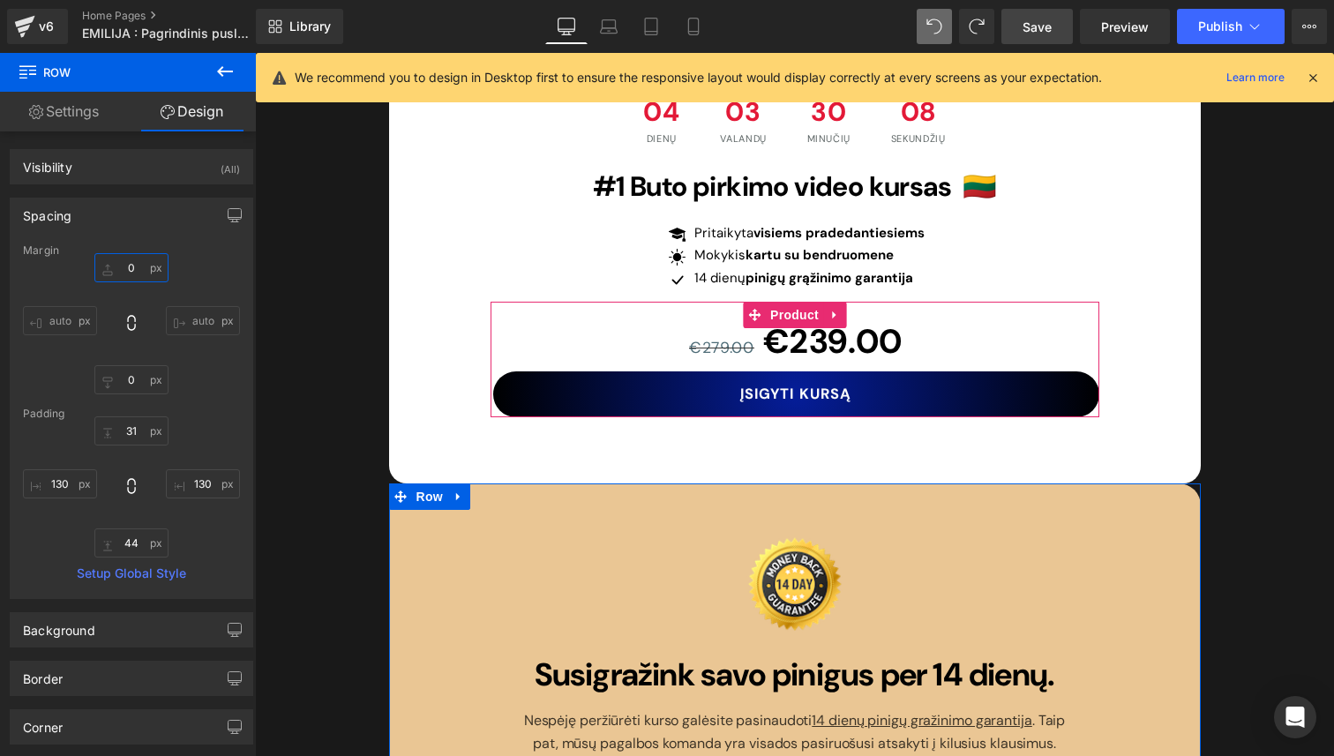
click at [133, 266] on input "0" at bounding box center [131, 267] width 74 height 29
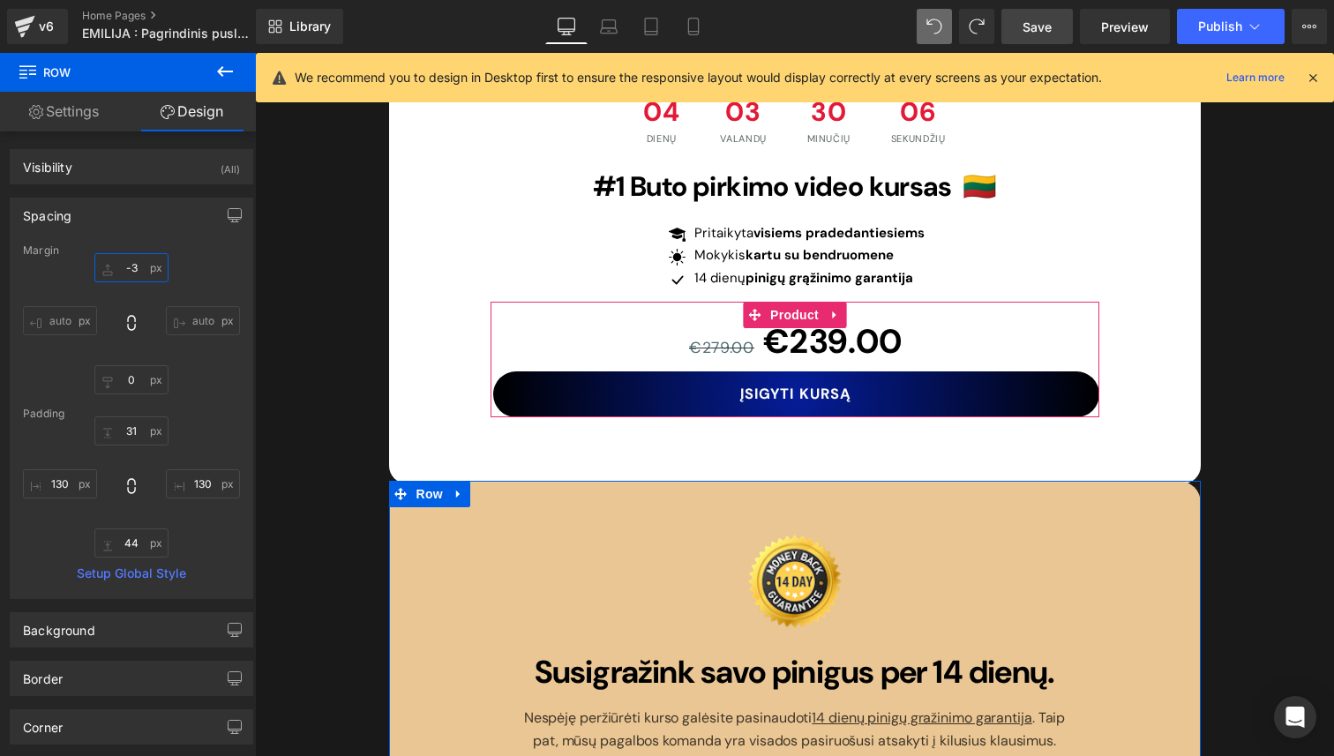
type input "-30"
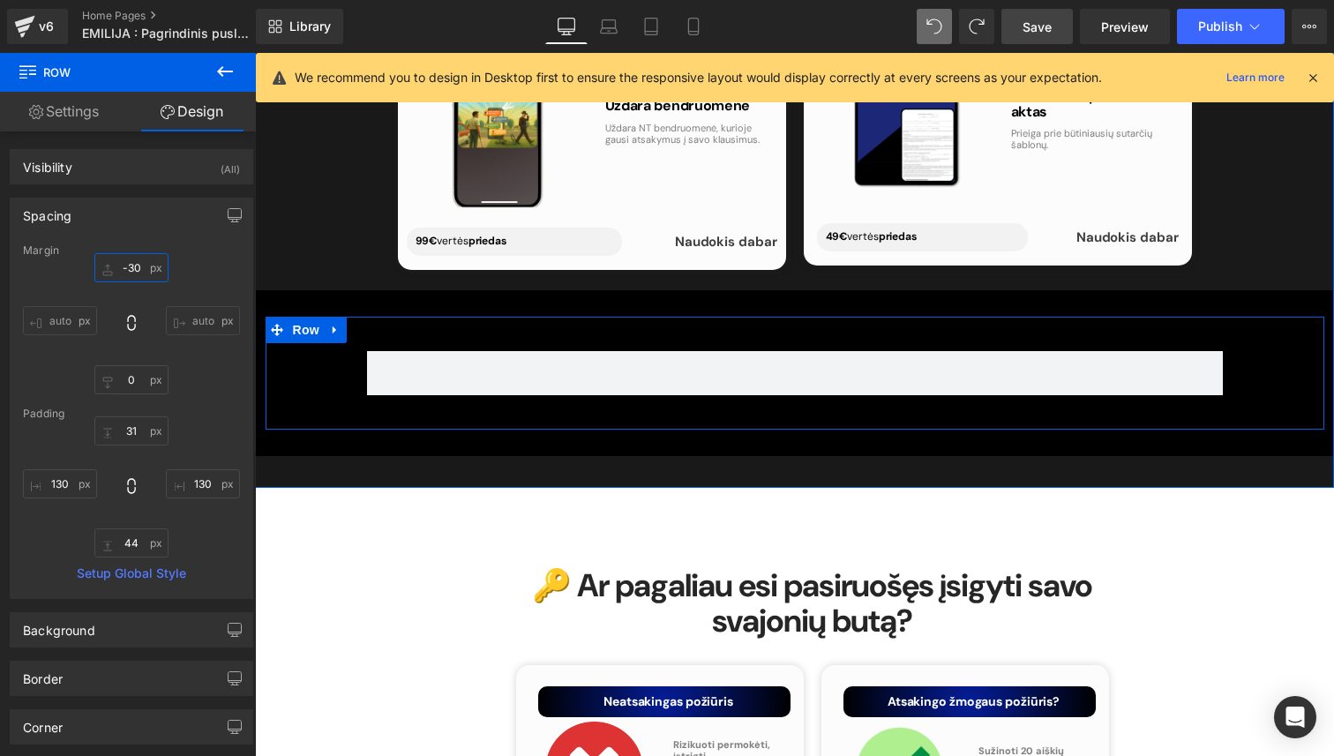
scroll to position [7803, 0]
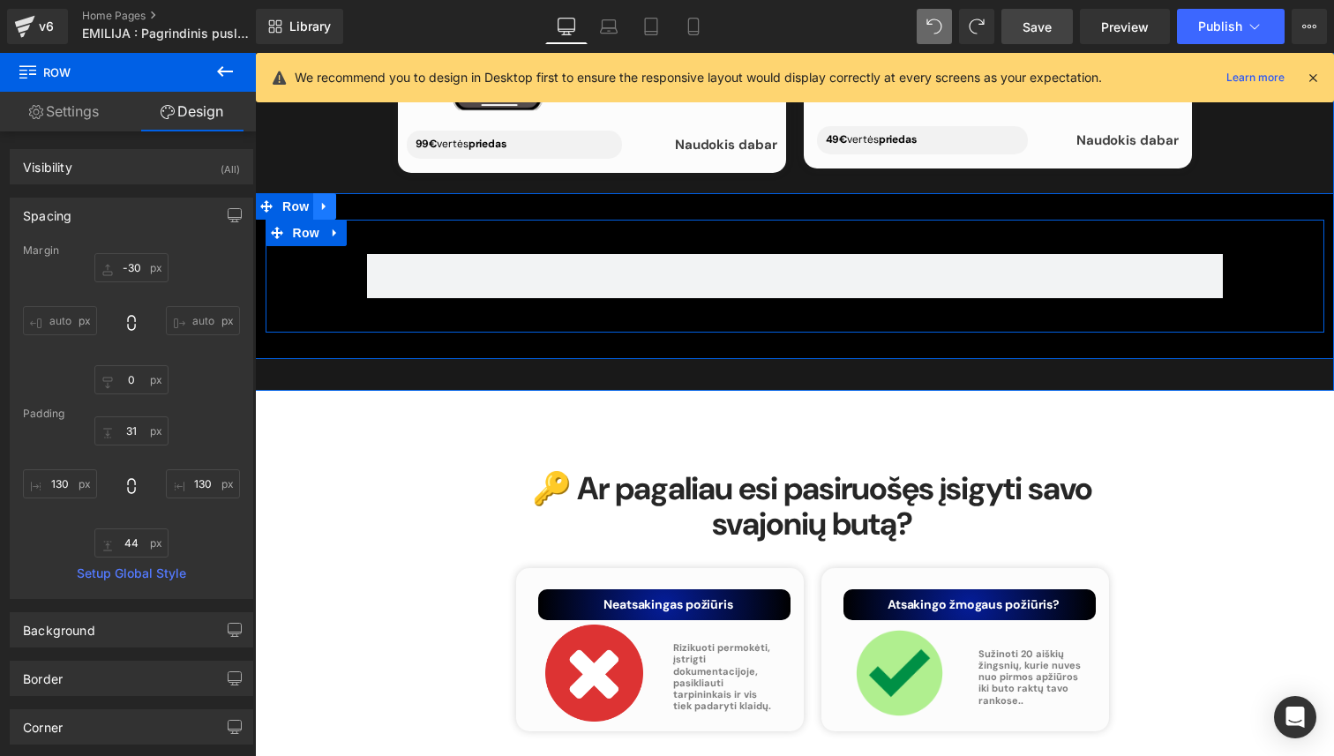
click at [255, 53] on div "125px" at bounding box center [255, 53] width 0 height 0
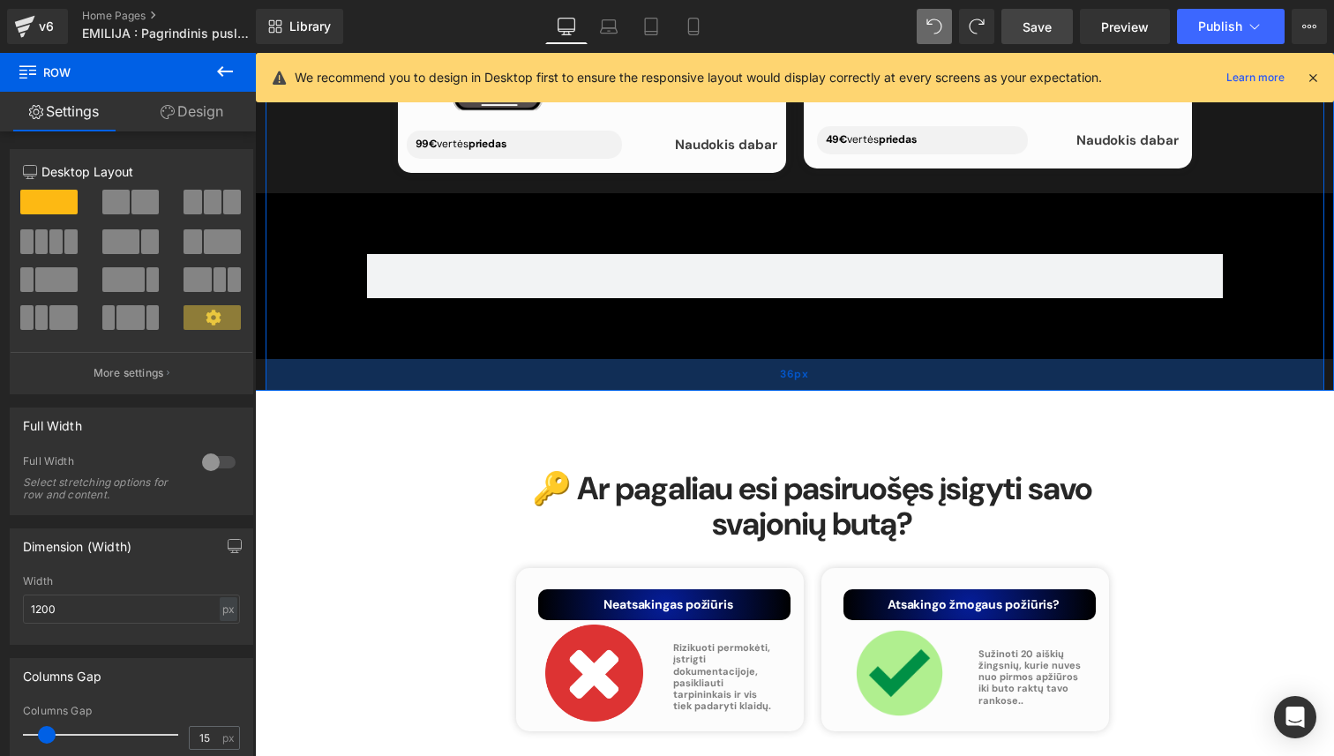
click at [483, 359] on div "36px" at bounding box center [794, 375] width 1058 height 32
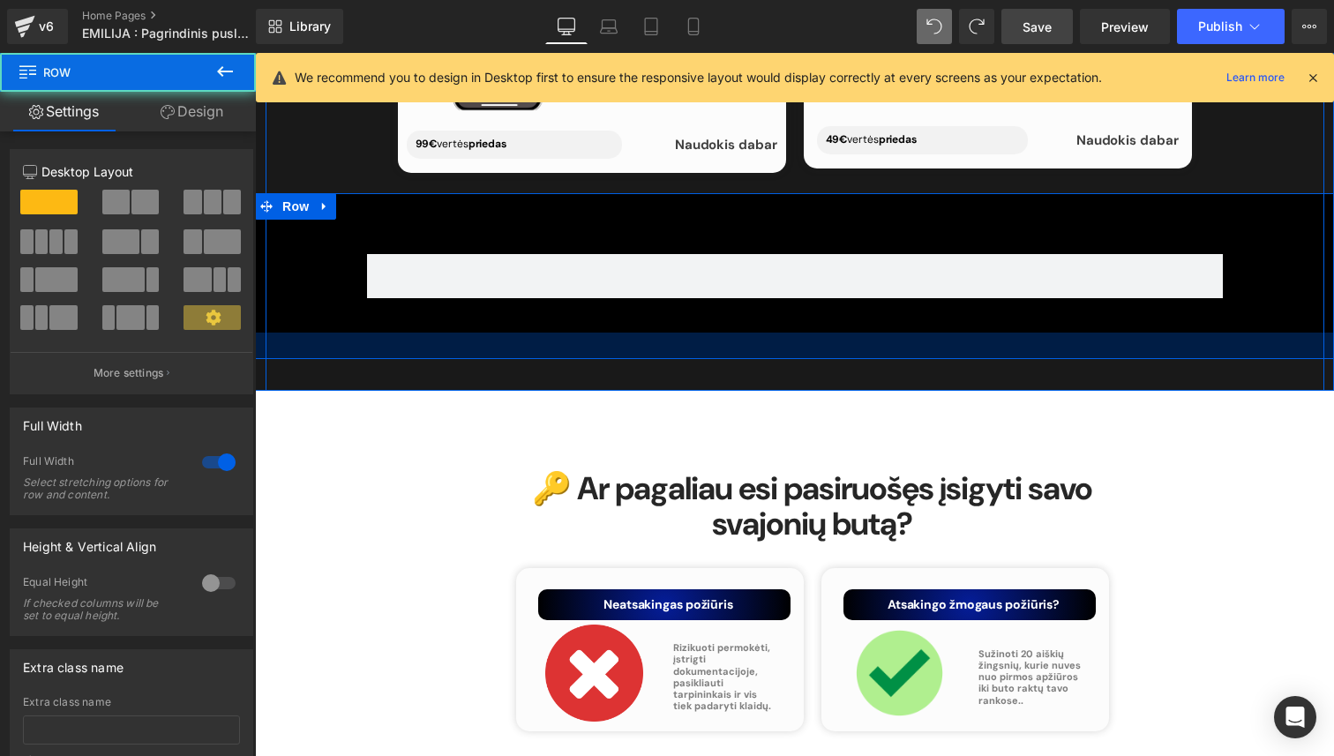
click at [516, 323] on div "Row 39px 39px Row" at bounding box center [794, 276] width 1079 height 166
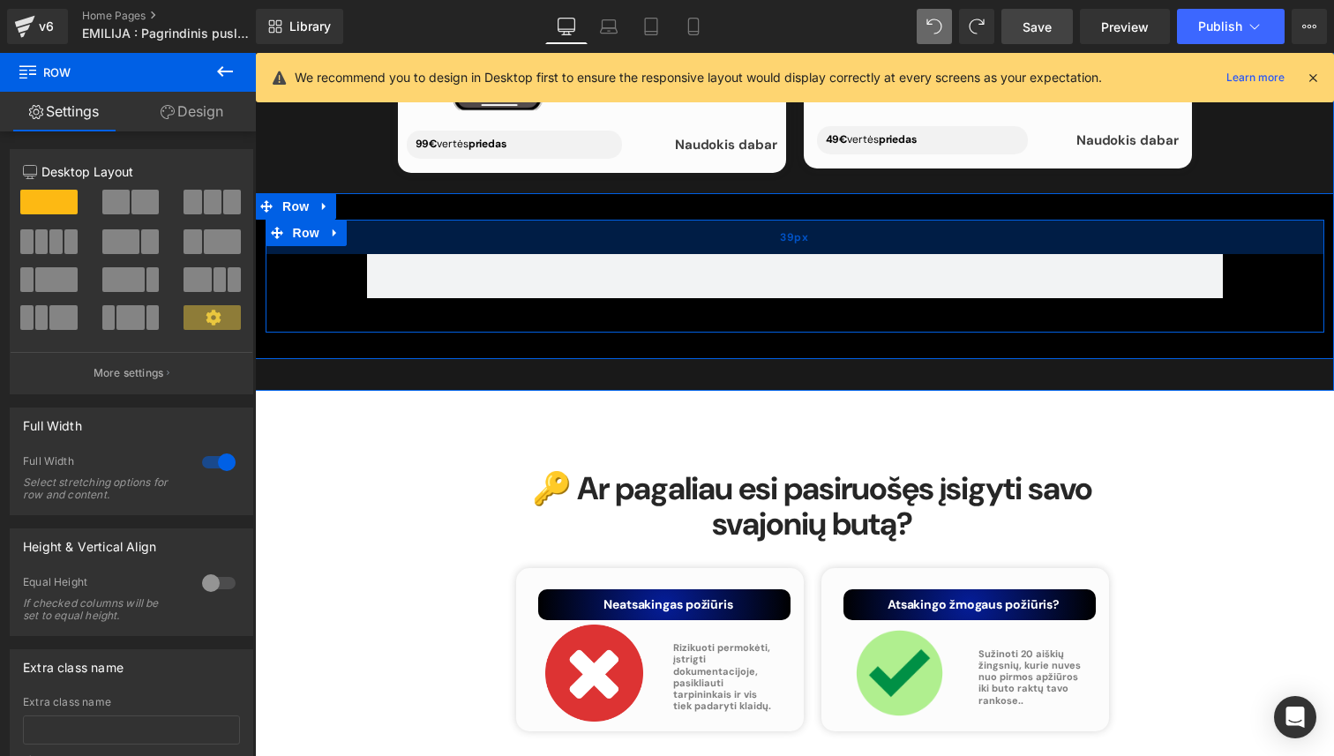
click at [475, 220] on div "39px" at bounding box center [794, 237] width 1058 height 34
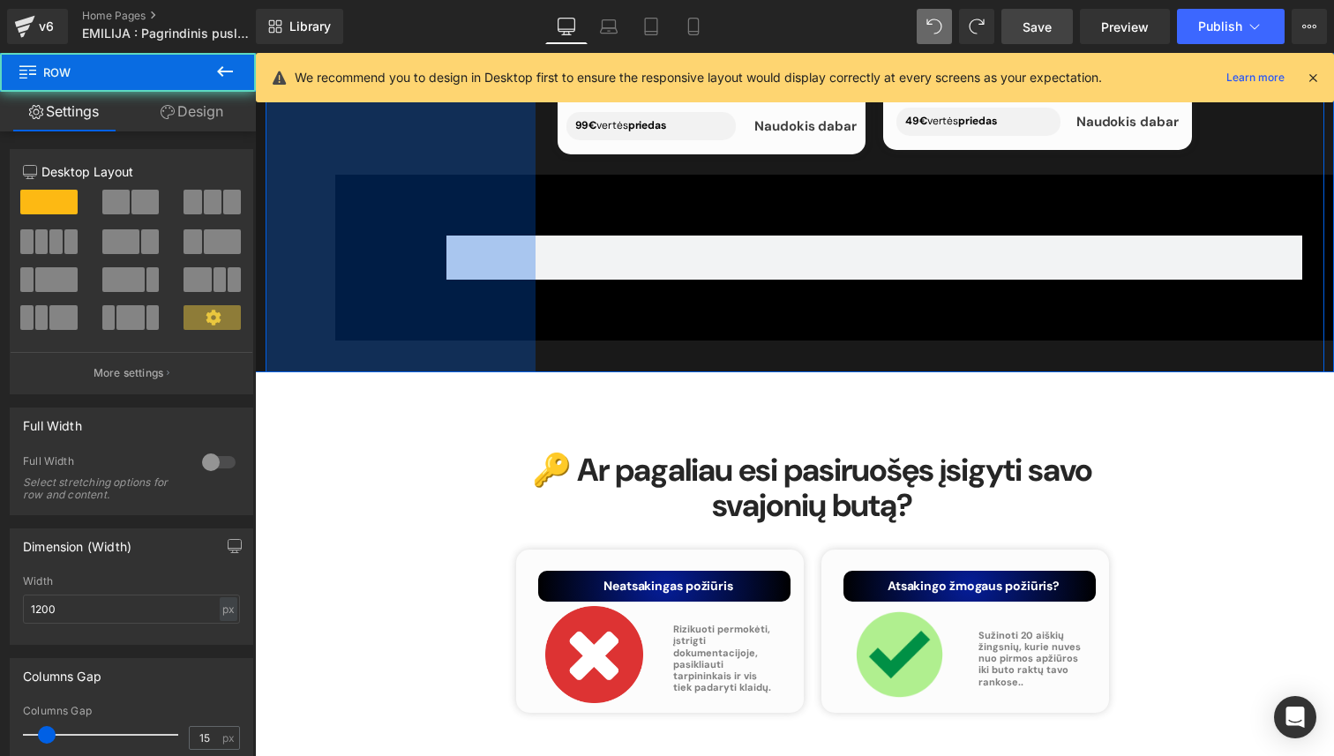
drag, startPoint x: 265, startPoint y: 223, endPoint x: 435, endPoint y: 225, distance: 170.2
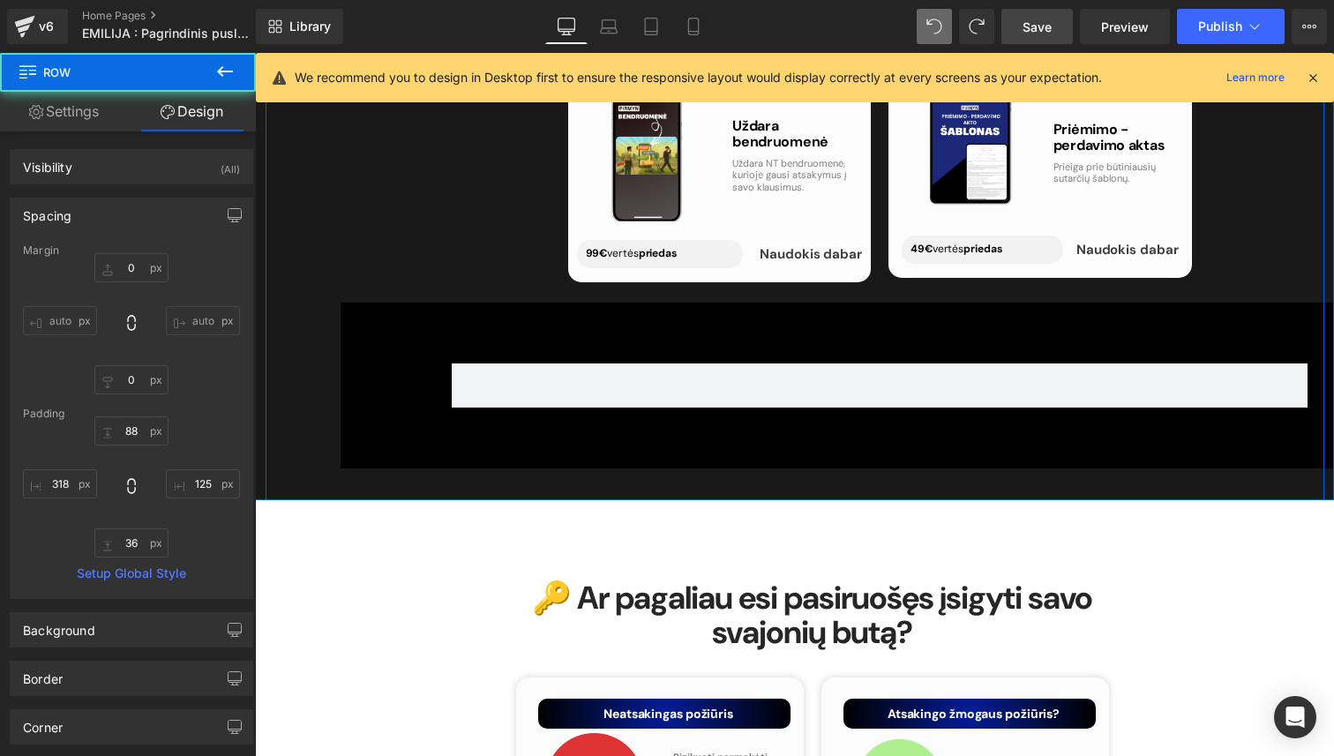
scroll to position [7644, 0]
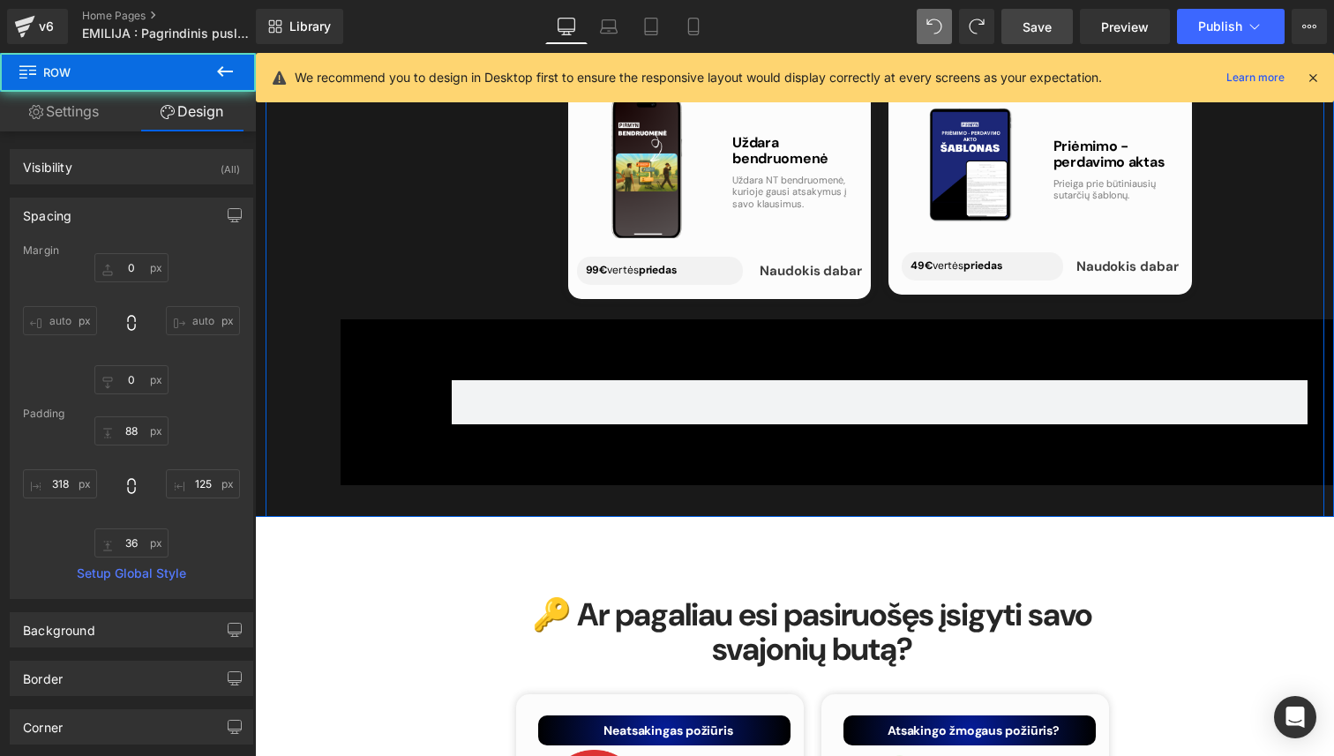
type input "318px"
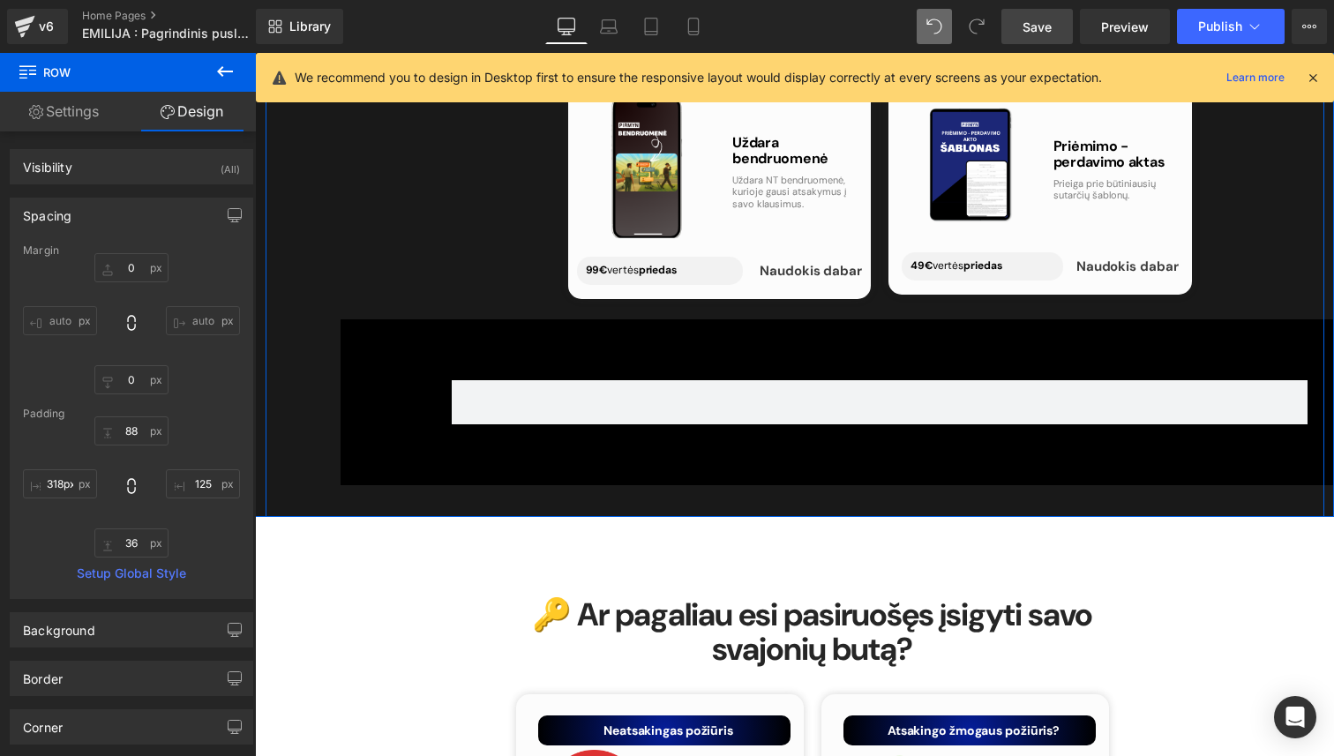
click at [588, 346] on div "Row 39px 39px" at bounding box center [879, 402] width 1058 height 113
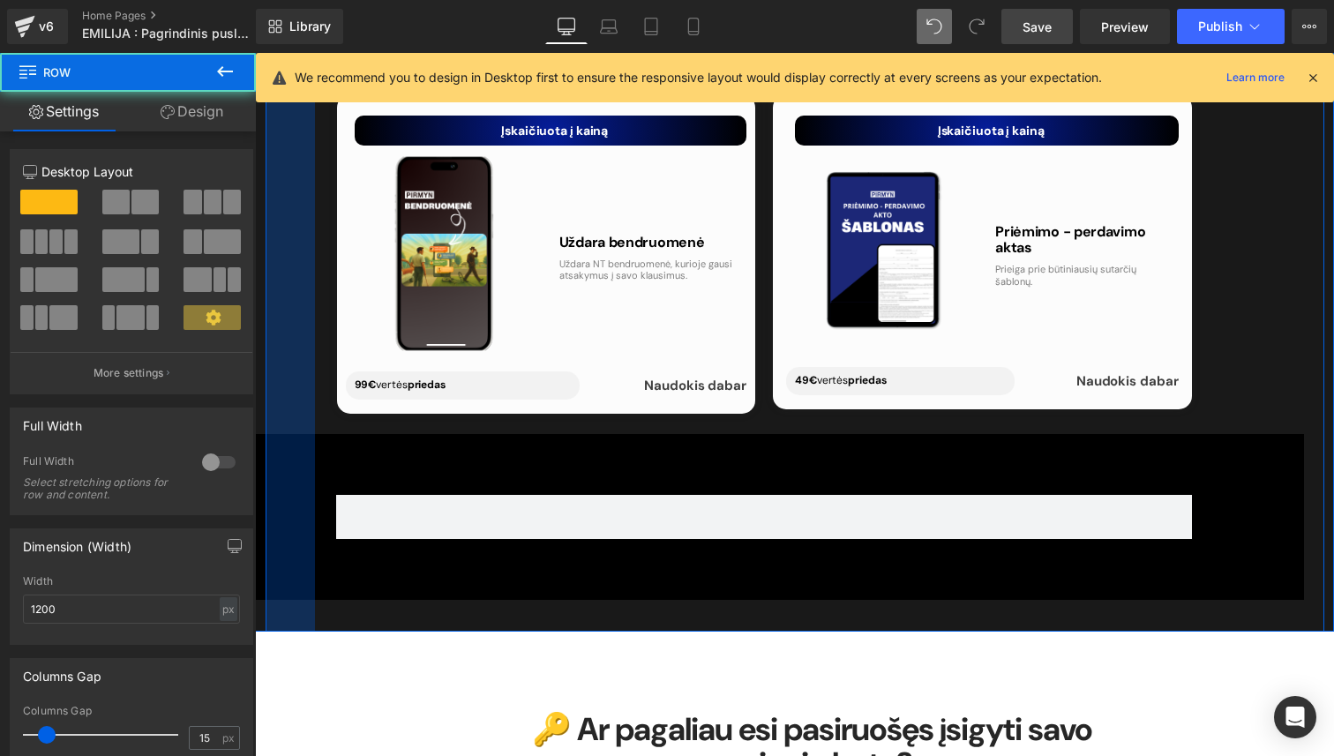
drag, startPoint x: 486, startPoint y: 219, endPoint x: 249, endPoint y: 265, distance: 241.6
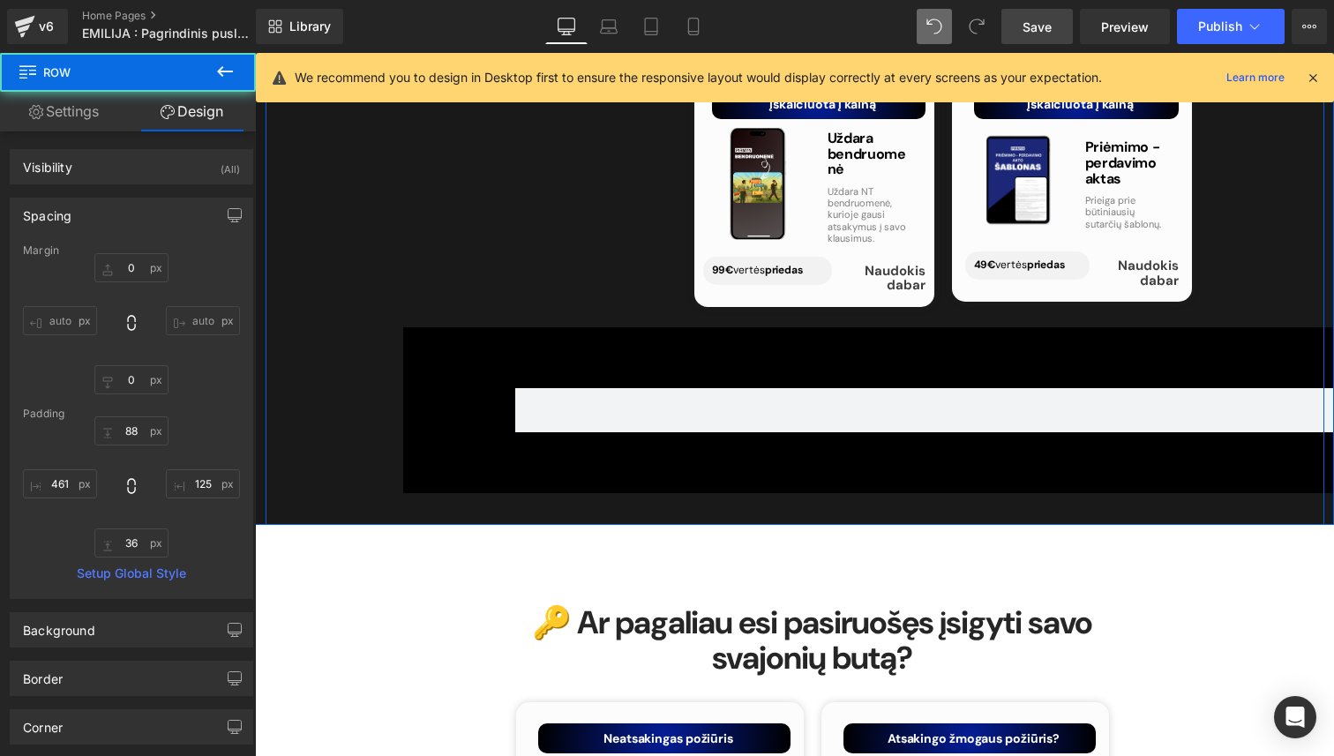
click at [255, 53] on div "39px" at bounding box center [255, 53] width 0 height 0
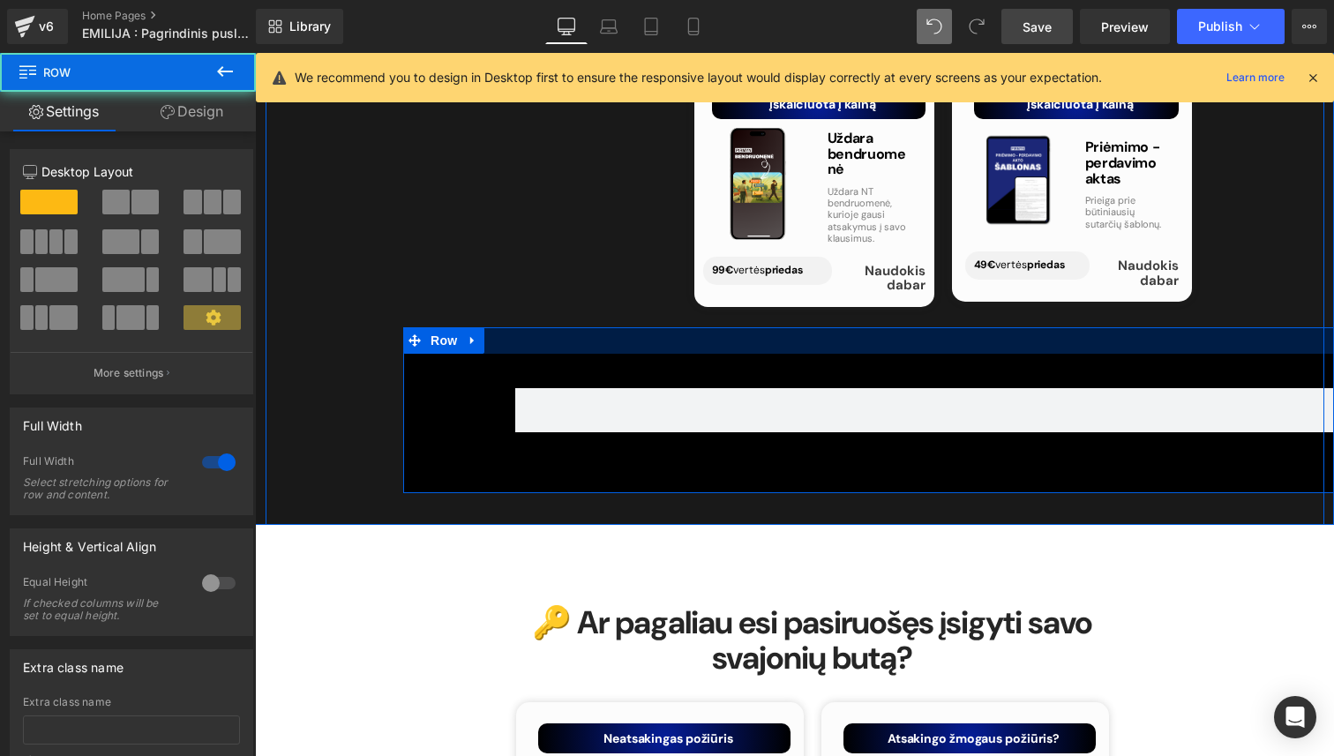
click at [721, 327] on div at bounding box center [942, 340] width 1079 height 26
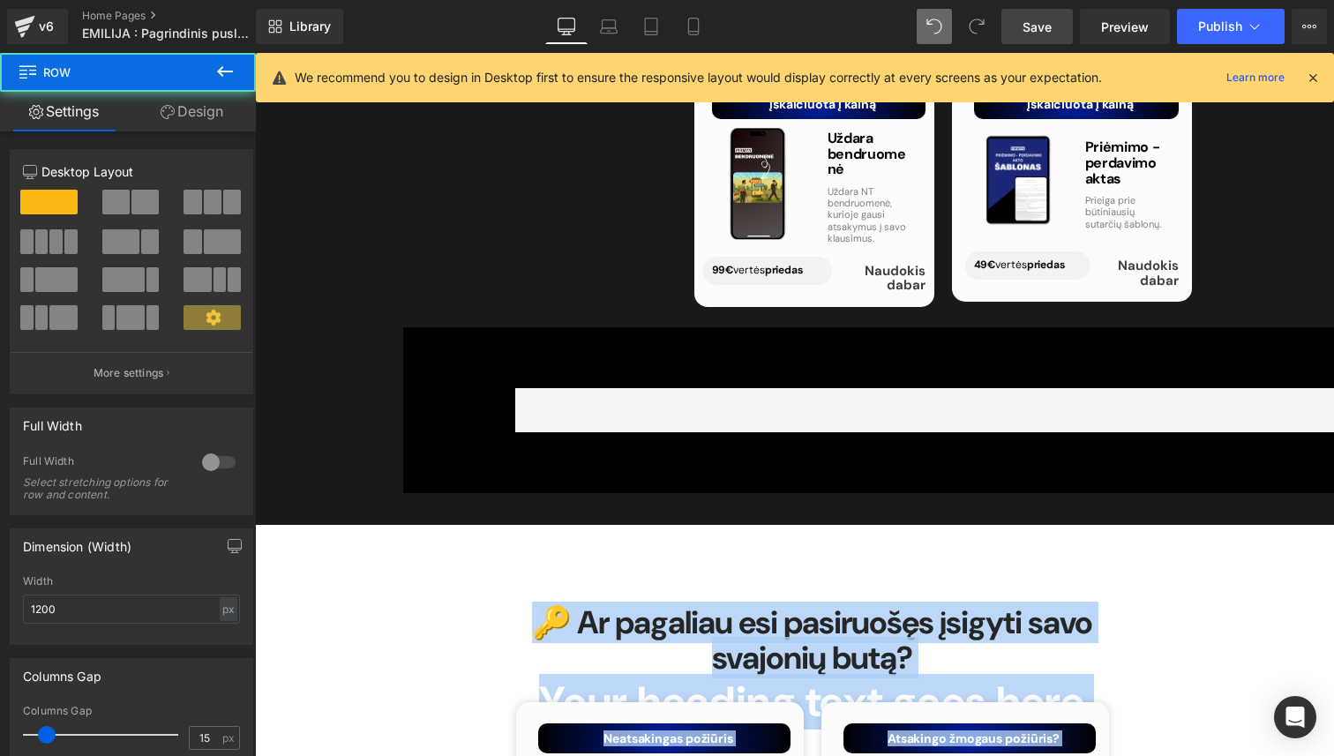
drag, startPoint x: 716, startPoint y: 359, endPoint x: 710, endPoint y: 491, distance: 132.4
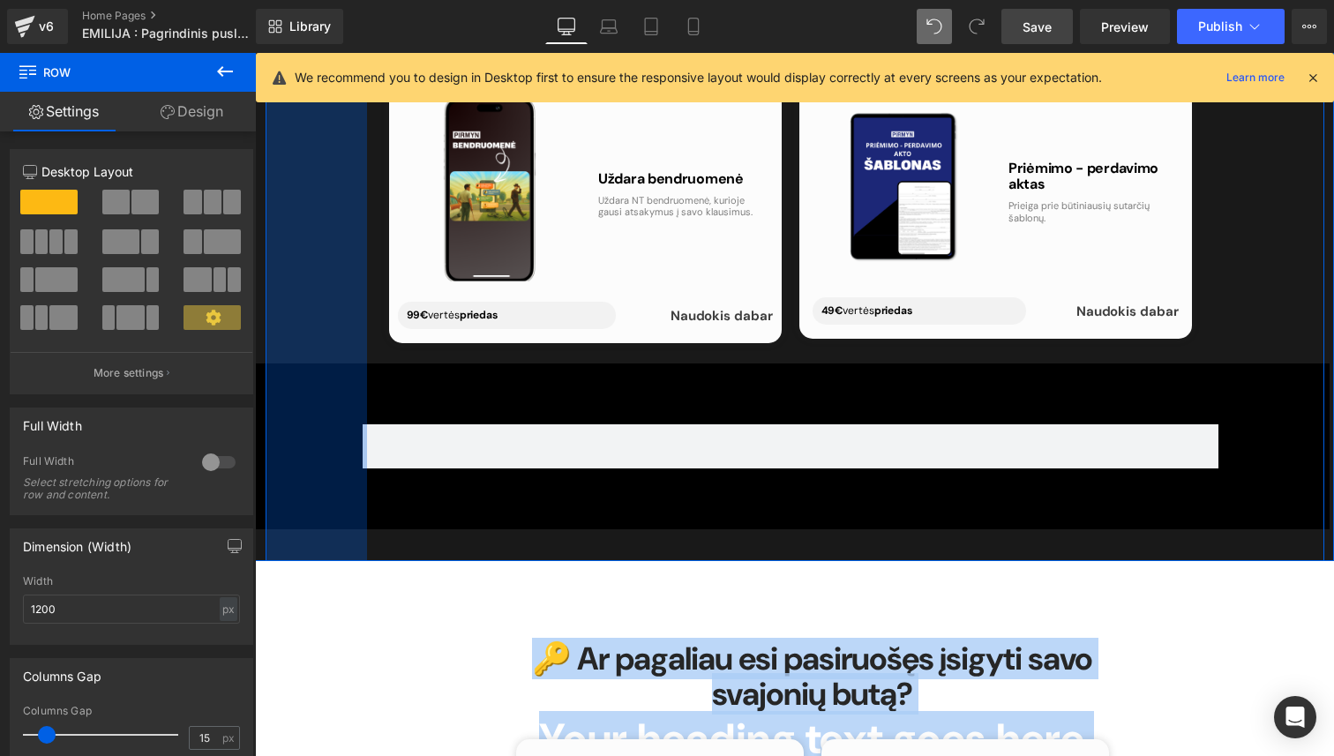
drag, startPoint x: 573, startPoint y: 325, endPoint x: 268, endPoint y: 375, distance: 309.3
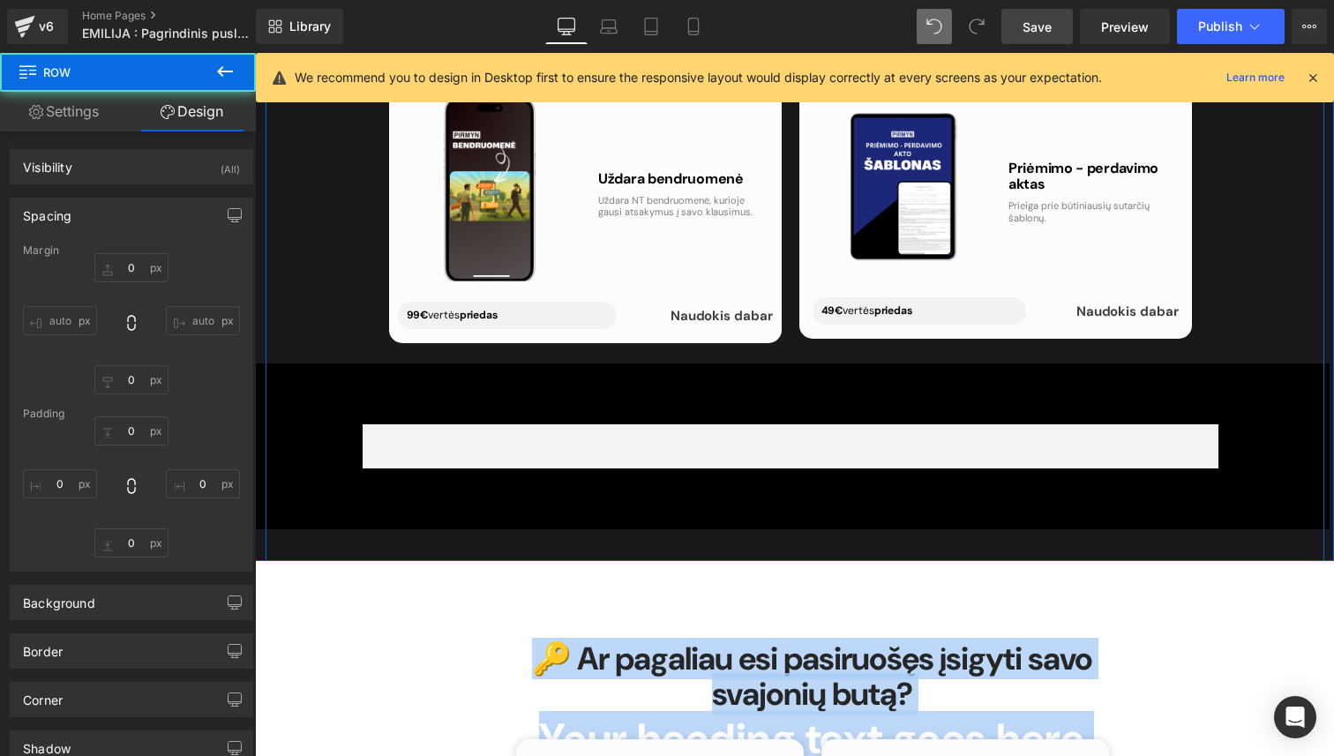
type input "0"
type input "88"
type input "125"
type input "36"
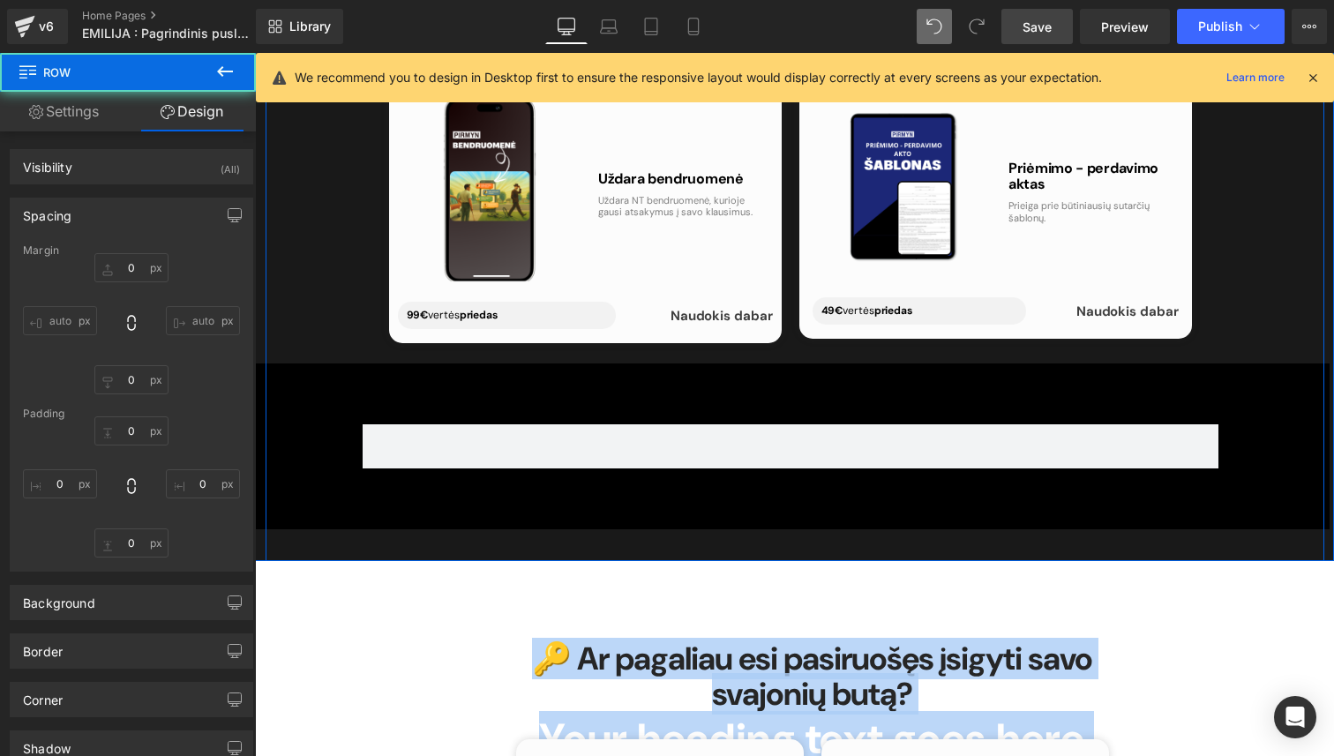
type input "115"
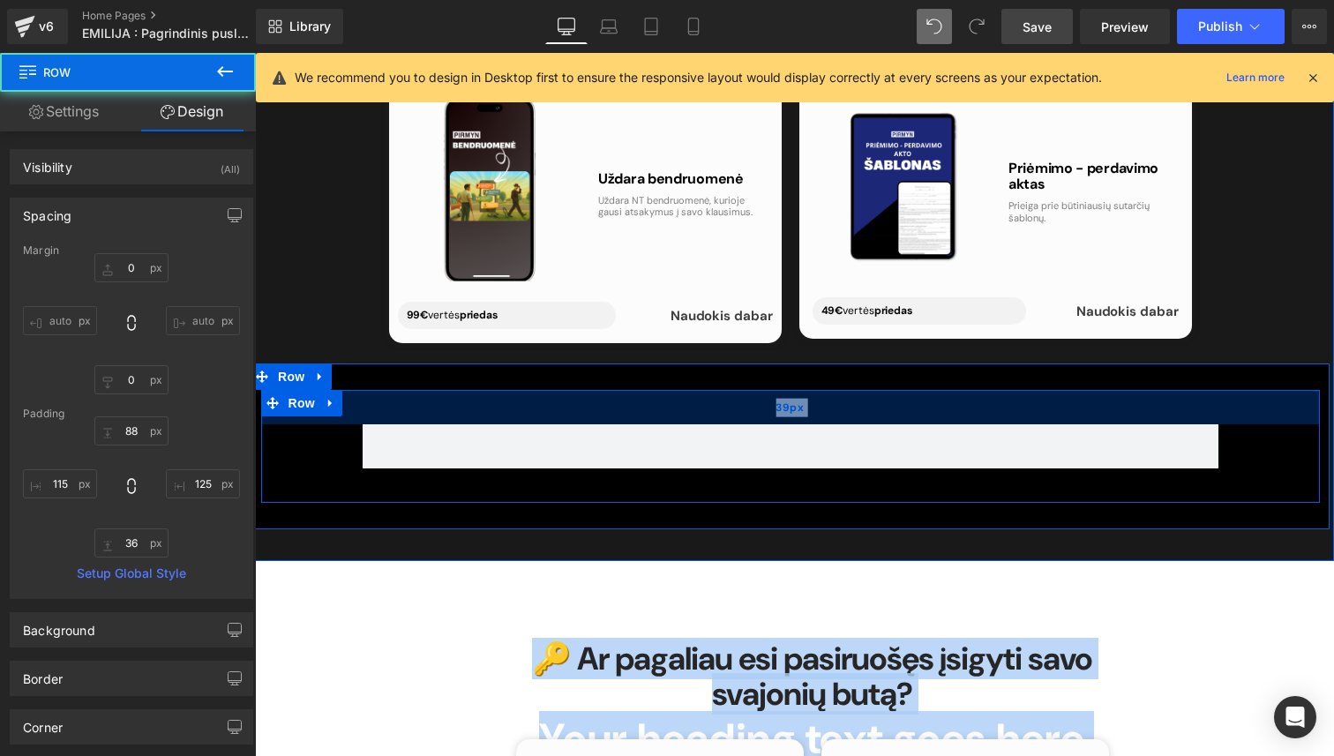
click at [465, 390] on div "39px" at bounding box center [790, 407] width 1058 height 34
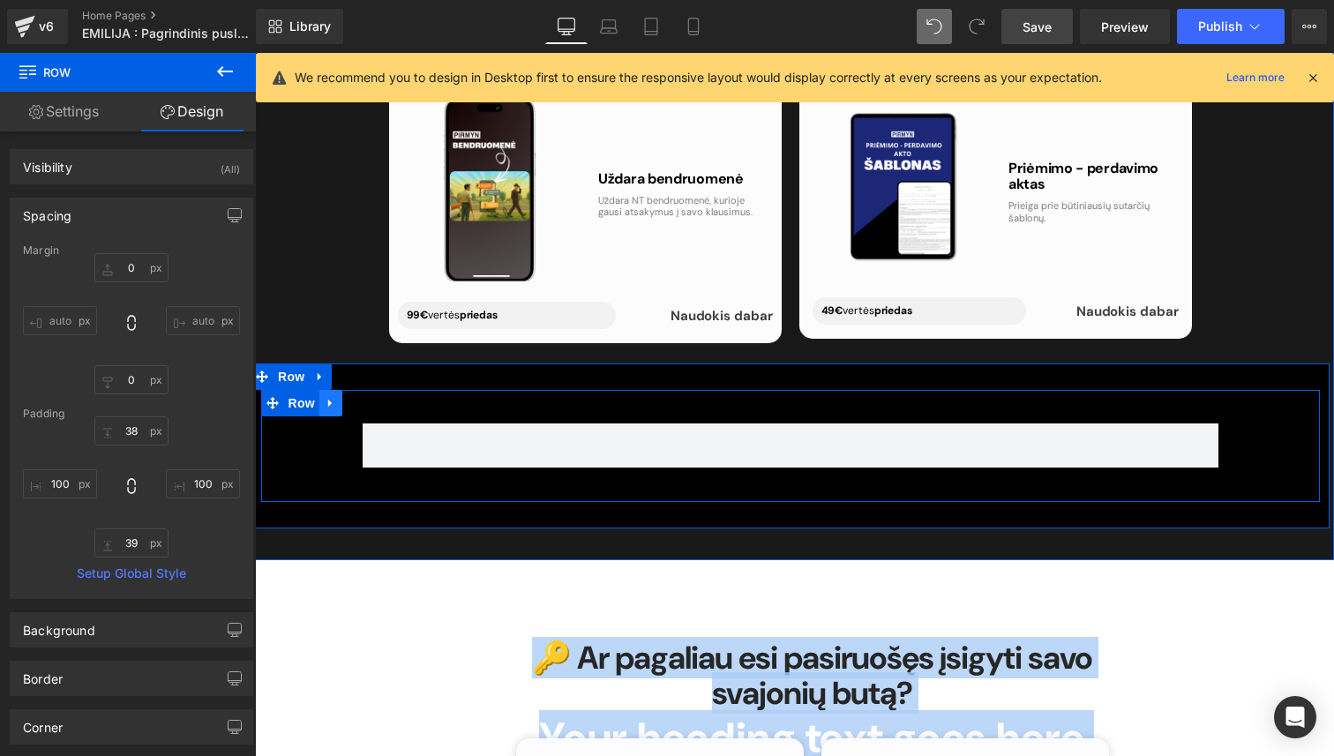
click at [339, 390] on link at bounding box center [330, 403] width 23 height 26
click at [384, 390] on link at bounding box center [376, 403] width 23 height 26
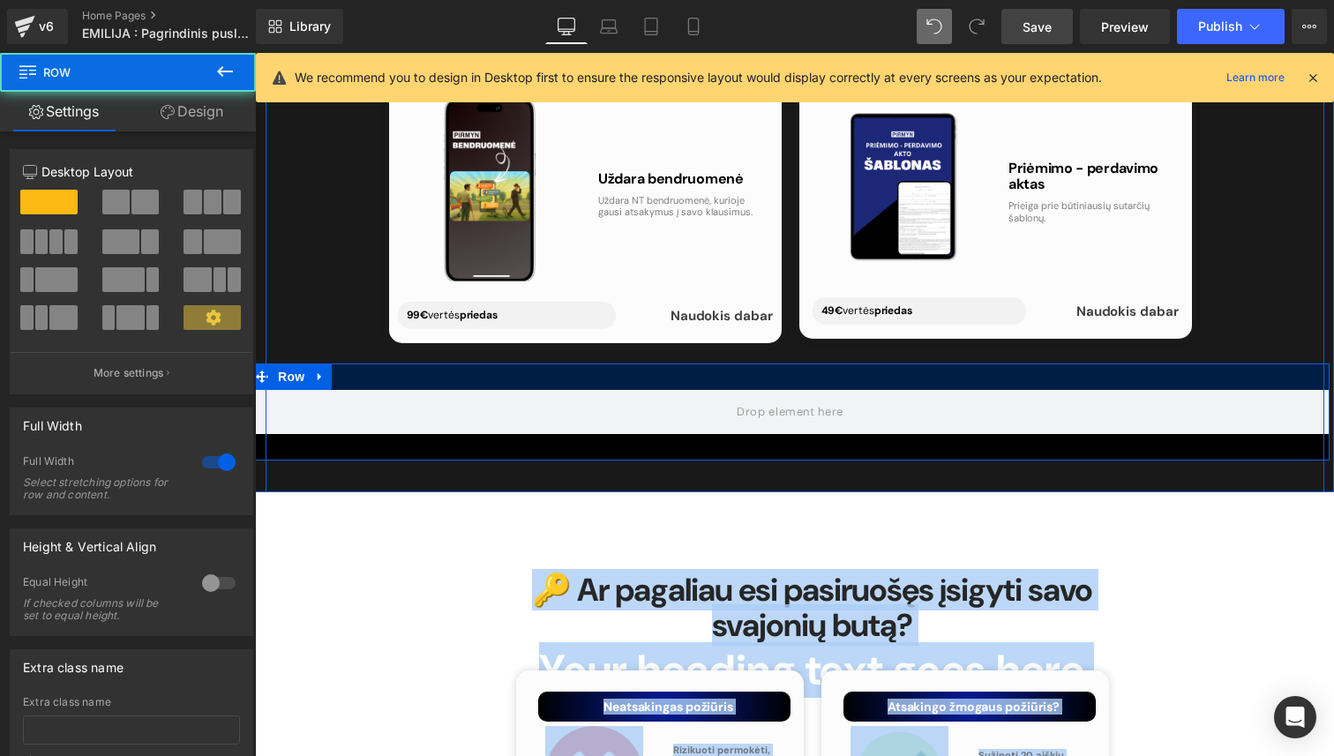
click at [382, 363] on div at bounding box center [789, 376] width 1079 height 26
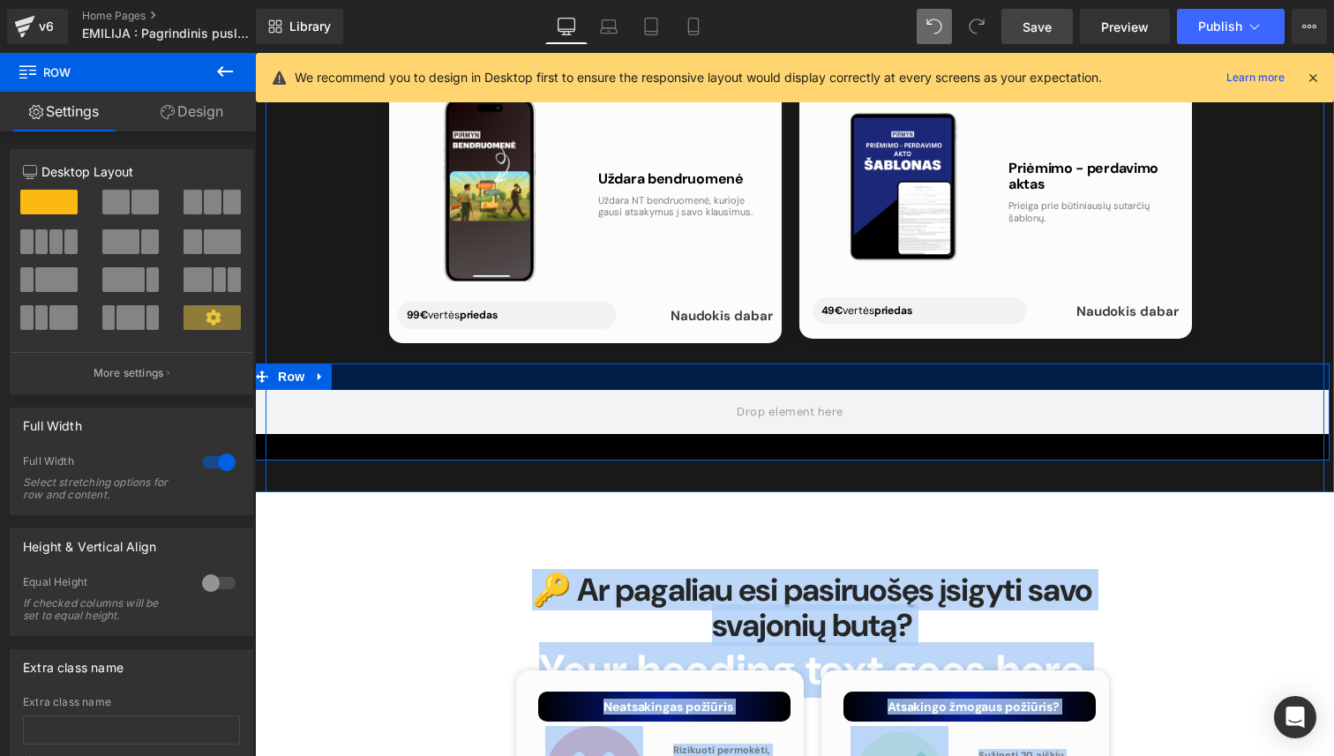
click at [369, 363] on div at bounding box center [789, 376] width 1079 height 26
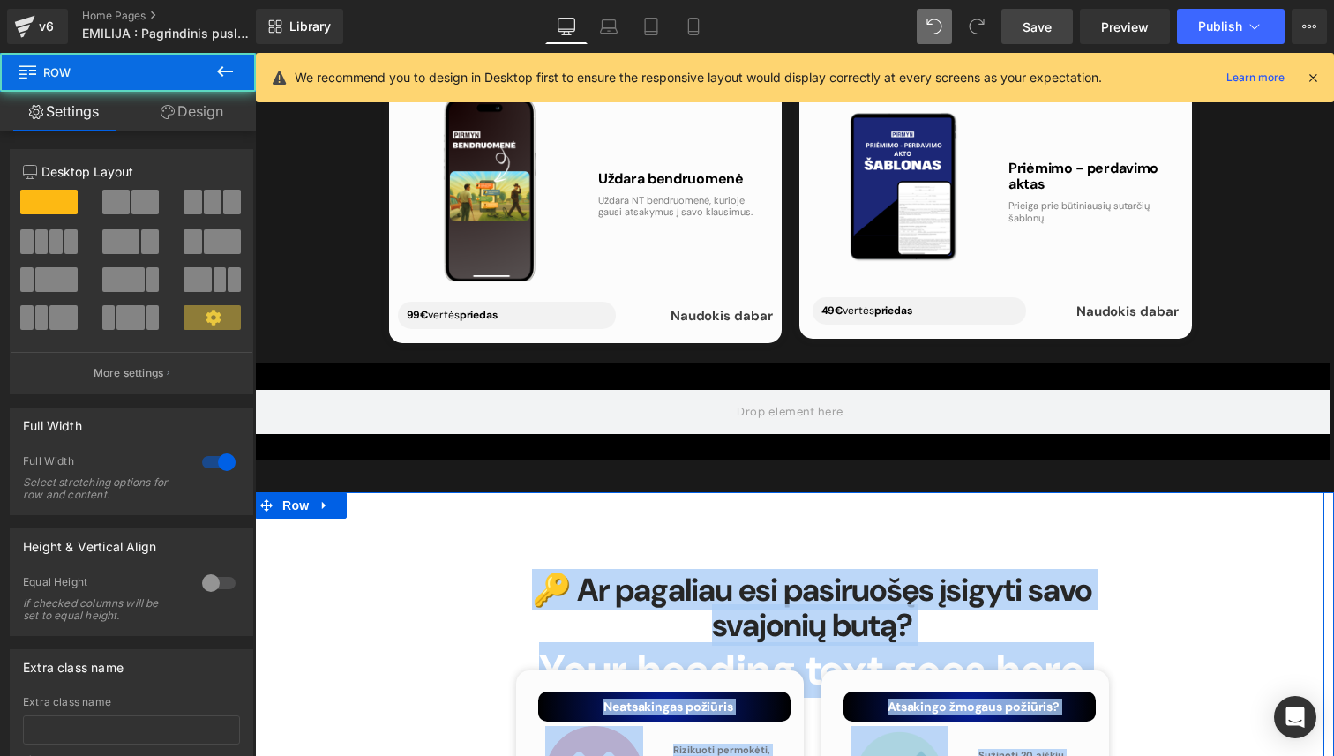
drag, startPoint x: 392, startPoint y: 347, endPoint x: 418, endPoint y: 497, distance: 152.1
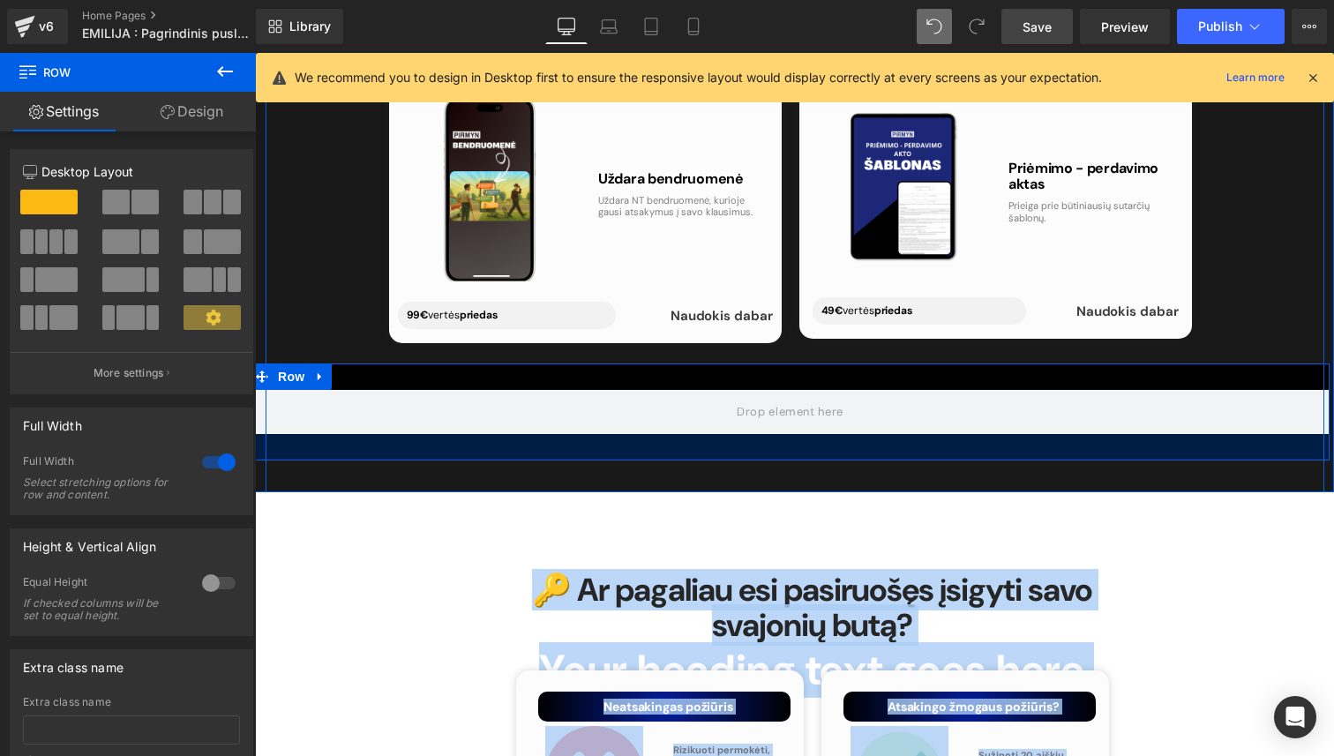
click at [434, 434] on div at bounding box center [789, 447] width 1079 height 26
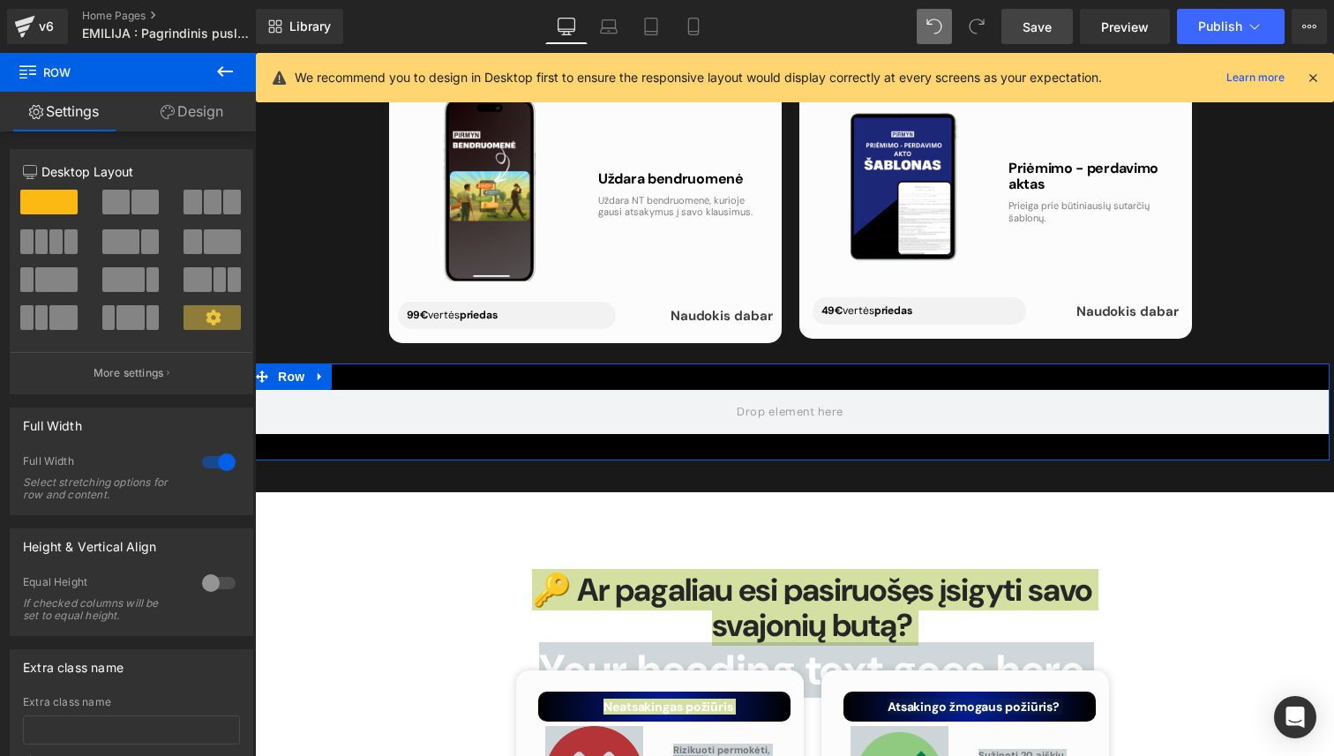
click at [211, 123] on link "Design" at bounding box center [192, 112] width 128 height 40
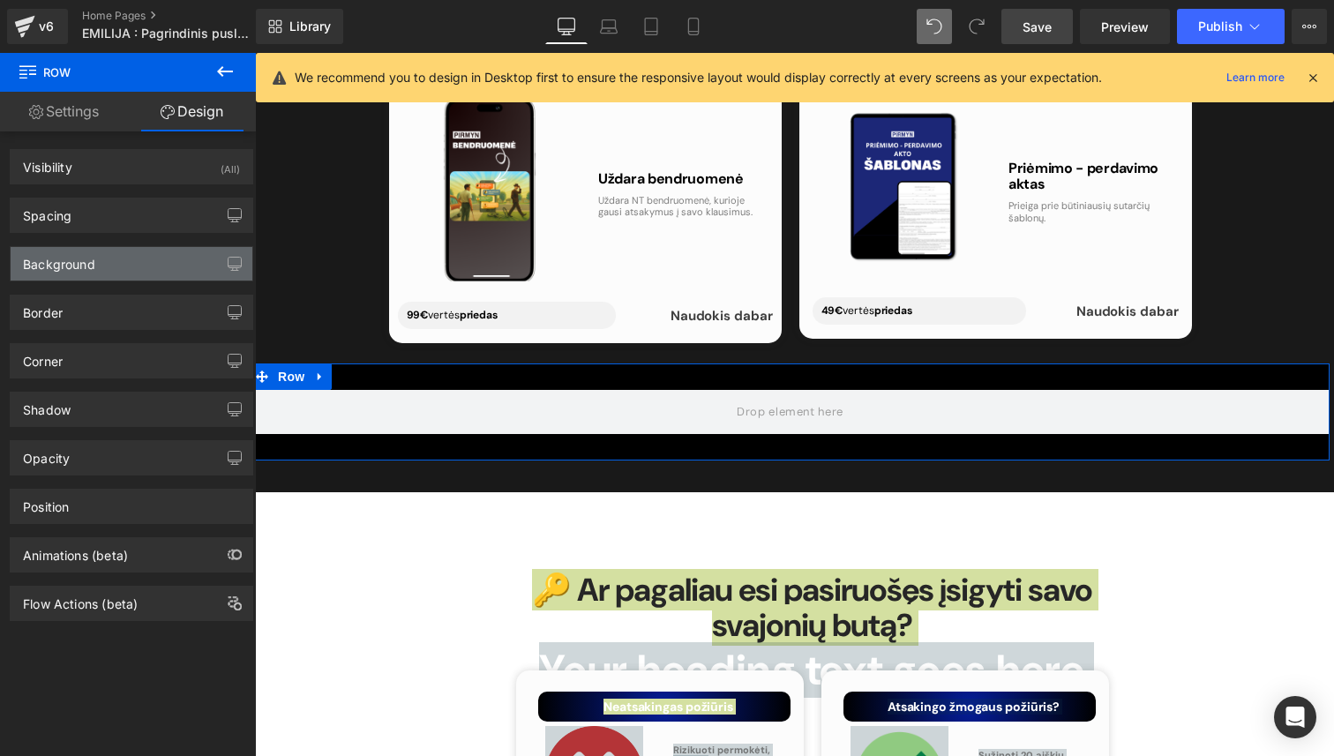
click at [147, 249] on div "Background" at bounding box center [132, 264] width 242 height 34
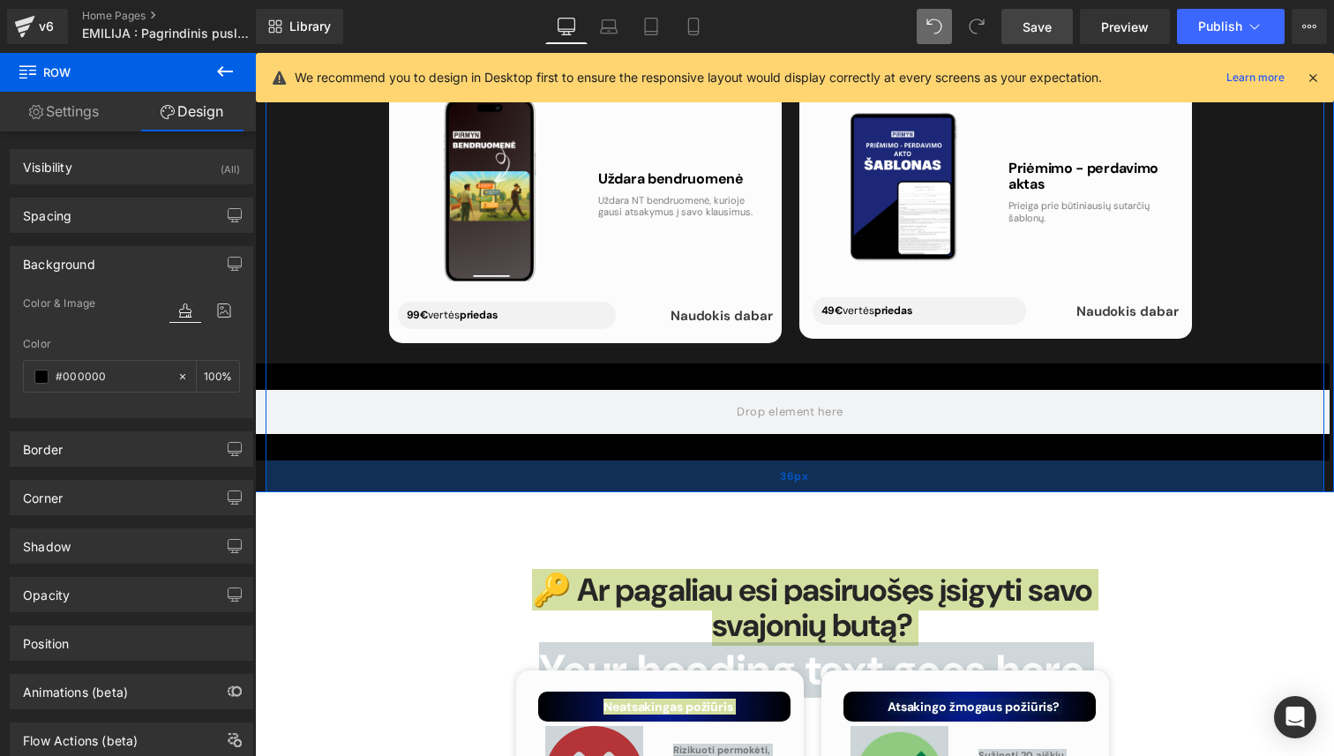
click at [429, 460] on div "36px" at bounding box center [794, 476] width 1058 height 32
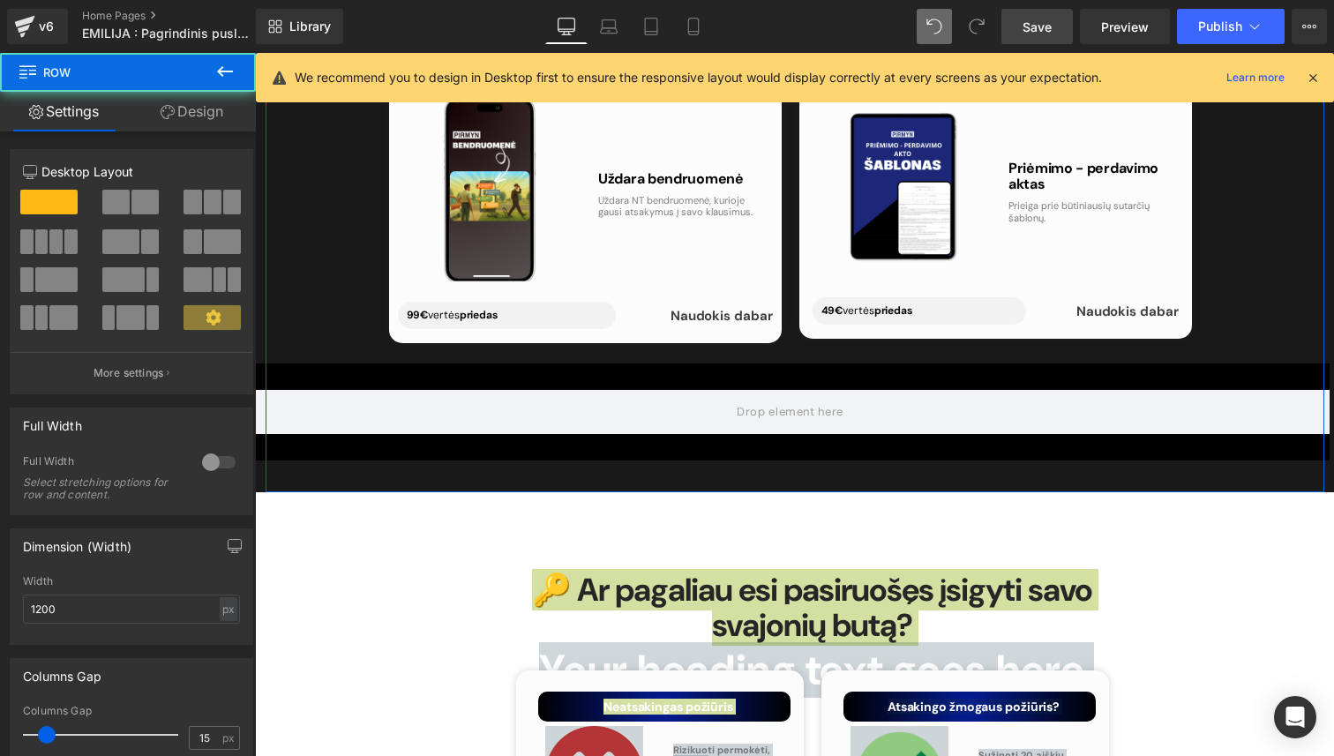
click at [189, 102] on link "Design" at bounding box center [192, 112] width 128 height 40
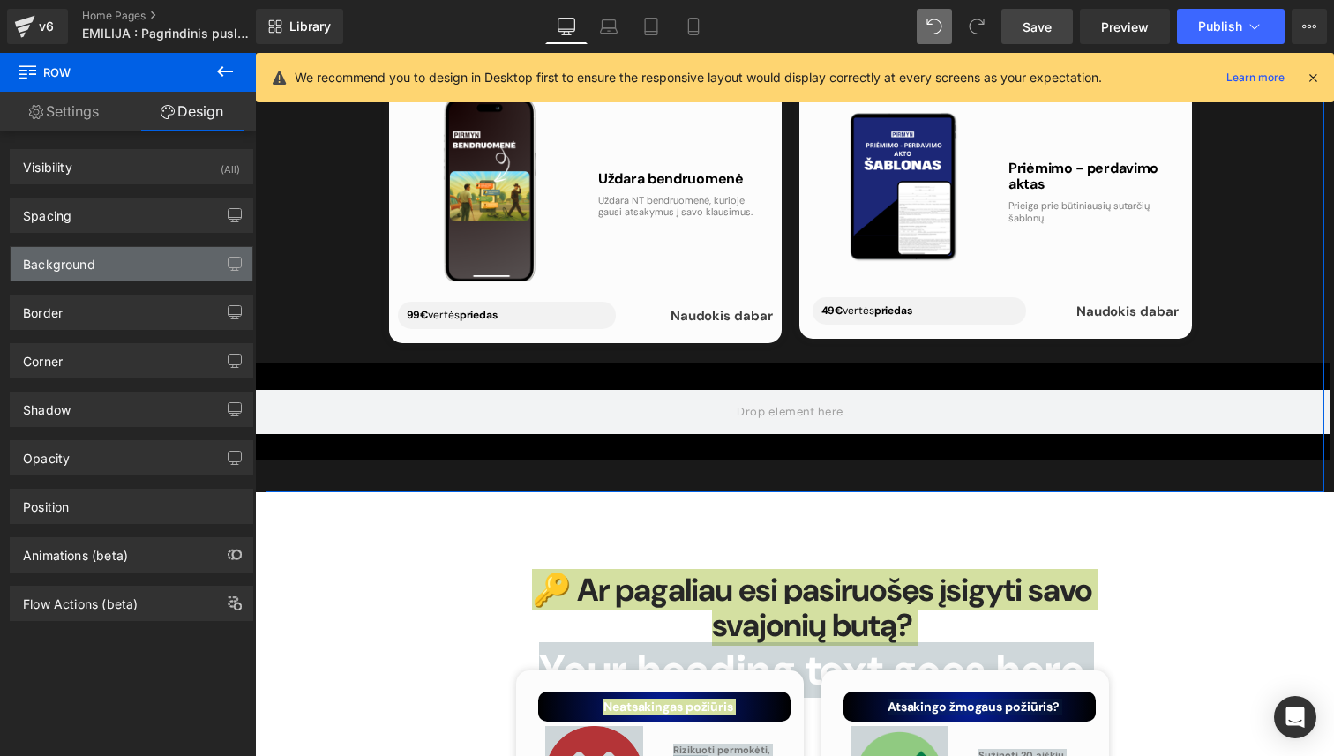
click at [125, 262] on div "Background" at bounding box center [132, 264] width 242 height 34
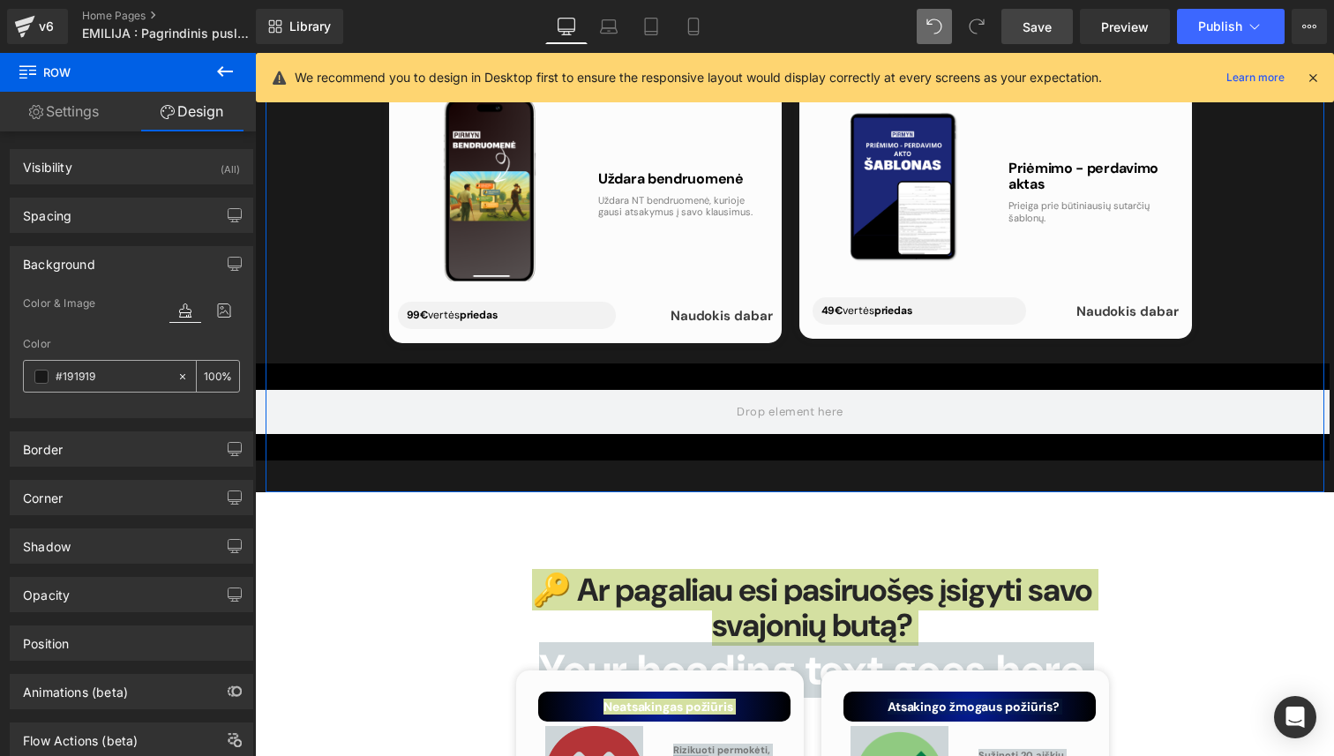
click at [105, 377] on input "#191919" at bounding box center [112, 376] width 113 height 19
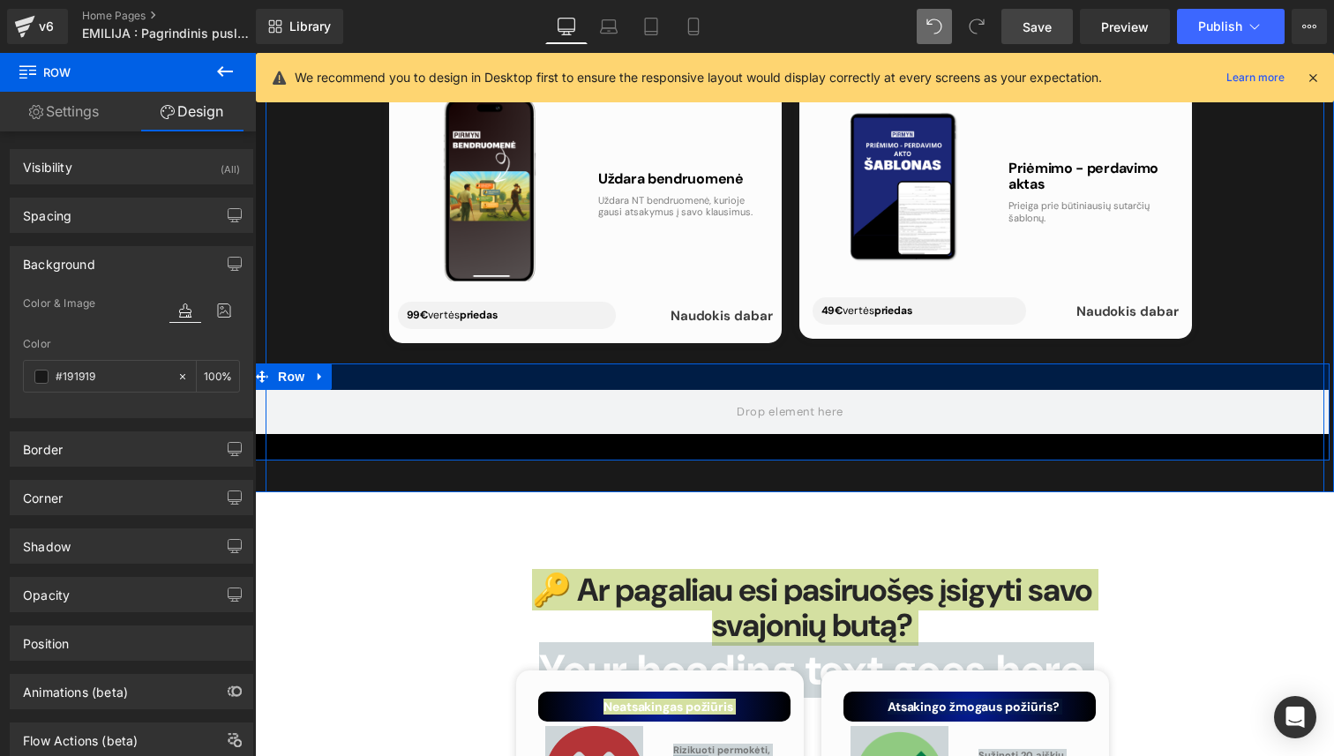
click at [383, 363] on div at bounding box center [789, 376] width 1079 height 26
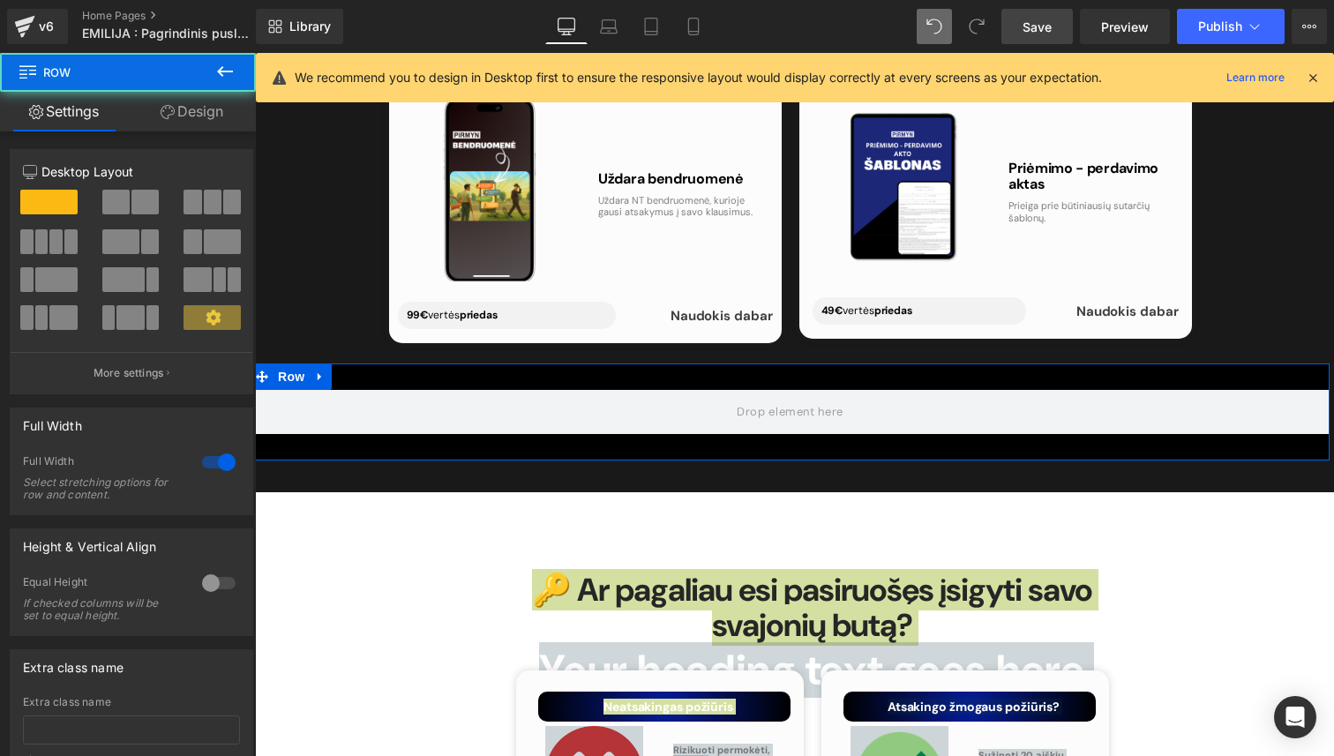
click at [207, 115] on link "Design" at bounding box center [192, 112] width 128 height 40
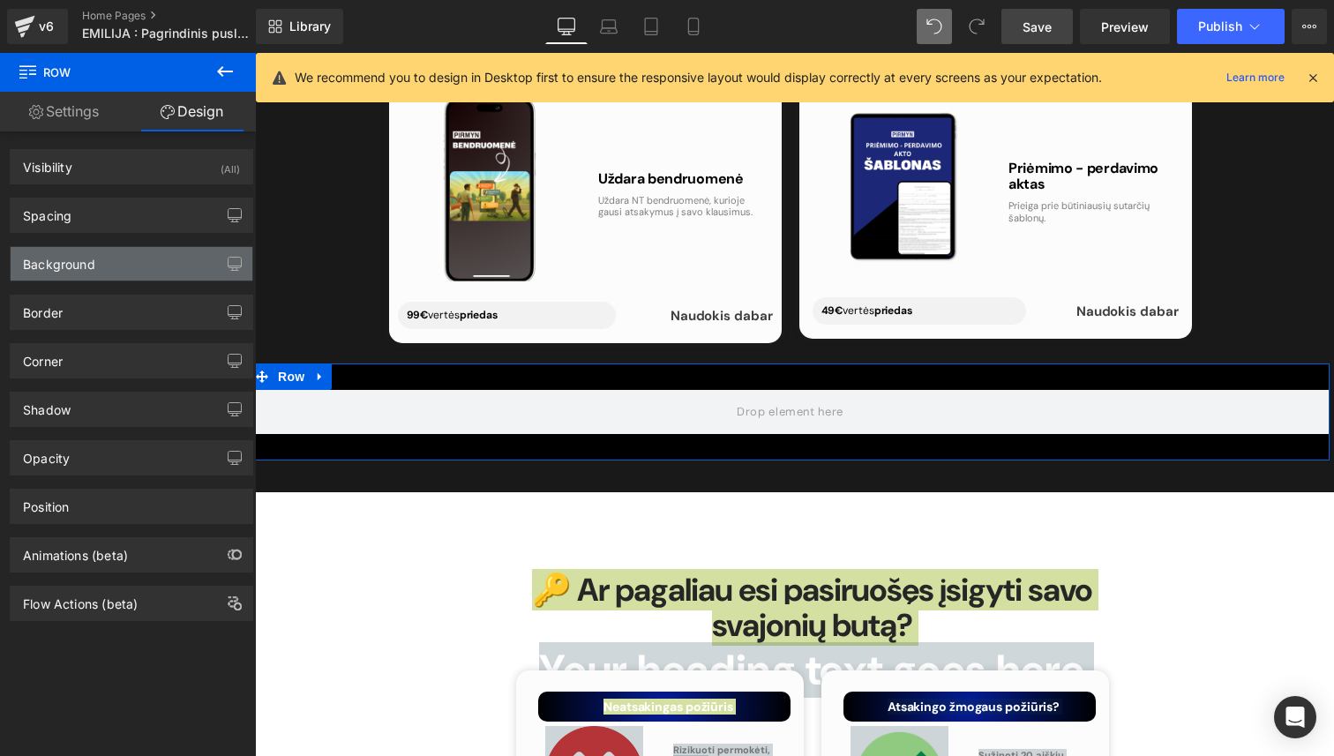
click at [145, 265] on div "Background" at bounding box center [132, 264] width 242 height 34
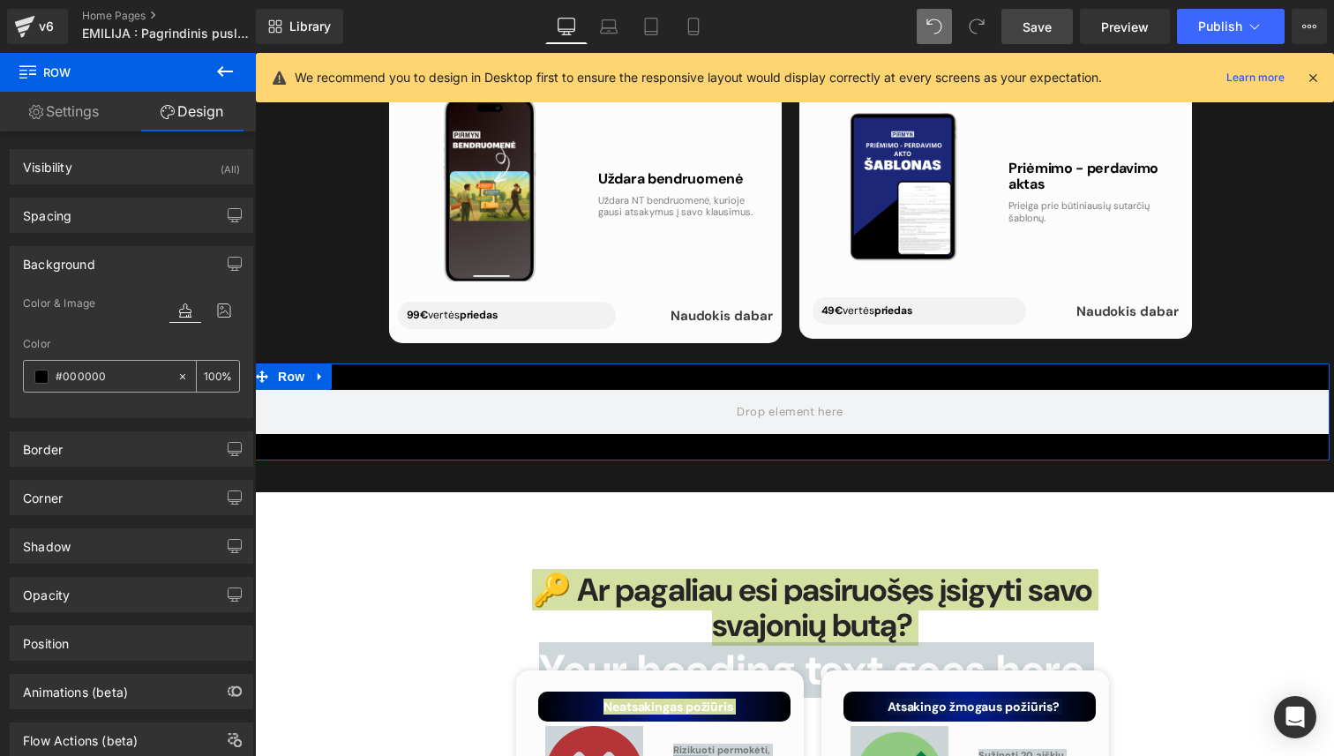
click at [117, 374] on input "#000000" at bounding box center [112, 376] width 113 height 19
paste input "191919"
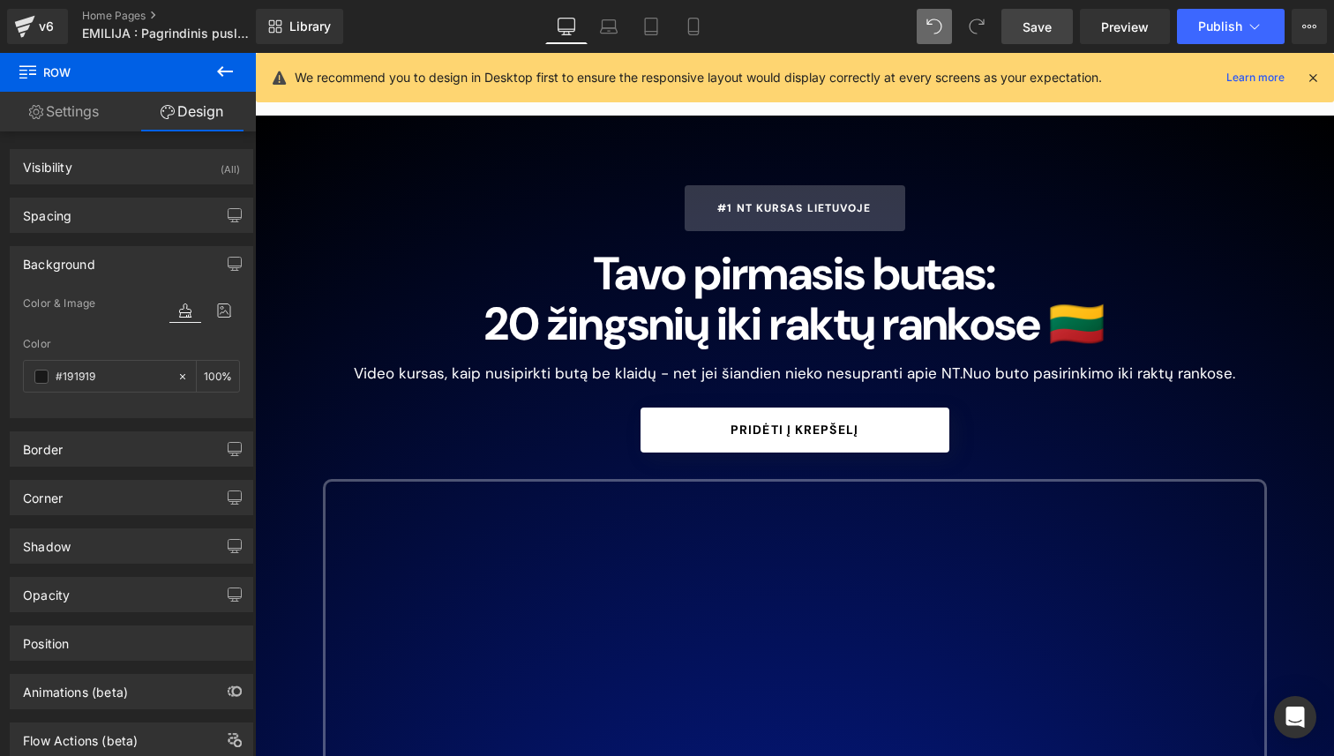
scroll to position [0, 0]
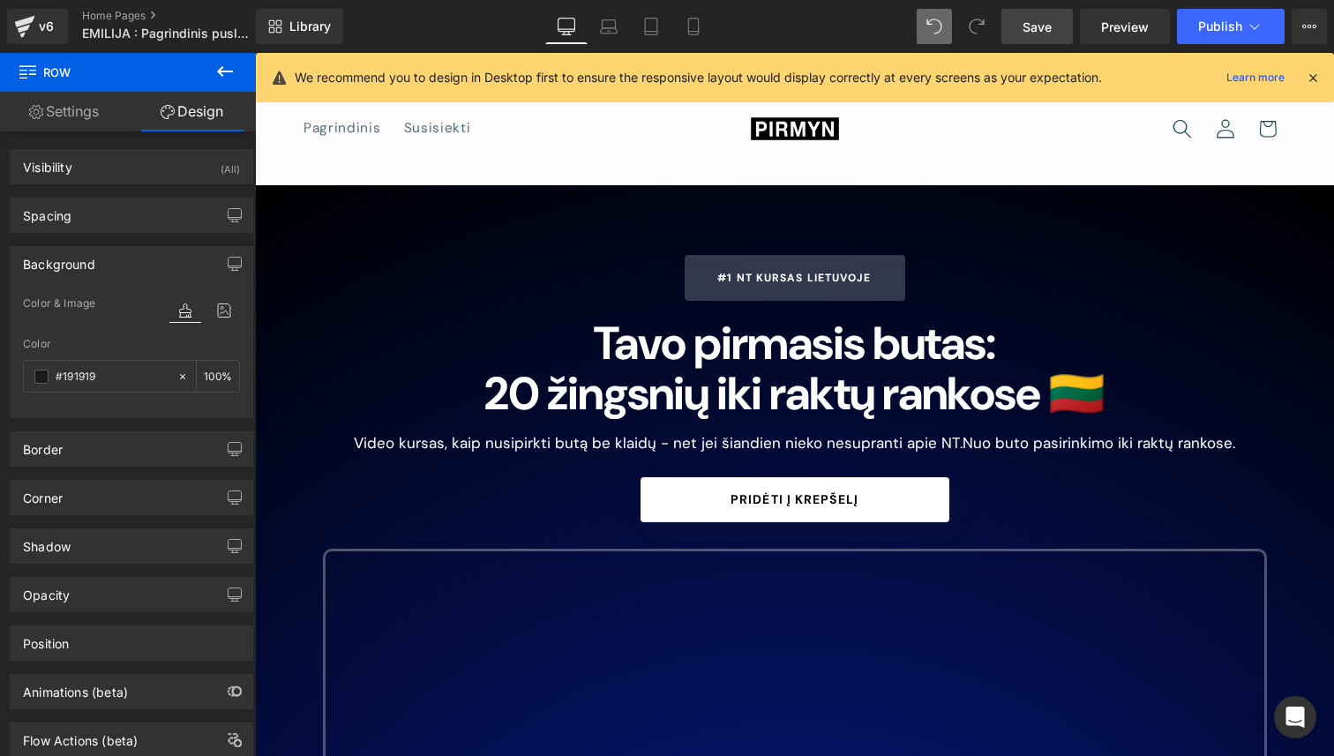
type input "#191919"
click at [1025, 21] on span "Save" at bounding box center [1036, 27] width 29 height 19
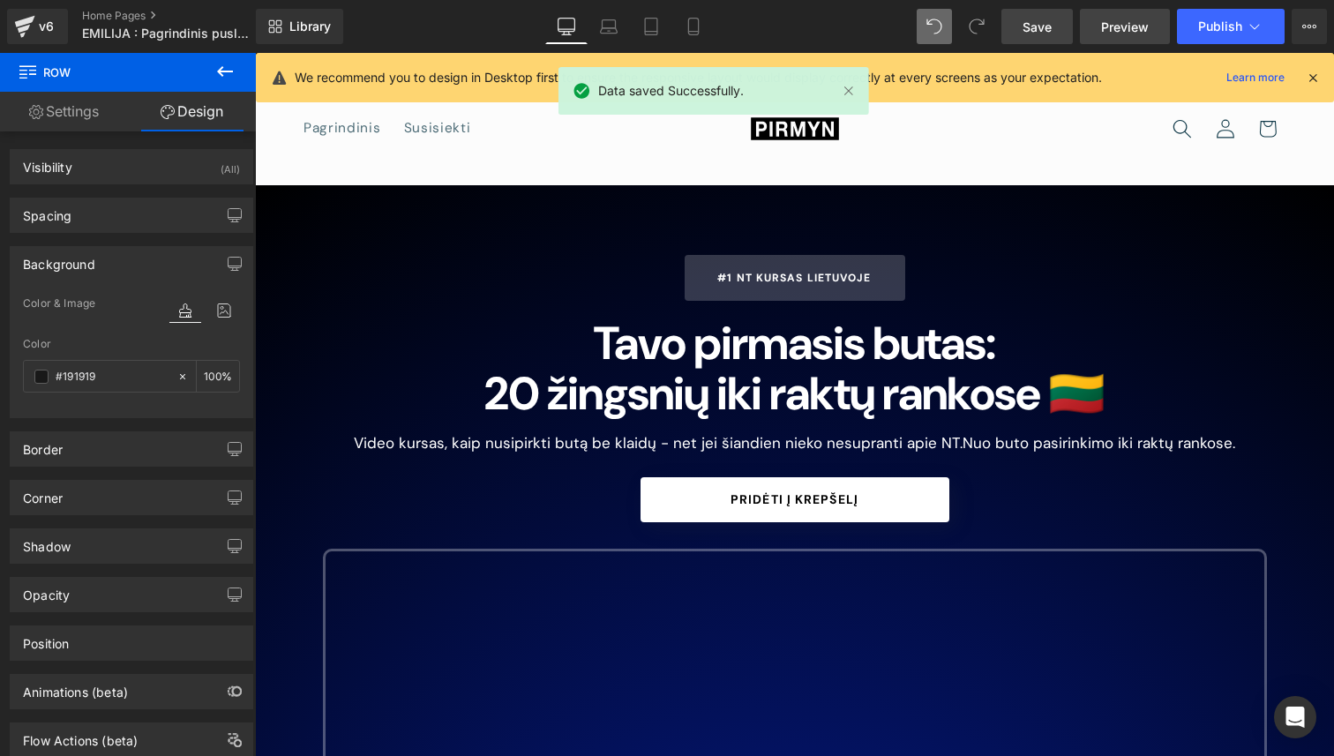
click at [1125, 32] on span "Preview" at bounding box center [1125, 27] width 48 height 19
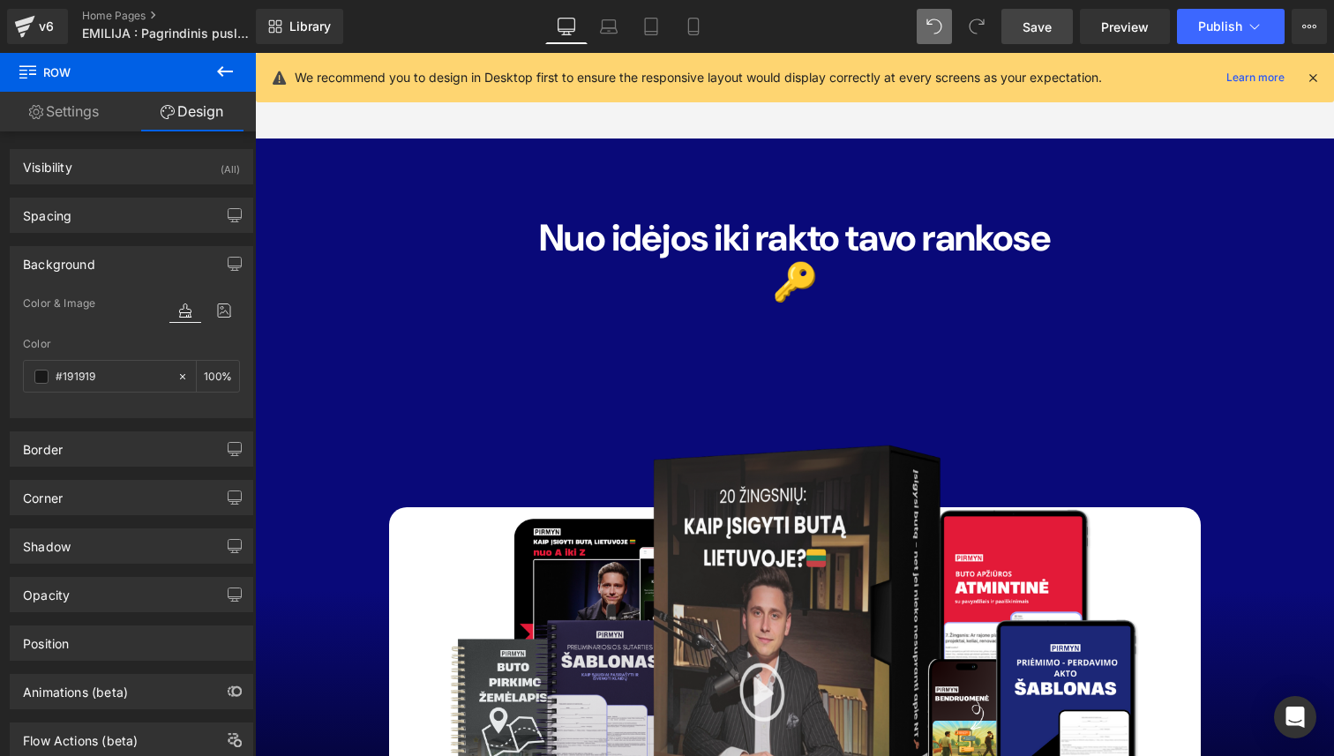
scroll to position [12256, 0]
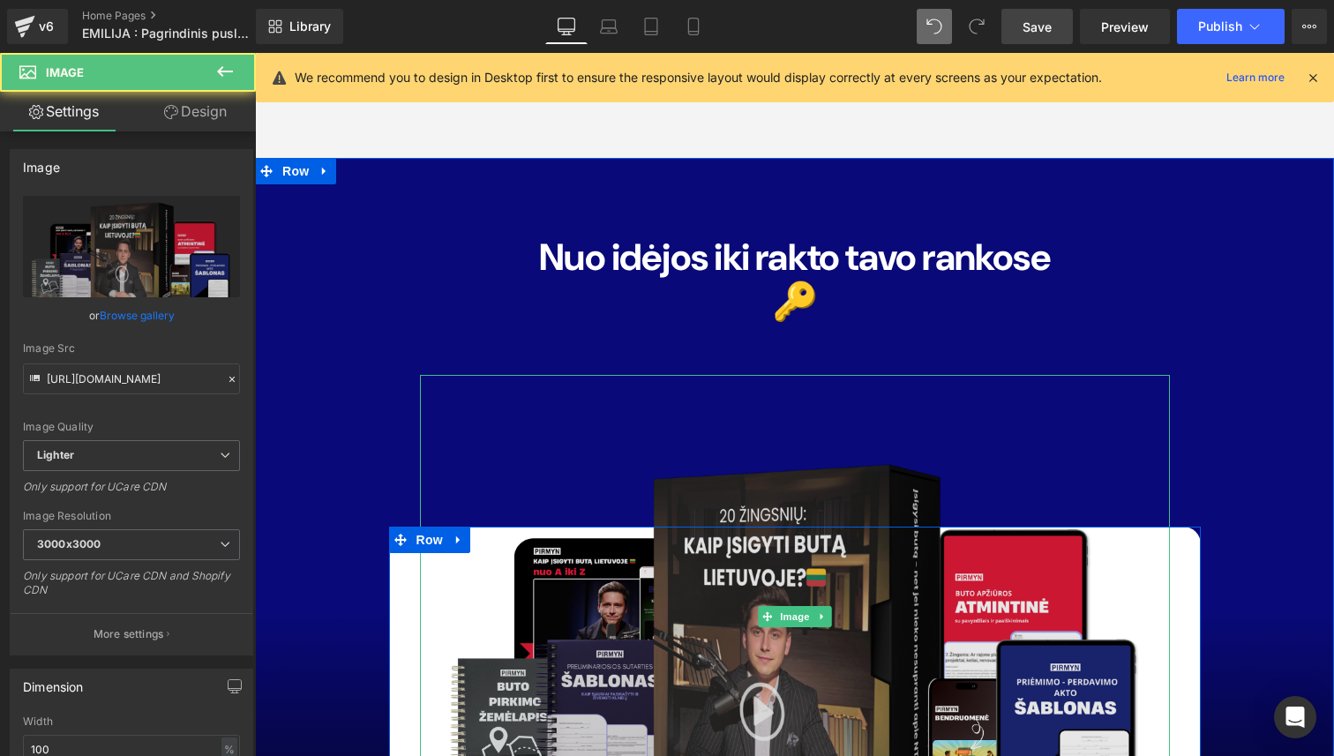
click at [736, 375] on img at bounding box center [795, 616] width 750 height 483
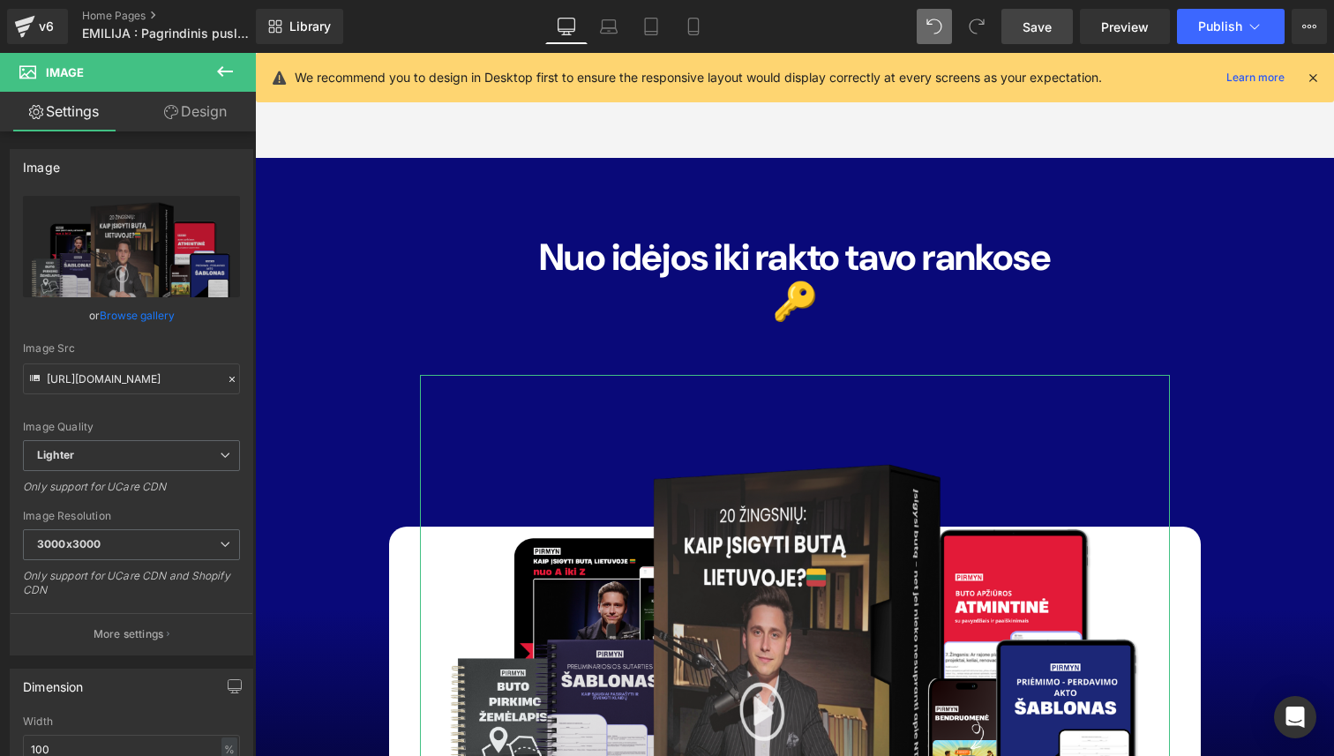
click at [208, 125] on link "Design" at bounding box center [195, 112] width 128 height 40
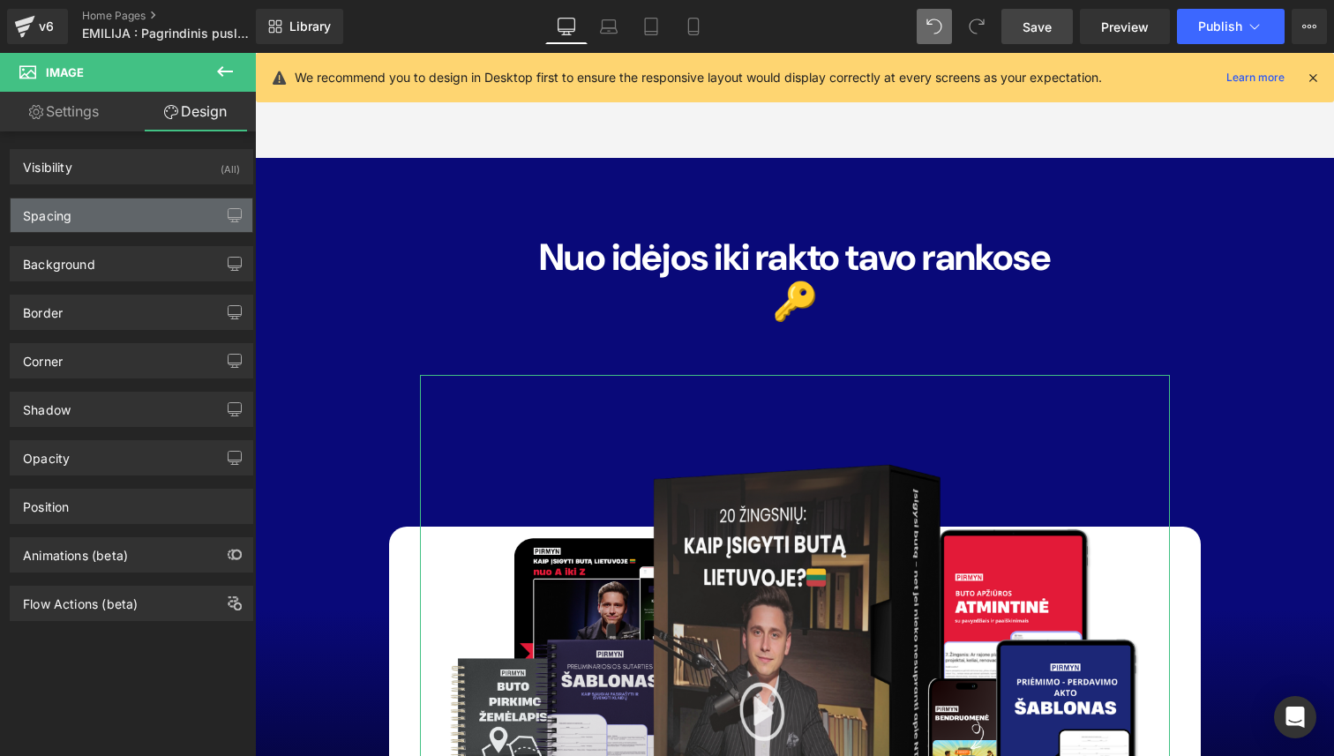
click at [159, 212] on div "Spacing" at bounding box center [132, 215] width 242 height 34
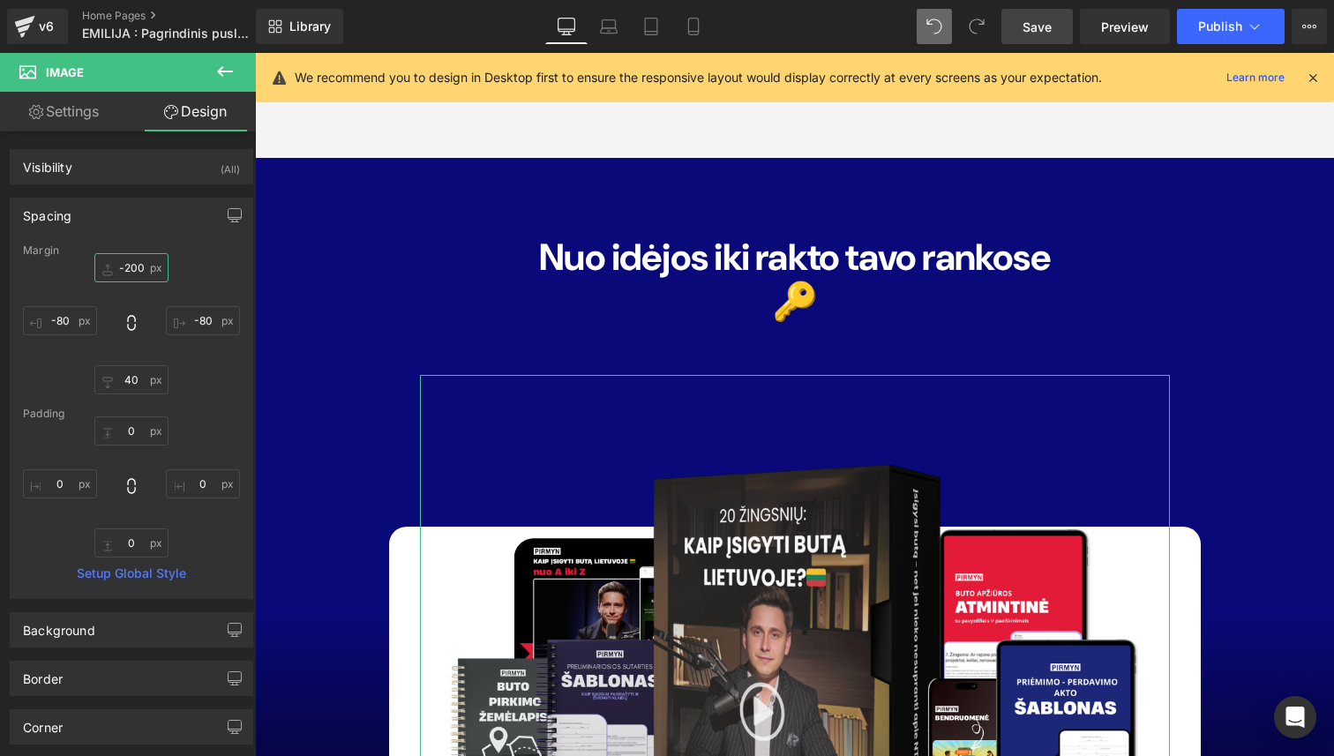
click at [132, 268] on input "-200" at bounding box center [131, 267] width 74 height 29
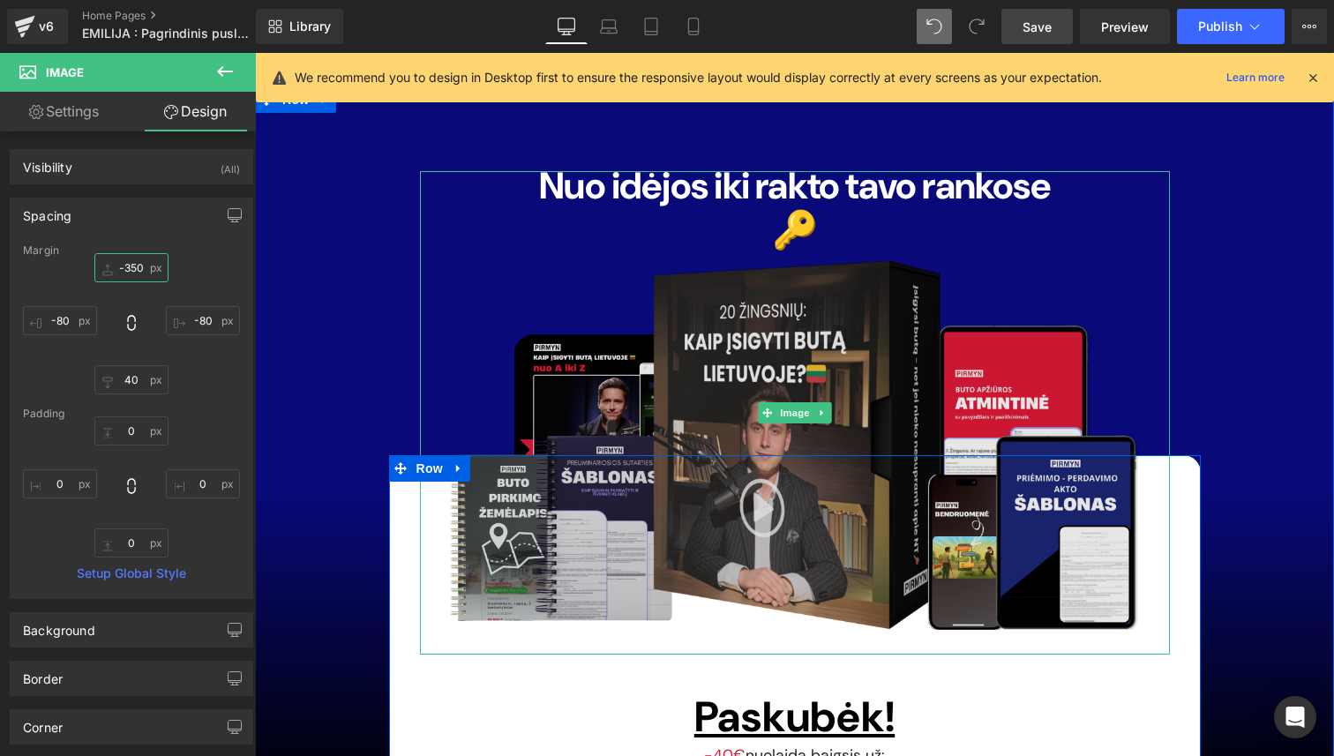
scroll to position [12308, 0]
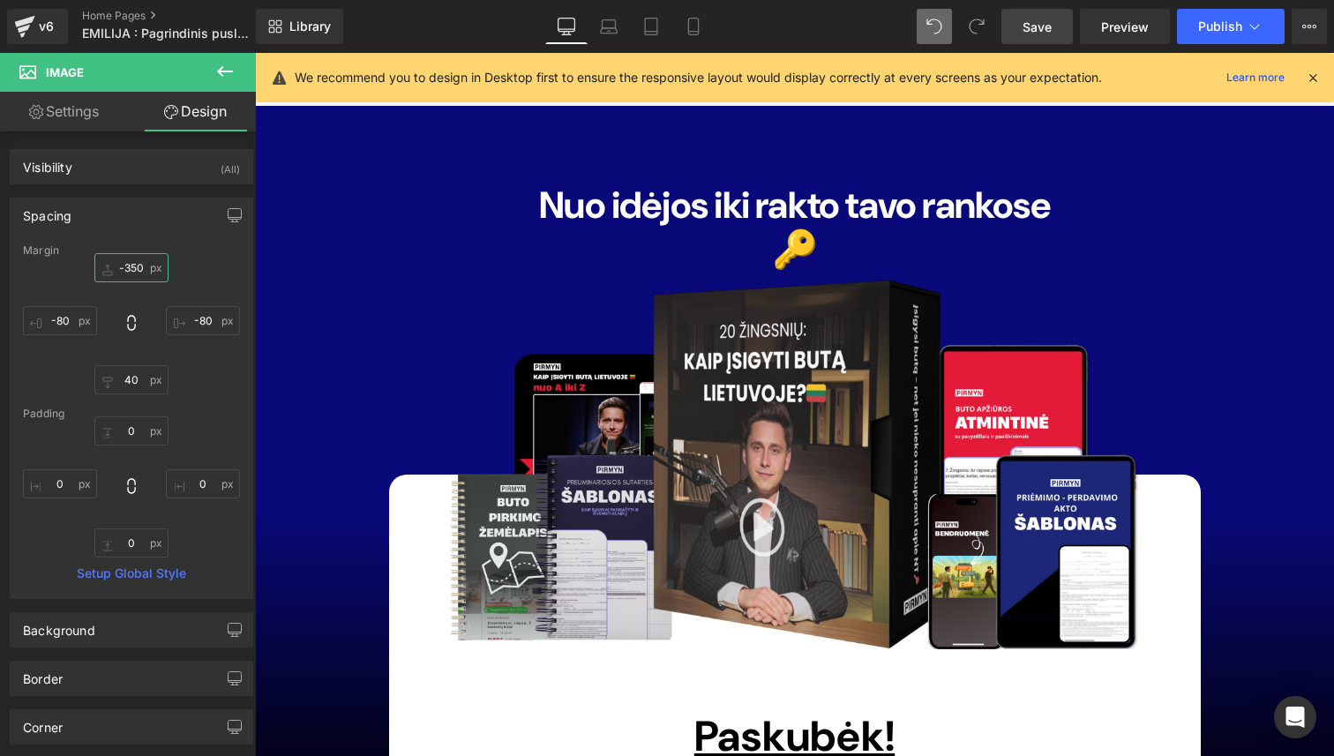
type input "-350"
click at [1044, 29] on span "Save" at bounding box center [1036, 27] width 29 height 19
click at [1116, 26] on span "Preview" at bounding box center [1125, 27] width 48 height 19
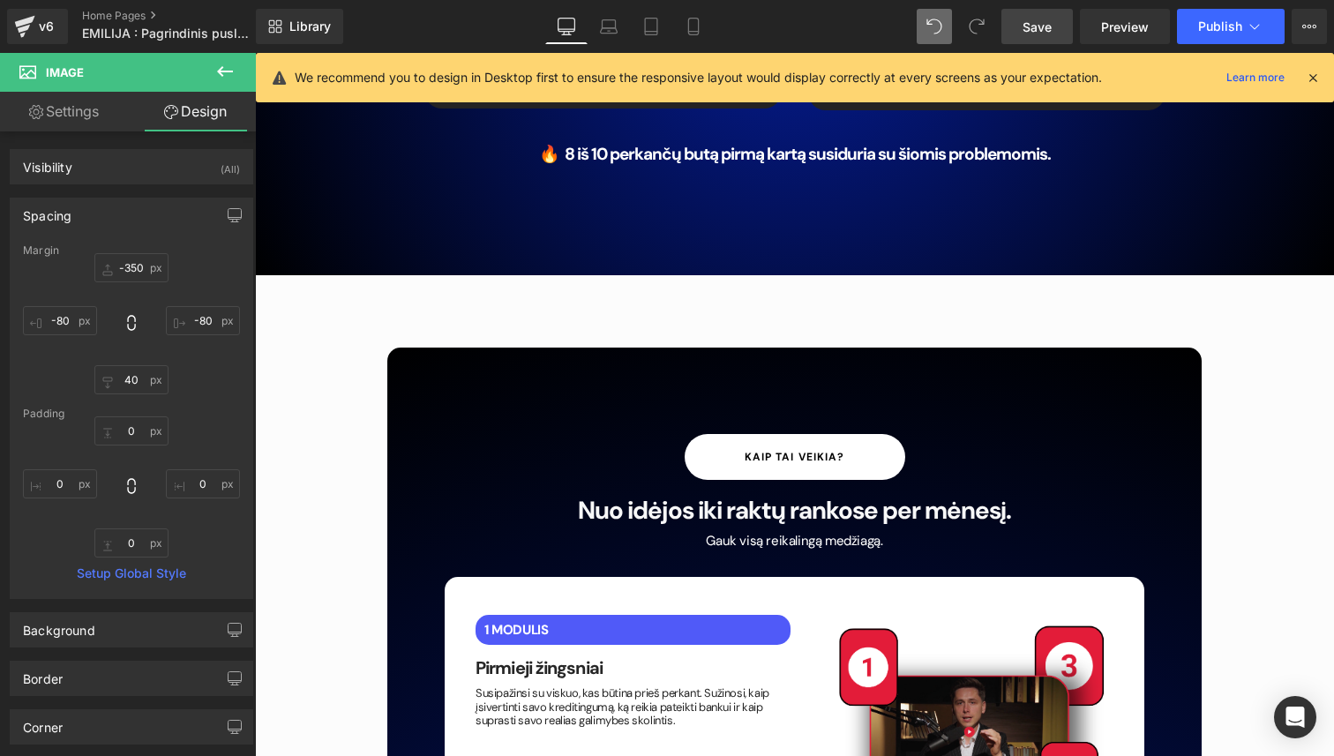
scroll to position [2984, 0]
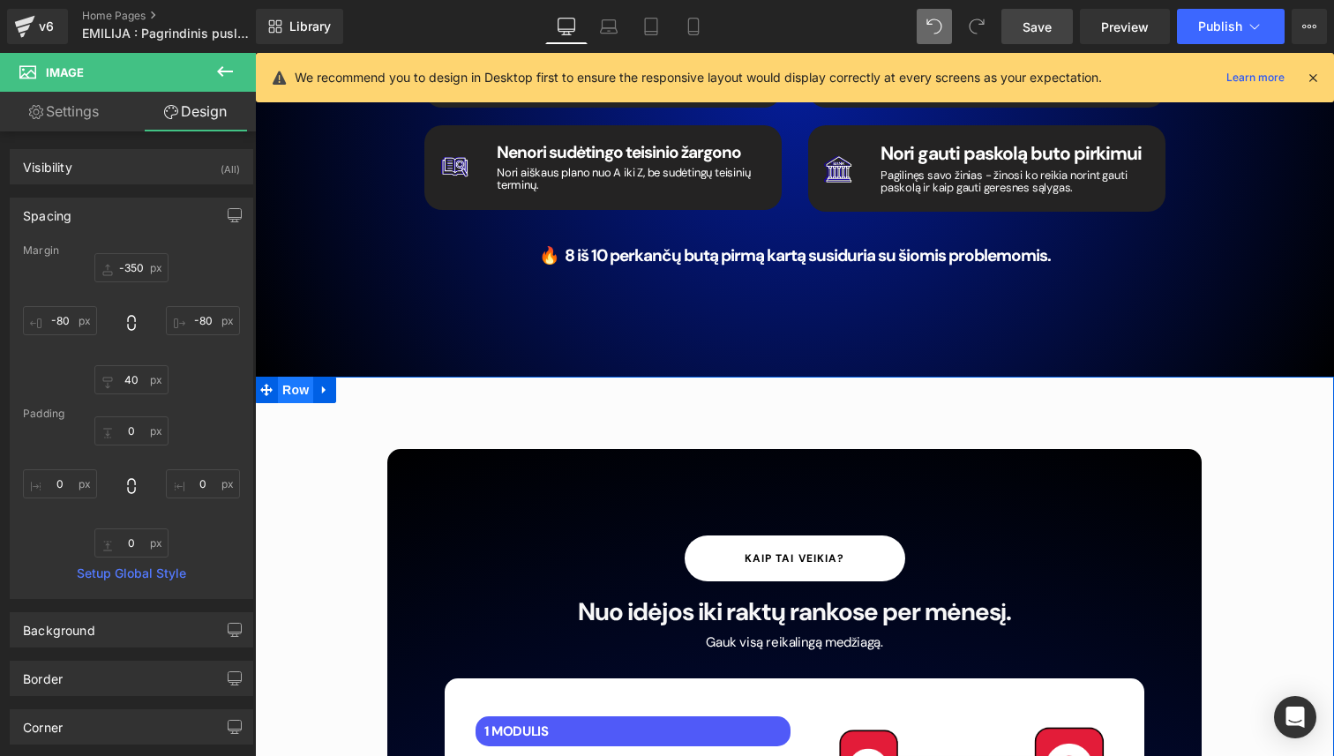
click at [294, 377] on span "Row" at bounding box center [295, 390] width 35 height 26
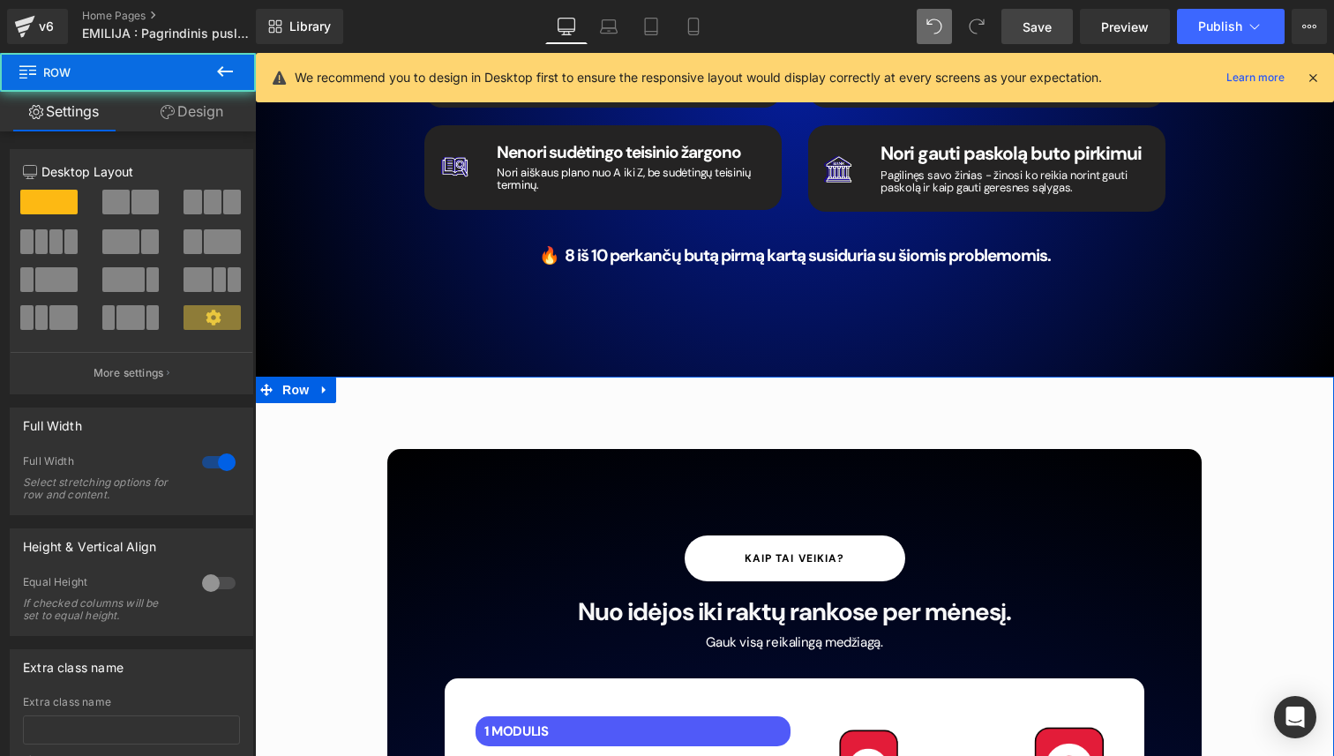
click at [190, 119] on link "Design" at bounding box center [192, 112] width 128 height 40
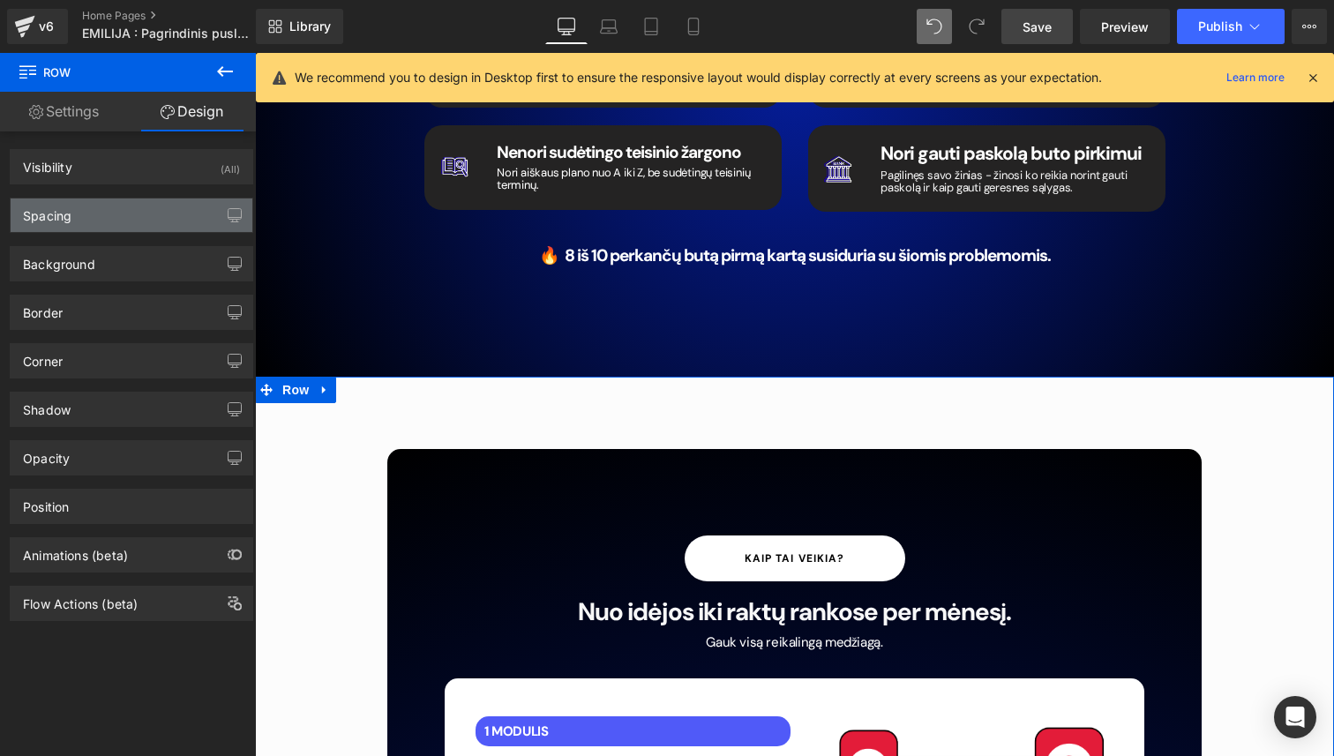
click at [131, 217] on div "Spacing" at bounding box center [132, 215] width 242 height 34
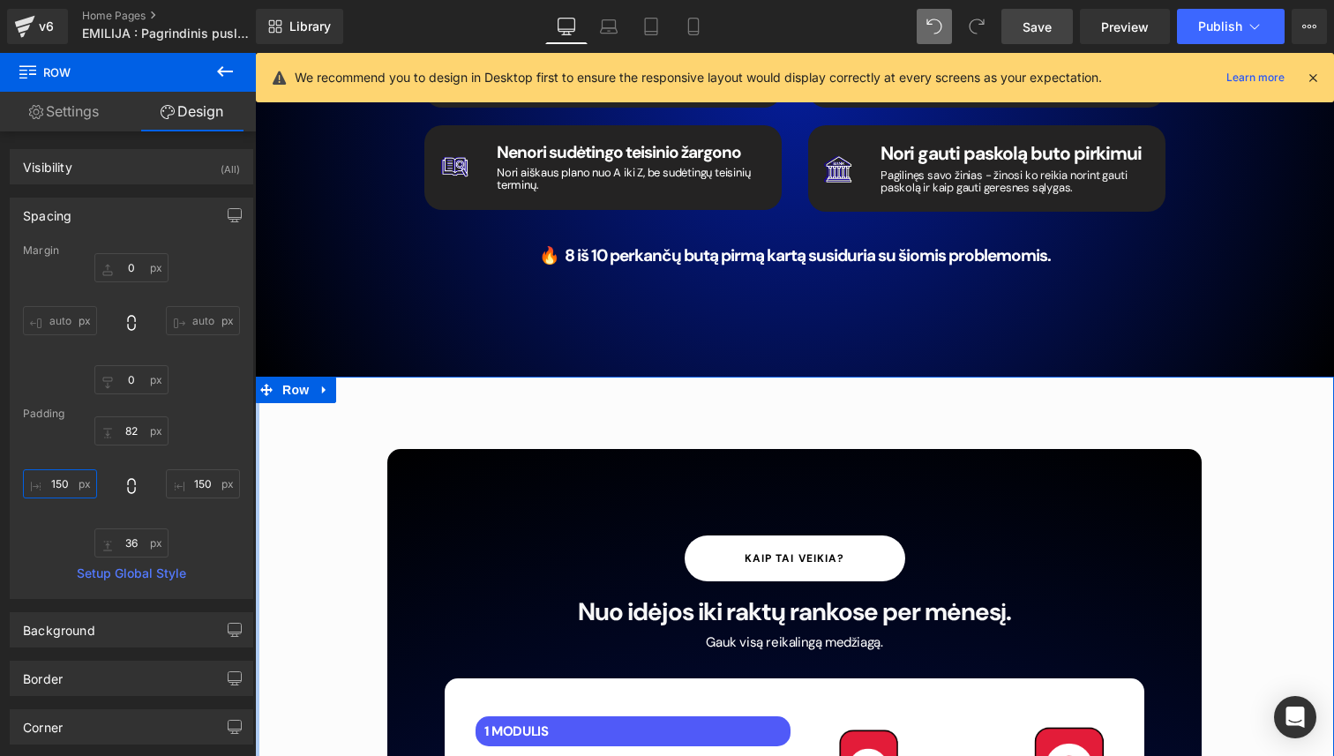
click at [71, 484] on input "150" at bounding box center [60, 483] width 74 height 29
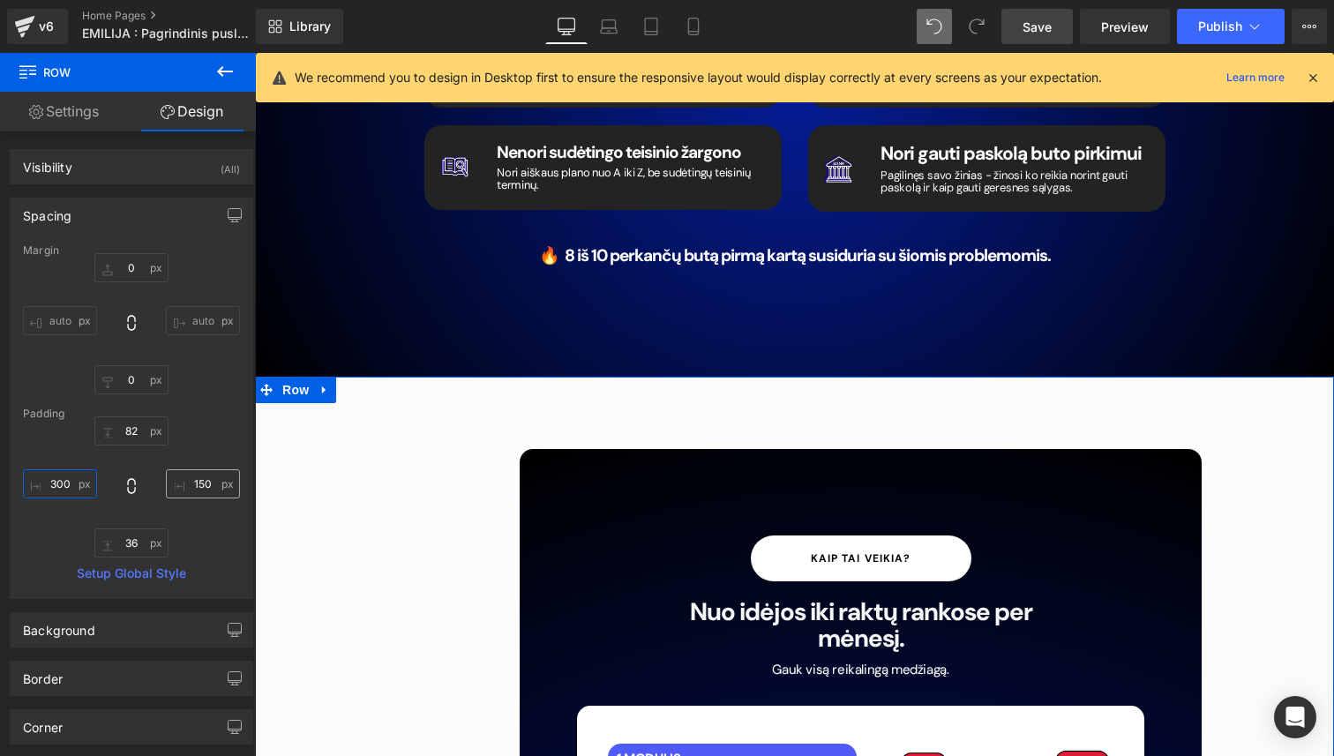
type input "300"
click at [198, 495] on input "150" at bounding box center [203, 483] width 74 height 29
type input "300"
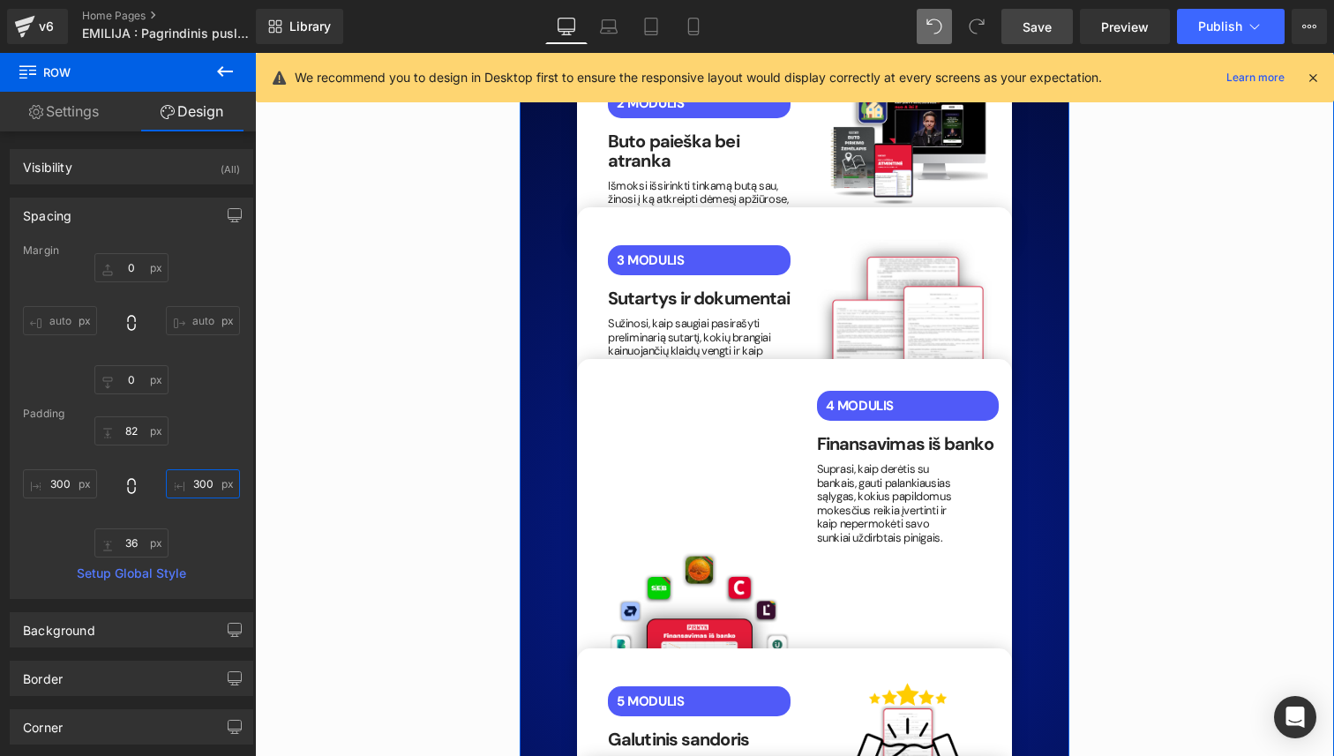
scroll to position [3808, 0]
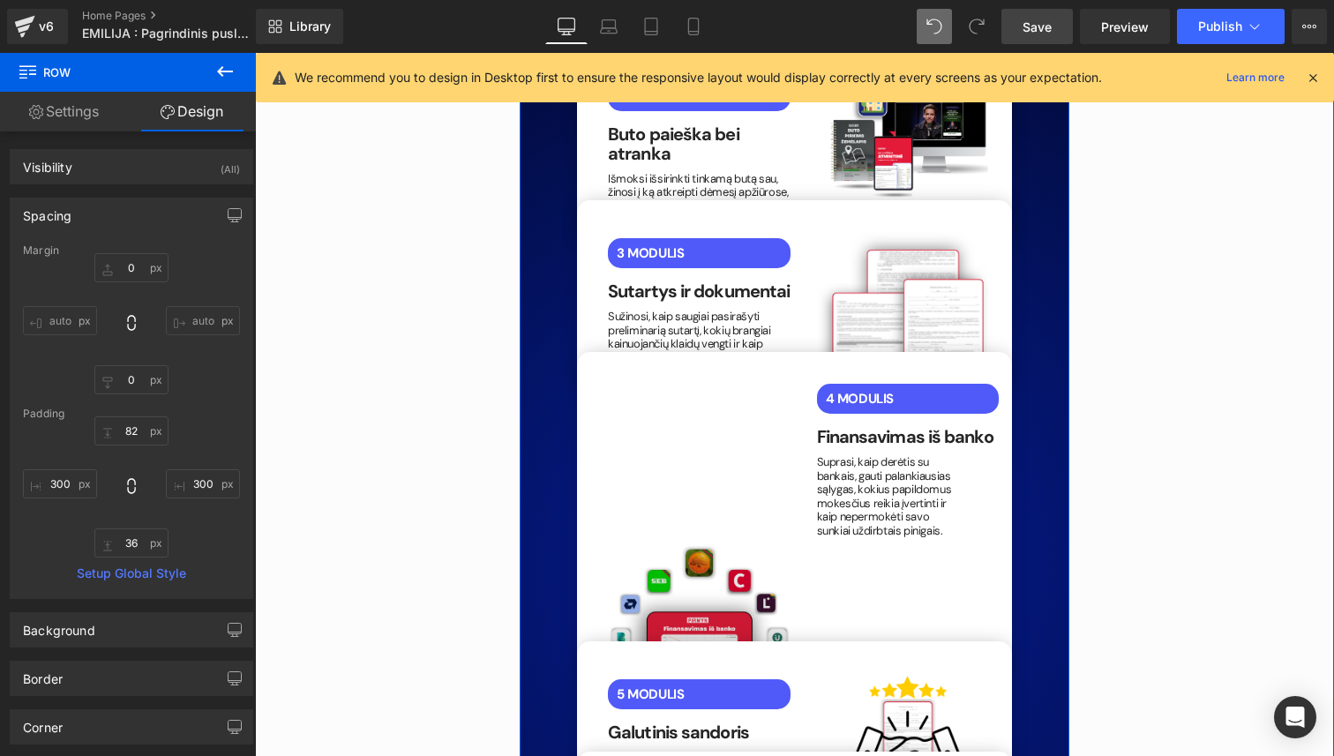
click at [726, 538] on img at bounding box center [699, 603] width 183 height 131
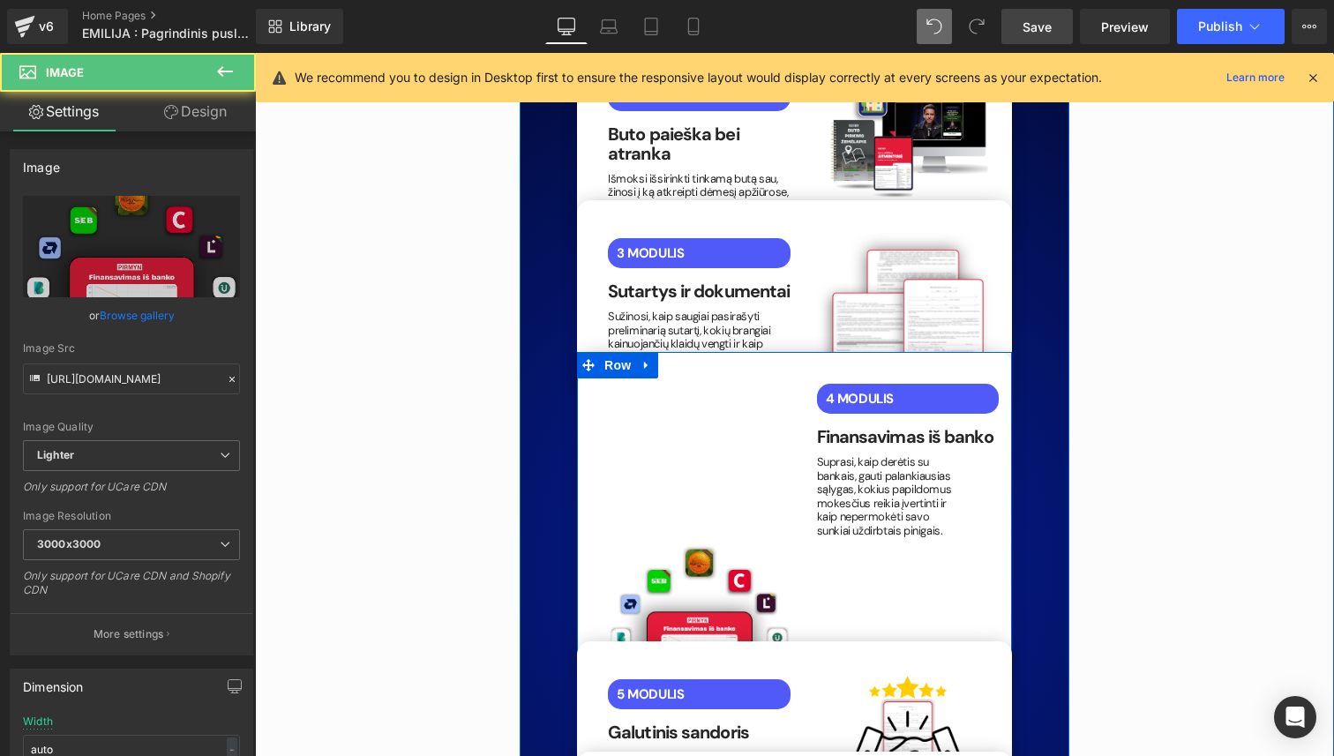
click at [704, 412] on div "4 MODULIS Text Block Finansavimas iš [PERSON_NAME] Heading Suprasi, kaip derėti…" at bounding box center [794, 518] width 435 height 333
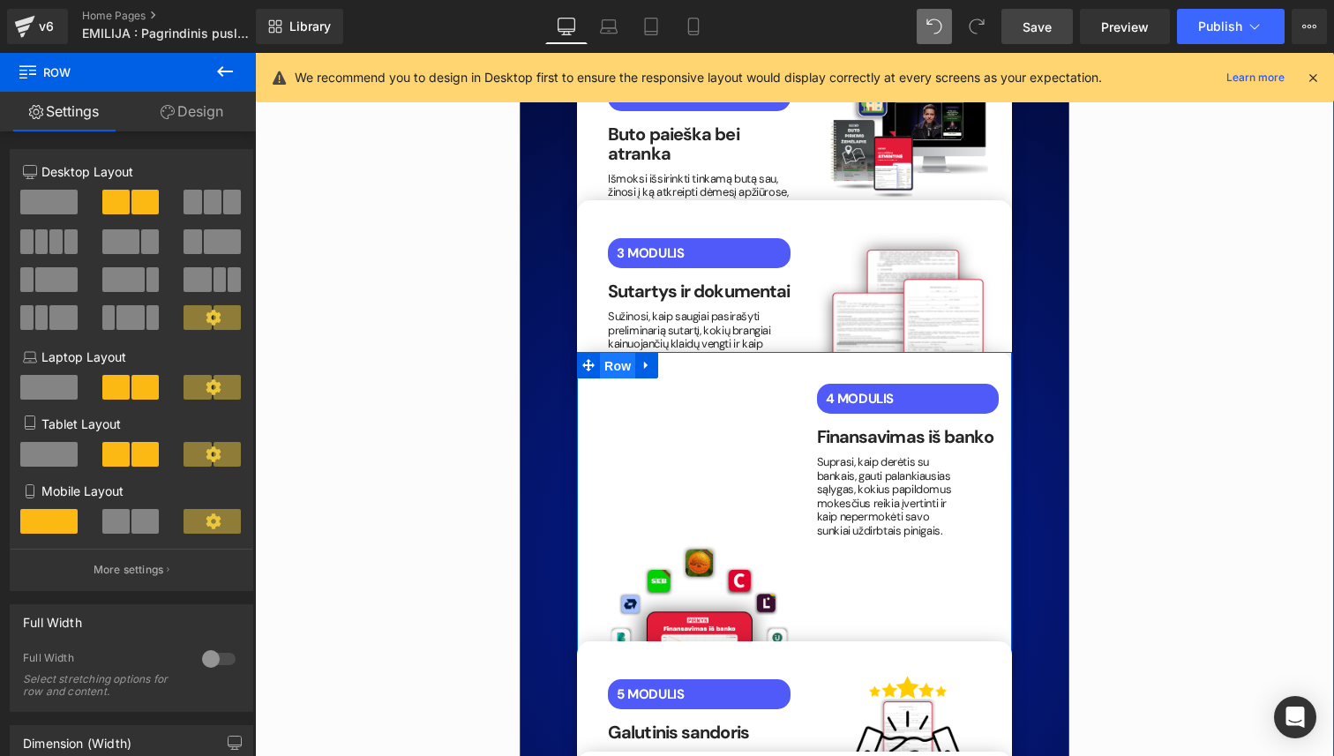
click at [623, 353] on span "Row" at bounding box center [617, 366] width 35 height 26
click at [191, 114] on link "Design" at bounding box center [192, 112] width 128 height 40
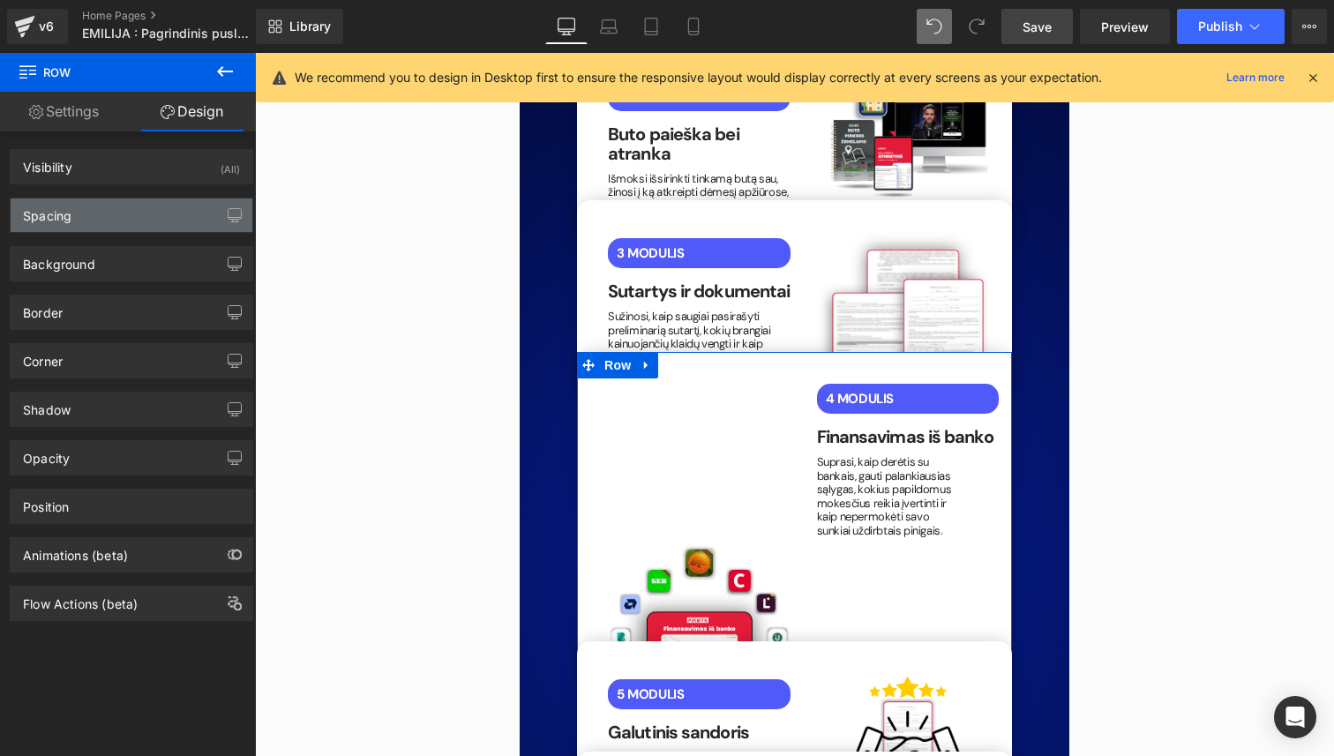
click at [131, 220] on div "Spacing" at bounding box center [132, 215] width 242 height 34
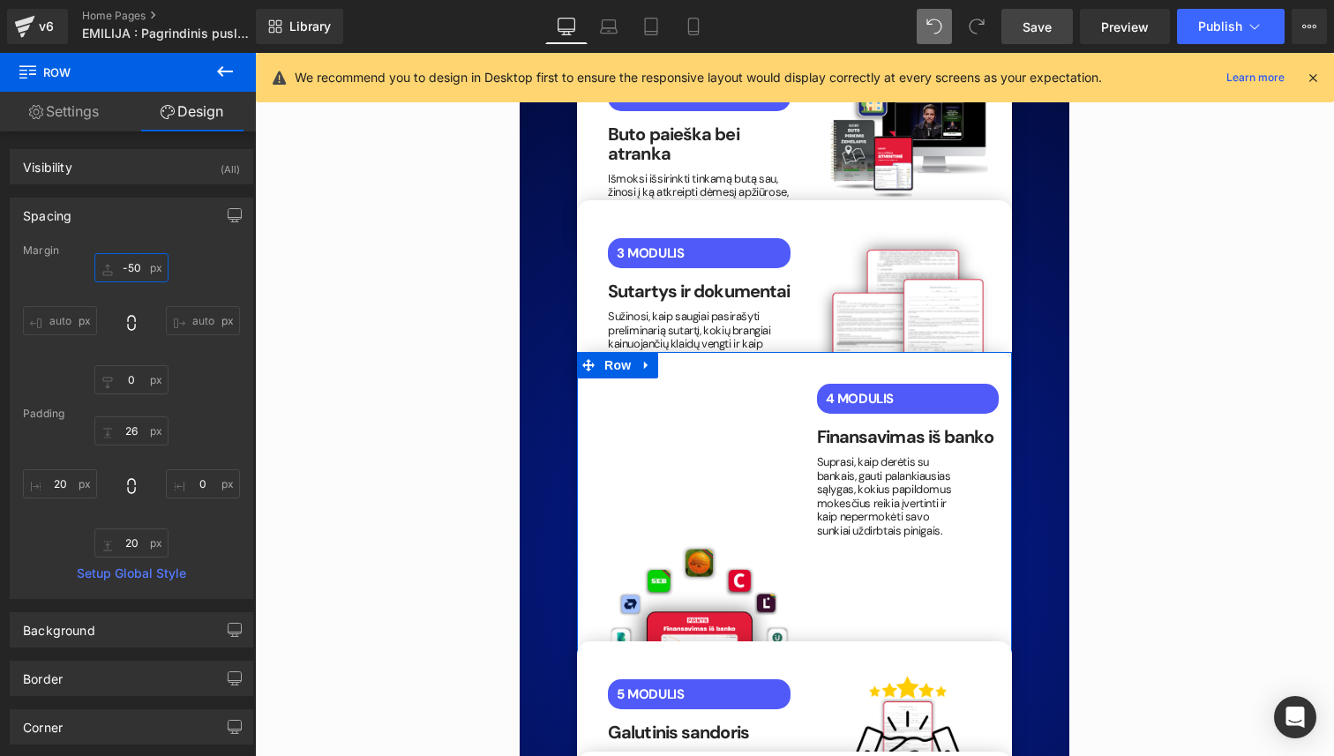
click at [133, 268] on input "-50" at bounding box center [131, 267] width 74 height 29
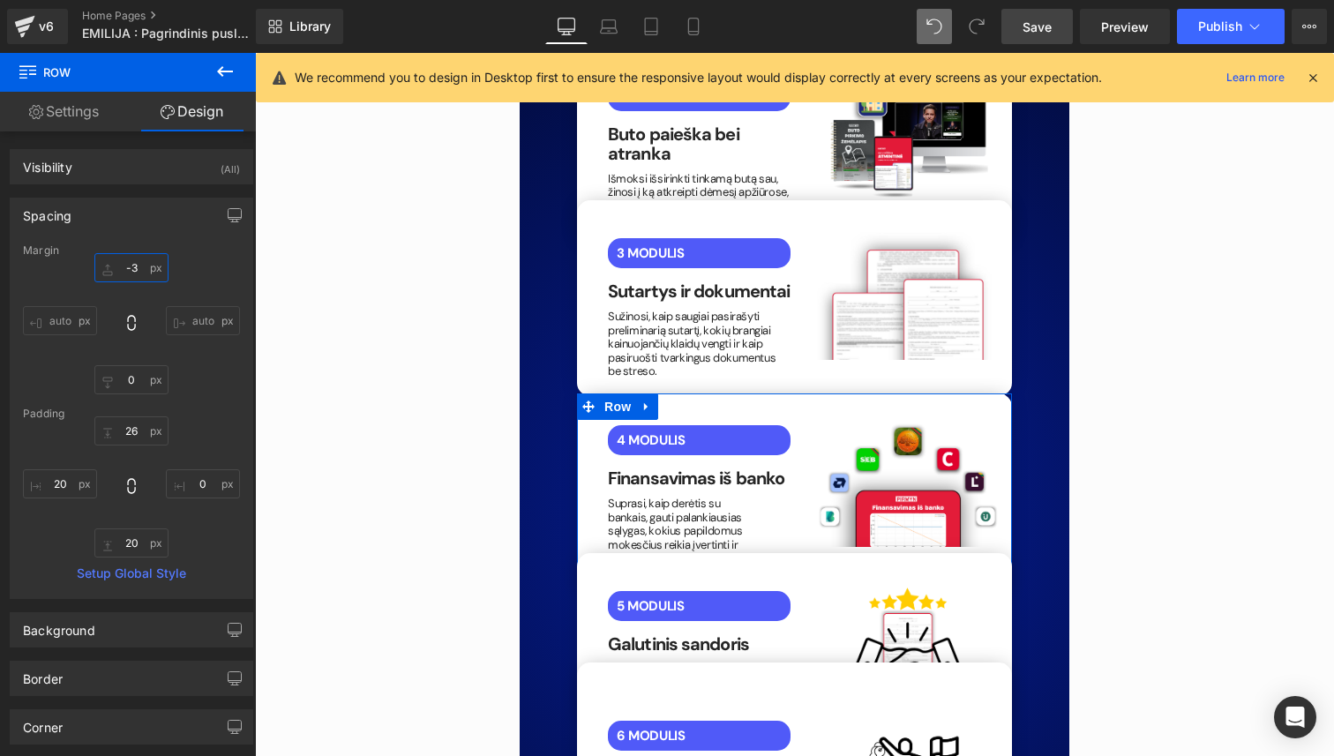
type input "-"
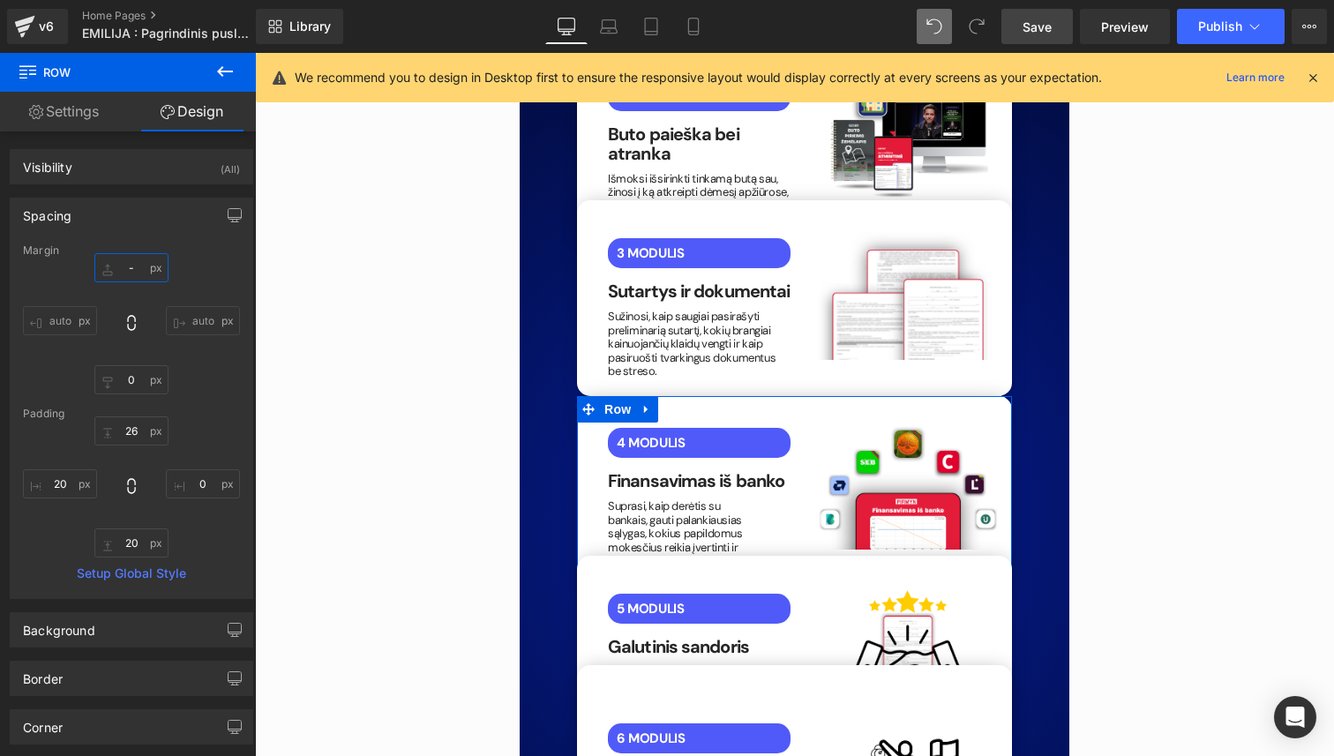
type input "-3"
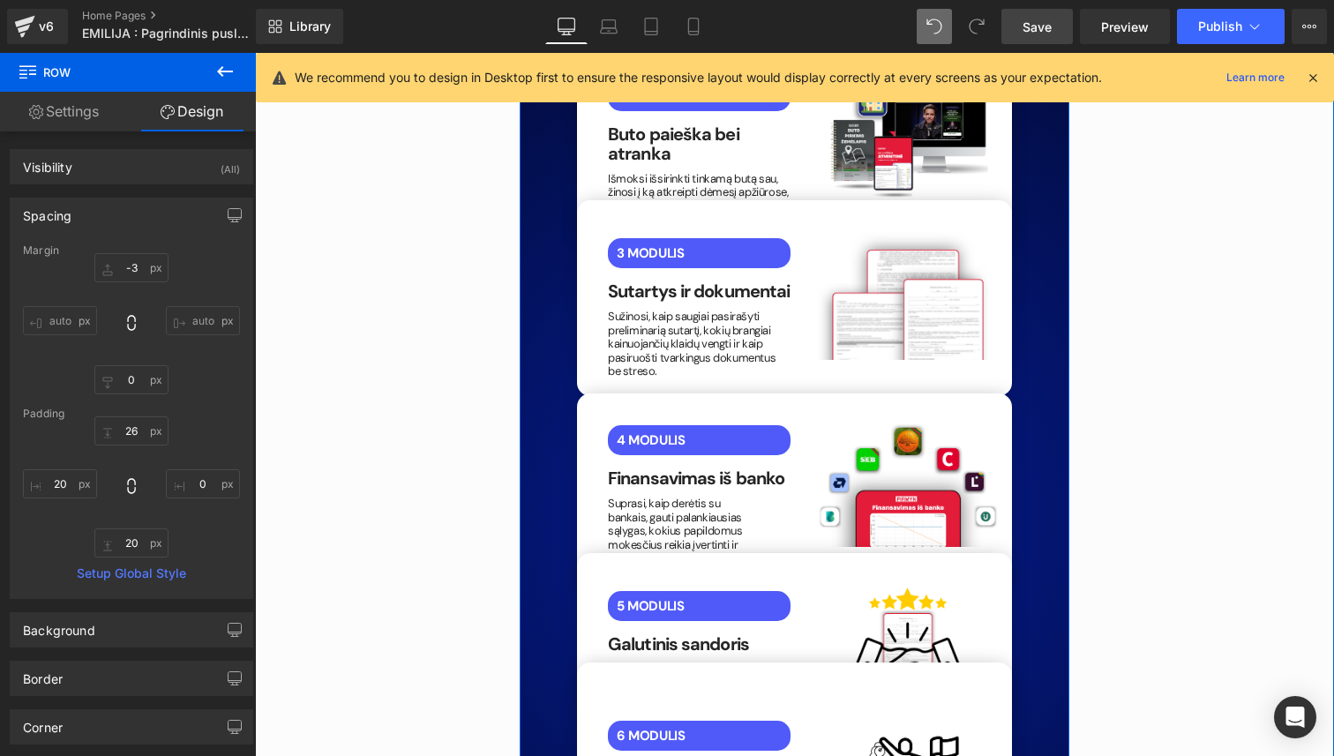
click at [564, 400] on div "[PERSON_NAME] veikia? [PERSON_NAME] Nuo idėjos iki raktų rankose per mėnesį. He…" at bounding box center [794, 538] width 461 height 1654
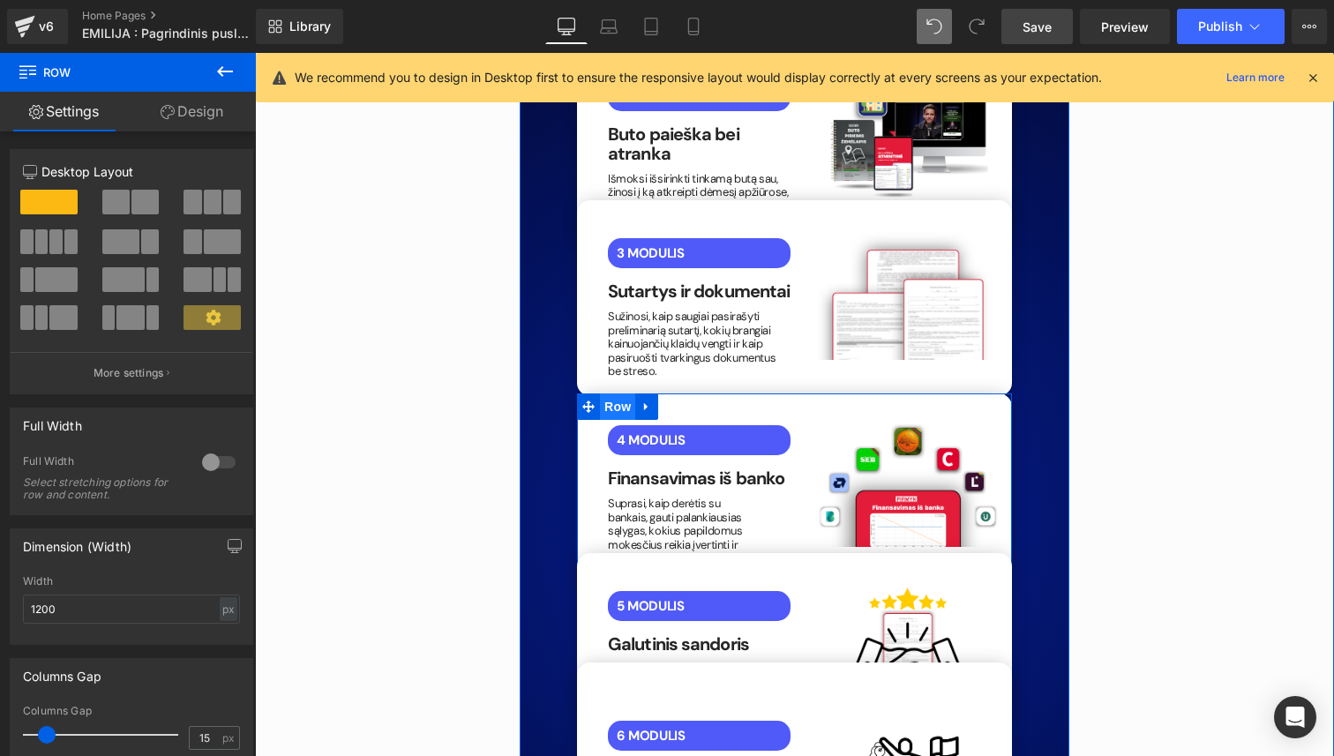
click at [613, 393] on span "Row" at bounding box center [617, 406] width 35 height 26
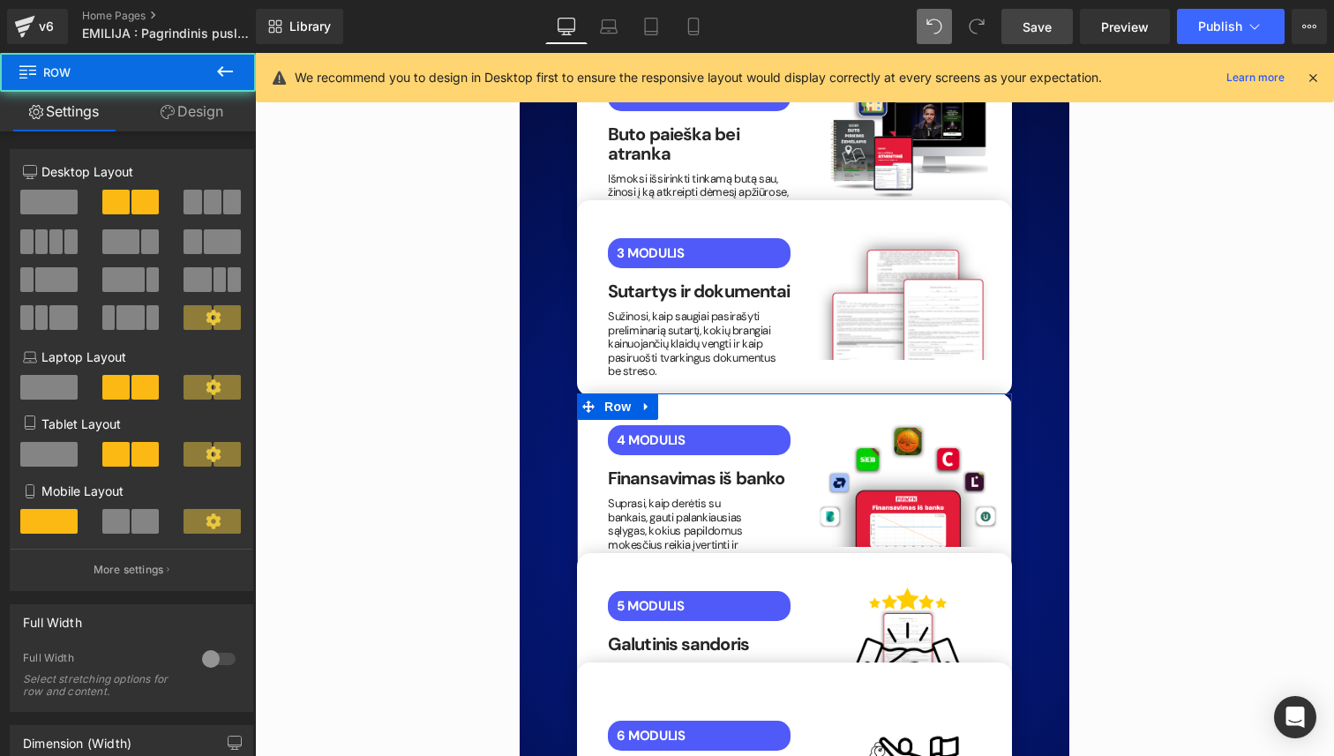
click at [224, 123] on link "Design" at bounding box center [192, 112] width 128 height 40
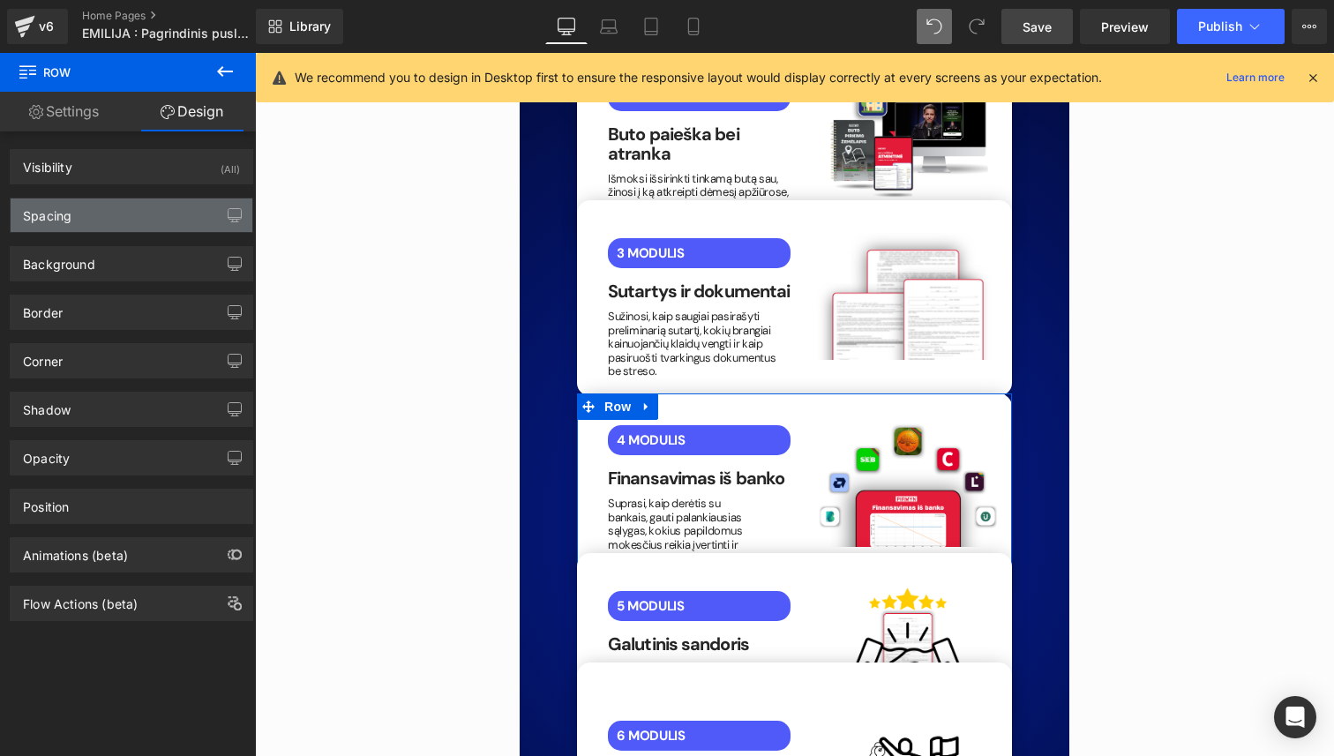
click at [149, 213] on div "Spacing" at bounding box center [132, 215] width 242 height 34
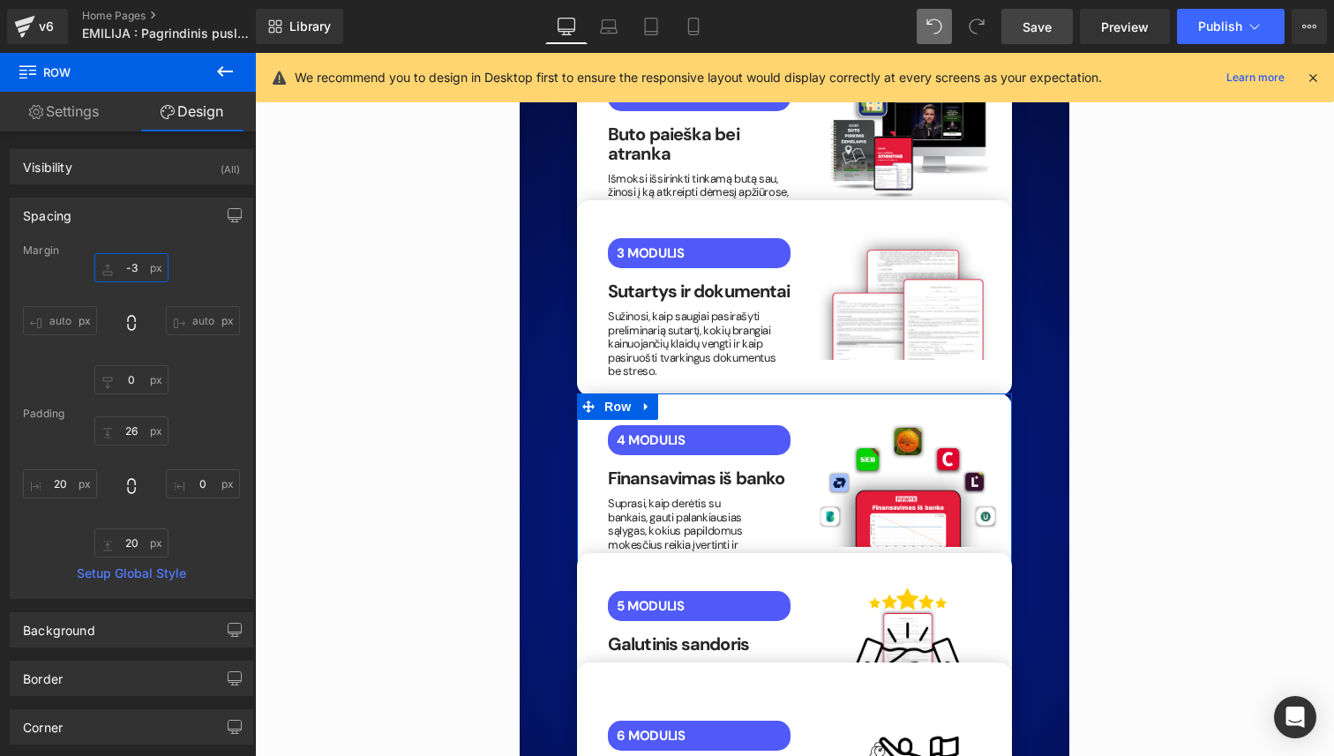
click at [138, 275] on input "-3" at bounding box center [131, 267] width 74 height 29
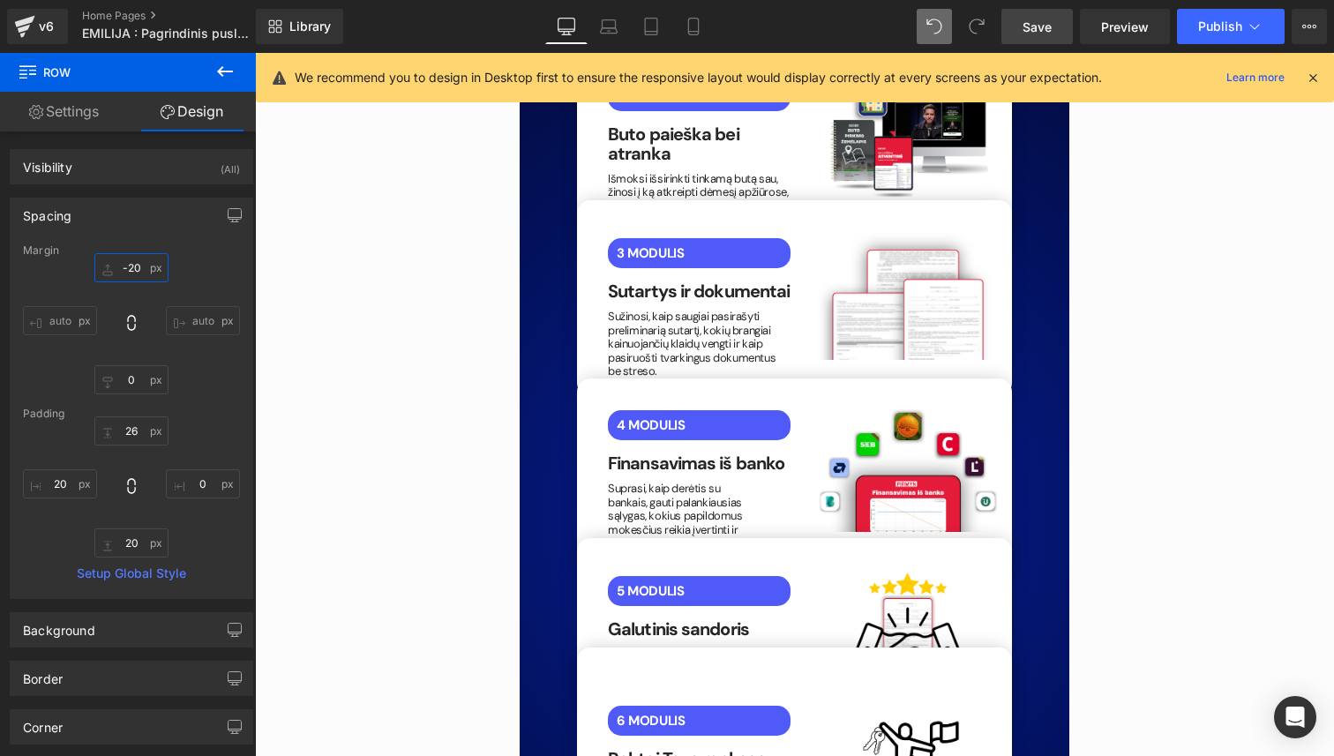
type input "-20"
click at [1029, 42] on link "Save" at bounding box center [1036, 26] width 71 height 35
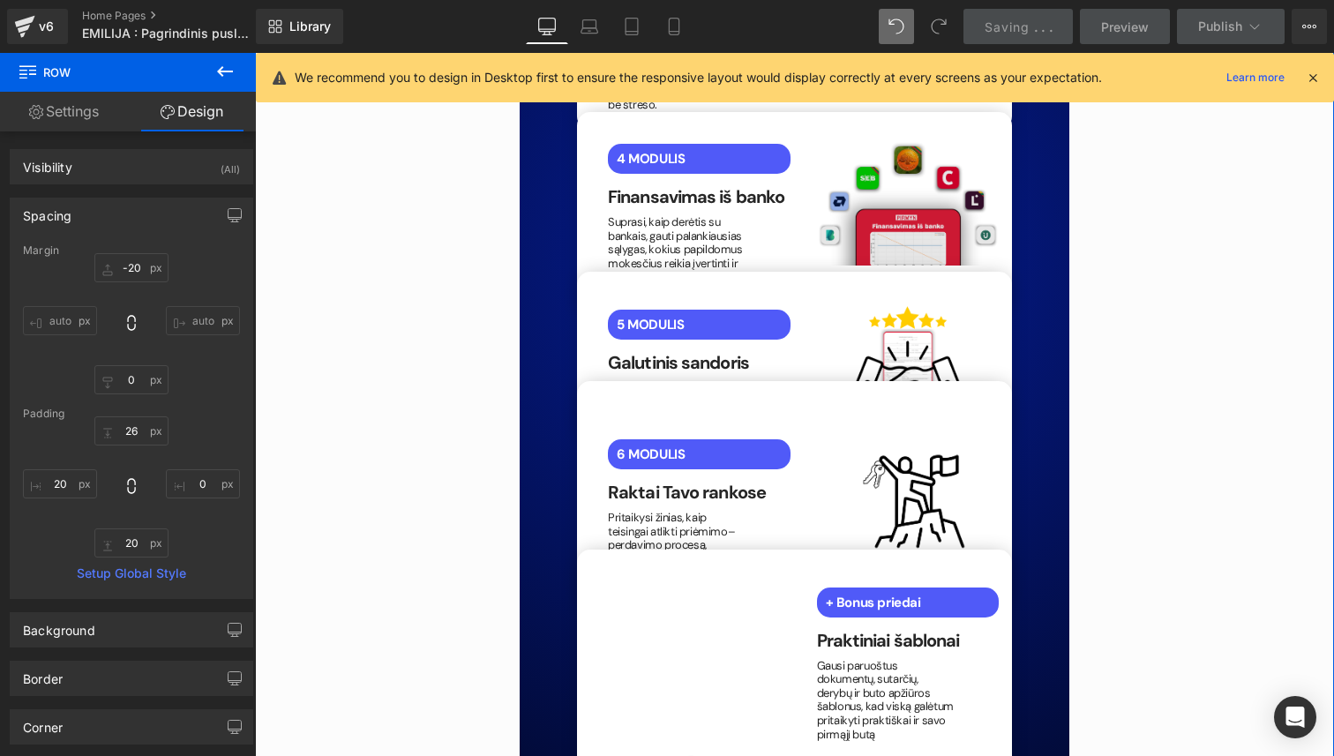
scroll to position [4246, 0]
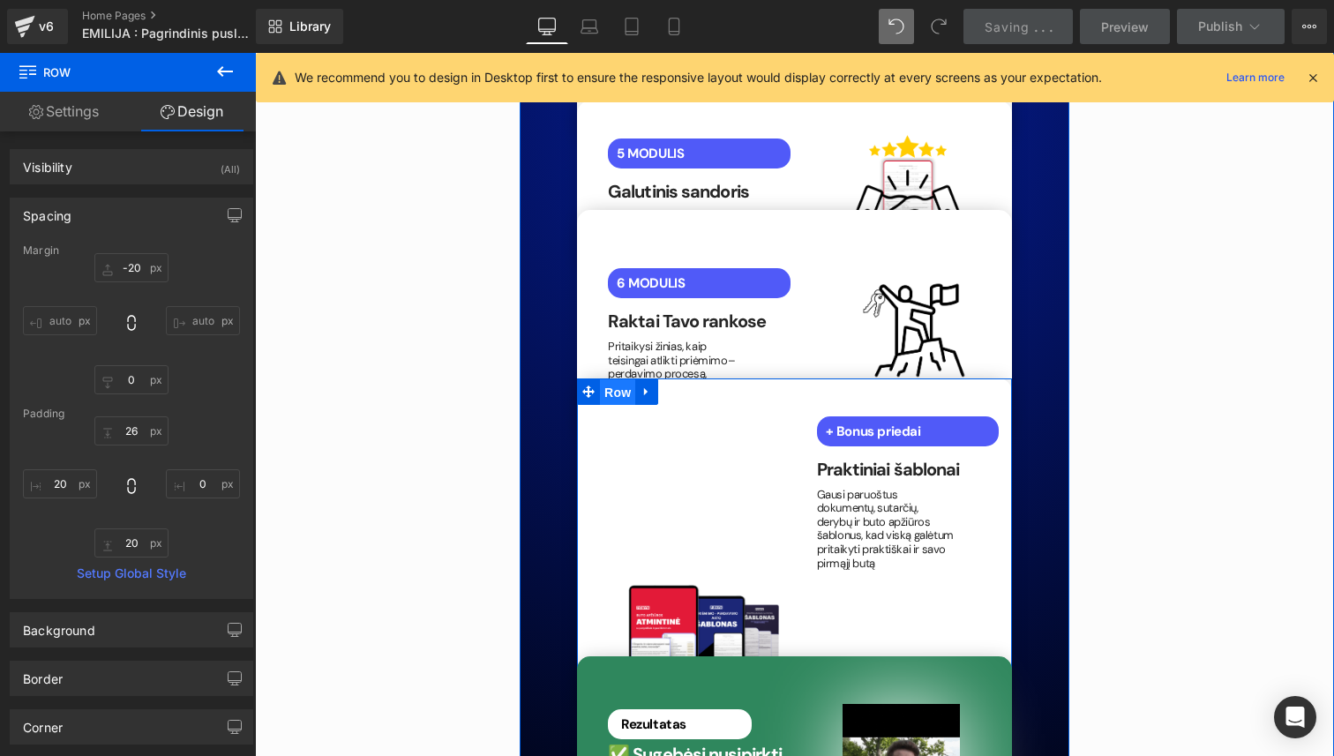
click at [610, 379] on span "Row" at bounding box center [617, 392] width 35 height 26
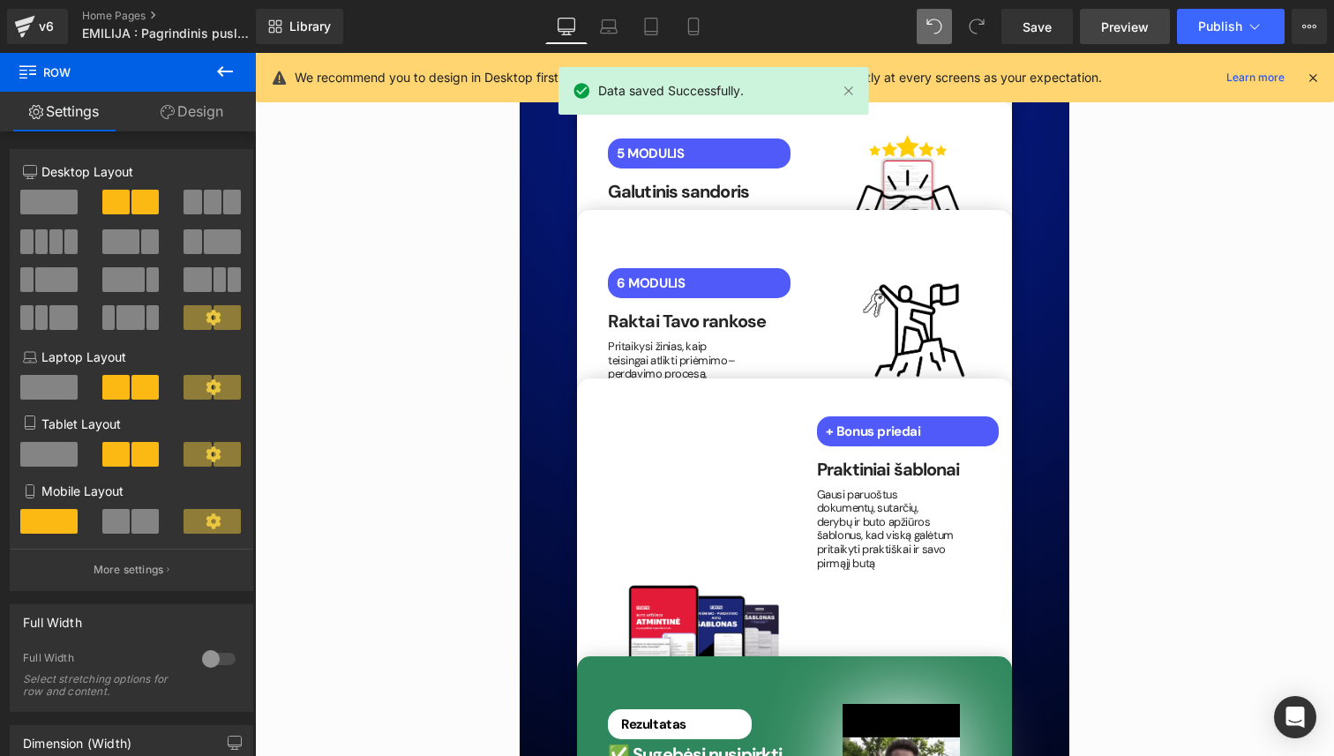
click at [1112, 22] on span "Preview" at bounding box center [1125, 27] width 48 height 19
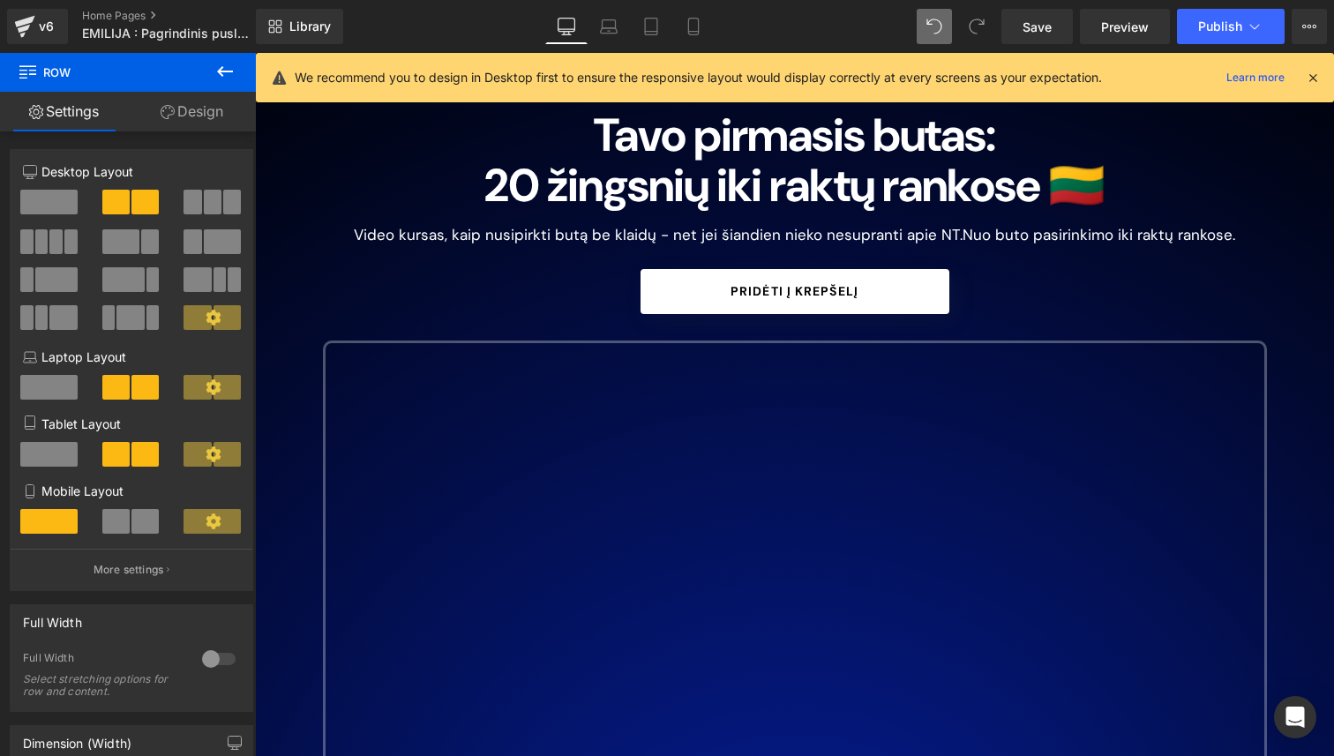
scroll to position [0, 0]
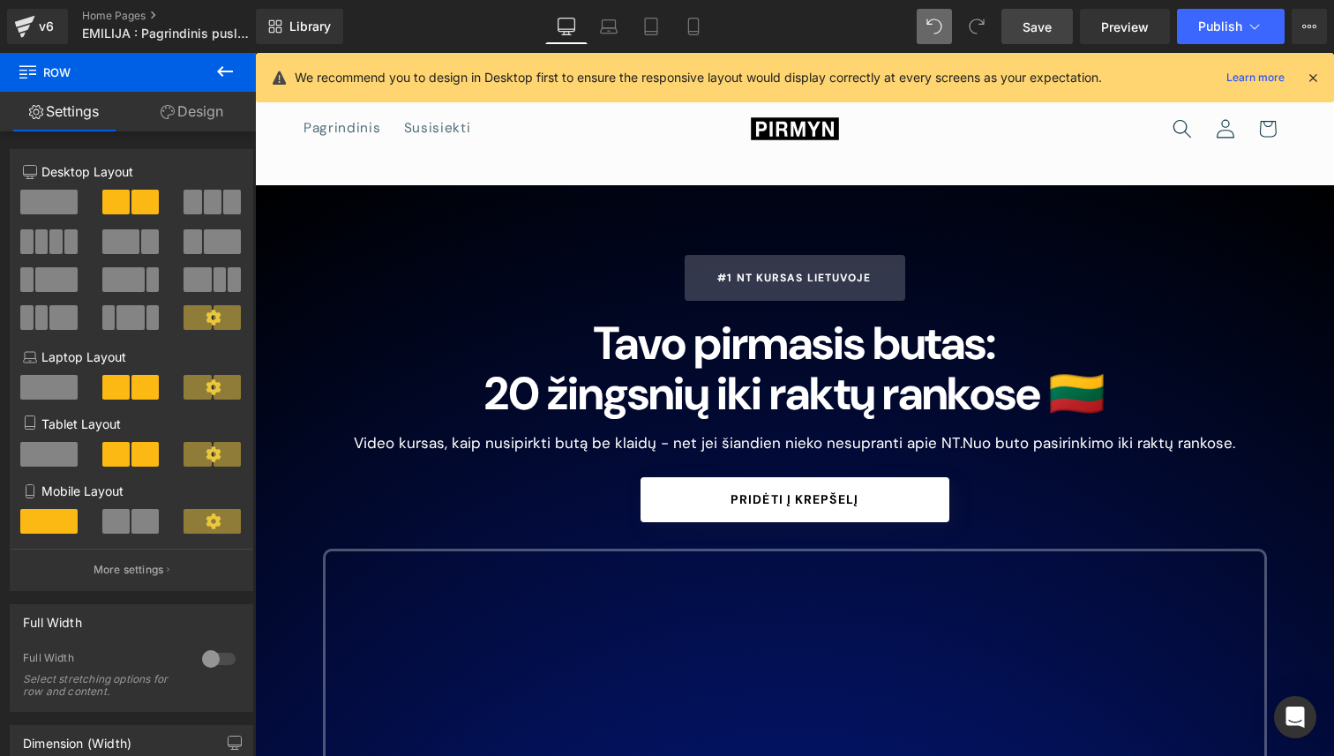
click at [1049, 29] on span "Save" at bounding box center [1036, 27] width 29 height 19
click at [1110, 35] on link "Preview" at bounding box center [1125, 26] width 90 height 35
